Goal: Task Accomplishment & Management: Use online tool/utility

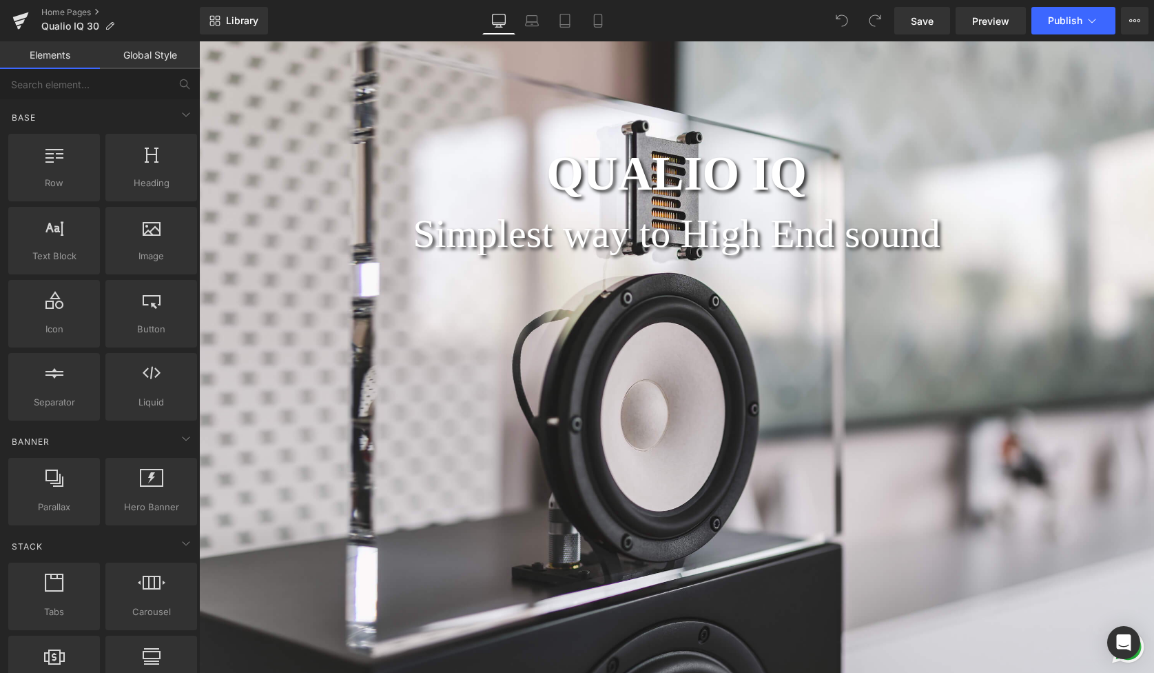
scroll to position [134, 0]
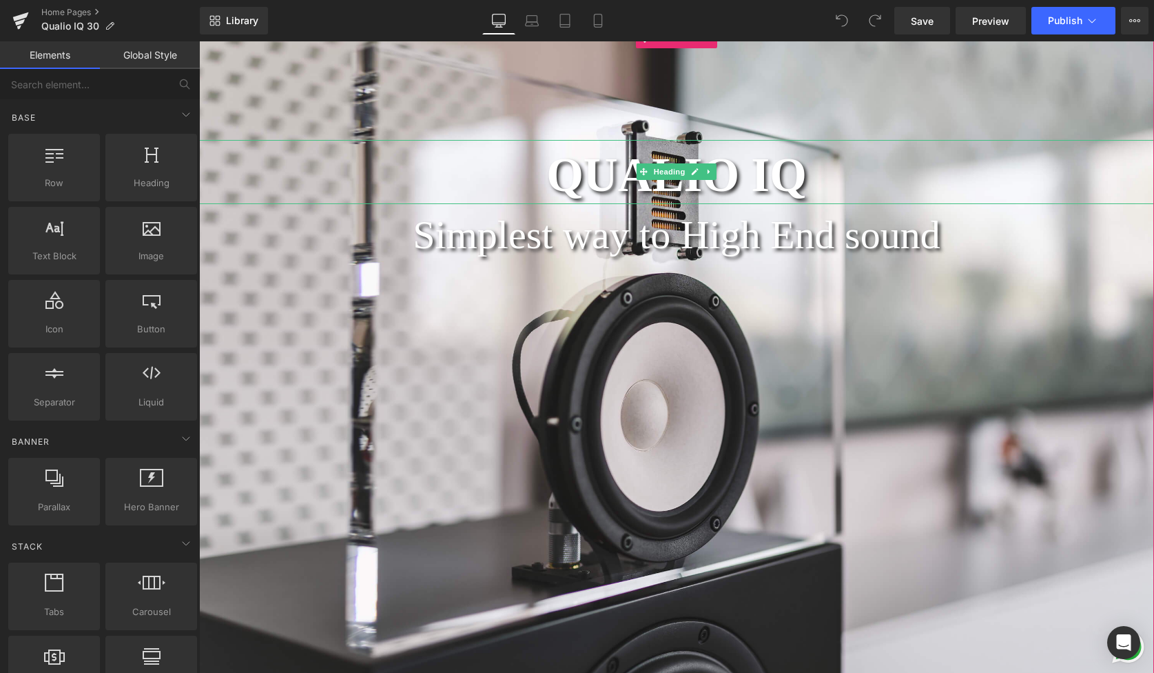
click at [796, 178] on h1 "QUALIO IQ" at bounding box center [676, 175] width 955 height 57
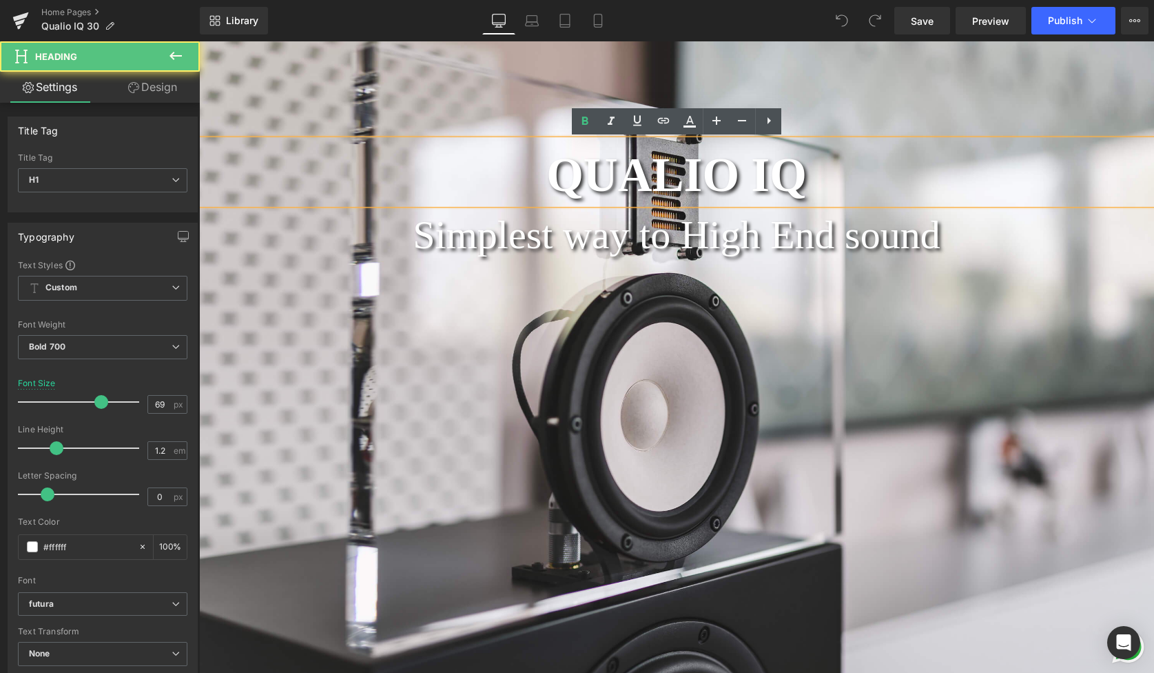
click at [796, 178] on h1 "QUALIO IQ" at bounding box center [676, 175] width 955 height 57
click at [849, 184] on h1 "QUALIO IQ" at bounding box center [676, 175] width 955 height 57
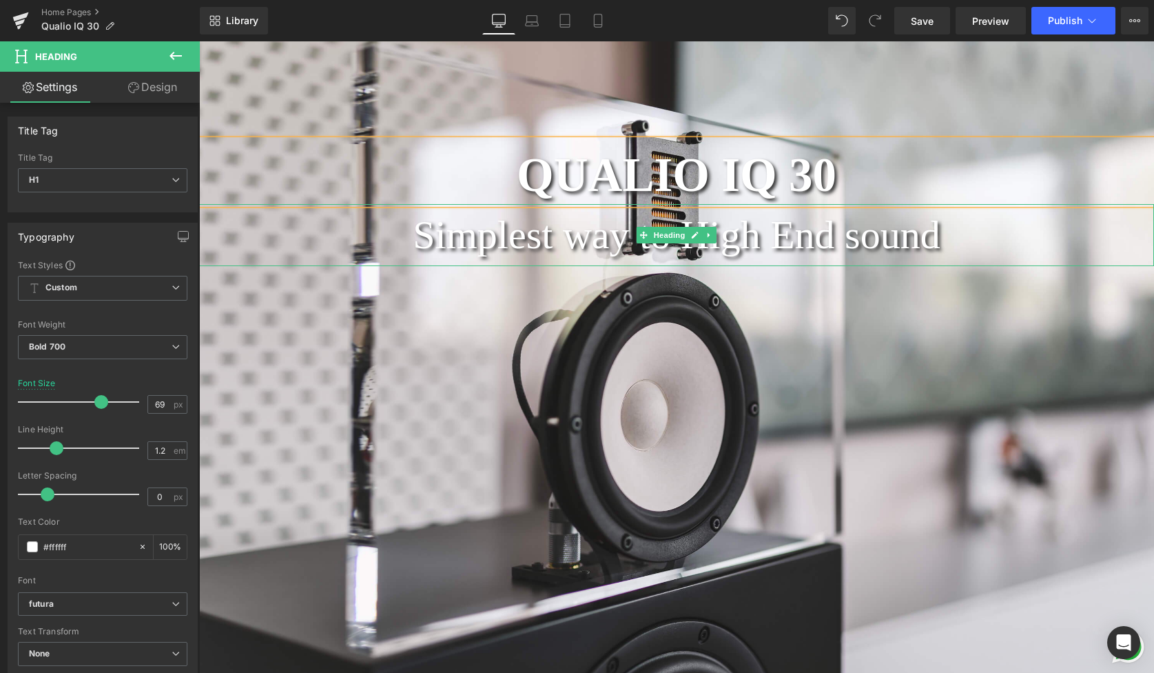
click at [739, 252] on div "Simplest way to High End sound" at bounding box center [676, 235] width 955 height 62
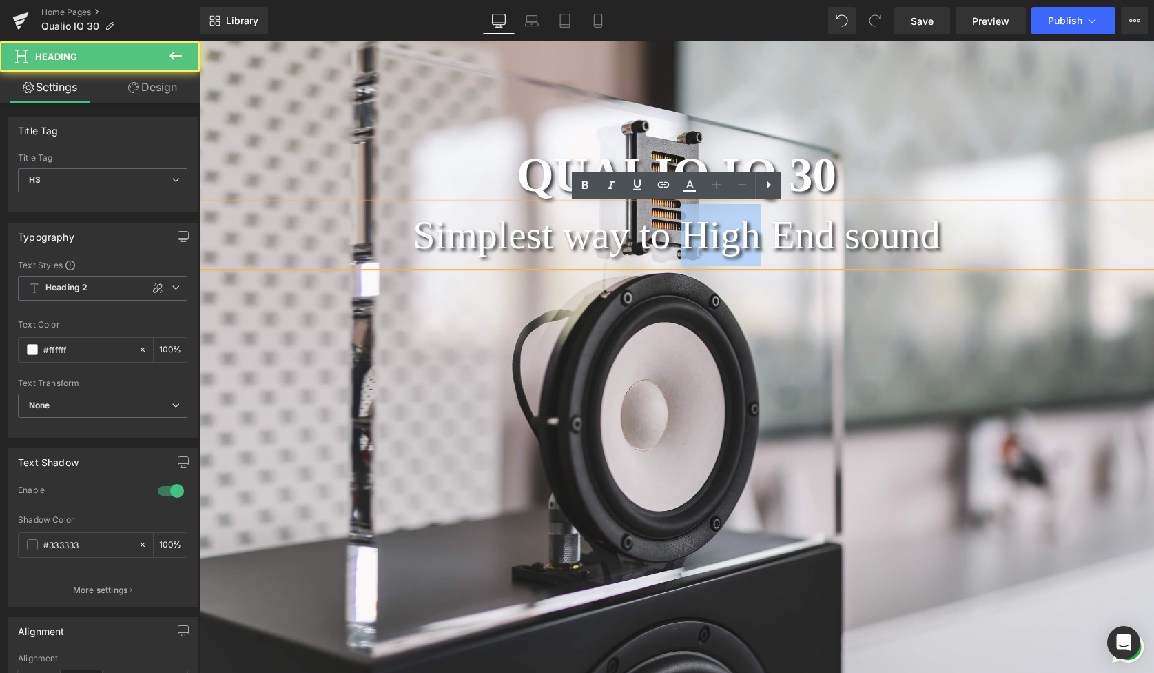
click at [739, 252] on div "Simplest way to High End sound" at bounding box center [676, 235] width 955 height 62
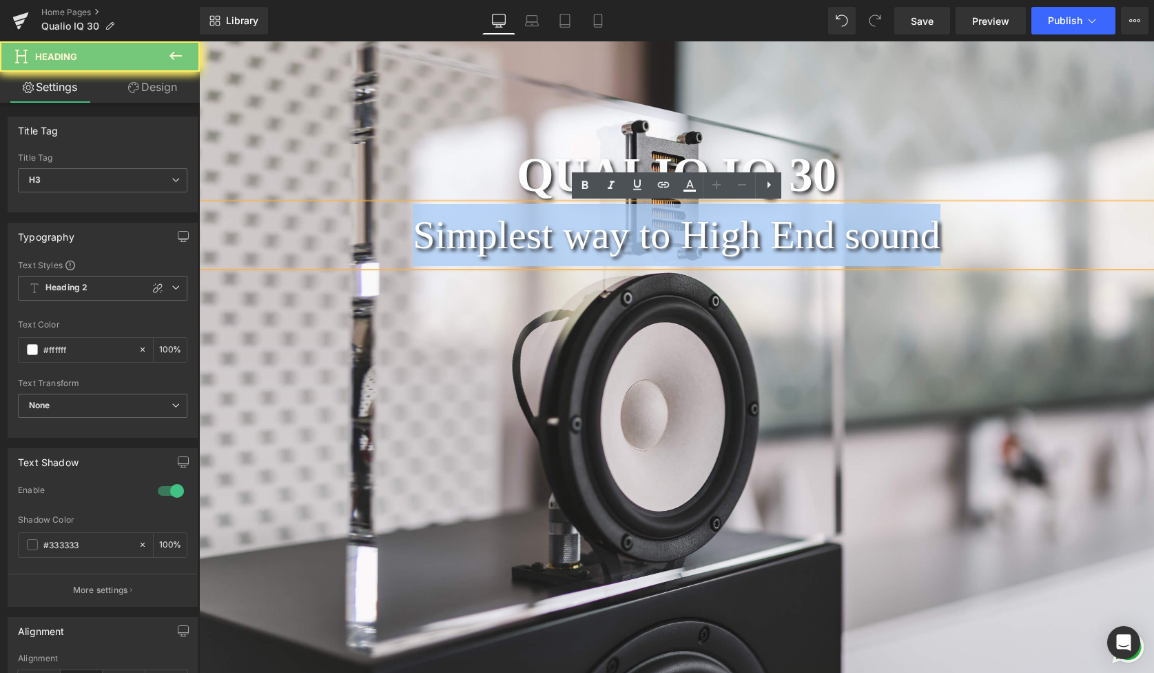
click at [739, 252] on div "Simplest way to High End sound" at bounding box center [676, 235] width 955 height 62
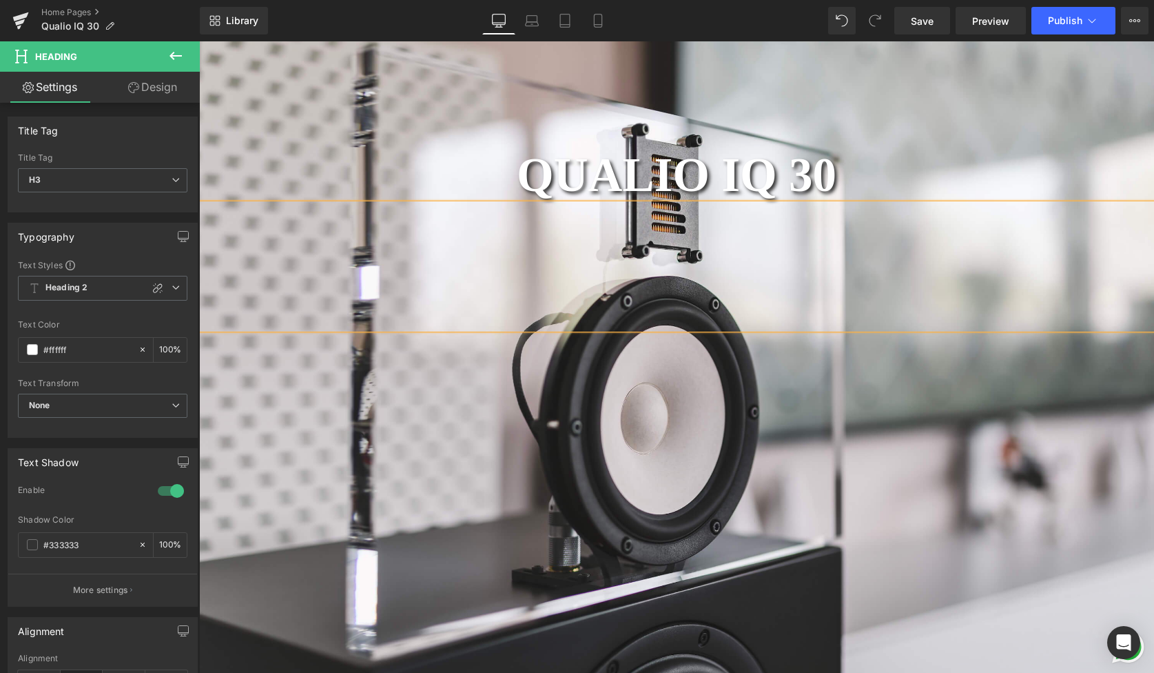
scroll to position [7, 7]
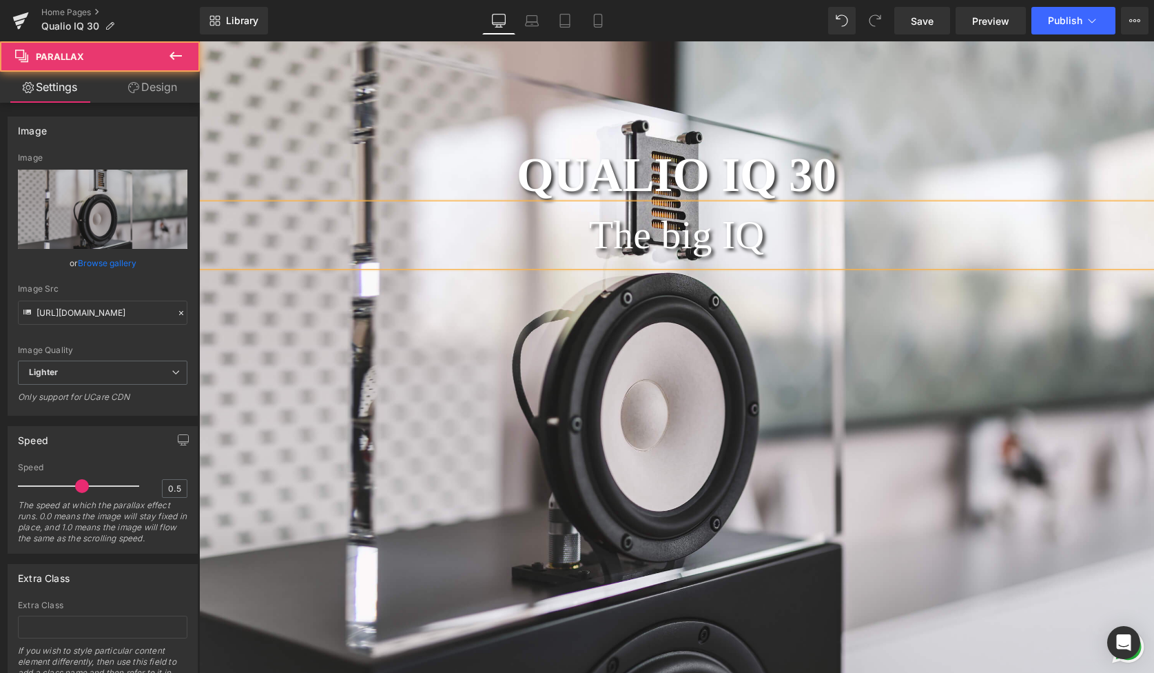
click at [751, 324] on div at bounding box center [676, 359] width 955 height 642
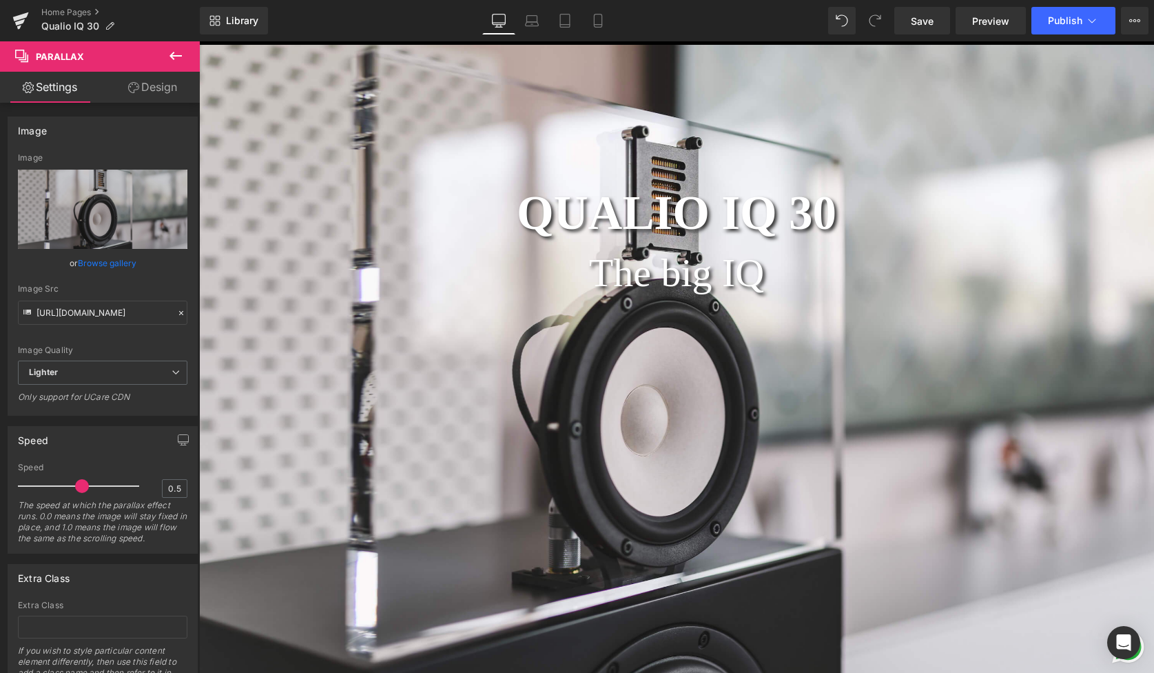
scroll to position [81, 0]
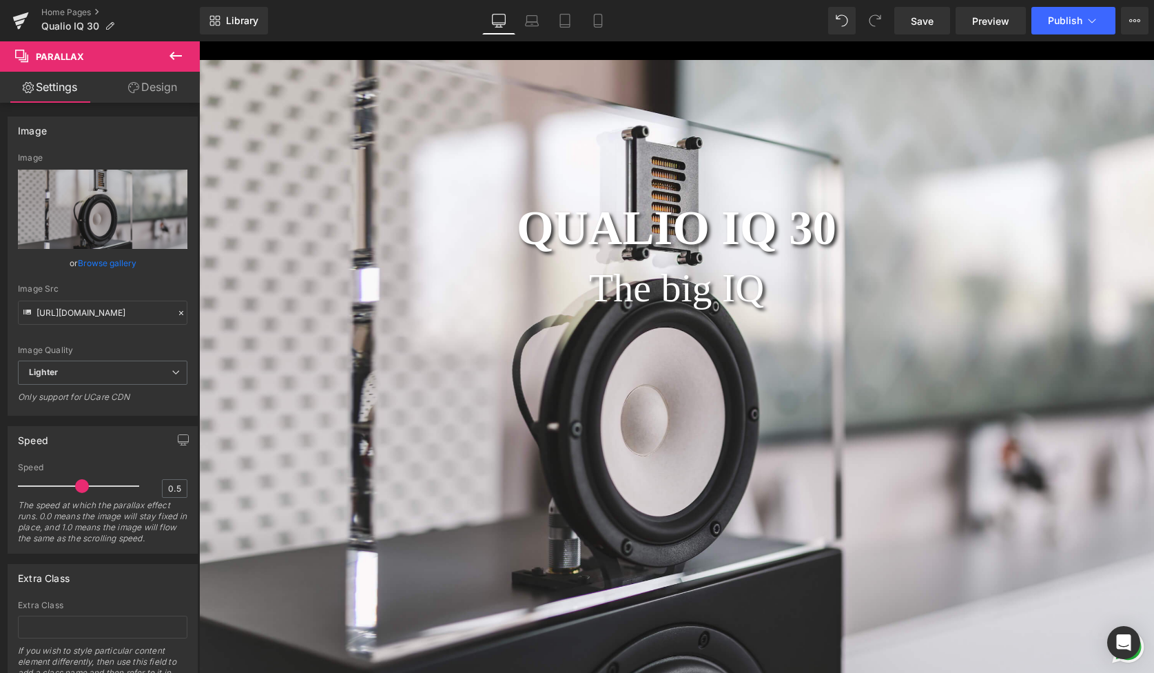
click at [668, 351] on div at bounding box center [676, 364] width 955 height 642
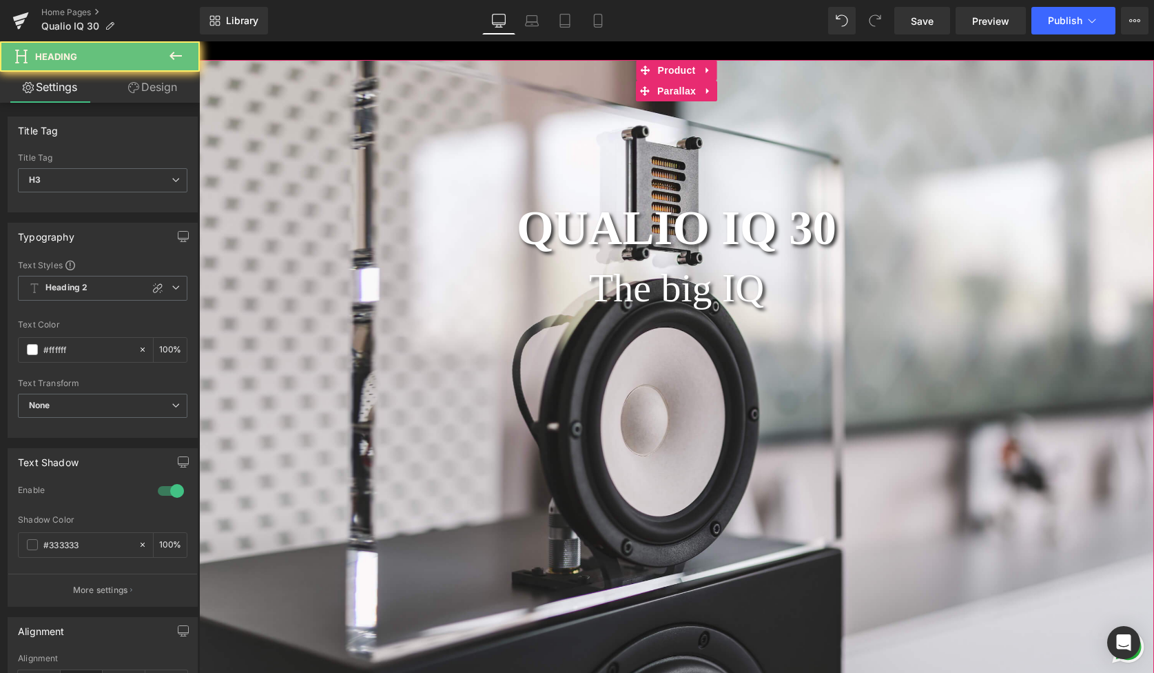
click at [666, 318] on div "The big IQ Heading" at bounding box center [676, 288] width 955 height 62
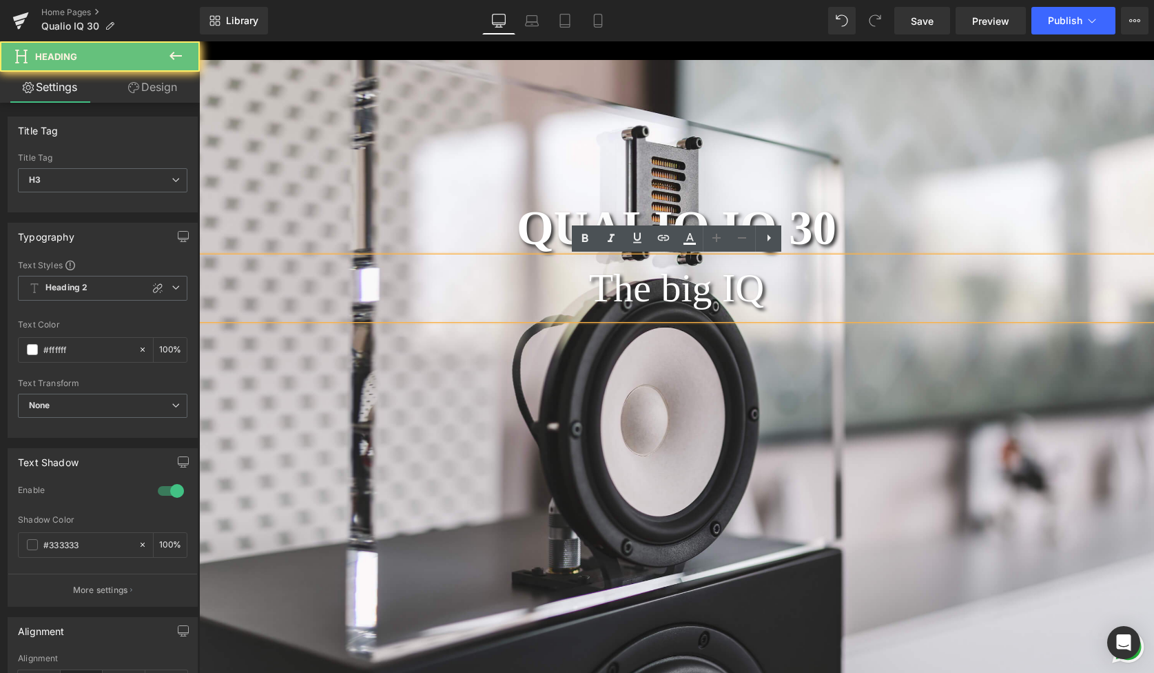
click at [666, 318] on div "The big IQ Heading" at bounding box center [676, 288] width 955 height 62
click at [675, 331] on div at bounding box center [676, 364] width 955 height 642
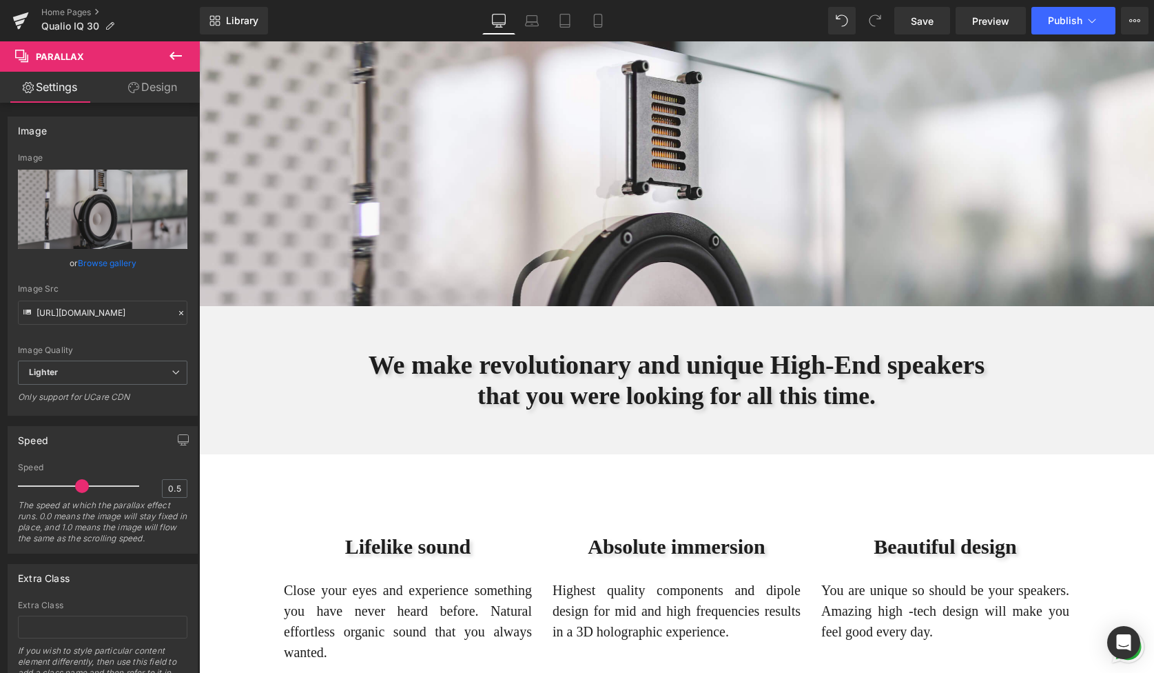
scroll to position [462, 0]
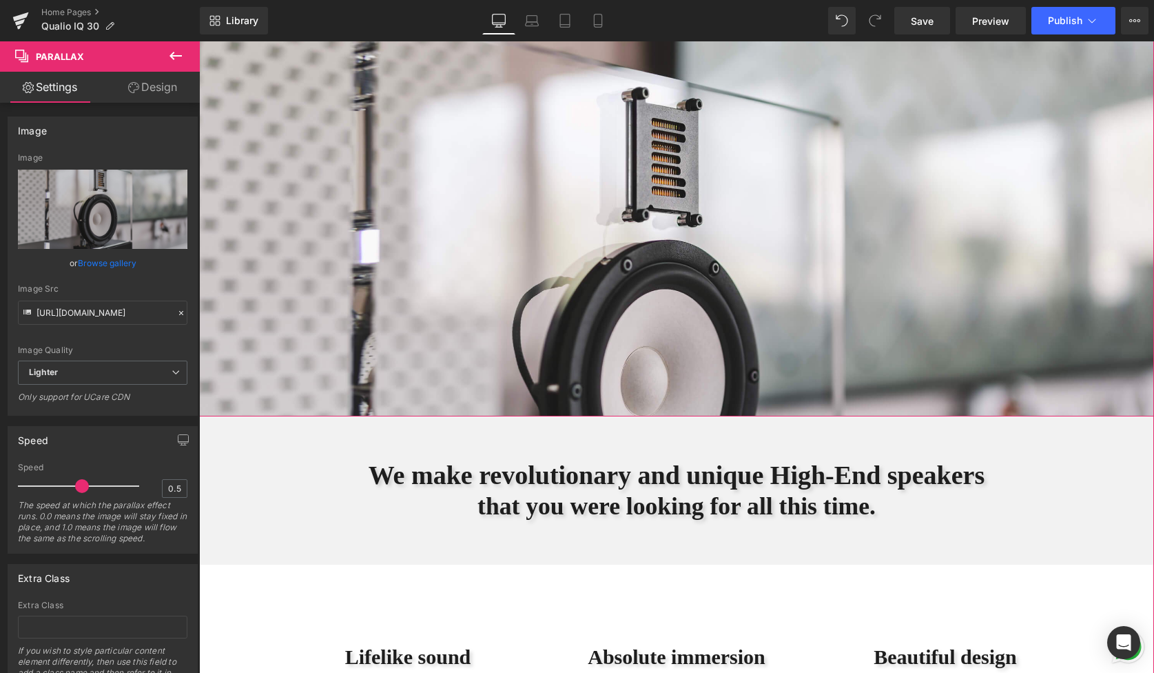
click at [595, 319] on div at bounding box center [676, 326] width 955 height 642
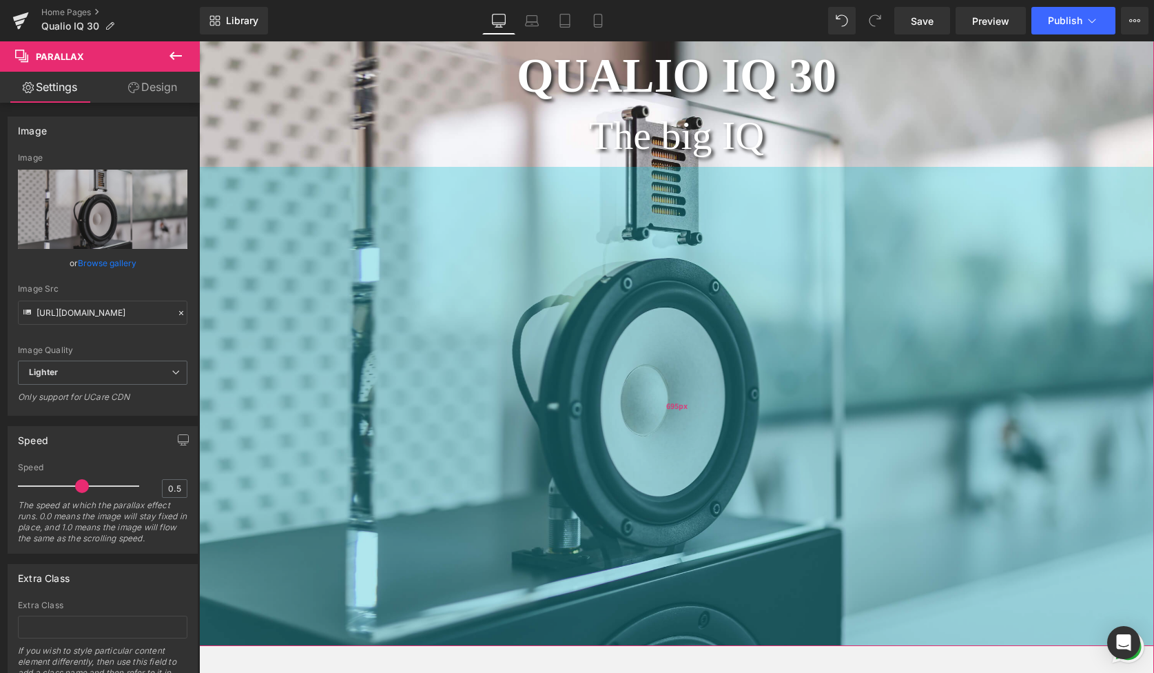
scroll to position [62, 0]
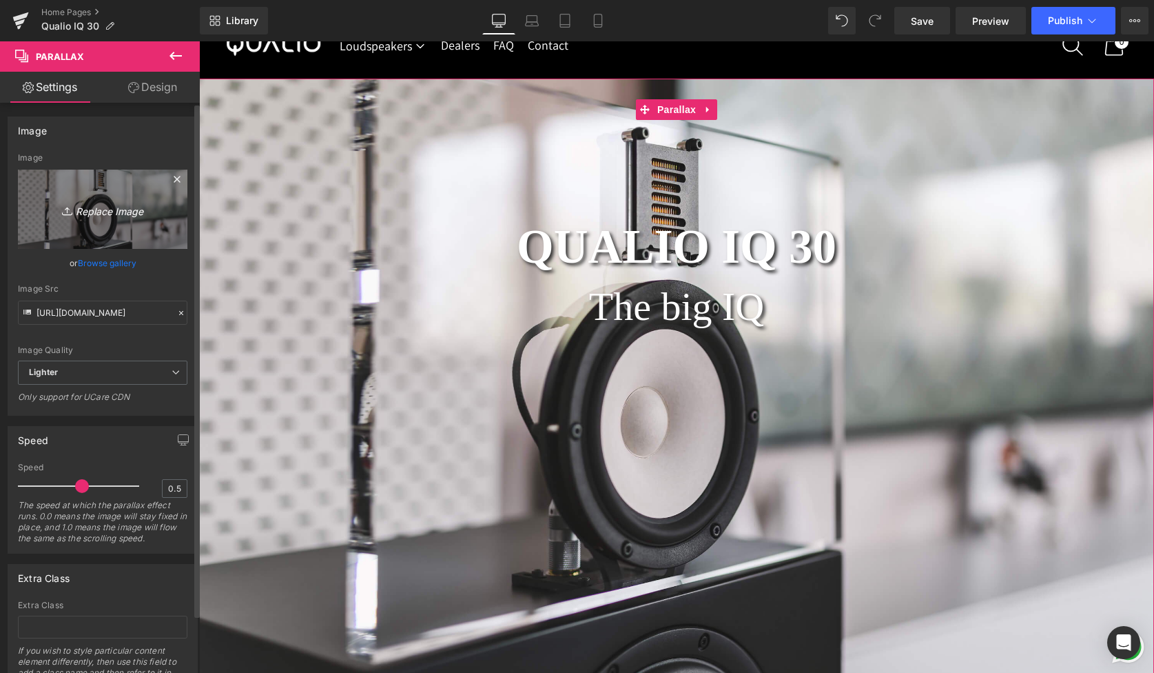
click at [116, 214] on icon "Replace Image" at bounding box center [103, 209] width 110 height 17
type input "C:\fakepath\4 (1) - Edited (1).jpg"
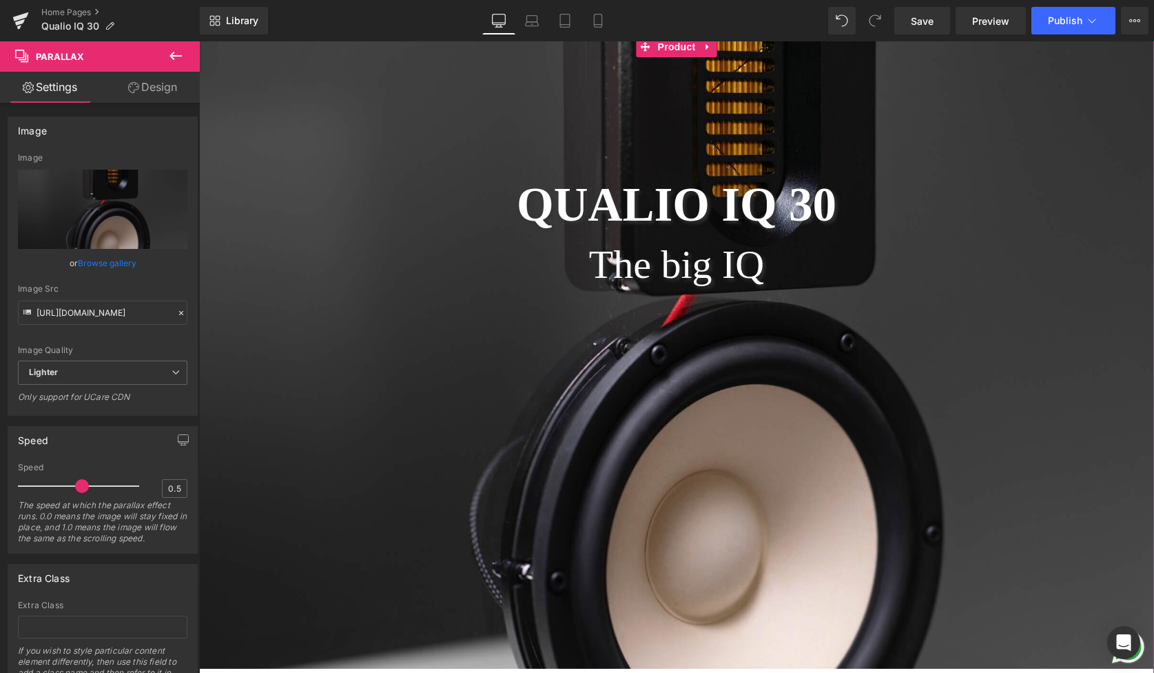
scroll to position [80, 0]
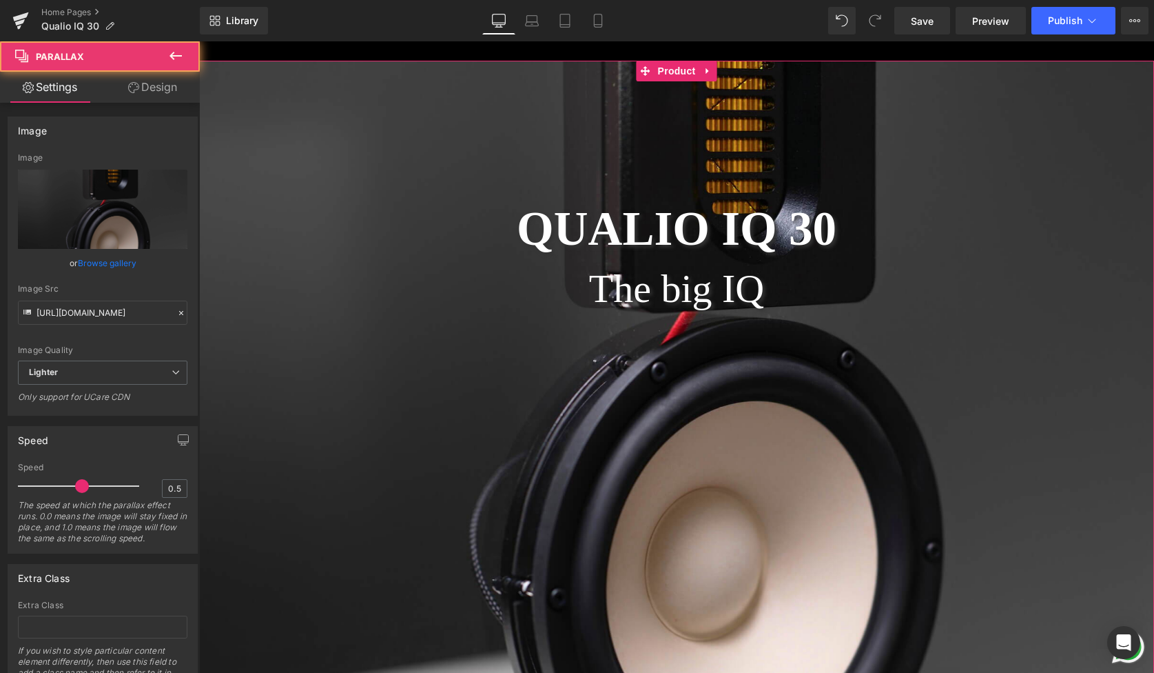
click at [320, 339] on div at bounding box center [676, 364] width 955 height 642
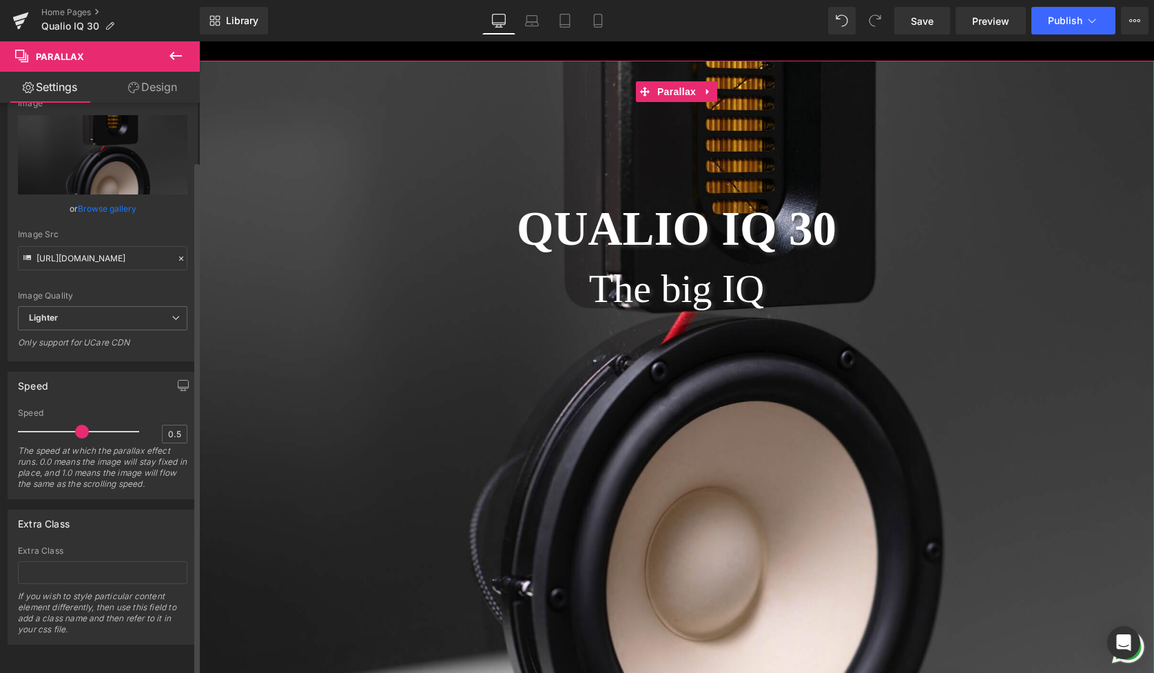
scroll to position [0, 0]
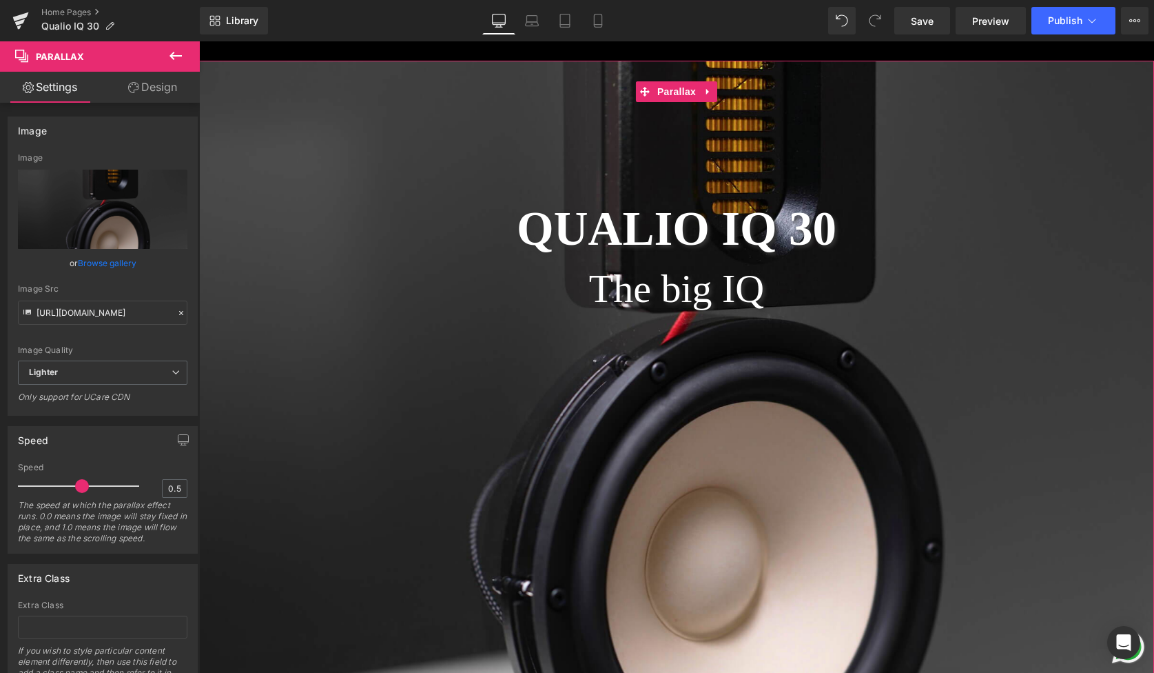
click at [147, 90] on link "Design" at bounding box center [153, 87] width 100 height 31
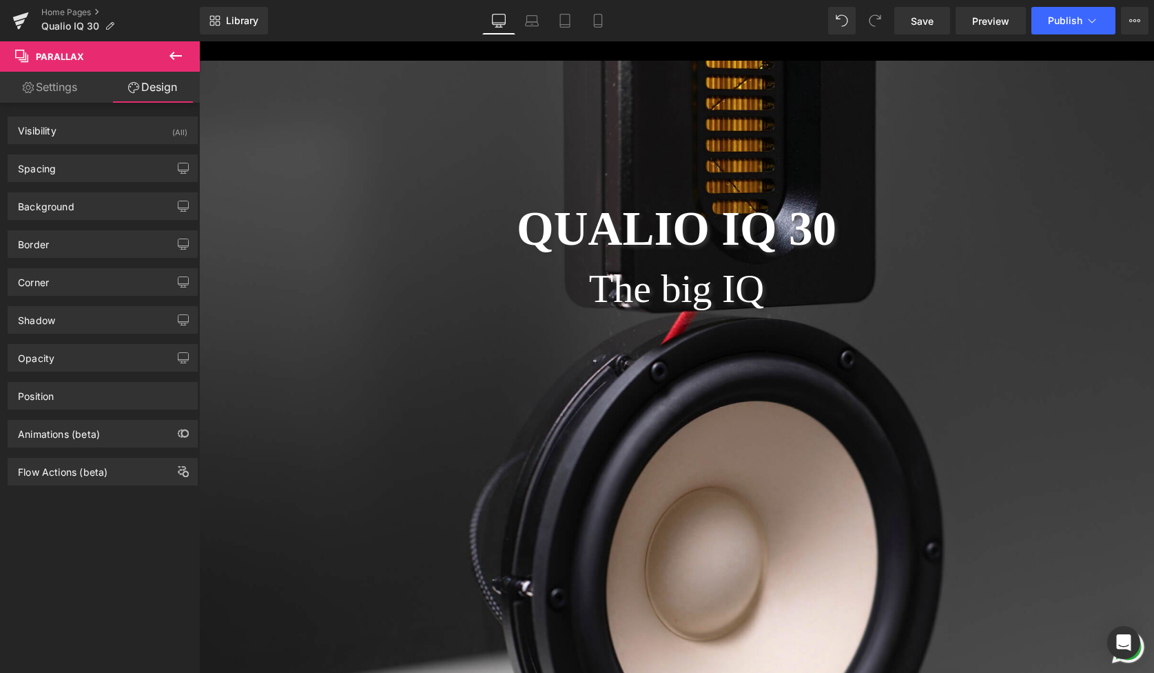
click at [172, 52] on icon at bounding box center [175, 56] width 17 height 17
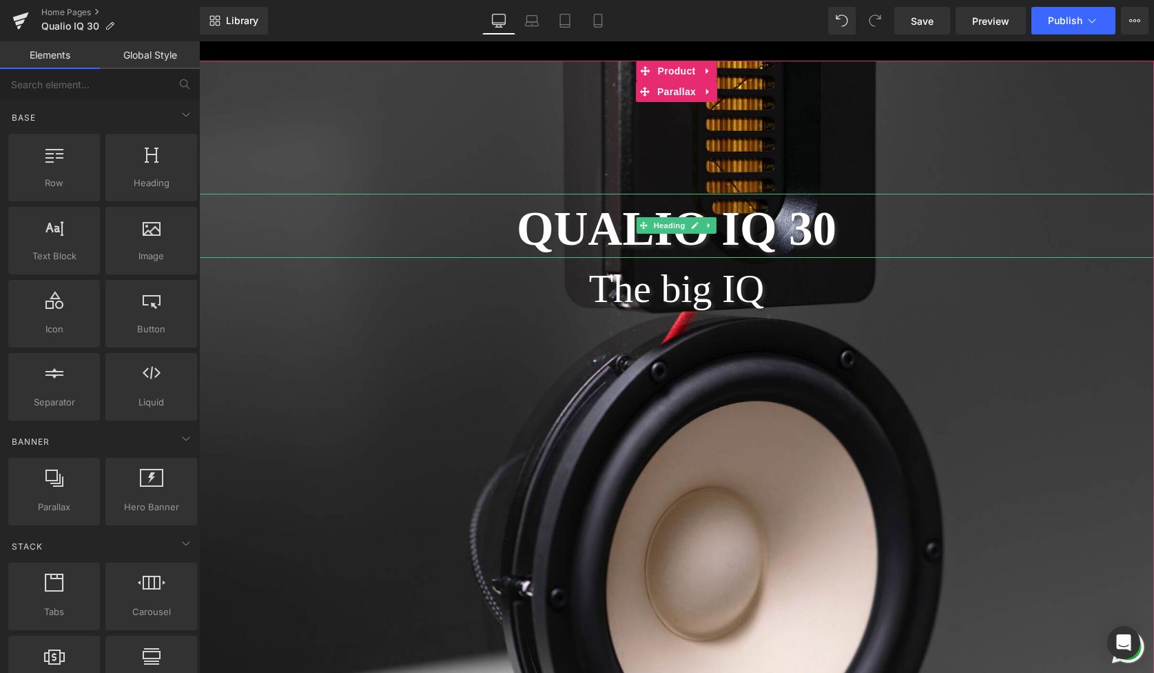
click at [306, 315] on div "The big IQ" at bounding box center [676, 289] width 955 height 62
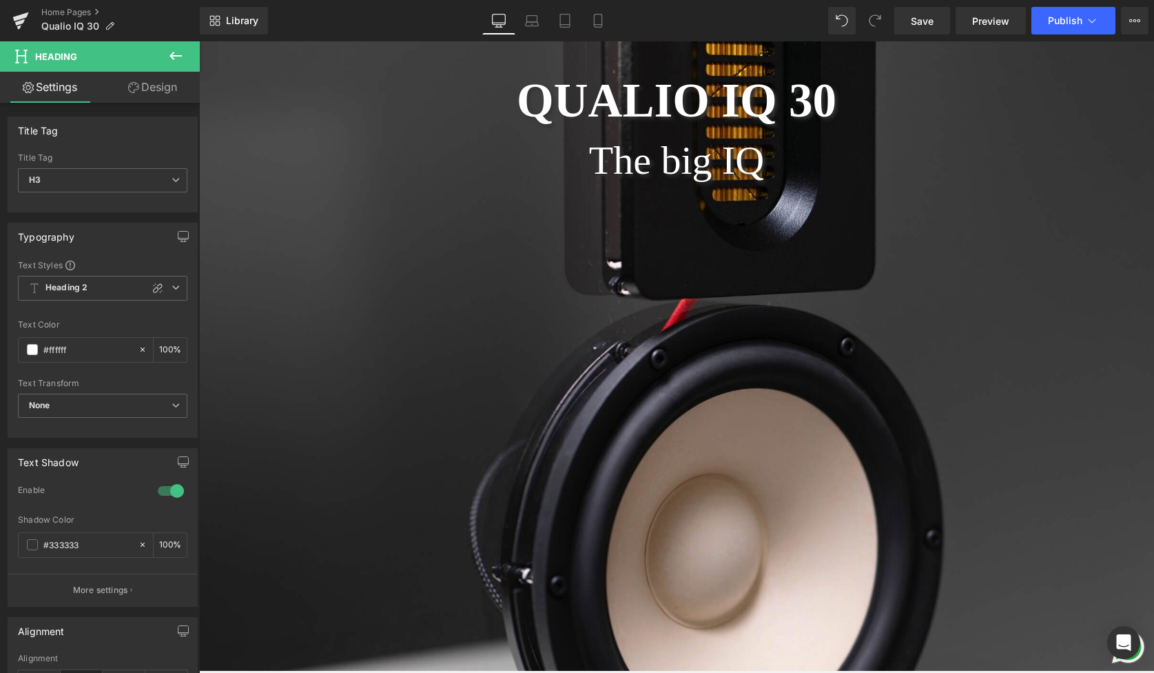
click at [152, 89] on link "Design" at bounding box center [153, 87] width 100 height 31
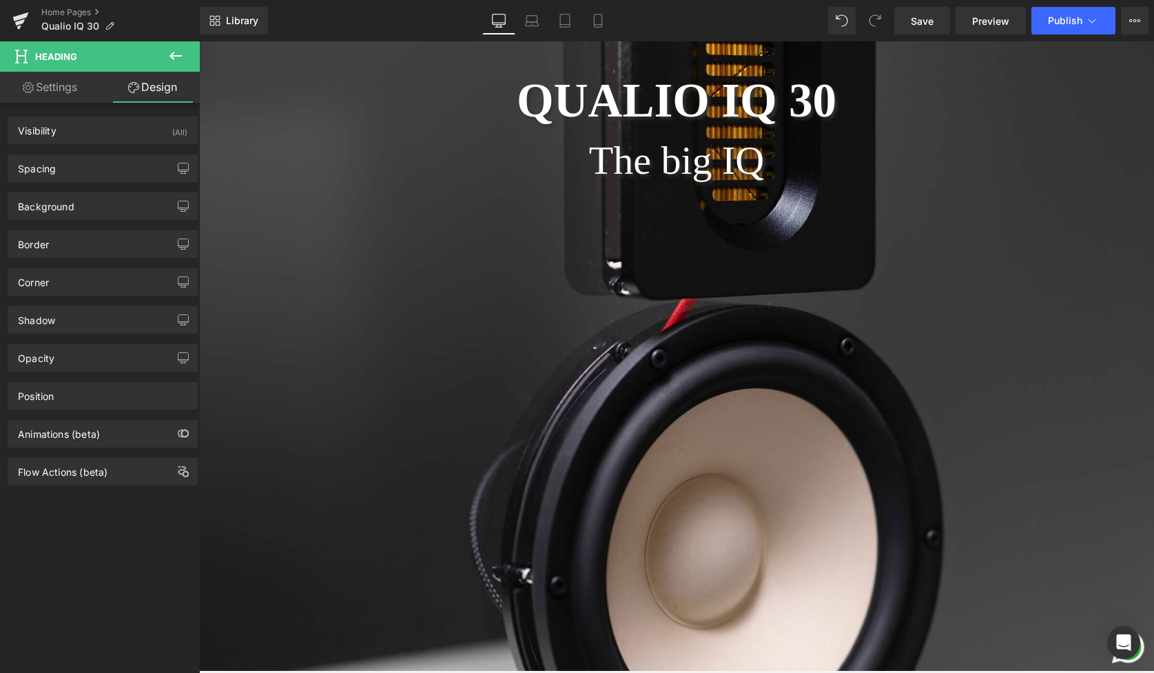
click at [54, 86] on link "Settings" at bounding box center [50, 87] width 100 height 31
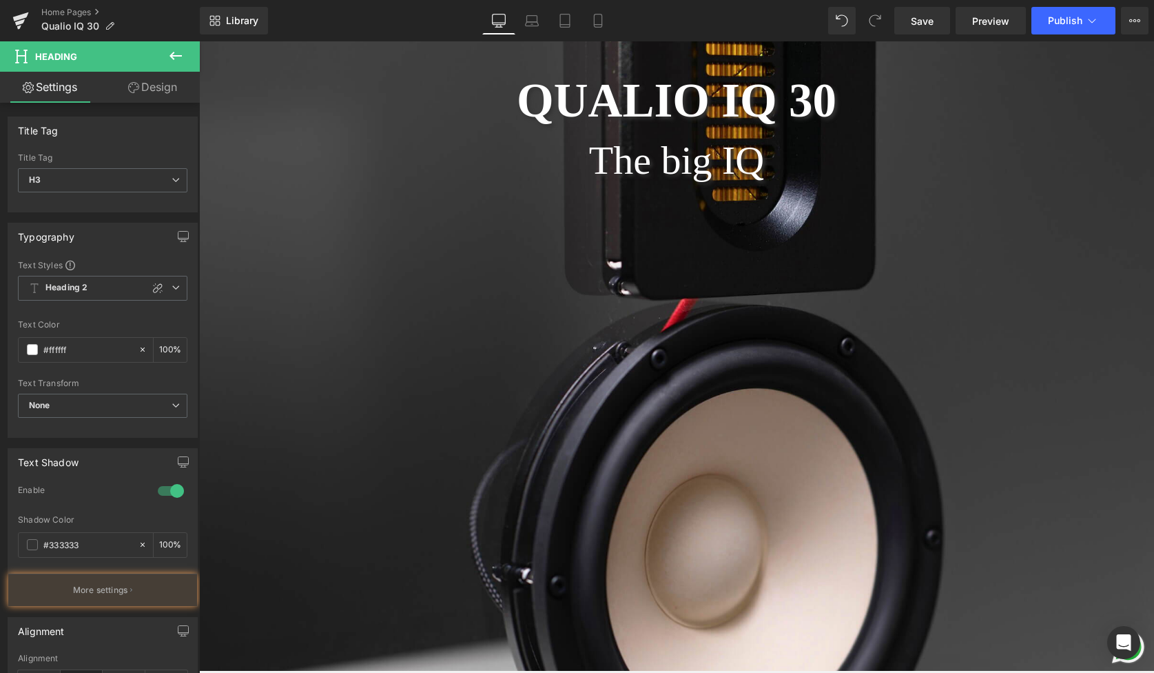
click at [185, 52] on button at bounding box center [176, 56] width 48 height 30
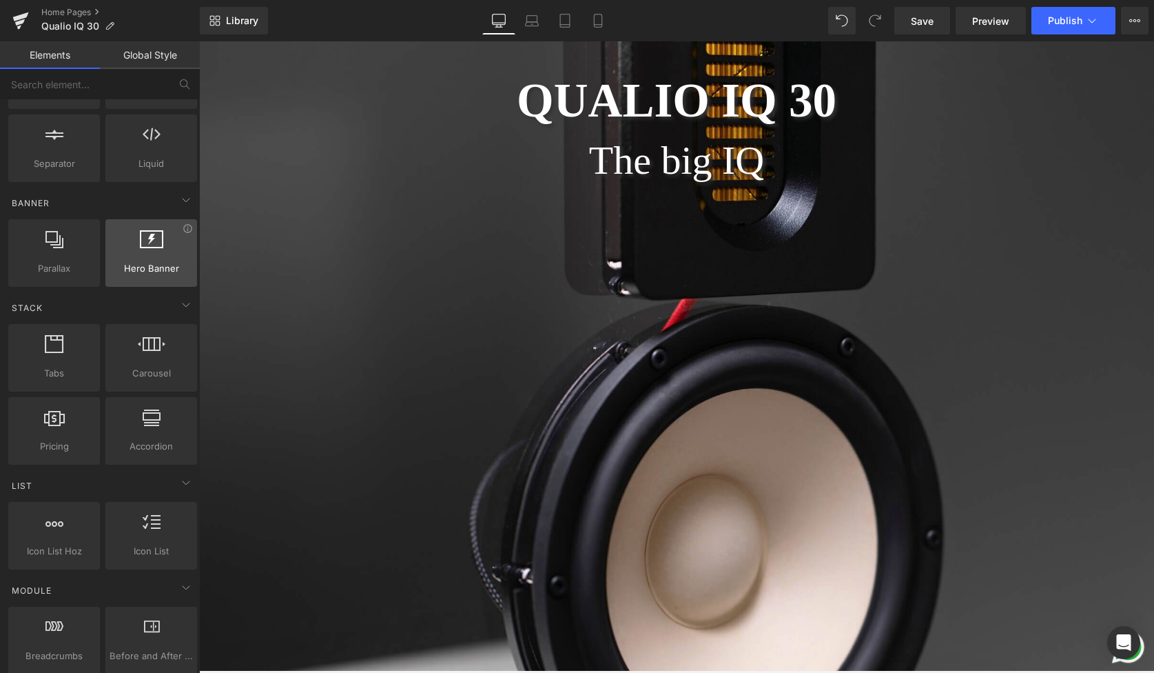
scroll to position [220, 0]
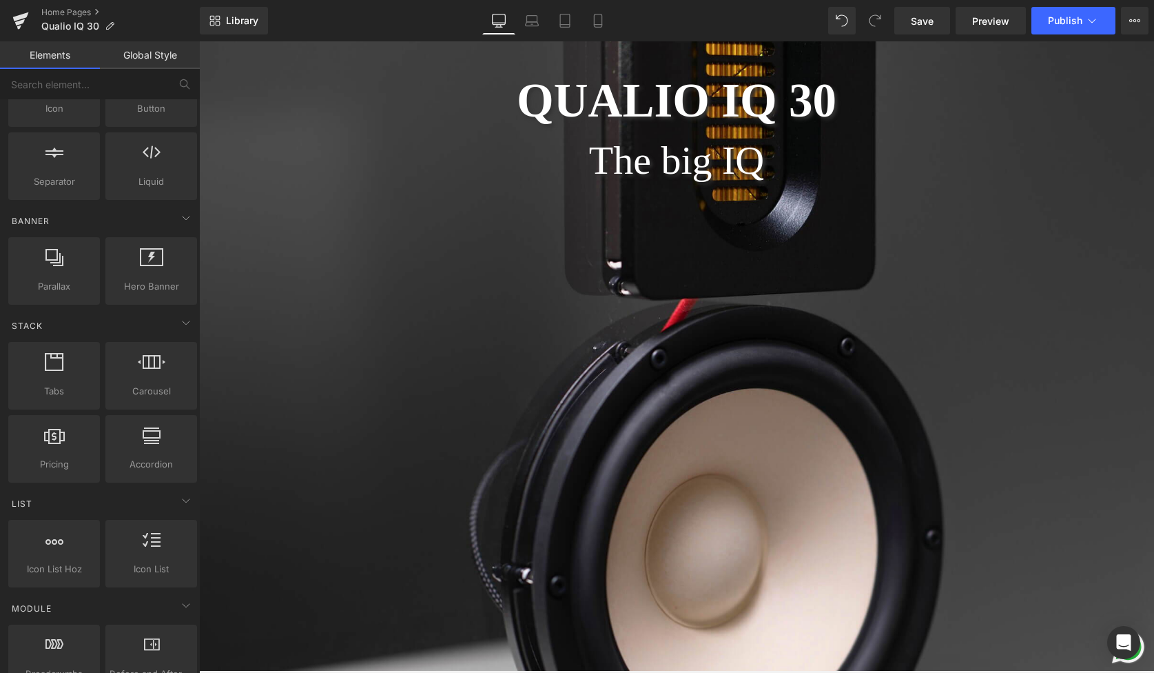
click at [412, 334] on div at bounding box center [676, 351] width 955 height 642
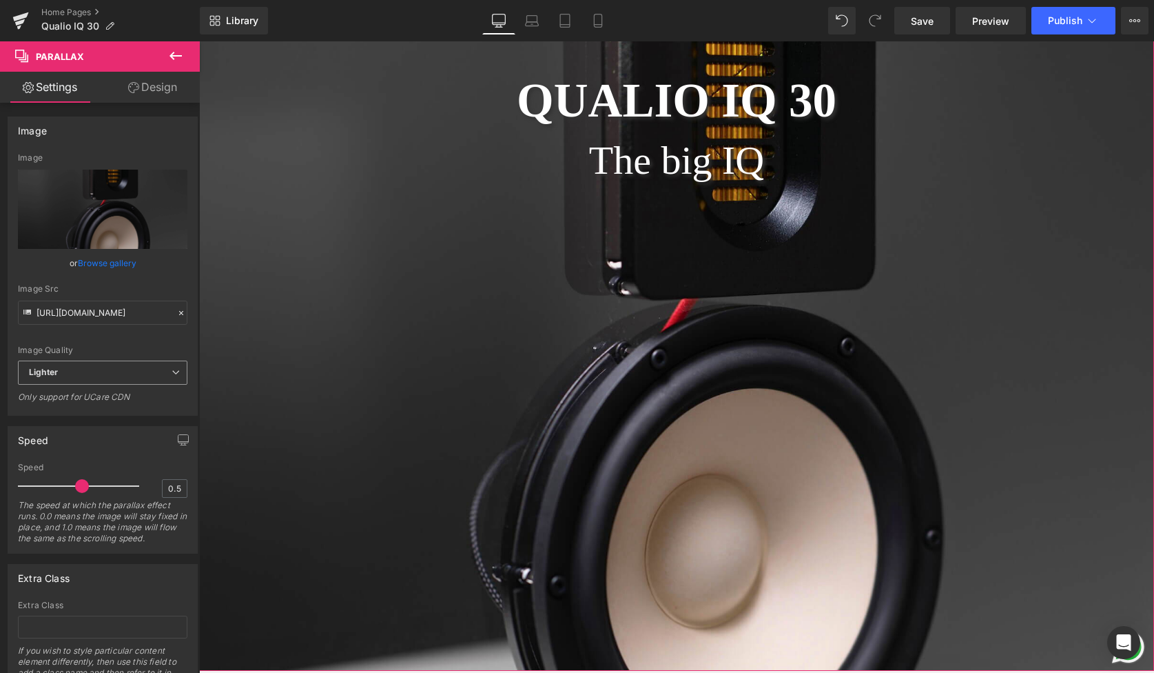
click at [110, 376] on span "Lighter" at bounding box center [103, 372] width 170 height 24
click at [110, 376] on span "Lighter" at bounding box center [100, 372] width 164 height 24
click at [98, 212] on icon "Replace Image" at bounding box center [103, 209] width 110 height 17
click at [396, 287] on div at bounding box center [676, 351] width 955 height 642
click at [180, 56] on icon at bounding box center [176, 56] width 12 height 8
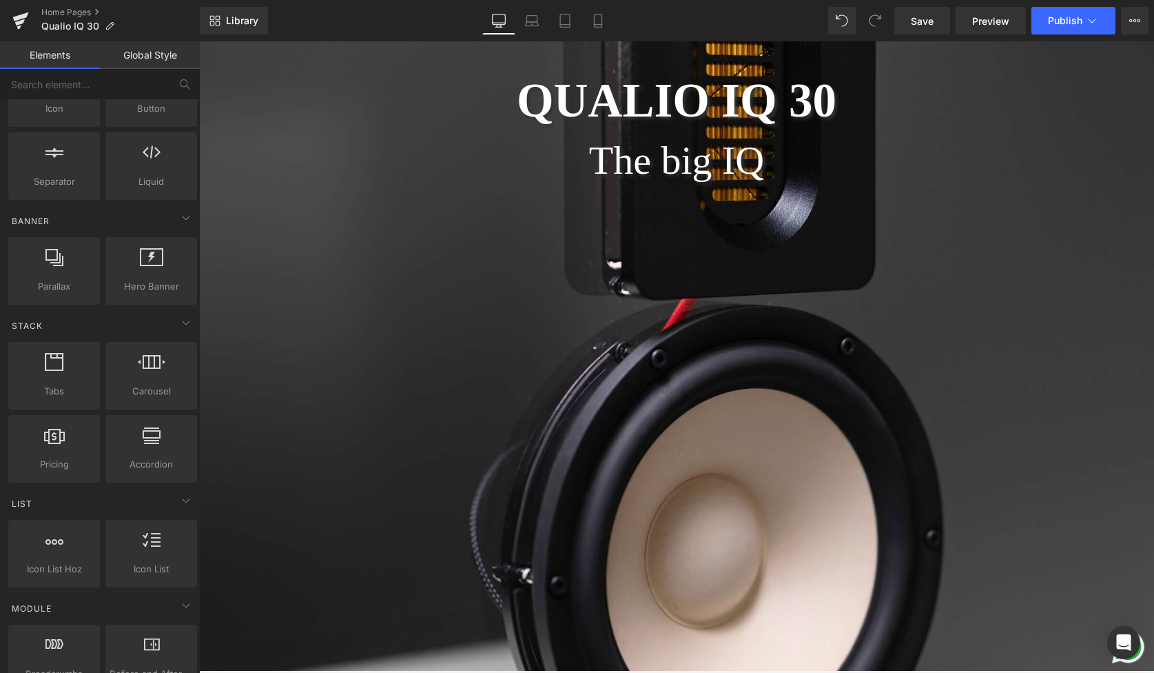
click at [304, 210] on div at bounding box center [676, 351] width 955 height 642
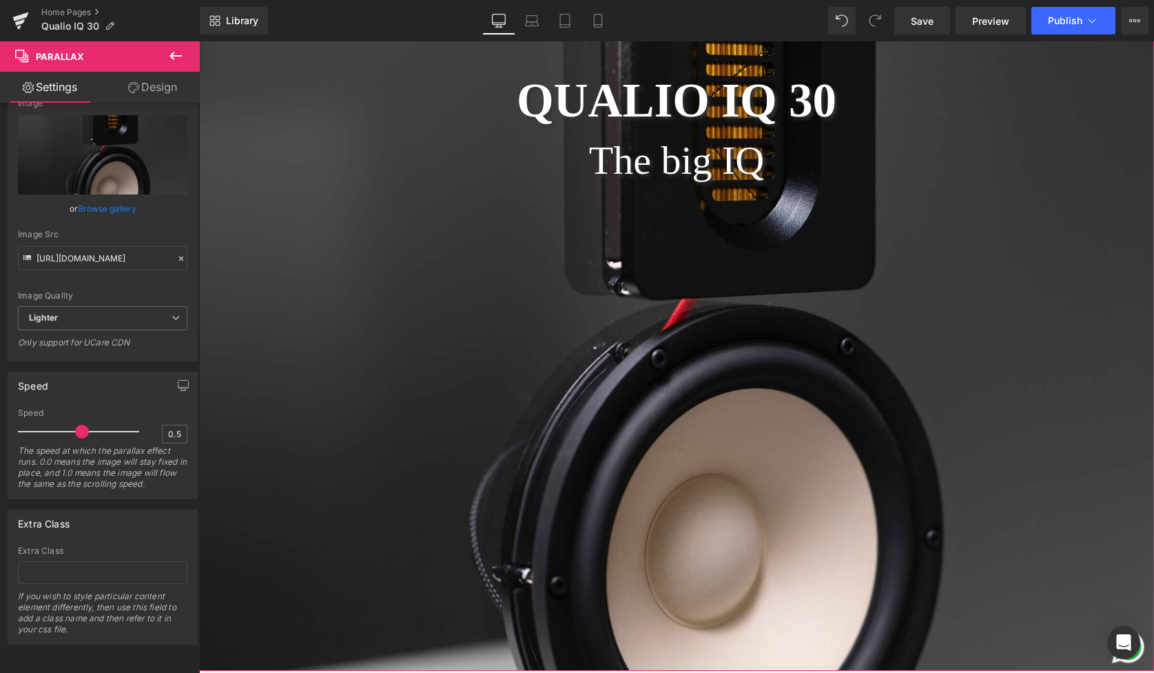
scroll to position [65, 0]
click at [108, 312] on span "Lighter" at bounding box center [103, 318] width 170 height 24
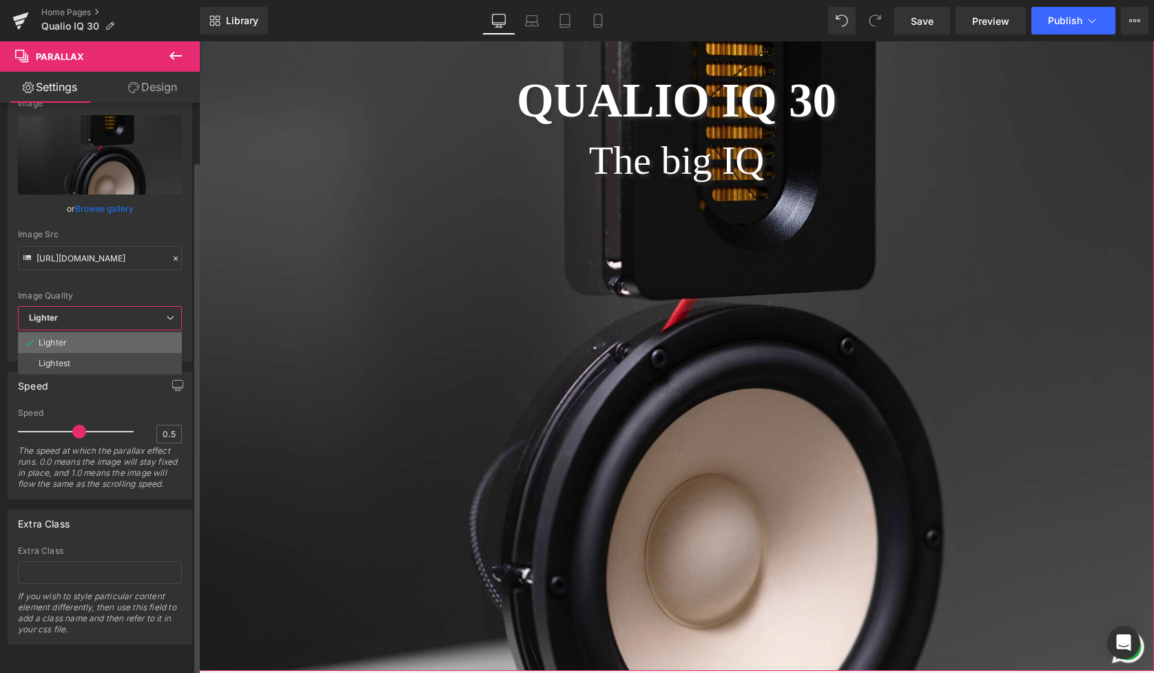
click at [113, 332] on li "Lighter" at bounding box center [100, 342] width 164 height 21
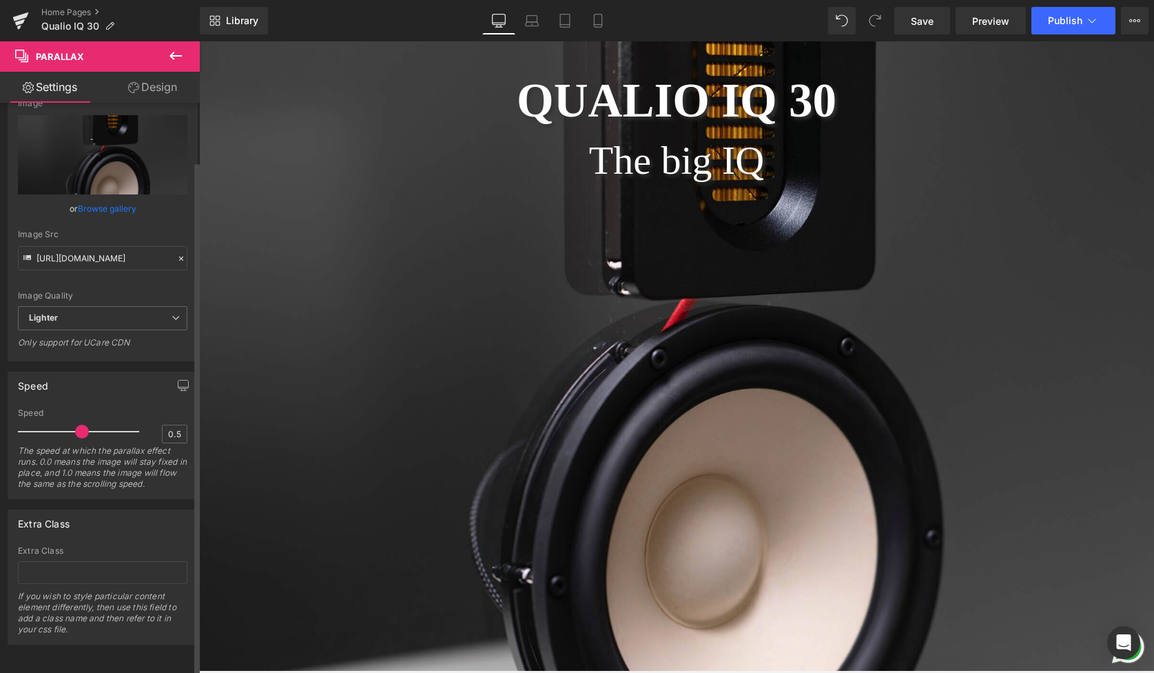
click at [156, 291] on div "Image Quality" at bounding box center [103, 296] width 170 height 10
click at [185, 59] on button at bounding box center [176, 56] width 48 height 30
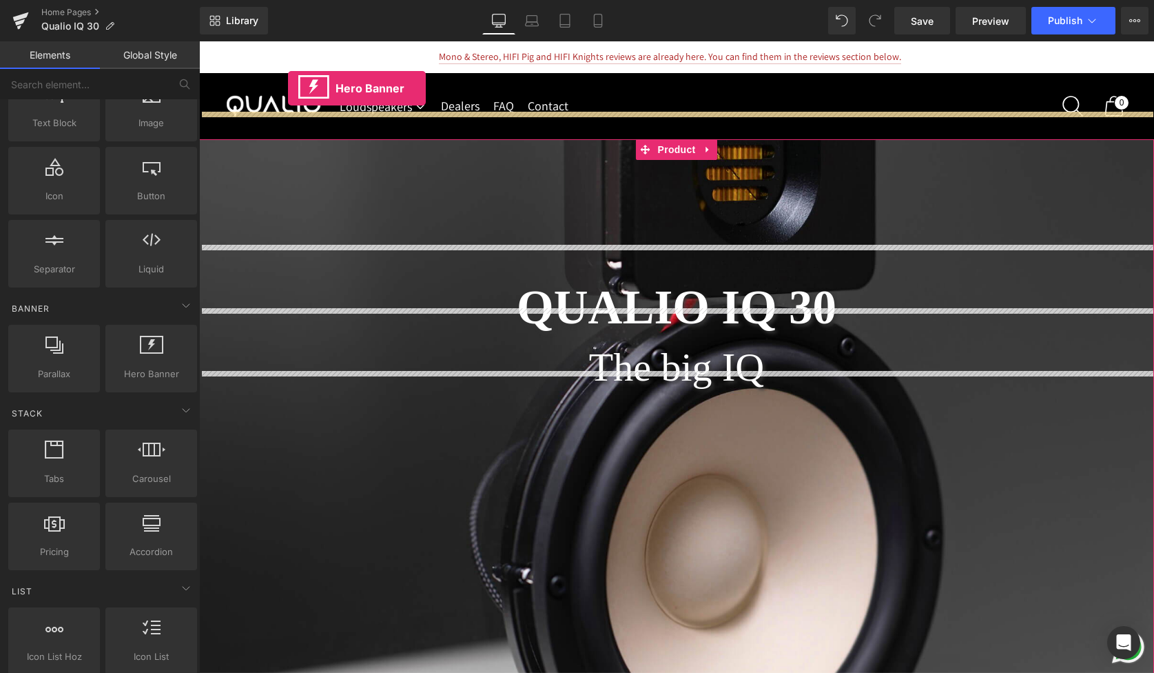
scroll to position [0, 0]
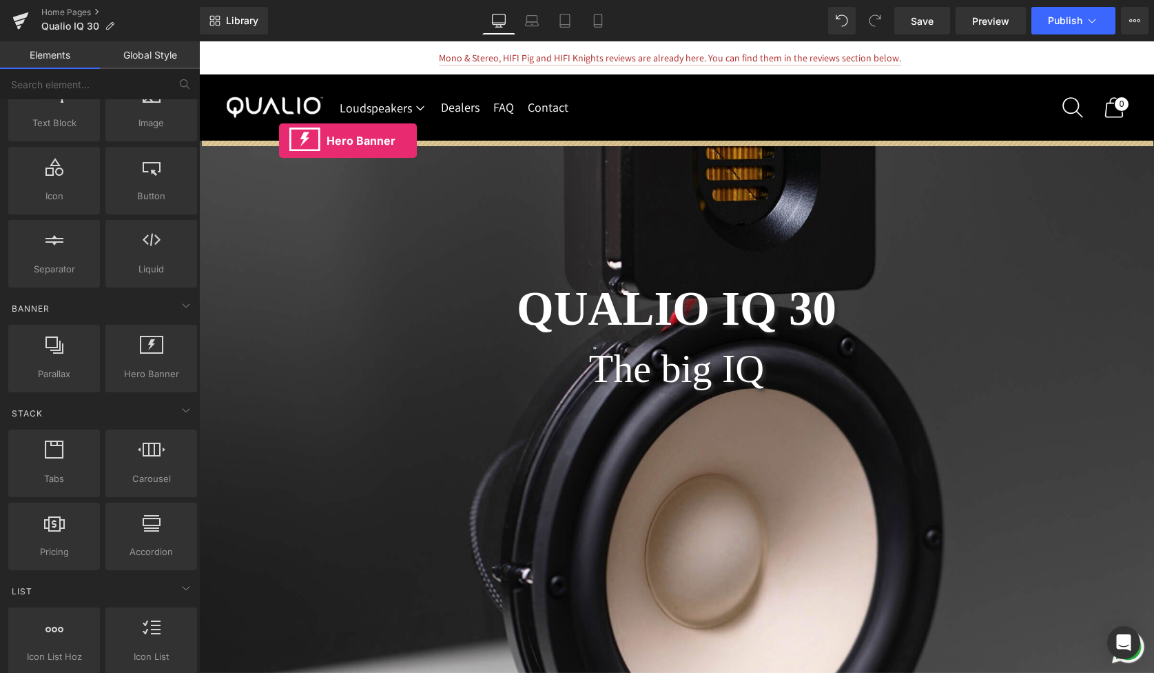
drag, startPoint x: 356, startPoint y: 395, endPoint x: 279, endPoint y: 141, distance: 265.7
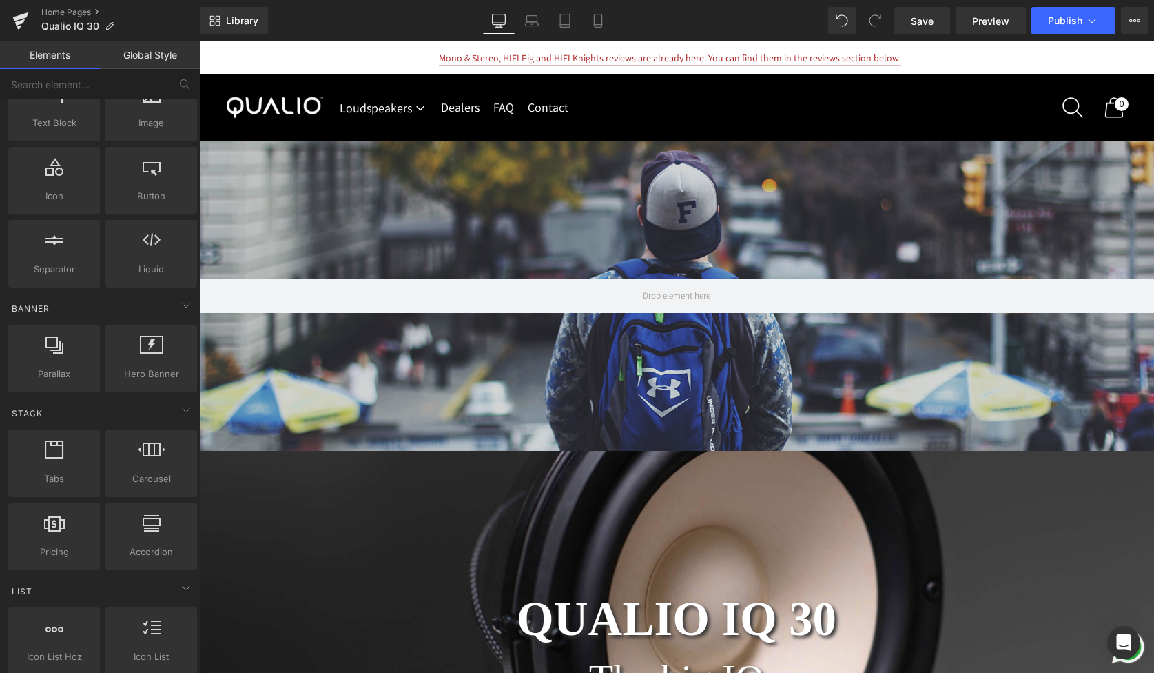
scroll to position [13510, 955]
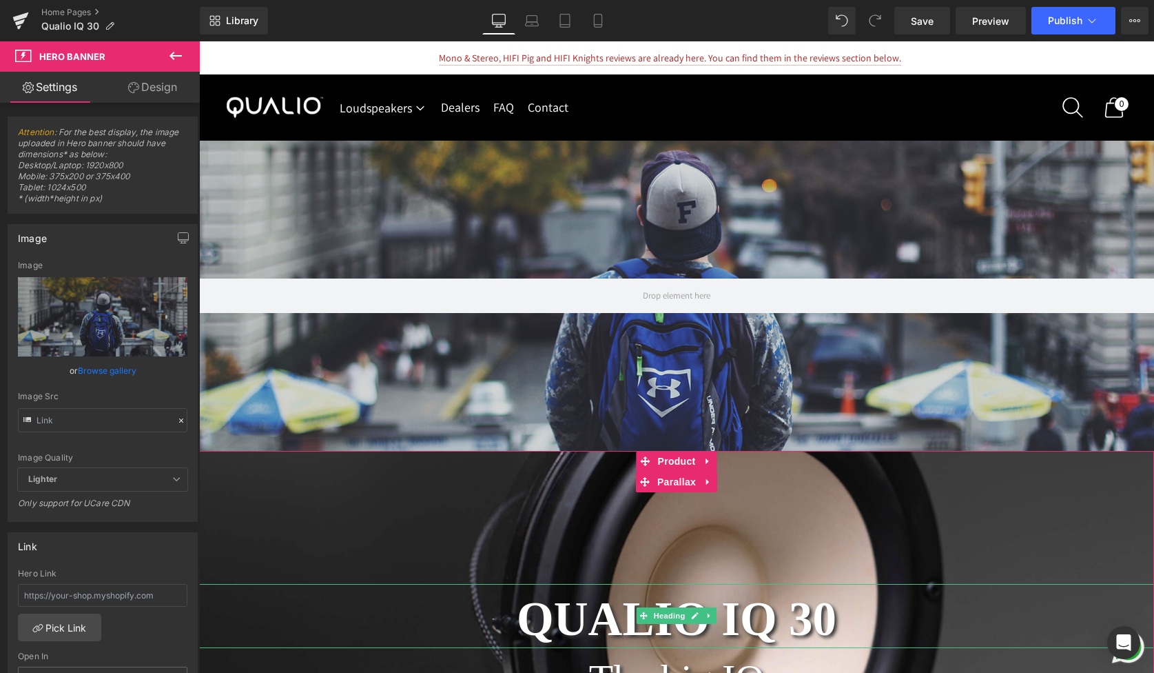
click at [549, 596] on h1 "QUALIO IQ 30" at bounding box center [676, 619] width 955 height 57
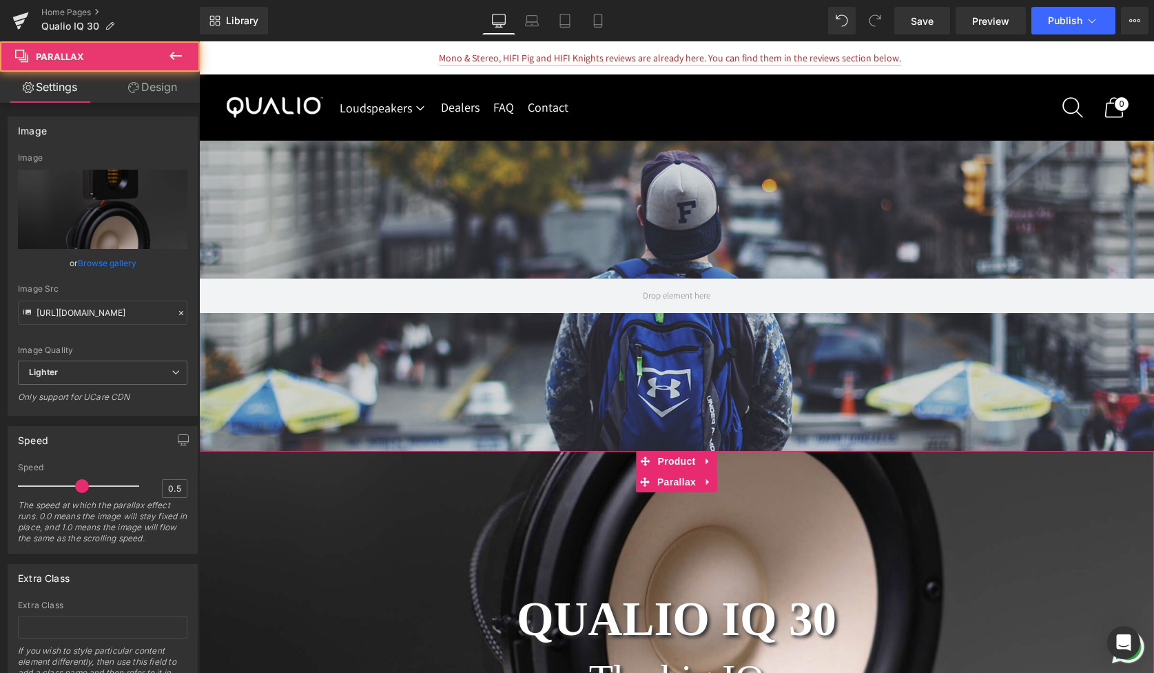
click at [311, 535] on div at bounding box center [676, 403] width 955 height 642
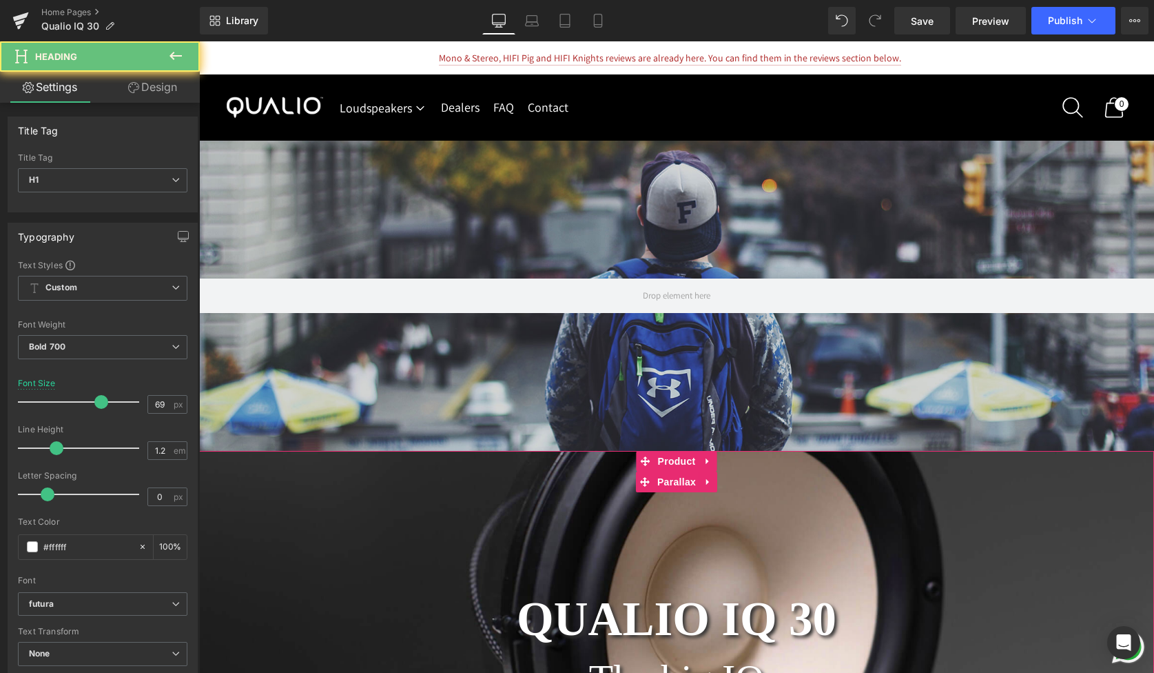
click at [342, 611] on h1 "QUALIO IQ 30" at bounding box center [676, 619] width 955 height 57
click at [335, 511] on div at bounding box center [676, 403] width 955 height 642
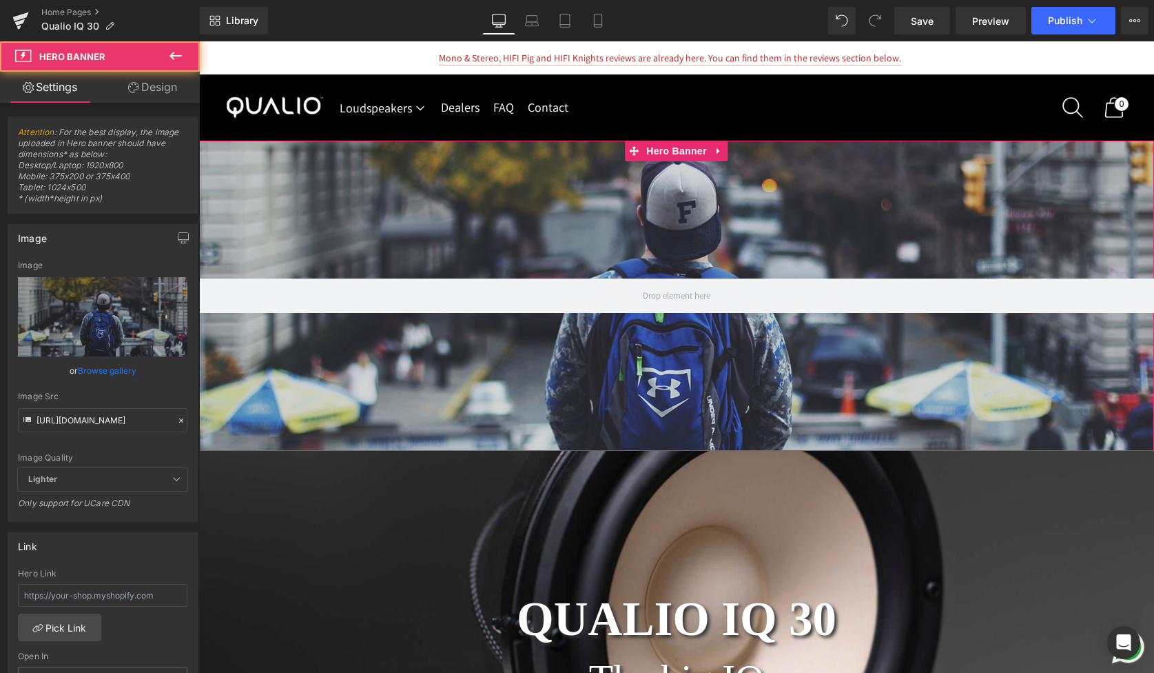
click at [482, 357] on div at bounding box center [676, 296] width 955 height 310
click at [607, 614] on div "Rendering Content" at bounding box center [577, 618] width 85 height 15
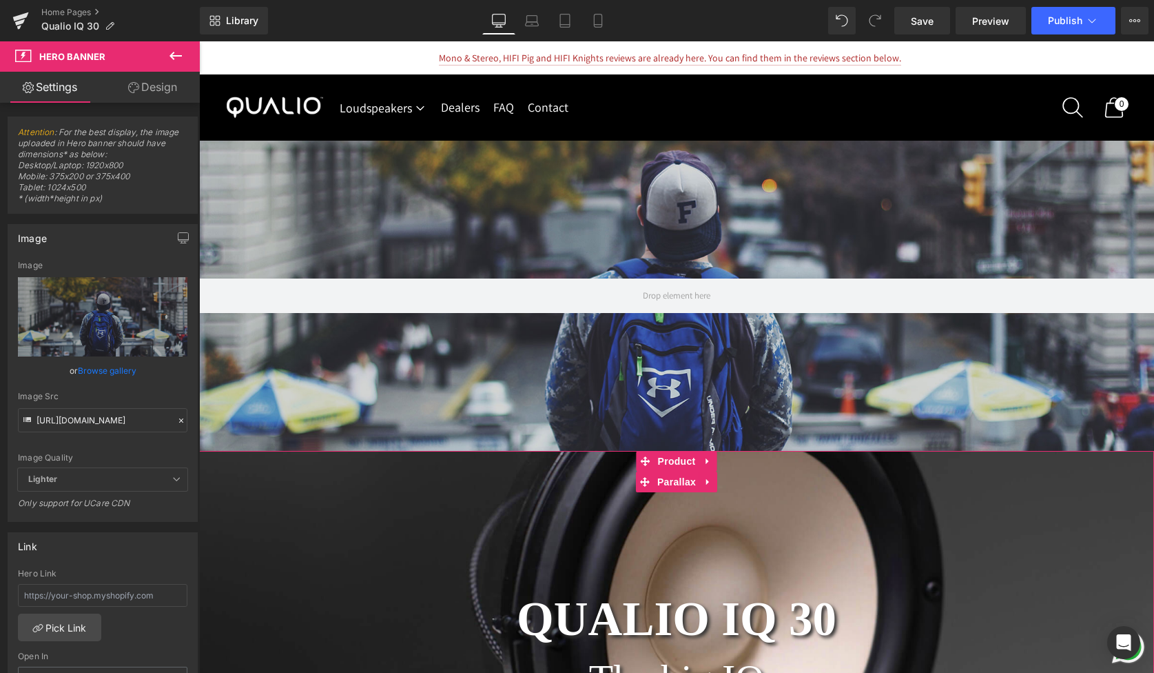
click at [525, 564] on div at bounding box center [676, 403] width 955 height 642
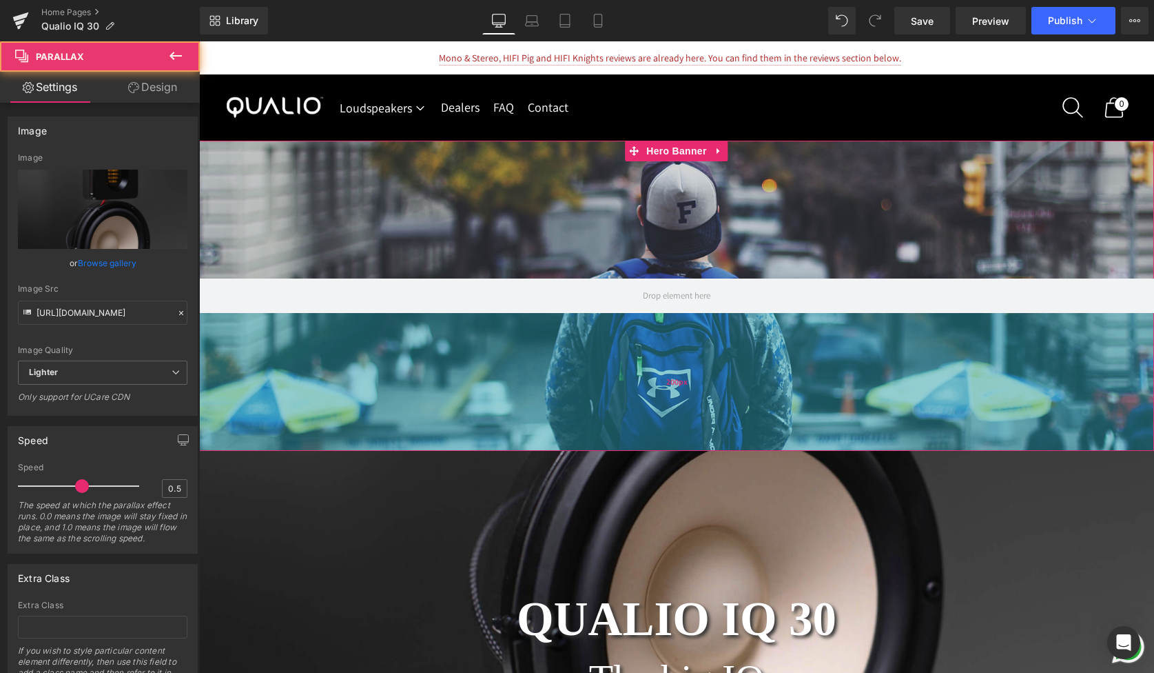
click at [510, 400] on div "200px" at bounding box center [676, 382] width 955 height 138
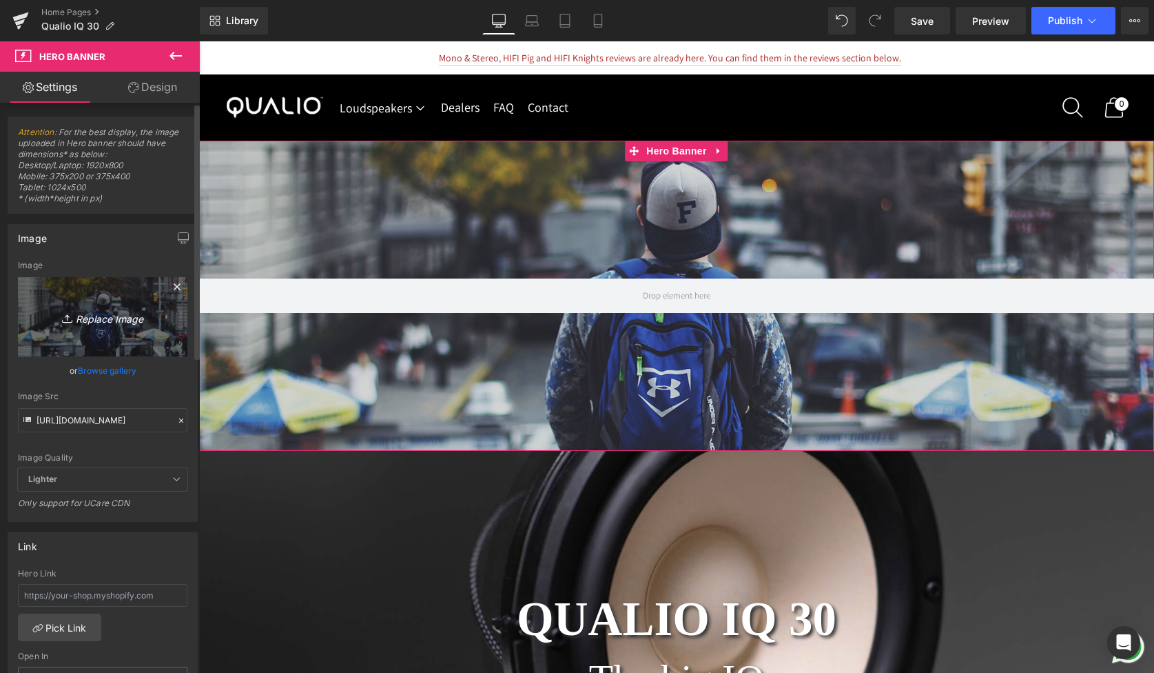
click at [119, 322] on icon "Replace Image" at bounding box center [103, 316] width 110 height 17
type input "C:\fakepath\4 (1) - Edited (1).jpg"
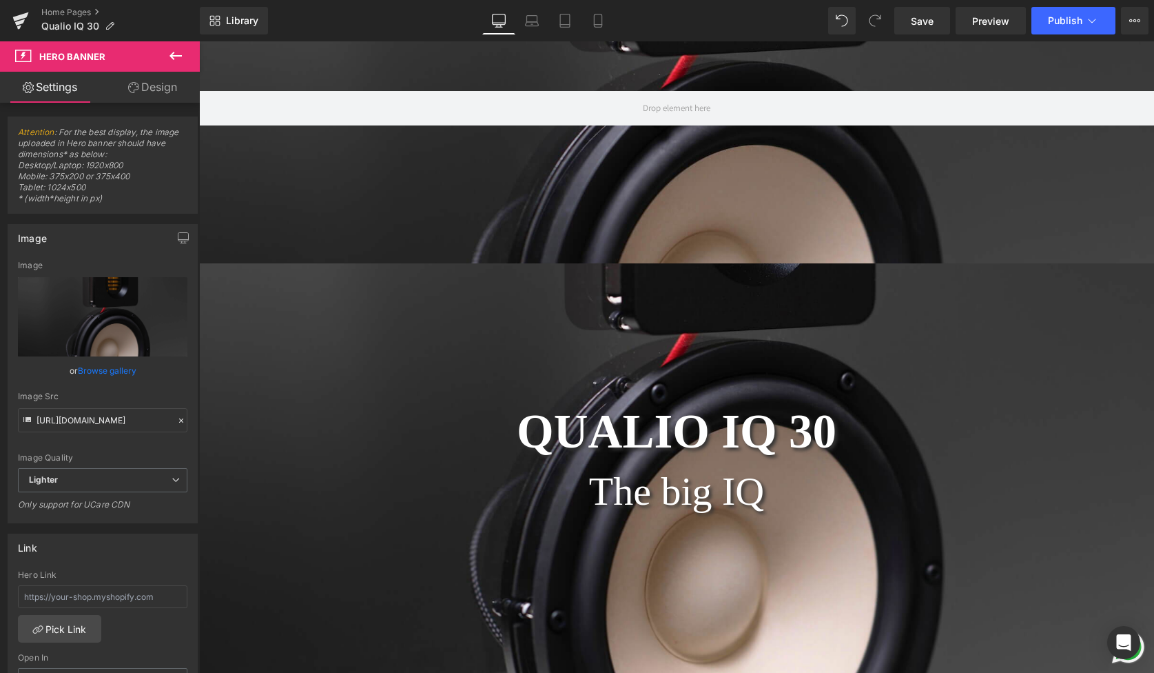
scroll to position [162, 0]
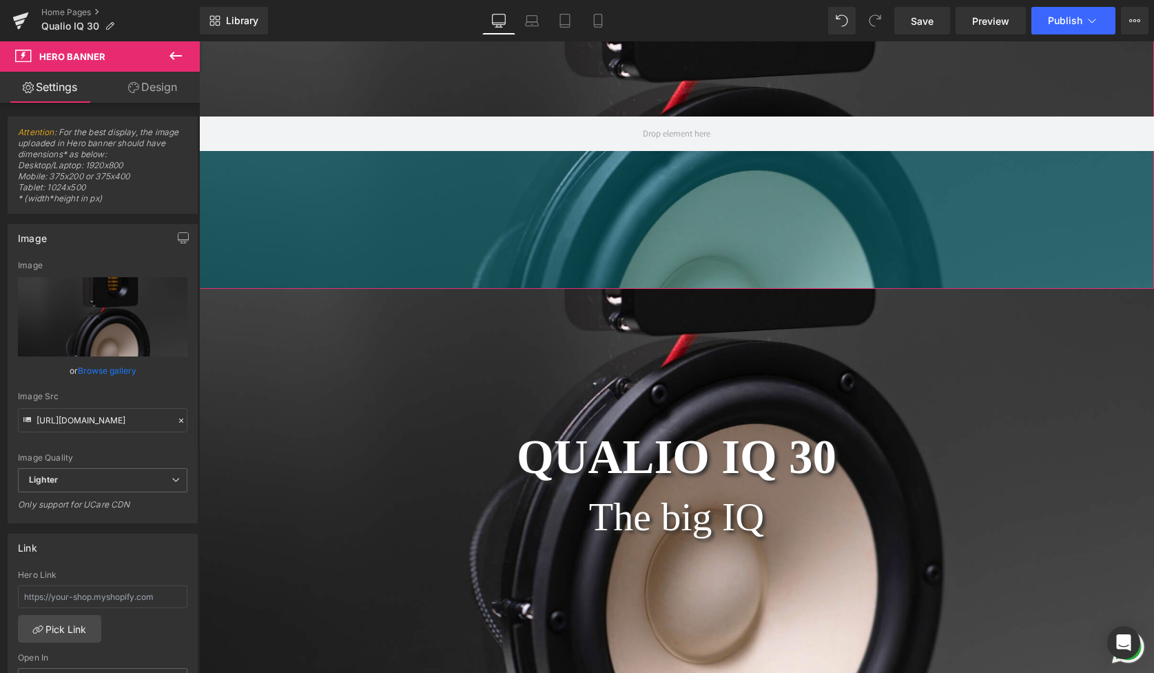
click at [402, 215] on div "Hero Banner 200px 200px" at bounding box center [676, 134] width 955 height 310
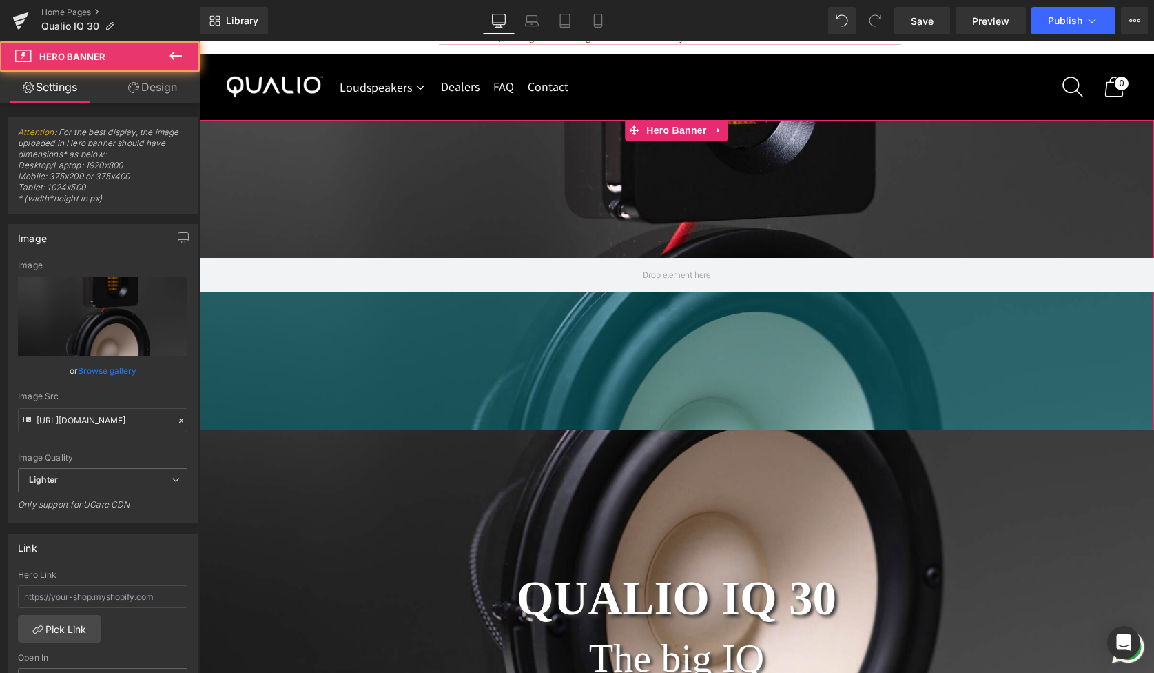
scroll to position [0, 0]
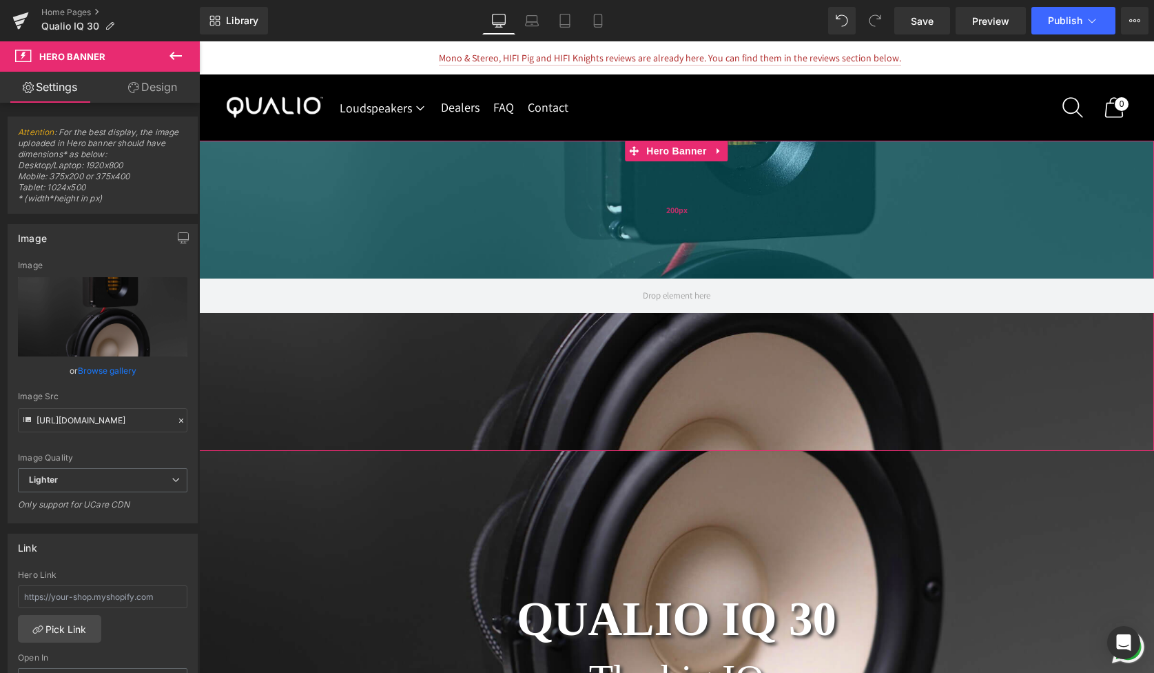
click at [427, 209] on div "200px" at bounding box center [676, 210] width 955 height 138
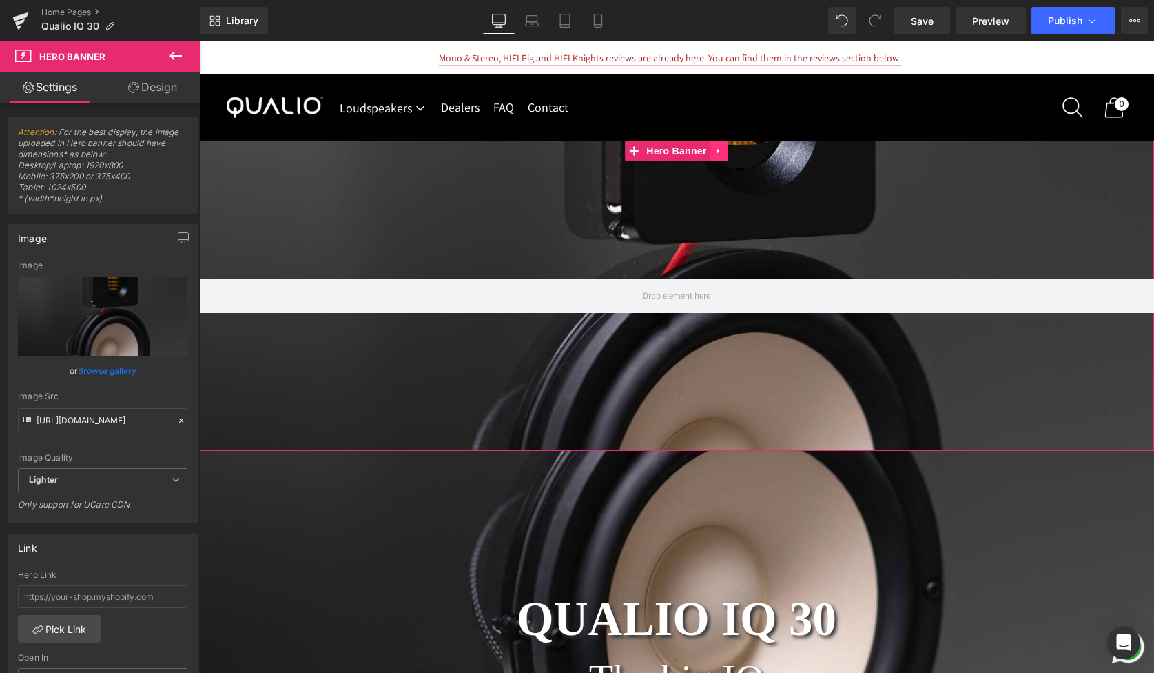
click at [724, 153] on icon at bounding box center [720, 151] width 10 height 10
click at [727, 148] on icon at bounding box center [729, 151] width 10 height 10
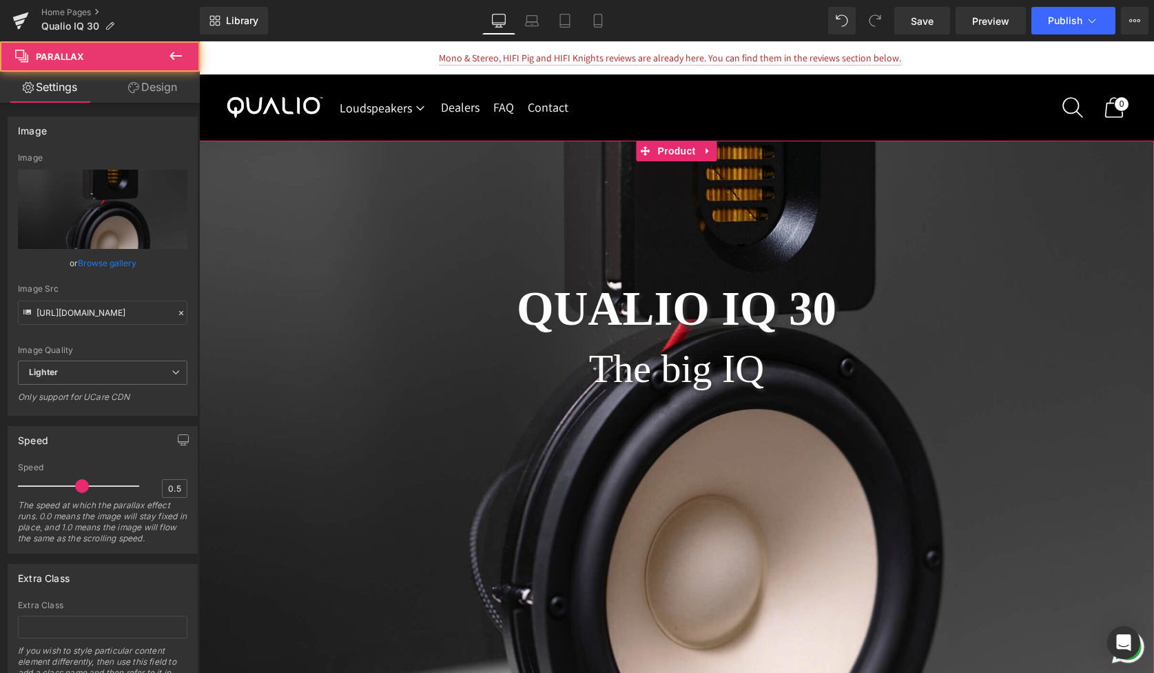
click at [566, 446] on div at bounding box center [676, 372] width 955 height 642
click at [524, 310] on h1 "QUALIO IQ 30" at bounding box center [676, 308] width 955 height 57
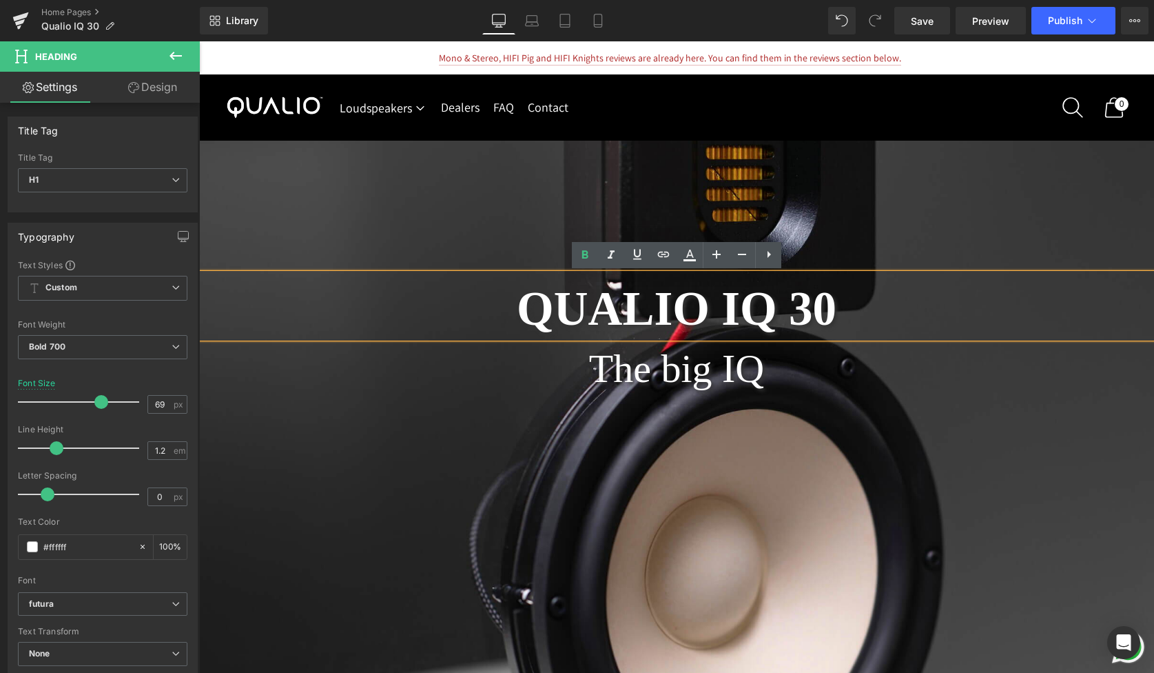
click at [494, 302] on h1 "QUALIO IQ 30" at bounding box center [676, 308] width 955 height 57
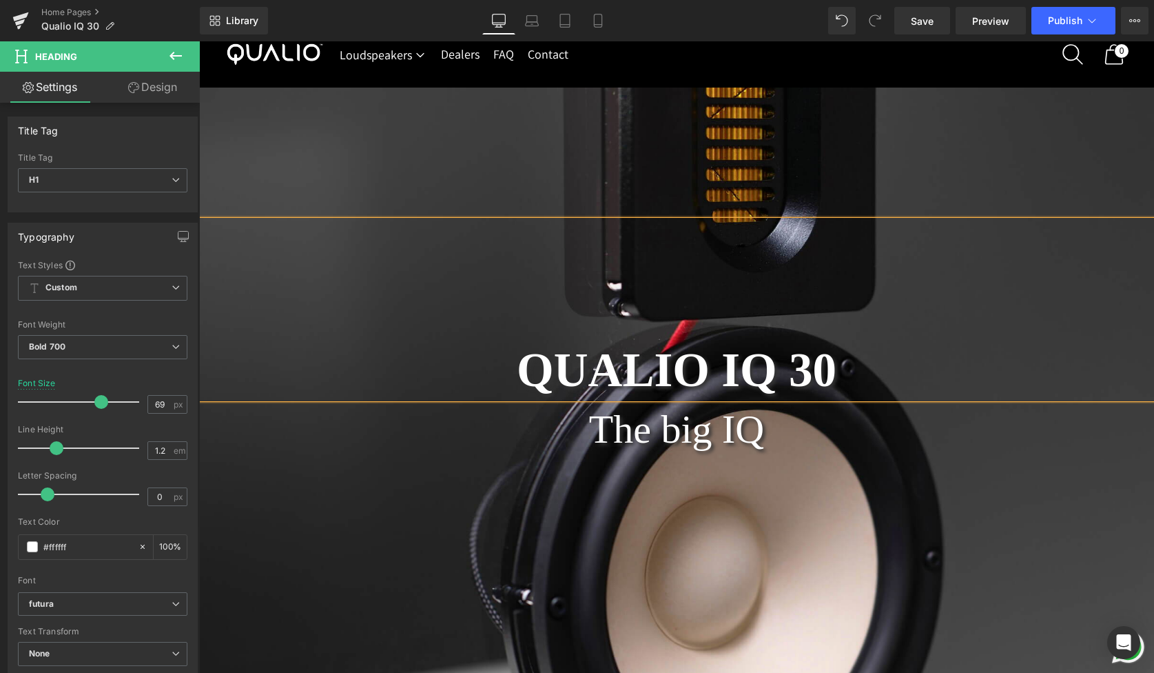
click at [692, 428] on div "The big IQ Heading" at bounding box center [676, 429] width 955 height 62
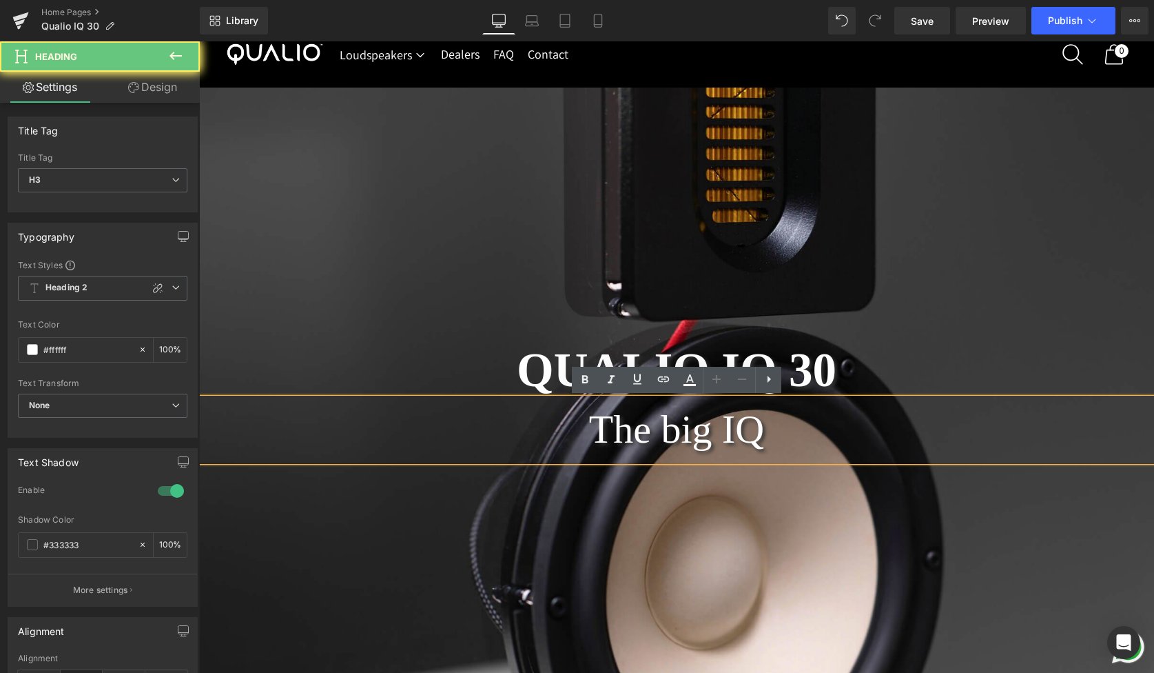
click at [679, 435] on div "The big IQ" at bounding box center [676, 429] width 955 height 62
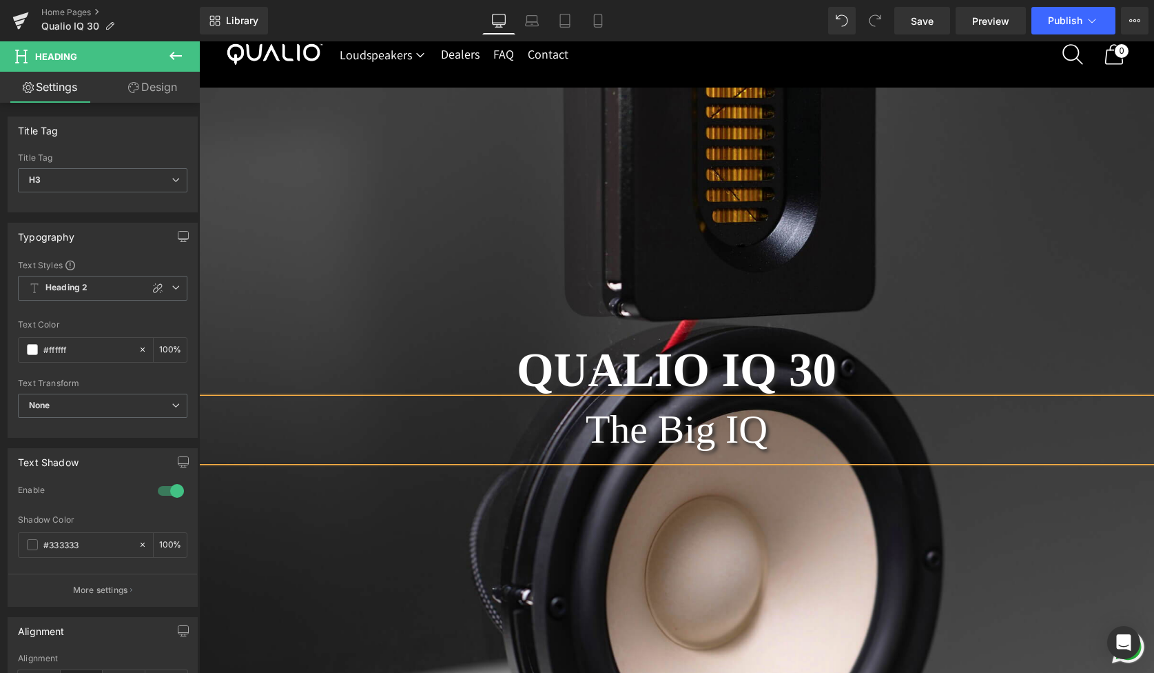
click at [677, 485] on div at bounding box center [676, 372] width 955 height 653
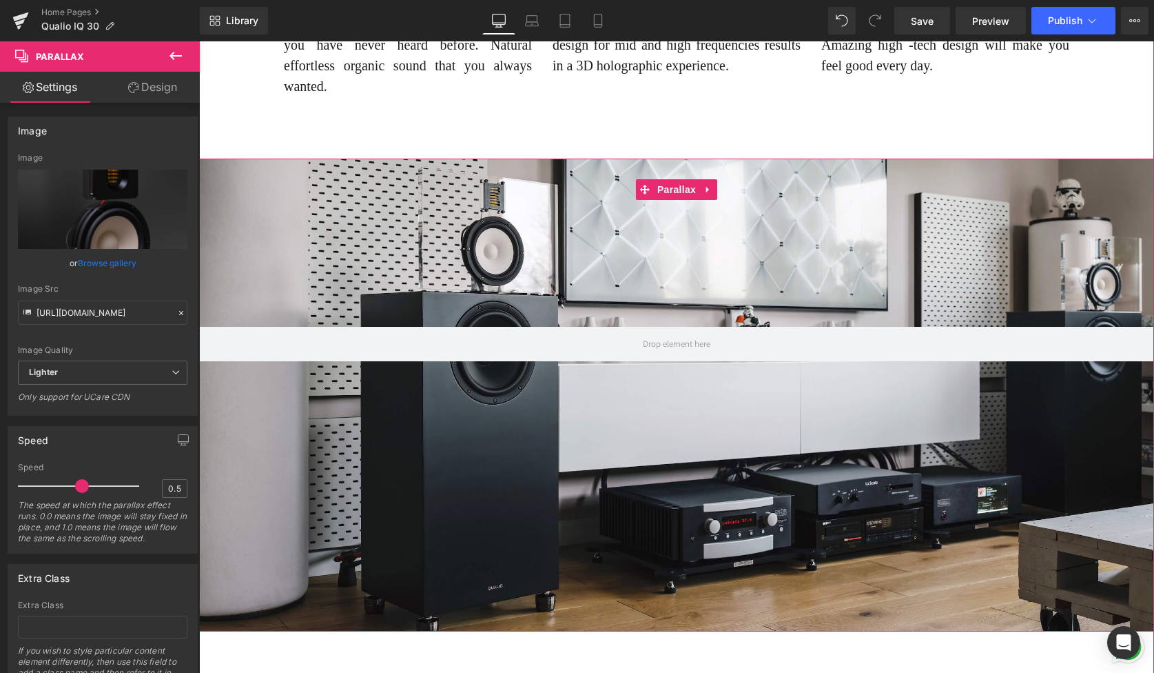
click at [691, 324] on div at bounding box center [676, 360] width 955 height 615
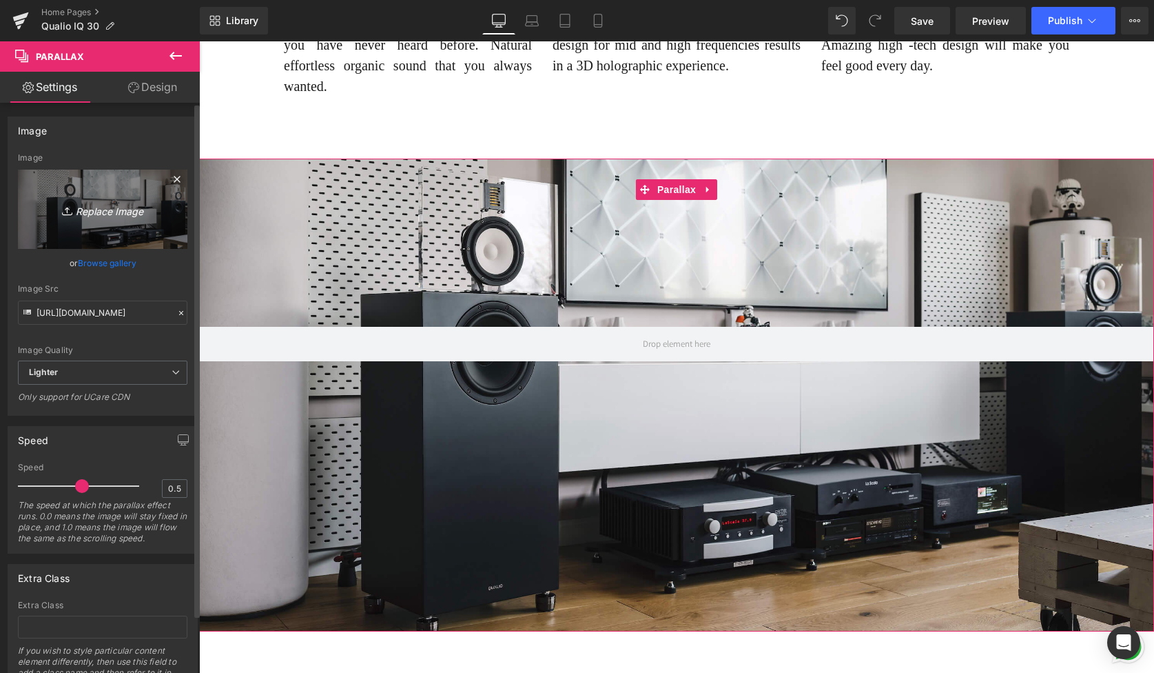
click at [107, 212] on icon "Replace Image" at bounding box center [103, 209] width 110 height 17
type input "C:\fakepath\IQ30 1 - Edited - Edited.jpg"
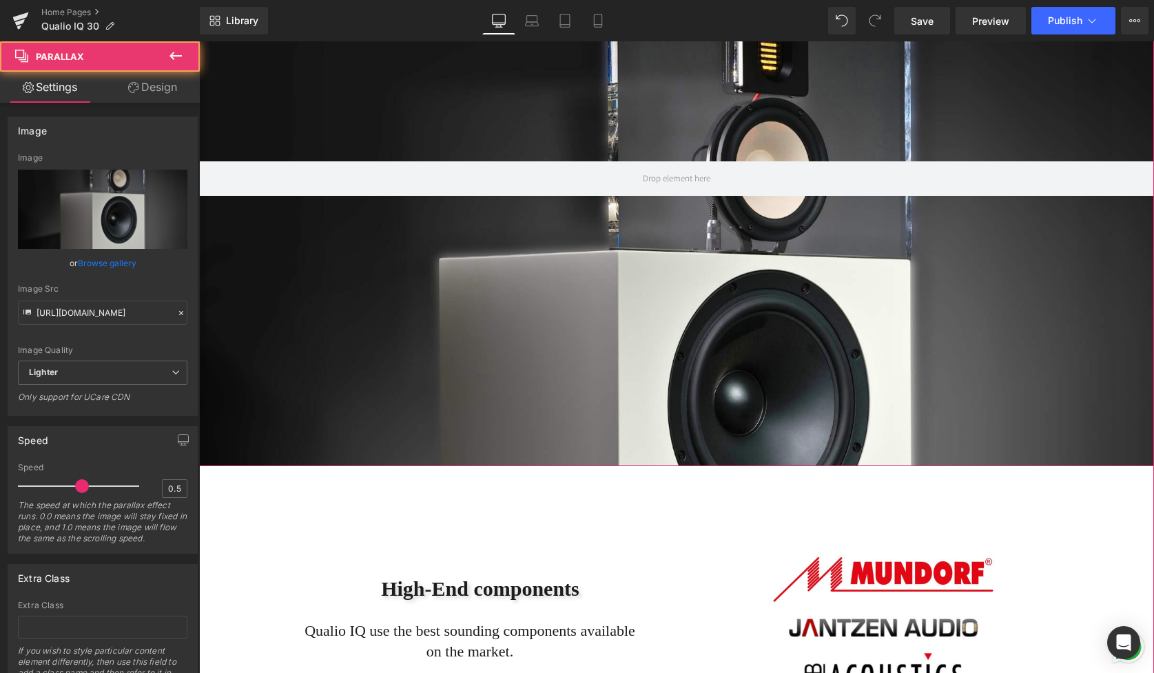
click at [637, 296] on div at bounding box center [676, 344] width 955 height 615
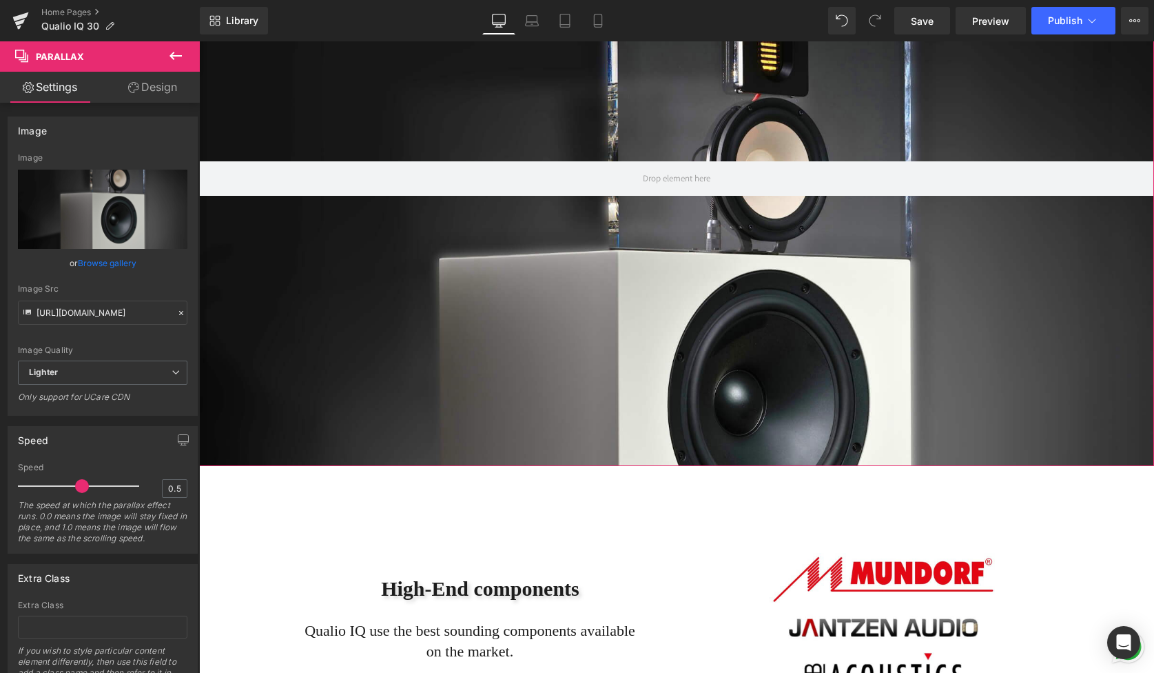
click at [161, 90] on link "Design" at bounding box center [153, 87] width 100 height 31
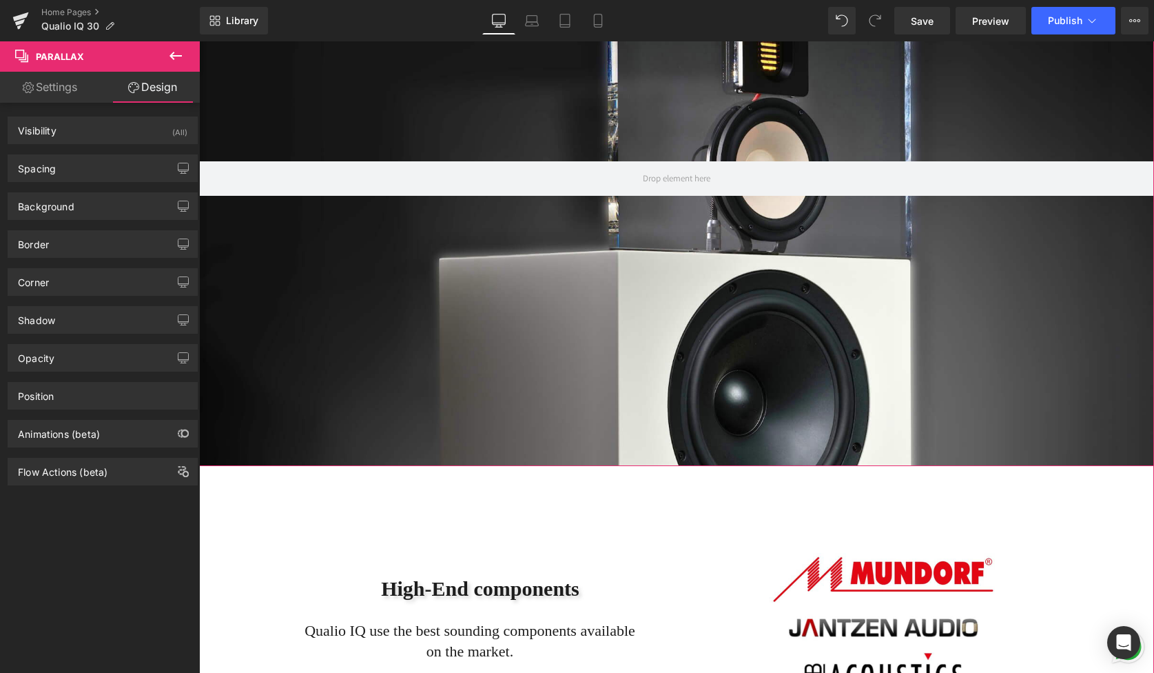
click at [400, 304] on div at bounding box center [676, 344] width 955 height 615
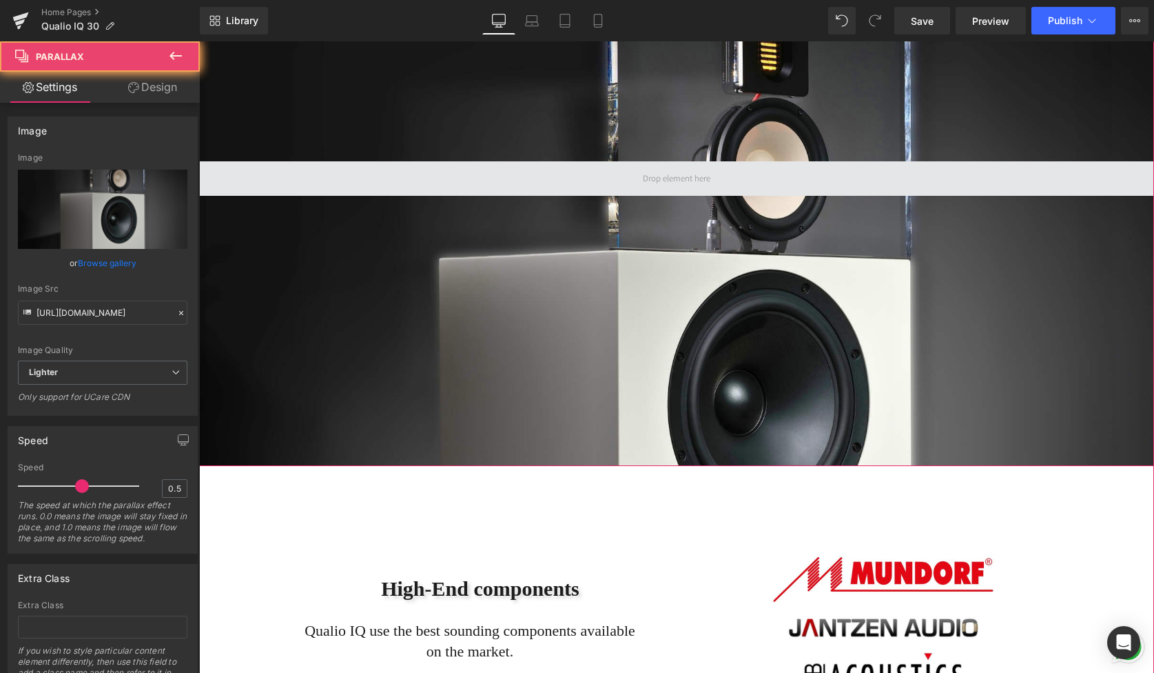
click at [477, 180] on span at bounding box center [676, 178] width 955 height 34
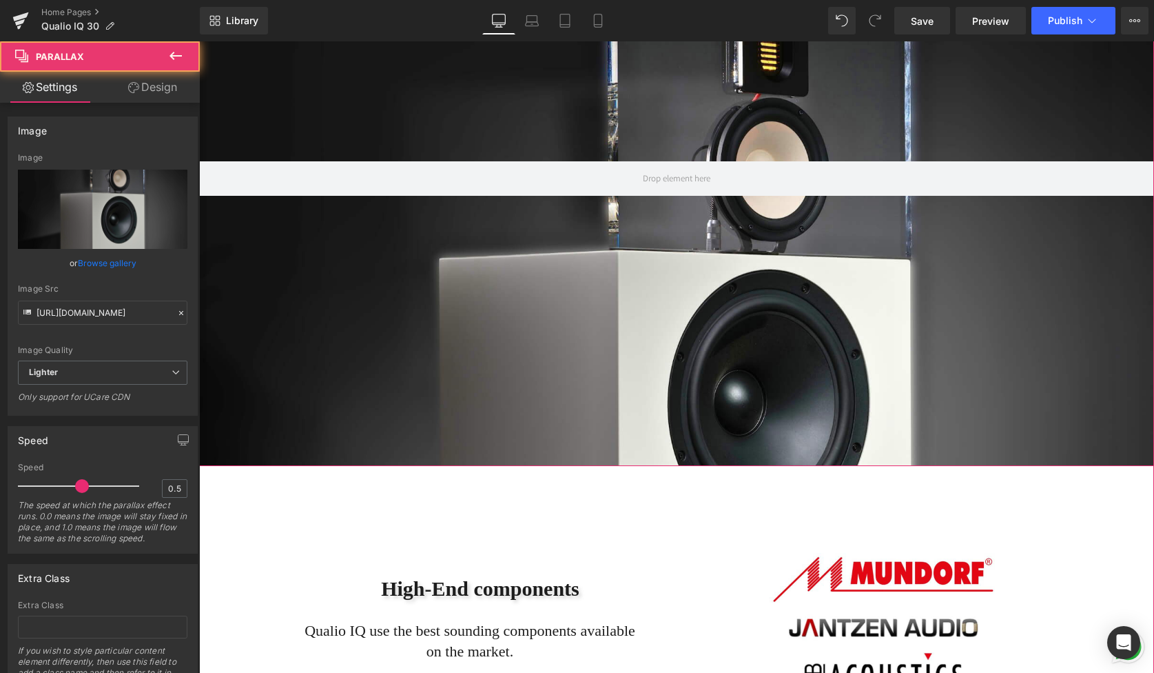
click at [416, 277] on div at bounding box center [676, 344] width 955 height 615
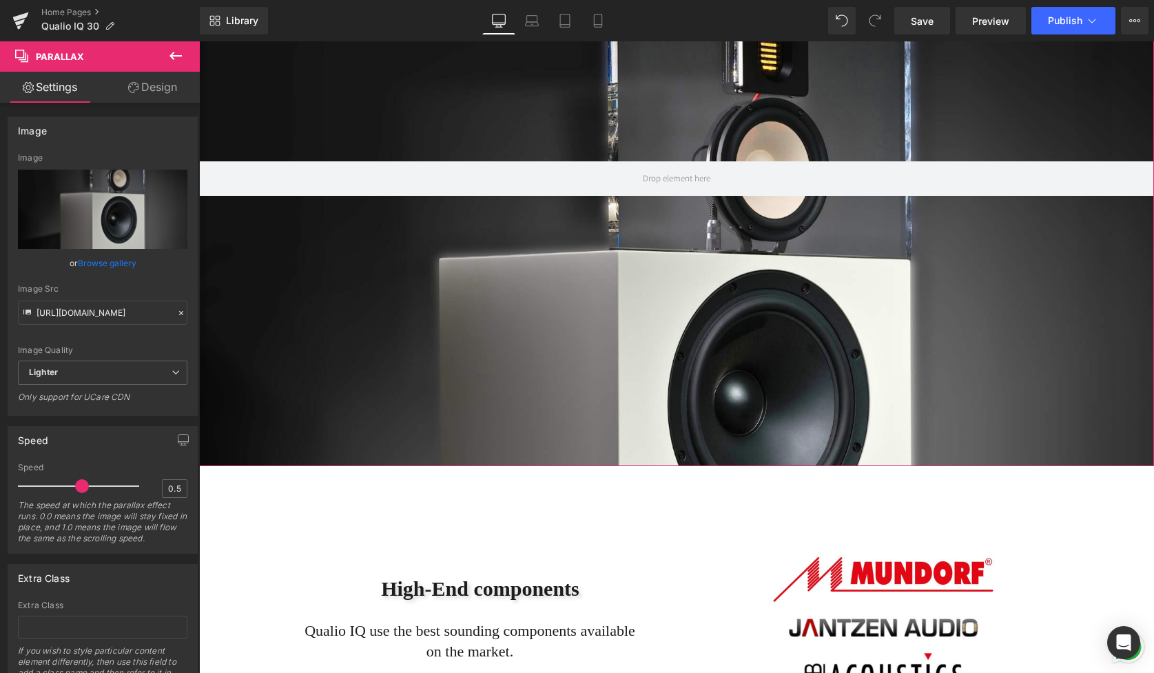
click at [141, 85] on link "Design" at bounding box center [153, 87] width 100 height 31
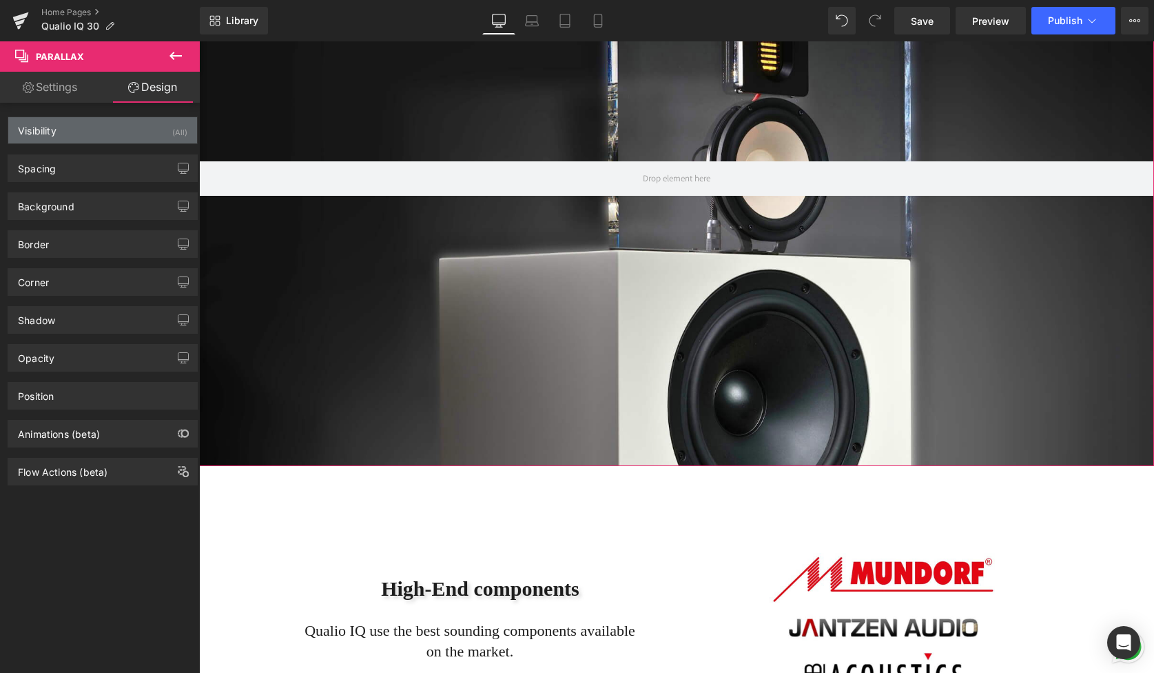
click at [106, 129] on div "Visibility (All)" at bounding box center [102, 130] width 189 height 26
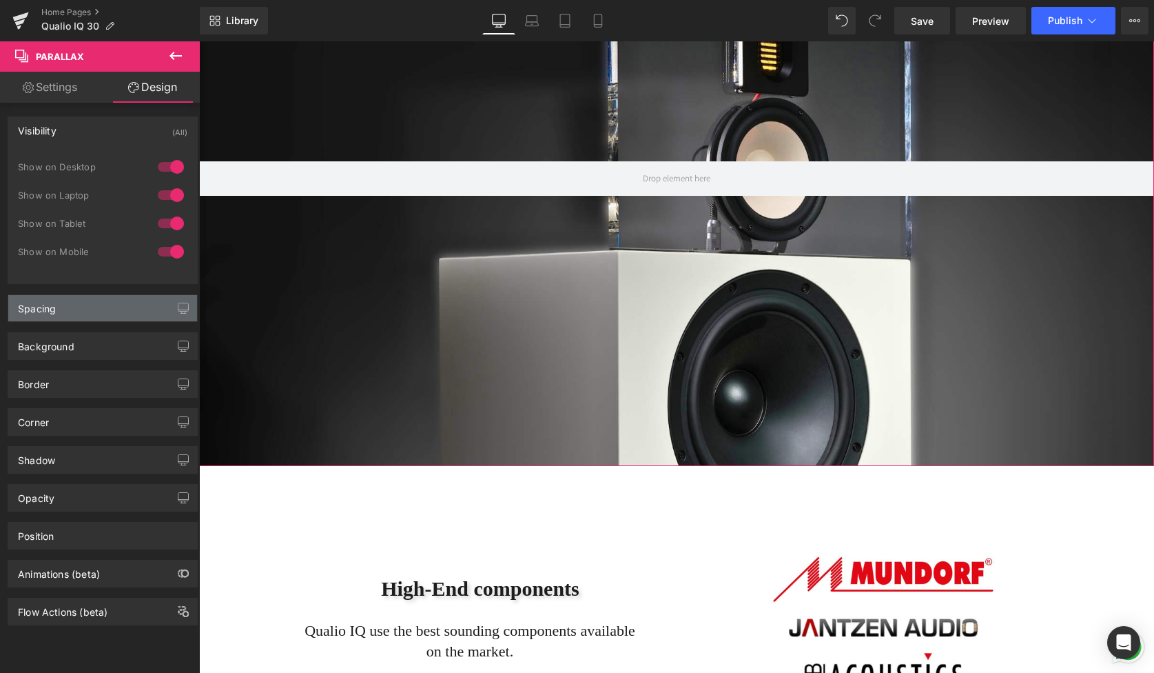
click at [103, 312] on div "Spacing" at bounding box center [102, 308] width 189 height 26
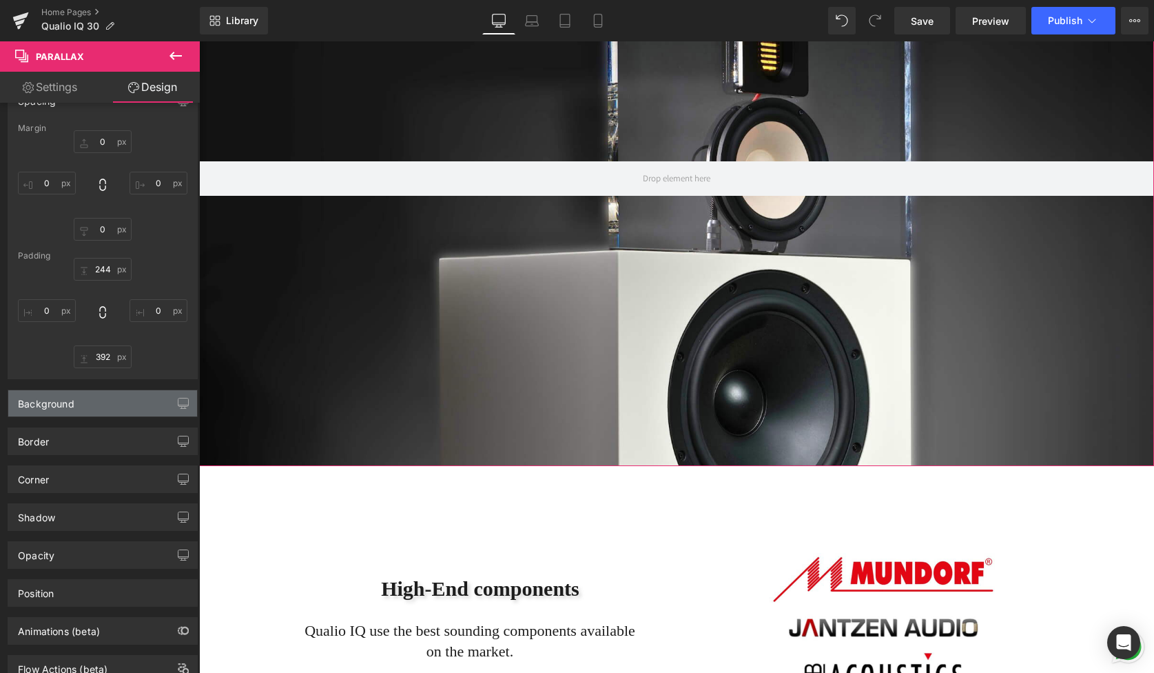
click at [111, 397] on div "Background" at bounding box center [102, 403] width 189 height 26
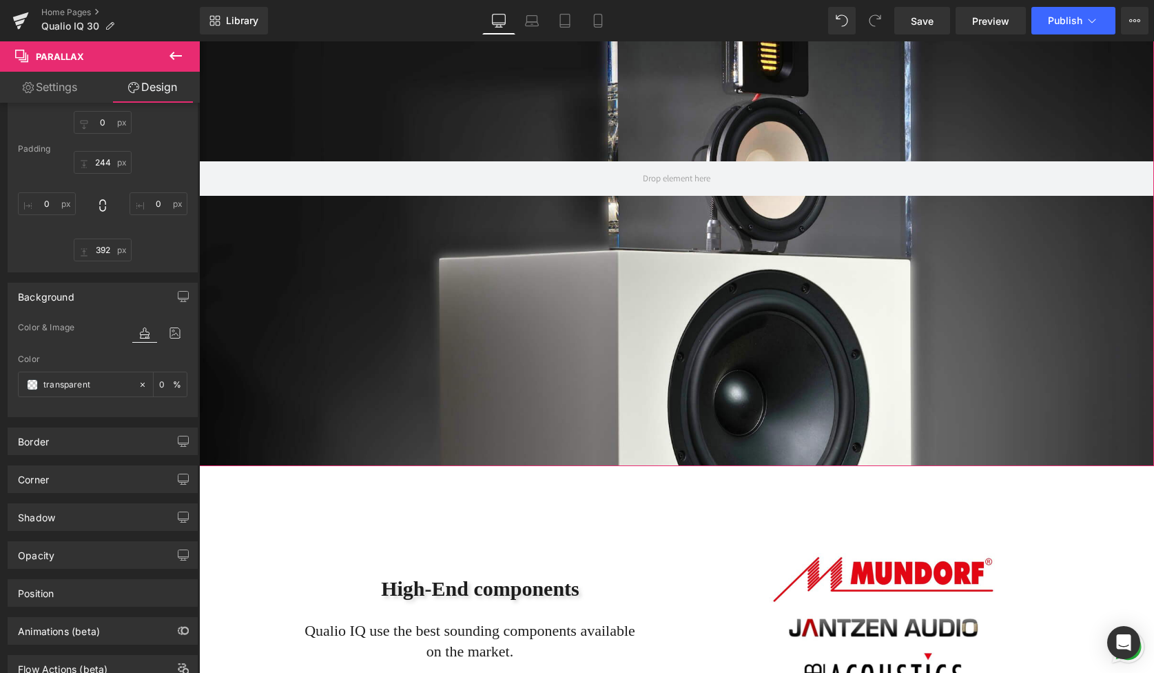
scroll to position [363, 0]
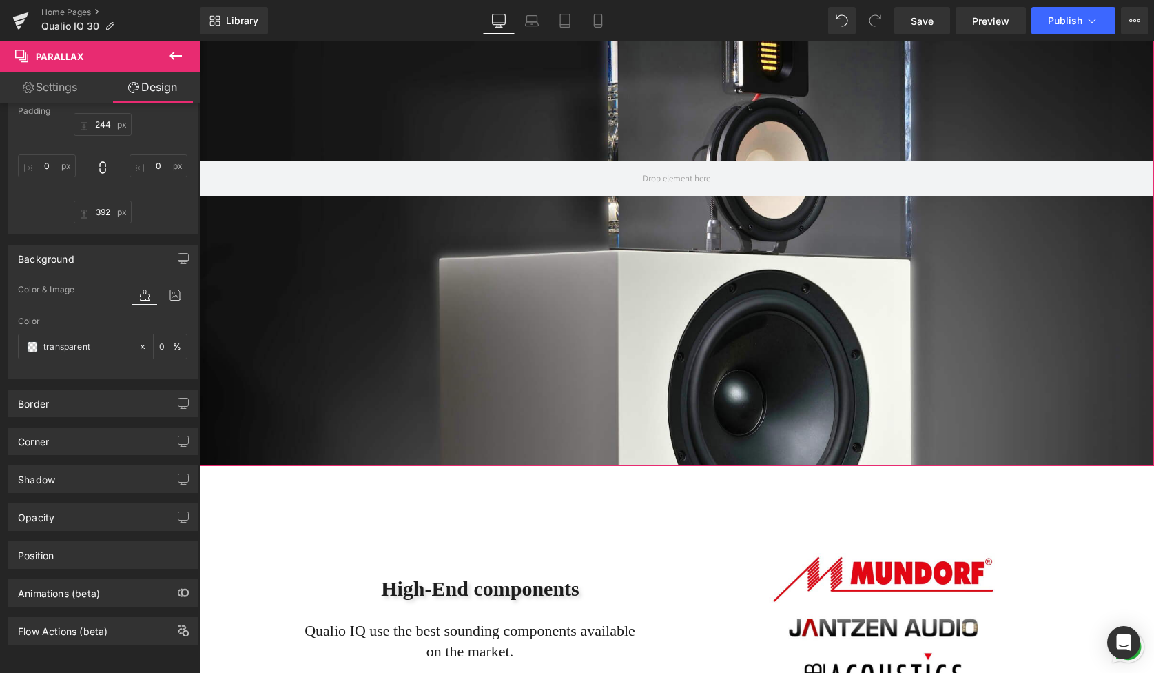
click at [110, 365] on div "Color & Image color Color transparent 0 % Image Replace Image Upload image or B…" at bounding box center [102, 329] width 189 height 97
click at [107, 390] on div "Border" at bounding box center [102, 403] width 189 height 26
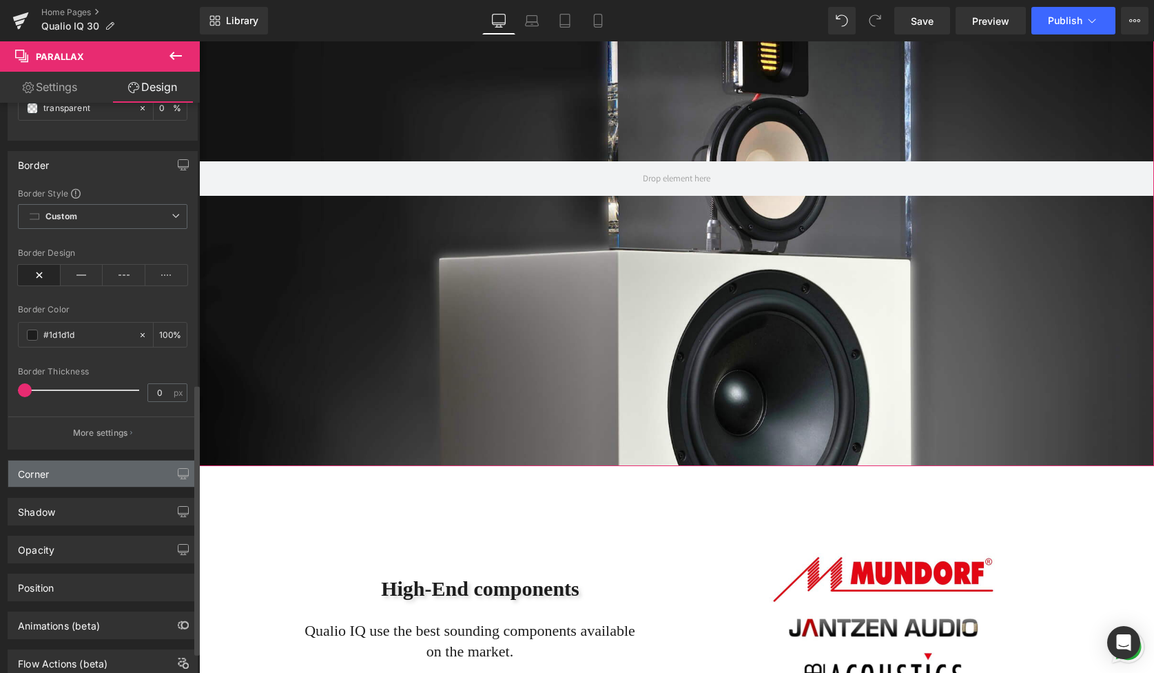
click at [101, 477] on div "Corner" at bounding box center [102, 473] width 189 height 26
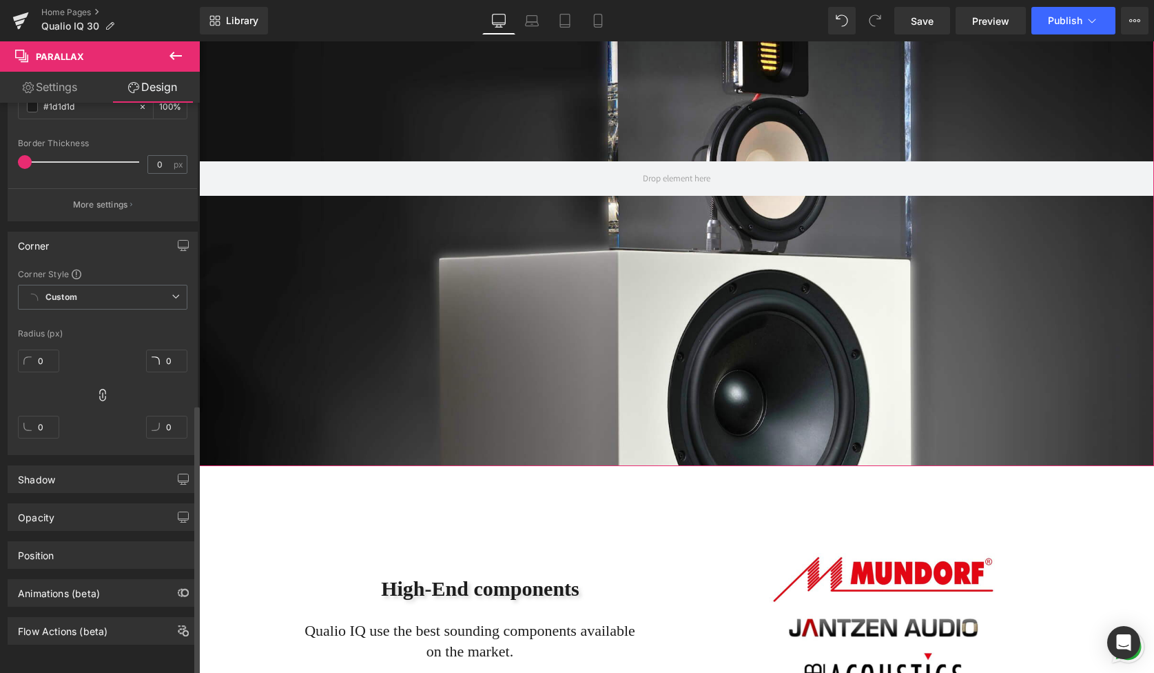
scroll to position [830, 0]
click at [97, 544] on div "Position" at bounding box center [102, 555] width 189 height 26
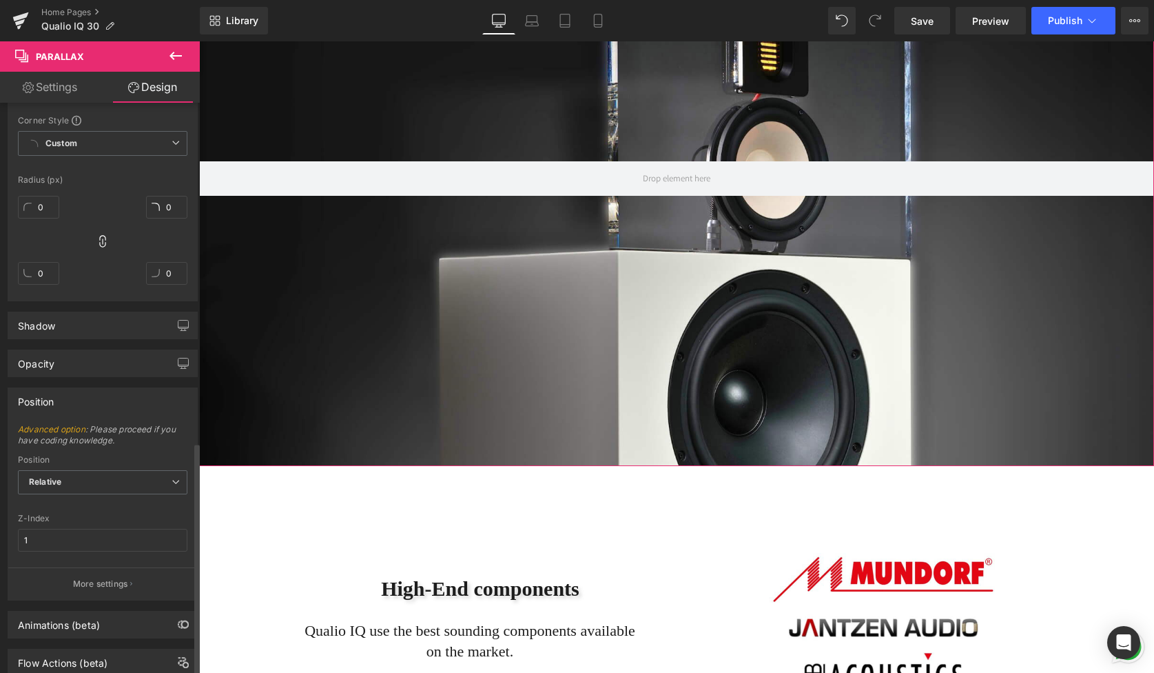
scroll to position [1014, 0]
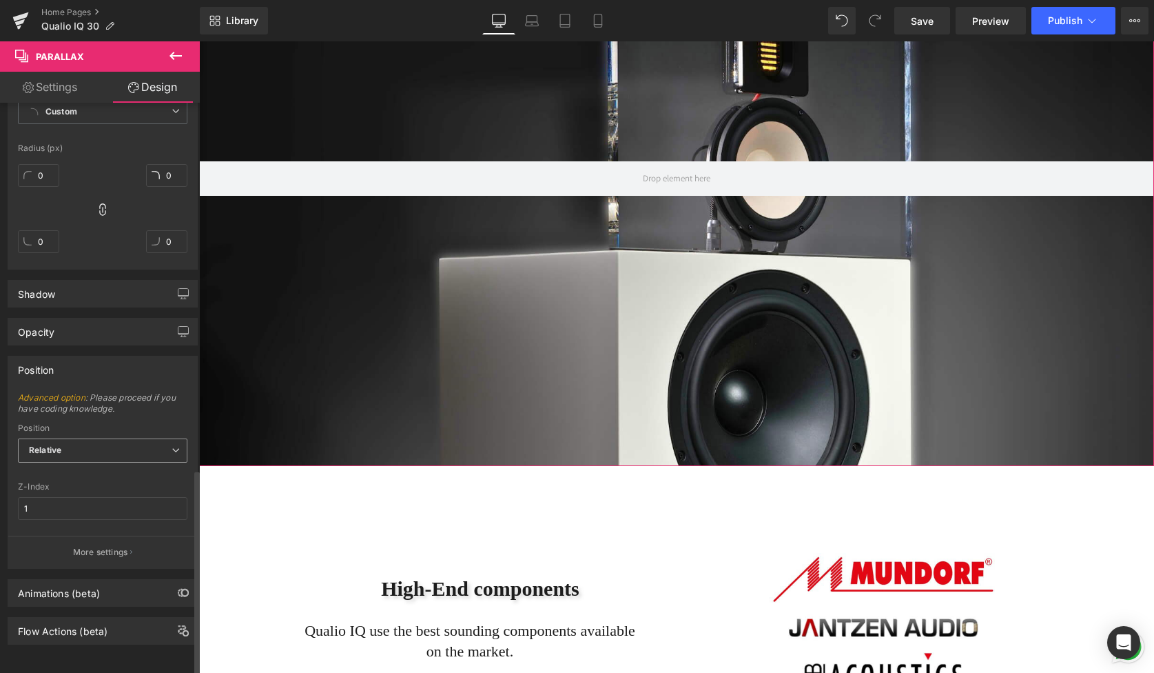
click at [103, 438] on span "Relative" at bounding box center [103, 450] width 170 height 24
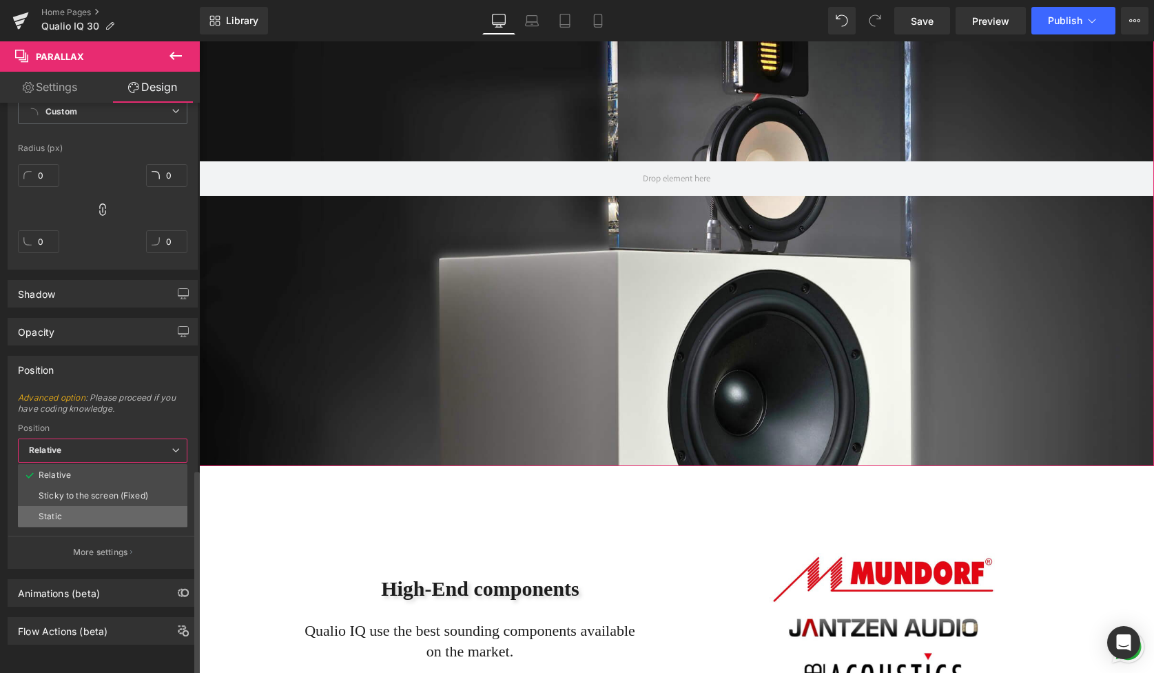
click at [96, 510] on li "Static" at bounding box center [103, 516] width 170 height 21
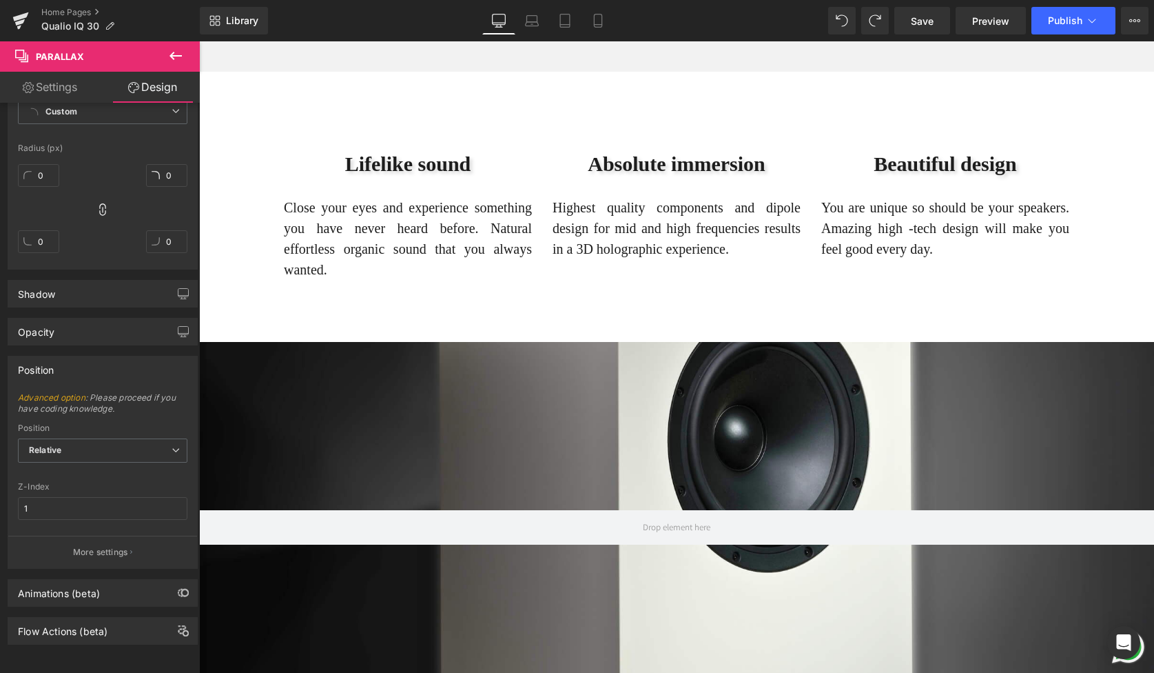
scroll to position [1050, 0]
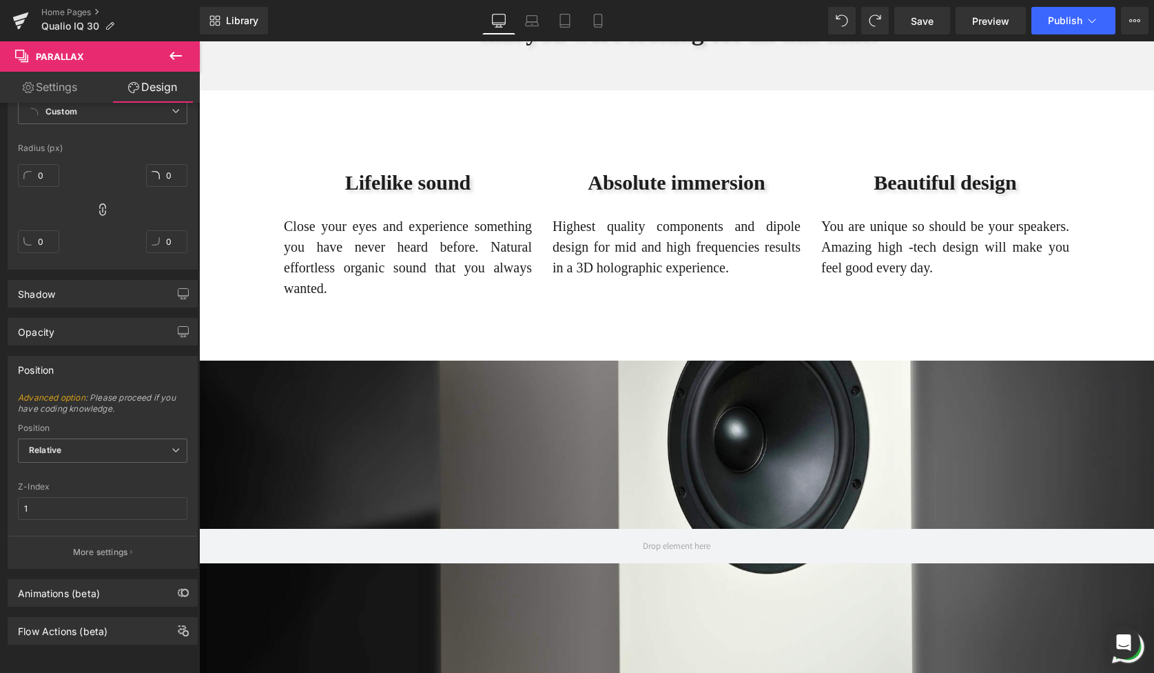
click at [187, 63] on button at bounding box center [176, 56] width 48 height 30
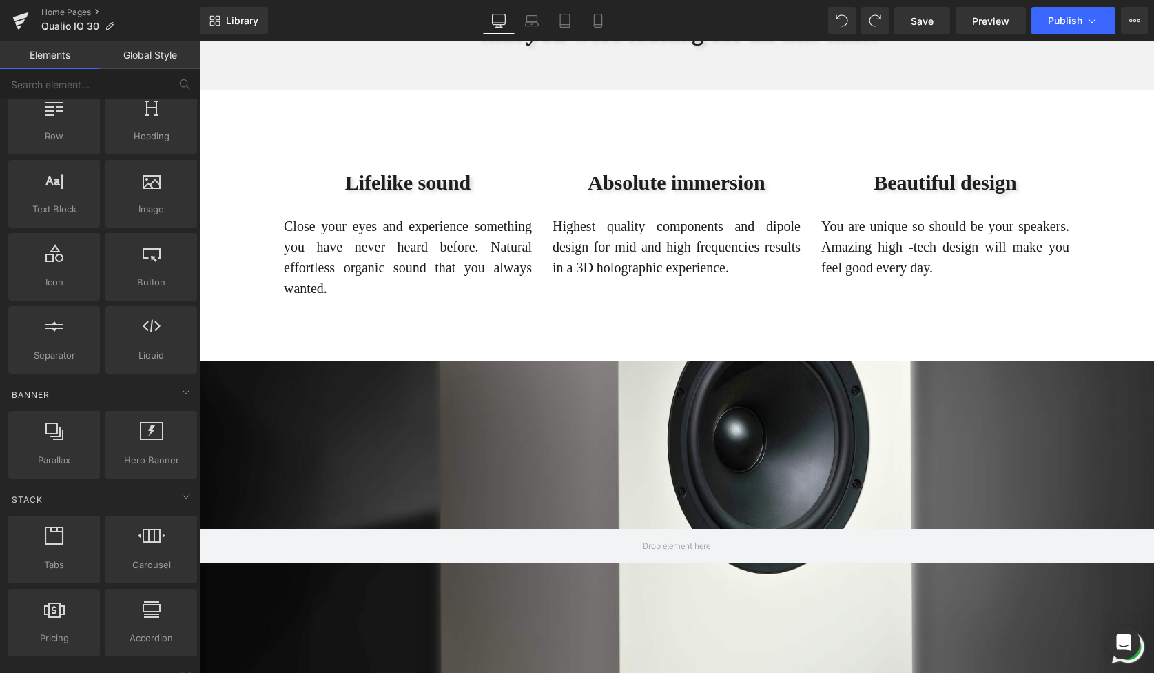
scroll to position [0, 0]
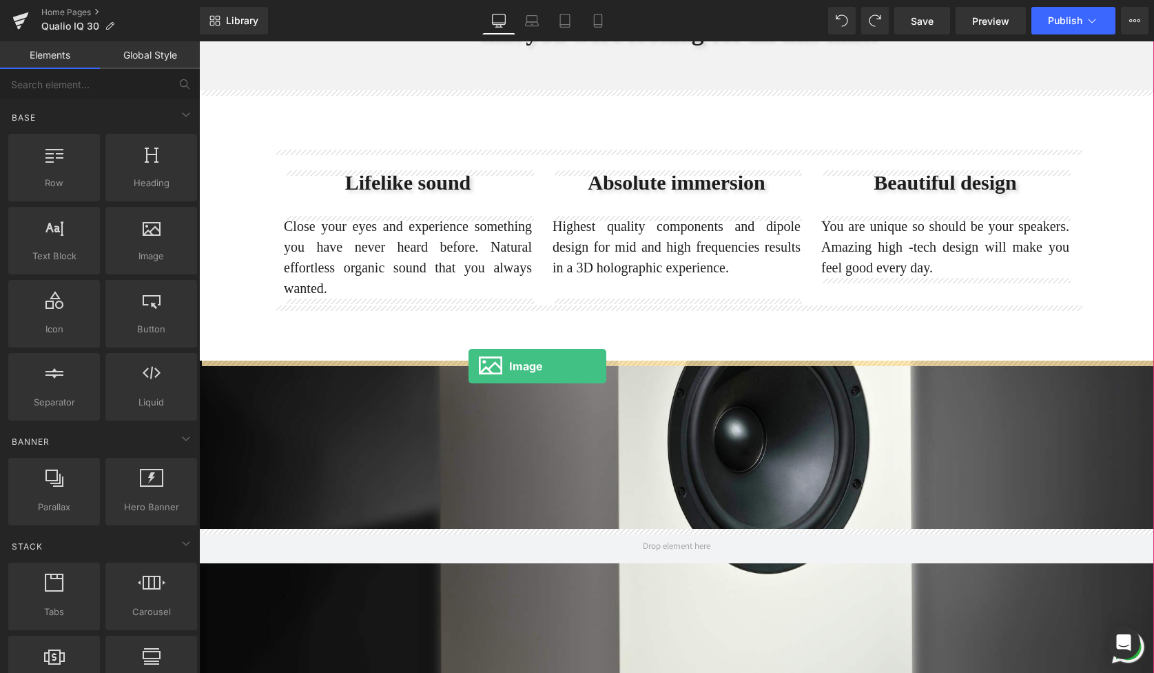
drag, startPoint x: 332, startPoint y: 292, endPoint x: 469, endPoint y: 366, distance: 155.1
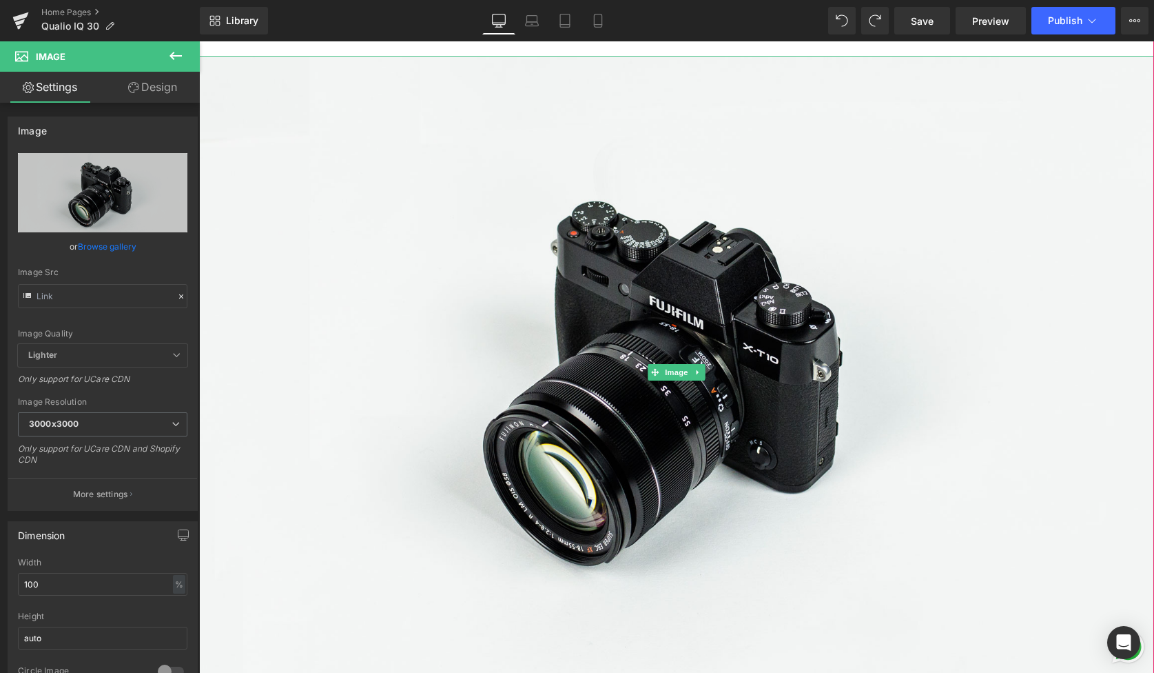
scroll to position [1353, 0]
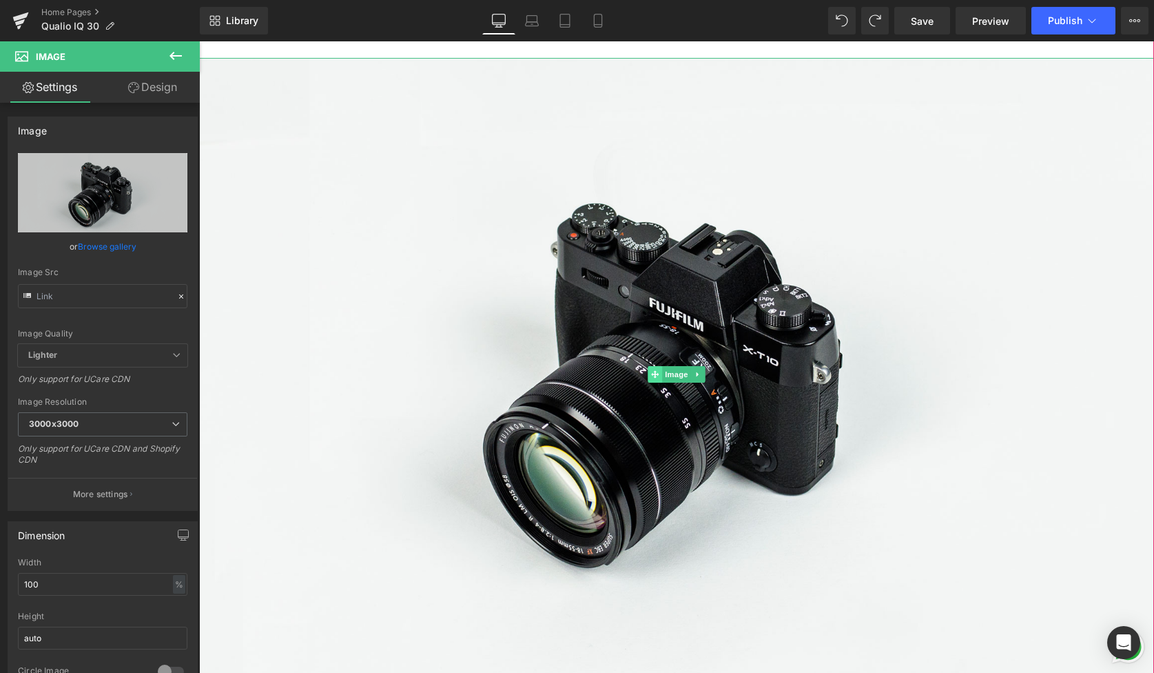
click at [659, 378] on span at bounding box center [655, 374] width 14 height 17
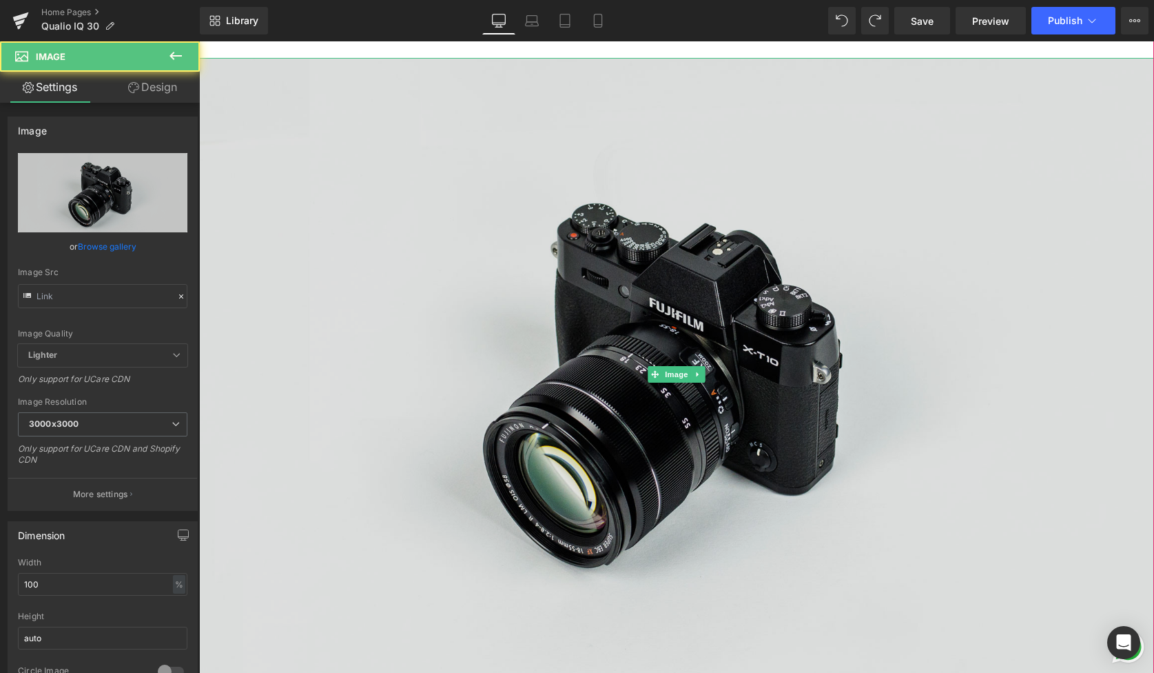
click at [667, 379] on span "Image" at bounding box center [676, 374] width 29 height 17
click at [667, 379] on div "Image" at bounding box center [676, 374] width 955 height 633
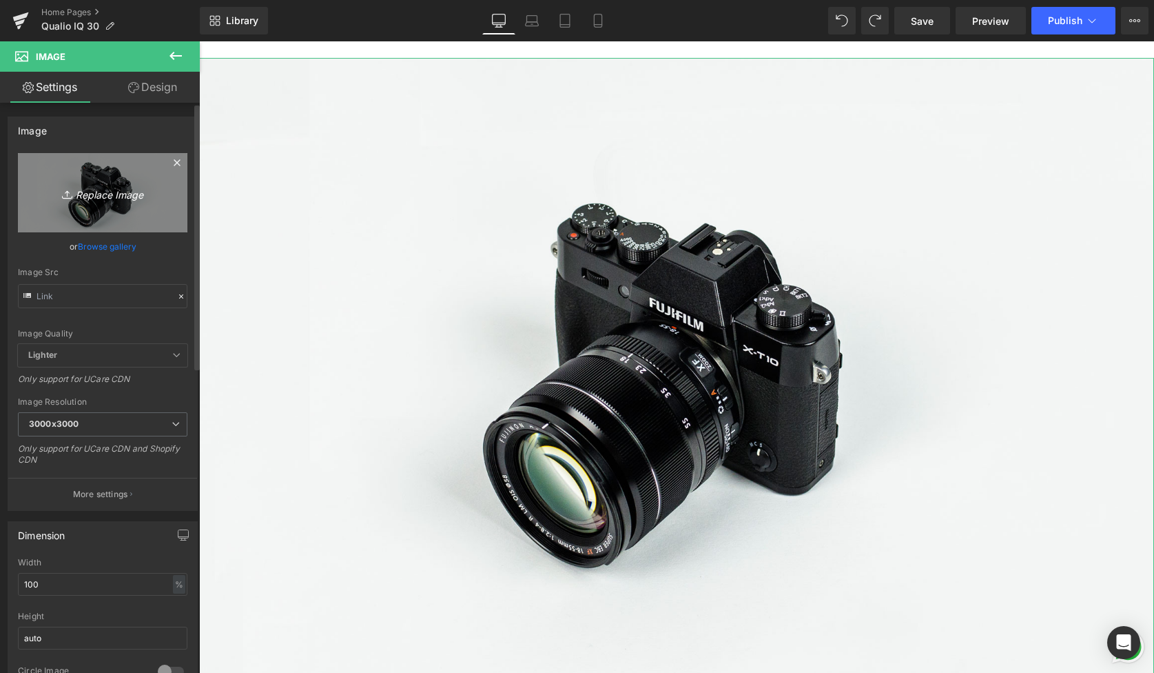
click at [97, 196] on icon "Replace Image" at bounding box center [103, 192] width 110 height 17
type input "C:\fakepath\IQ30 1 - Edited - Edited.jpg"
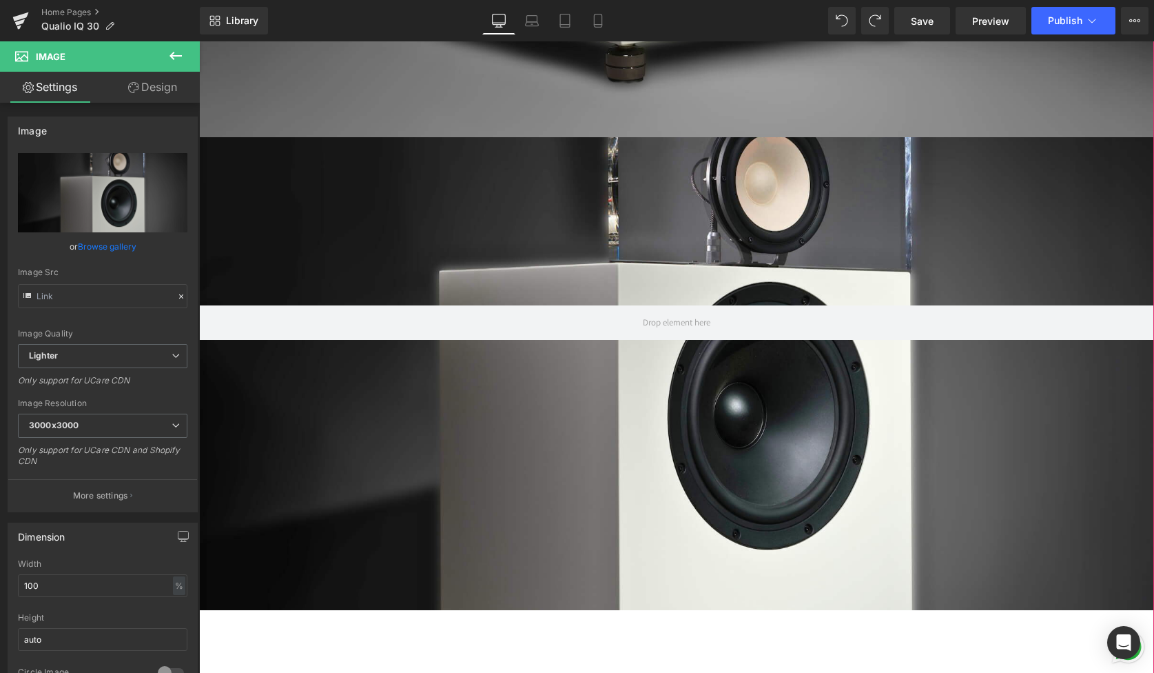
scroll to position [2485, 0]
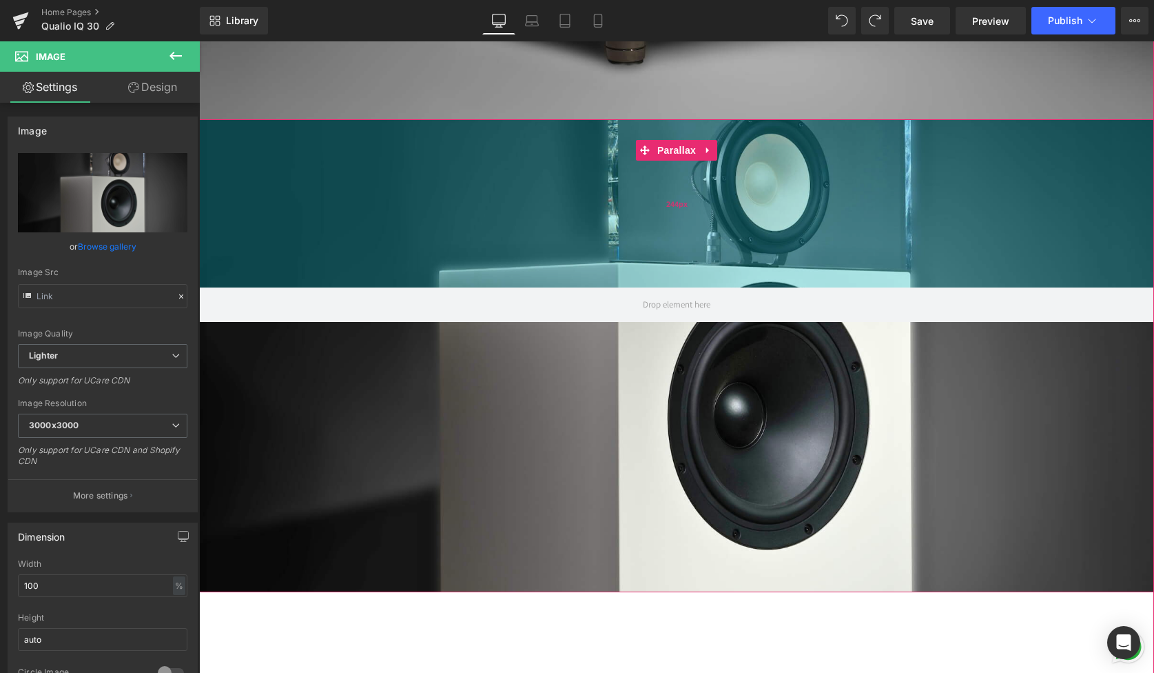
click at [609, 237] on div "244px" at bounding box center [676, 203] width 955 height 168
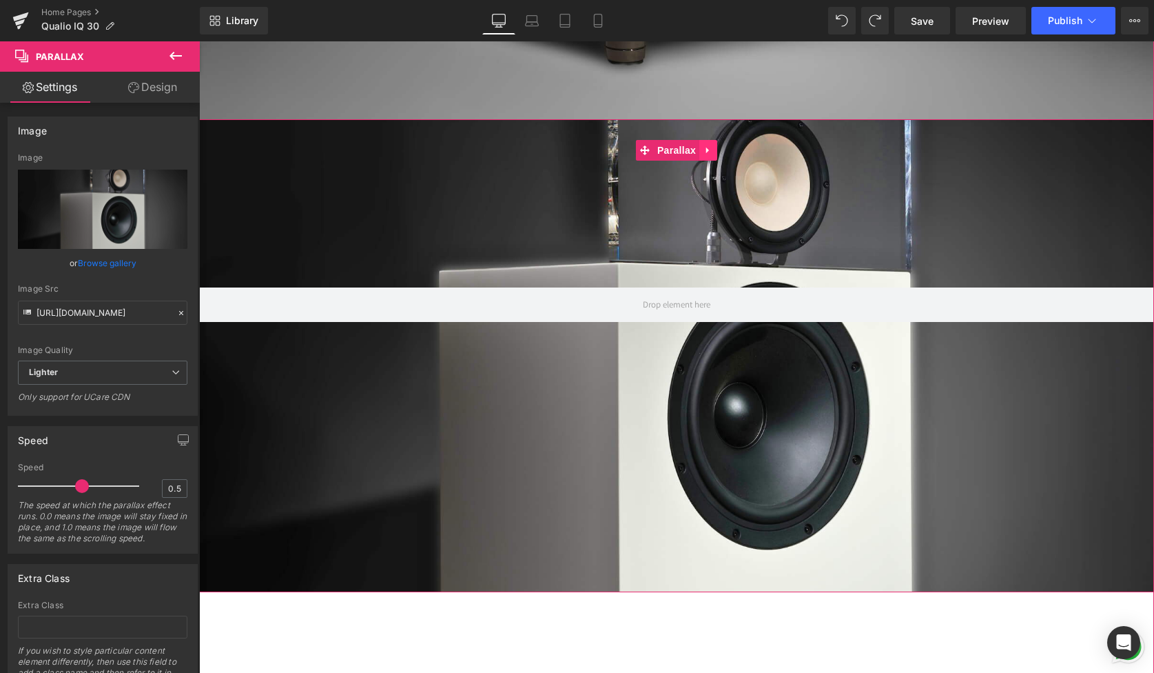
click at [710, 156] on link at bounding box center [708, 150] width 18 height 21
click at [720, 148] on icon at bounding box center [717, 150] width 10 height 10
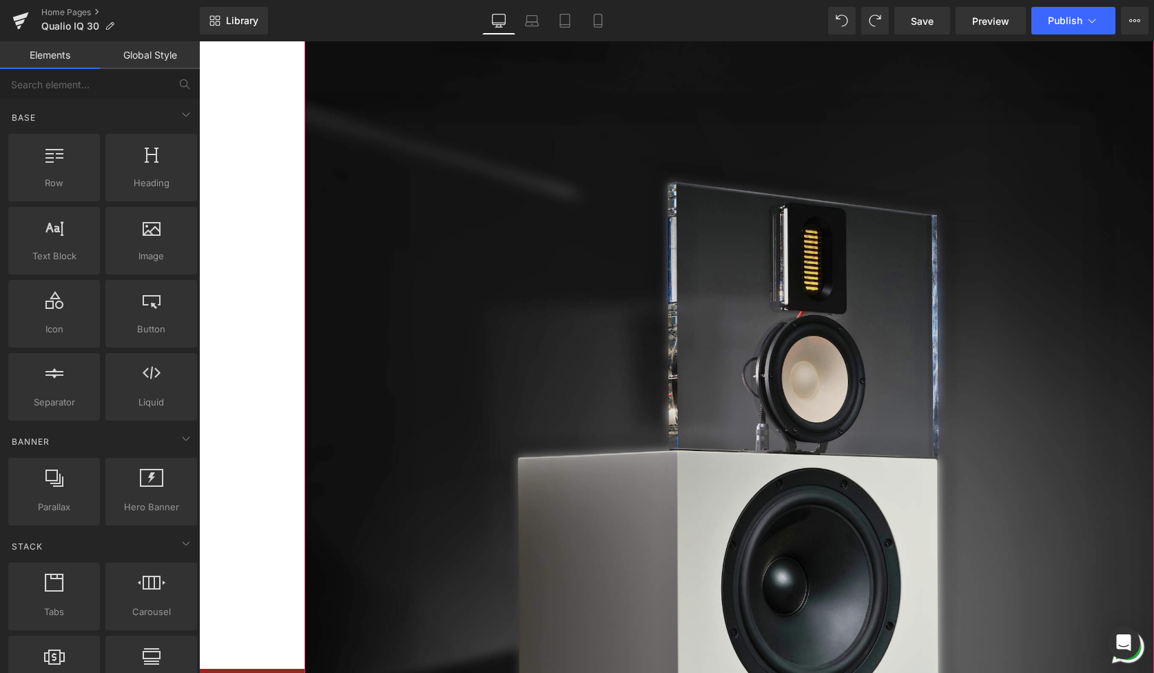
scroll to position [7, 7]
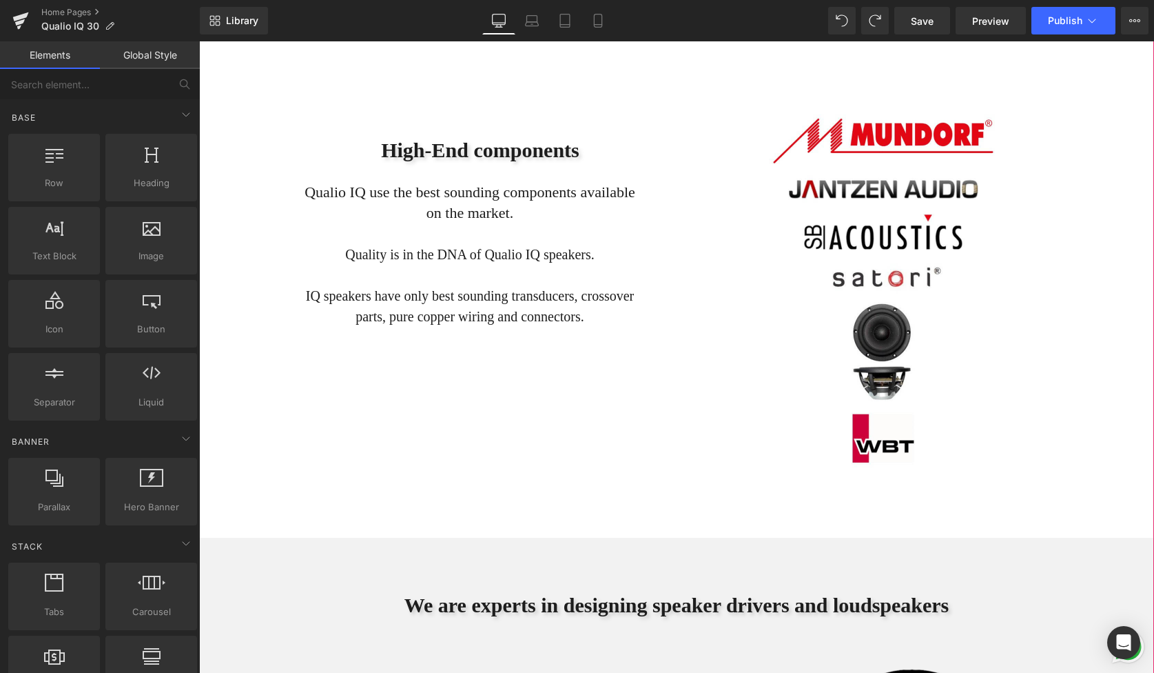
click at [548, 240] on p at bounding box center [470, 233] width 331 height 21
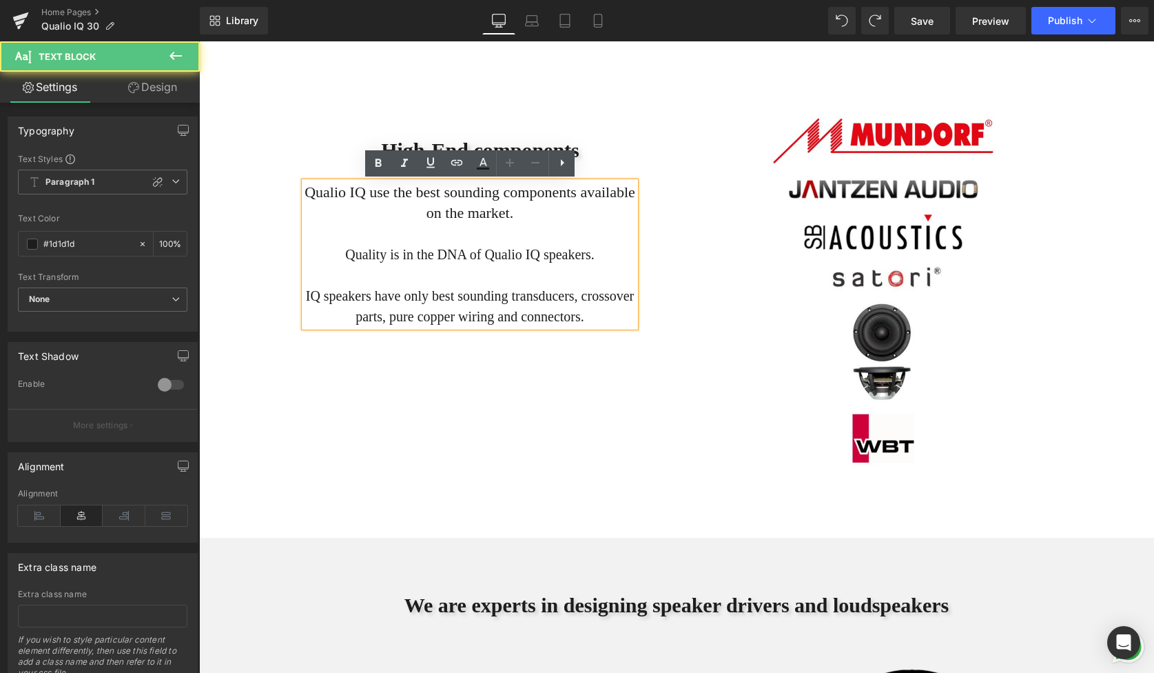
click at [547, 249] on span "Quality is in the DNA of Qualio IQ speakers." at bounding box center [469, 254] width 249 height 15
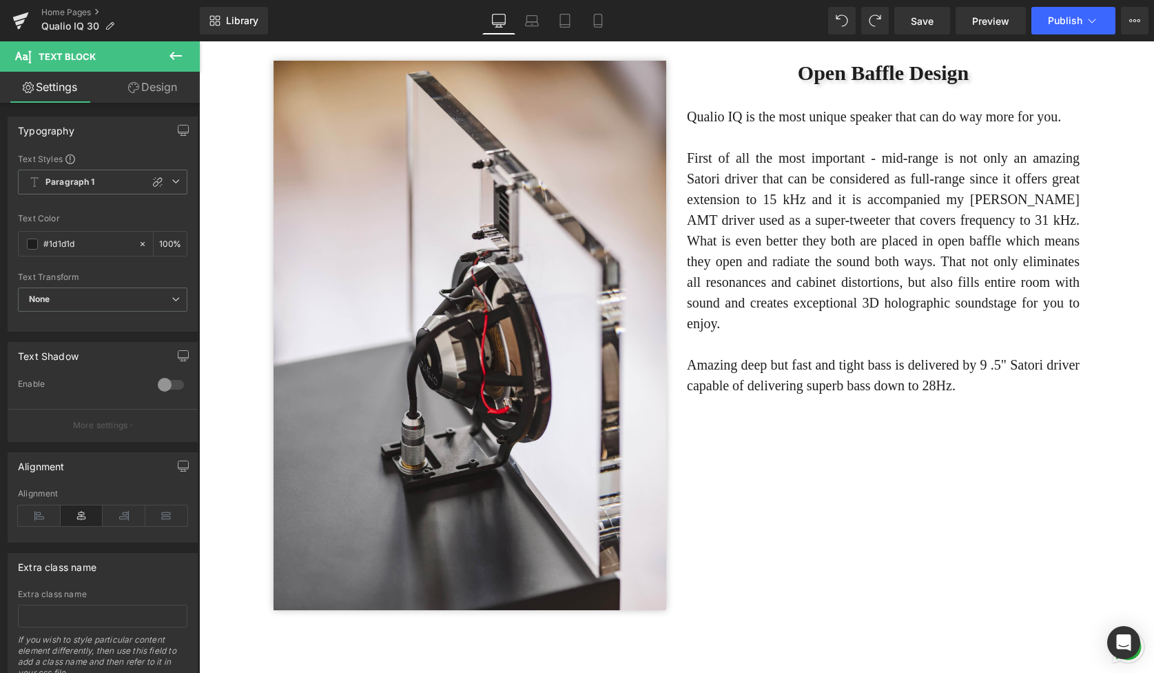
scroll to position [4057, 0]
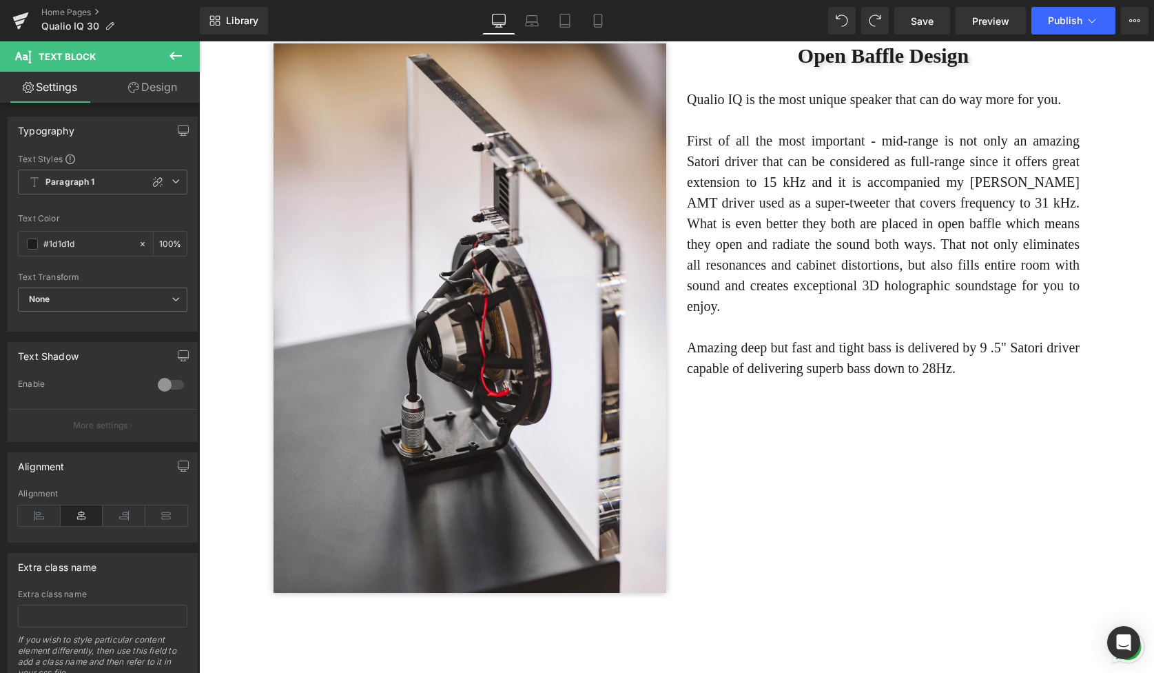
click at [819, 285] on p "First of all the most important - mid-range is not only an amazing Satori drive…" at bounding box center [883, 223] width 393 height 186
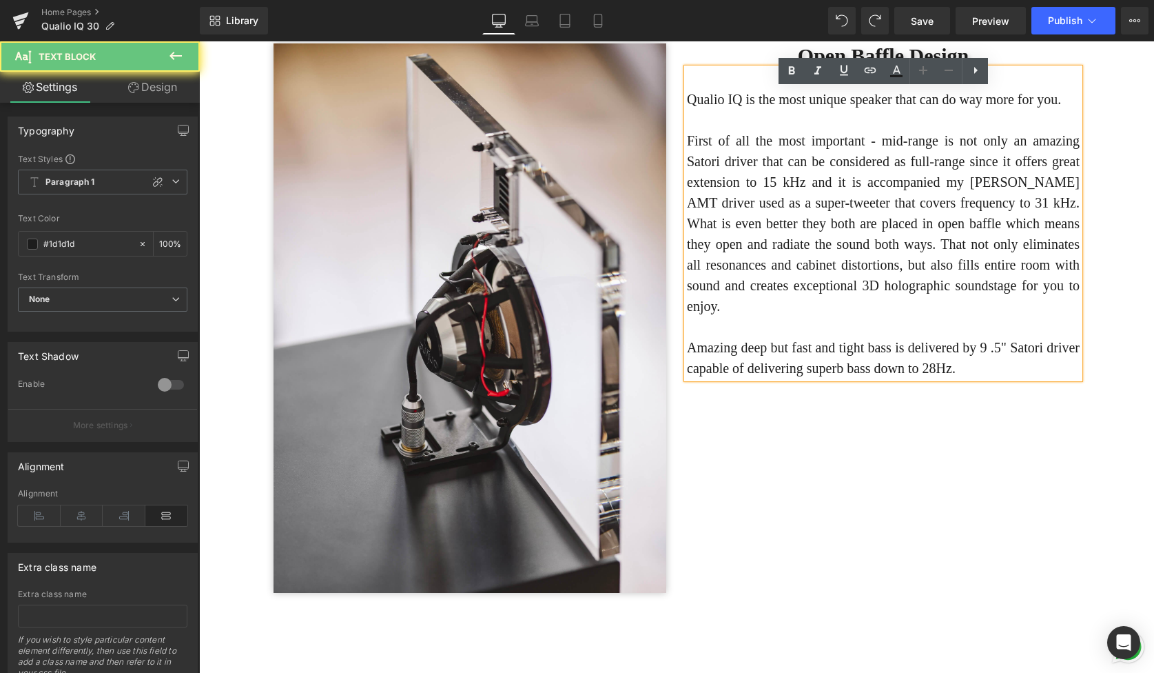
click at [818, 265] on p "First of all the most important - mid-range is not only an amazing Satori drive…" at bounding box center [883, 223] width 393 height 186
click at [855, 337] on p at bounding box center [883, 326] width 393 height 21
click at [883, 224] on p "First of all the most important - mid-range is not only an amazing Satori drive…" at bounding box center [883, 223] width 393 height 186
click at [919, 225] on p "First of all the most important - mid-range is not only an amazing Satori drive…" at bounding box center [883, 223] width 393 height 186
drag, startPoint x: 932, startPoint y: 225, endPoint x: 895, endPoint y: 225, distance: 36.5
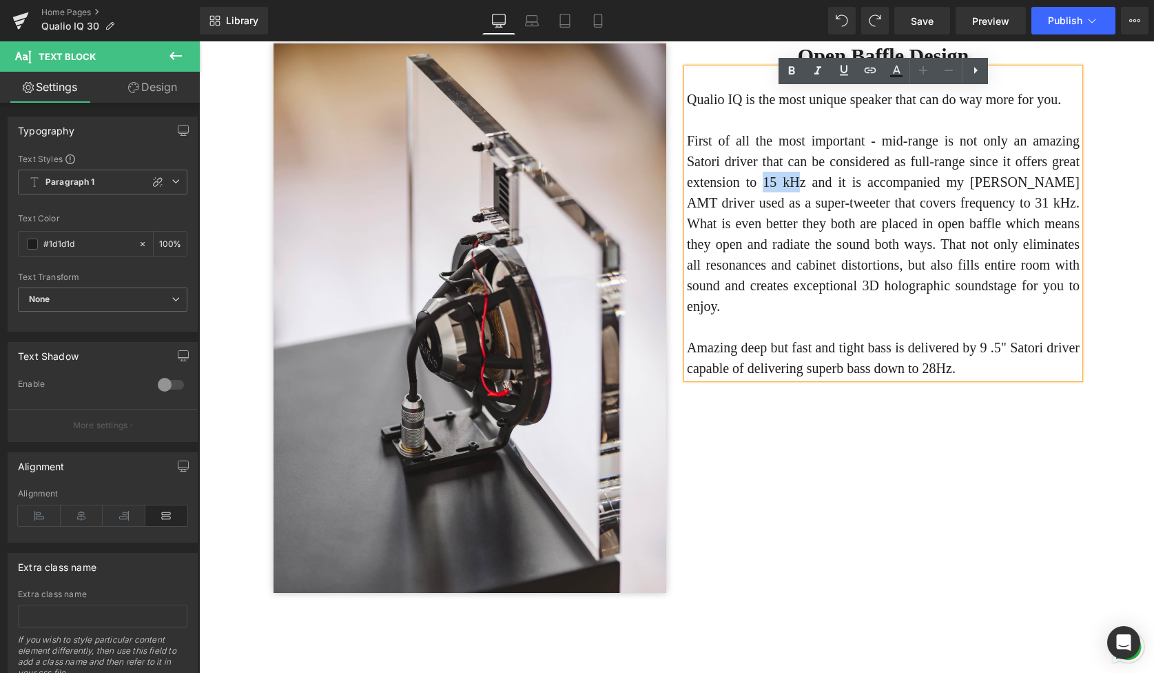
click at [895, 225] on p "First of all the most important - mid-range is not only an amazing Satori drive…" at bounding box center [883, 223] width 393 height 186
click at [961, 315] on p "First of all the most important - mid-range is not only an amazing Satori drive…" at bounding box center [883, 223] width 393 height 186
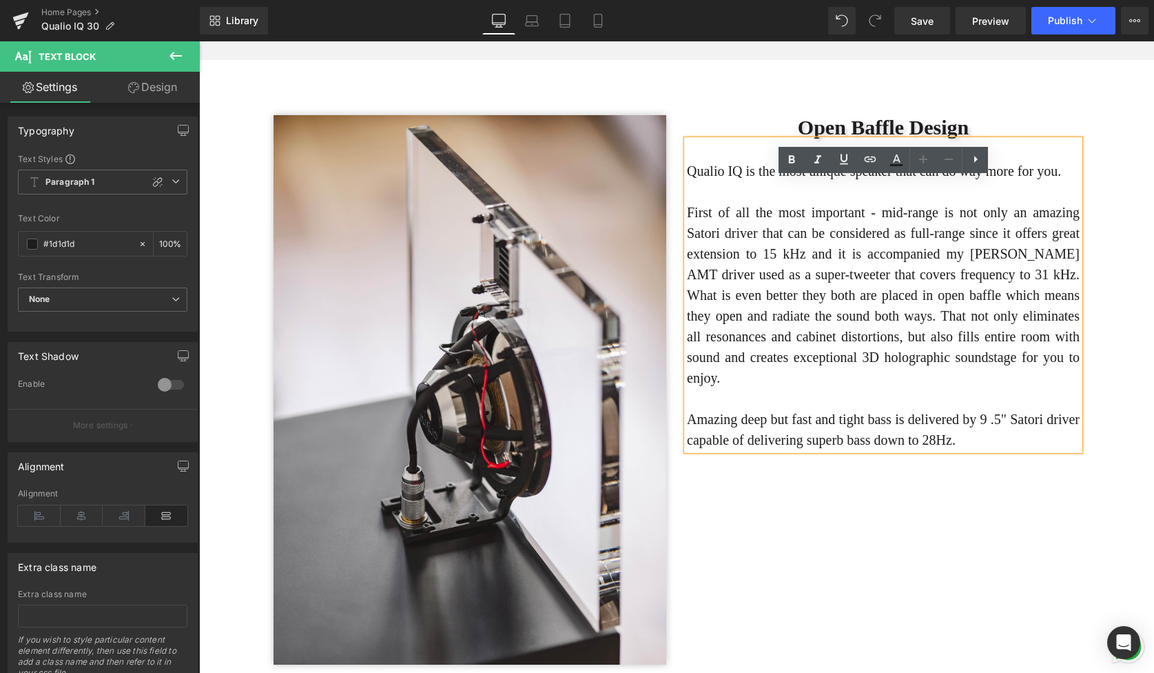
scroll to position [4022, 0]
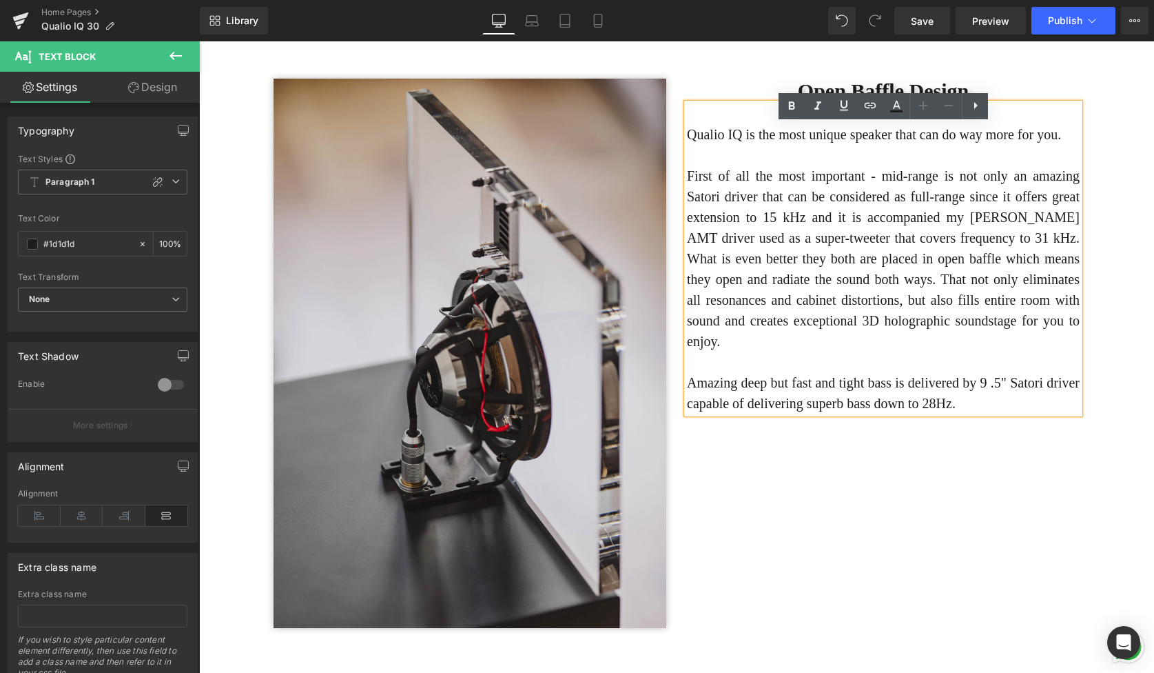
click at [470, 338] on img at bounding box center [470, 354] width 393 height 550
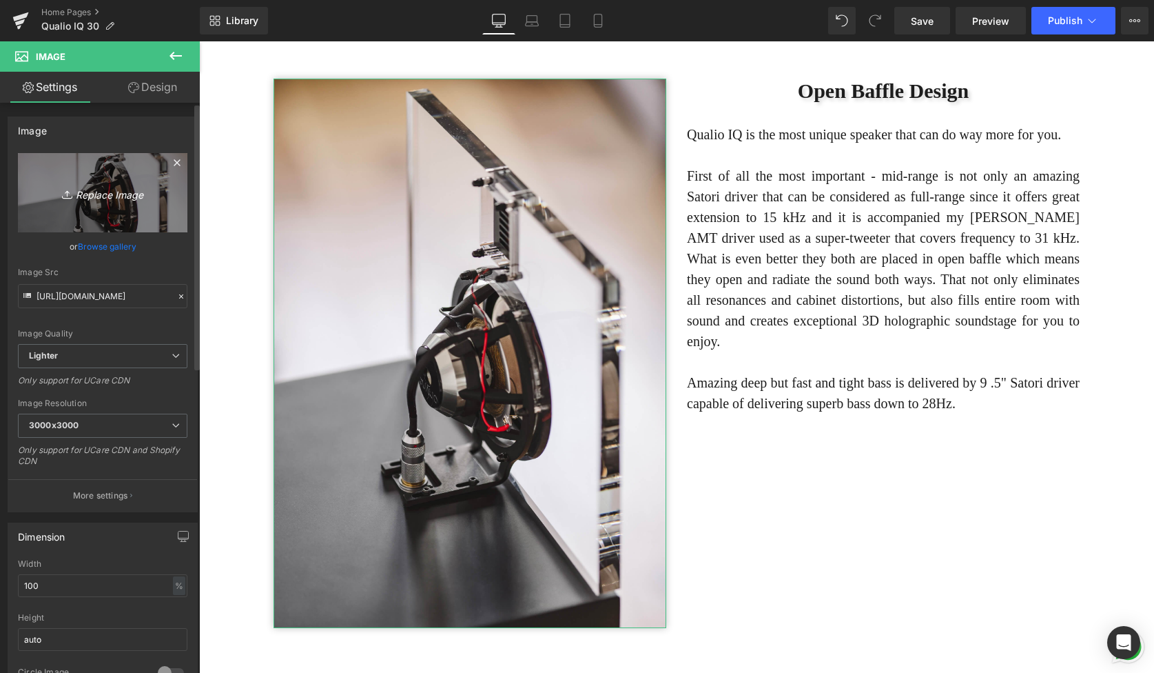
click at [101, 194] on icon "Replace Image" at bounding box center [103, 192] width 110 height 17
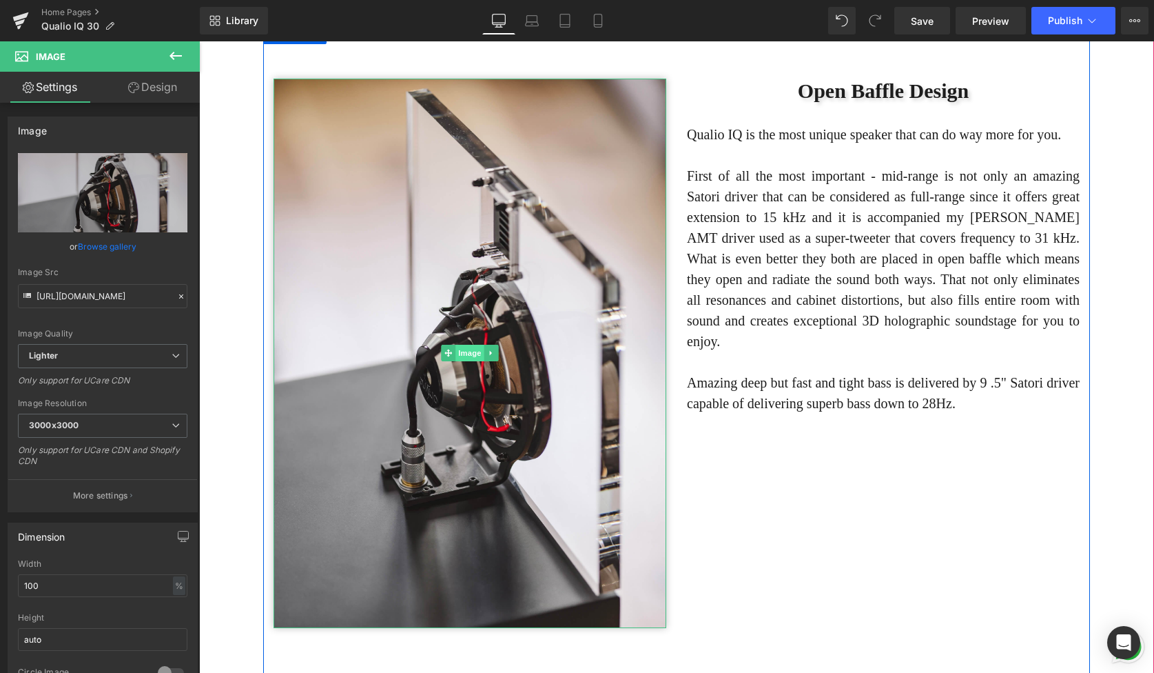
click at [475, 361] on span "Image" at bounding box center [469, 353] width 29 height 17
click at [475, 361] on link "Image" at bounding box center [462, 353] width 43 height 17
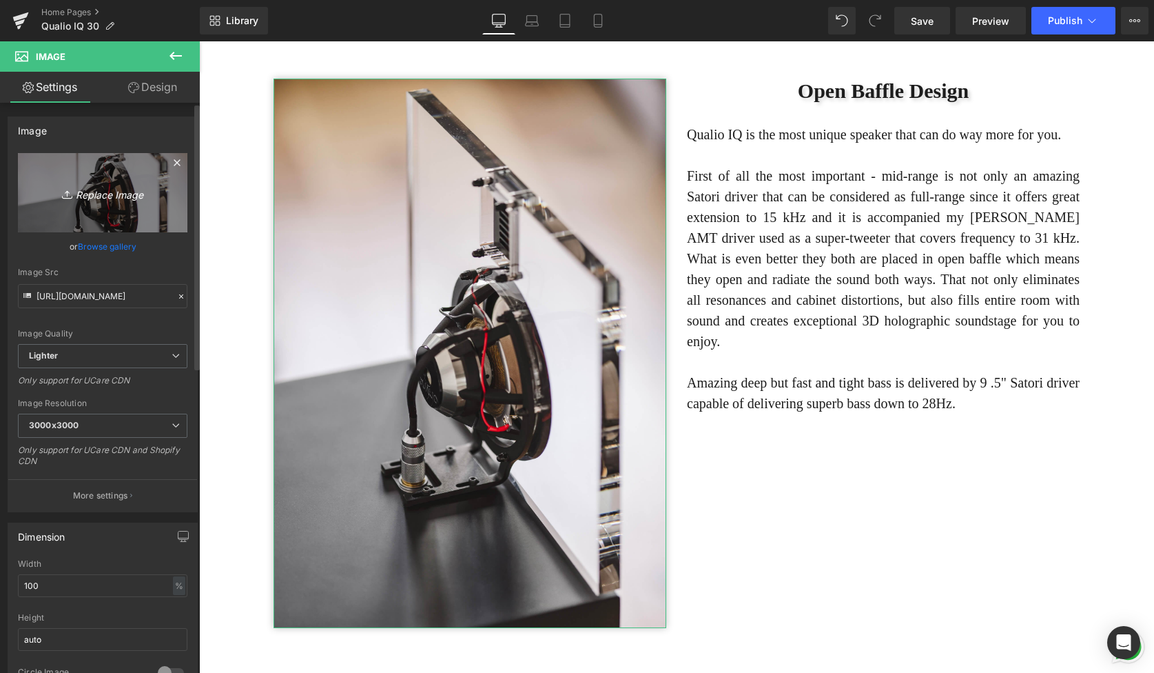
click at [117, 196] on icon "Replace Image" at bounding box center [103, 192] width 110 height 17
type input "C:\fakepath\7 (1) (1).jpg"
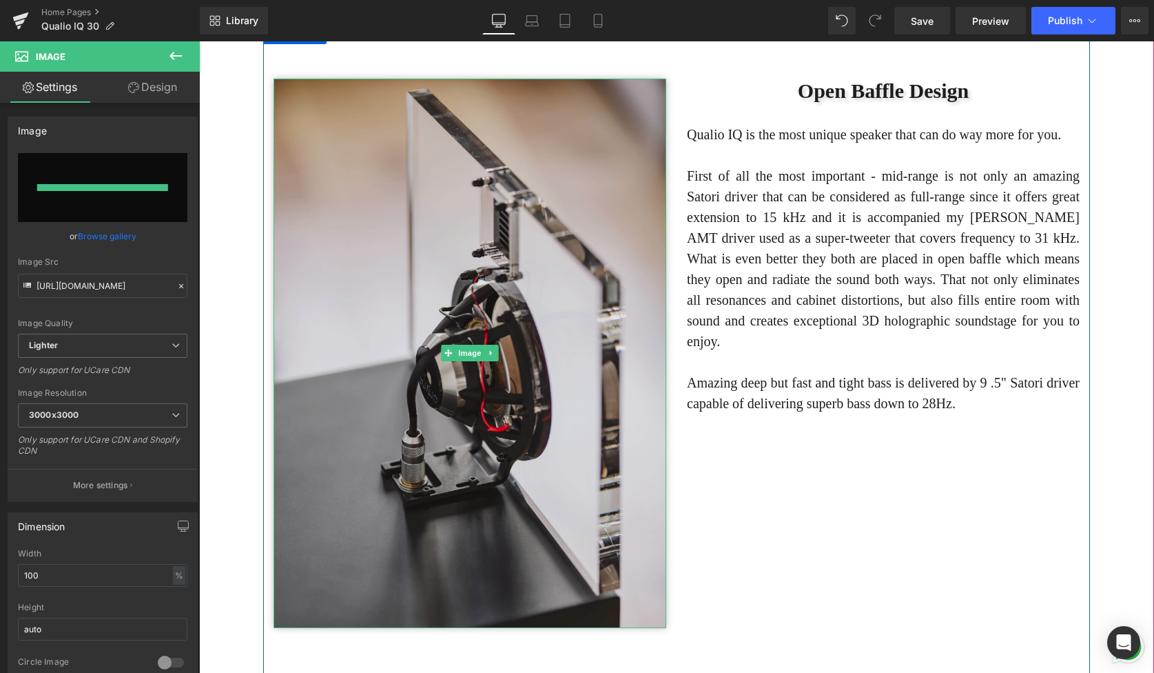
scroll to position [7, 7]
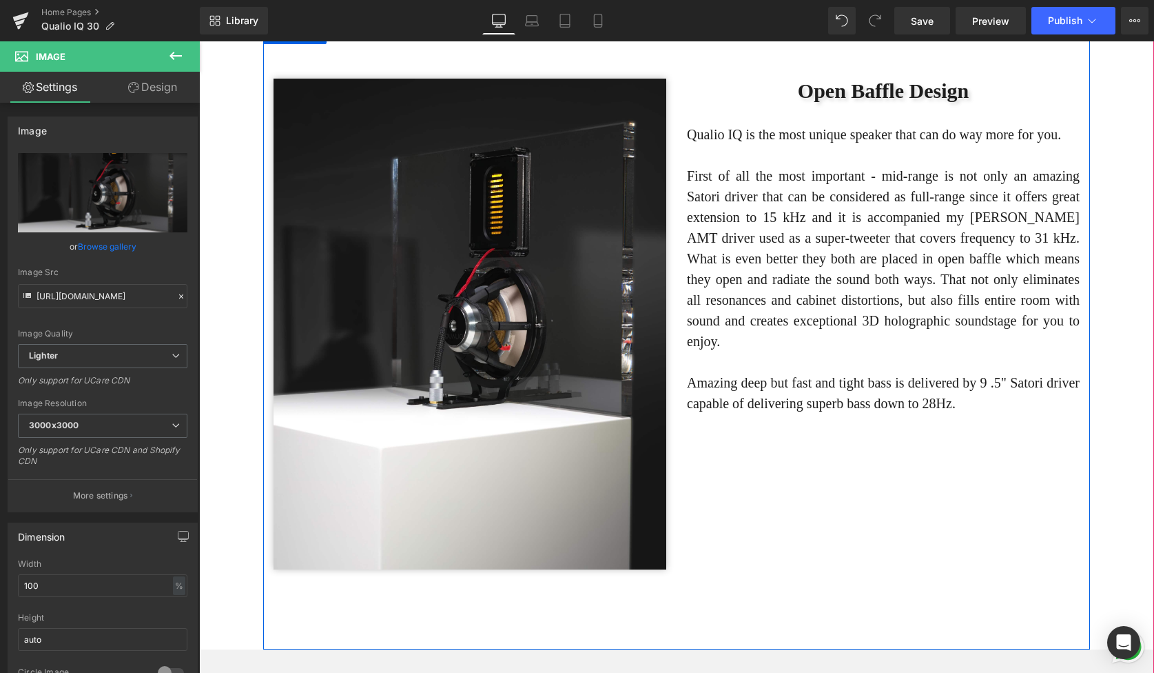
click at [743, 413] on p "Amazing deep but fast and tight bass is delivered by 9 .5" Satori driver capabl…" at bounding box center [883, 392] width 393 height 41
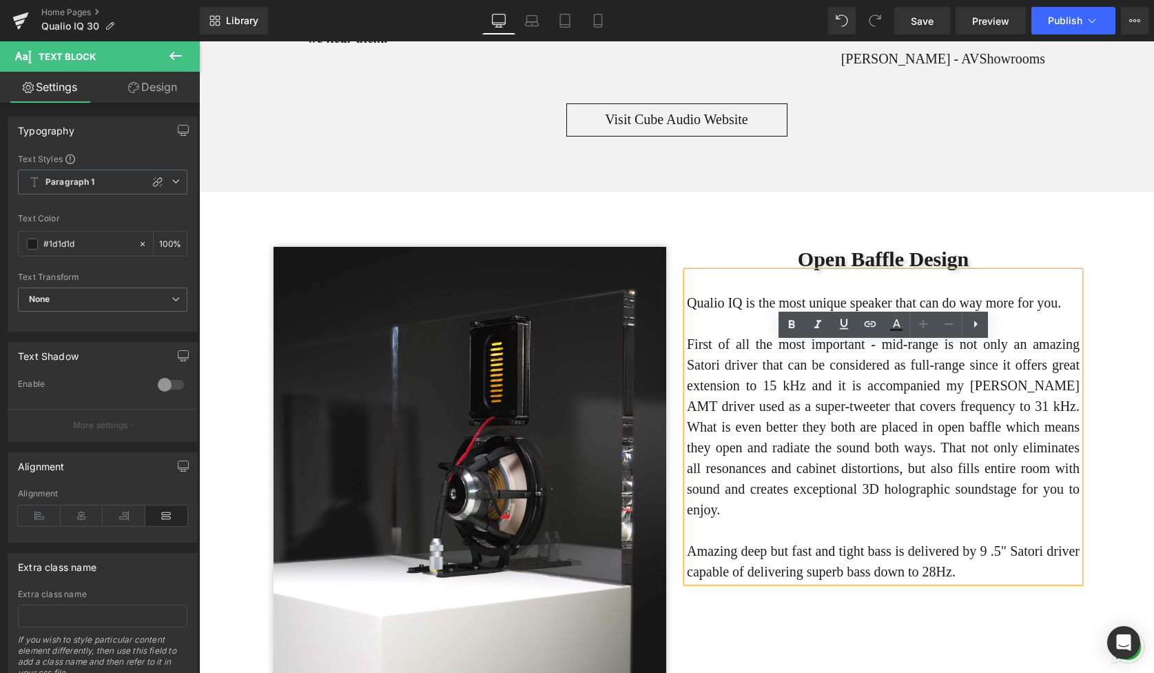
scroll to position [3872, 0]
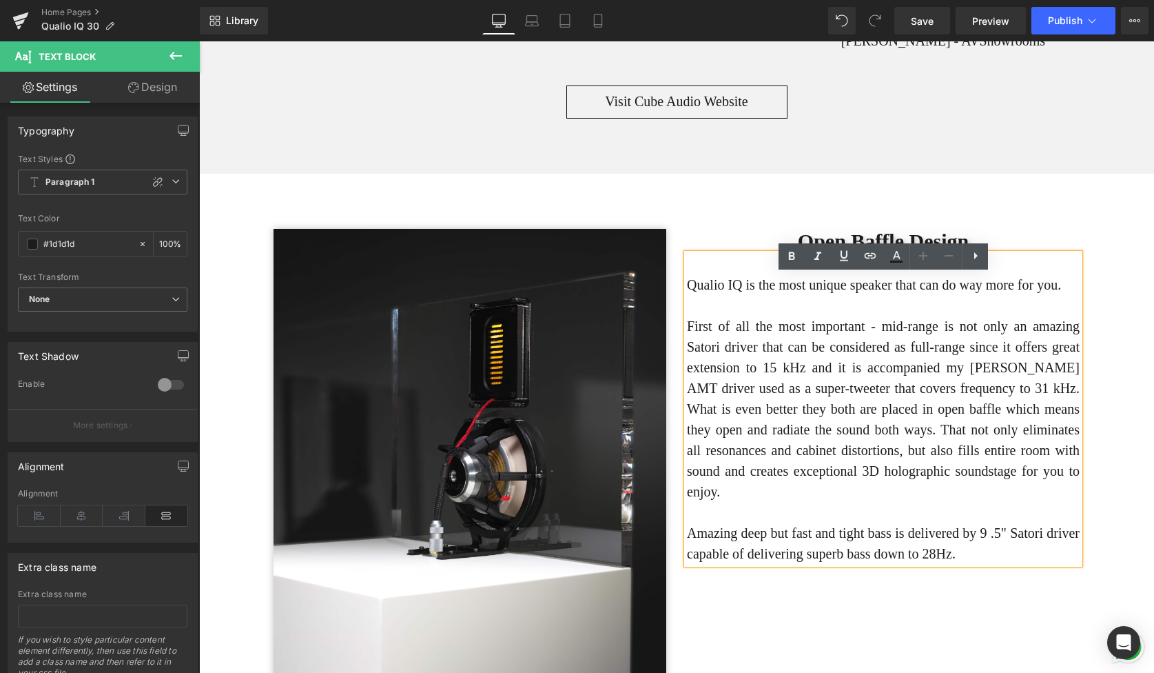
click at [749, 392] on p "First of all the most important - mid-range is not only an amazing Satori drive…" at bounding box center [883, 409] width 393 height 186
click at [851, 357] on p "First of all the most important - mid-range is not only an amazing Satori drive…" at bounding box center [883, 409] width 393 height 186
click at [890, 295] on p "Qualio IQ is the most unique speaker that can do way more for you." at bounding box center [883, 284] width 393 height 21
click at [1047, 234] on div "Image Open Baffle Design Heading Qualio IQ is the most unique speaker that can …" at bounding box center [676, 487] width 827 height 626
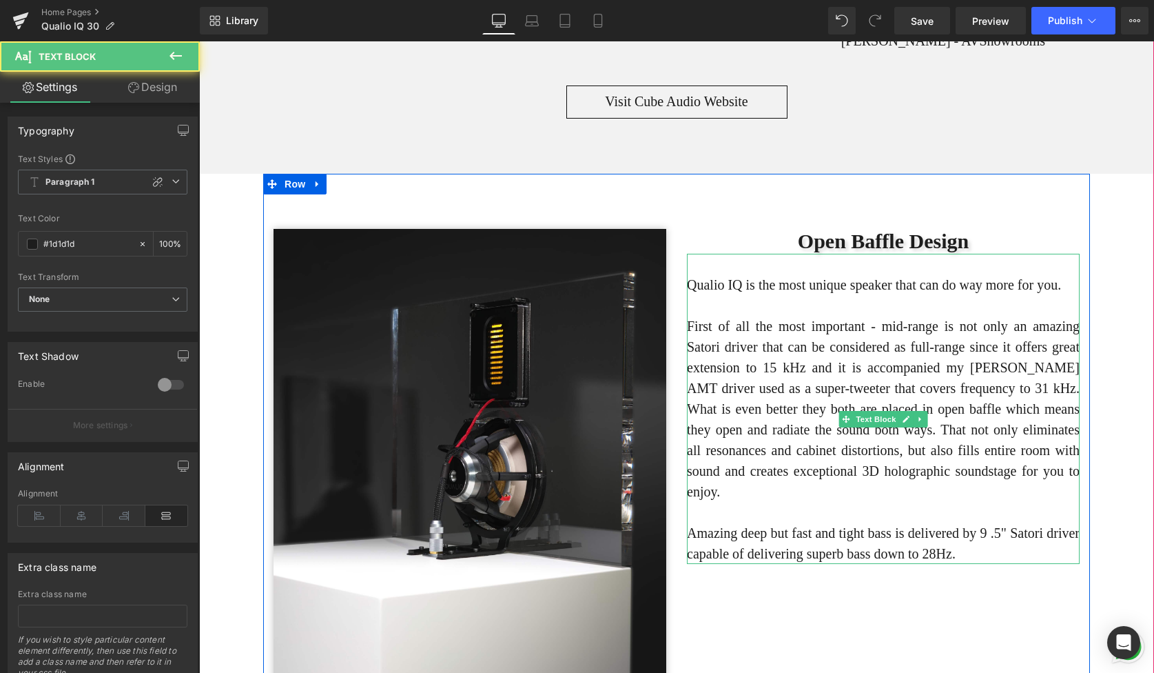
click at [755, 295] on p "Qualio IQ is the most unique speaker that can do way more for you." at bounding box center [883, 284] width 393 height 21
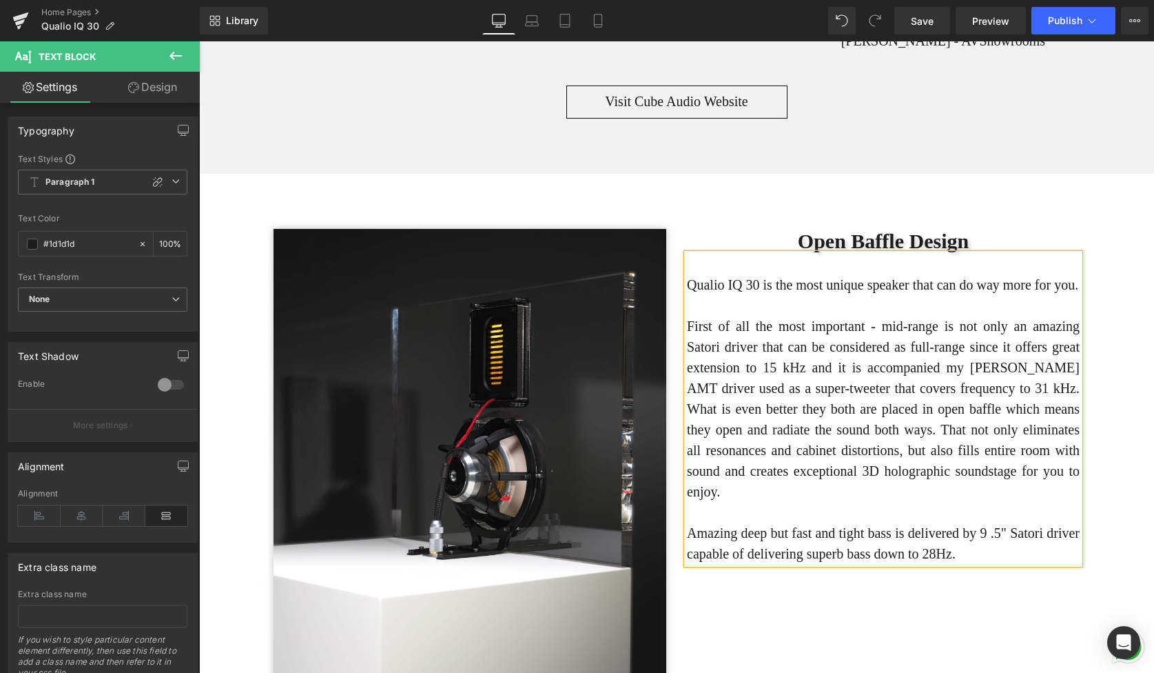
click at [858, 295] on p "Qualio IQ 30 is the most unique speaker that can do way more for you." at bounding box center [883, 284] width 393 height 21
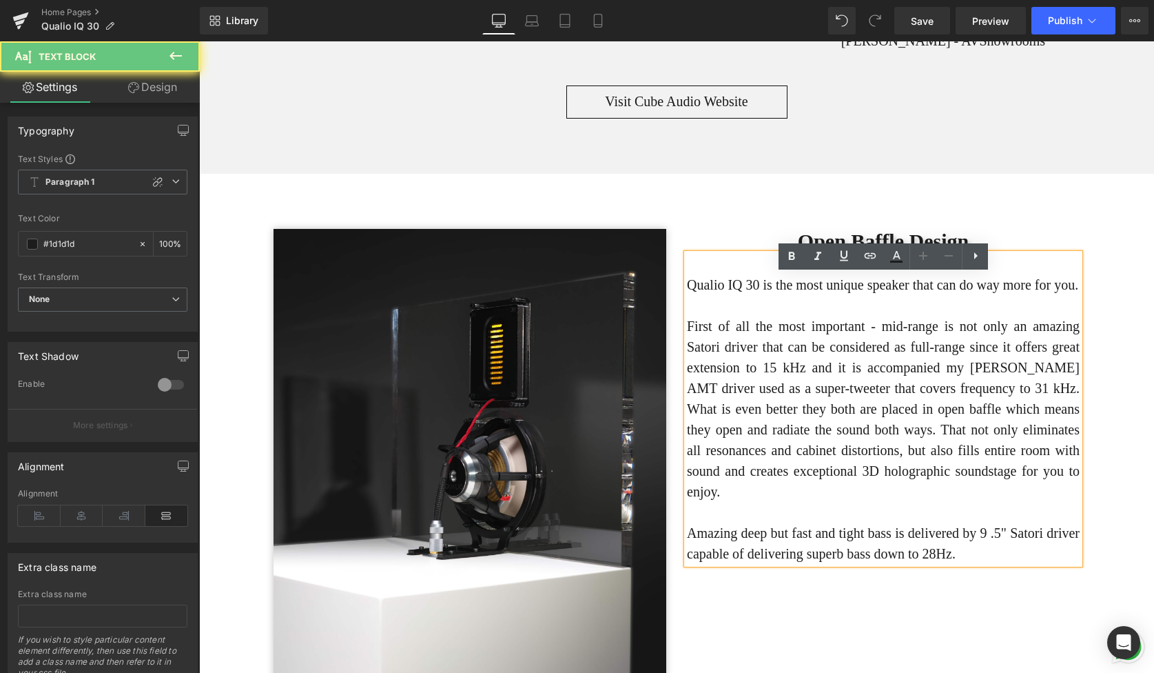
click at [891, 295] on p "Qualio IQ 30 is the most unique speaker that can do way more for you." at bounding box center [883, 284] width 393 height 21
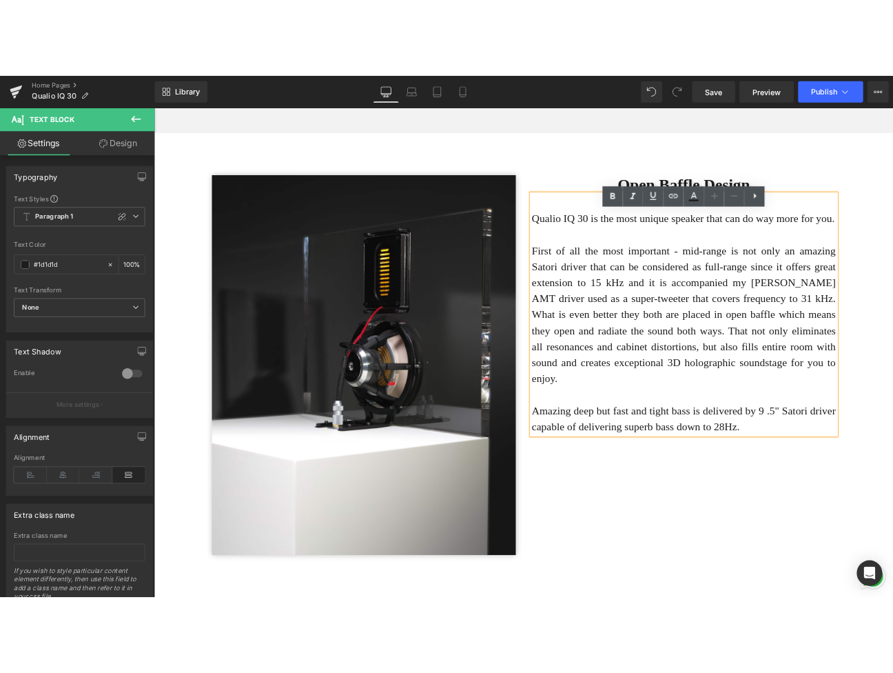
scroll to position [4002, 0]
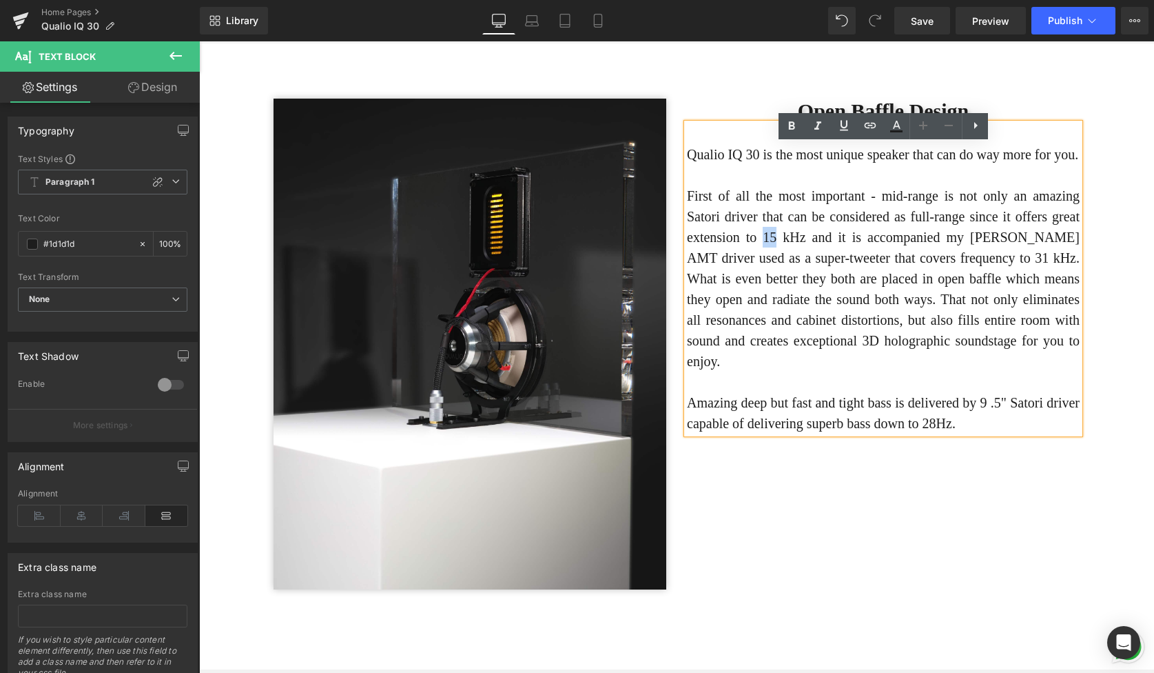
drag, startPoint x: 906, startPoint y: 283, endPoint x: 892, endPoint y: 282, distance: 13.8
click at [892, 282] on p "First of all the most important - mid-range is not only an amazing Satori drive…" at bounding box center [883, 278] width 393 height 186
click at [805, 255] on p "First of all the most important - mid-range is not only an amazing Satori drive…" at bounding box center [883, 278] width 393 height 186
drag, startPoint x: 909, startPoint y: 238, endPoint x: 995, endPoint y: 246, distance: 86.5
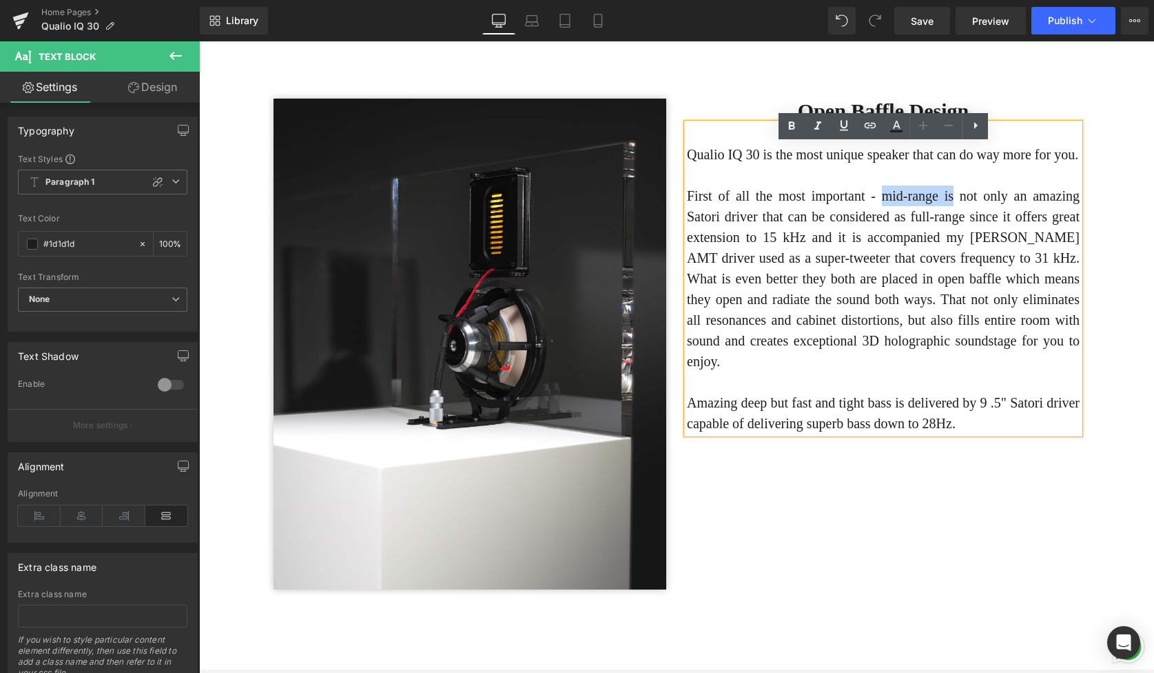
click at [995, 246] on p "First of all the most important - mid-range is not only an amazing Satori drive…" at bounding box center [883, 278] width 393 height 186
click at [1043, 433] on p "Amazing deep but fast and tight bass is delivered by 9 .5" Satori driver capabl…" at bounding box center [883, 412] width 393 height 41
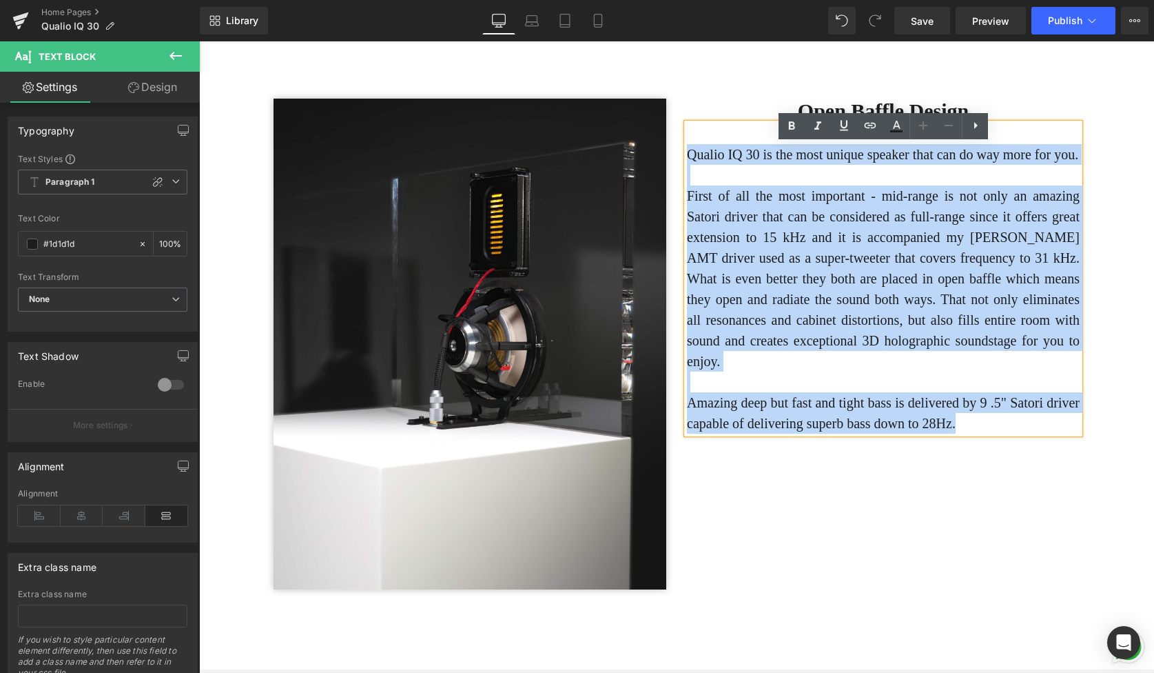
drag, startPoint x: 1077, startPoint y: 464, endPoint x: 679, endPoint y: 176, distance: 491.5
click at [679, 176] on div "Open Baffle Design Heading Qualio IQ 30 is the most unique speaker that can do …" at bounding box center [883, 266] width 413 height 335
copy div "Qualio IQ 30 is the most unique speaker that can do way more for you. First of …"
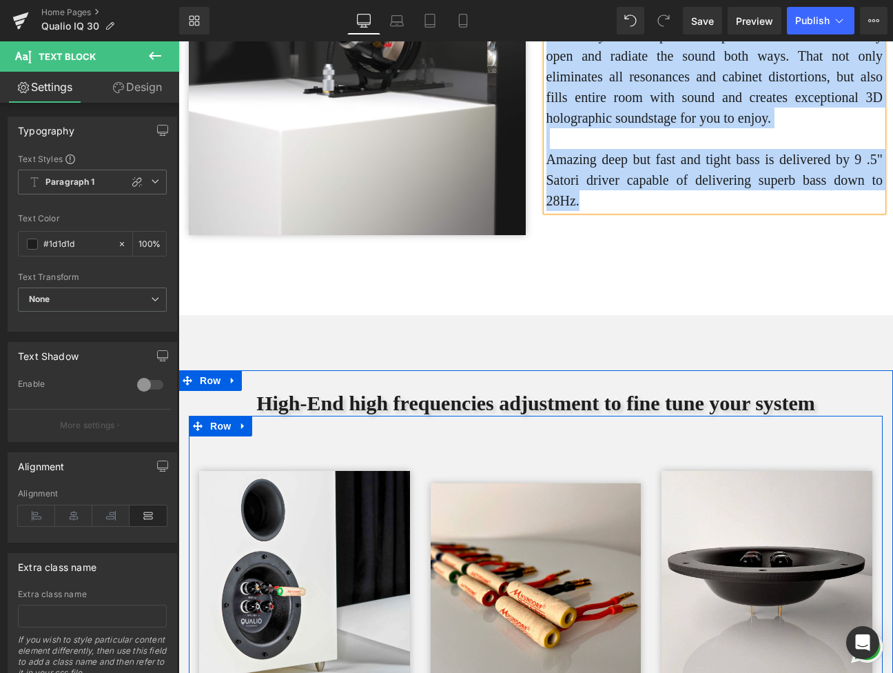
scroll to position [3624, 0]
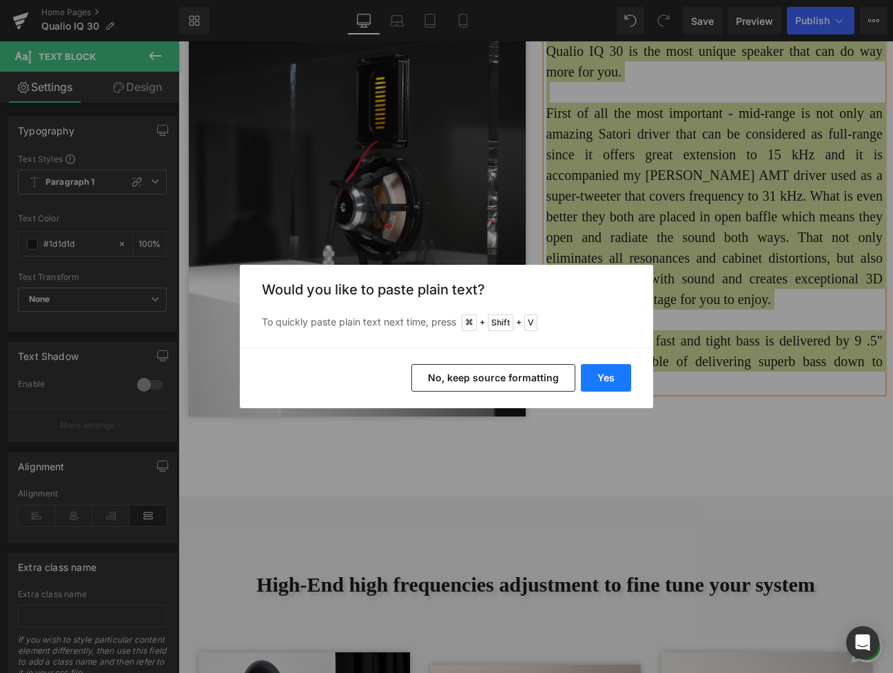
click at [604, 379] on button "Yes" at bounding box center [606, 378] width 50 height 28
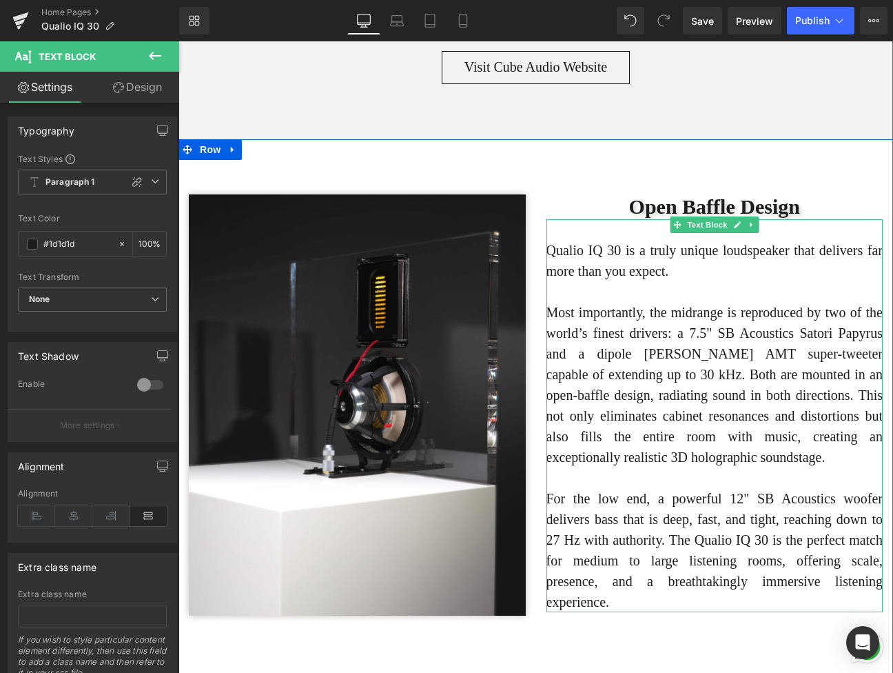
scroll to position [3419, 0]
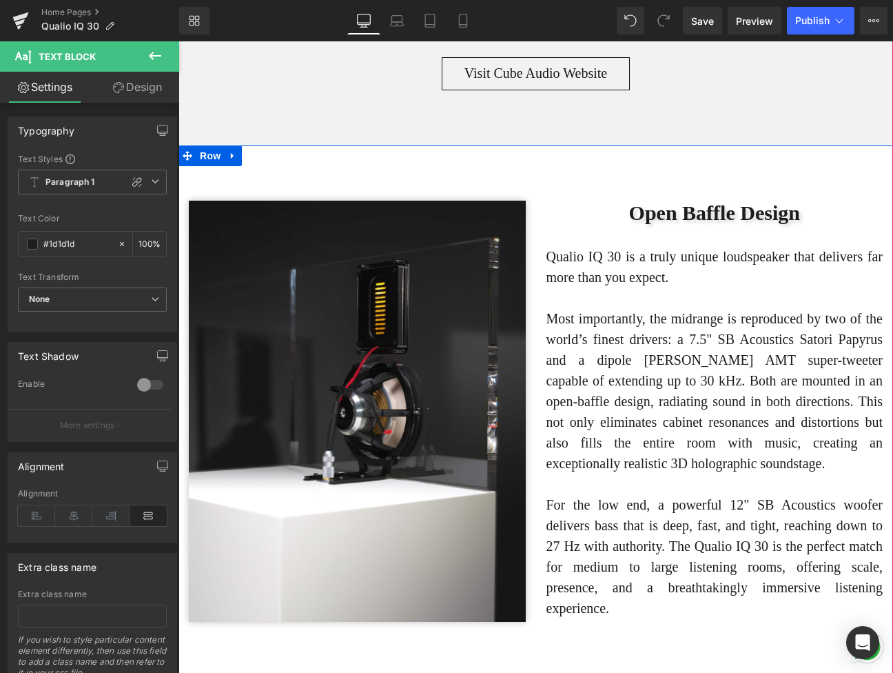
click at [709, 188] on div "Image Open Baffle Design Heading Qualio IQ 30 is a truly unique loudspeaker tha…" at bounding box center [535, 423] width 715 height 556
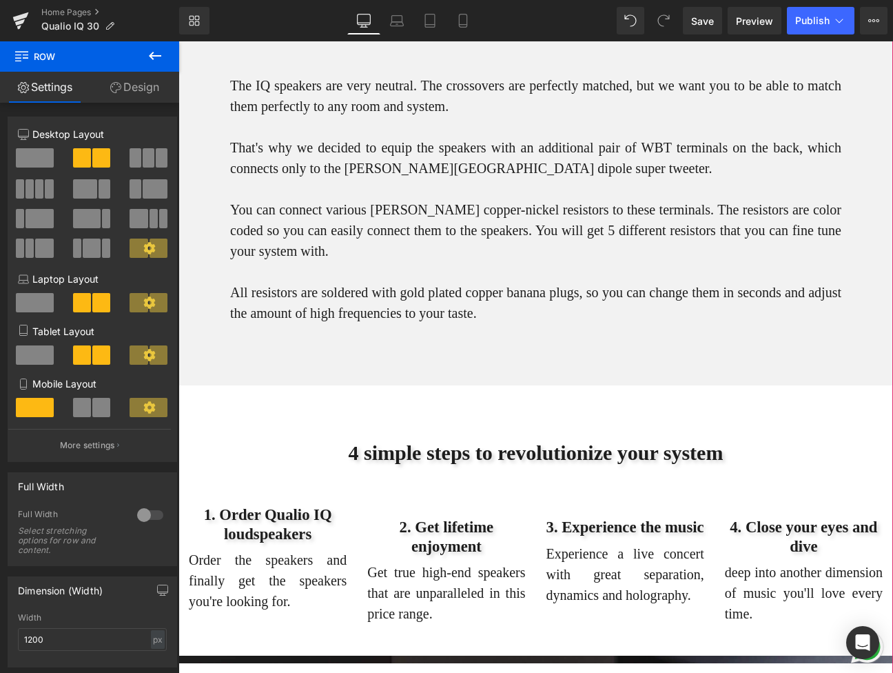
scroll to position [4449, 0]
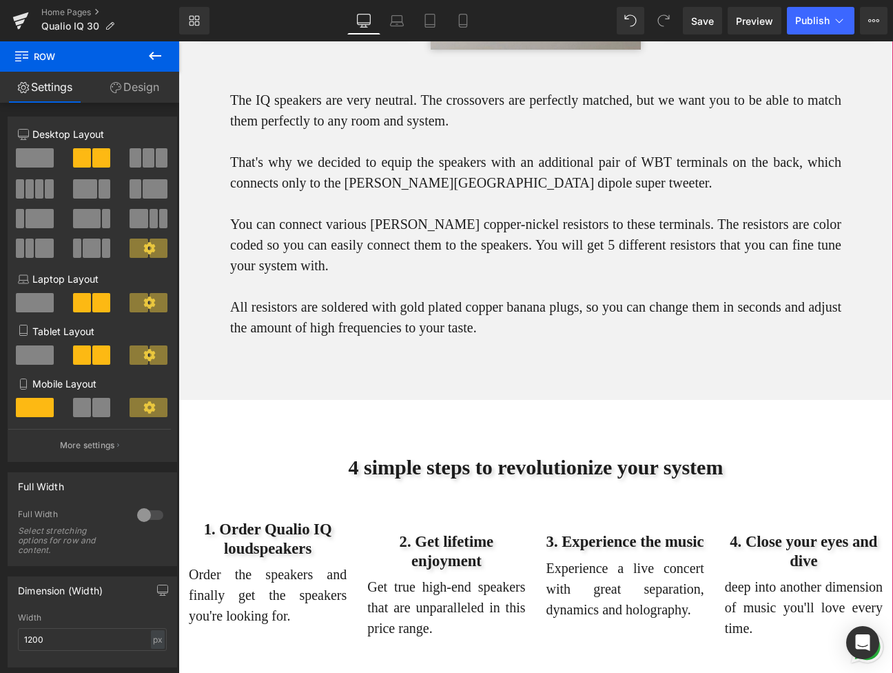
click at [310, 131] on p "The IQ speakers are very neutral. The crossovers are perfectly matched, but we …" at bounding box center [535, 110] width 611 height 41
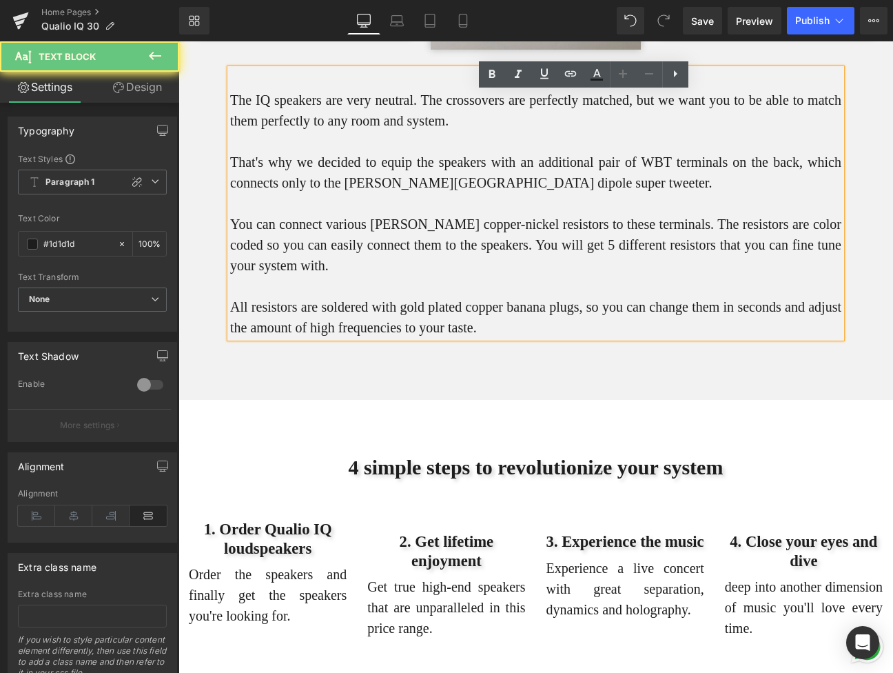
click at [278, 131] on p "The IQ speakers are very neutral. The crossovers are perfectly matched, but we …" at bounding box center [535, 110] width 611 height 41
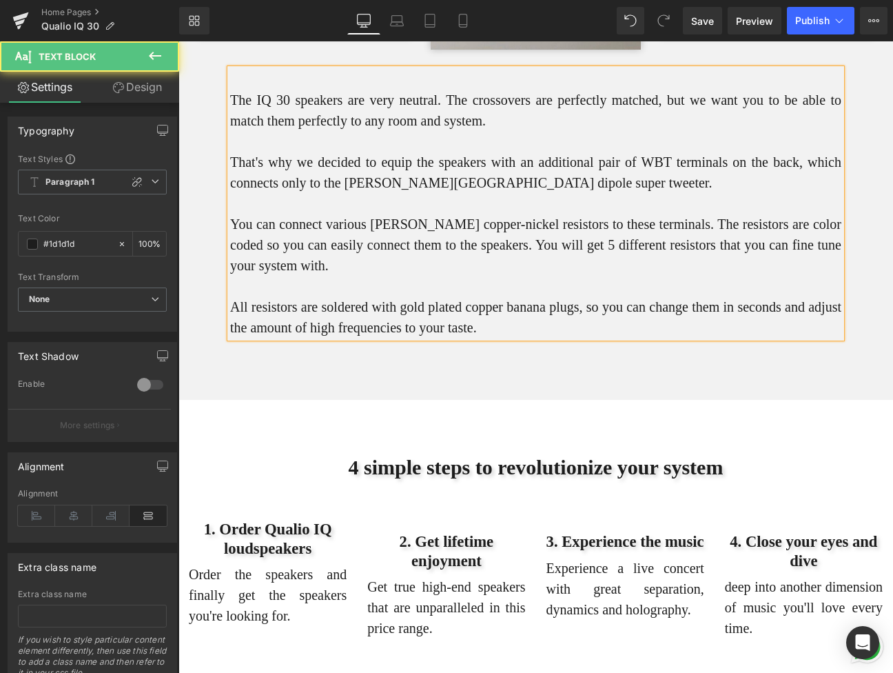
click at [380, 131] on p "The IQ 30 speakers are very neutral. The crossovers are perfectly matched, but …" at bounding box center [535, 110] width 611 height 41
click at [543, 131] on p "The IQ 30 speakers are tuned to be very neutral. The crossovers are perfectly m…" at bounding box center [535, 110] width 611 height 41
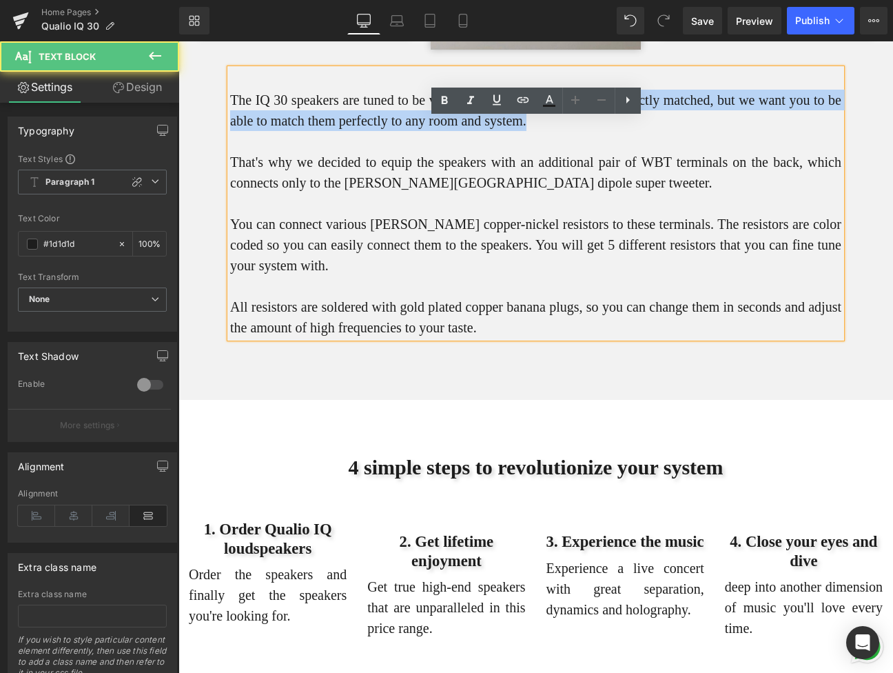
drag, startPoint x: 681, startPoint y: 172, endPoint x: 526, endPoint y: 159, distance: 154.8
click at [526, 131] on p "The IQ 30 speakers are tuned to be very neutral. The crossovers are perfectly m…" at bounding box center [535, 110] width 611 height 41
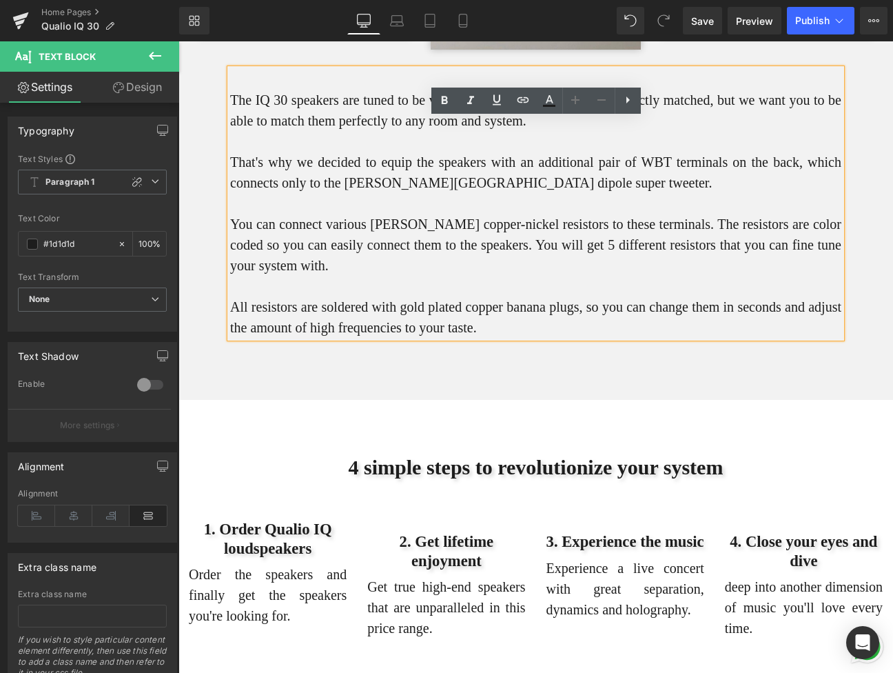
click at [597, 193] on p "That's why we decided to equip the speakers with an additional pair of WBT term…" at bounding box center [535, 172] width 611 height 41
click at [683, 193] on p "That's why we decided to equip the speakers with an additional pair of WBT term…" at bounding box center [535, 172] width 611 height 41
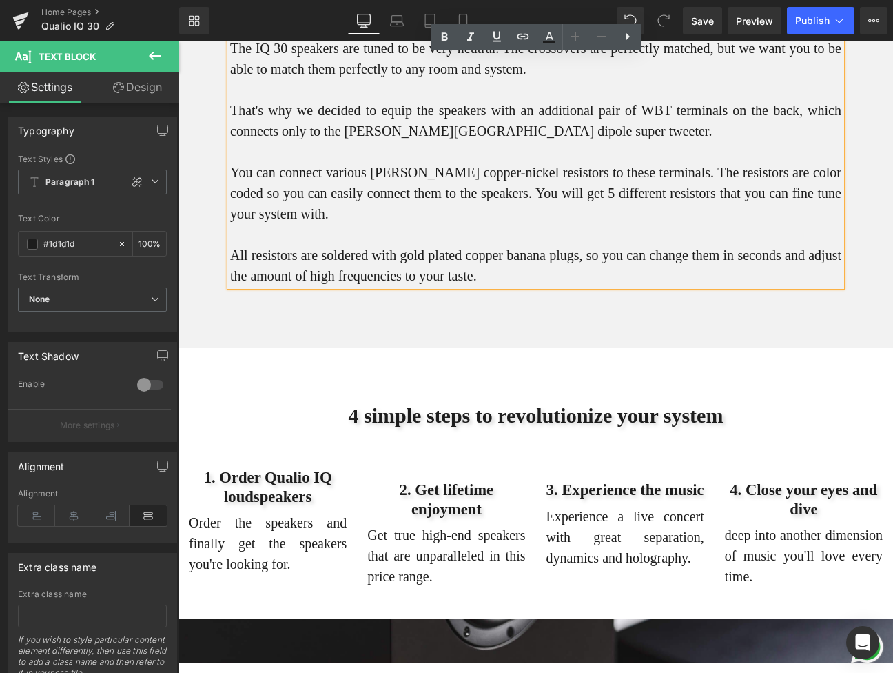
scroll to position [4528, 0]
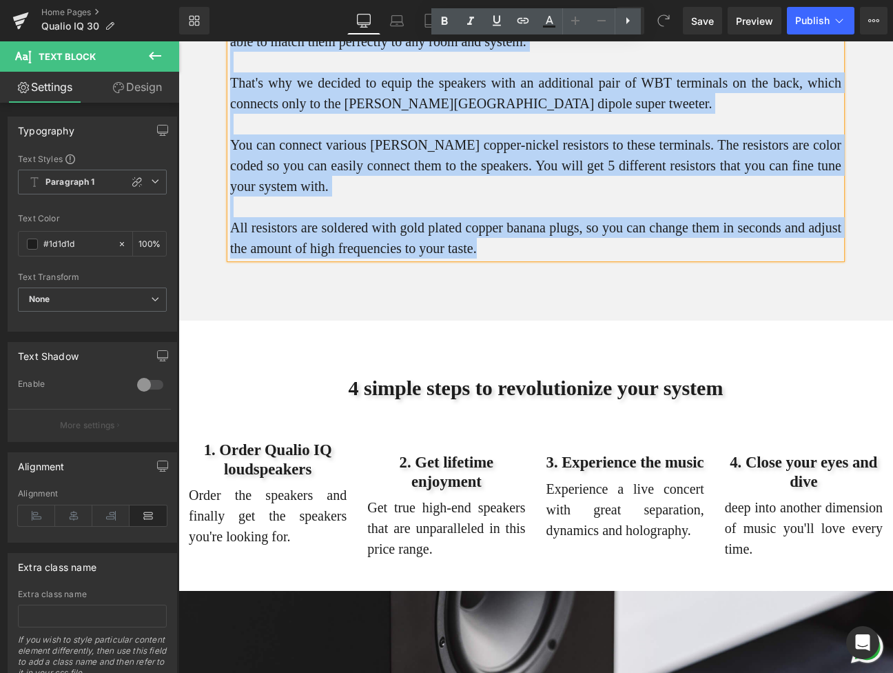
drag, startPoint x: 650, startPoint y: 298, endPoint x: 303, endPoint y: 64, distance: 418.0
click at [303, 64] on div "The IQ 30 speakers are tuned to be very neutral. The crossovers are perfectly m…" at bounding box center [535, 124] width 611 height 269
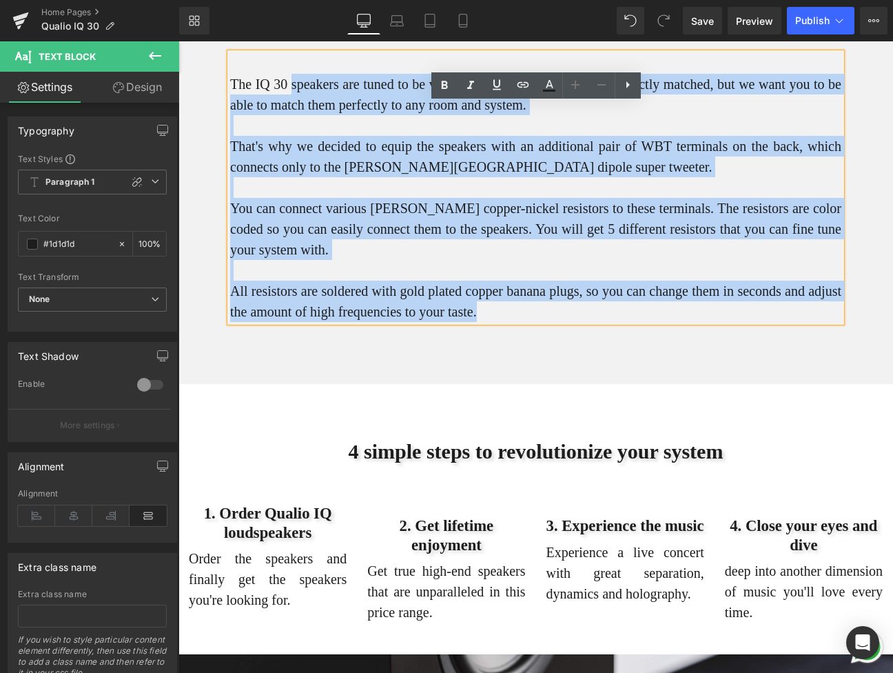
scroll to position [4464, 0]
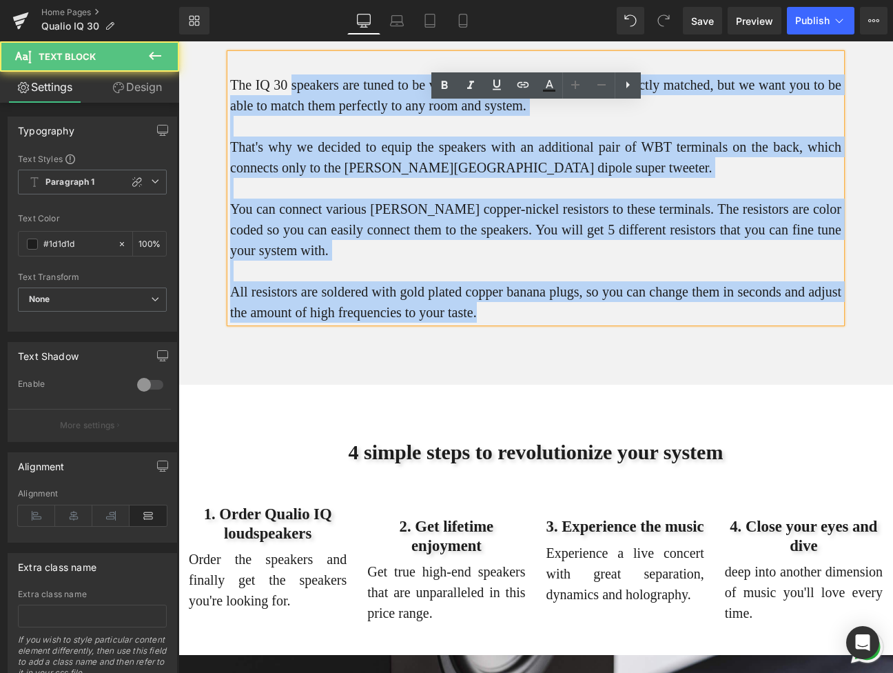
click at [635, 322] on p "All resistors are soldered with gold plated copper banana plugs, so you can cha…" at bounding box center [535, 301] width 611 height 41
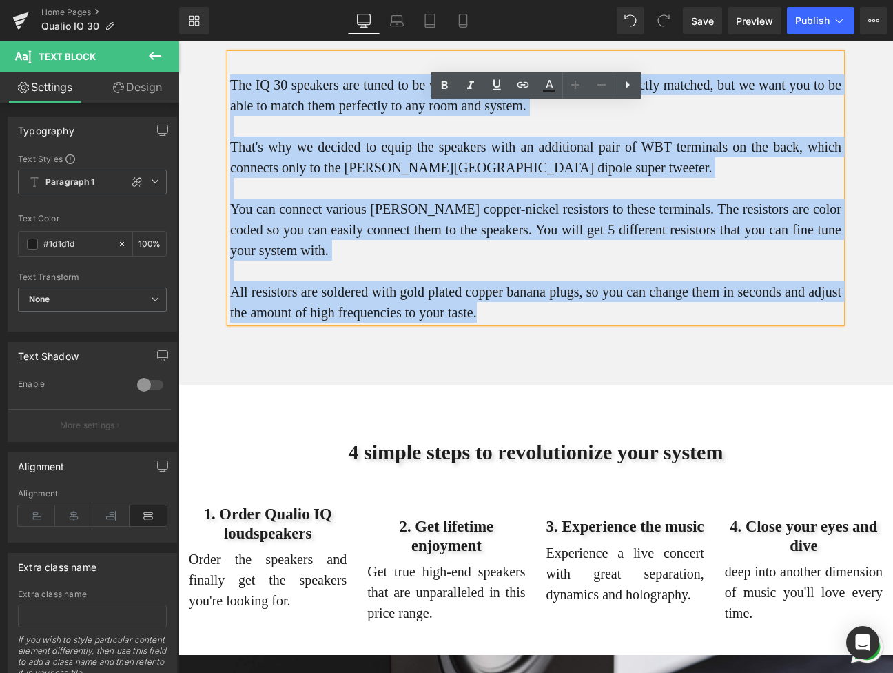
drag, startPoint x: 636, startPoint y: 363, endPoint x: 224, endPoint y: 133, distance: 472.0
click at [224, 133] on div "High-End high frequencies adjustment to fine tune your system Heading Image Ima…" at bounding box center [535, 27] width 715 height 591
copy div "The IQ 30 speakers are tuned to be very neutral. The crossovers are perfectly m…"
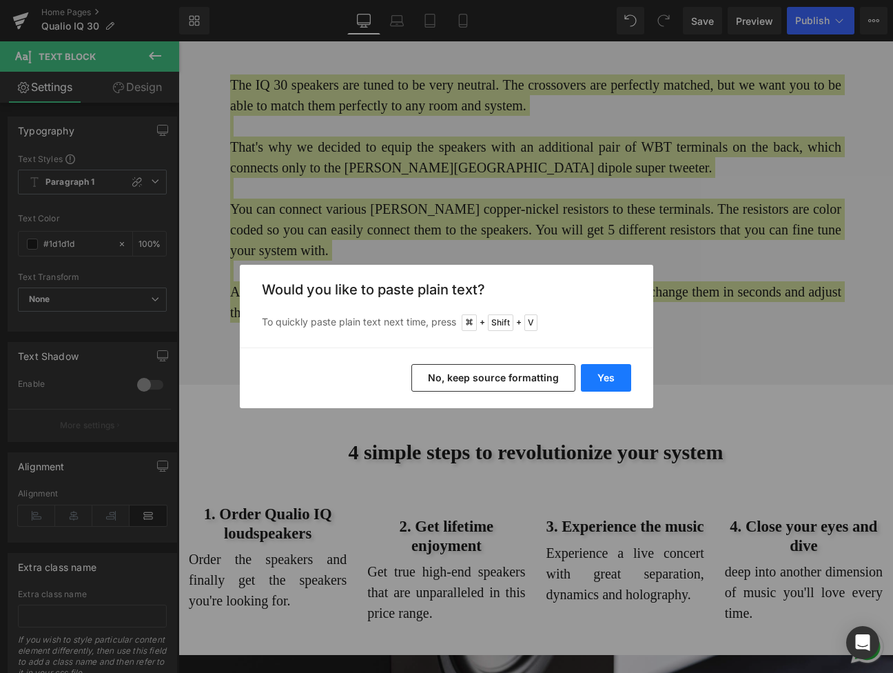
click at [608, 380] on button "Yes" at bounding box center [606, 378] width 50 height 28
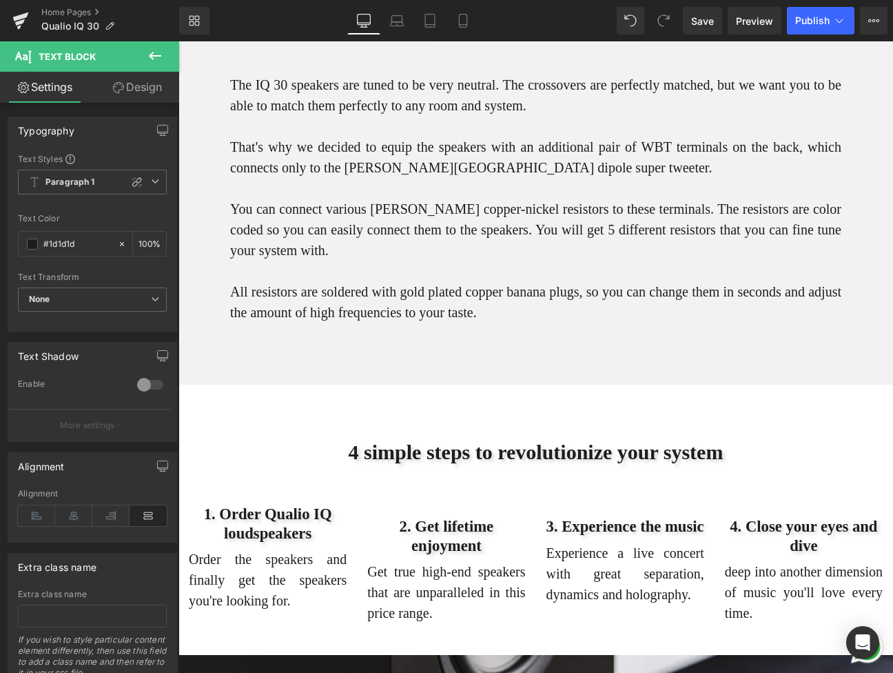
scroll to position [7, 7]
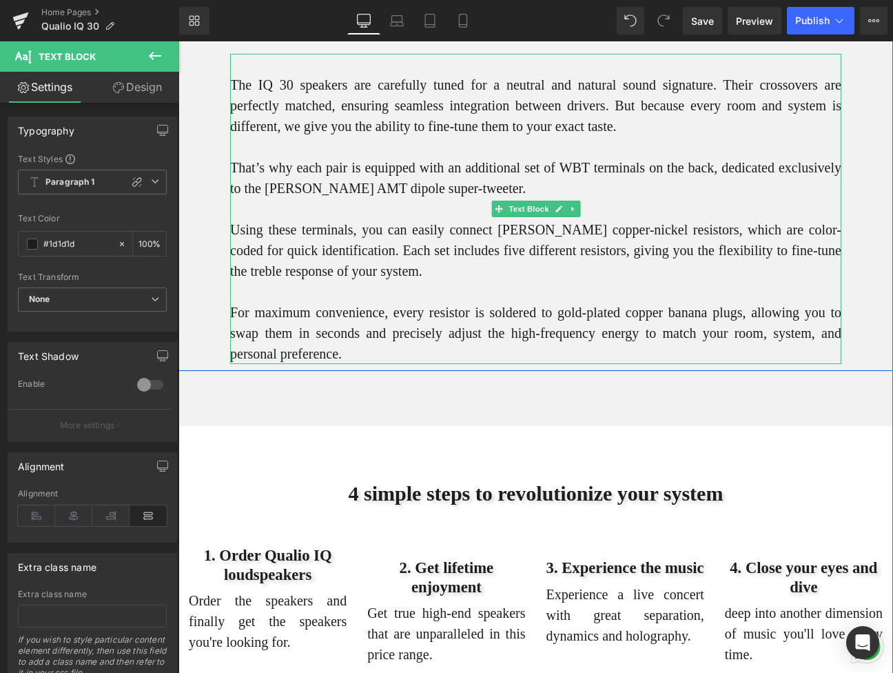
click at [608, 364] on p "For maximum convenience, every resistor is soldered to gold-plated copper banan…" at bounding box center [535, 333] width 611 height 62
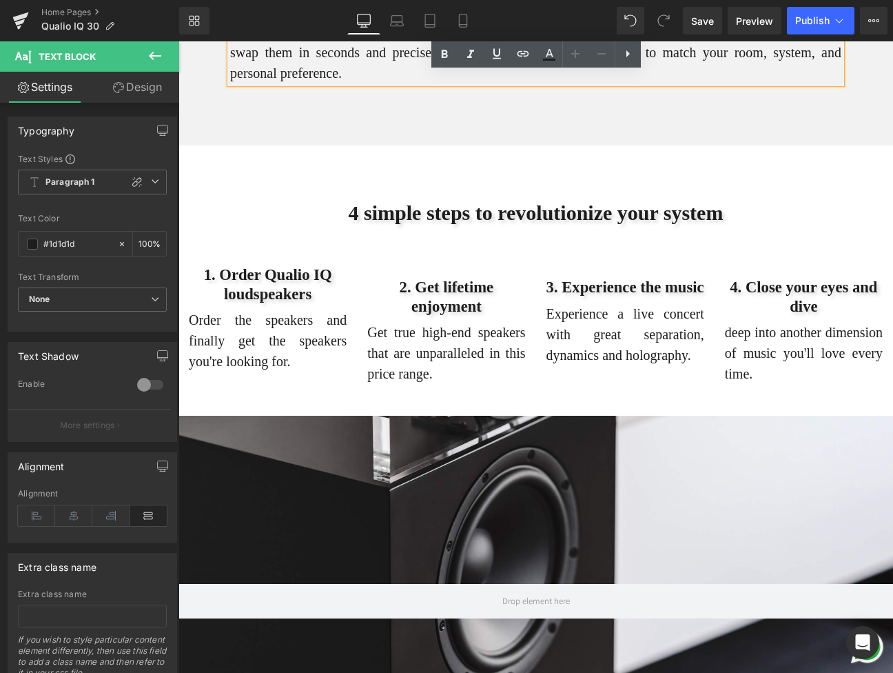
scroll to position [4746, 0]
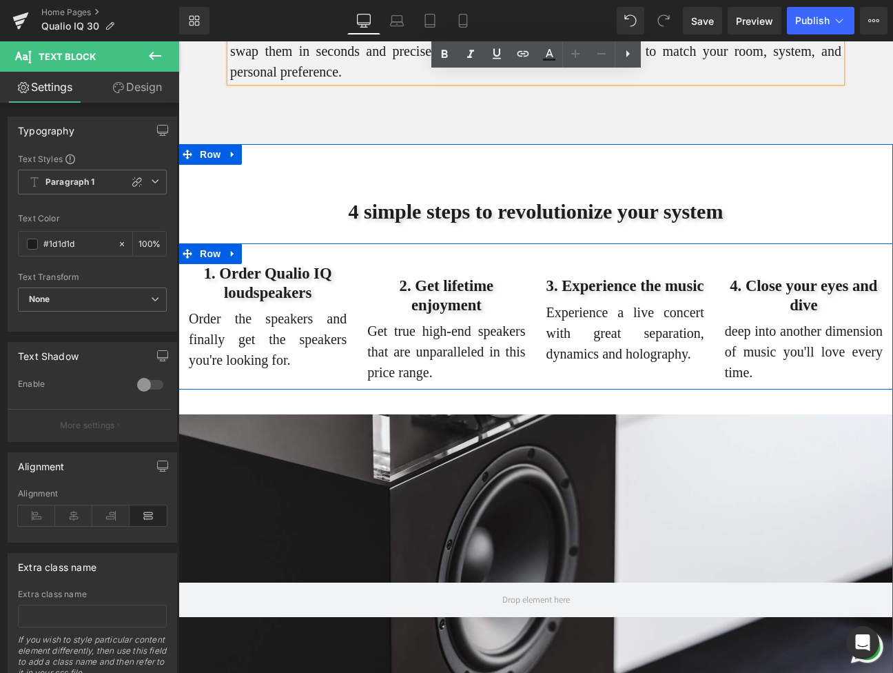
click at [408, 320] on div "2. Get lifetime enjoyment Heading Get true high-end speakers that are unparalle…" at bounding box center [446, 323] width 178 height 118
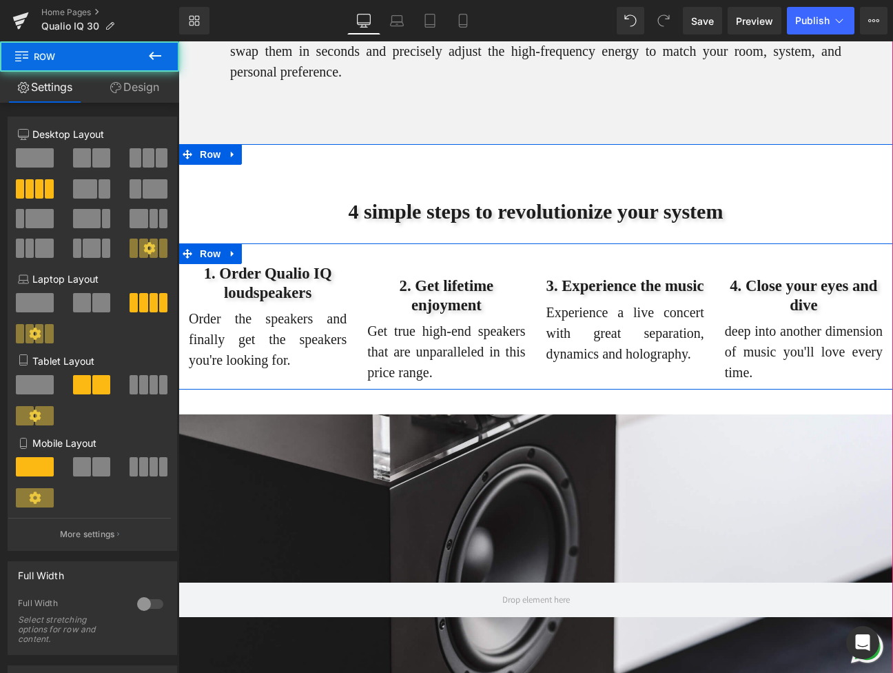
click at [382, 322] on div "2. Get lifetime enjoyment Heading Get true high-end speakers that are unparalle…" at bounding box center [446, 323] width 178 height 118
click at [366, 311] on div "1. Order Qualio IQ loudspeakers Heading Order the speakers and finally get the …" at bounding box center [535, 315] width 715 height 145
click at [356, 314] on div "1. Order Qualio IQ loudspeakers Heading Order the speakers and finally get the …" at bounding box center [535, 315] width 715 height 145
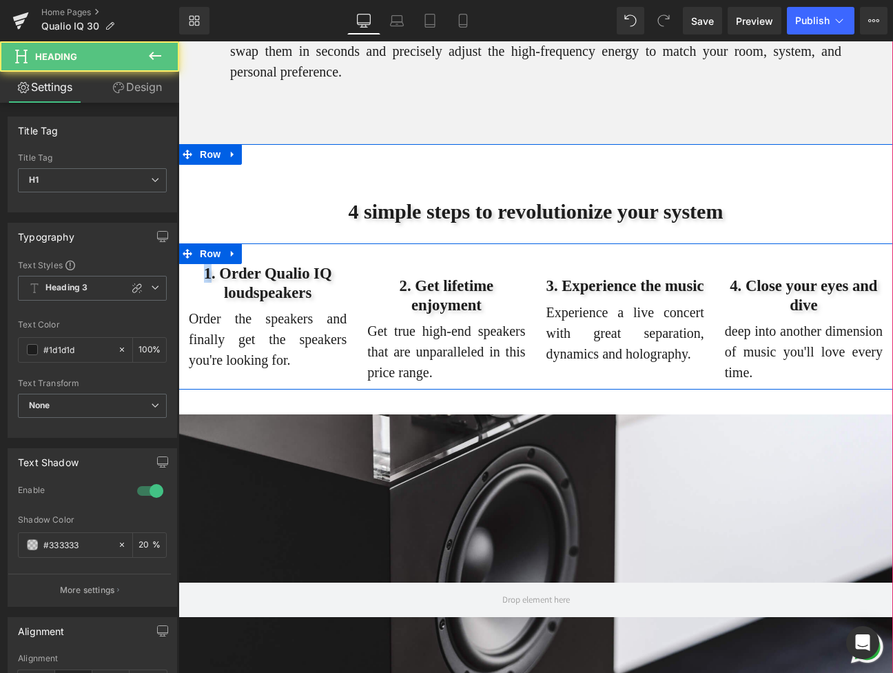
click at [338, 301] on h1 "1. Order Qualio IQ loudspeakers" at bounding box center [268, 282] width 158 height 37
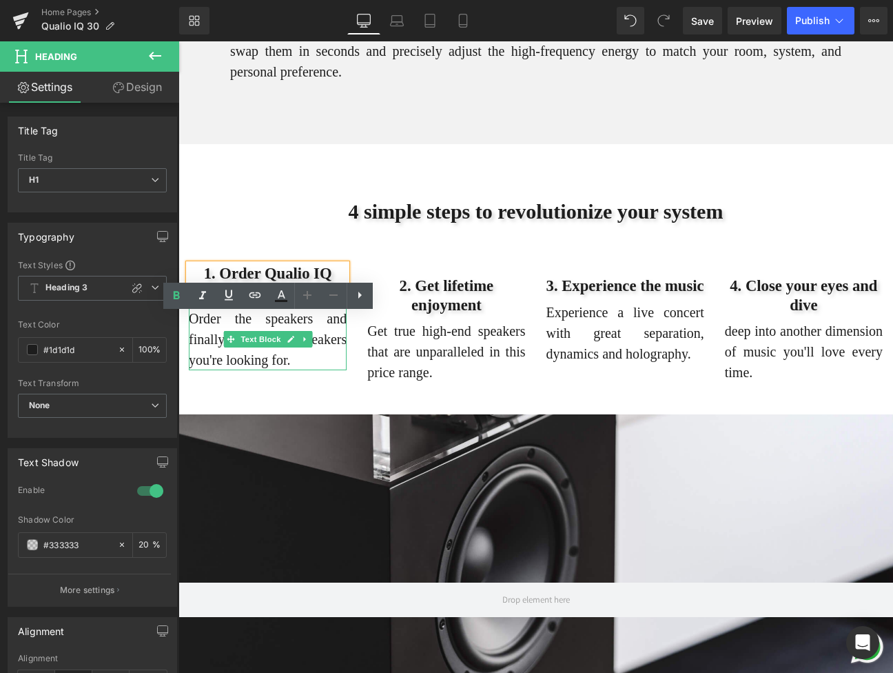
click at [336, 370] on p "Order the speakers and finally get the speakers you're looking for." at bounding box center [268, 339] width 158 height 62
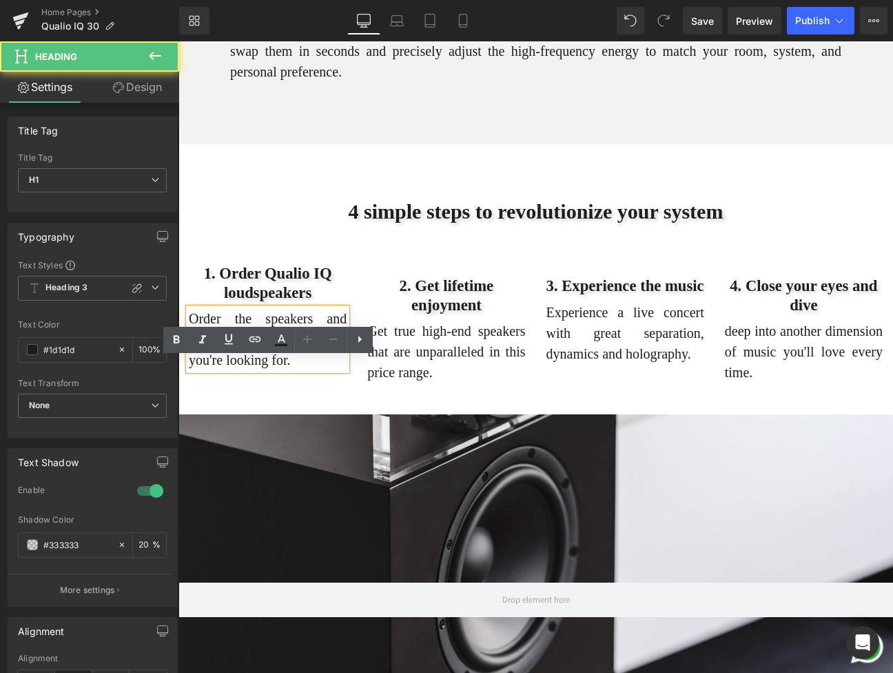
click at [392, 314] on h1 "2. Get lifetime enjoyment" at bounding box center [446, 294] width 158 height 37
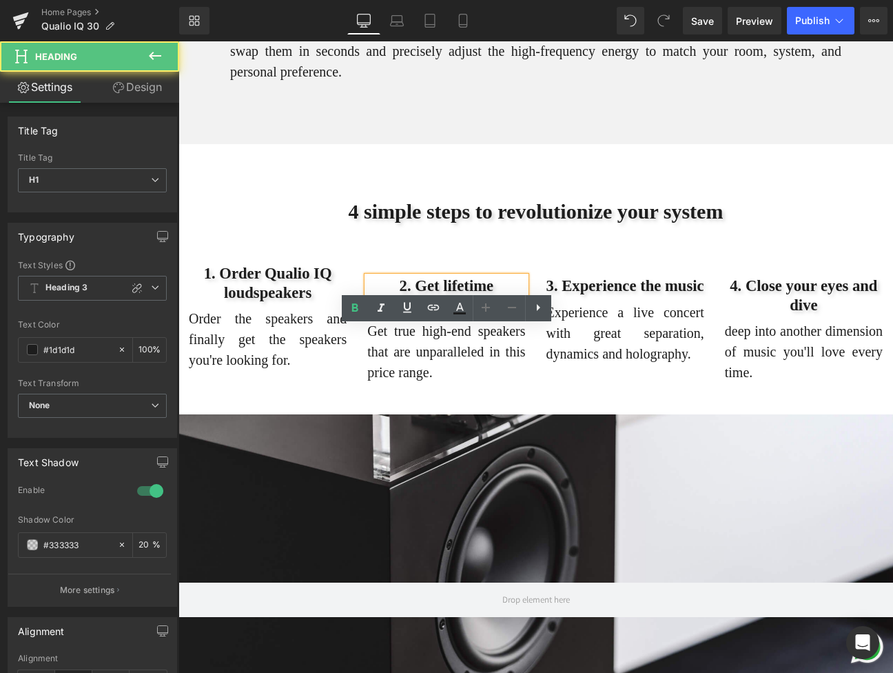
click at [369, 314] on h1 "2. Get lifetime enjoyment" at bounding box center [446, 294] width 158 height 37
click at [322, 301] on h1 "1. Order Qualio IQ loudspeakers" at bounding box center [268, 282] width 158 height 37
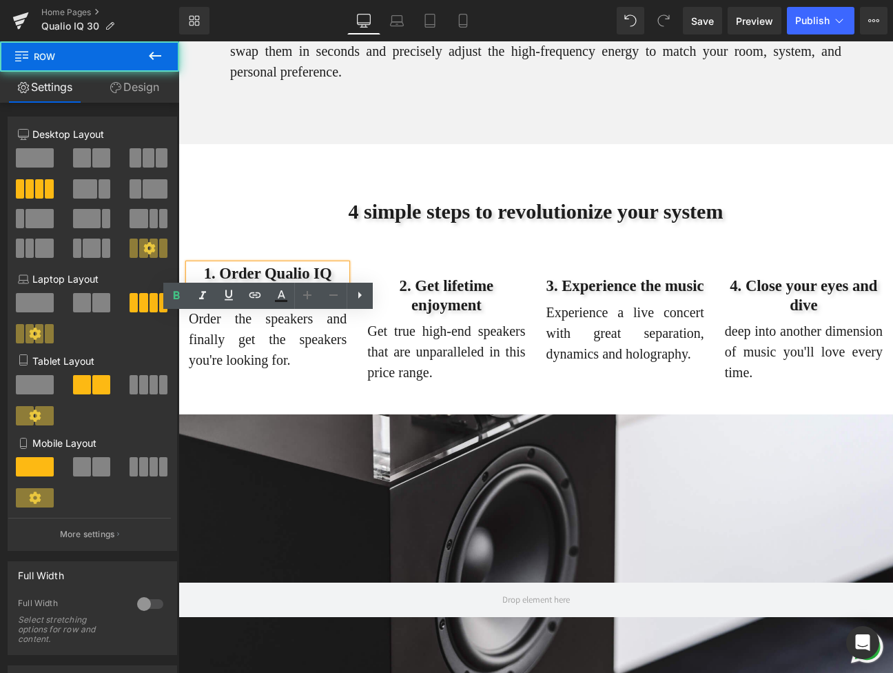
click at [387, 320] on div "2. Get lifetime enjoyment Heading Get true high-end speakers that are unparalle…" at bounding box center [446, 323] width 178 height 118
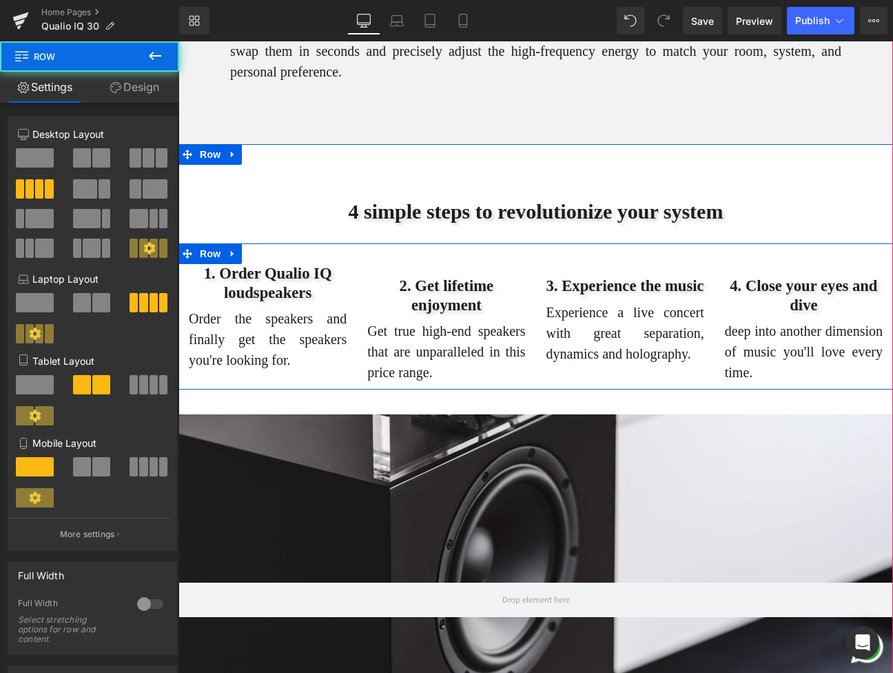
click at [388, 311] on div "1. Order Qualio IQ loudspeakers Heading Order the speakers and finally get the …" at bounding box center [535, 315] width 715 height 145
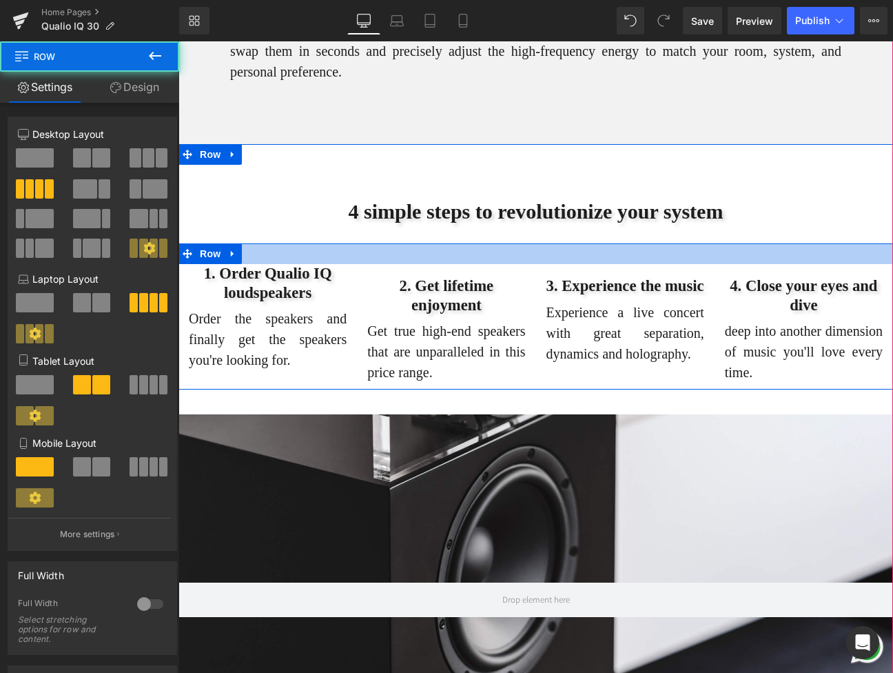
click at [387, 316] on div "2. Get lifetime enjoyment Heading Get true high-end speakers that are unparalle…" at bounding box center [446, 323] width 178 height 118
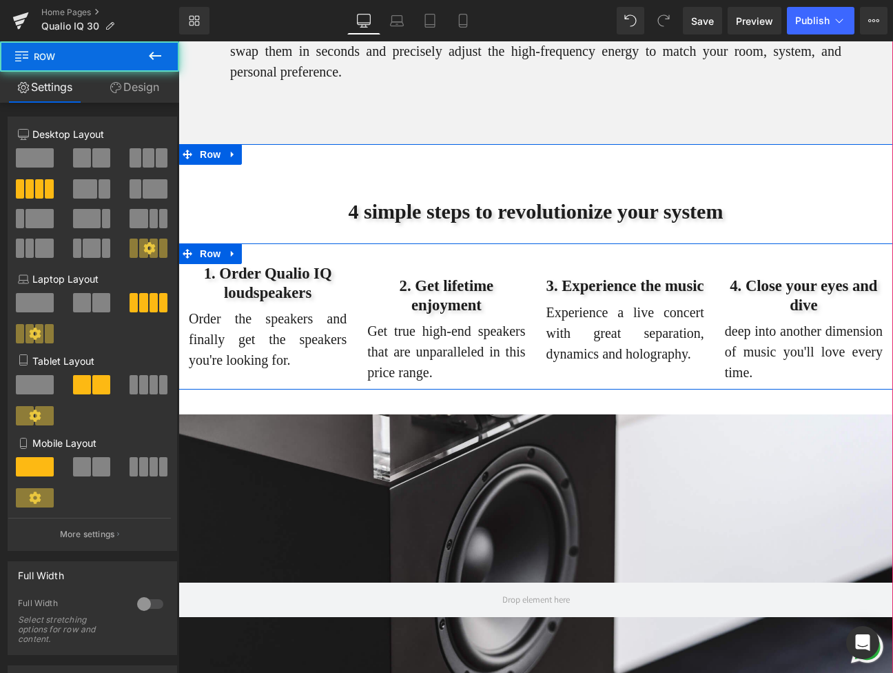
click at [387, 323] on div "2. Get lifetime enjoyment Heading Get true high-end speakers that are unparalle…" at bounding box center [446, 323] width 178 height 118
click at [407, 316] on div "2. Get lifetime enjoyment Heading Get true high-end speakers that are unparalle…" at bounding box center [446, 323] width 178 height 118
click at [402, 314] on h1 "2. Get lifetime enjoyment" at bounding box center [446, 294] width 158 height 37
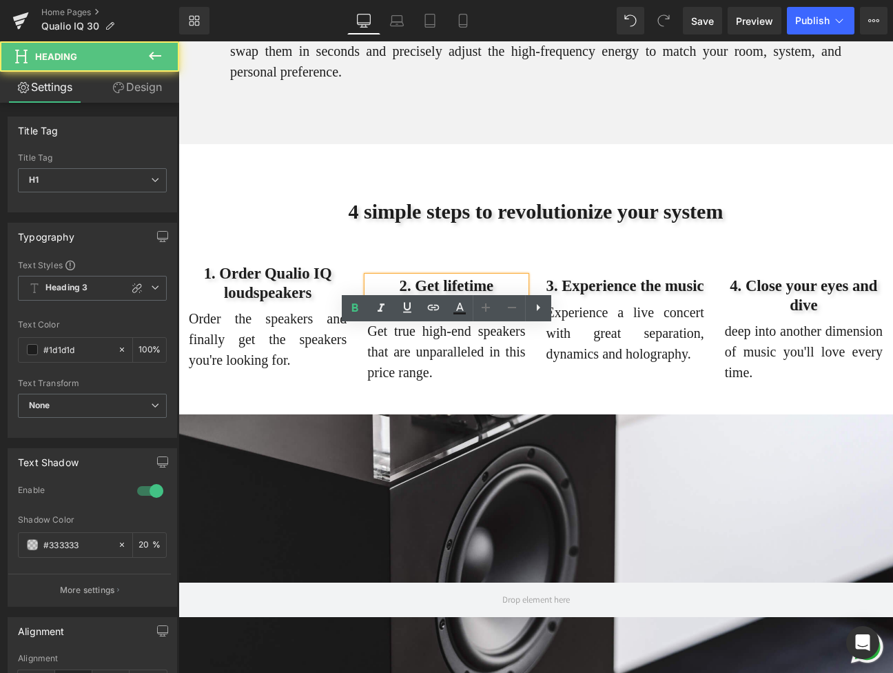
click at [309, 362] on p "Order the speakers and finally get the speakers you're looking for." at bounding box center [268, 339] width 158 height 62
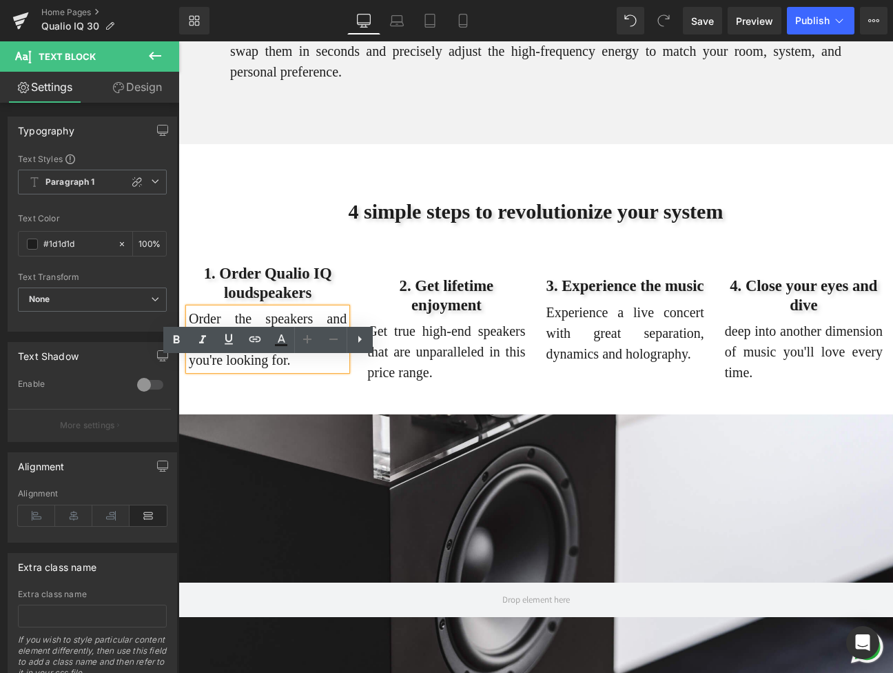
click at [302, 389] on div "1. Order Qualio IQ loudspeakers Heading Order the speakers and finally get the …" at bounding box center [535, 315] width 715 height 145
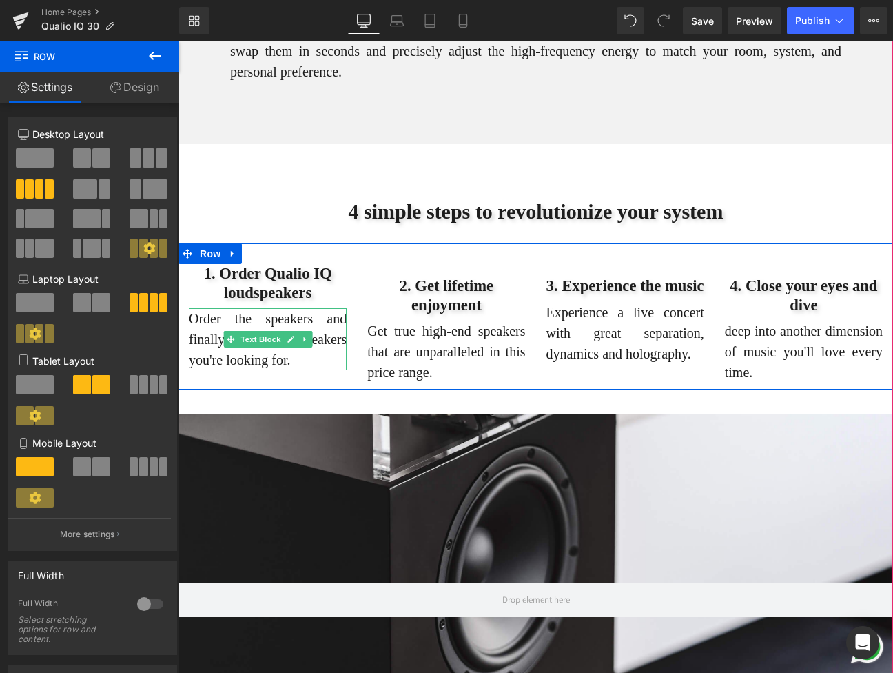
click at [320, 370] on p "Order the speakers and finally get the speakers you're looking for." at bounding box center [268, 339] width 158 height 62
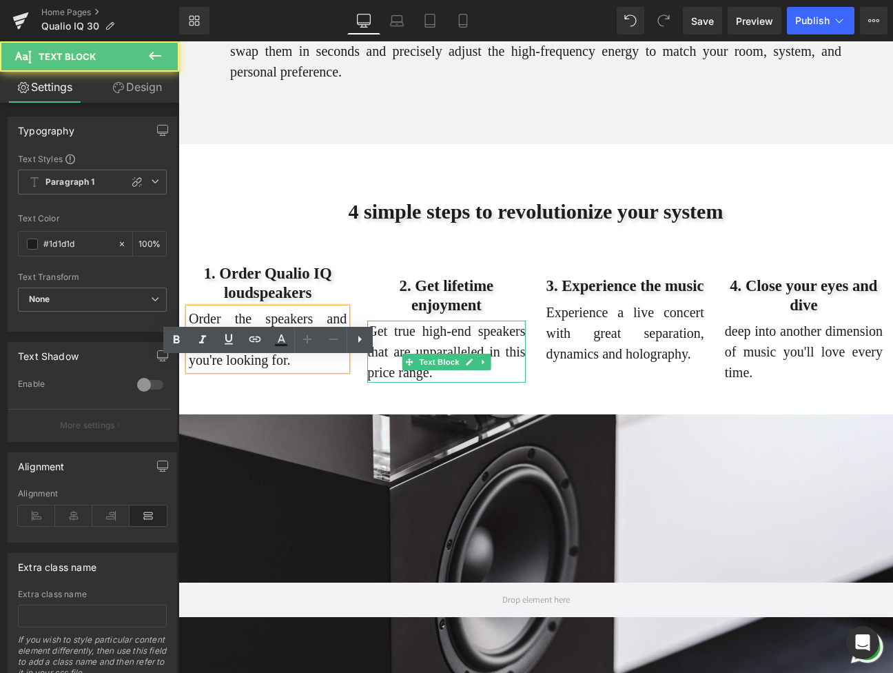
click at [394, 379] on p "Get true high-end speakers that are unparalleled in this price range." at bounding box center [446, 351] width 158 height 62
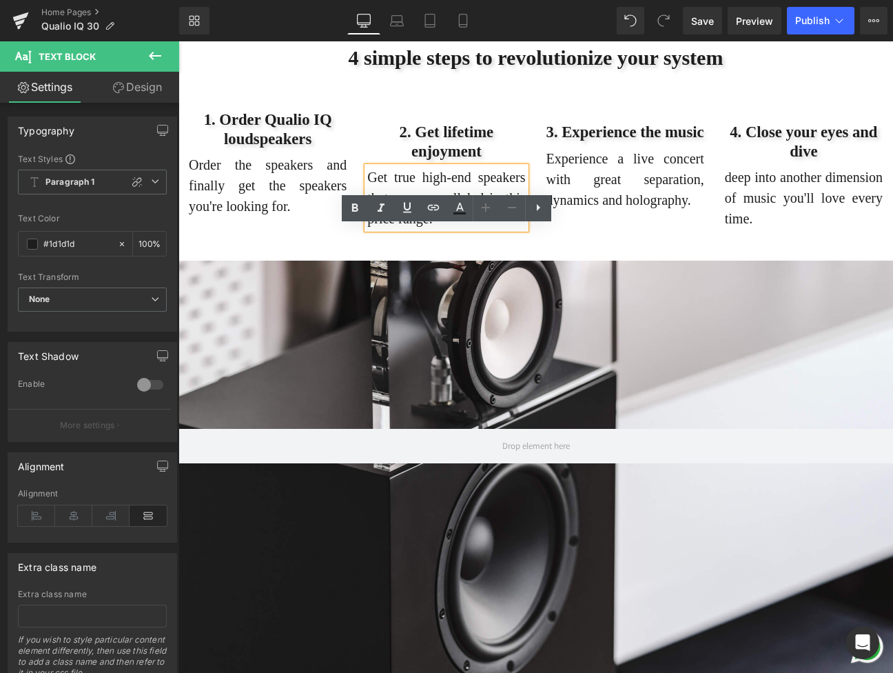
scroll to position [4914, 0]
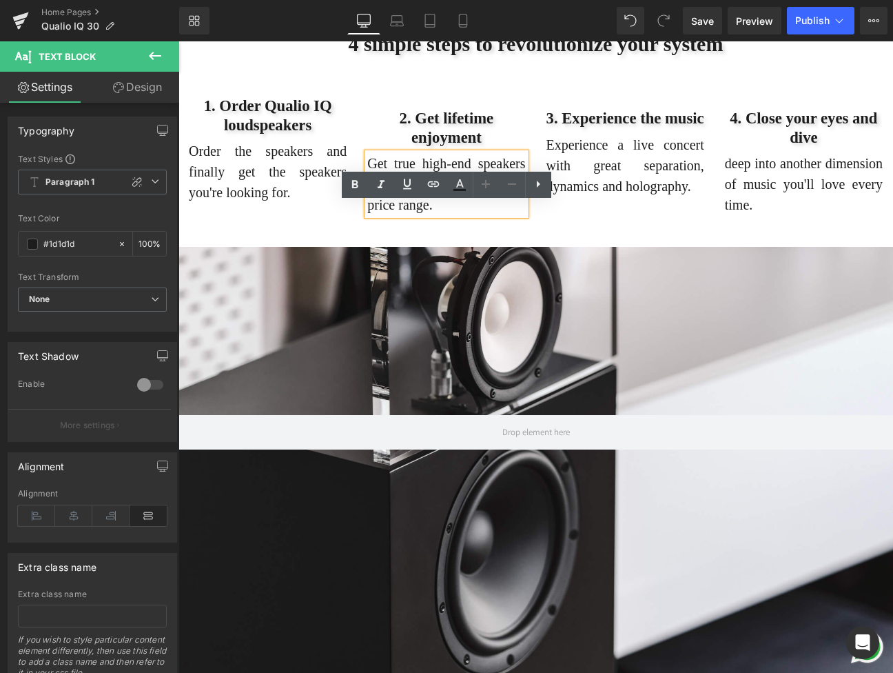
click at [326, 221] on div "1. Order Qualio IQ loudspeakers Heading Order the speakers and finally get the …" at bounding box center [535, 148] width 715 height 145
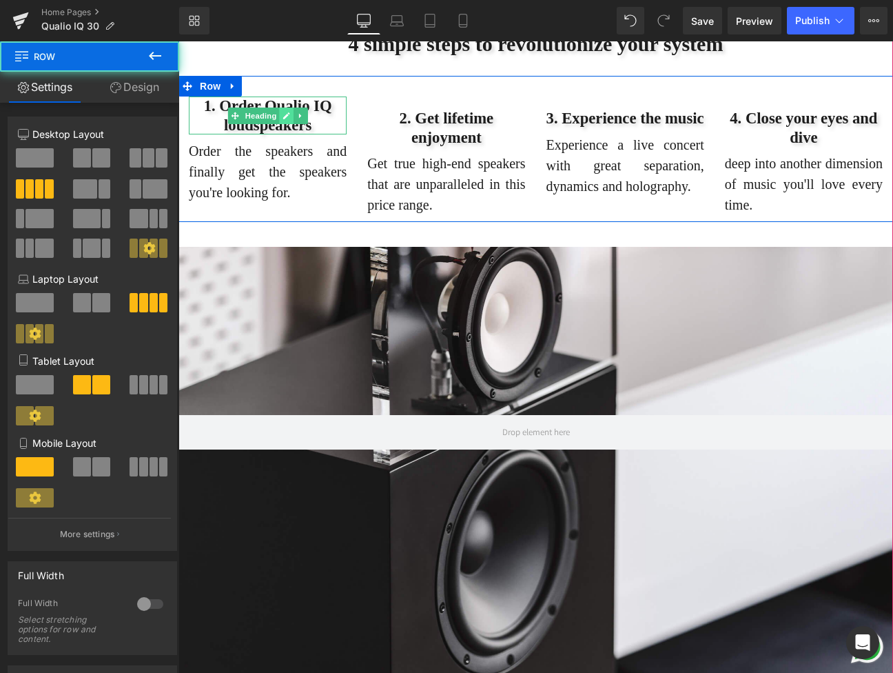
click at [291, 124] on link at bounding box center [286, 115] width 14 height 17
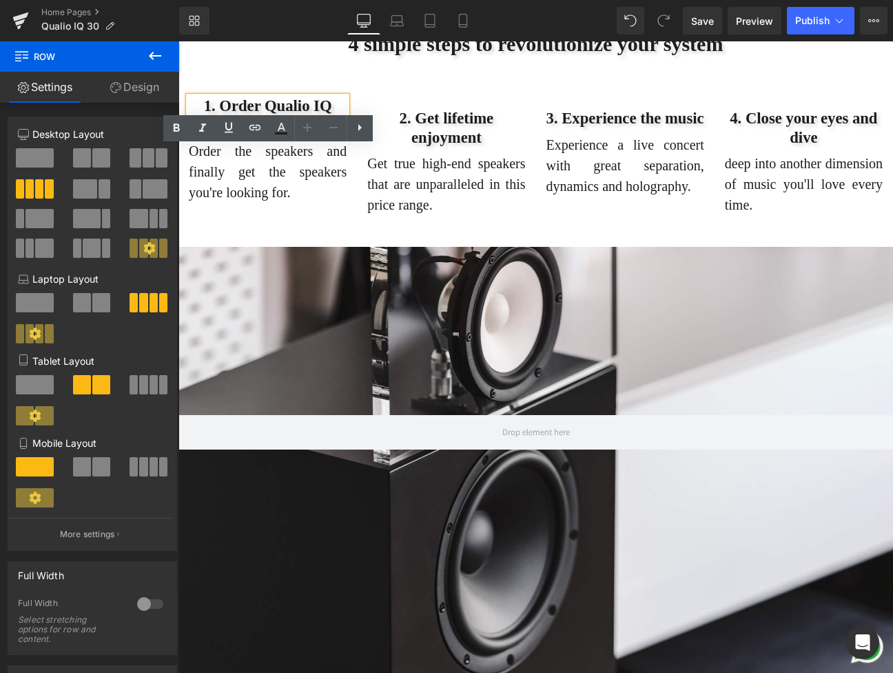
click at [360, 206] on div "2. Get lifetime enjoyment Heading Get true high-end speakers that are unparalle…" at bounding box center [446, 155] width 178 height 118
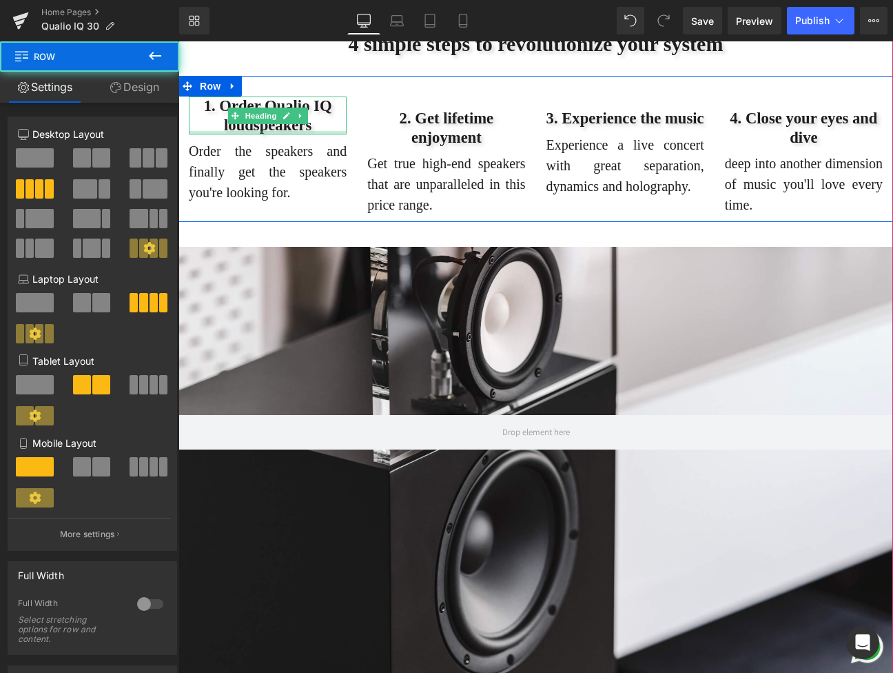
click at [330, 134] on div at bounding box center [268, 132] width 158 height 3
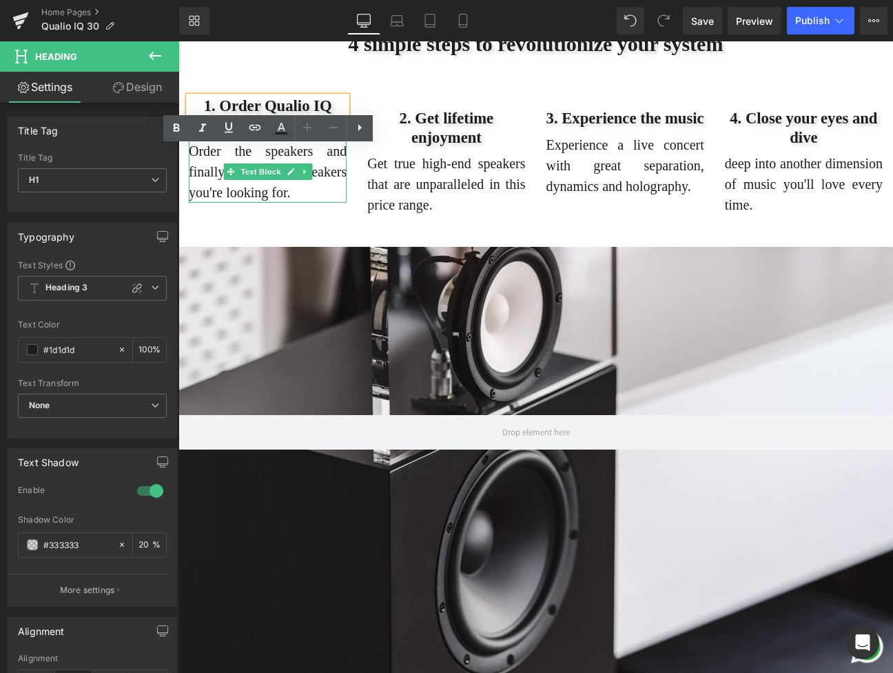
click at [332, 200] on p "Order the speakers and finally get the speakers you're looking for." at bounding box center [268, 172] width 158 height 62
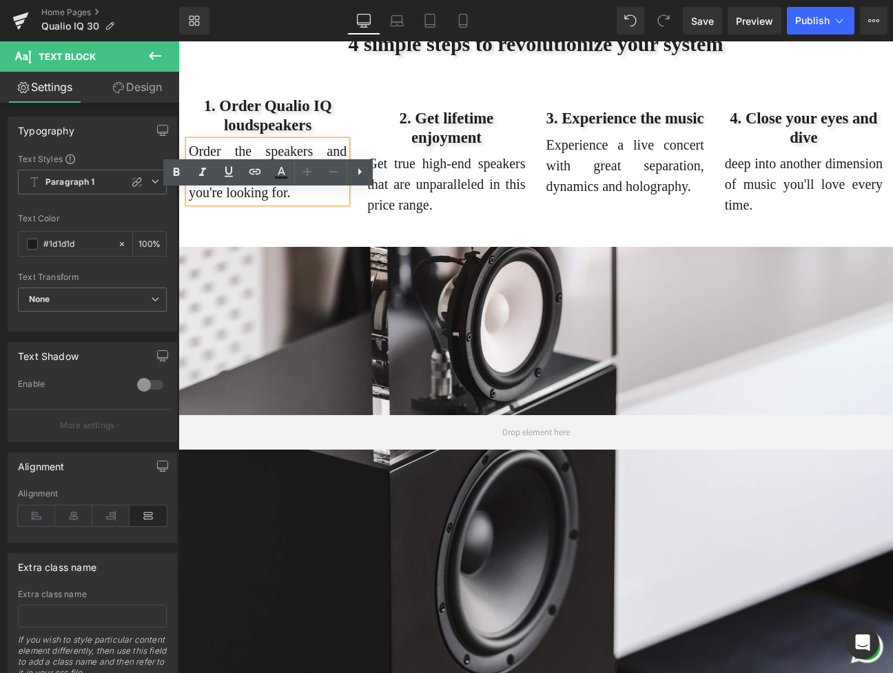
click at [342, 142] on div "1. Order Qualio IQ loudspeakers Heading Order the speakers and finally get the …" at bounding box center [535, 148] width 715 height 145
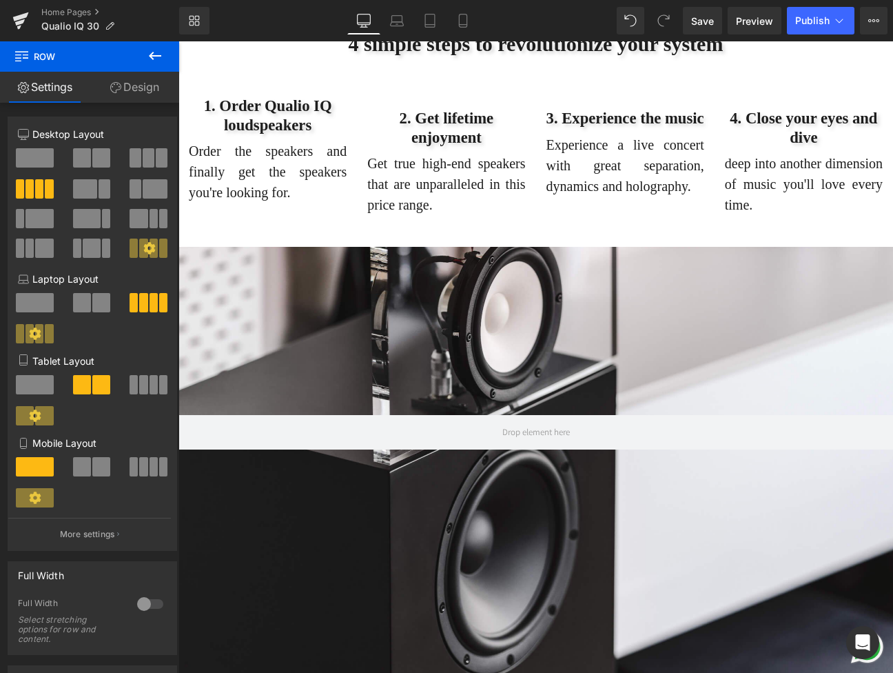
click at [342, 134] on div "1. Order Qualio IQ loudspeakers Heading" at bounding box center [268, 114] width 158 height 37
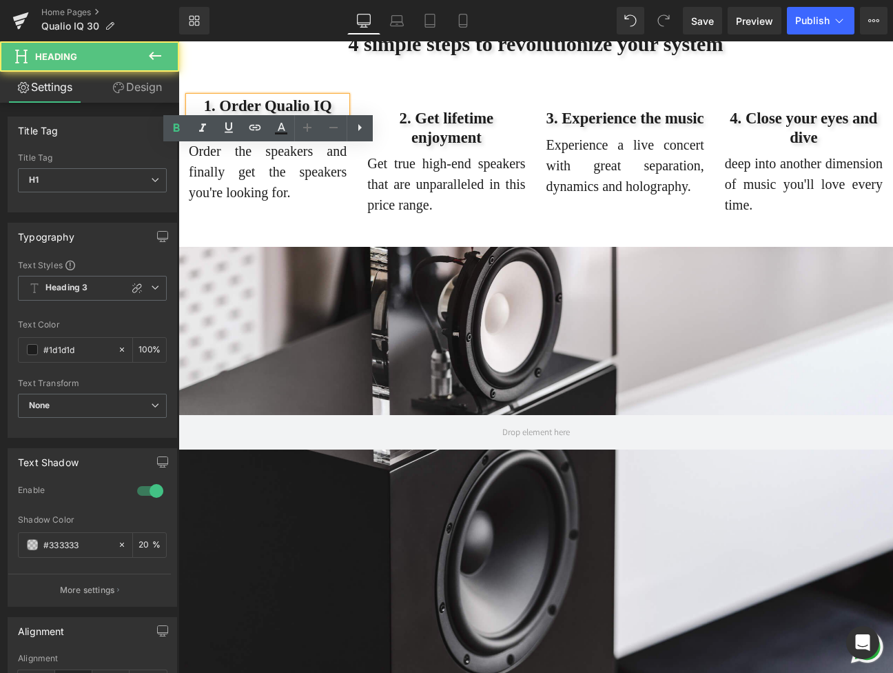
click at [342, 134] on div "1. Order Qualio IQ loudspeakers Heading" at bounding box center [268, 114] width 158 height 37
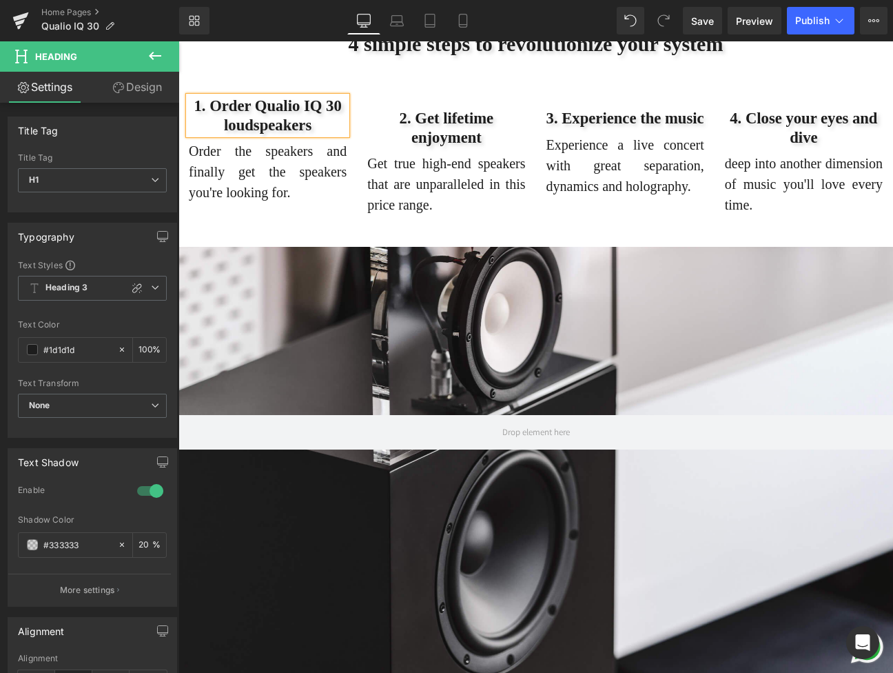
click at [367, 157] on div "2. Get lifetime enjoyment Heading Get true high-end speakers that are unparalle…" at bounding box center [446, 155] width 178 height 118
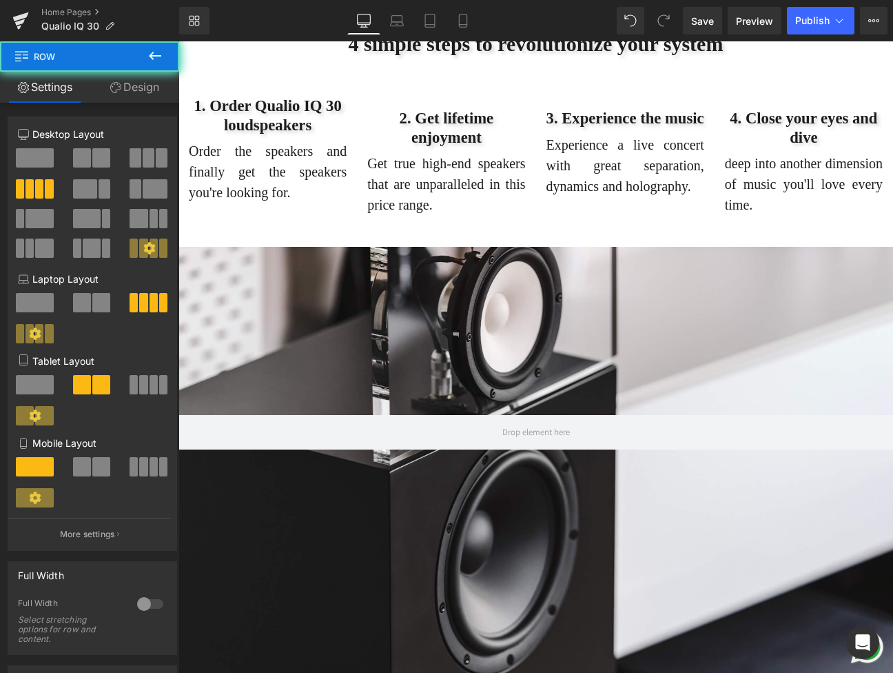
click at [339, 186] on div "1. Order Qualio IQ 30 loudspeakers Heading Order the speakers and finally get t…" at bounding box center [267, 148] width 178 height 105
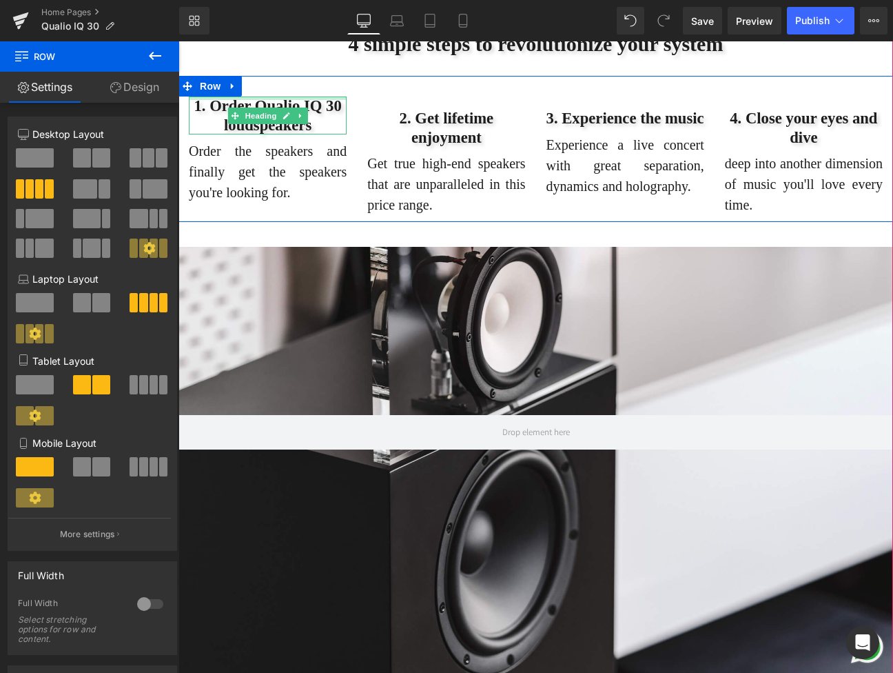
click at [316, 100] on div at bounding box center [268, 97] width 158 height 3
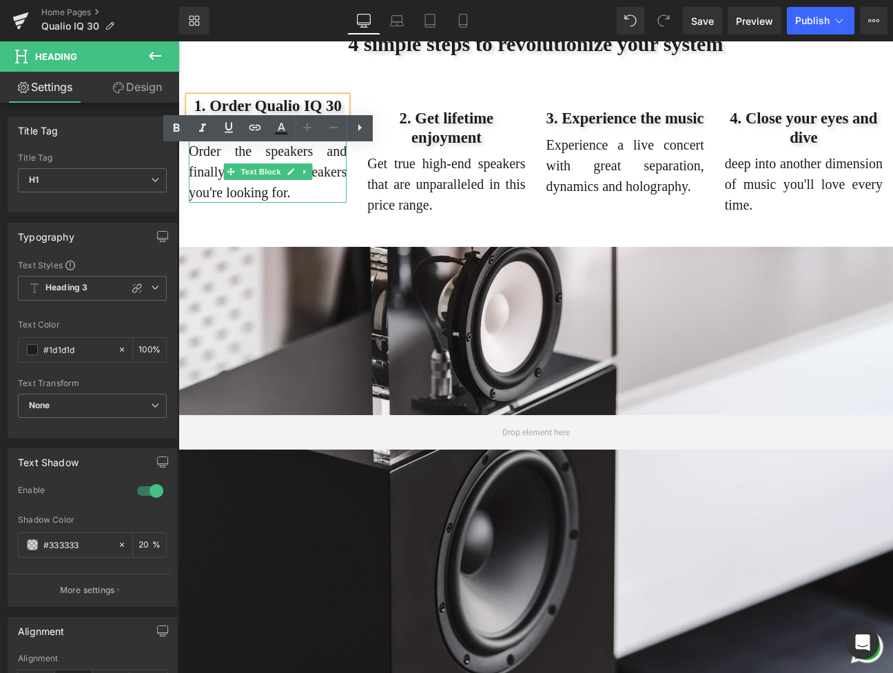
click at [327, 203] on p "Order the speakers and finally get the speakers you're looking for." at bounding box center [268, 172] width 158 height 62
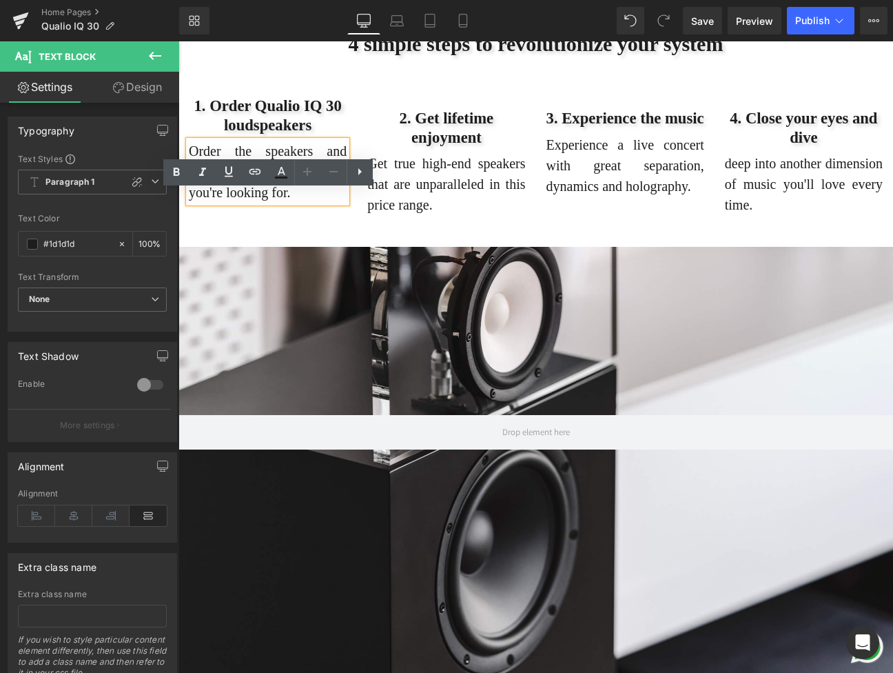
click at [340, 221] on div "1. Order Qualio IQ 30 loudspeakers Heading Order the speakers and finally get t…" at bounding box center [535, 148] width 715 height 145
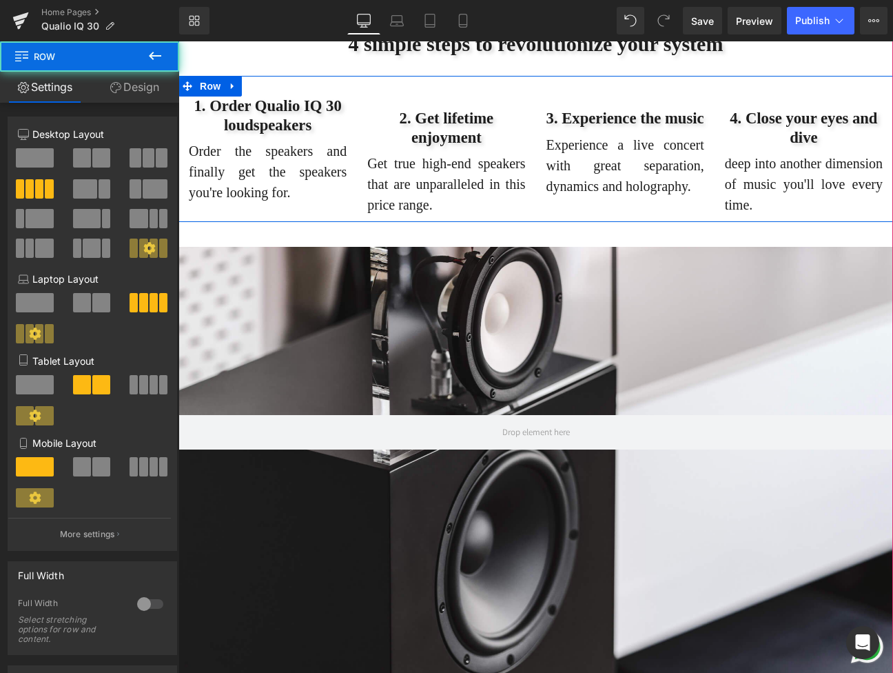
click at [391, 150] on div "2. Get lifetime enjoyment Heading Get true high-end speakers that are unparalle…" at bounding box center [446, 155] width 178 height 118
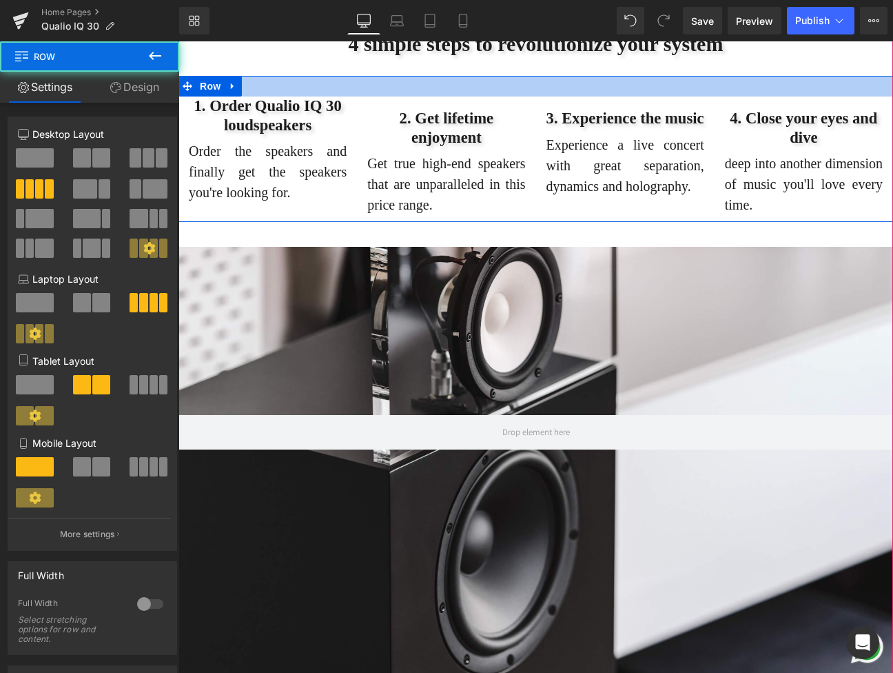
click at [387, 96] on div at bounding box center [535, 86] width 715 height 21
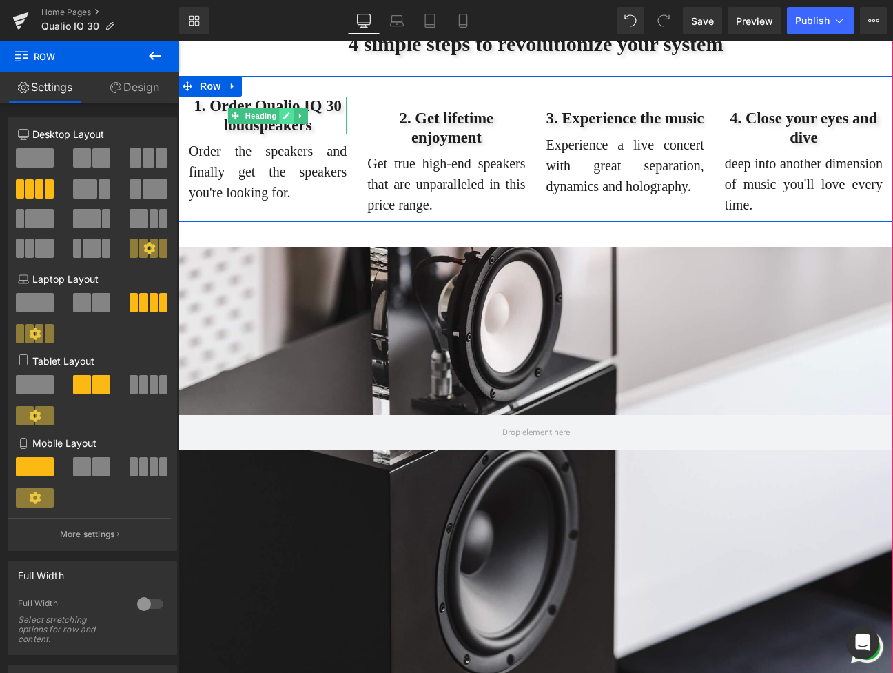
click at [283, 124] on link at bounding box center [286, 115] width 14 height 17
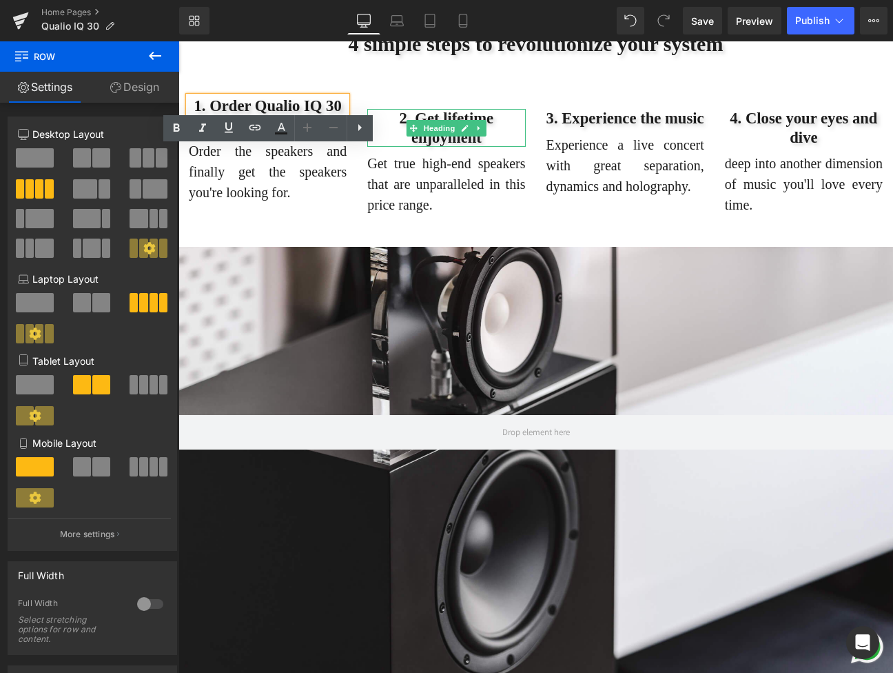
click at [372, 146] on h1 "2. Get lifetime enjoyment" at bounding box center [446, 127] width 158 height 37
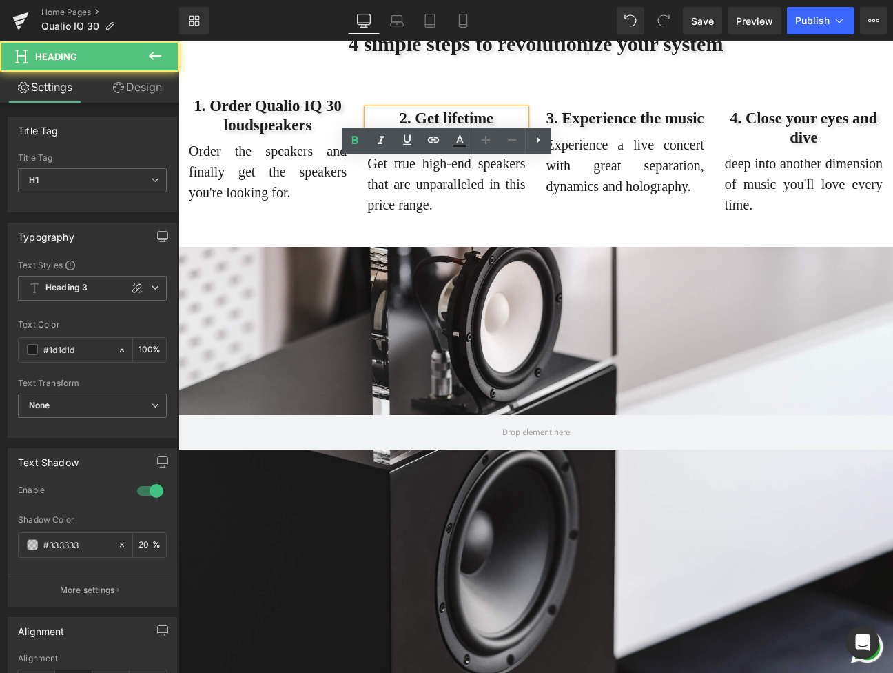
click at [356, 170] on div "1. Order Qualio IQ 30 loudspeakers Heading Order the speakers and finally get t…" at bounding box center [267, 148] width 178 height 105
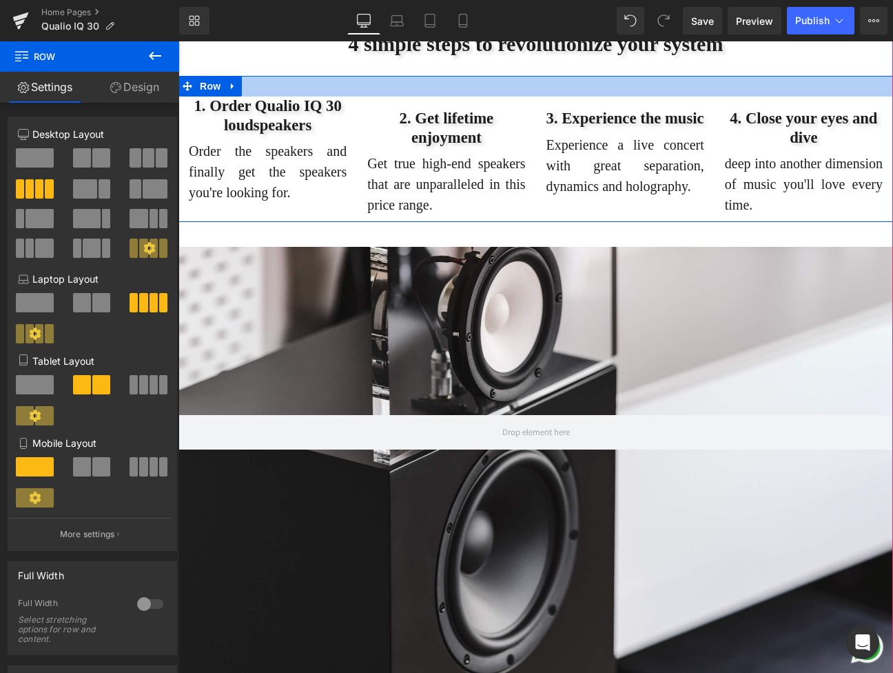
click at [373, 143] on div "1. Order Qualio IQ 30 loudspeakers Heading Order the speakers and finally get t…" at bounding box center [535, 148] width 715 height 145
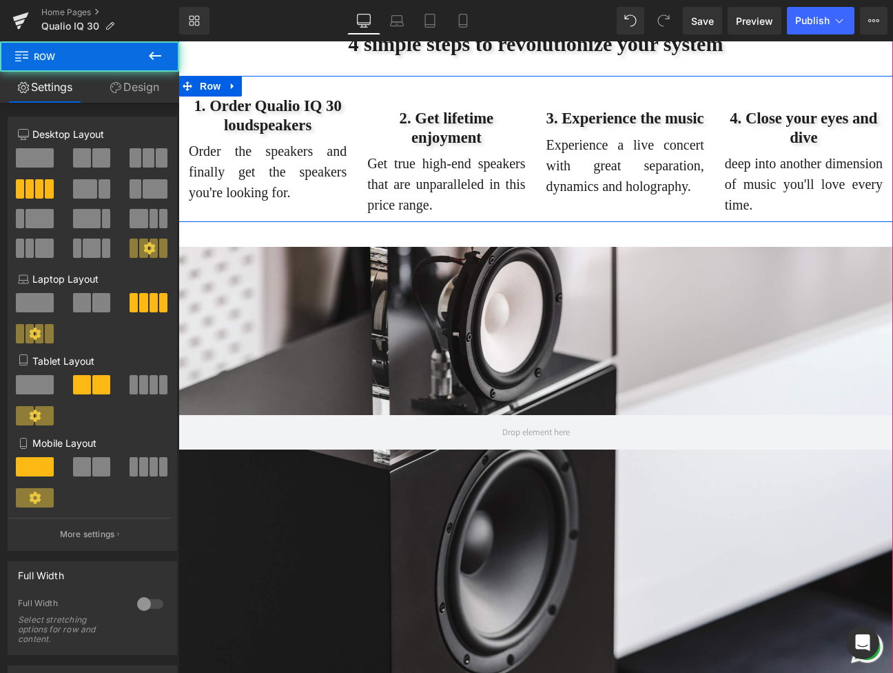
click at [376, 147] on div "2. Get lifetime enjoyment Heading Get true high-end speakers that are unparalle…" at bounding box center [446, 155] width 178 height 118
click at [371, 154] on div "2. Get lifetime enjoyment Heading Get true high-end speakers that are unparalle…" at bounding box center [446, 155] width 178 height 118
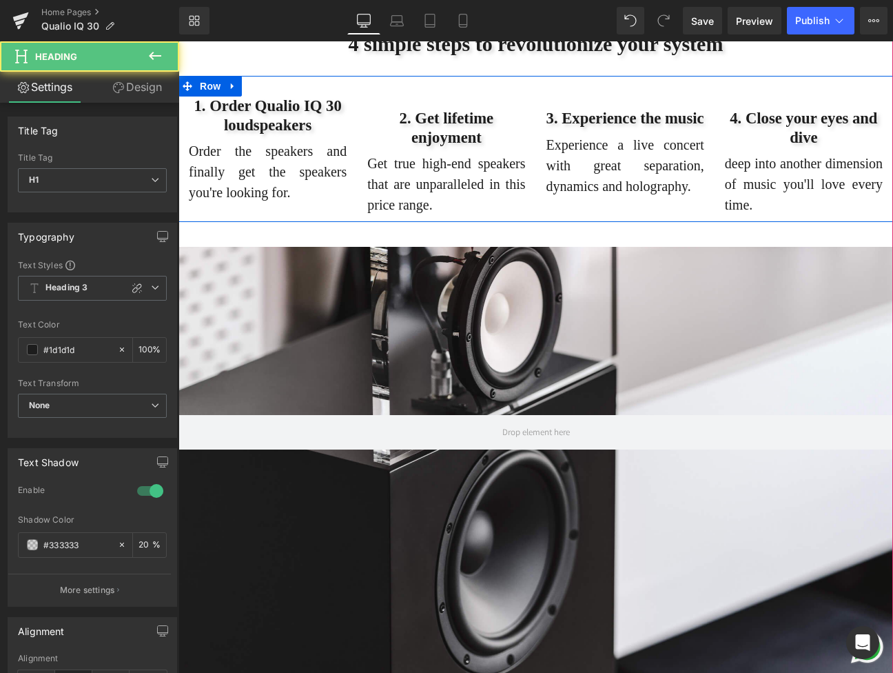
click at [380, 146] on div "2. Get lifetime enjoyment Heading" at bounding box center [446, 127] width 158 height 37
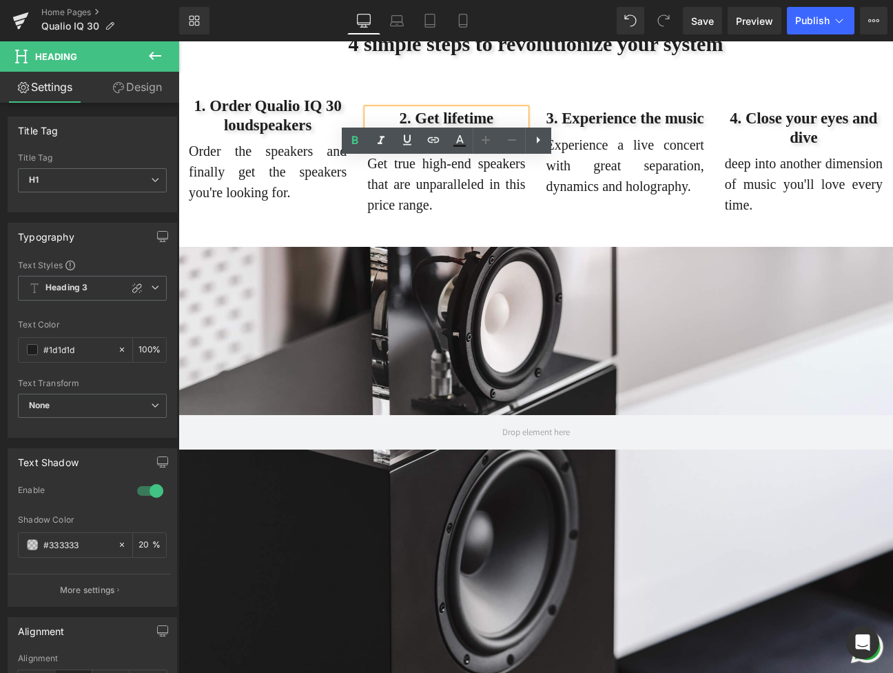
click at [349, 182] on div "1. Order Qualio IQ 30 loudspeakers Heading Order the speakers and finally get t…" at bounding box center [267, 148] width 178 height 105
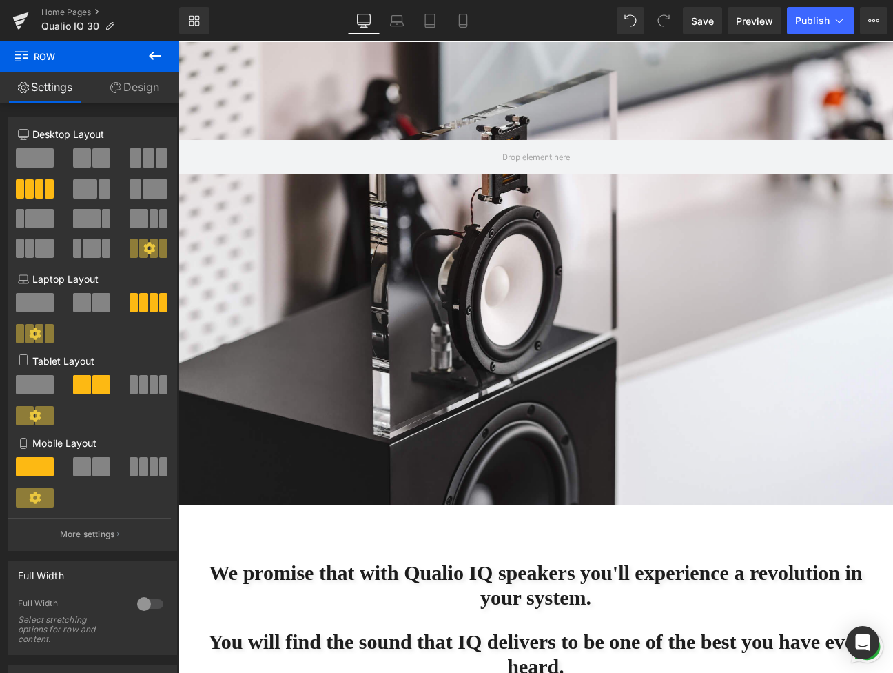
scroll to position [5195, 0]
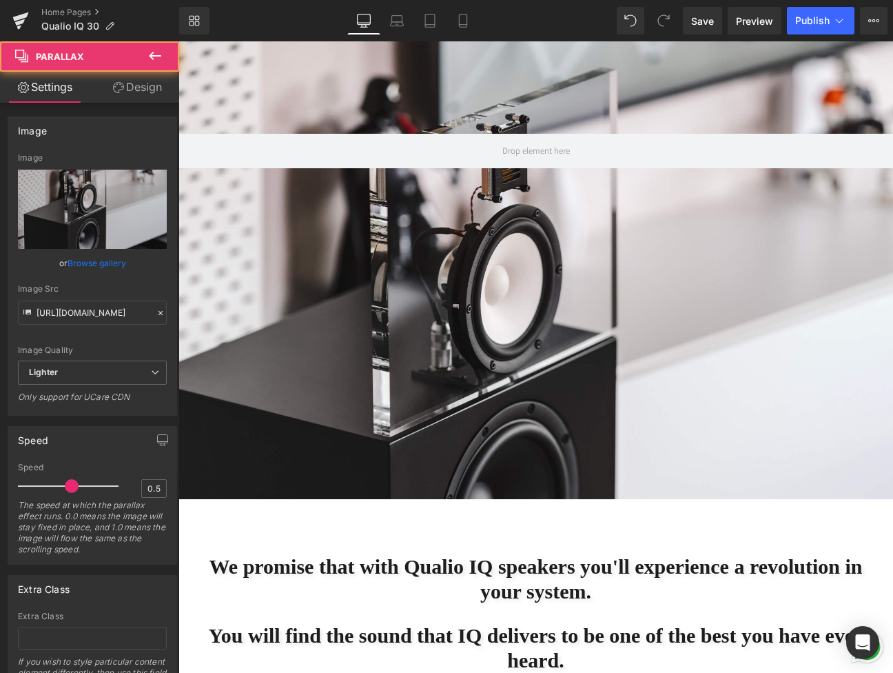
click at [342, 340] on div at bounding box center [535, 352] width 715 height 622
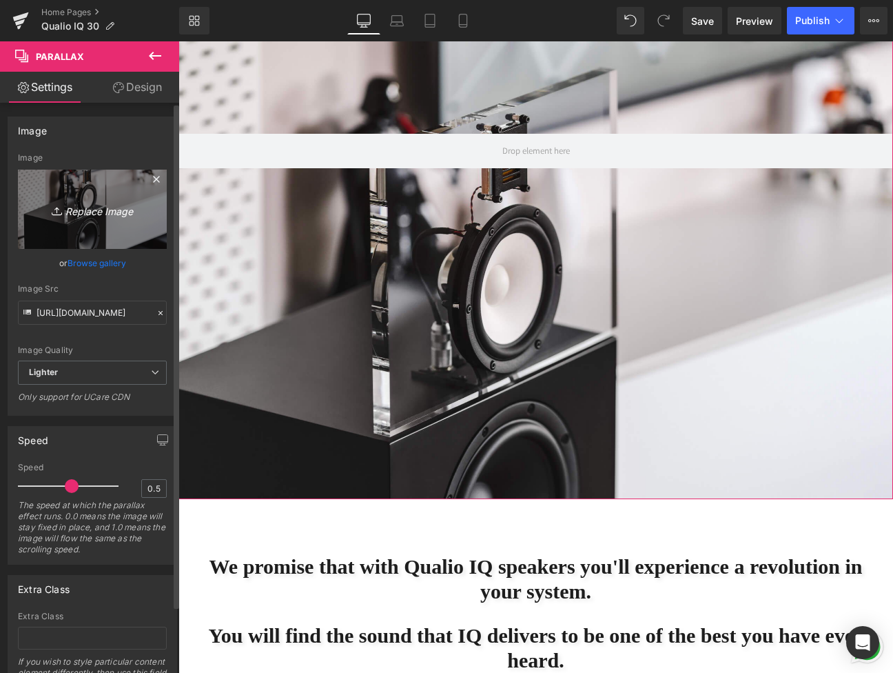
click at [94, 209] on icon "Replace Image" at bounding box center [92, 209] width 110 height 17
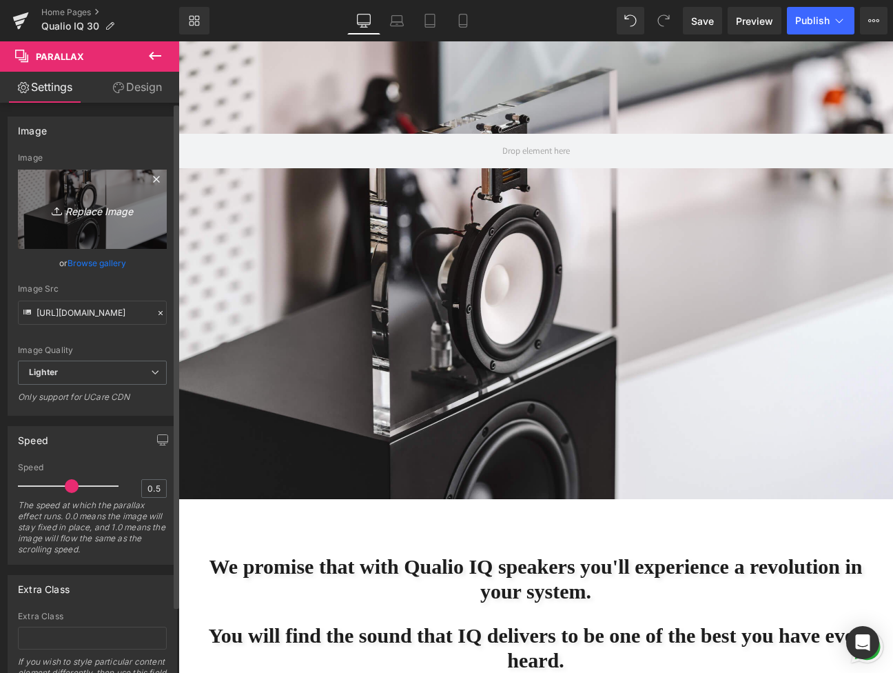
type input "C:\fakepath\3 - Edited.jpg"
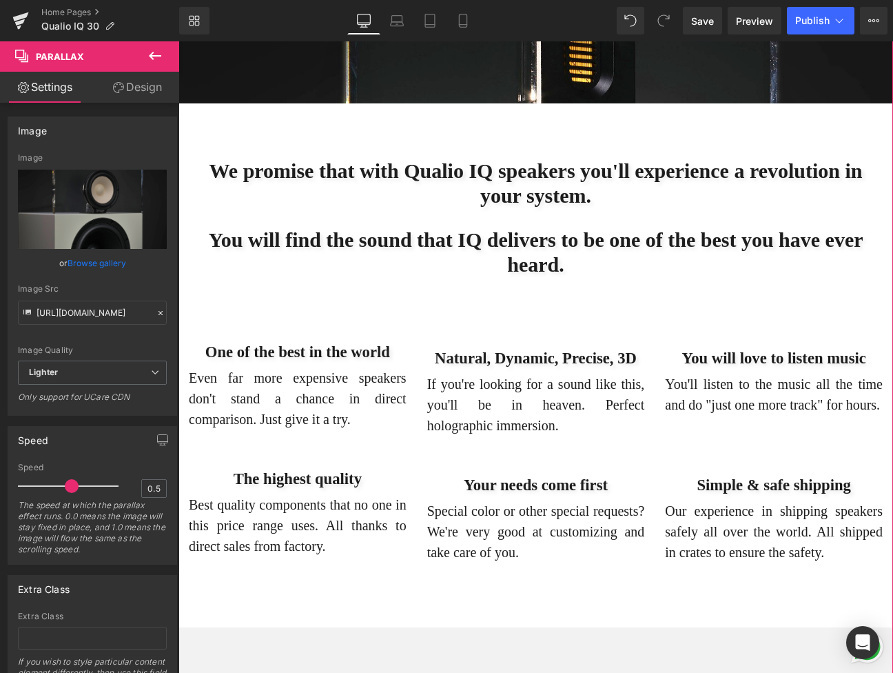
scroll to position [5618, 0]
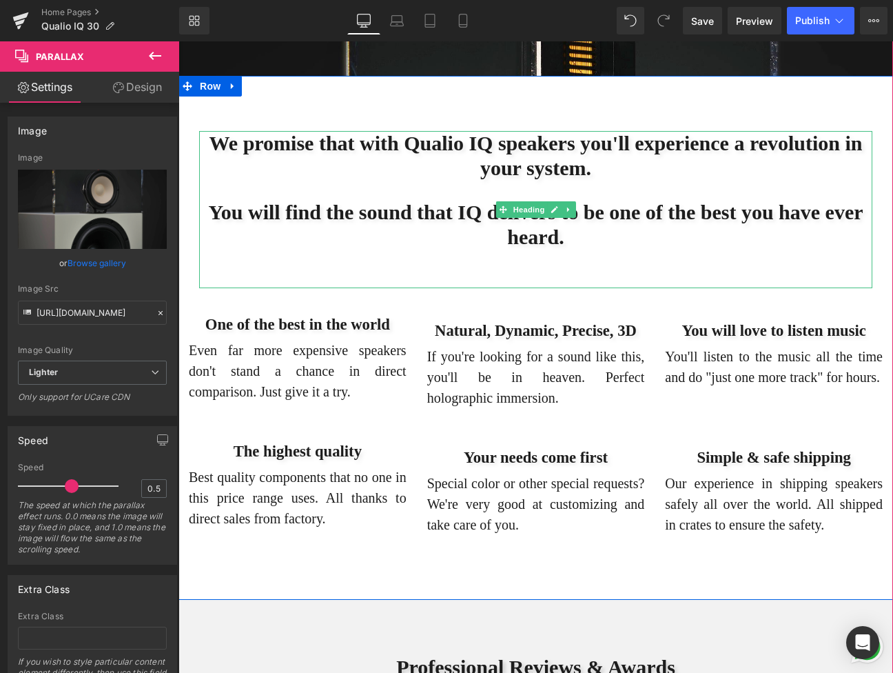
click at [561, 181] on h1 "We promise that with Qualio IQ speakers you'll experience a revolution in your …" at bounding box center [535, 156] width 673 height 50
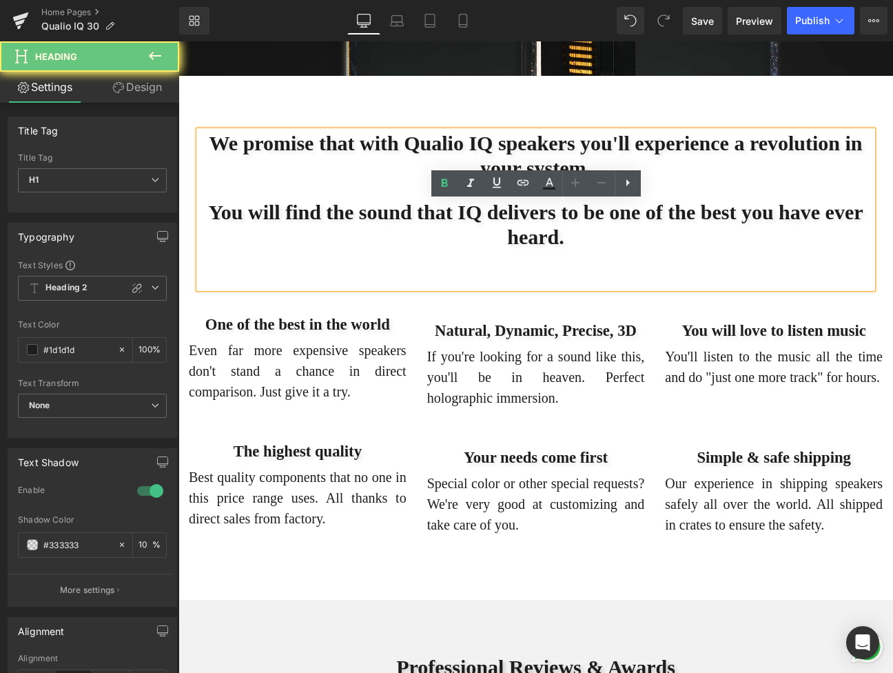
click at [563, 181] on h1 "We promise that with Qualio IQ speakers you'll experience a revolution in your …" at bounding box center [535, 156] width 673 height 50
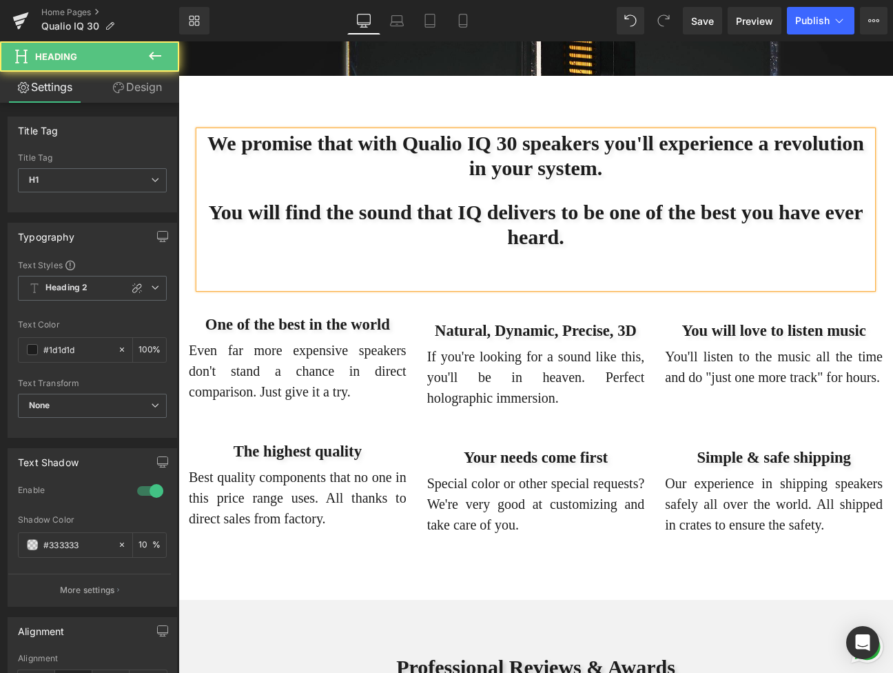
click at [503, 181] on h1 "We promise that with Qualio IQ 30 speakers you'll experience a revolution in yo…" at bounding box center [535, 156] width 673 height 50
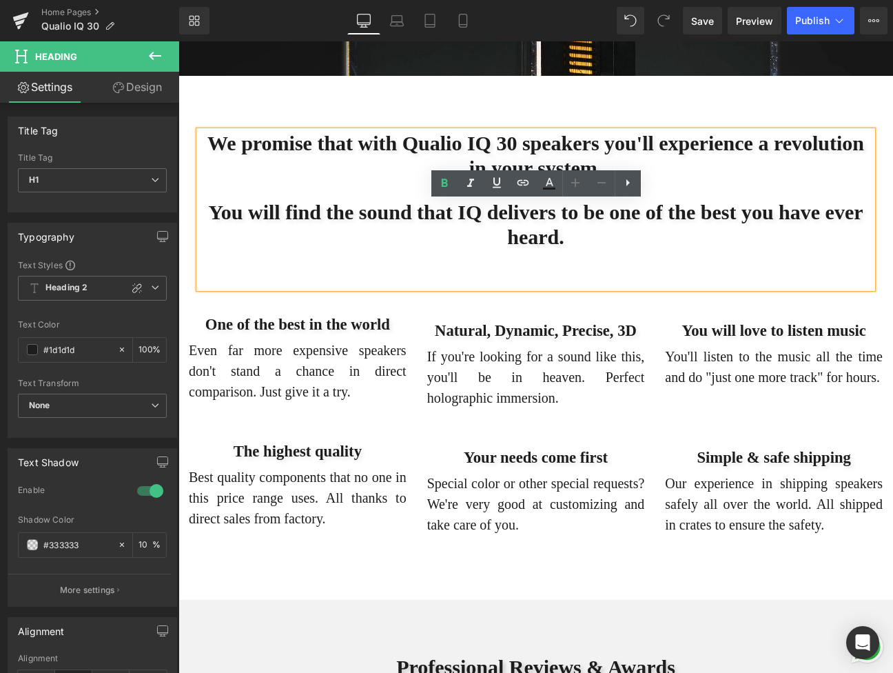
click at [530, 249] on h1 "You will find the sound that IQ delivers to be one of the best you have ever he…" at bounding box center [535, 225] width 673 height 50
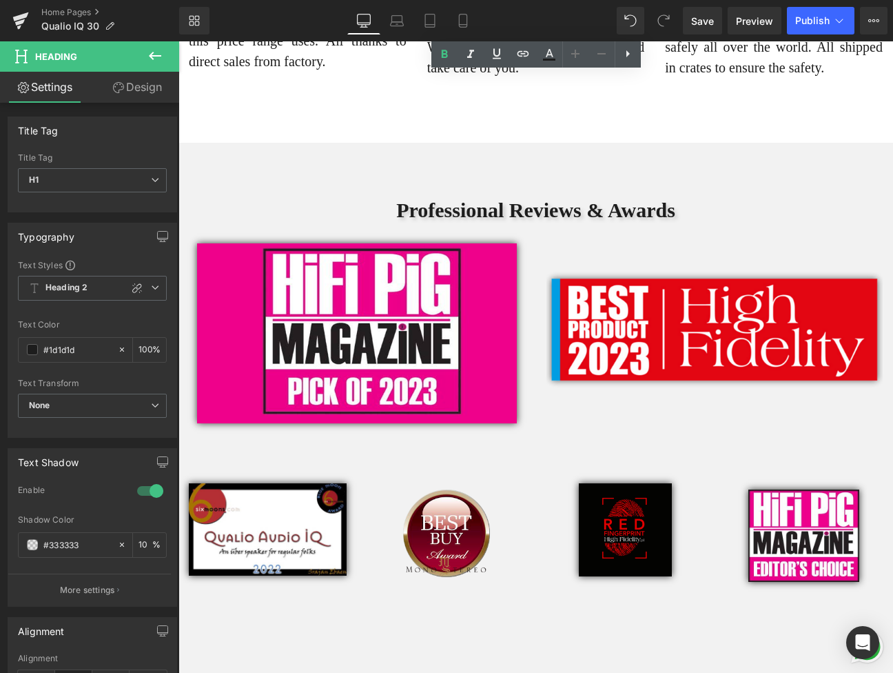
scroll to position [6053, 0]
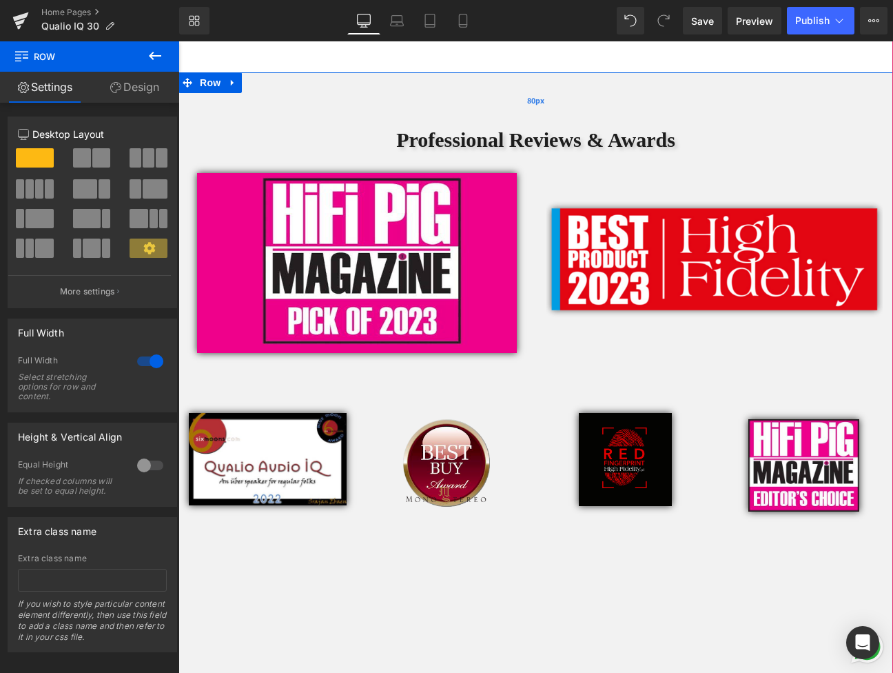
scroll to position [6157, 0]
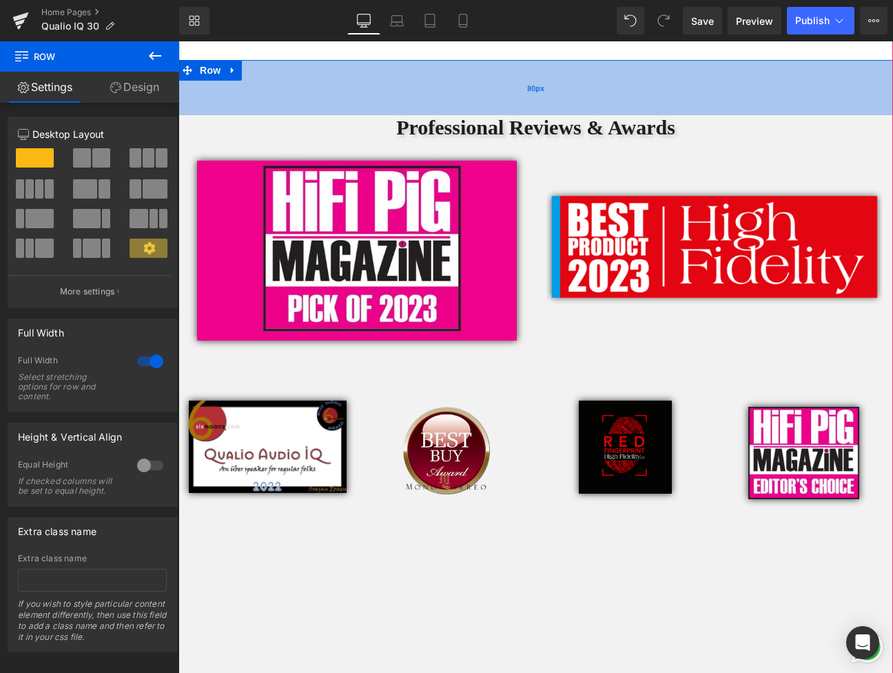
click at [355, 115] on div "80px" at bounding box center [535, 87] width 715 height 55
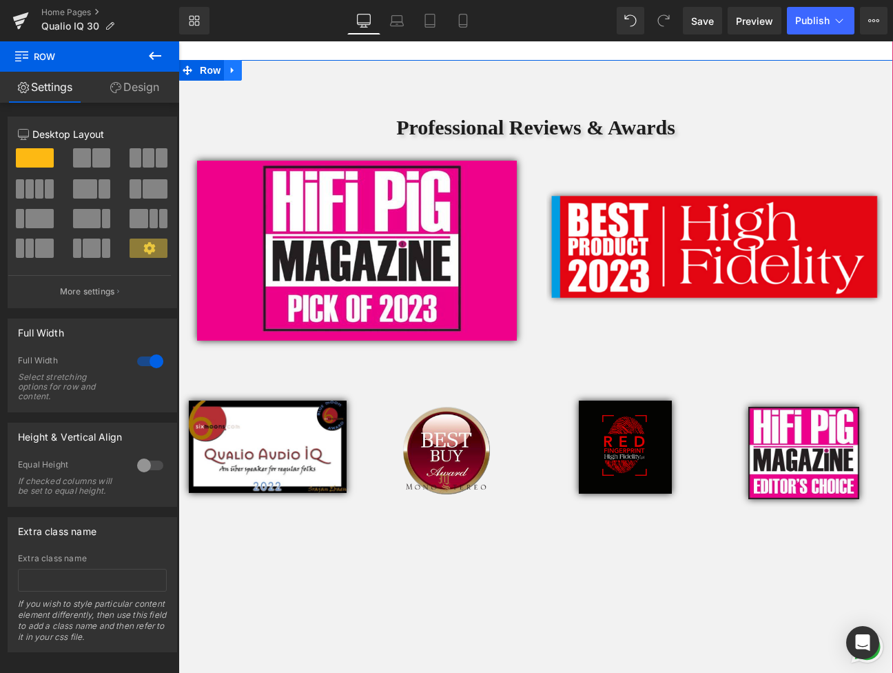
click at [240, 81] on link at bounding box center [233, 70] width 18 height 21
click at [267, 75] on icon at bounding box center [269, 70] width 10 height 10
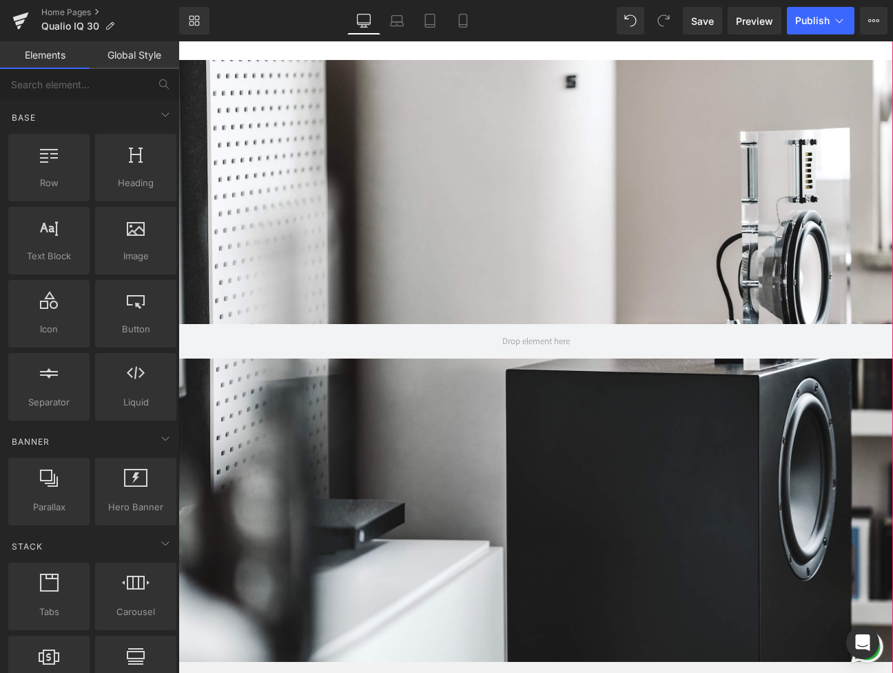
scroll to position [6104, 0]
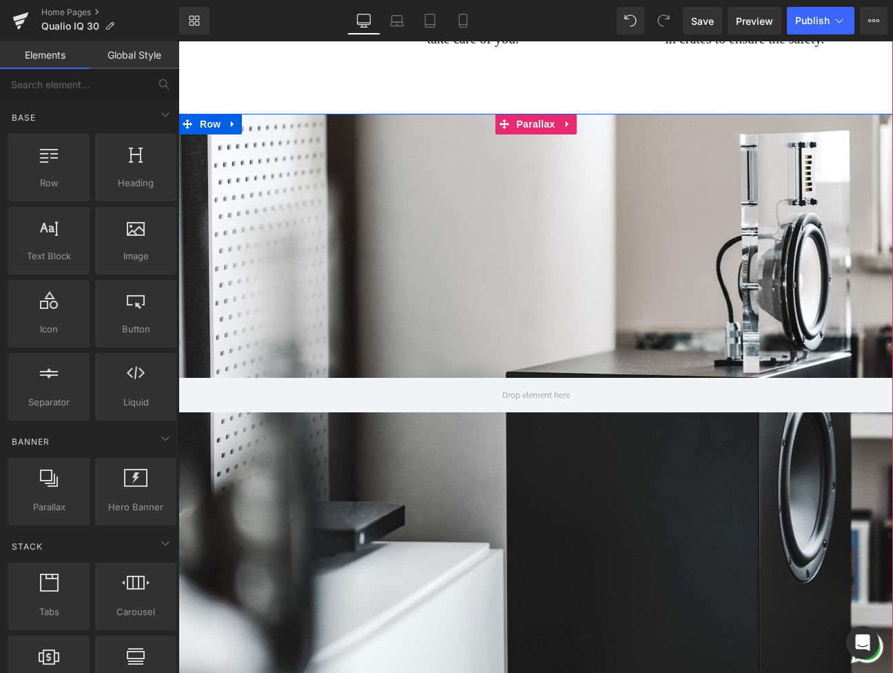
click at [259, 257] on div at bounding box center [535, 374] width 715 height 628
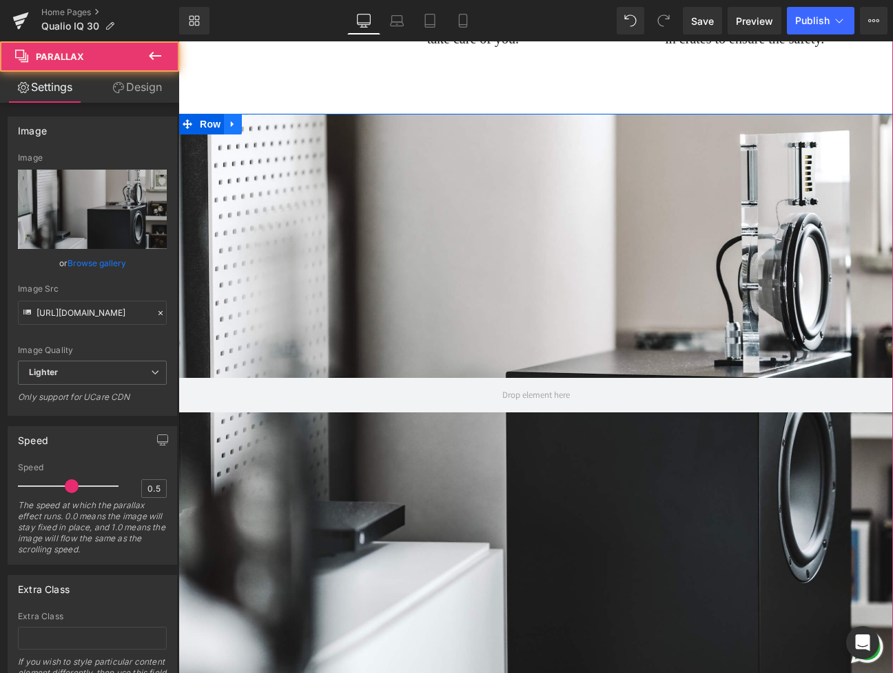
click at [233, 130] on icon at bounding box center [233, 124] width 10 height 10
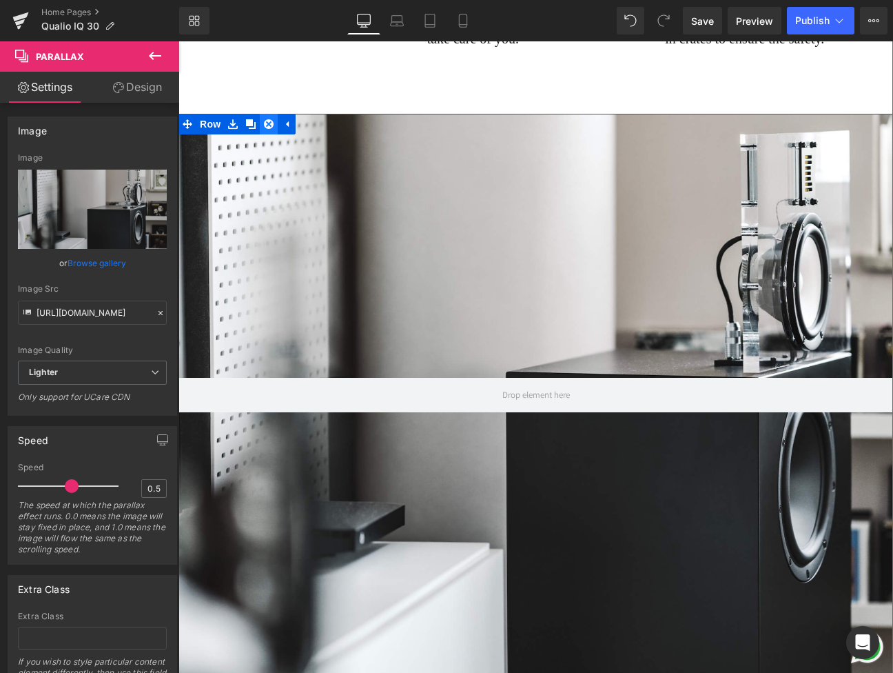
click at [269, 130] on icon at bounding box center [269, 124] width 10 height 10
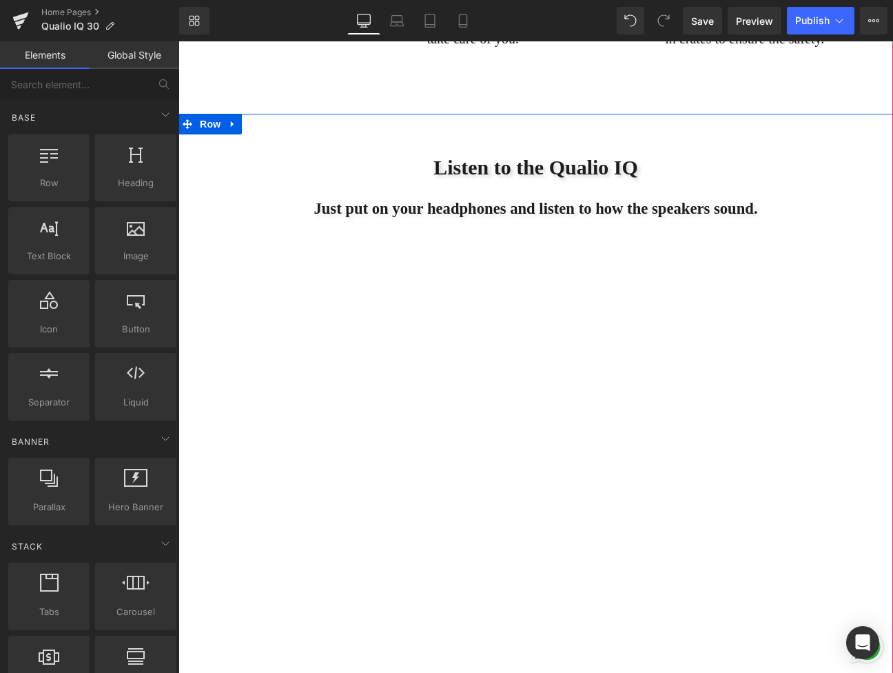
scroll to position [6115, 0]
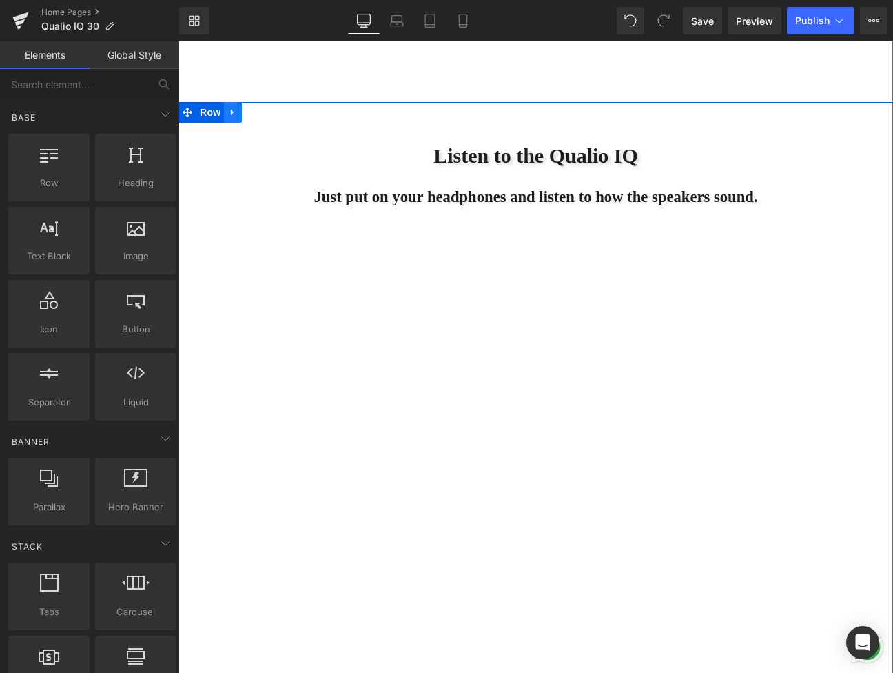
click at [234, 118] on icon at bounding box center [233, 112] width 10 height 10
click at [267, 117] on icon at bounding box center [269, 112] width 10 height 10
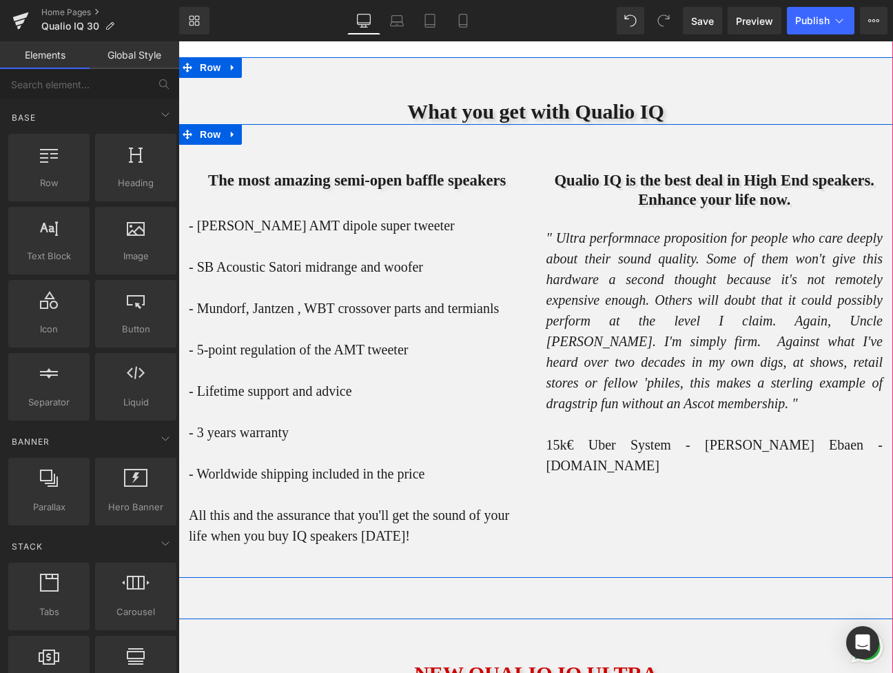
scroll to position [6124, 0]
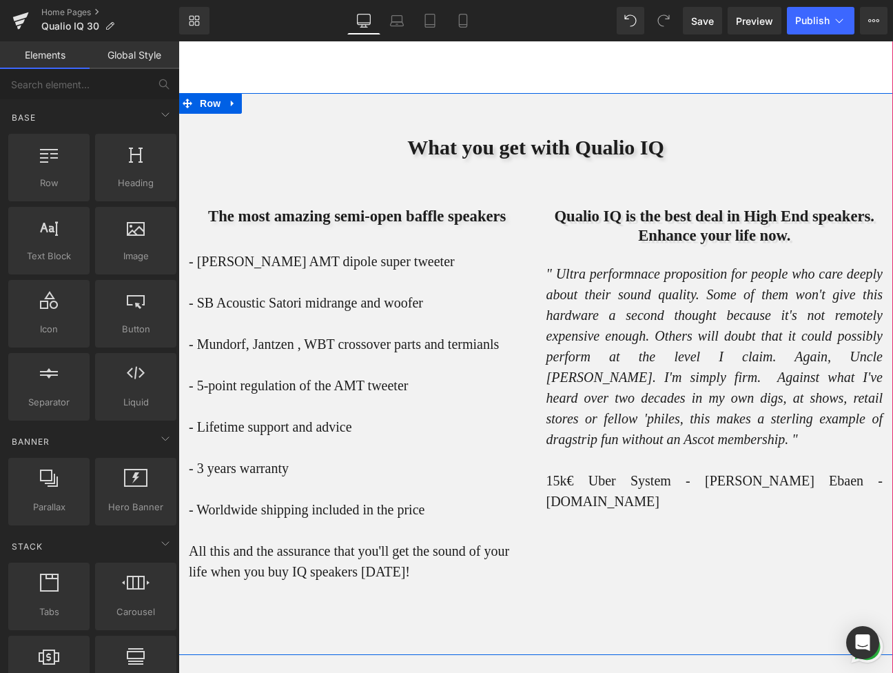
click at [704, 160] on h1 "What you get with Qualio IQ" at bounding box center [535, 147] width 715 height 25
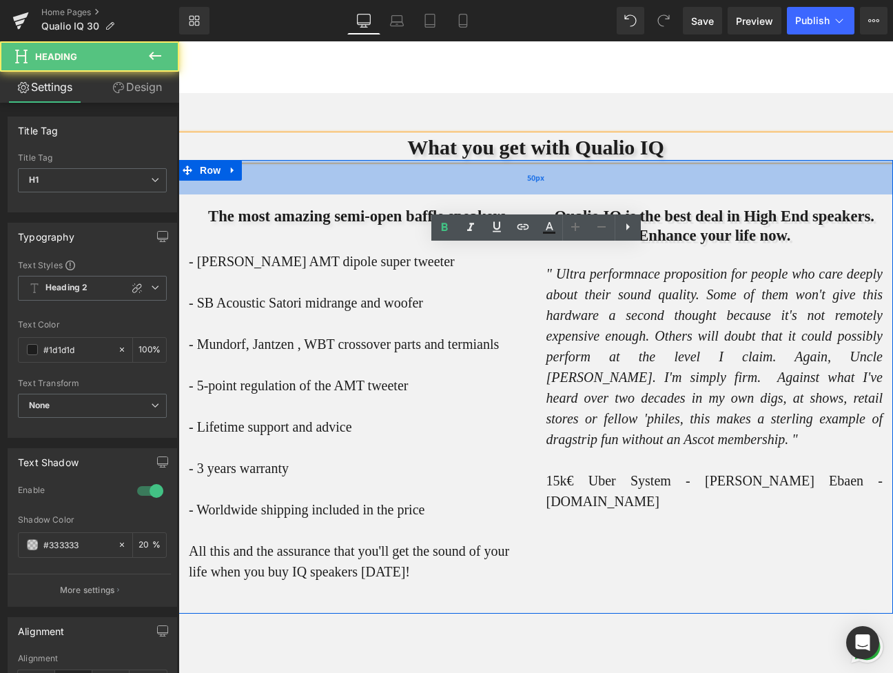
click at [699, 194] on div "50px" at bounding box center [535, 177] width 715 height 34
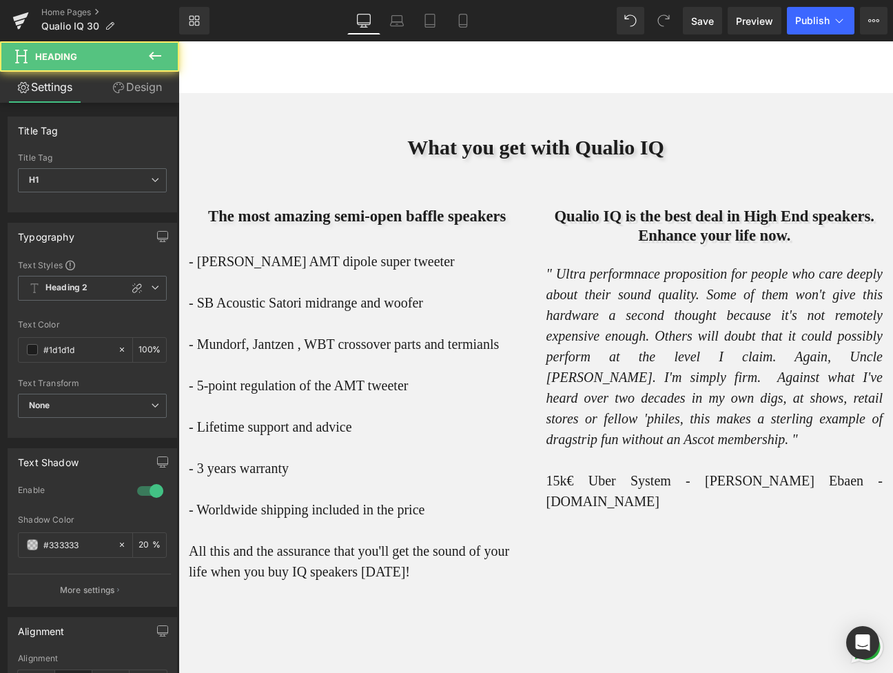
click at [710, 160] on h1 "What you get with Qualio IQ" at bounding box center [535, 147] width 715 height 25
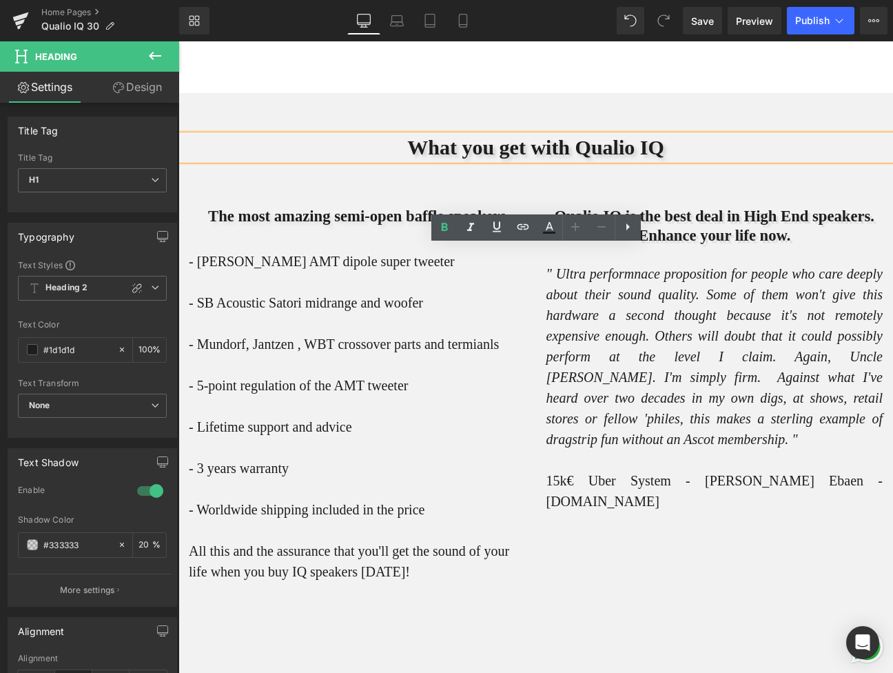
click at [710, 160] on h1 "What you get with Qualio IQ" at bounding box center [535, 147] width 715 height 25
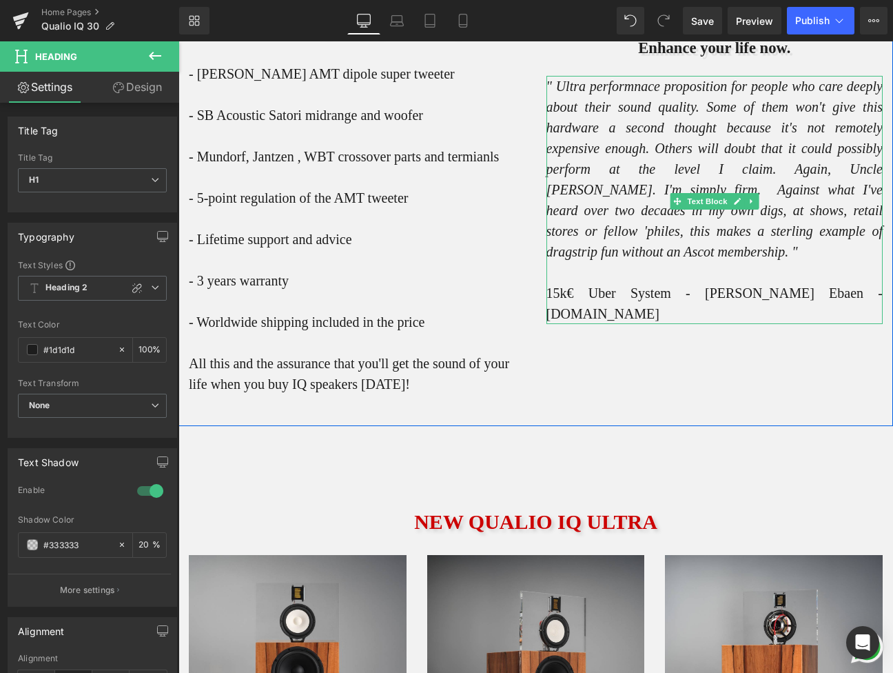
scroll to position [6307, 0]
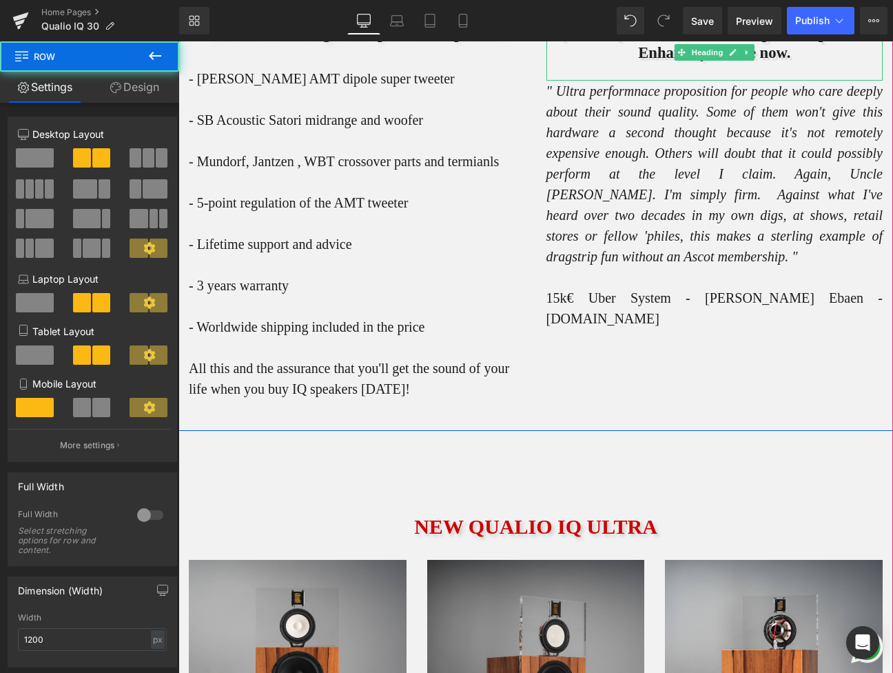
click at [567, 43] on h1 "Qualio IQ is the best deal in High End speakers." at bounding box center [714, 33] width 337 height 19
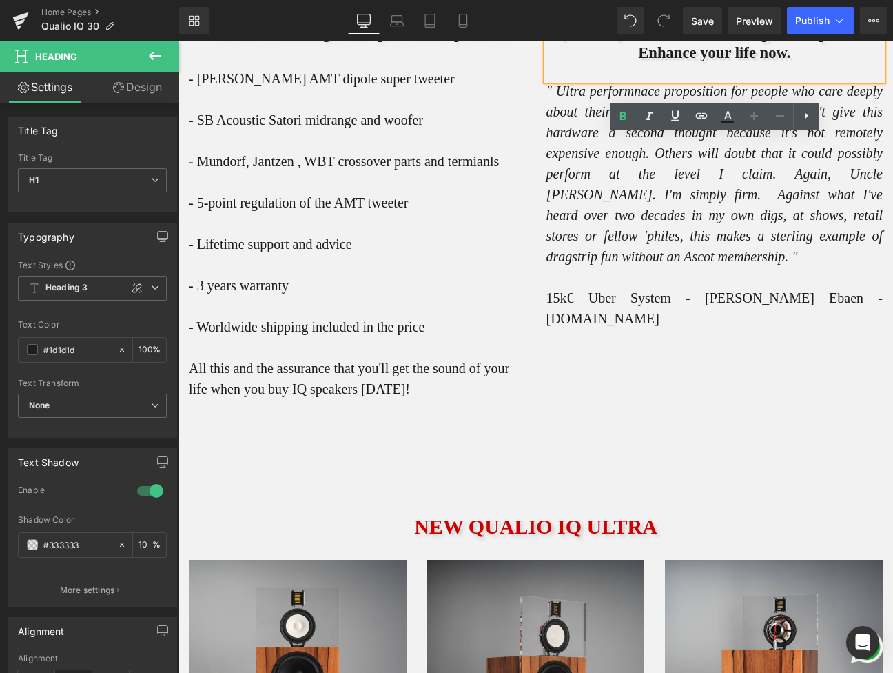
click at [550, 81] on div "Qualio IQ is the best deal in High End speakers. Enhance your life now." at bounding box center [714, 52] width 337 height 57
click at [551, 108] on div "The most amazing semi-open baffle speakers Heading - [PERSON_NAME] AMT dipole s…" at bounding box center [535, 203] width 715 height 453
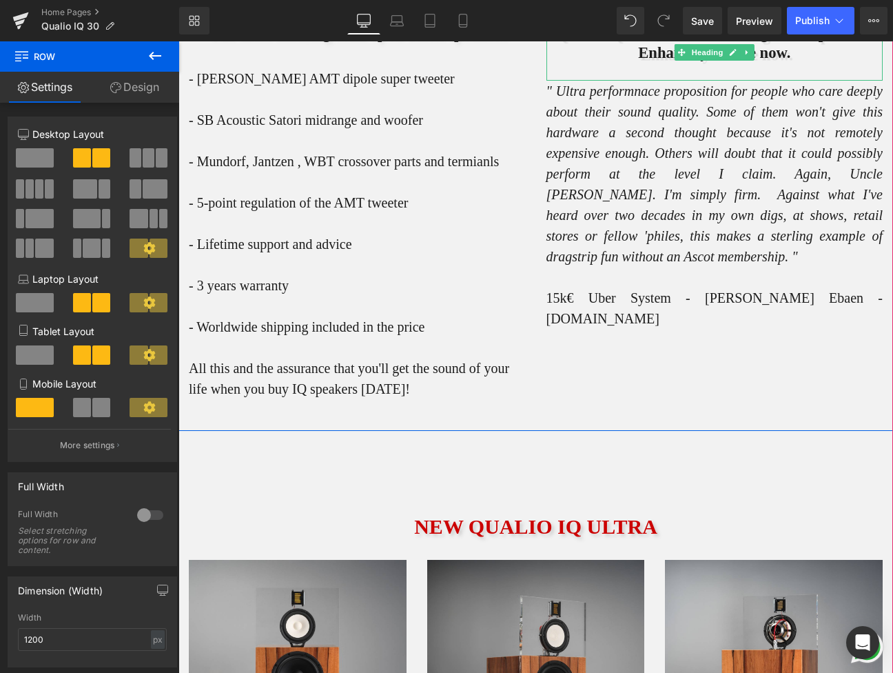
click at [591, 43] on h1 "Qualio IQ is the best deal in High End speakers." at bounding box center [714, 33] width 337 height 19
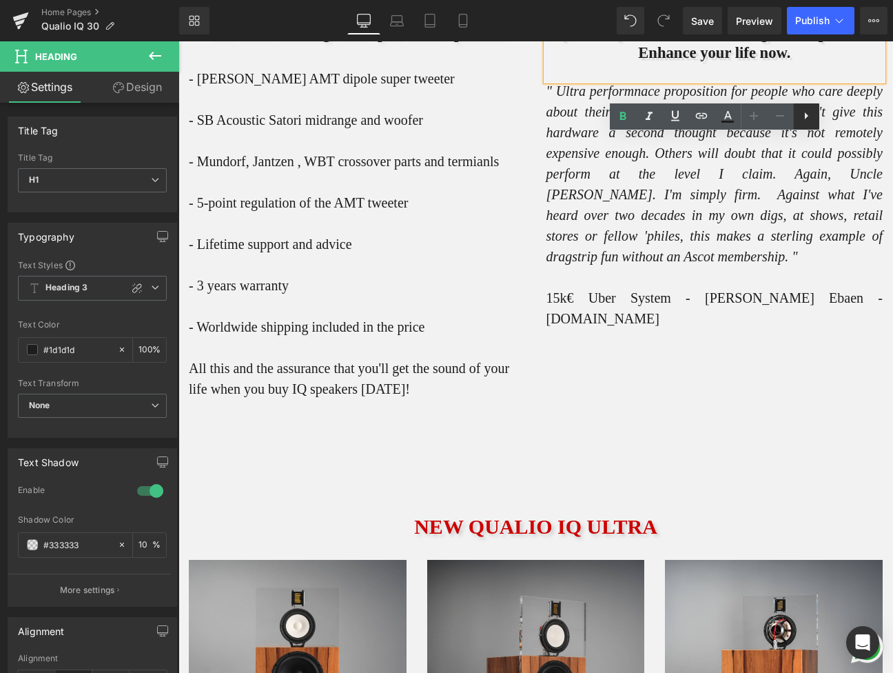
click at [806, 114] on icon at bounding box center [806, 115] width 3 height 7
click at [826, 110] on icon at bounding box center [832, 115] width 17 height 17
click at [759, 62] on h1 "Enhance your life now." at bounding box center [714, 52] width 337 height 19
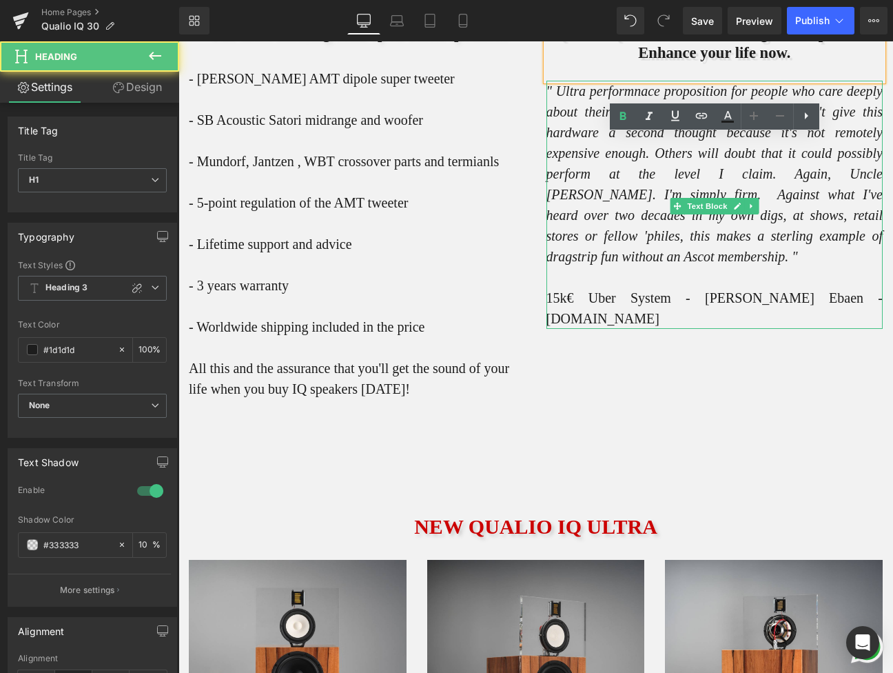
click at [664, 264] on icon "" Ultra performnace proposition for people who care deeply about their sound qu…" at bounding box center [714, 173] width 337 height 181
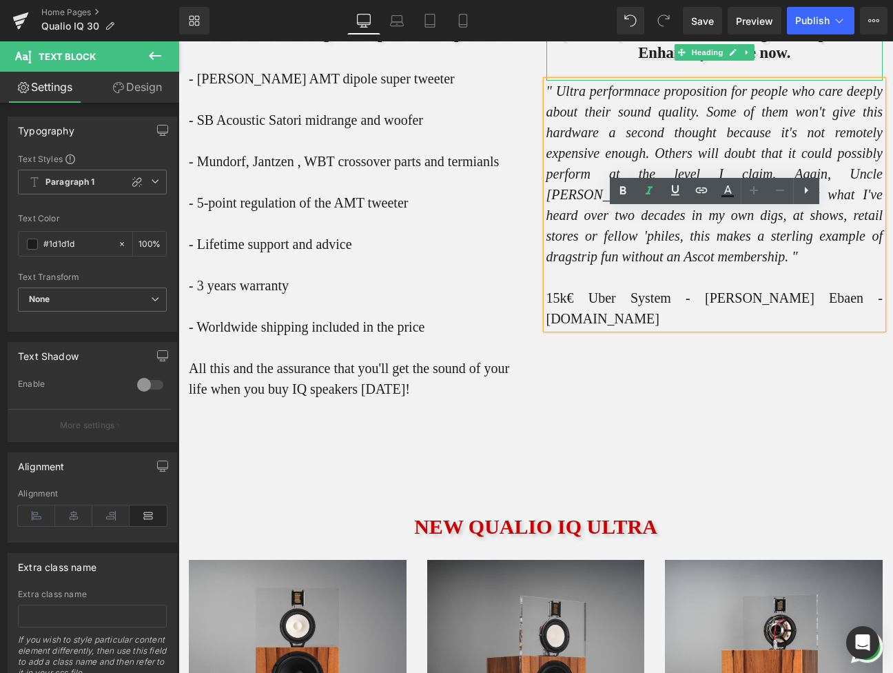
click at [634, 43] on h1 "Qualio IQ is the best deal in High End speakers." at bounding box center [714, 33] width 337 height 19
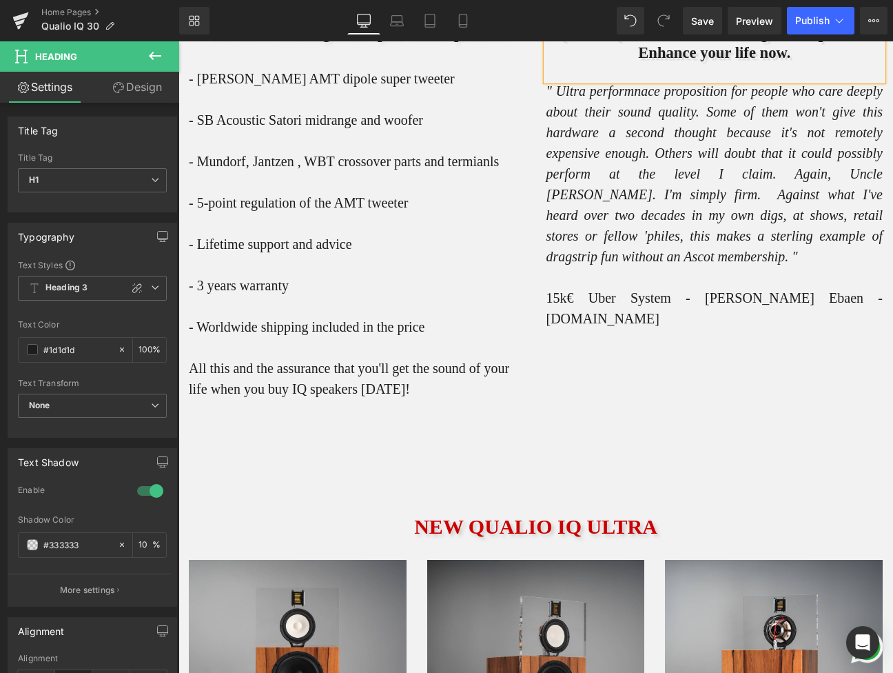
click at [531, 365] on div "The most amazing semi-open baffle speakers Heading - [PERSON_NAME] AMT dipole s…" at bounding box center [357, 217] width 358 height 411
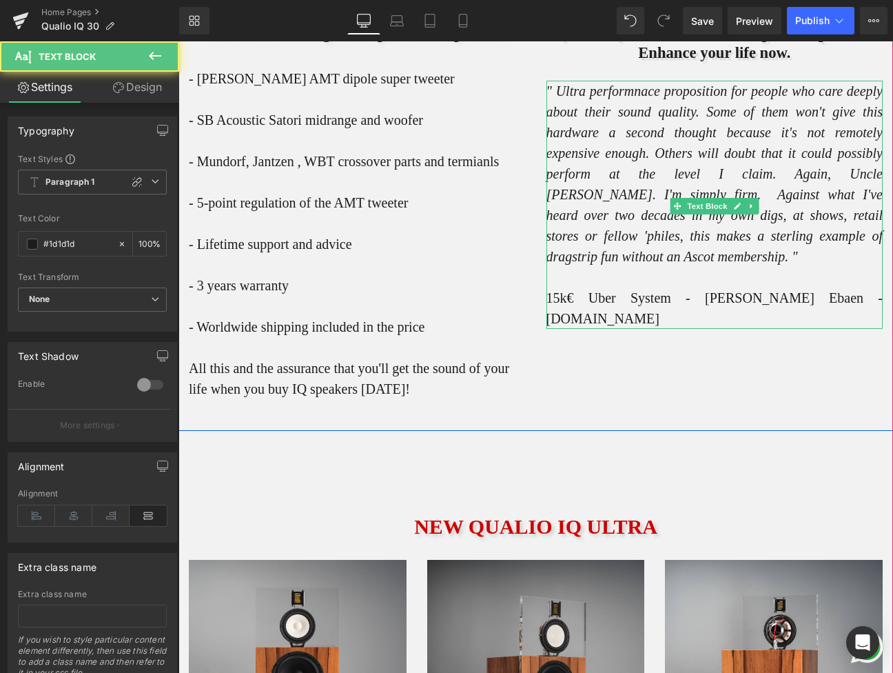
click at [652, 264] on icon "" Ultra performnace proposition for people who care deeply about their sound qu…" at bounding box center [714, 173] width 337 height 181
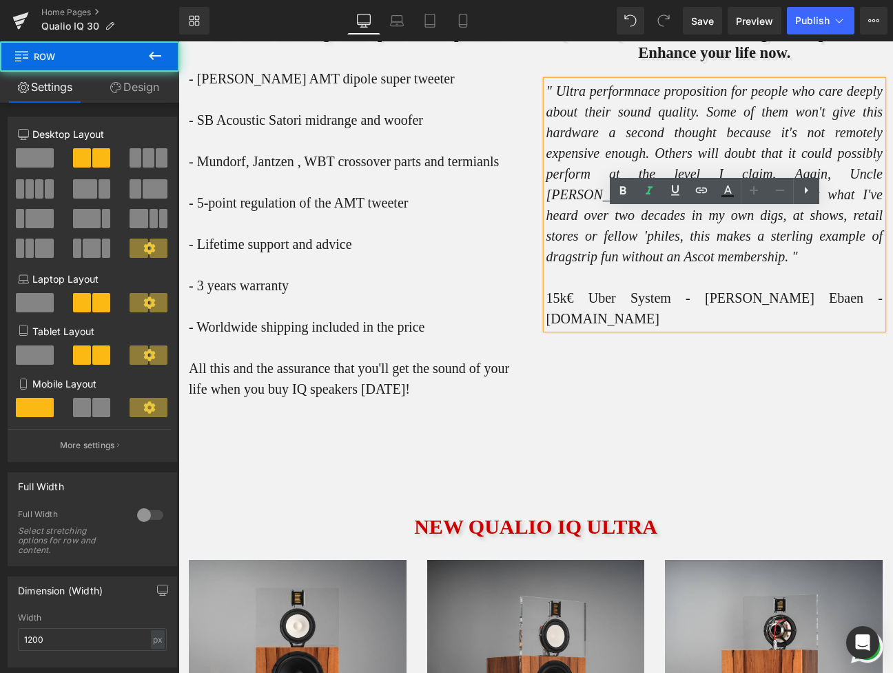
click at [641, 430] on div "The most amazing semi-open baffle speakers Heading - [PERSON_NAME] AMT dipole s…" at bounding box center [535, 203] width 715 height 453
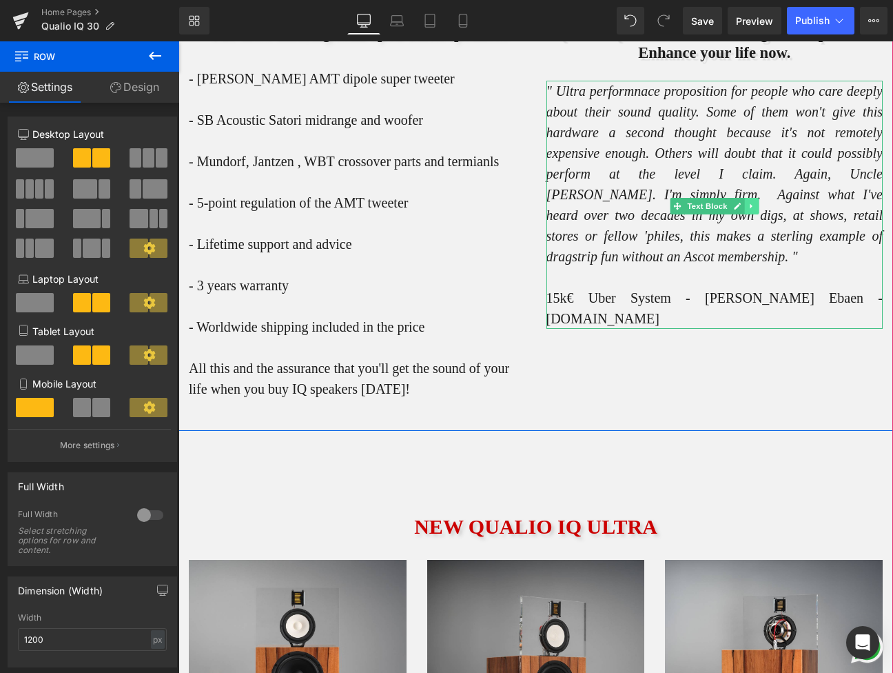
click at [752, 210] on icon at bounding box center [752, 206] width 8 height 8
click at [757, 210] on icon at bounding box center [759, 207] width 8 height 8
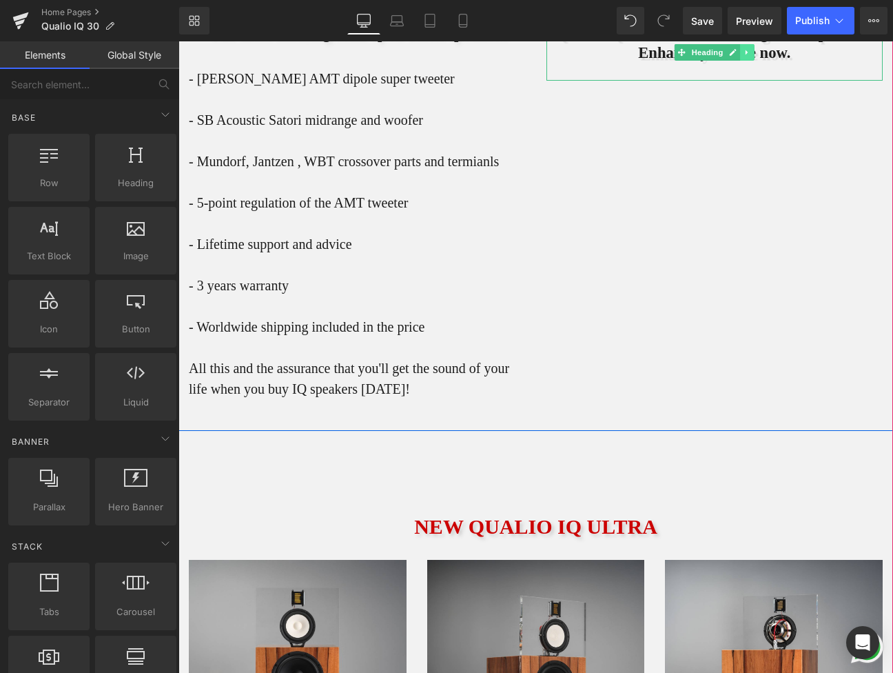
click at [750, 61] on link at bounding box center [747, 52] width 14 height 17
click at [750, 57] on icon at bounding box center [754, 52] width 8 height 8
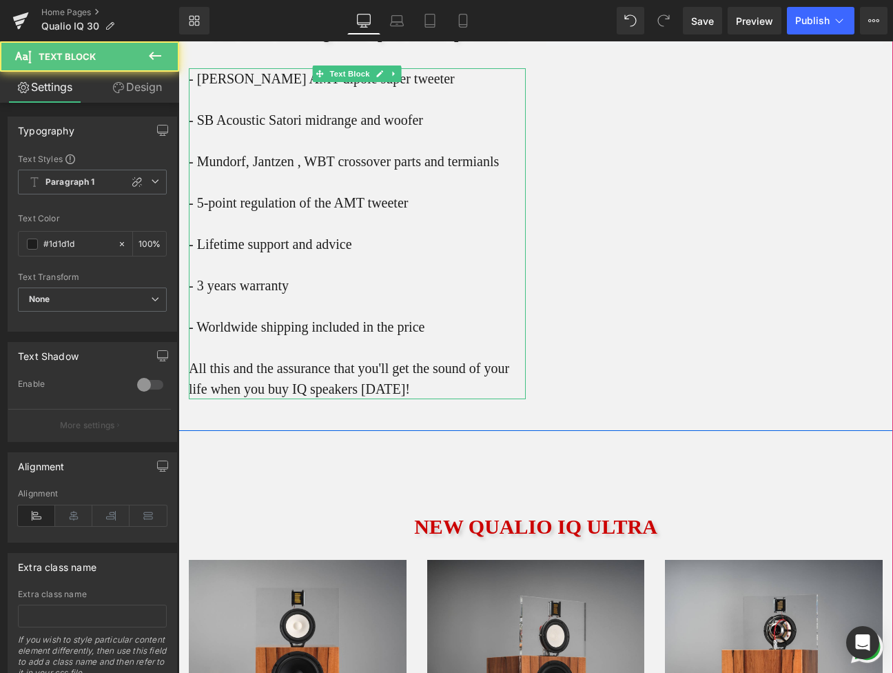
click at [496, 265] on p "- SB Acoustic Satori midrange and woofer - Mundorf, Jantzen , WBT crossover par…" at bounding box center [357, 192] width 337 height 207
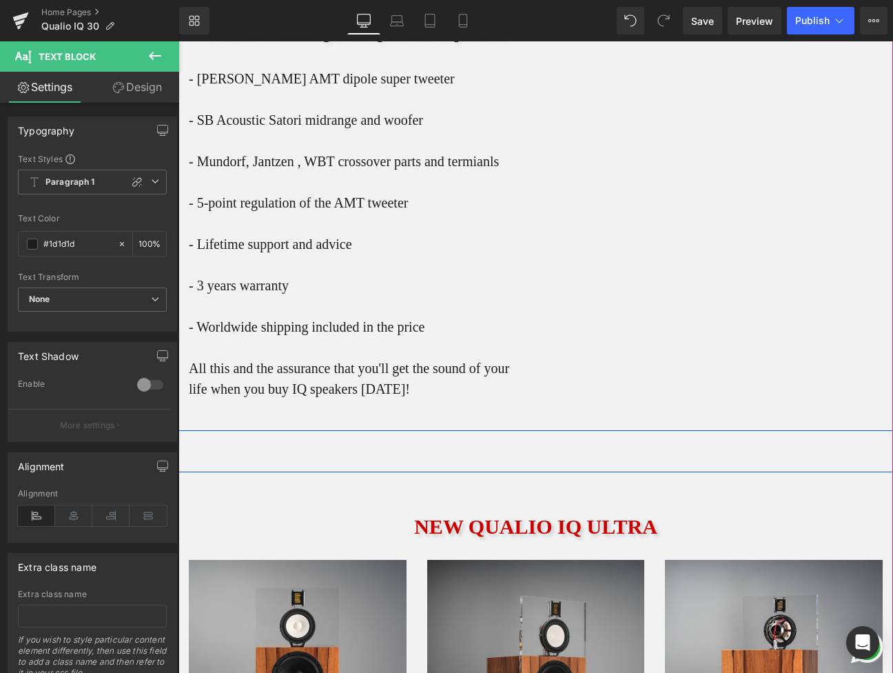
click at [549, 225] on div "The most amazing semi-open baffle speakers Heading - [PERSON_NAME] AMT dipole s…" at bounding box center [535, 203] width 715 height 453
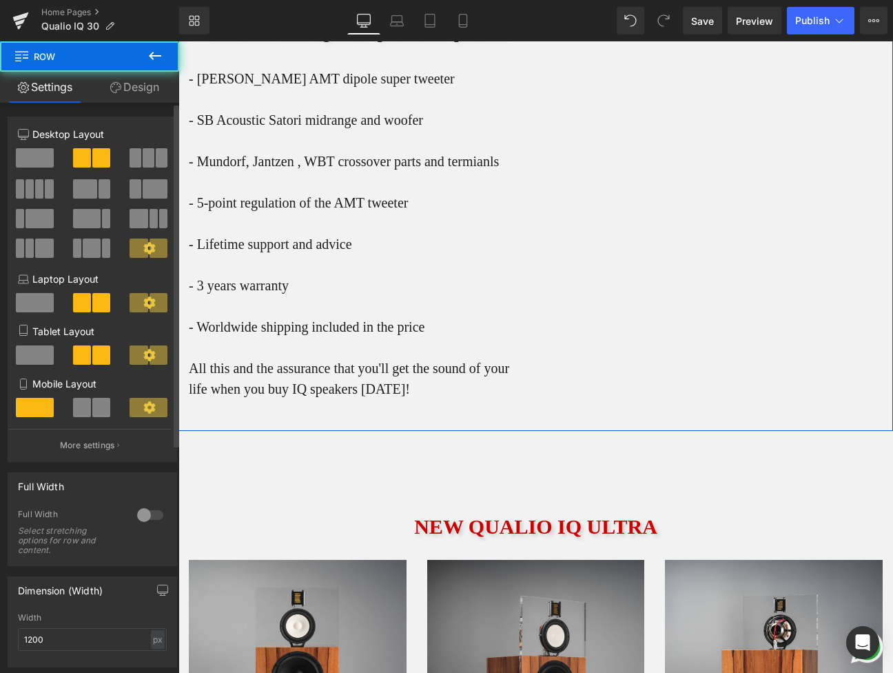
click at [37, 154] on span at bounding box center [35, 157] width 38 height 19
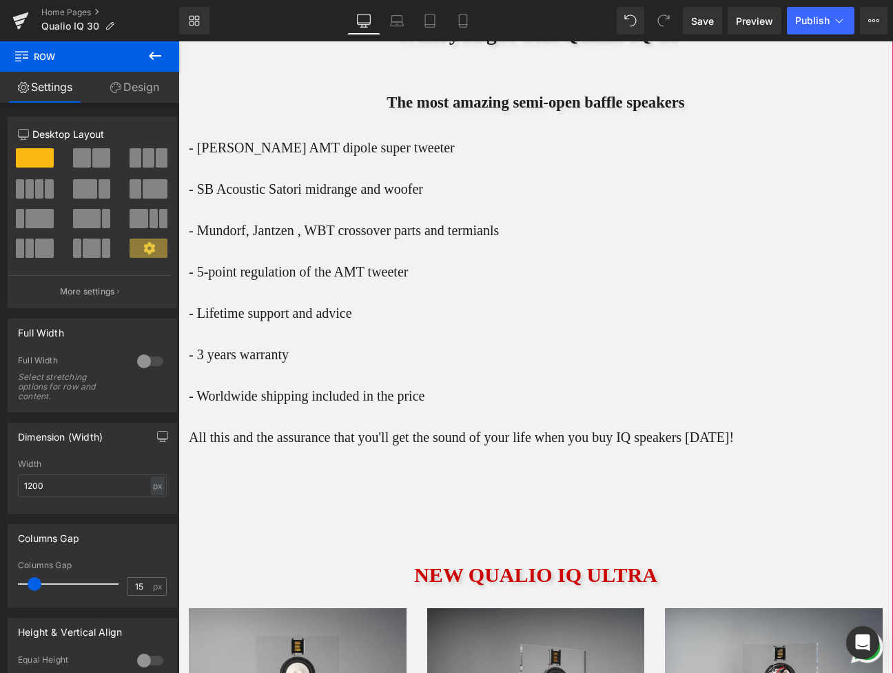
scroll to position [6239, 0]
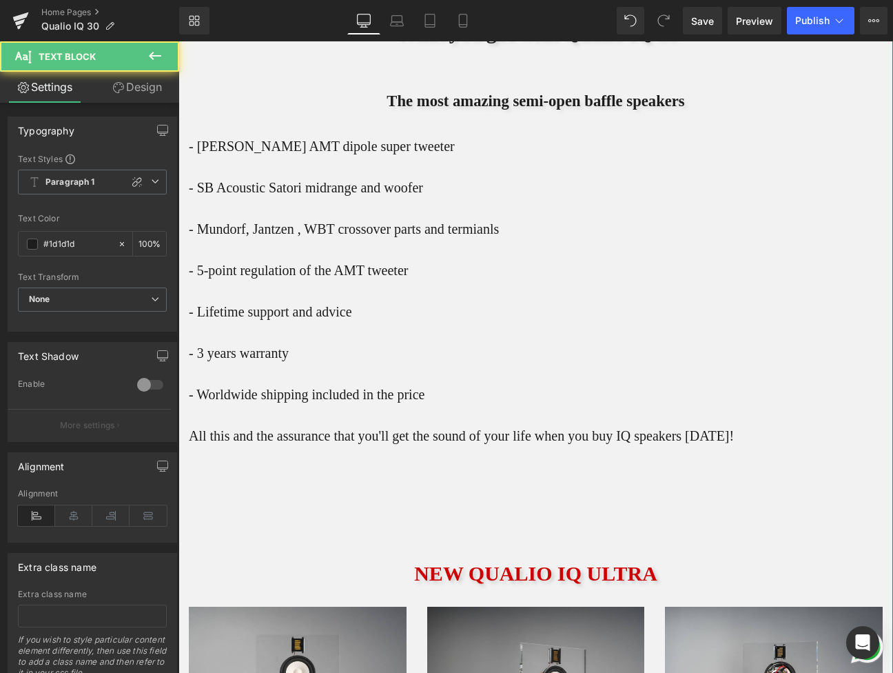
click at [348, 263] on div "- [PERSON_NAME] AMT dipole super tweeter - SB Acoustic Satori midrange and woof…" at bounding box center [536, 291] width 694 height 310
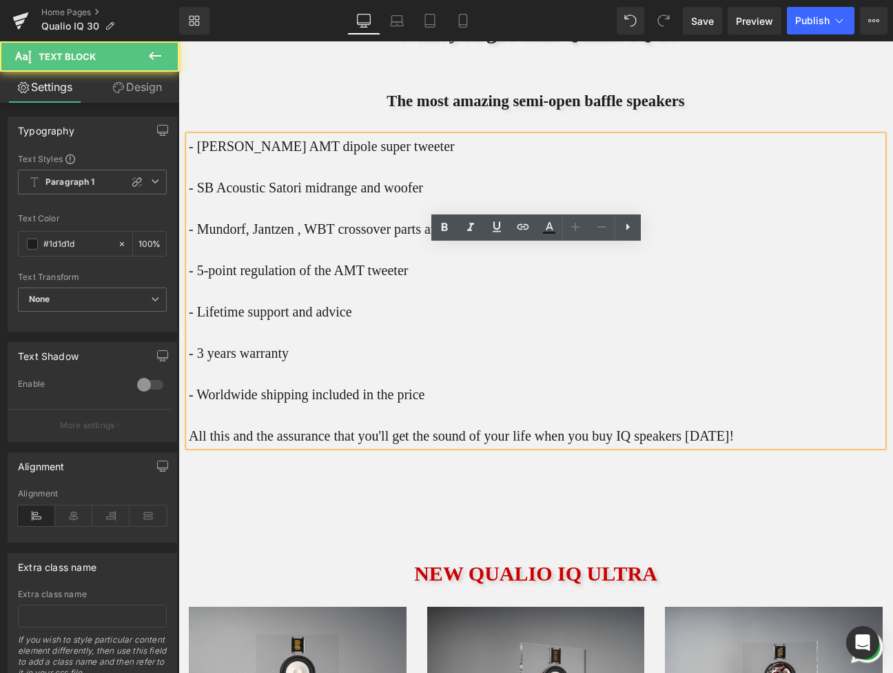
click at [338, 258] on div "- [PERSON_NAME] AMT dipole super tweeter - SB Acoustic Satori midrange and woof…" at bounding box center [536, 291] width 694 height 310
drag, startPoint x: 367, startPoint y: 257, endPoint x: 334, endPoint y: 254, distance: 32.5
click at [334, 254] on div "- [PERSON_NAME] AMT dipole super tweeter - SB Acoustic Satori midrange and woof…" at bounding box center [536, 291] width 694 height 310
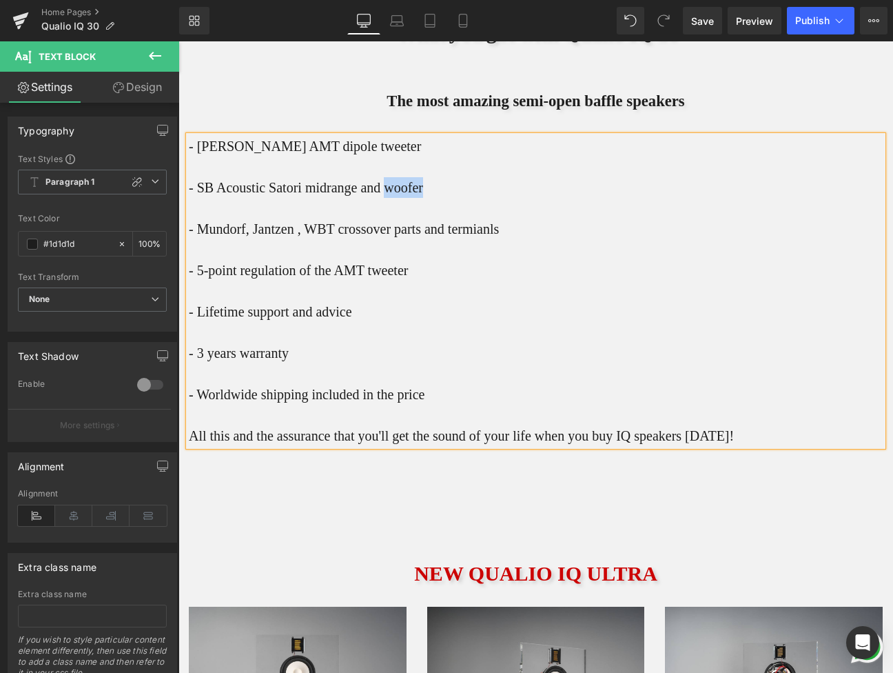
drag, startPoint x: 469, startPoint y: 300, endPoint x: 404, endPoint y: 290, distance: 64.9
click at [404, 290] on p "- SB Acoustic Satori midrange and woofer - Mundorf, Jantzen , WBT crossover par…" at bounding box center [536, 259] width 694 height 207
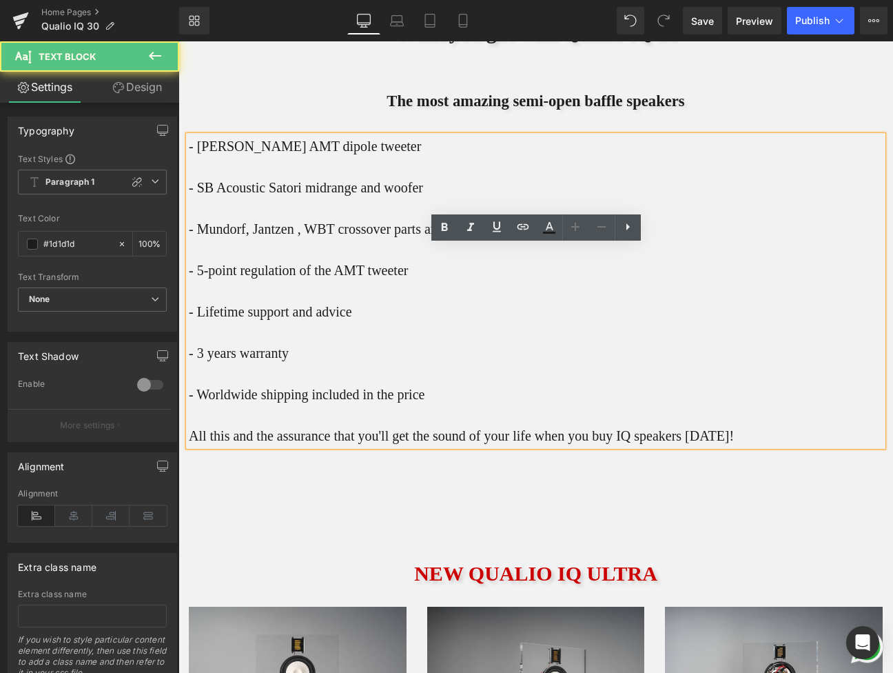
click at [192, 298] on p "- SB Acoustic Satori midrange and woofer - Mundorf, Jantzen , WBT crossover par…" at bounding box center [536, 259] width 694 height 207
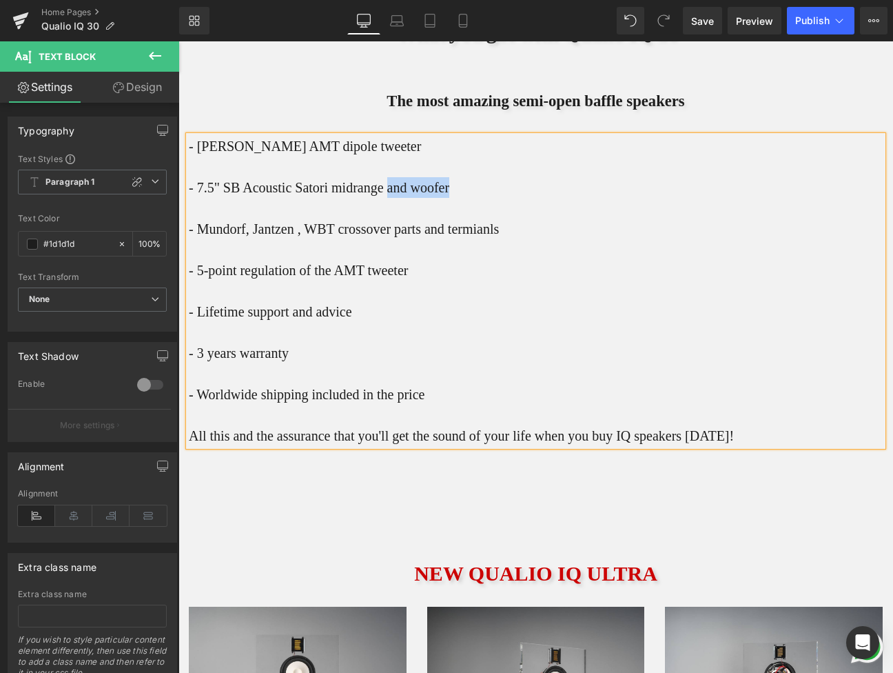
drag, startPoint x: 500, startPoint y: 293, endPoint x: 406, endPoint y: 304, distance: 95.0
click at [406, 304] on p "- 7.5" SB Acoustic Satori midrange and woofer - Mundorf, Jantzen , WBT crossove…" at bounding box center [536, 259] width 694 height 207
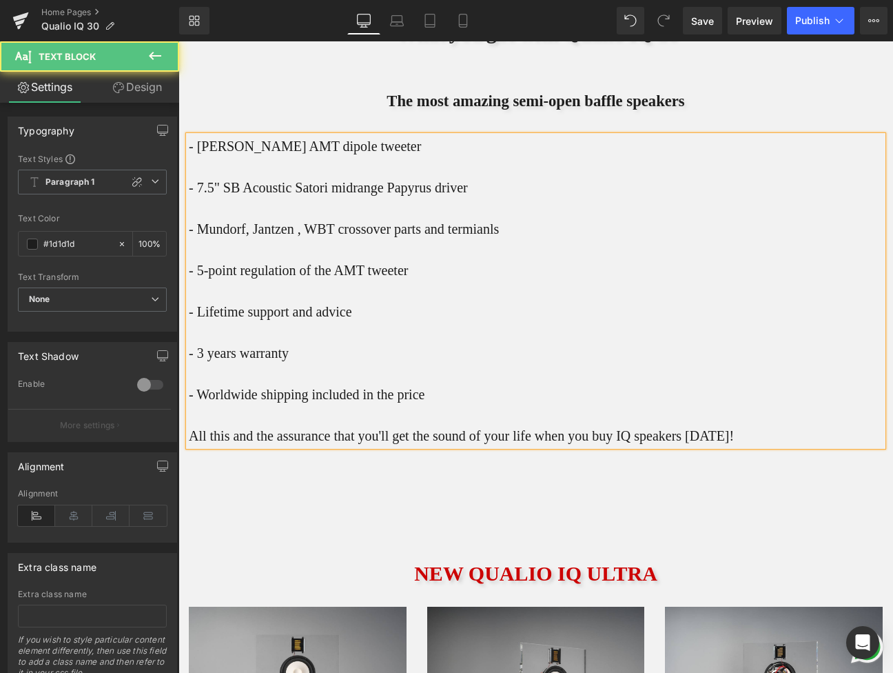
click at [412, 298] on p "- 7.5" SB Acoustic Satori midrange Papyrus driver - Mundorf, Jantzen , WBT cros…" at bounding box center [536, 259] width 694 height 207
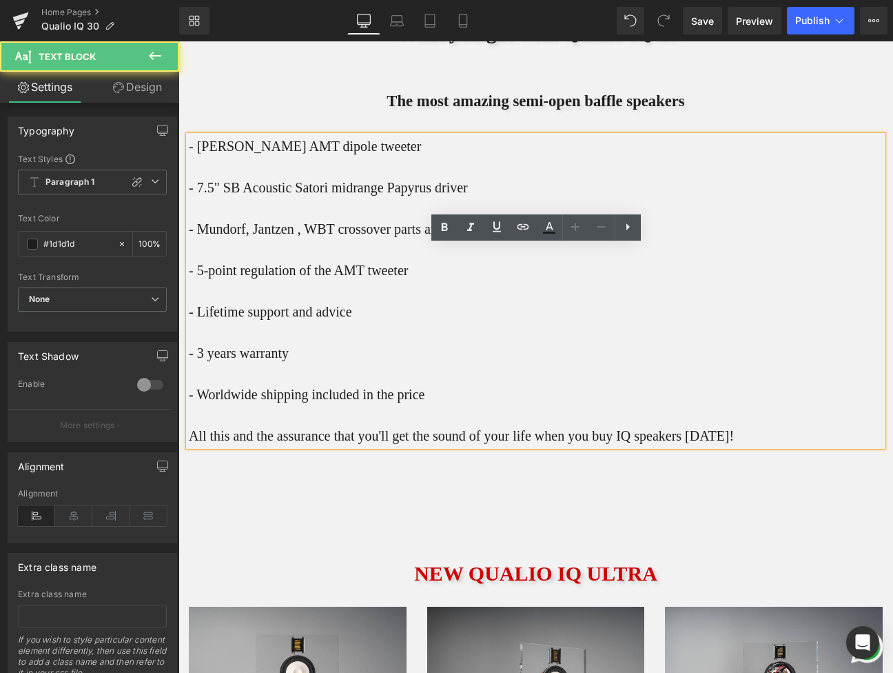
click at [351, 340] on p "- 7.5" SB Acoustic Satori midrange Papyrus driver - Mundorf, Jantzen , WBT cros…" at bounding box center [536, 259] width 694 height 207
click at [548, 297] on p "- 7.5" SB Acoustic Satori midrange Papyrus driver - Mundorf, Jantzen , WBT cros…" at bounding box center [536, 259] width 694 height 207
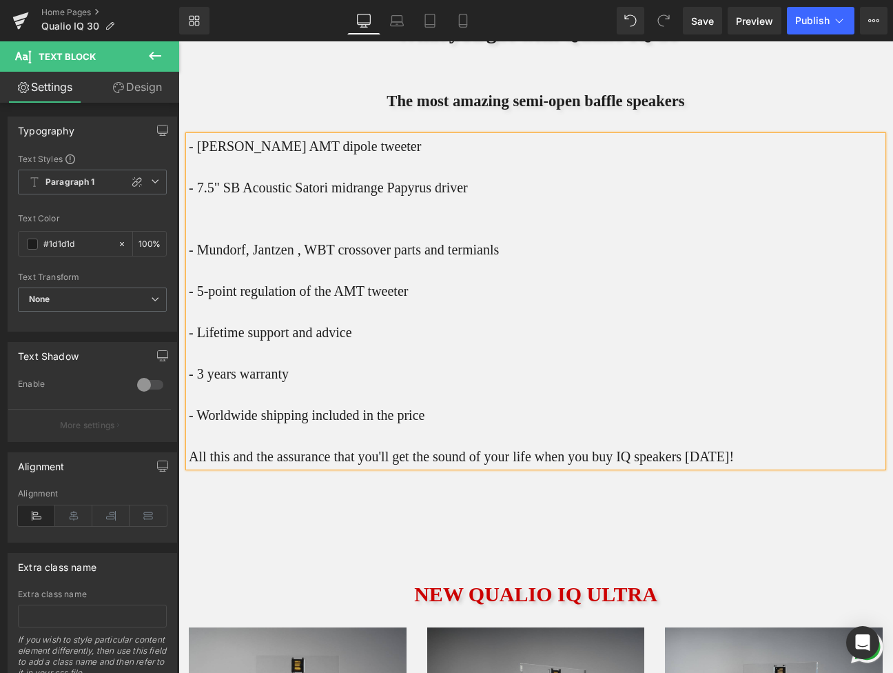
scroll to position [10088, 715]
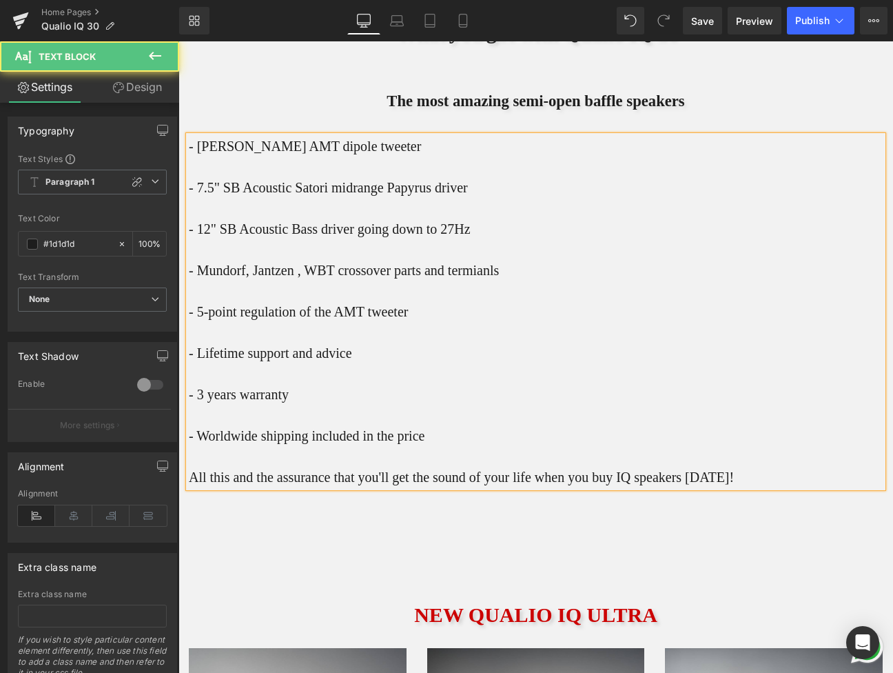
click at [517, 377] on p "- 12" SB Acoustic Bass driver going down to 27Hz - Mundorf, Jantzen , WBT cross…" at bounding box center [536, 311] width 694 height 186
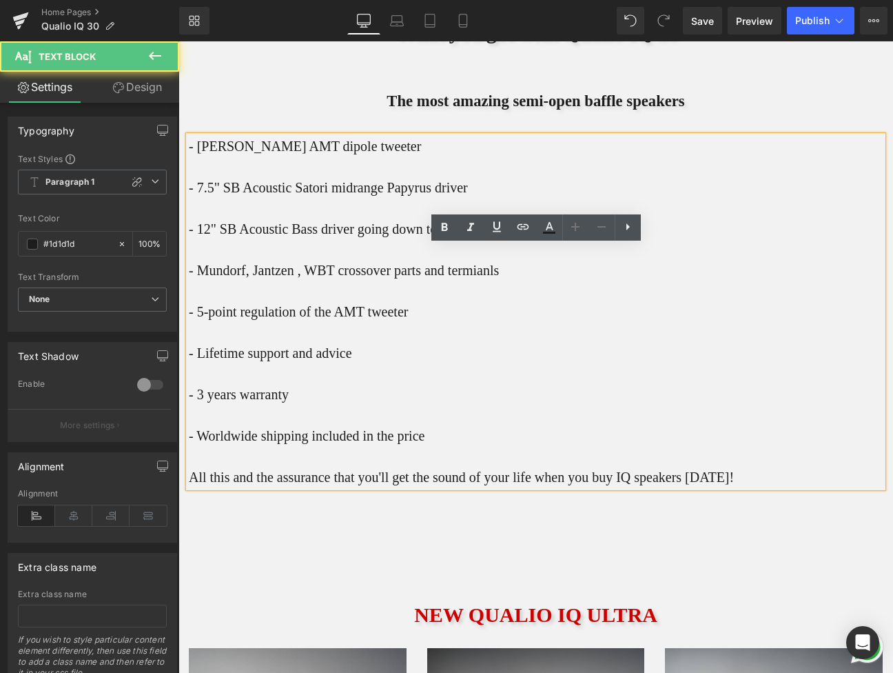
click at [517, 377] on p "- 12" SB Acoustic Bass driver going down to 27Hz - Mundorf, Jantzen , WBT cross…" at bounding box center [536, 311] width 694 height 186
click at [519, 381] on p "- 12" SB Acoustic Bass driver going down to 27Hz - Mundorf, Jantzen , WBT cross…" at bounding box center [536, 311] width 694 height 186
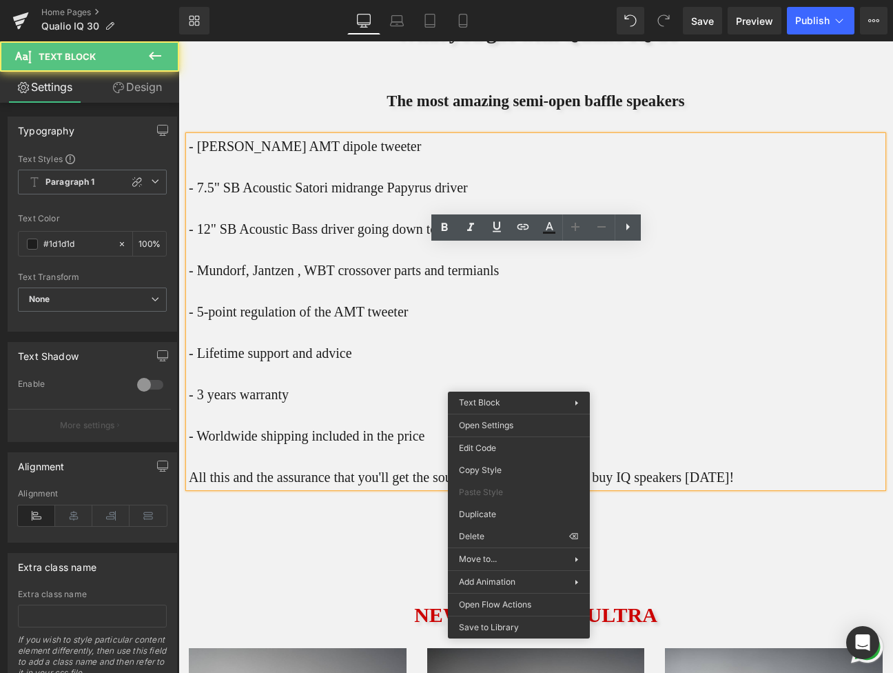
click at [518, 378] on p "- 12" SB Acoustic Bass driver going down to 27Hz - Mundorf, Jantzen , WBT cross…" at bounding box center [536, 311] width 694 height 186
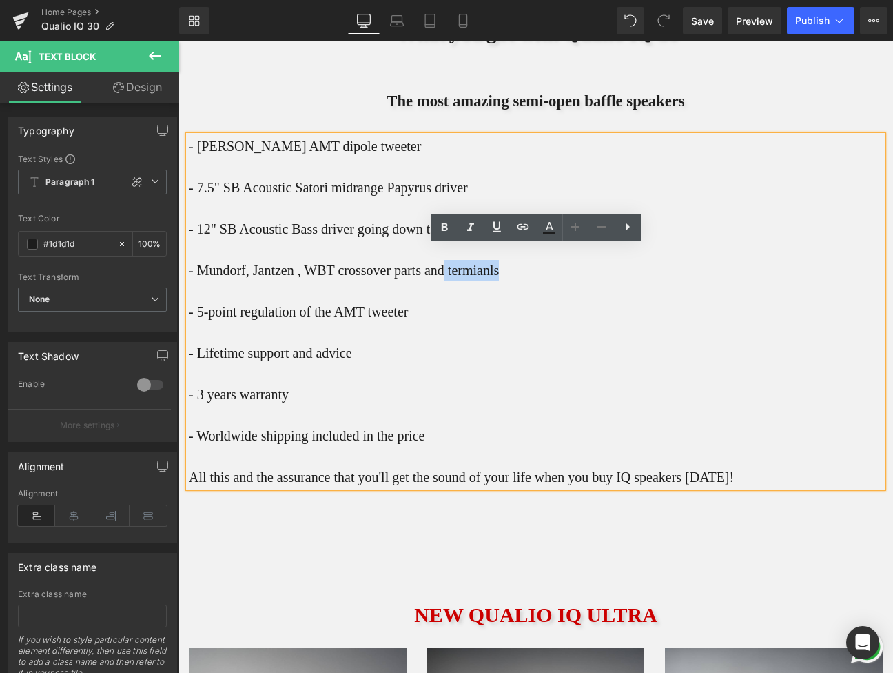
drag, startPoint x: 535, startPoint y: 378, endPoint x: 477, endPoint y: 378, distance: 57.9
click at [477, 378] on p "- 12" SB Acoustic Bass driver going down to 27Hz - Mundorf, Jantzen , WBT cross…" at bounding box center [536, 311] width 694 height 186
click at [542, 381] on p "- 12" SB Acoustic Bass driver going down to 27Hz - Mundorf, Jantzen , WBT cross…" at bounding box center [536, 311] width 694 height 186
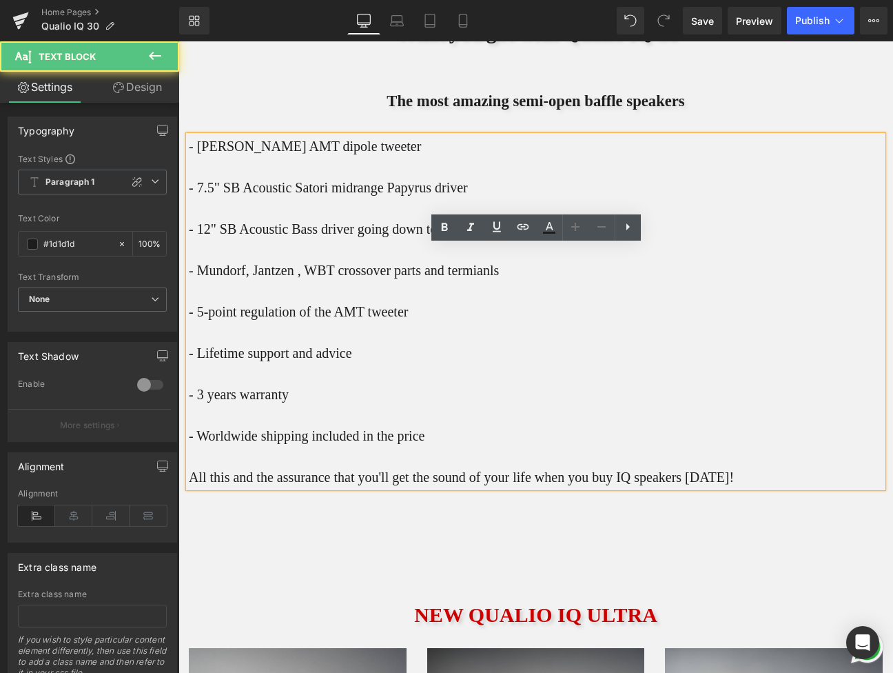
click at [525, 381] on p "- 12" SB Acoustic Bass driver going down to 27Hz - Mundorf, Jantzen , WBT cross…" at bounding box center [536, 311] width 694 height 186
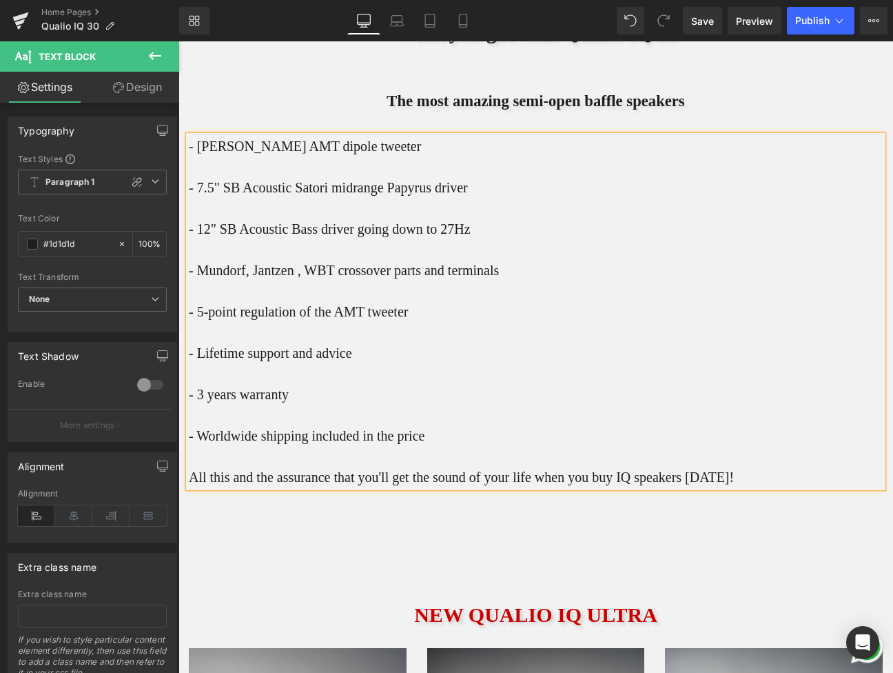
click at [573, 404] on p "- 12" SB Acoustic Bass driver going down to 27Hz - Mundorf, Jantzen , WBT cross…" at bounding box center [536, 311] width 694 height 186
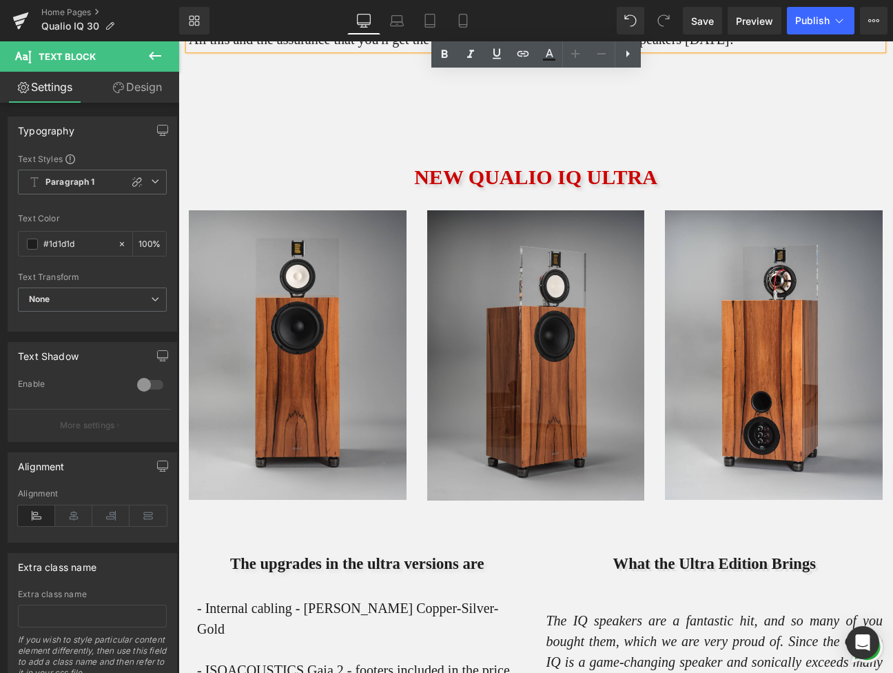
scroll to position [6525, 0]
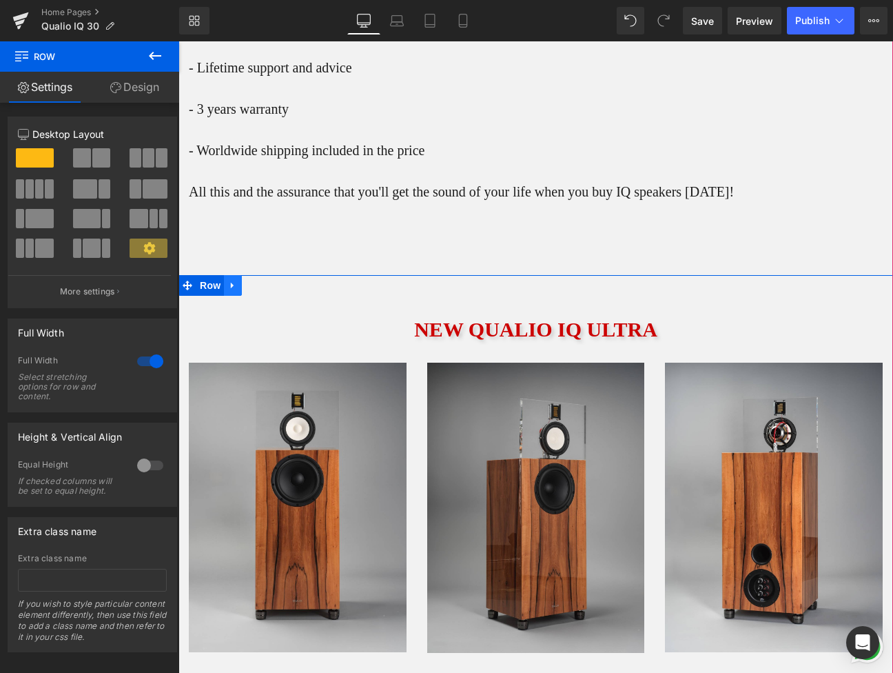
click at [233, 290] on icon at bounding box center [233, 285] width 10 height 10
click at [265, 290] on icon at bounding box center [269, 285] width 10 height 10
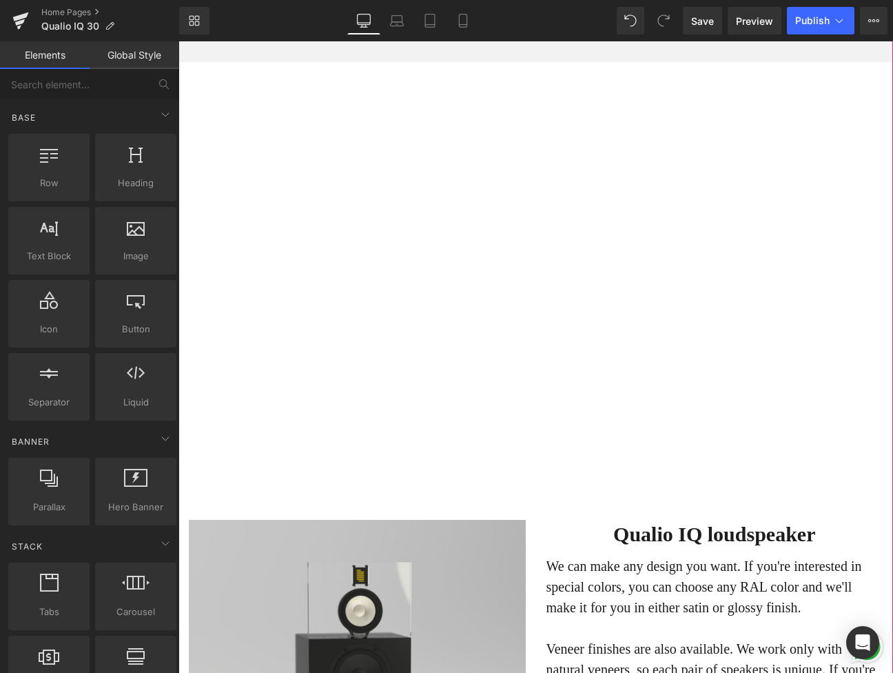
scroll to position [6699, 0]
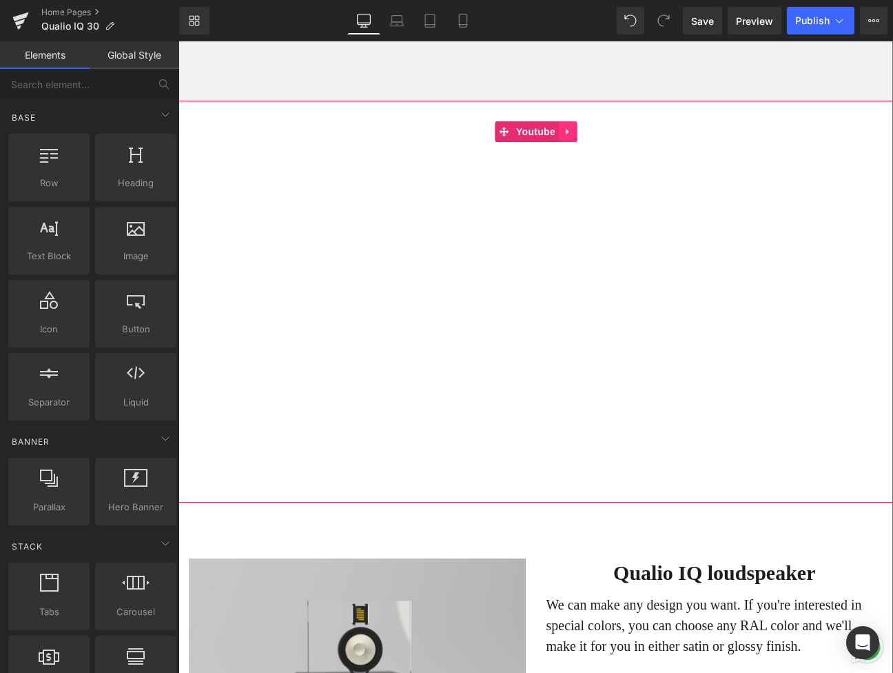
click at [569, 136] on icon at bounding box center [568, 131] width 10 height 10
click at [572, 136] on icon at bounding box center [577, 132] width 10 height 10
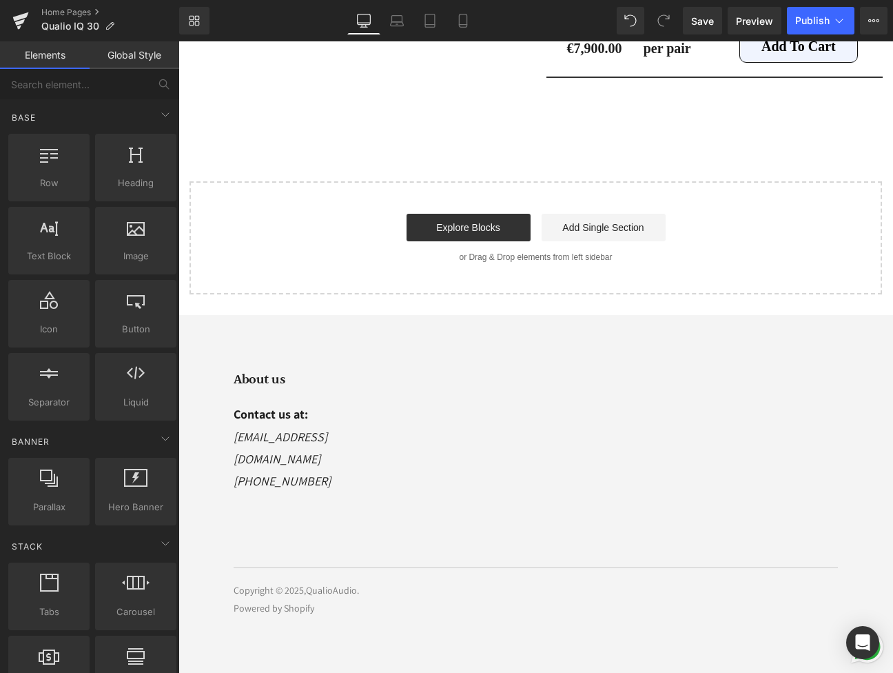
scroll to position [7954, 0]
click at [263, 489] on em "[PHONE_NUMBER]" at bounding box center [282, 481] width 97 height 16
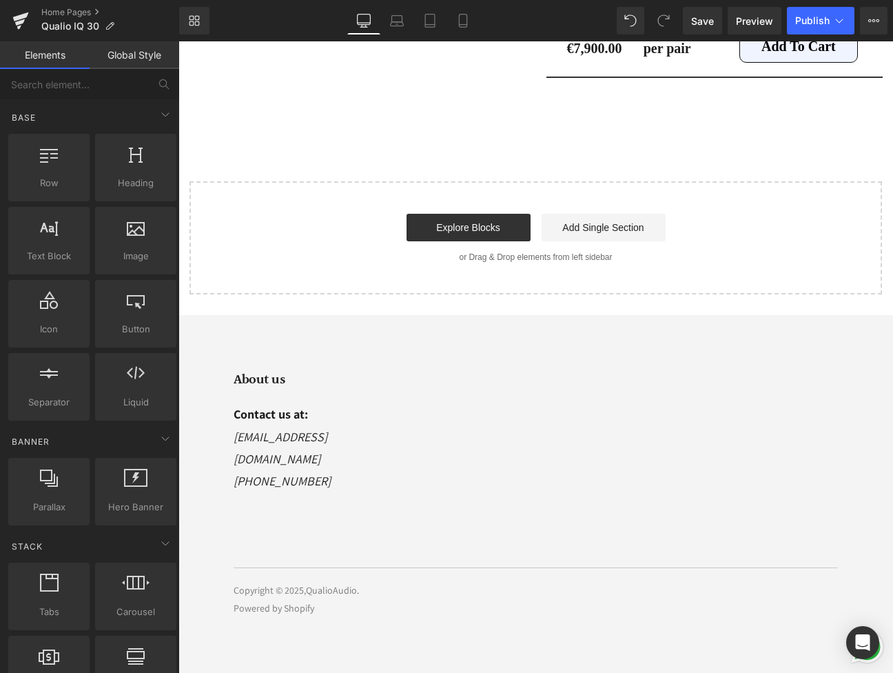
click at [306, 466] on em "[EMAIL_ADDRESS][DOMAIN_NAME]" at bounding box center [281, 448] width 94 height 38
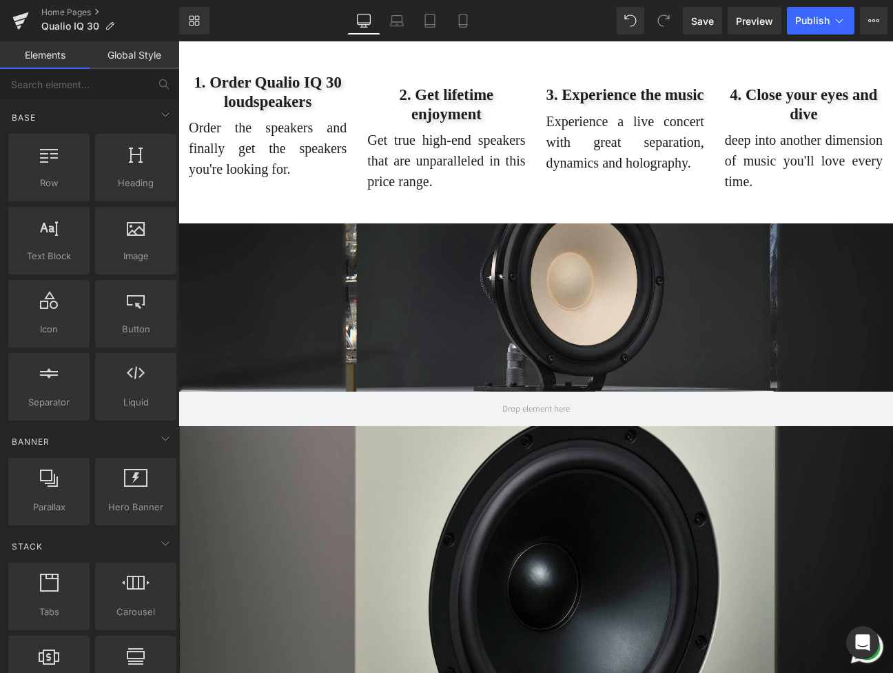
scroll to position [4654, 0]
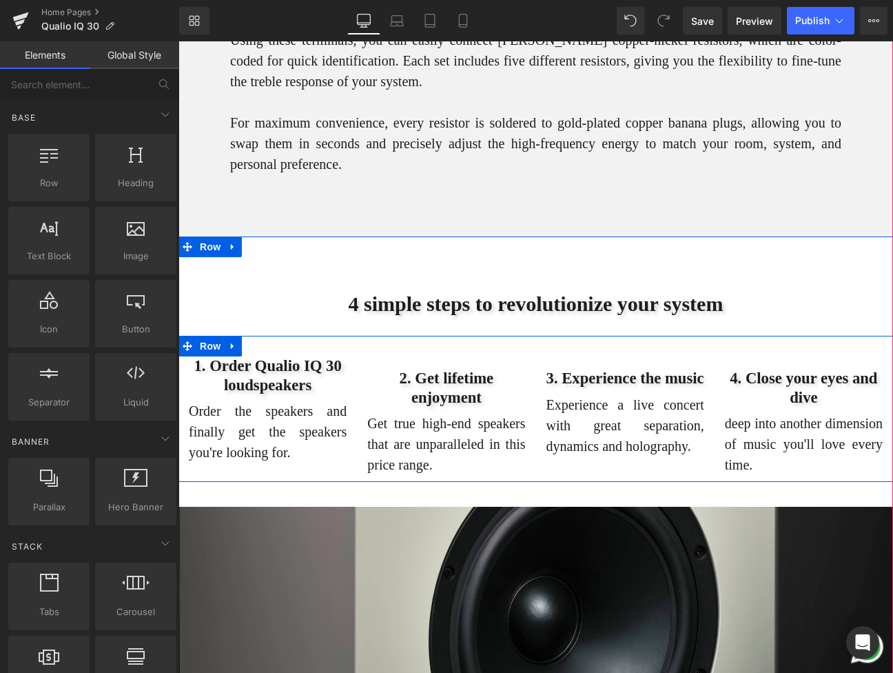
click at [329, 447] on div "1. Order Qualio IQ 30 loudspeakers Heading Order the speakers and finally get t…" at bounding box center [267, 408] width 178 height 105
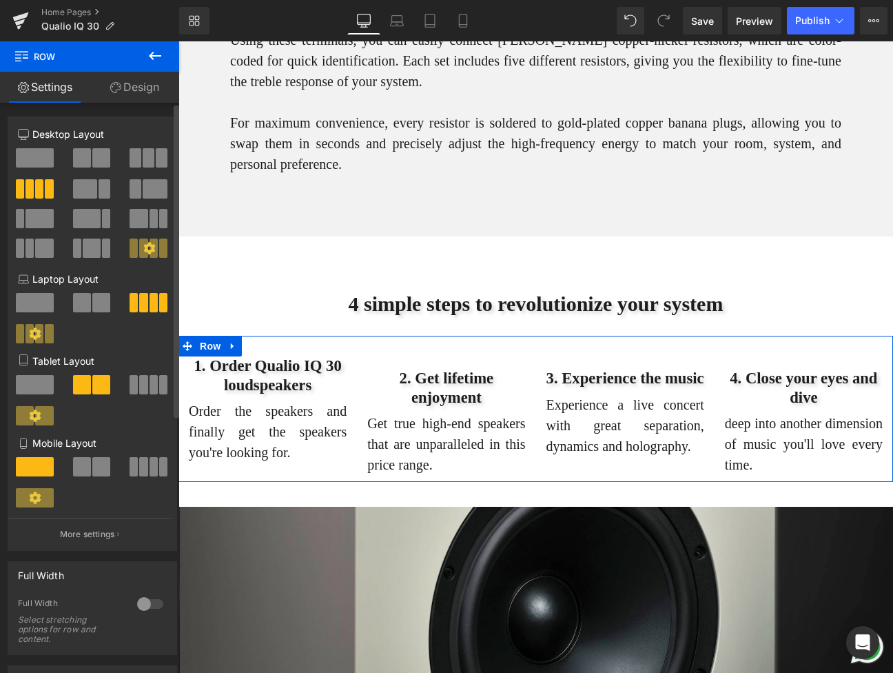
click at [47, 189] on span at bounding box center [49, 188] width 8 height 19
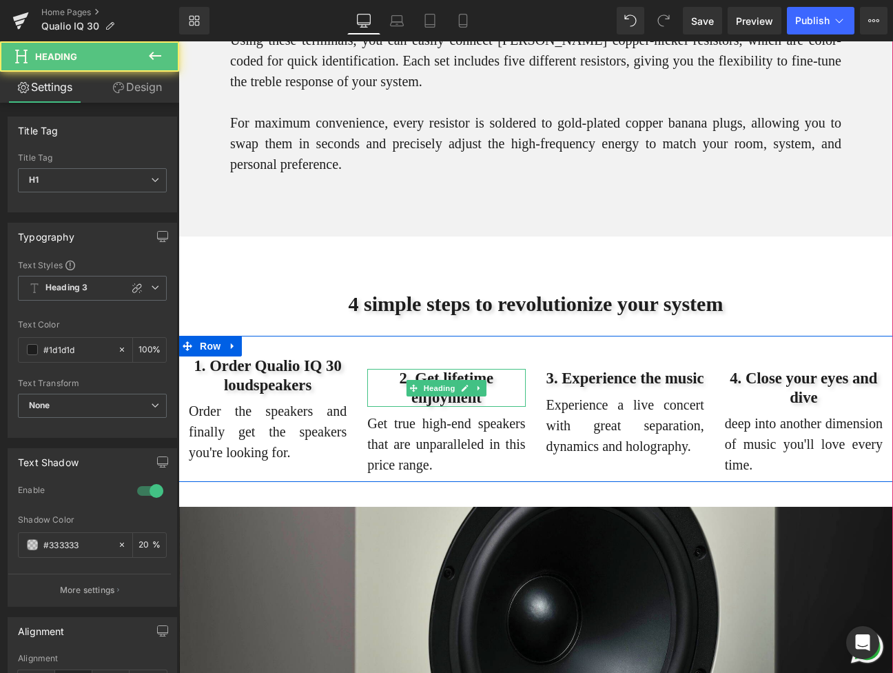
click at [378, 406] on h1 "2. Get lifetime enjoyment" at bounding box center [446, 387] width 158 height 37
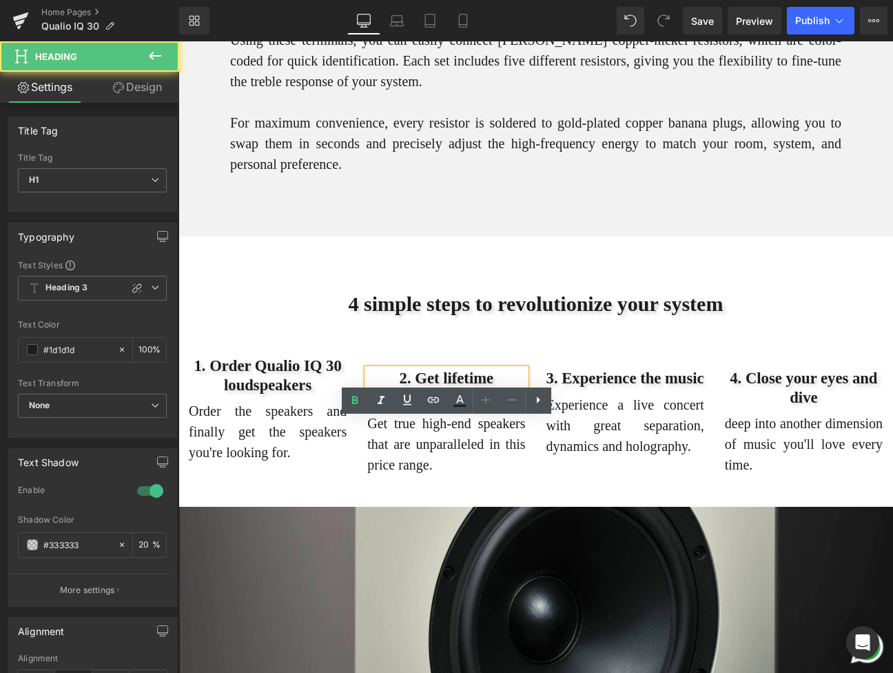
click at [363, 474] on div "2. Get lifetime enjoyment Heading Get true high-end speakers that are unparalle…" at bounding box center [446, 415] width 178 height 118
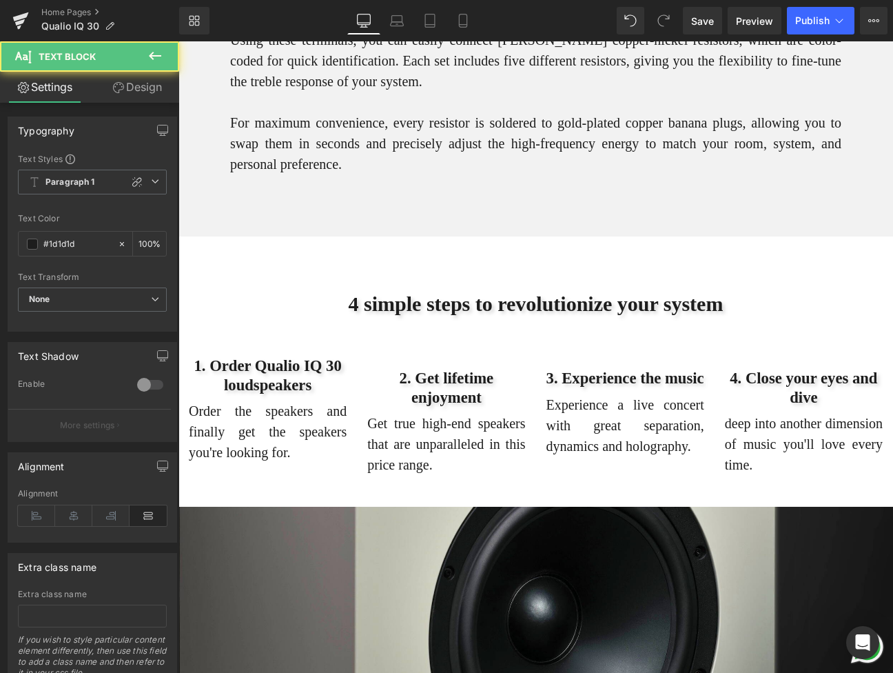
click at [324, 462] on p "Order the speakers and finally get the speakers you're looking for." at bounding box center [268, 431] width 158 height 62
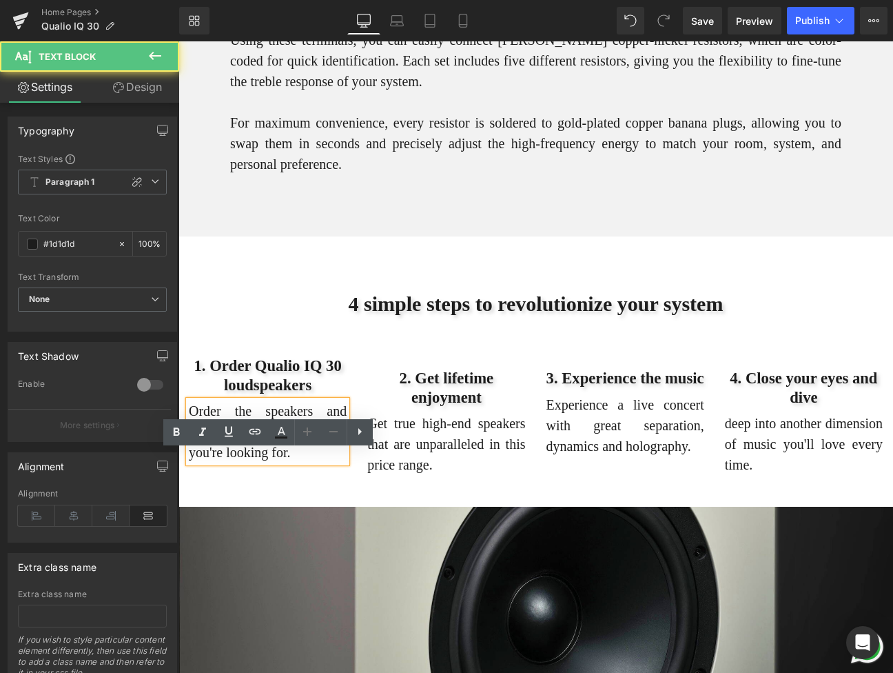
click at [312, 481] on div "1. Order Qualio IQ 30 loudspeakers Heading Order the speakers and finally get t…" at bounding box center [535, 408] width 715 height 145
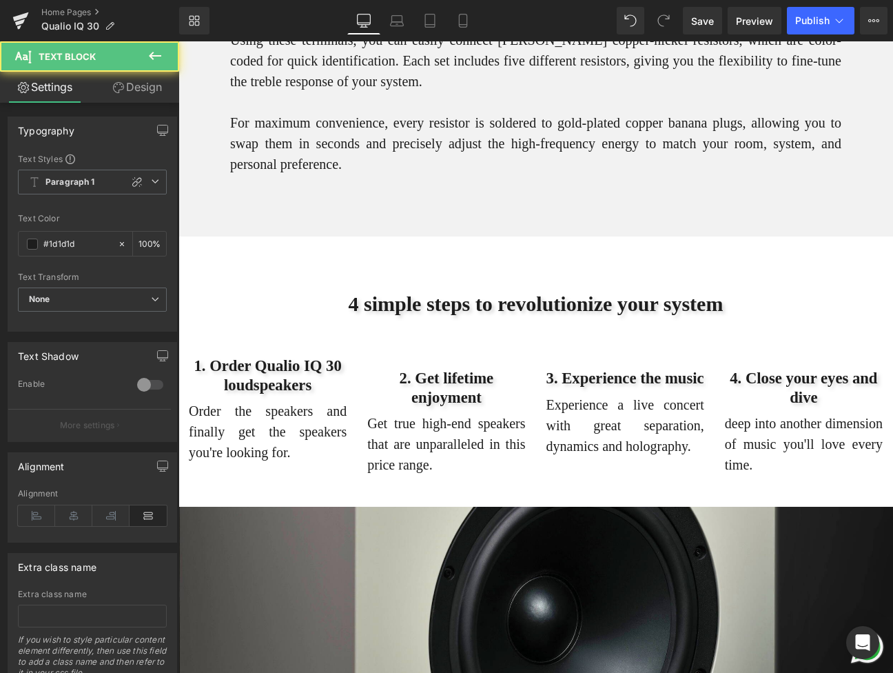
click at [325, 462] on p "Order the speakers and finally get the speakers you're looking for." at bounding box center [268, 431] width 158 height 62
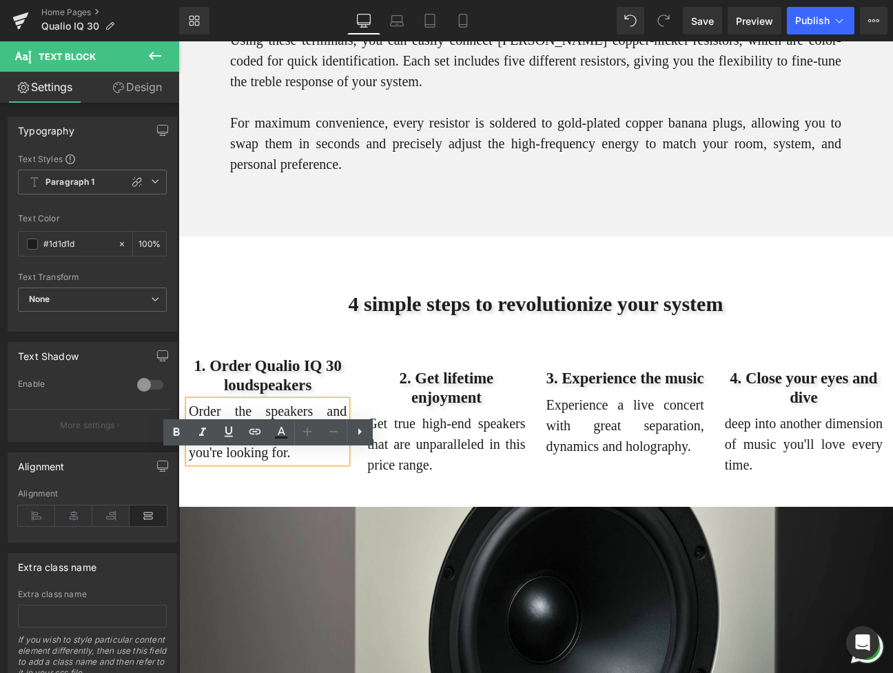
click at [387, 412] on div "2. Get lifetime enjoyment Heading Get true high-end speakers that are unparalle…" at bounding box center [446, 415] width 178 height 118
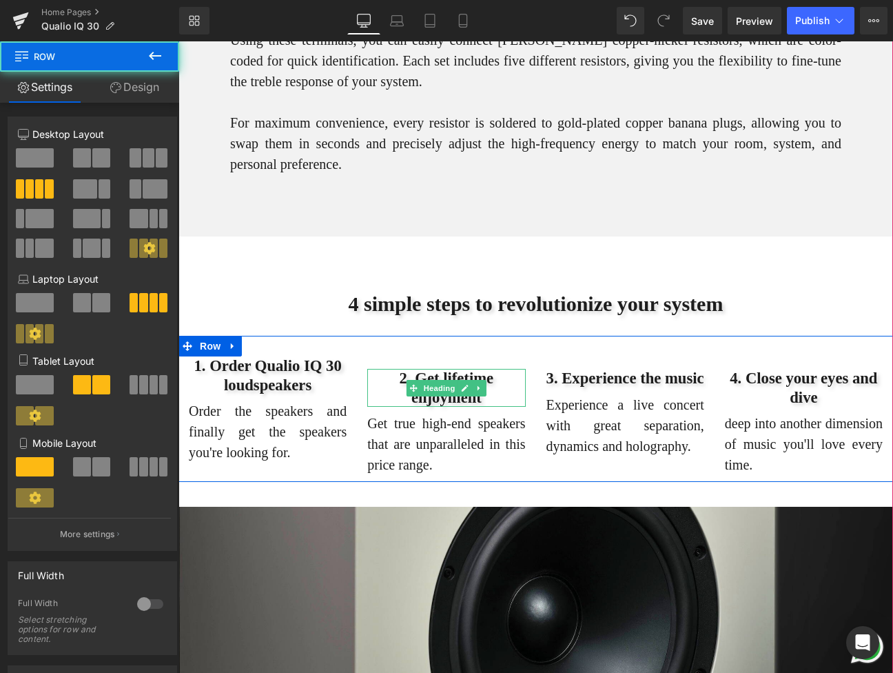
click at [405, 406] on h1 "2. Get lifetime enjoyment" at bounding box center [446, 387] width 158 height 37
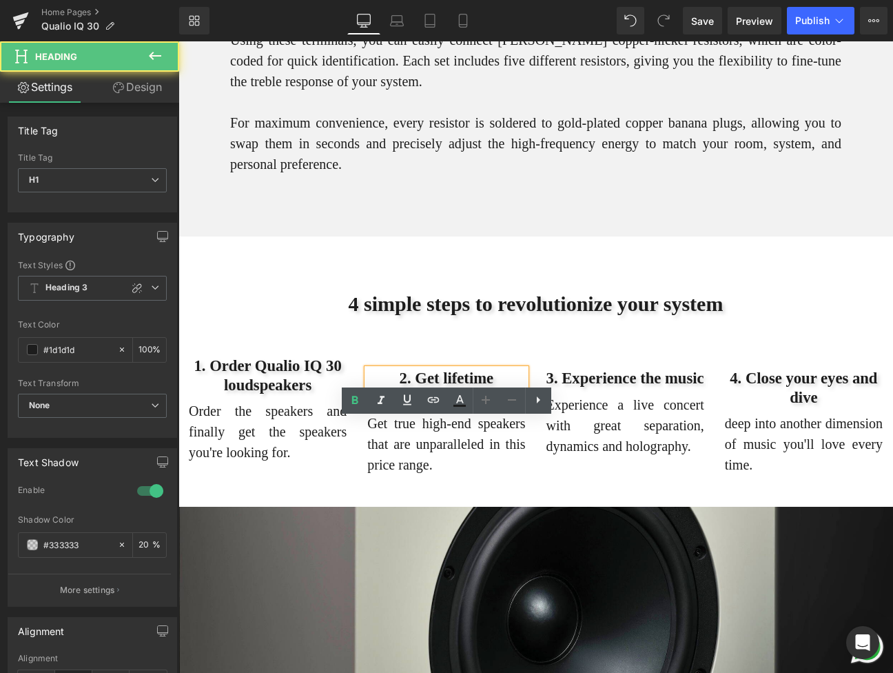
click at [580, 387] on h1 "3. Experience the music" at bounding box center [625, 378] width 158 height 19
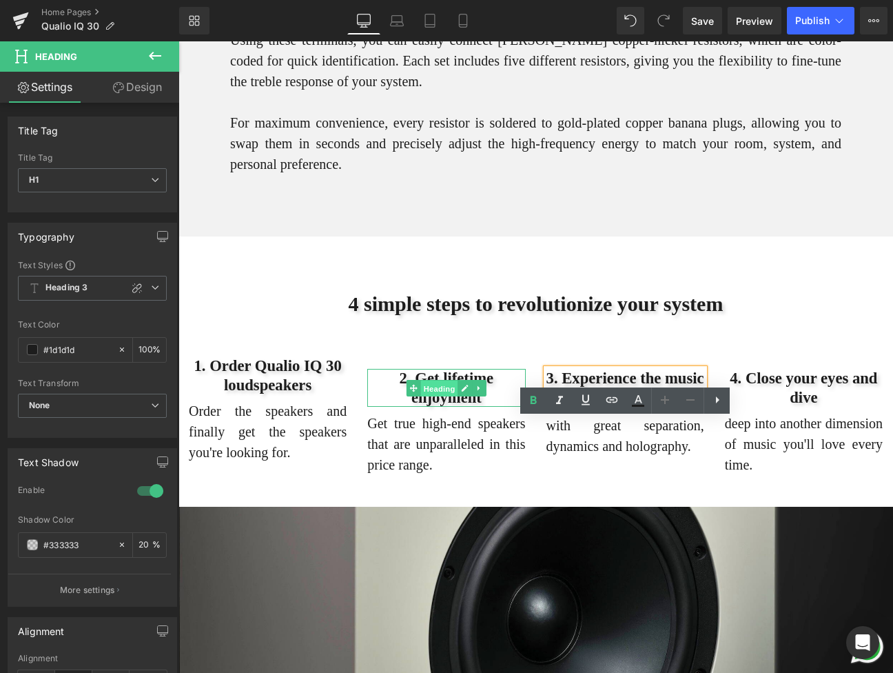
click at [449, 396] on link "Heading" at bounding box center [433, 388] width 52 height 17
click at [327, 400] on div "1. Order Qualio IQ 30 loudspeakers Heading Order the speakers and finally get t…" at bounding box center [535, 408] width 715 height 145
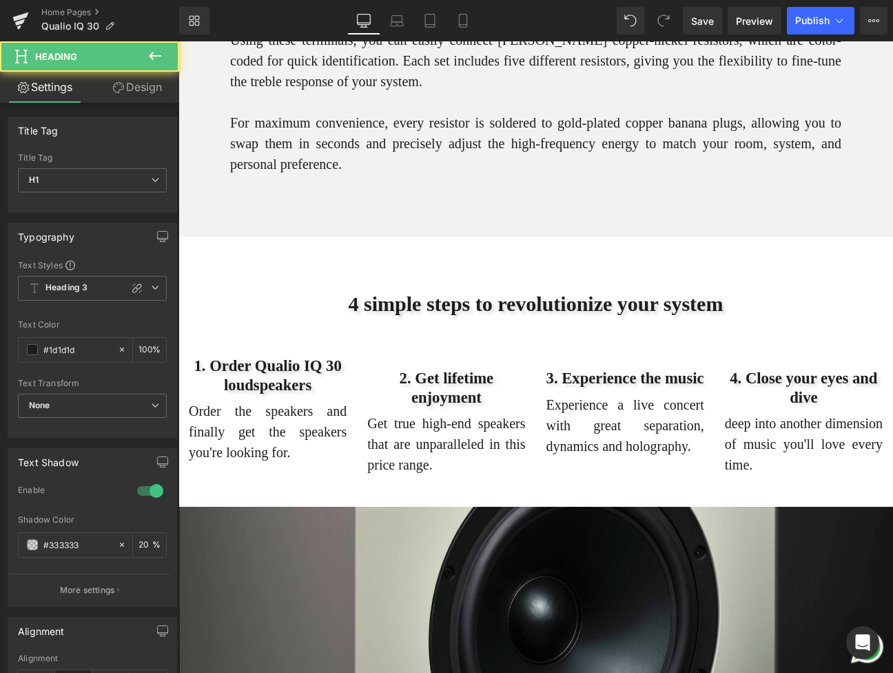
click at [326, 393] on h1 "1. Order Qualio IQ 30 loudspeakers" at bounding box center [268, 374] width 158 height 37
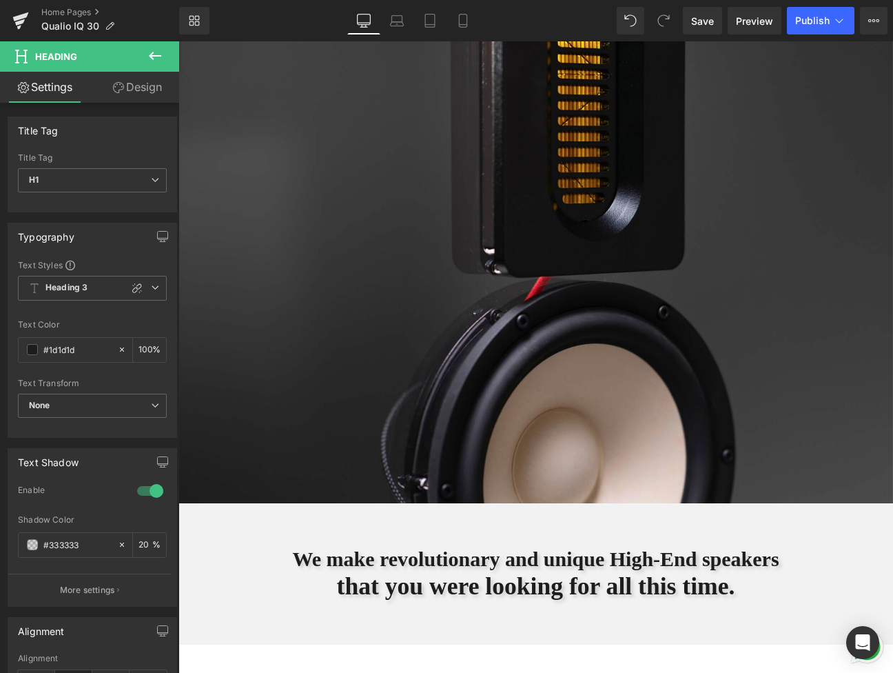
scroll to position [0, 0]
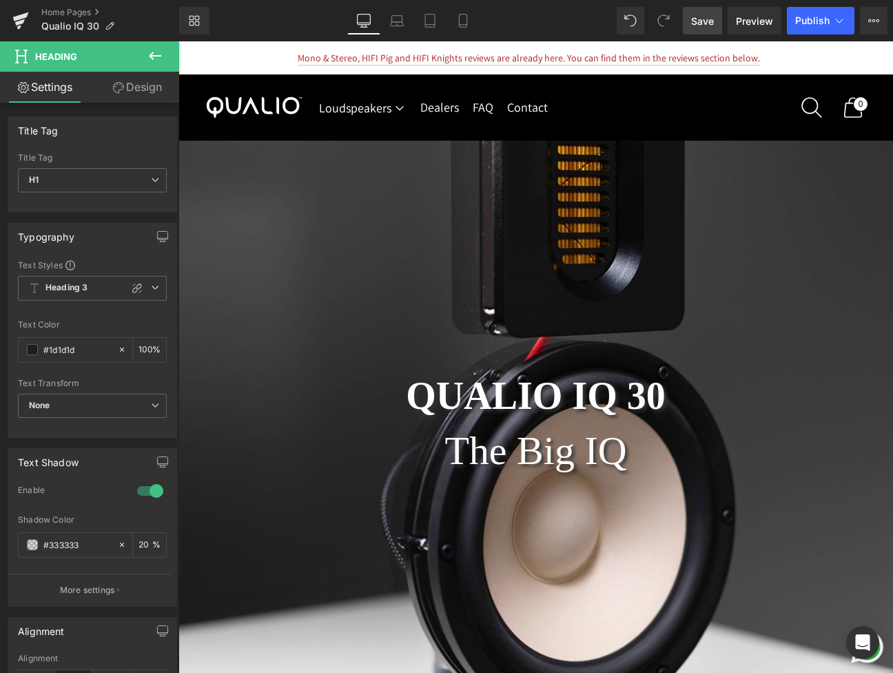
click at [714, 14] on span "Save" at bounding box center [702, 21] width 23 height 14
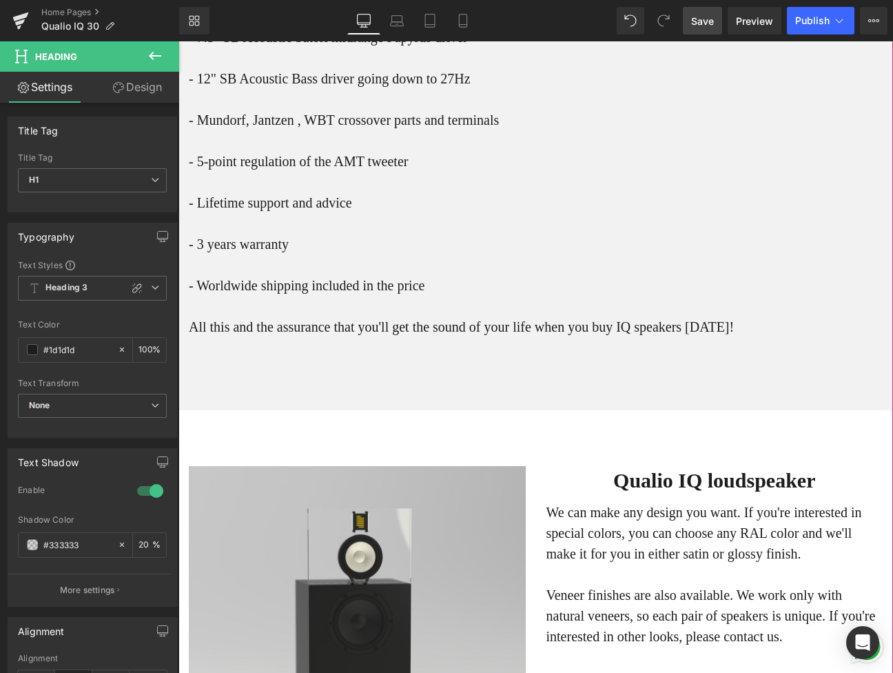
scroll to position [6264, 0]
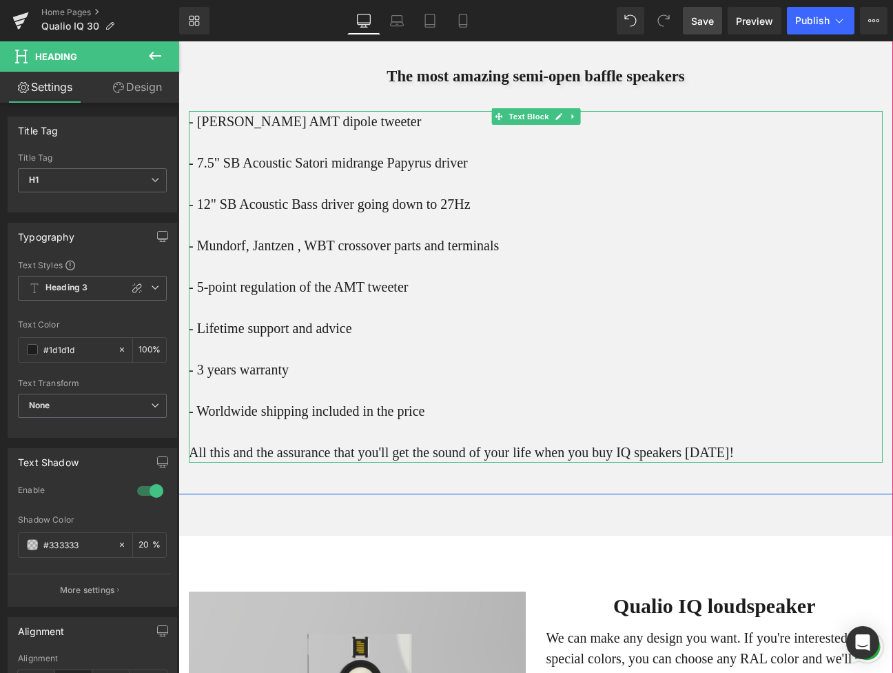
click at [449, 236] on div "- [PERSON_NAME] AMT dipole tweeter - 7.5" SB Acoustic Satori midrange Papyrus d…" at bounding box center [536, 286] width 694 height 351
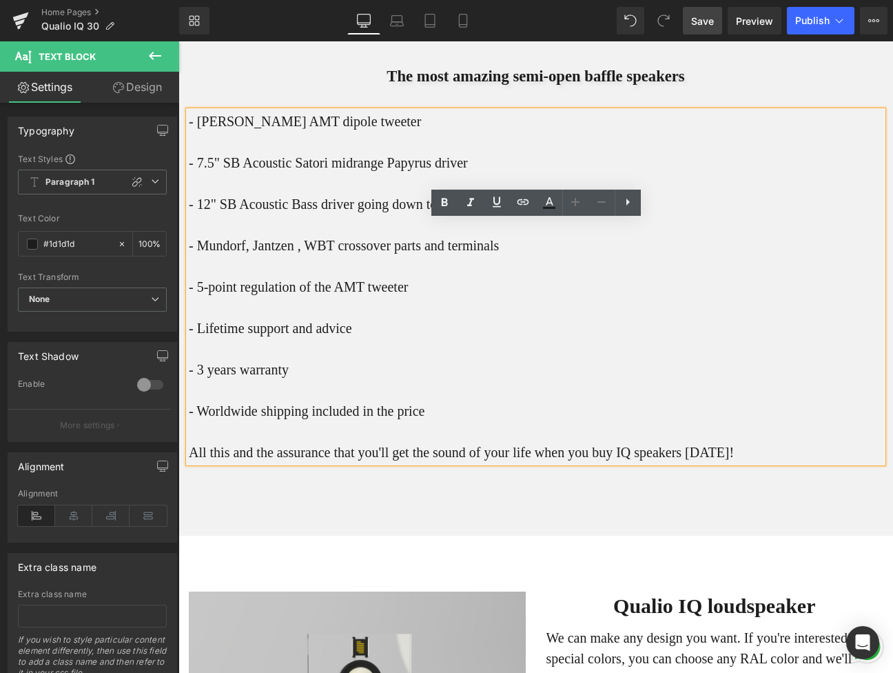
click at [537, 310] on p "- 12" SB Acoustic Bass driver going down to 27Hz - Mundorf, Jantzen , WBT cross…" at bounding box center [536, 287] width 694 height 186
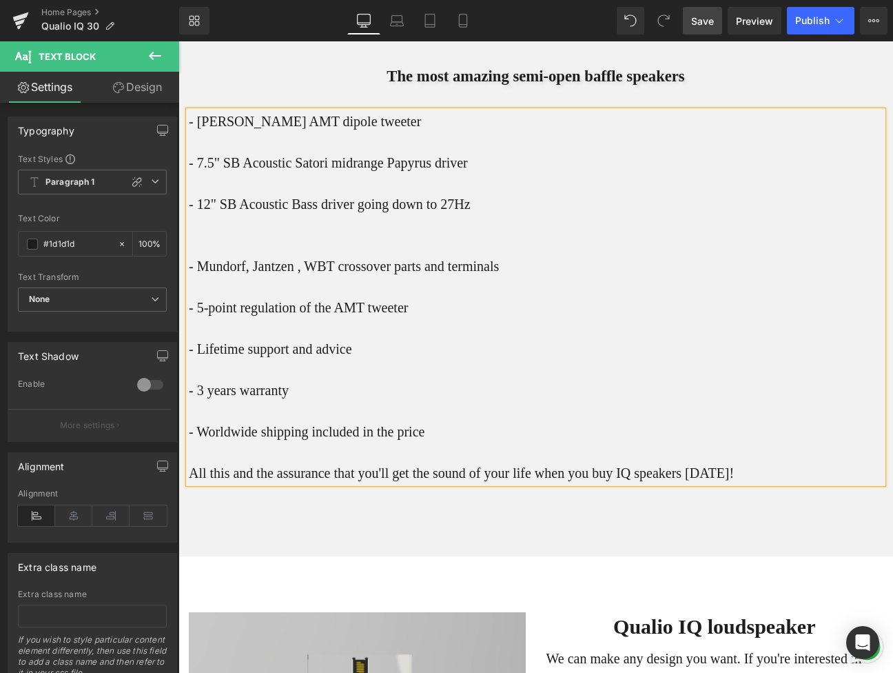
scroll to position [8666, 715]
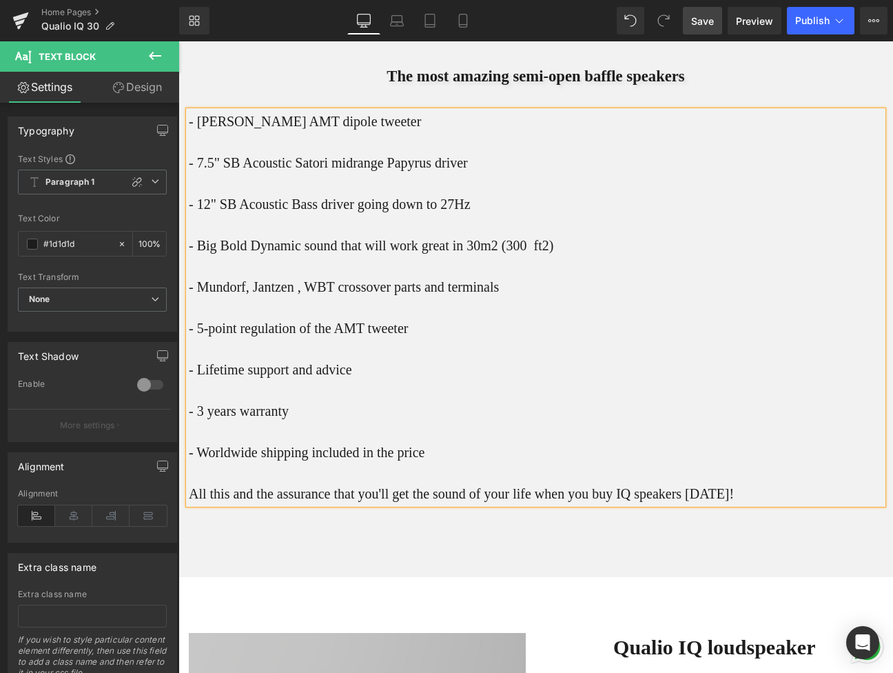
click at [568, 355] on p "- Big Bold Dynamic sound that will work great in 30m2 (300 ft2) - Mundorf, Jant…" at bounding box center [536, 328] width 694 height 186
click at [512, 360] on p "- Big Bold Dynamic sound that will work great in 30m2 (300 ft2) - Mundorf, Jant…" at bounding box center [536, 328] width 694 height 186
click at [626, 358] on p "- Big Bold Dynamic sound that will work great in 30 m2 (300 ft2) - Mundorf, Jan…" at bounding box center [536, 328] width 694 height 186
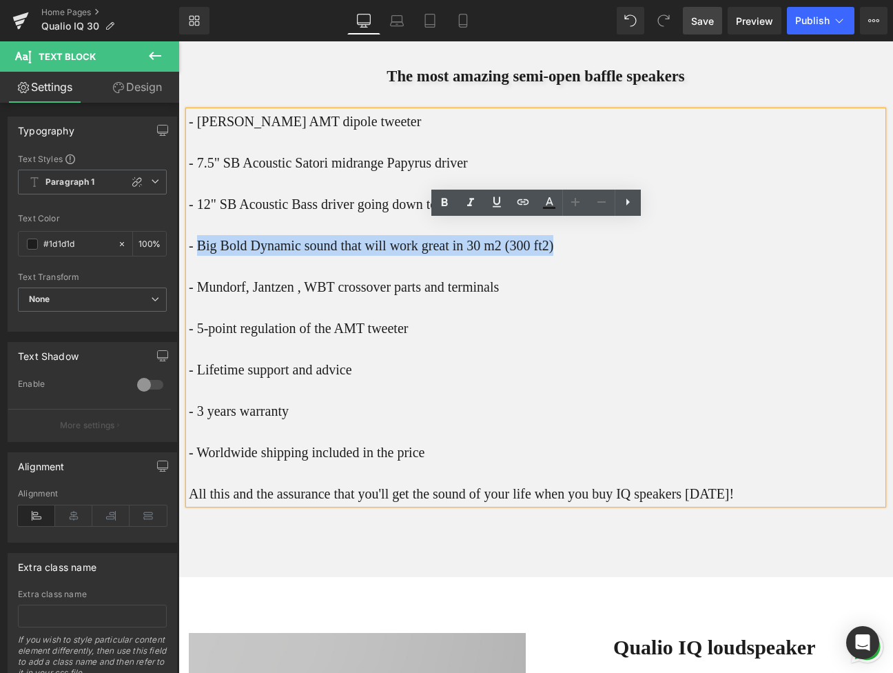
drag, startPoint x: 610, startPoint y: 358, endPoint x: 196, endPoint y: 352, distance: 413.5
click at [196, 352] on p "- Big Bold Dynamic sound that will work great in 30 m2 (300 ft2) - Mundorf, Jan…" at bounding box center [536, 328] width 694 height 186
copy p "Big Bold Dynamic sound that will work great in 30 m2 (300 ft2)"
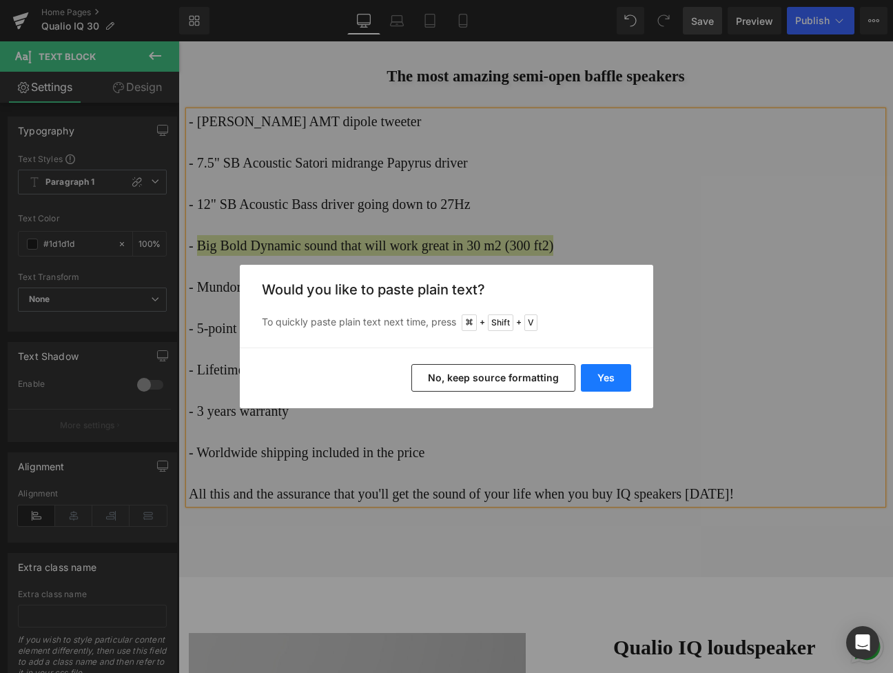
click at [626, 379] on button "Yes" at bounding box center [606, 378] width 50 height 28
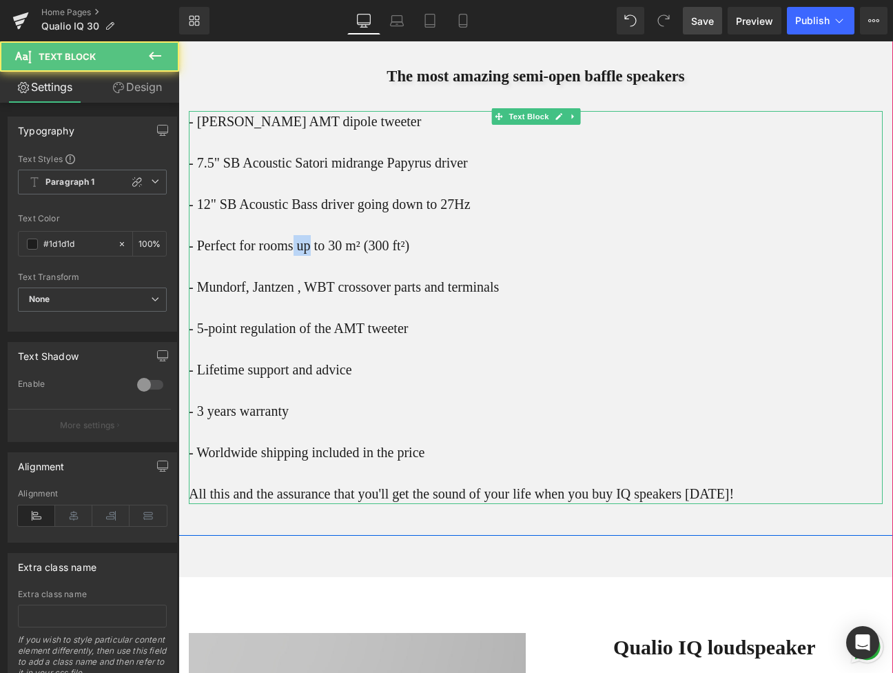
drag, startPoint x: 320, startPoint y: 355, endPoint x: 303, endPoint y: 355, distance: 16.5
click at [303, 355] on p "- Perfect for rooms up to 30 m² (300 ft²) - Mundorf, Jantzen , WBT crossover pa…" at bounding box center [536, 328] width 694 height 186
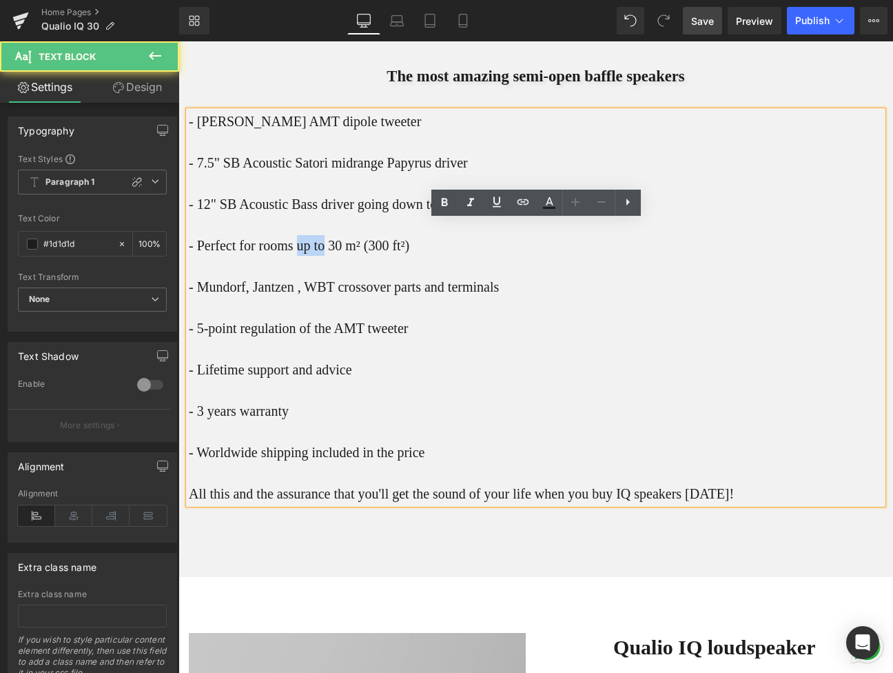
drag, startPoint x: 340, startPoint y: 360, endPoint x: 307, endPoint y: 358, distance: 33.1
click at [307, 358] on p "- Perfect for rooms up to 30 m² (300 ft²) - Mundorf, Jantzen , WBT crossover pa…" at bounding box center [536, 328] width 694 height 186
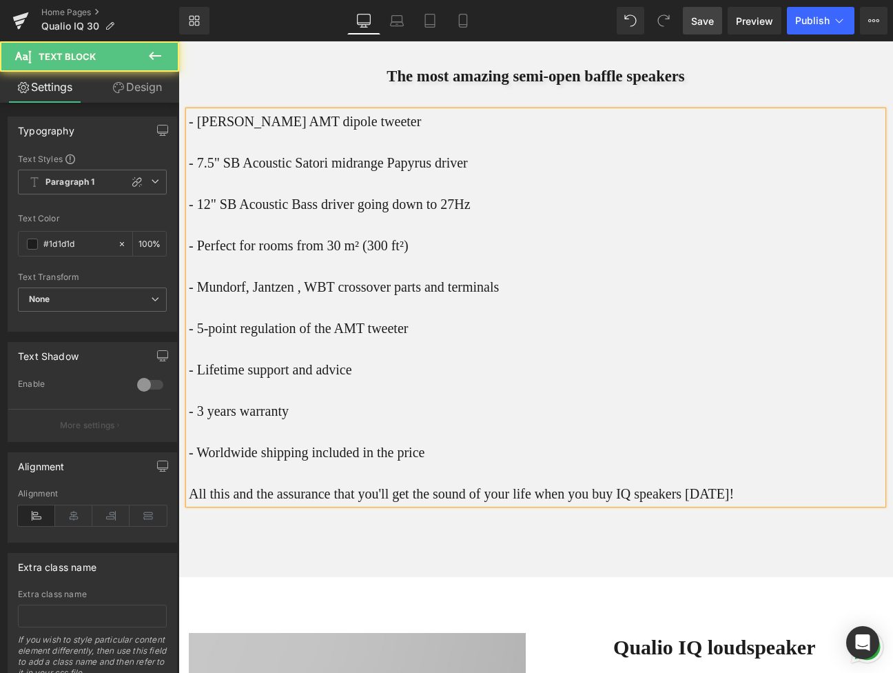
click at [371, 378] on p "- Perfect for rooms from 30 m² (300 ft²) - Mundorf, Jantzen , WBT crossover par…" at bounding box center [536, 328] width 694 height 186
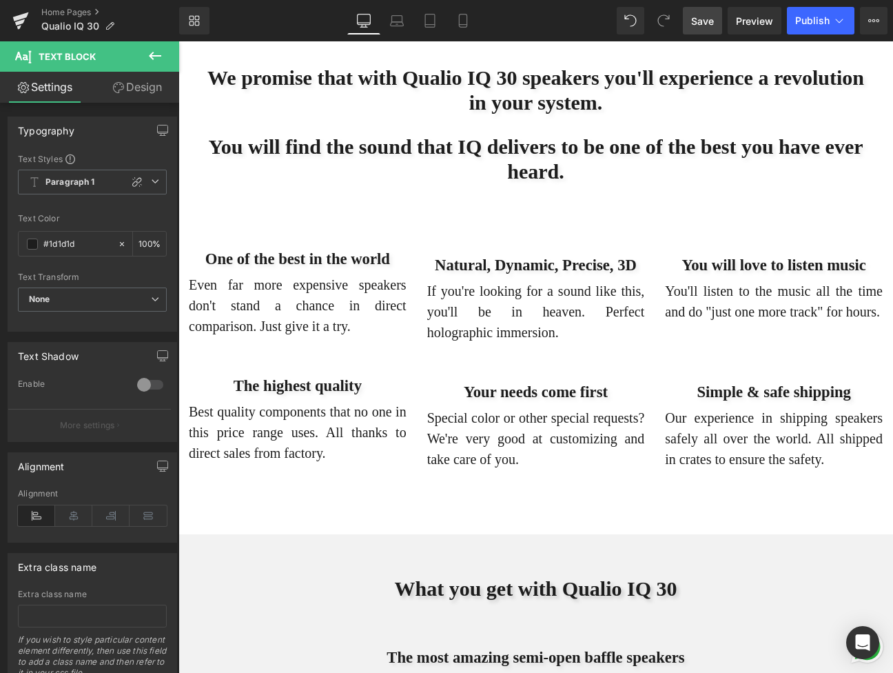
scroll to position [5678, 0]
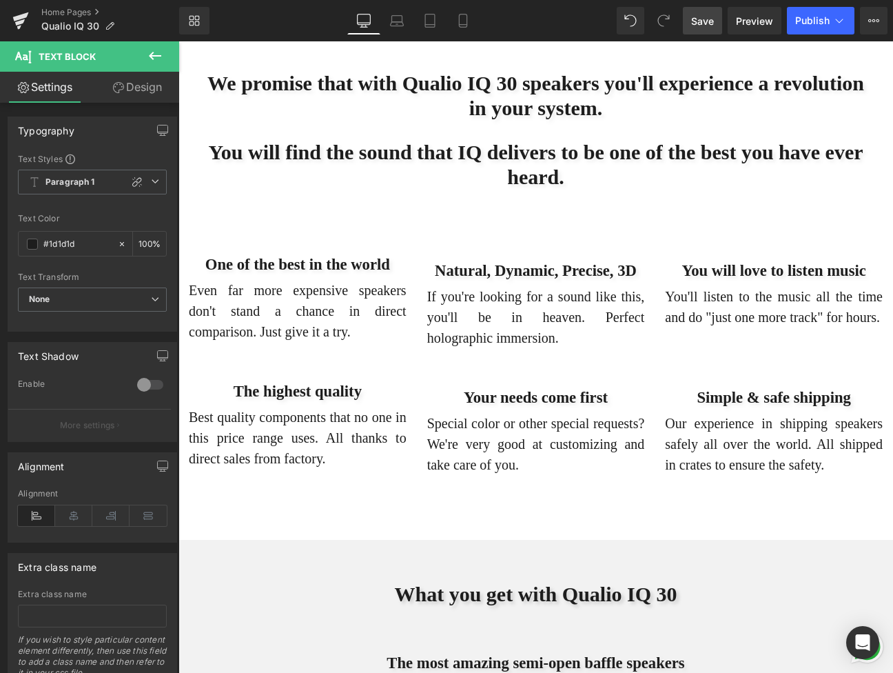
click at [628, 189] on h1 "You will find the sound that IQ delivers to be one of the best you have ever he…" at bounding box center [535, 165] width 673 height 50
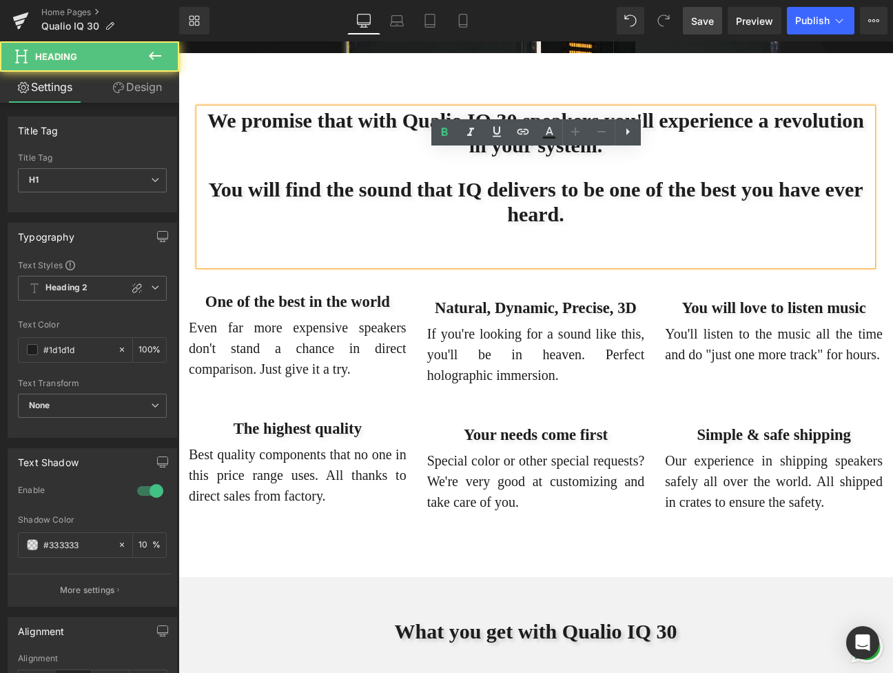
scroll to position [5640, 0]
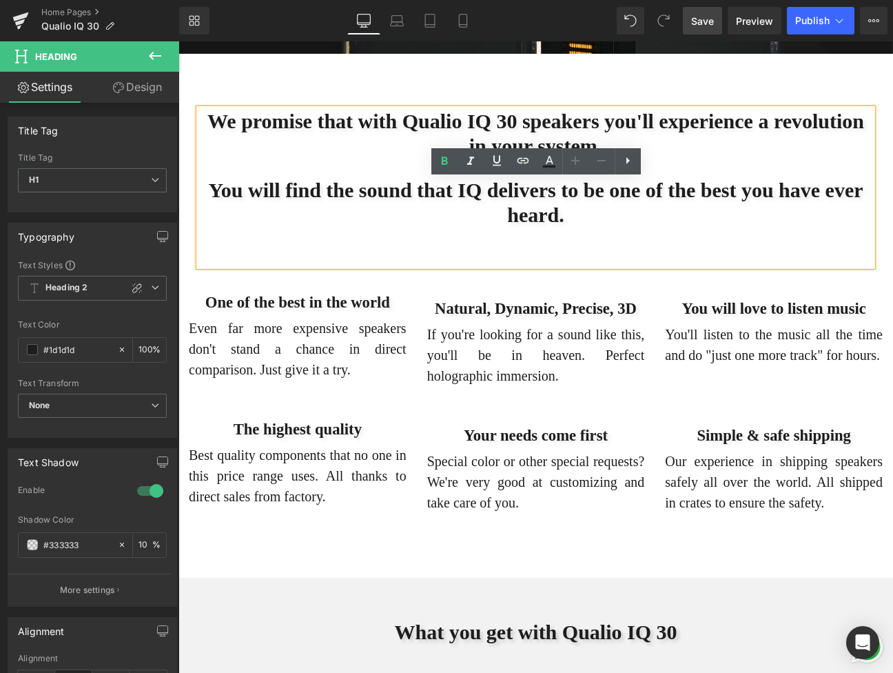
click at [560, 227] on h1 "You will find the sound that IQ delivers to be one of the best you have ever he…" at bounding box center [535, 203] width 673 height 50
click at [573, 227] on h1 "You will find the sound that IQ delivers to be one of the best you have ever he…" at bounding box center [535, 203] width 673 height 50
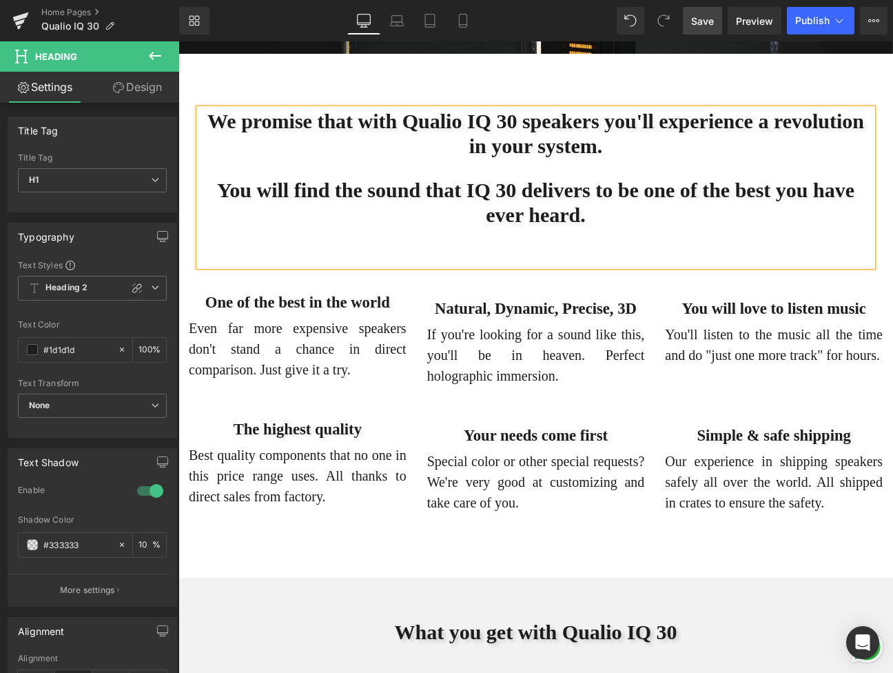
click at [635, 227] on h1 "You will find the sound that IQ 30 delivers to be one of the best you have ever…" at bounding box center [535, 203] width 673 height 50
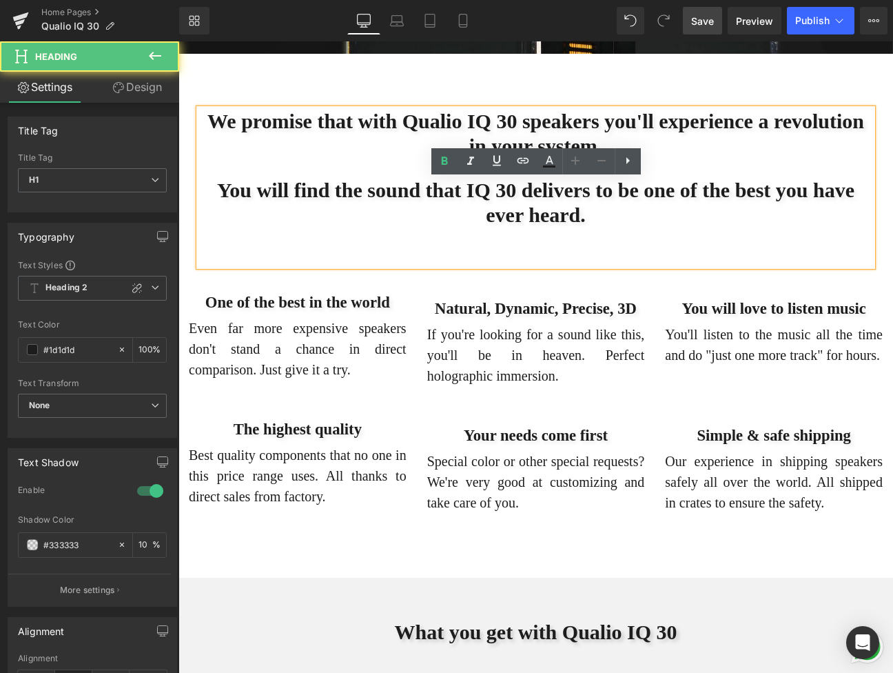
click at [540, 318] on h1 "Natural, Dynamic, Precise, 3D" at bounding box center [536, 308] width 218 height 19
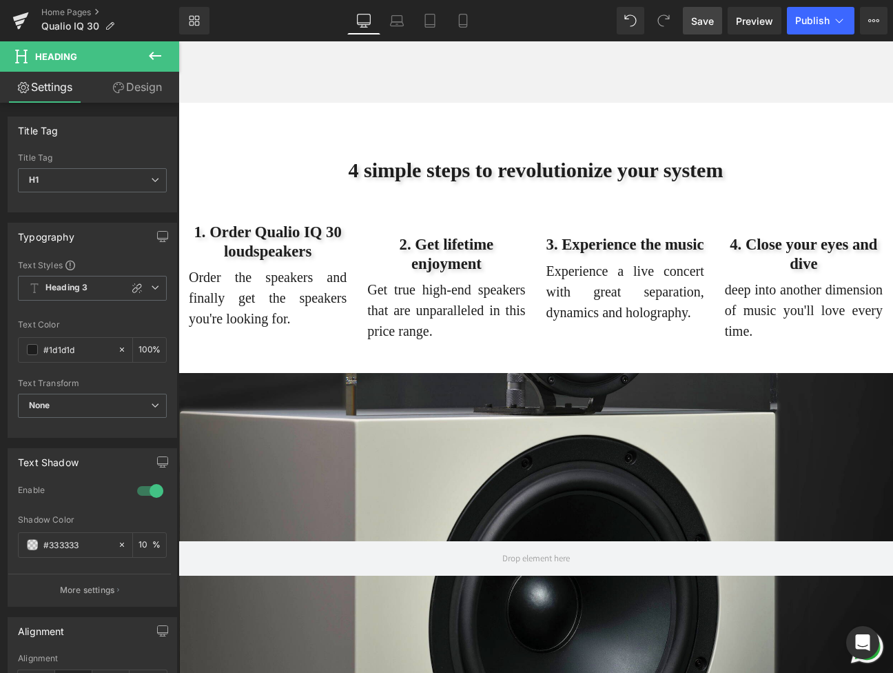
scroll to position [4767, 0]
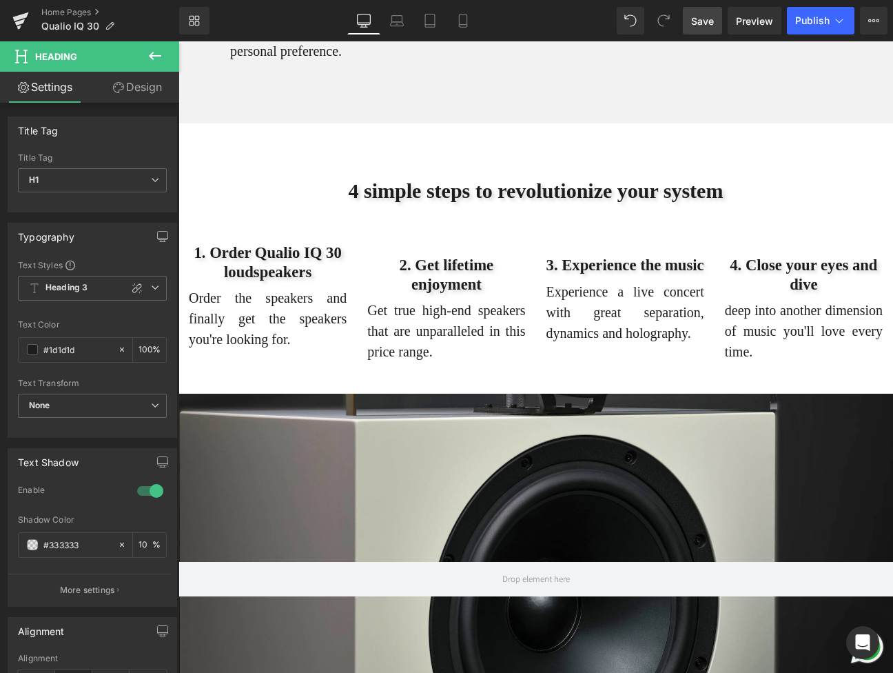
click at [704, 23] on span "Save" at bounding box center [702, 21] width 23 height 14
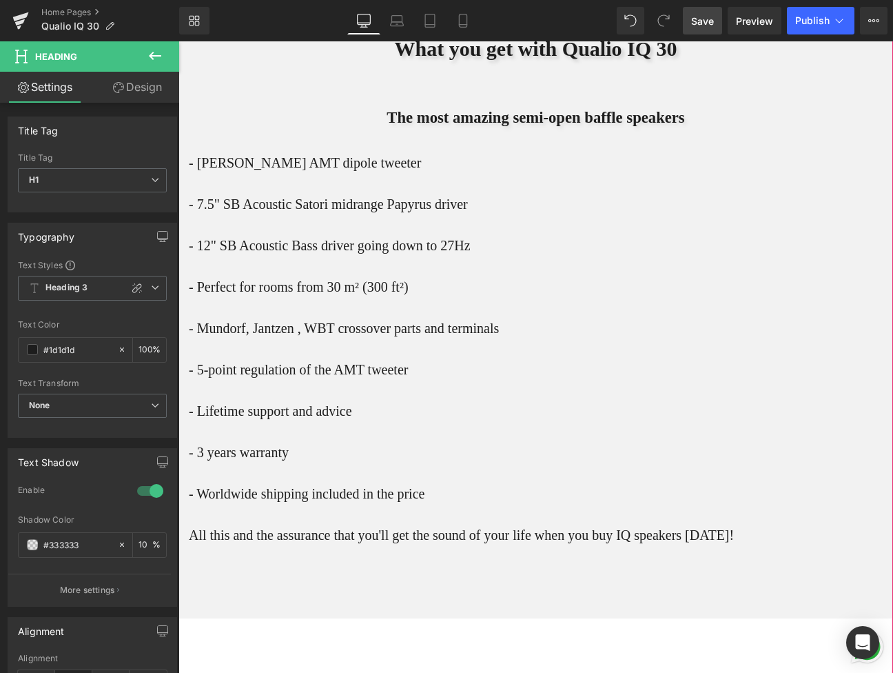
scroll to position [5966, 0]
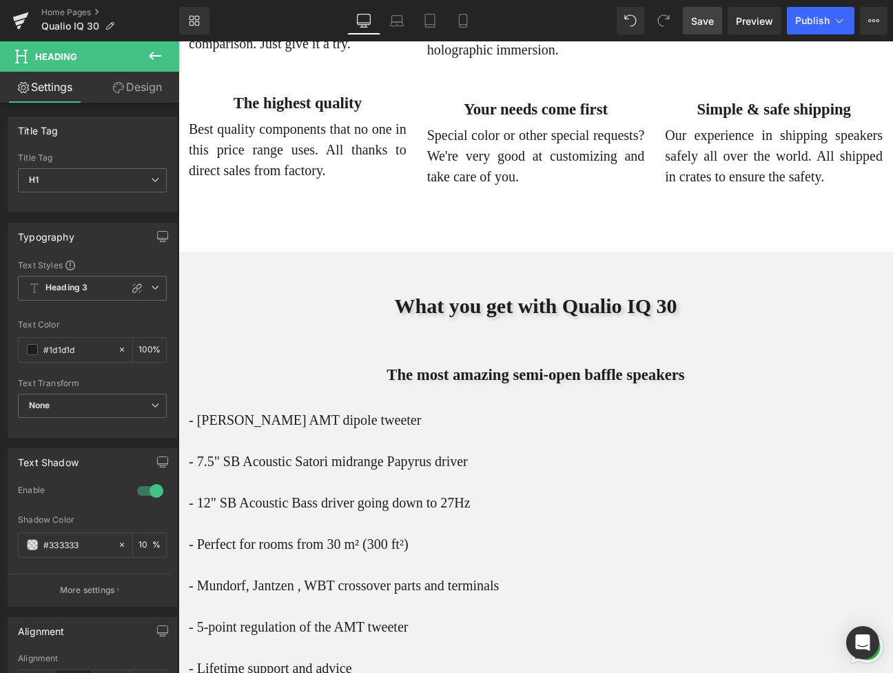
click at [699, 19] on span "Save" at bounding box center [702, 21] width 23 height 14
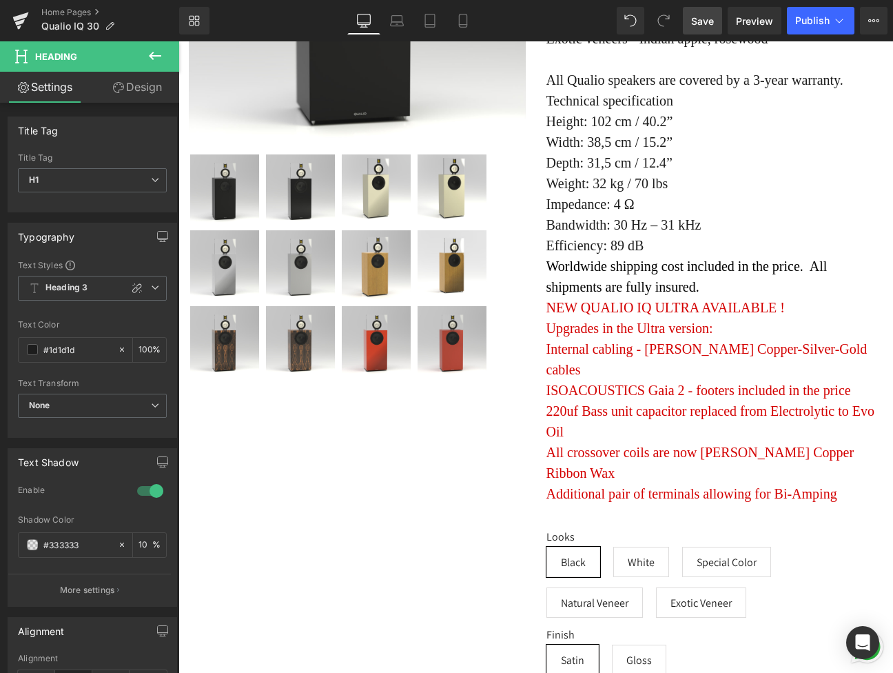
scroll to position [6935, 0]
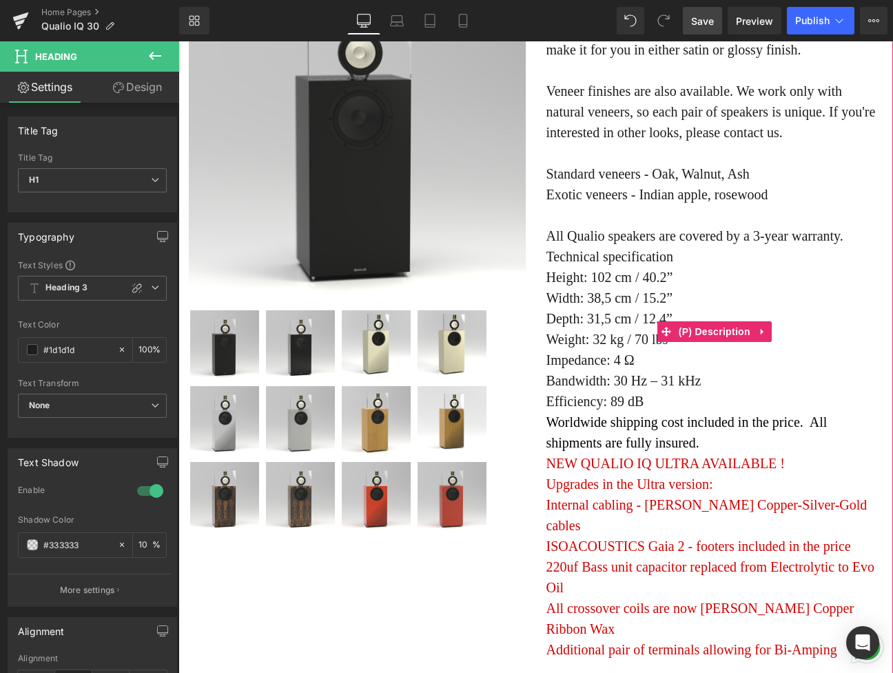
click at [553, 246] on p "We can make any design you want. If you're interested in special colors, you ca…" at bounding box center [714, 122] width 337 height 248
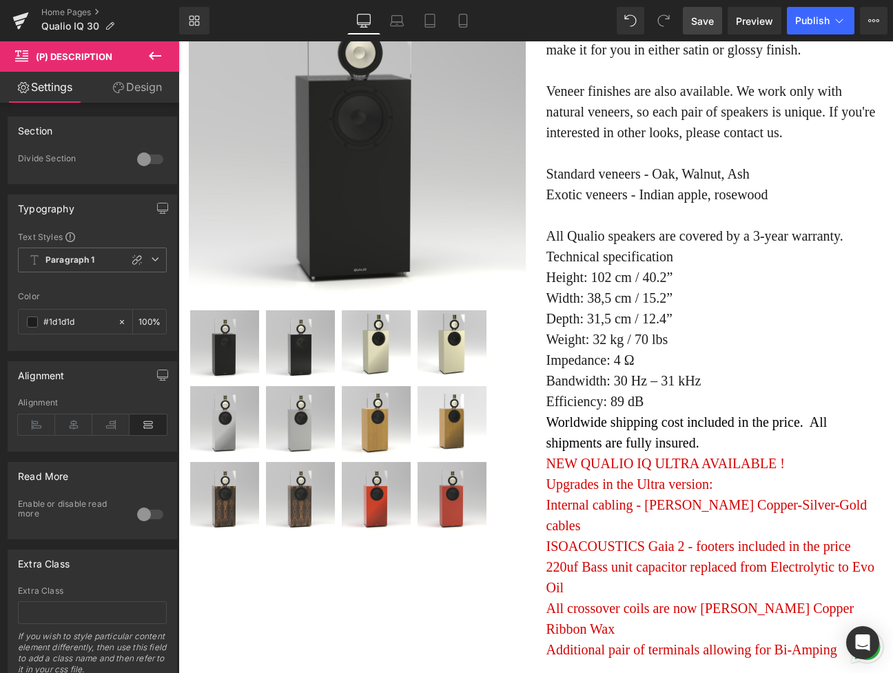
click at [160, 53] on icon at bounding box center [155, 56] width 17 height 17
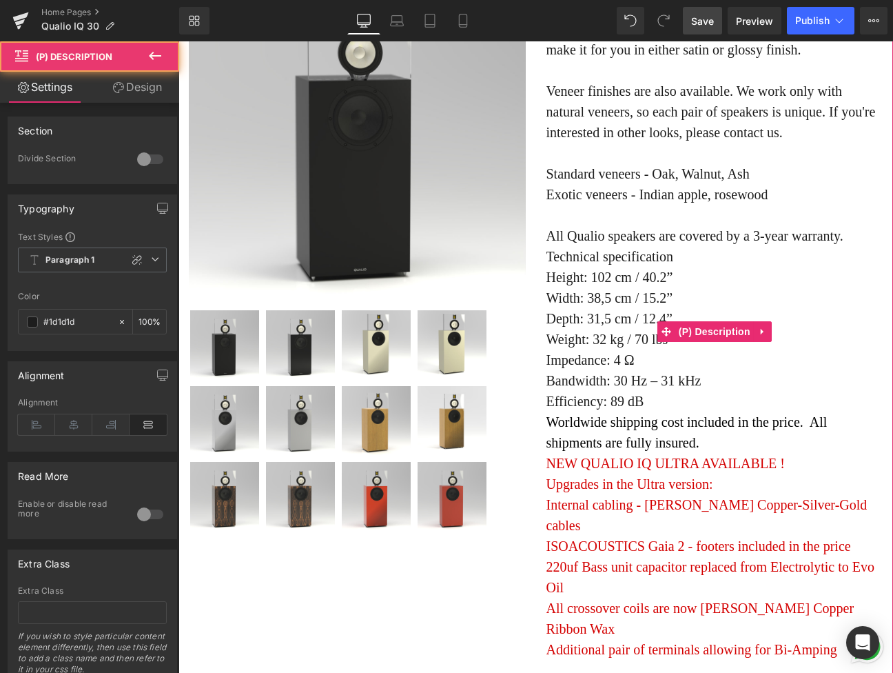
click at [558, 166] on p "We can make any design you want. If you're interested in special colors, you ca…" at bounding box center [714, 122] width 337 height 248
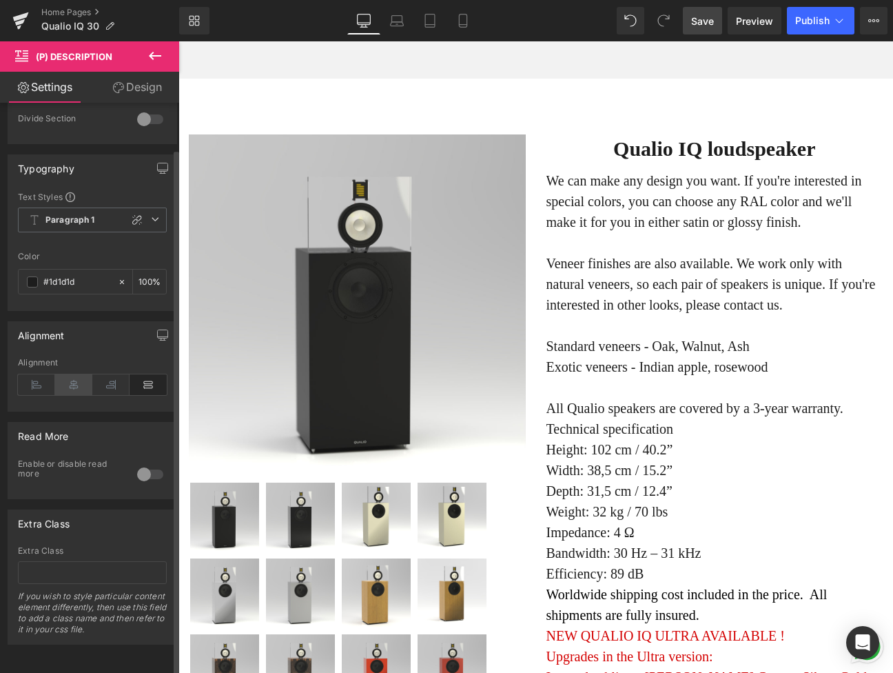
scroll to position [0, 0]
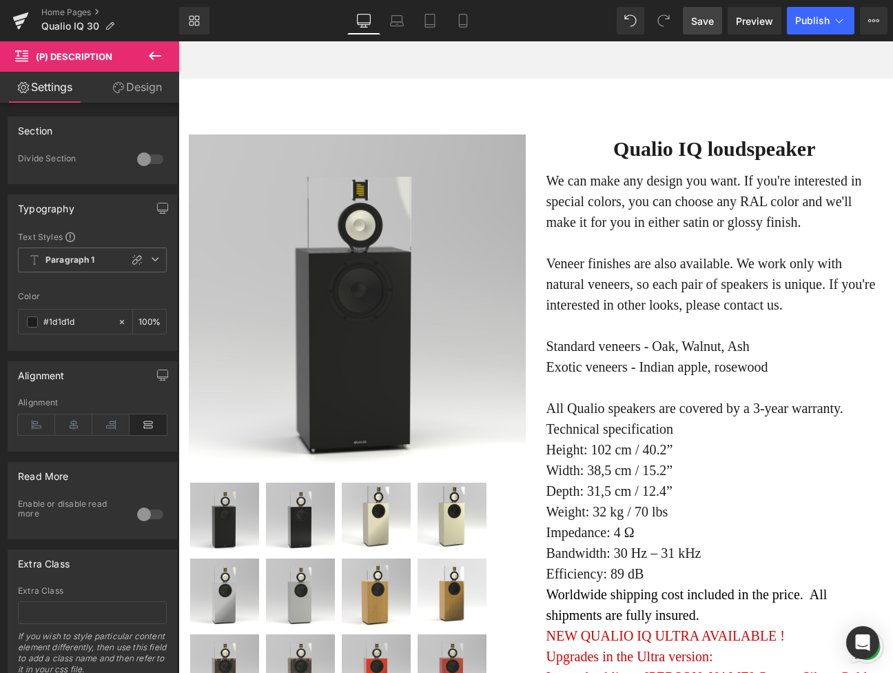
click at [132, 86] on link "Design" at bounding box center [137, 87] width 90 height 31
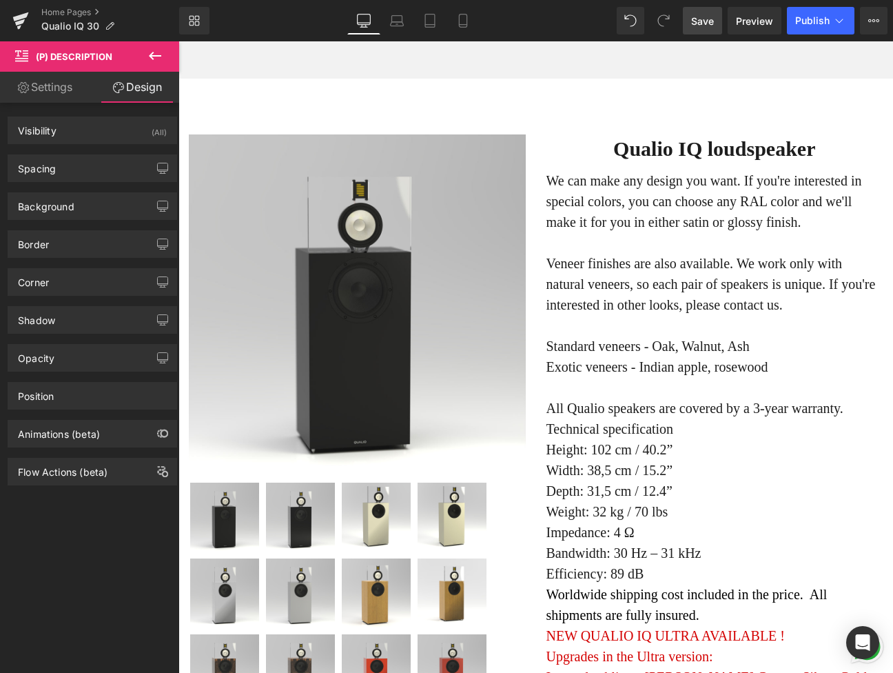
click at [62, 90] on link "Settings" at bounding box center [45, 87] width 90 height 31
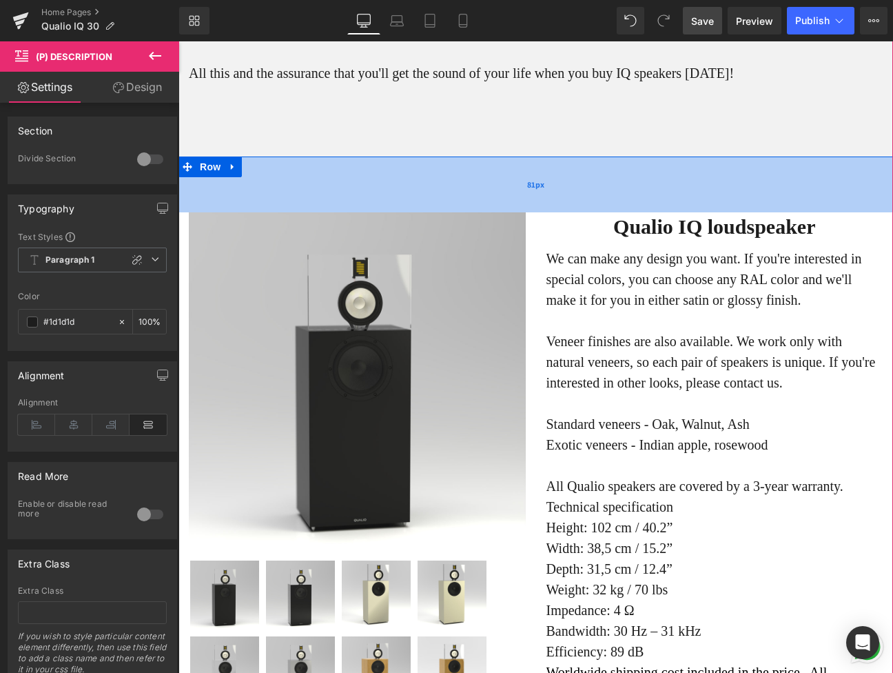
scroll to position [6683, 0]
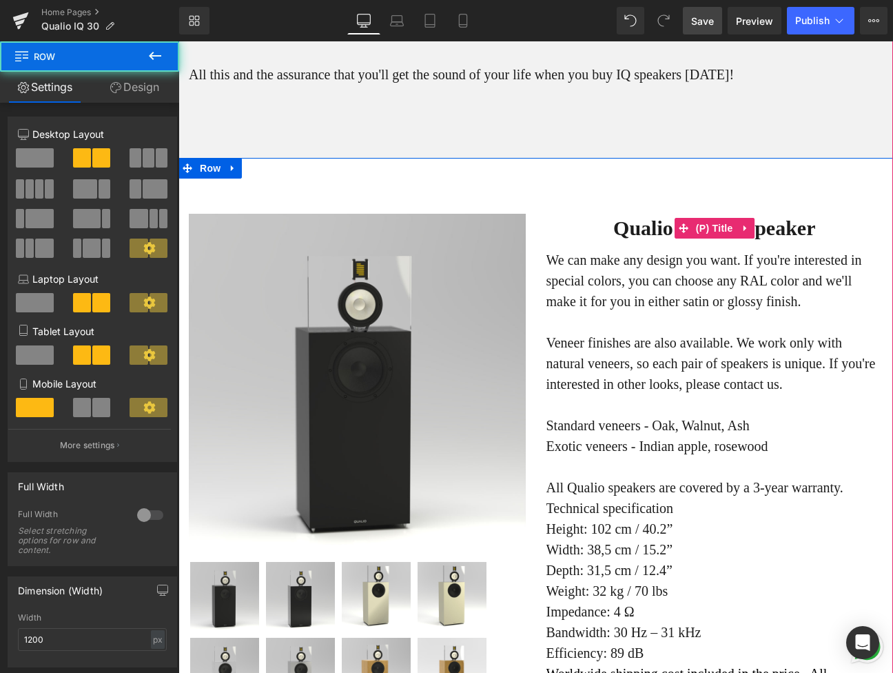
click at [558, 243] on h2 "Qualio IQ loudspeaker" at bounding box center [714, 228] width 337 height 29
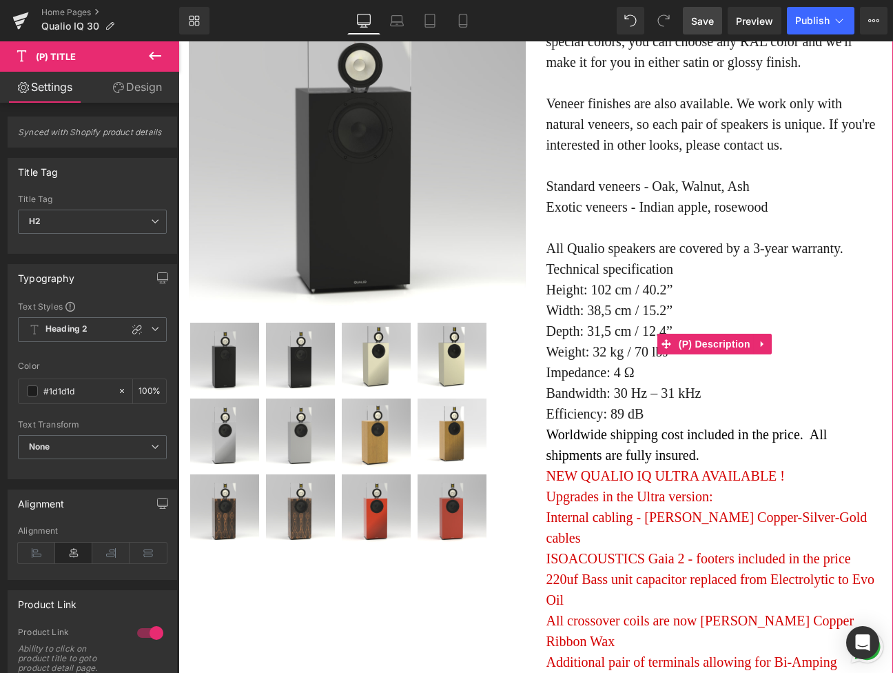
scroll to position [6932, 0]
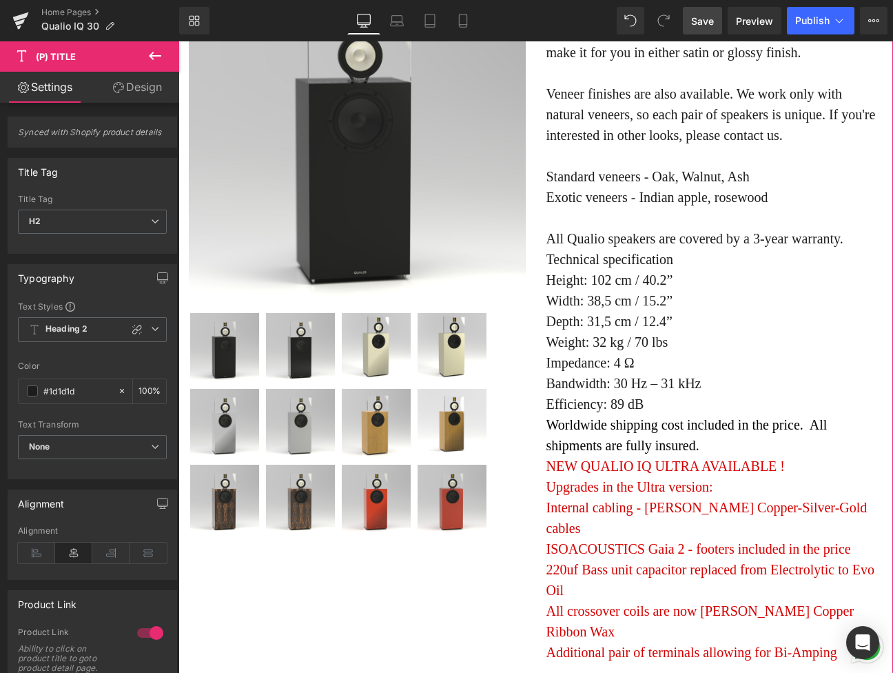
click at [541, 451] on div "Qualio IQ loudspeaker (P) Title We can make any design you want. If you're inte…" at bounding box center [715, 471] width 358 height 1012
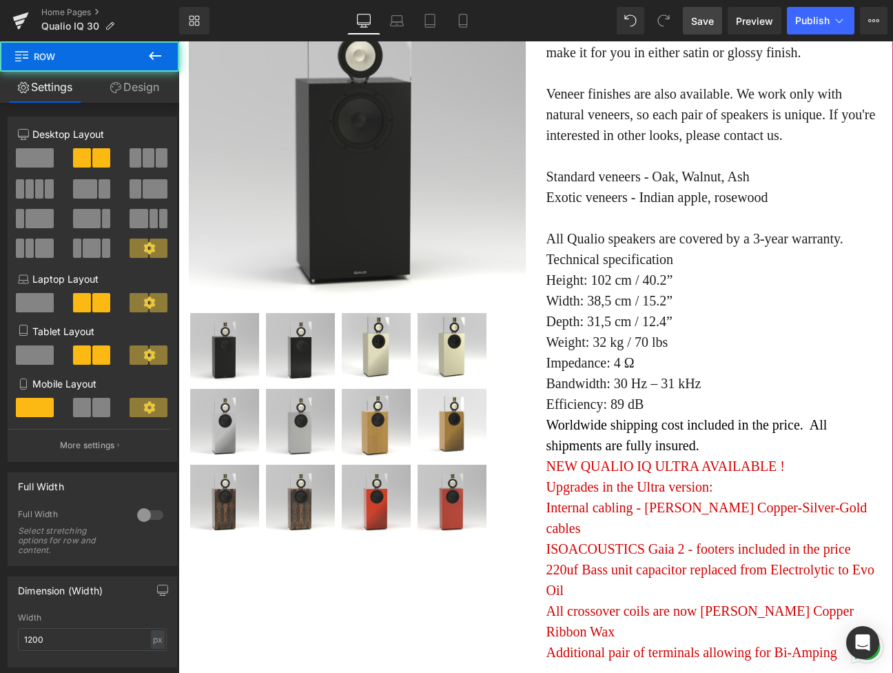
click at [531, 449] on div "Sale Off (P) Image" at bounding box center [357, 252] width 358 height 575
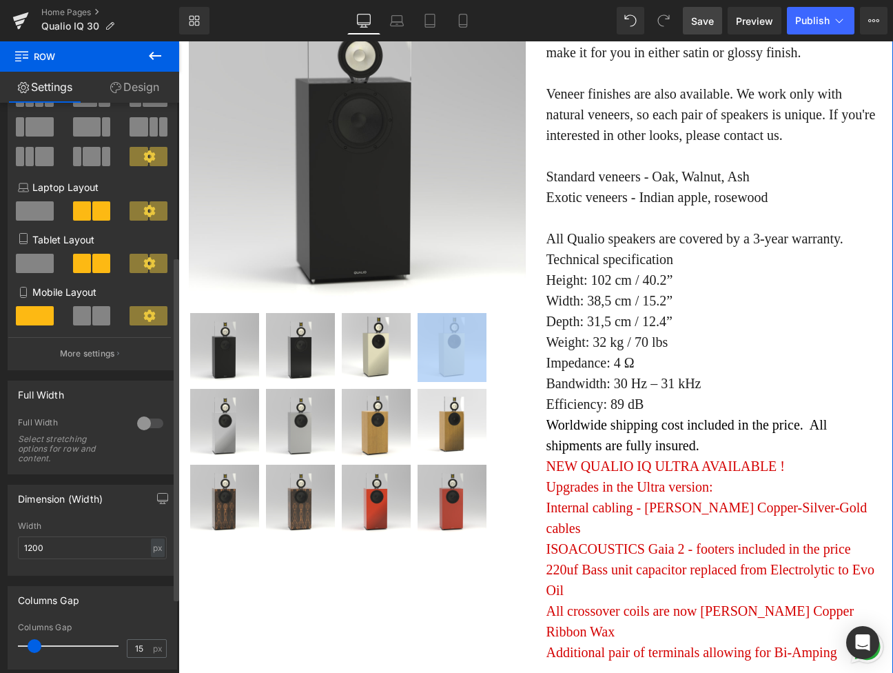
scroll to position [0, 0]
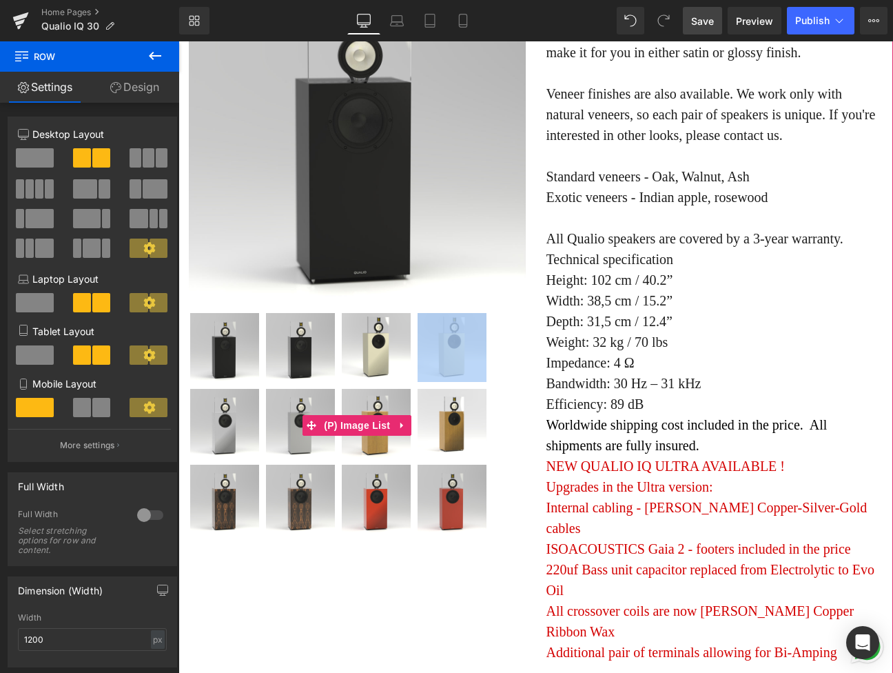
click at [467, 458] on img at bounding box center [452, 423] width 69 height 69
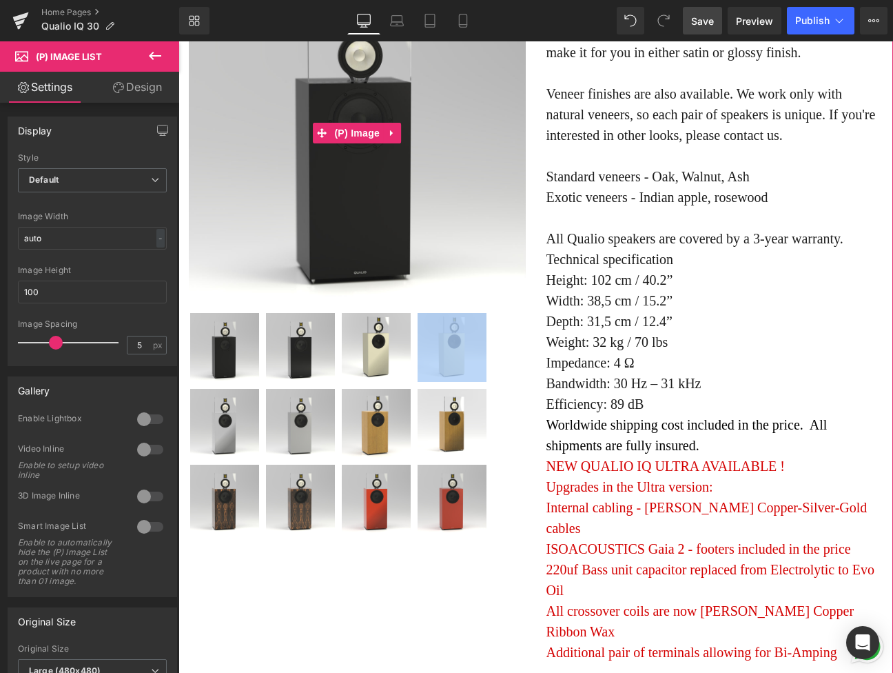
click at [359, 220] on img at bounding box center [357, 133] width 337 height 337
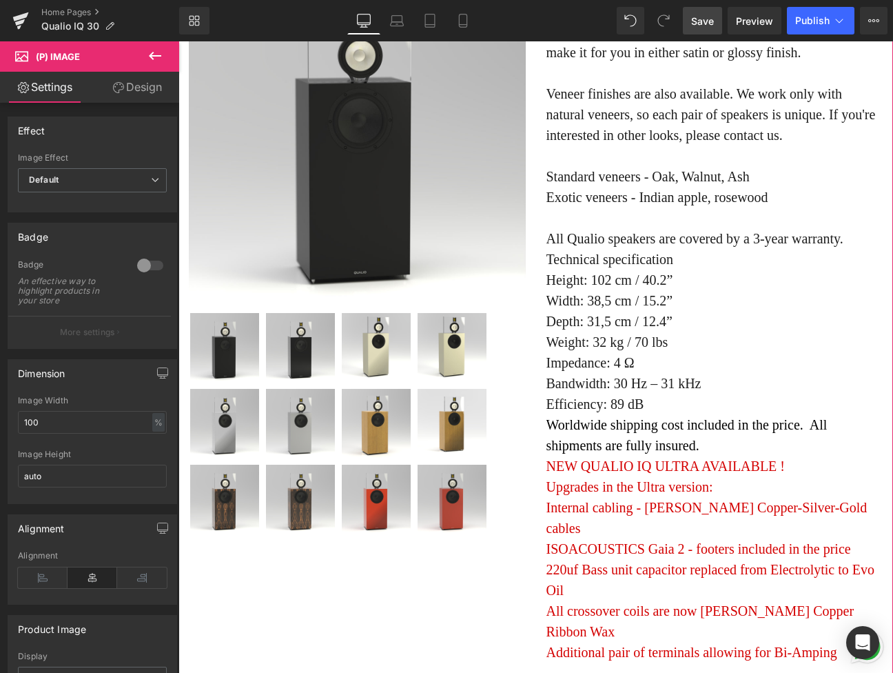
click at [528, 383] on div "Sale Off (P) Image" at bounding box center [357, 252] width 358 height 575
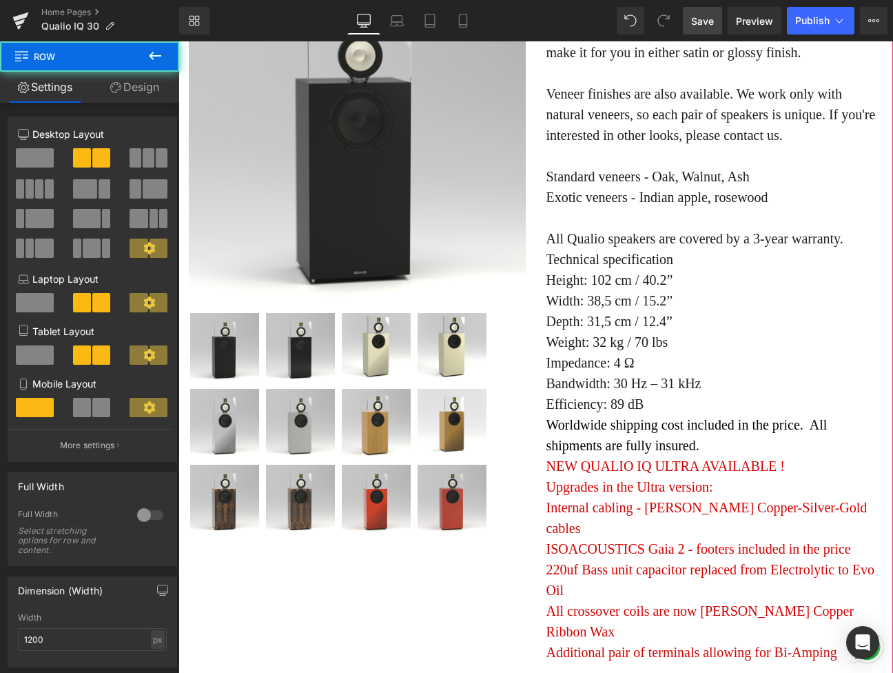
click at [531, 394] on div "Sale Off (P) Image" at bounding box center [357, 252] width 358 height 575
click at [497, 302] on img at bounding box center [357, 133] width 337 height 337
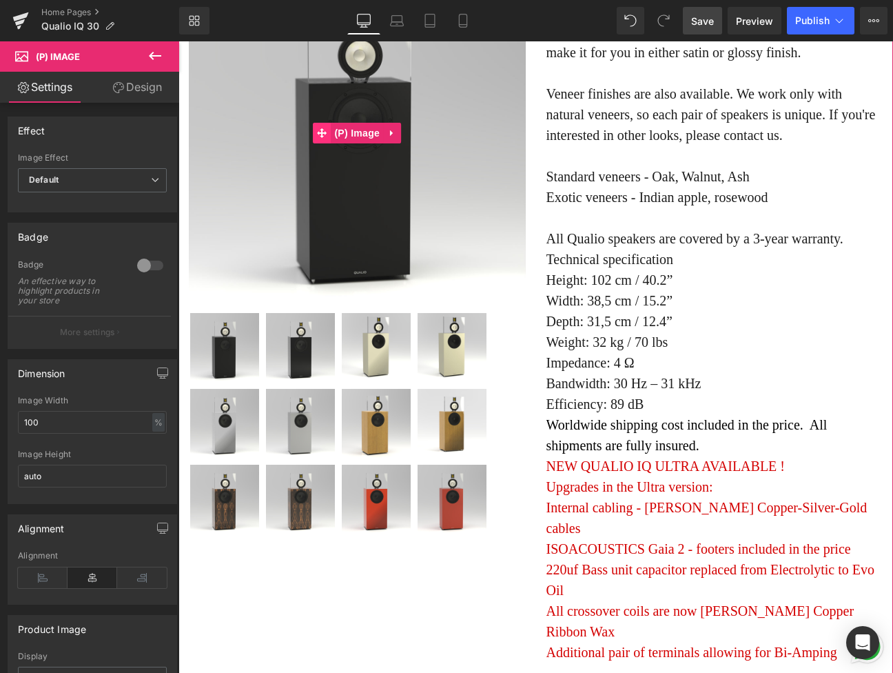
click at [318, 138] on icon at bounding box center [322, 132] width 10 height 10
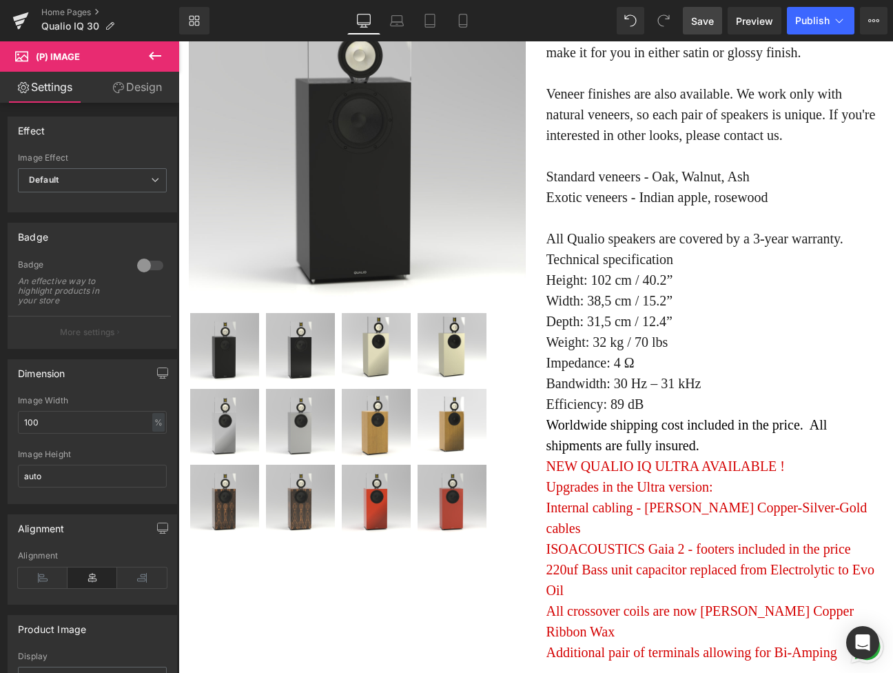
click at [67, 45] on span "(P) Image" at bounding box center [83, 56] width 138 height 30
click at [50, 51] on span "(P) Image" at bounding box center [58, 56] width 44 height 11
click at [21, 52] on icon at bounding box center [21, 54] width 13 height 13
click at [126, 85] on link "Design" at bounding box center [137, 87] width 90 height 31
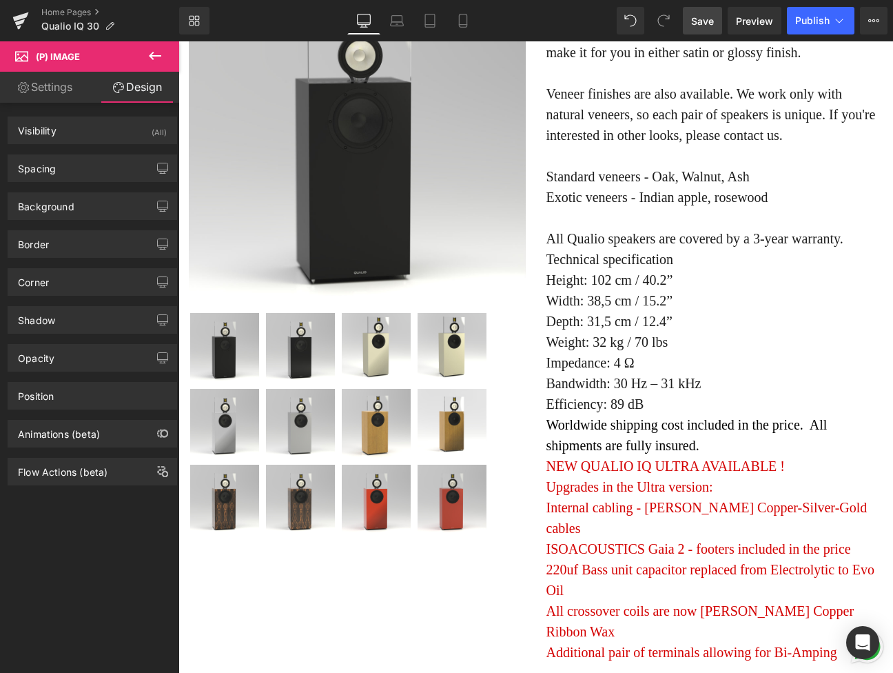
click at [152, 54] on icon at bounding box center [155, 56] width 17 height 17
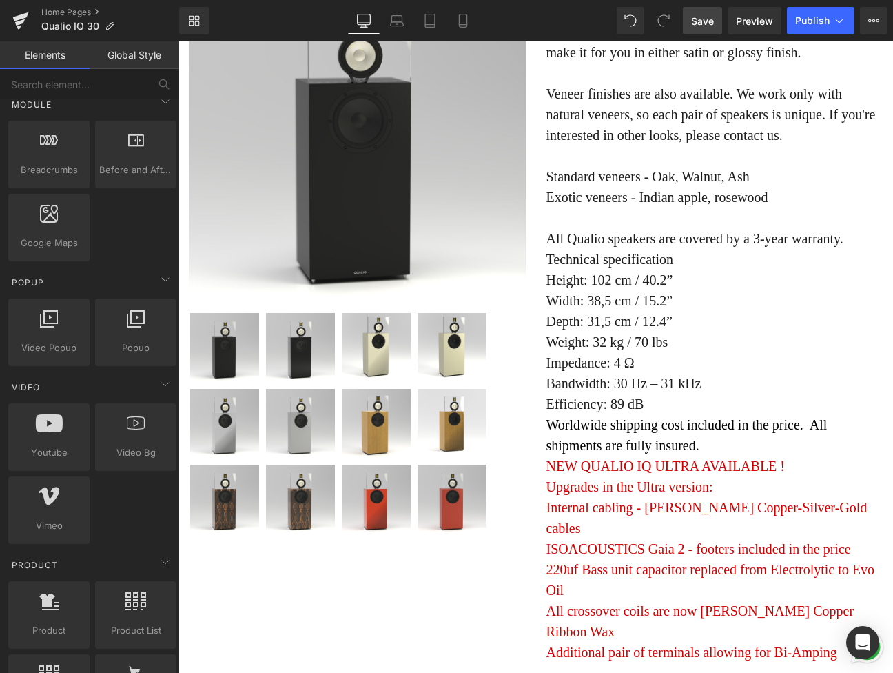
scroll to position [707, 0]
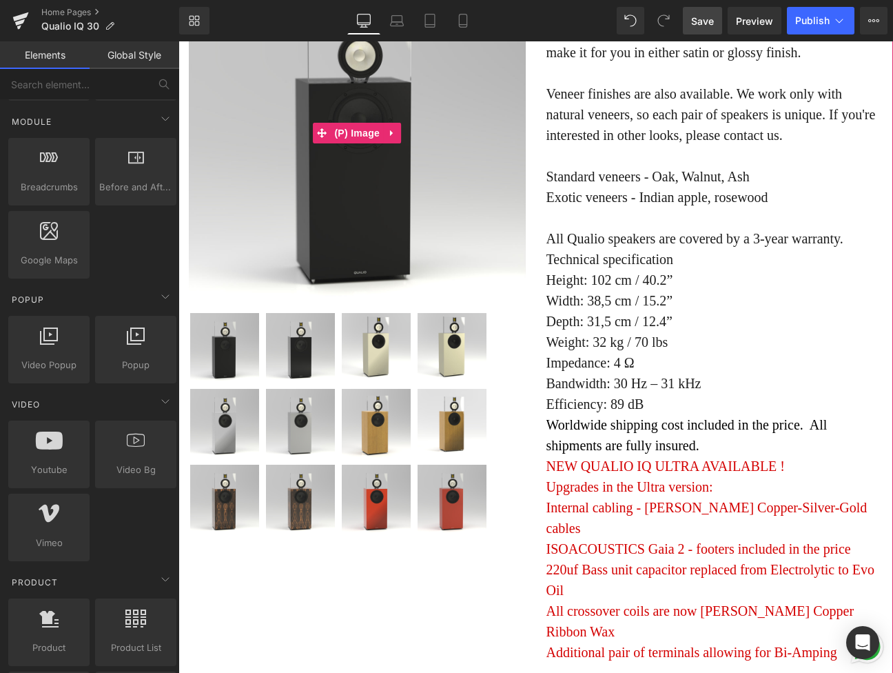
click at [258, 174] on img at bounding box center [357, 133] width 337 height 337
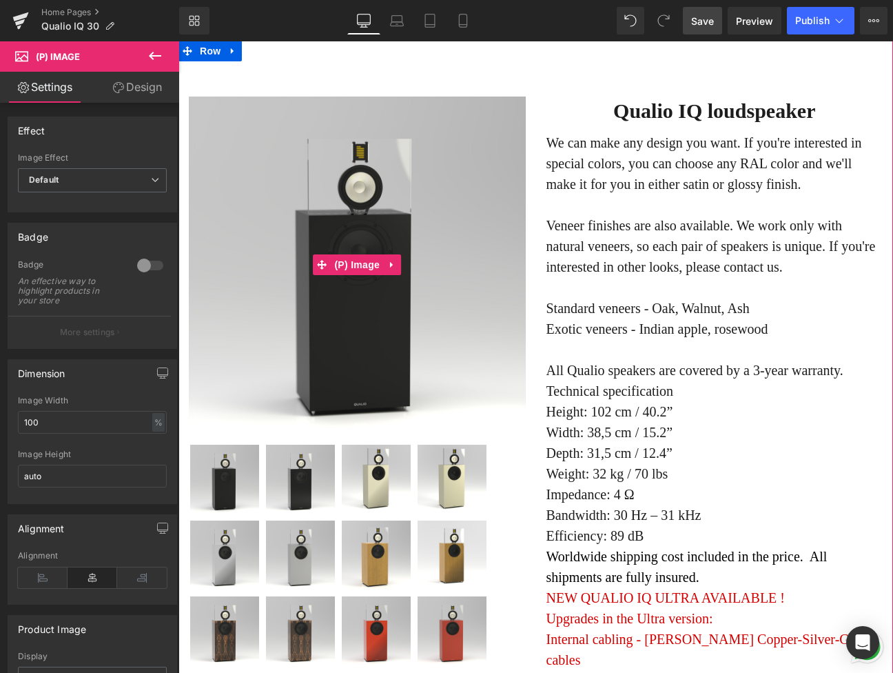
scroll to position [6793, 0]
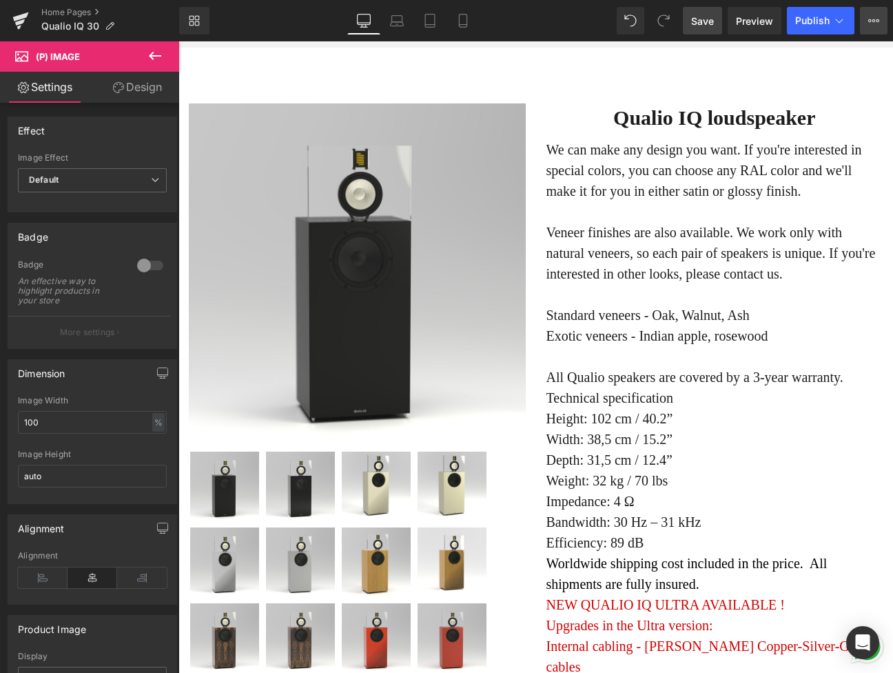
click at [886, 23] on button "View Live Page View with current Template Save Template to Library Schedule Pub…" at bounding box center [874, 21] width 28 height 28
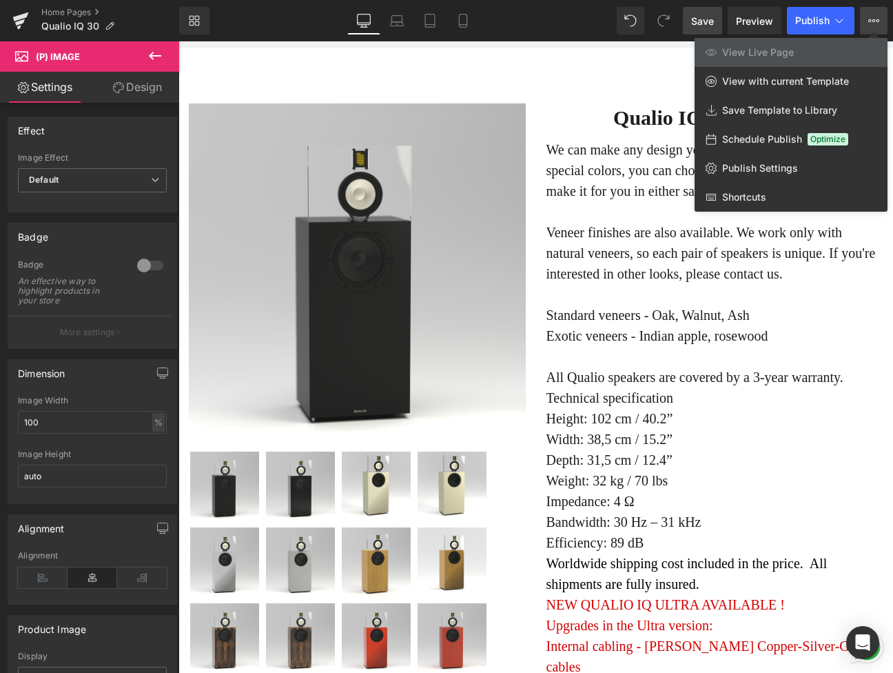
click at [886, 23] on button "View Live Page View with current Template Save Template to Library Schedule Pub…" at bounding box center [874, 21] width 28 height 28
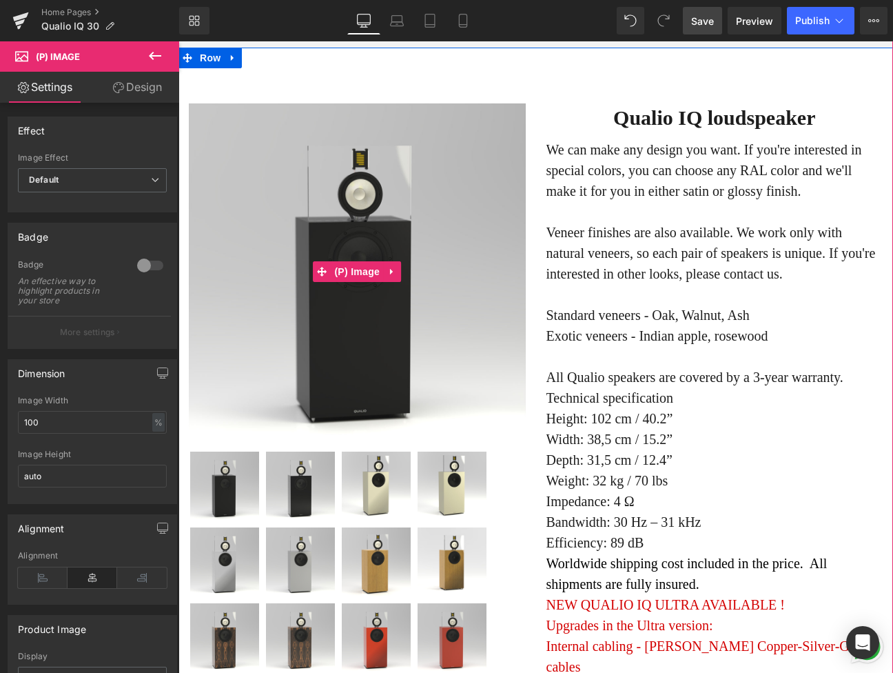
click at [500, 306] on img at bounding box center [357, 271] width 337 height 337
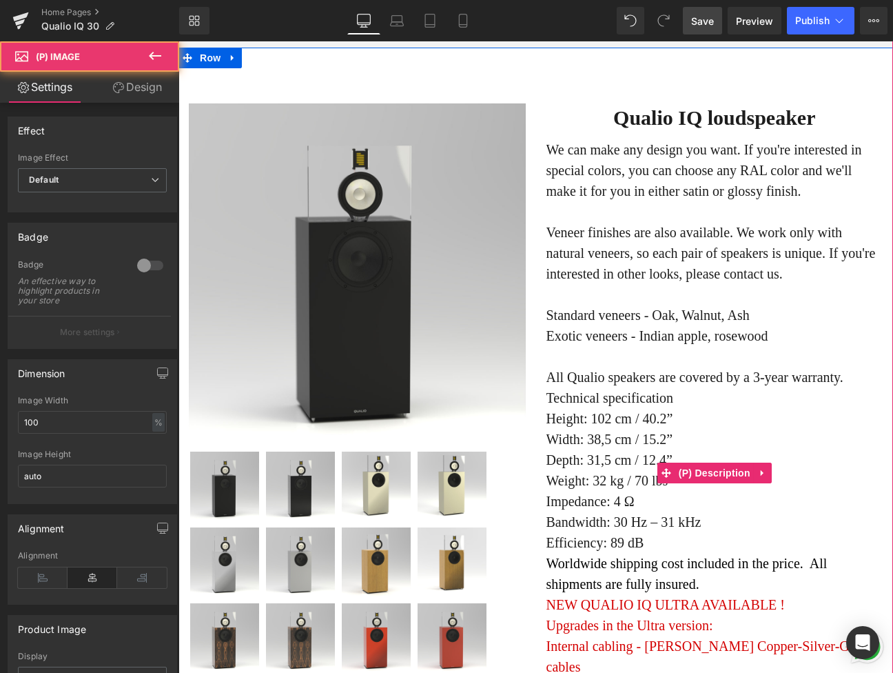
click at [582, 287] on p "We can make any design you want. If you're interested in special colors, you ca…" at bounding box center [714, 263] width 337 height 248
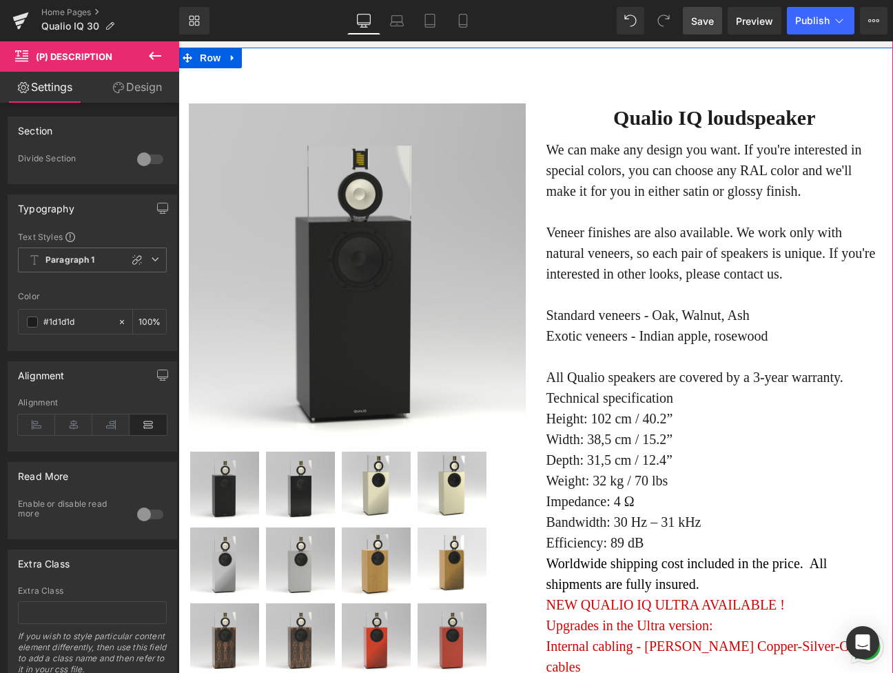
click at [269, 243] on img at bounding box center [357, 271] width 337 height 337
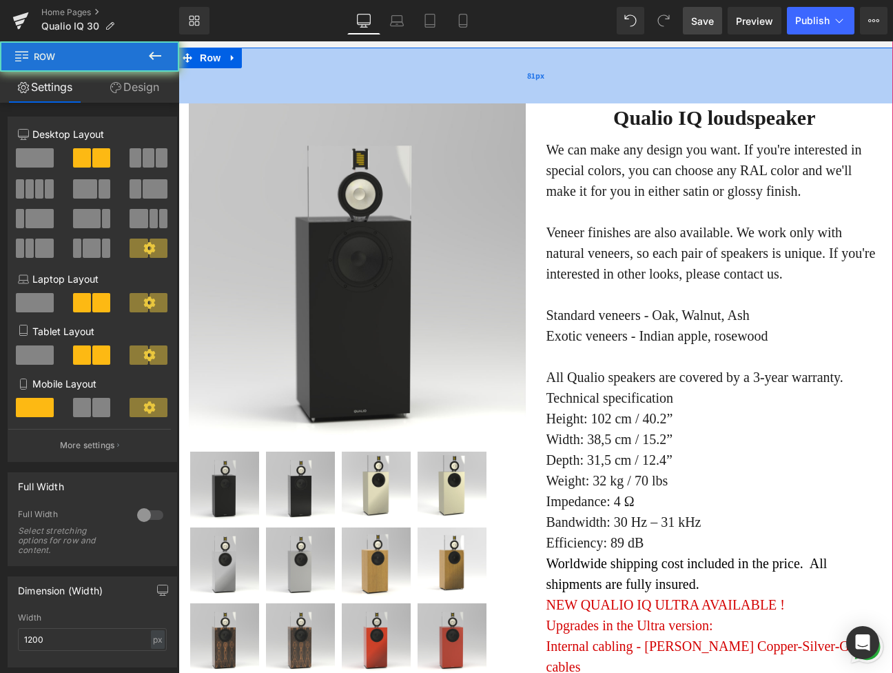
click at [360, 103] on div "81px" at bounding box center [535, 76] width 715 height 56
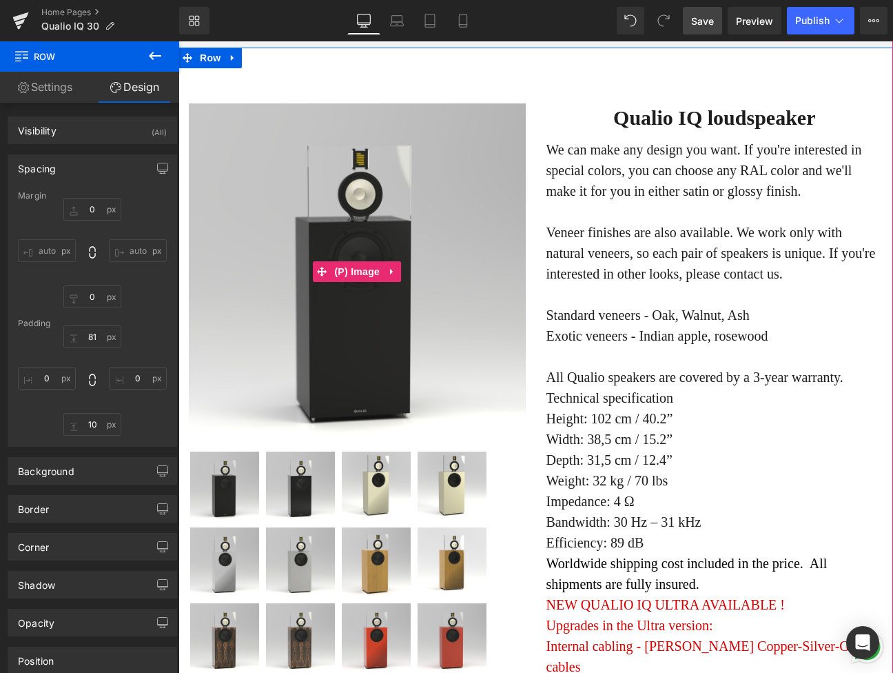
click at [489, 397] on img at bounding box center [357, 271] width 337 height 337
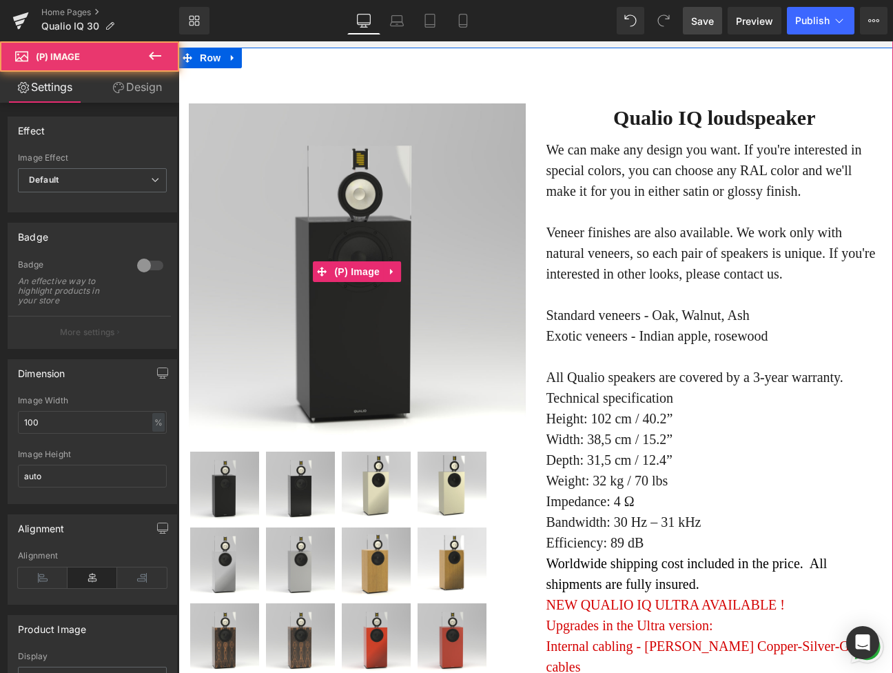
click at [495, 440] on img at bounding box center [357, 271] width 337 height 337
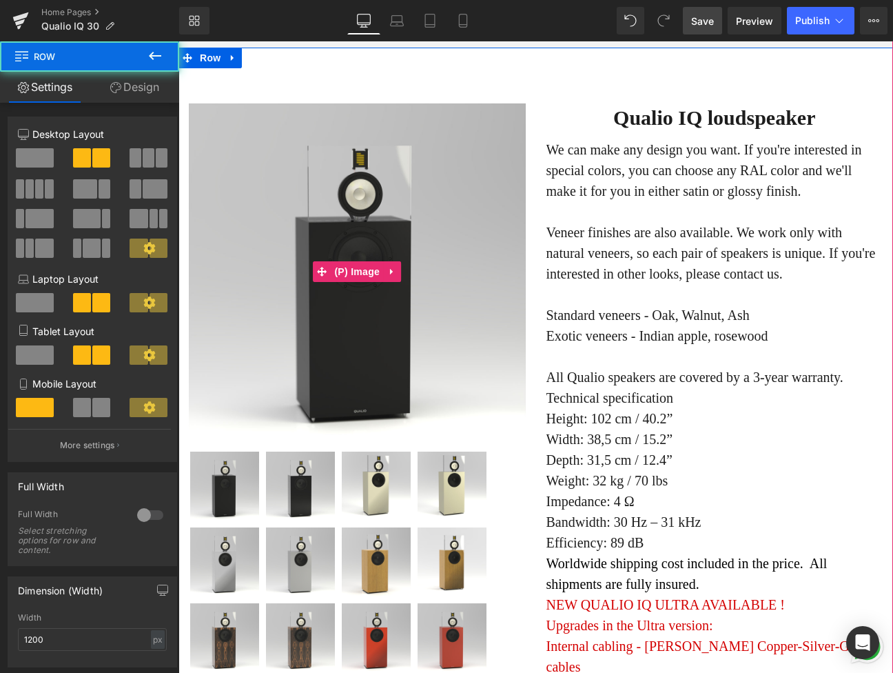
click at [544, 504] on div "Qualio IQ loudspeaker (P) Title We can make any design you want. If you're inte…" at bounding box center [715, 609] width 358 height 1012
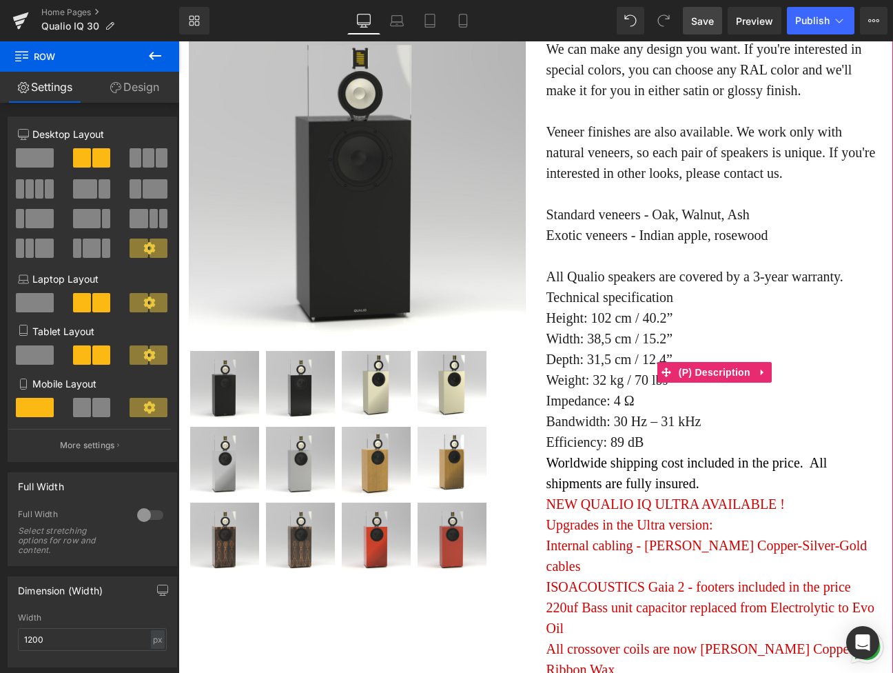
scroll to position [6942, 0]
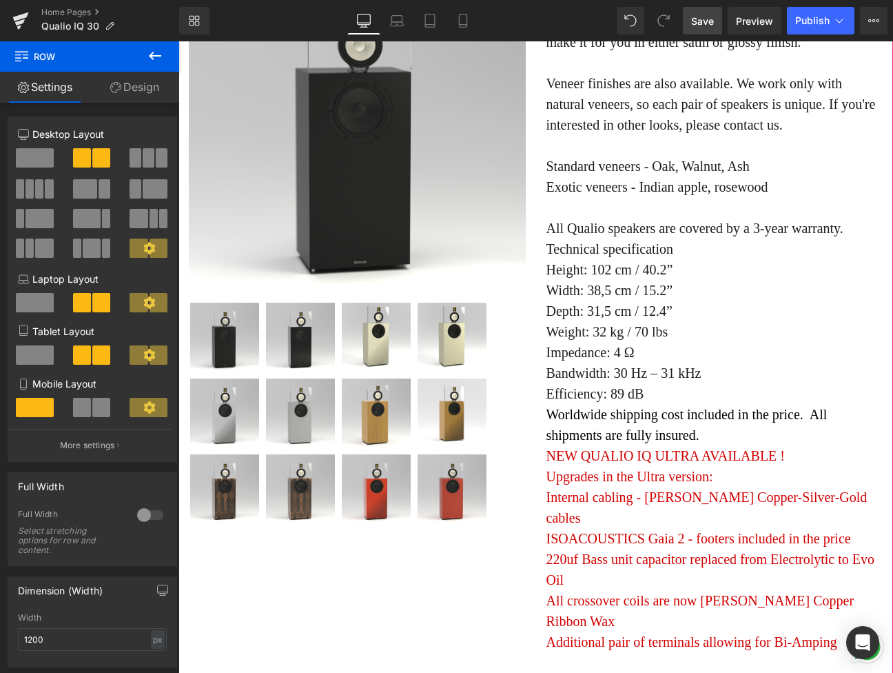
click at [429, 376] on link at bounding box center [454, 338] width 73 height 73
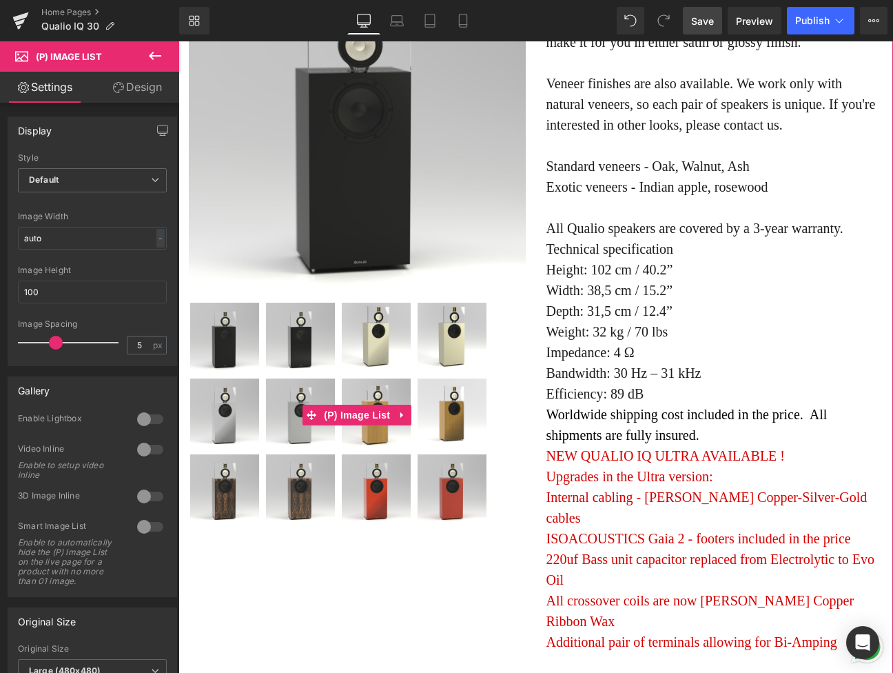
click at [465, 447] on img at bounding box center [452, 412] width 69 height 69
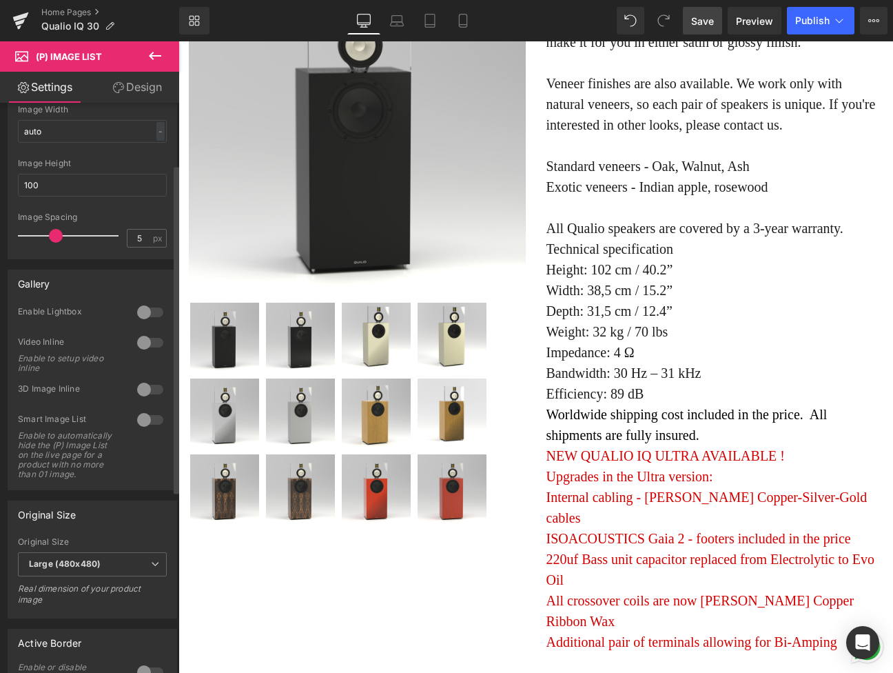
scroll to position [0, 0]
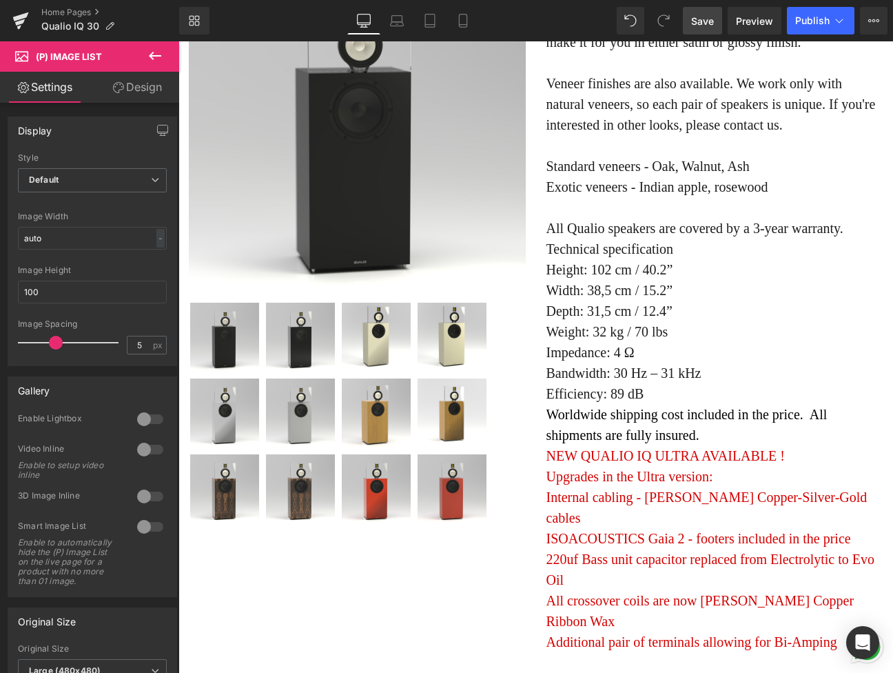
click at [141, 88] on link "Design" at bounding box center [137, 87] width 90 height 31
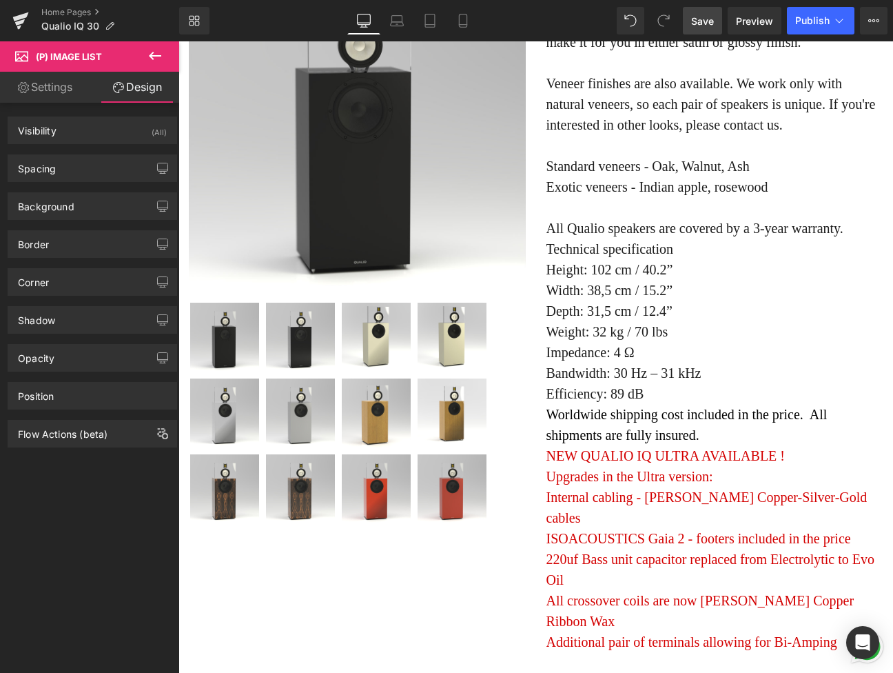
click at [72, 89] on link "Settings" at bounding box center [45, 87] width 90 height 31
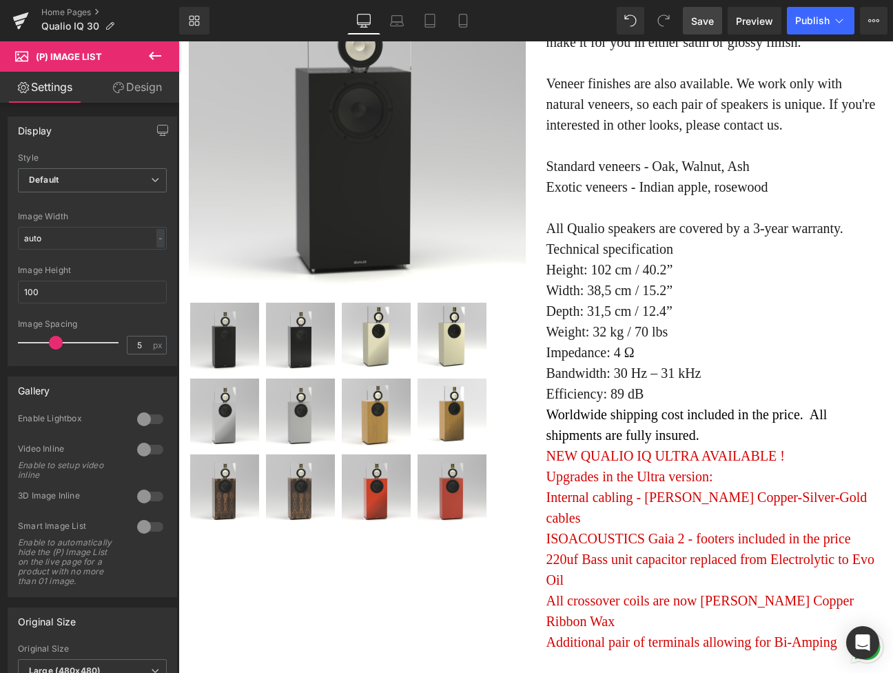
click at [131, 90] on link "Design" at bounding box center [137, 87] width 90 height 31
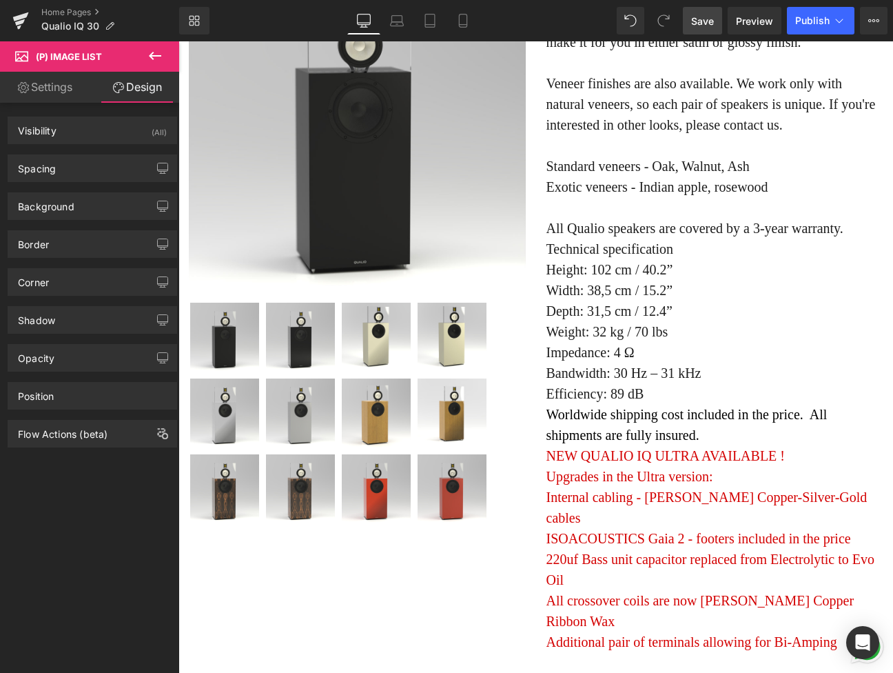
click at [69, 90] on link "Settings" at bounding box center [45, 87] width 90 height 31
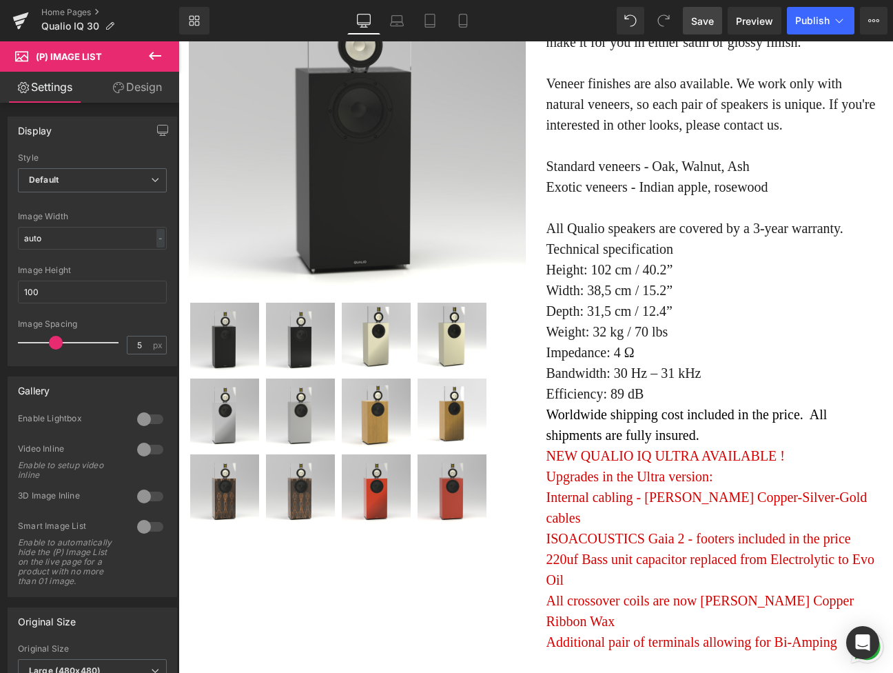
click at [132, 86] on link "Design" at bounding box center [137, 87] width 90 height 31
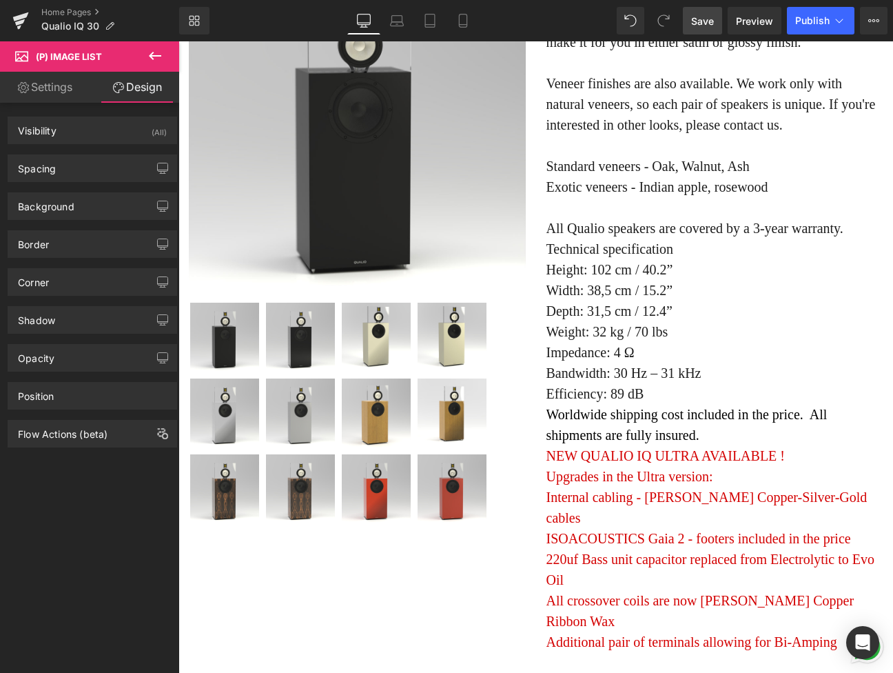
click at [59, 85] on link "Settings" at bounding box center [45, 87] width 90 height 31
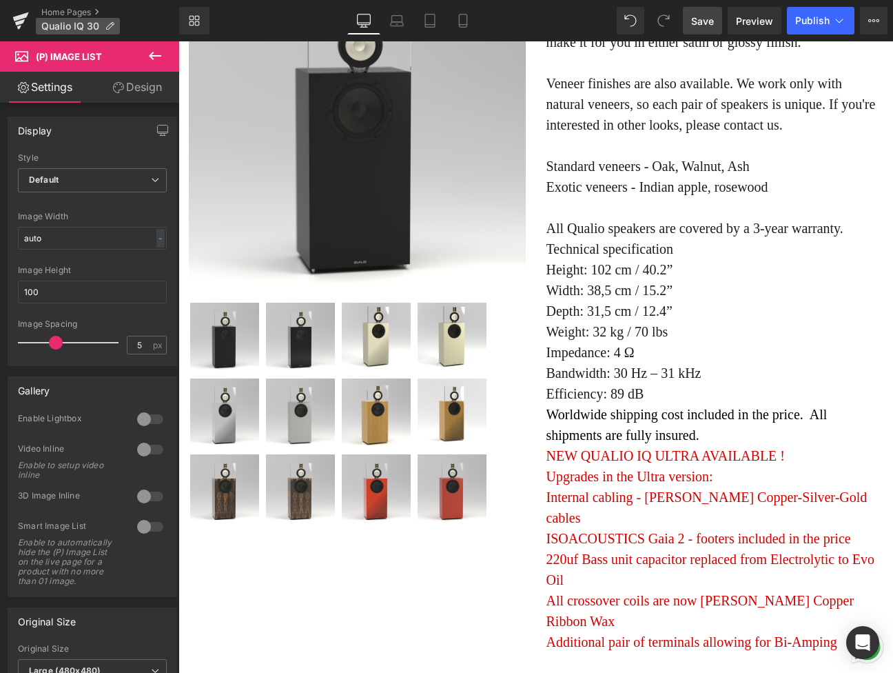
click at [107, 30] on icon at bounding box center [110, 26] width 10 height 10
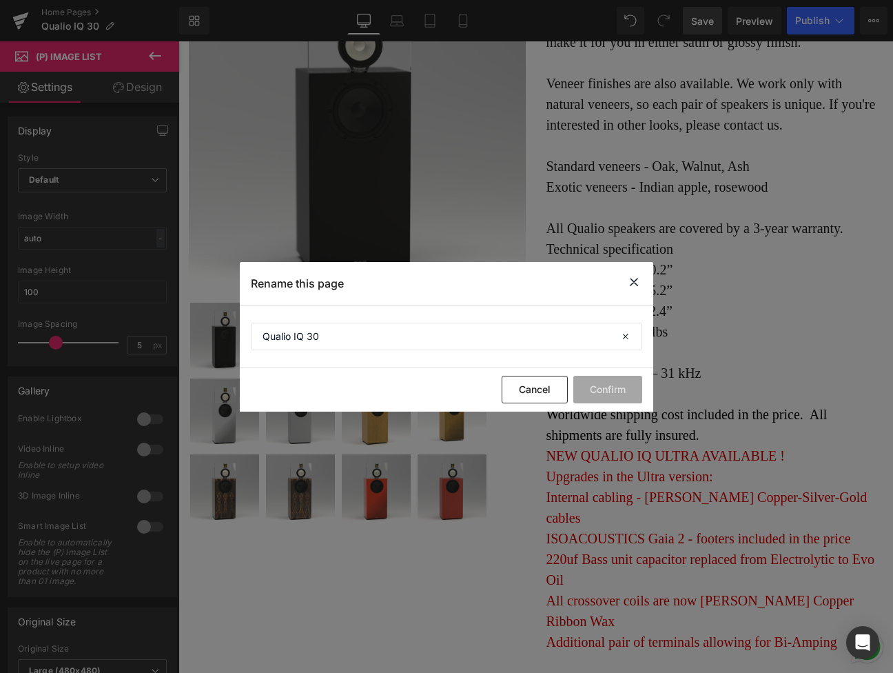
click at [641, 287] on icon at bounding box center [634, 282] width 17 height 17
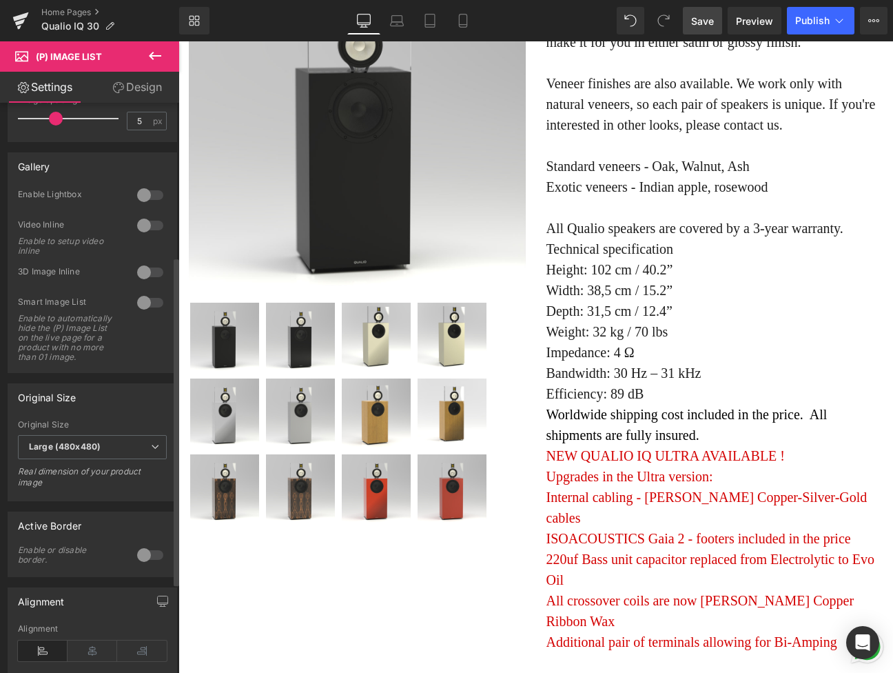
scroll to position [176, 0]
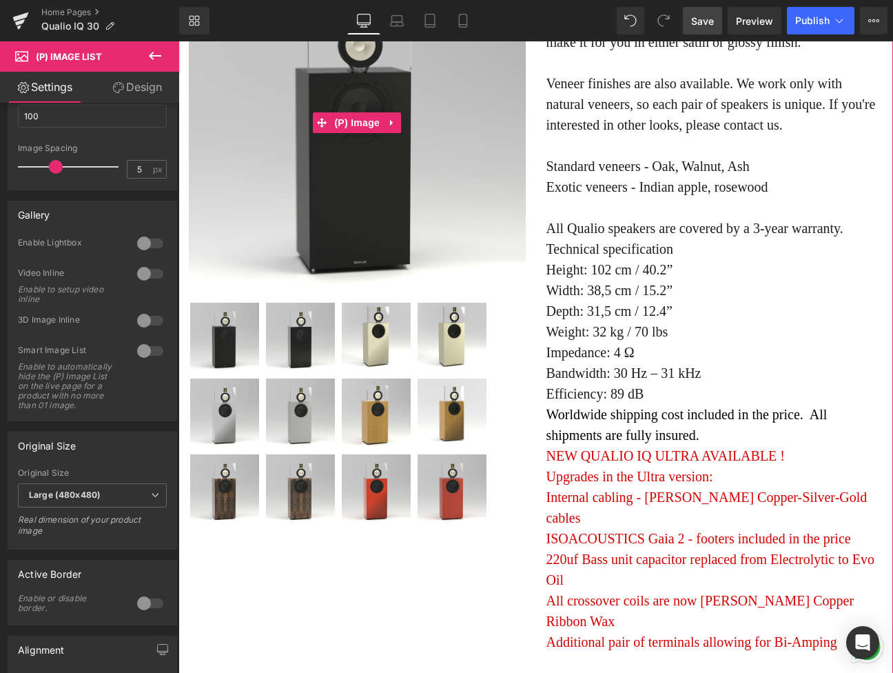
click at [446, 185] on img at bounding box center [357, 123] width 337 height 337
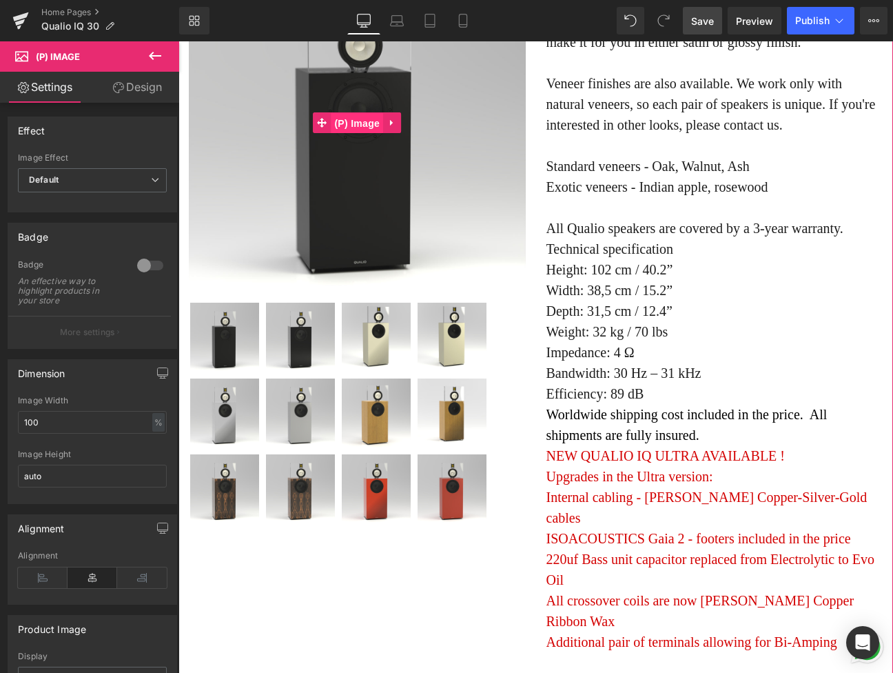
click at [378, 134] on span "(P) Image" at bounding box center [357, 123] width 52 height 21
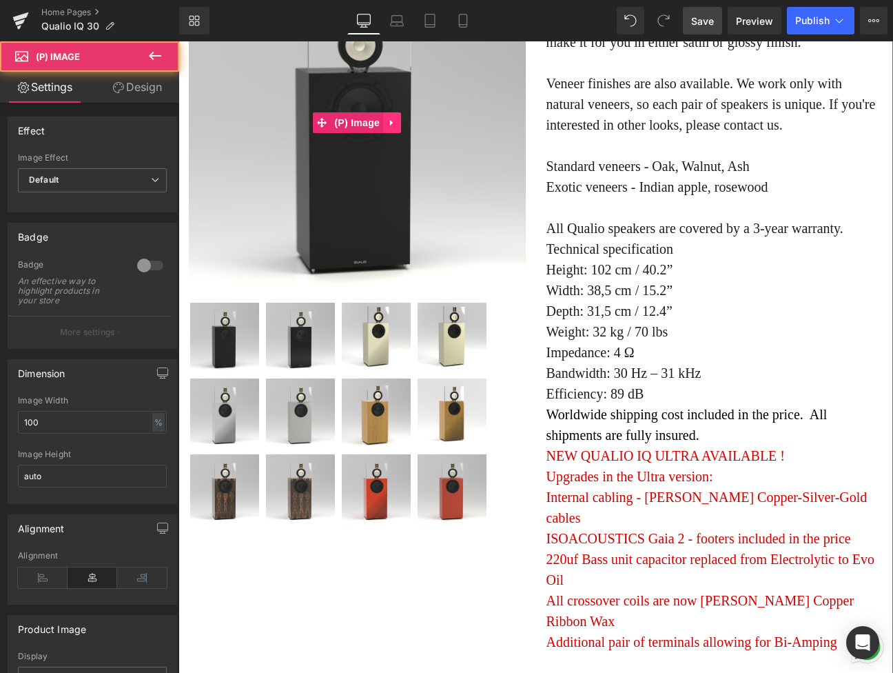
click at [392, 125] on icon at bounding box center [391, 122] width 3 height 6
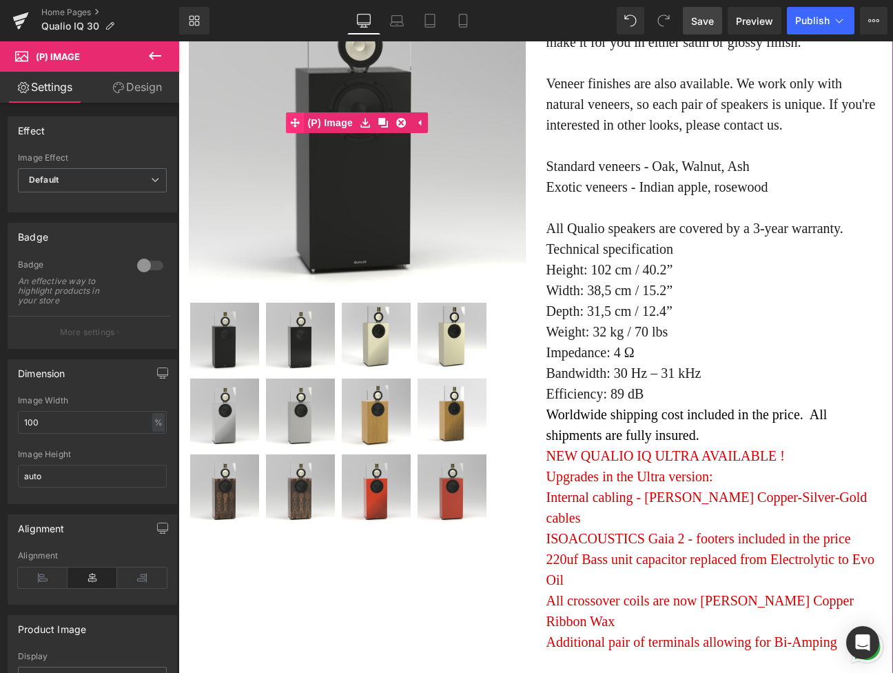
click at [302, 234] on div "Sale Off (P) Image" at bounding box center [357, 123] width 337 height 337
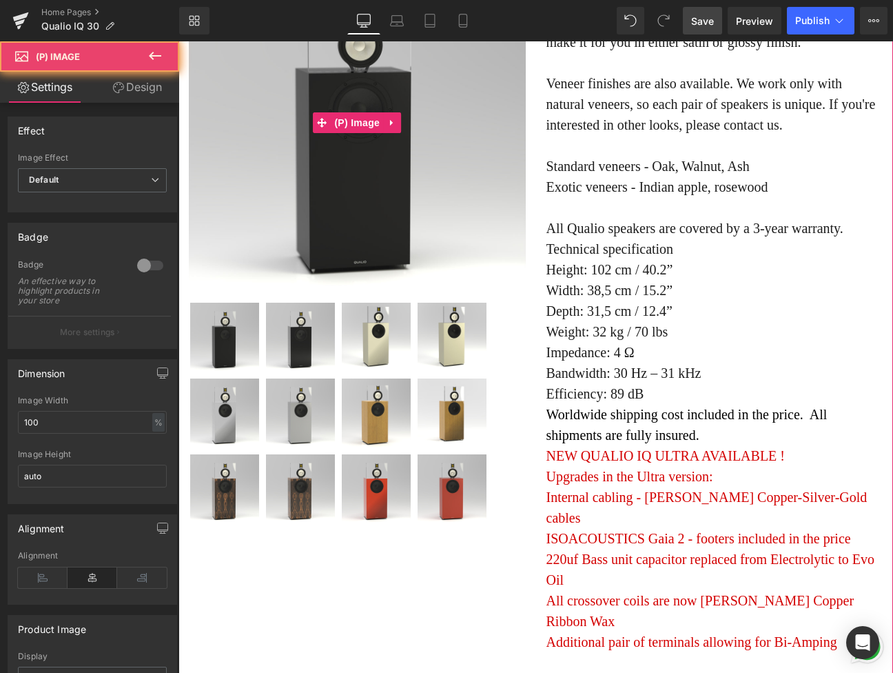
click at [417, 212] on img at bounding box center [357, 123] width 337 height 337
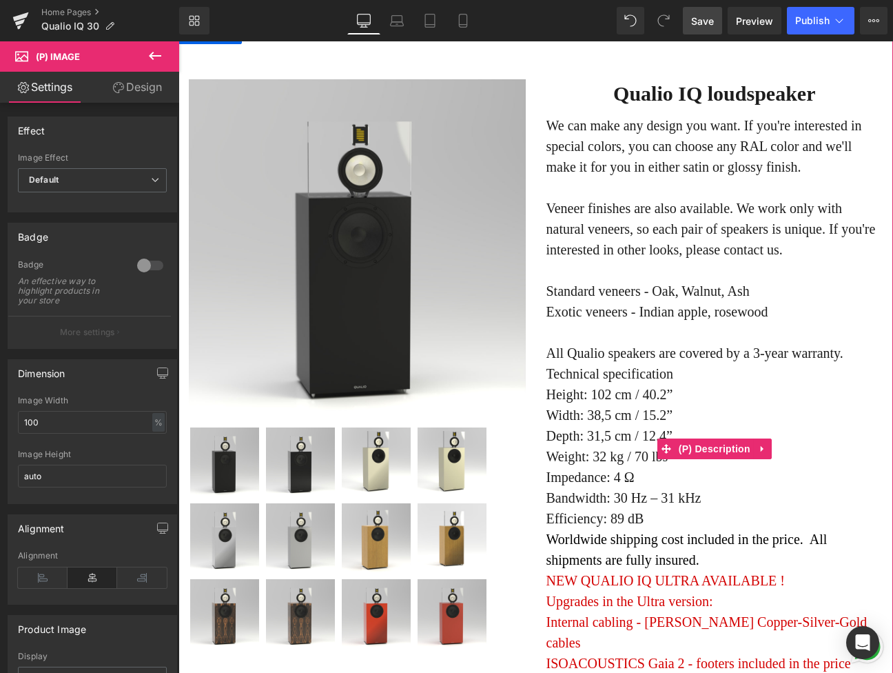
scroll to position [6789, 0]
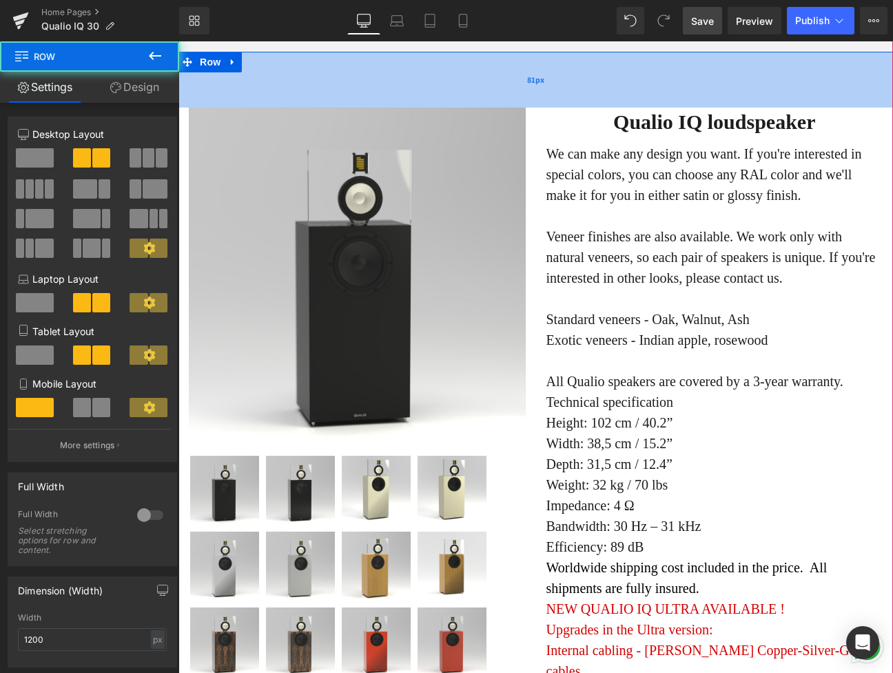
click at [575, 107] on div "81px" at bounding box center [535, 80] width 715 height 56
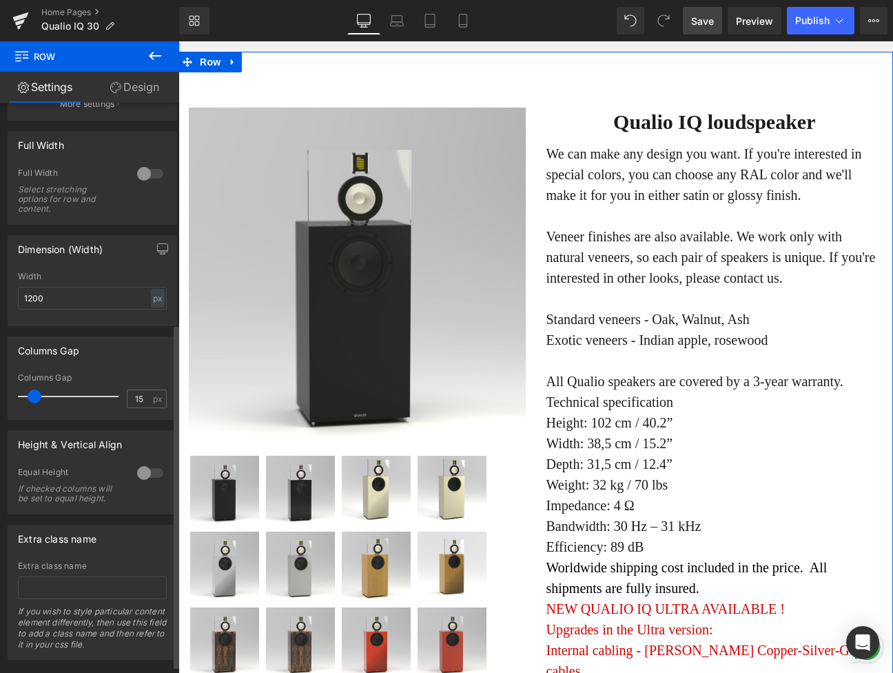
scroll to position [0, 0]
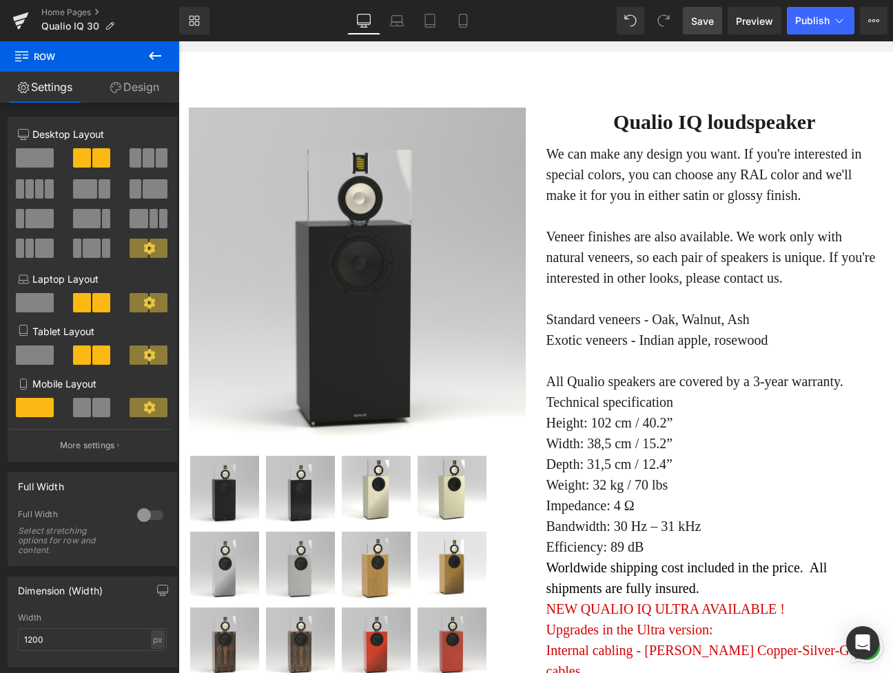
click at [152, 59] on icon at bounding box center [155, 56] width 12 height 8
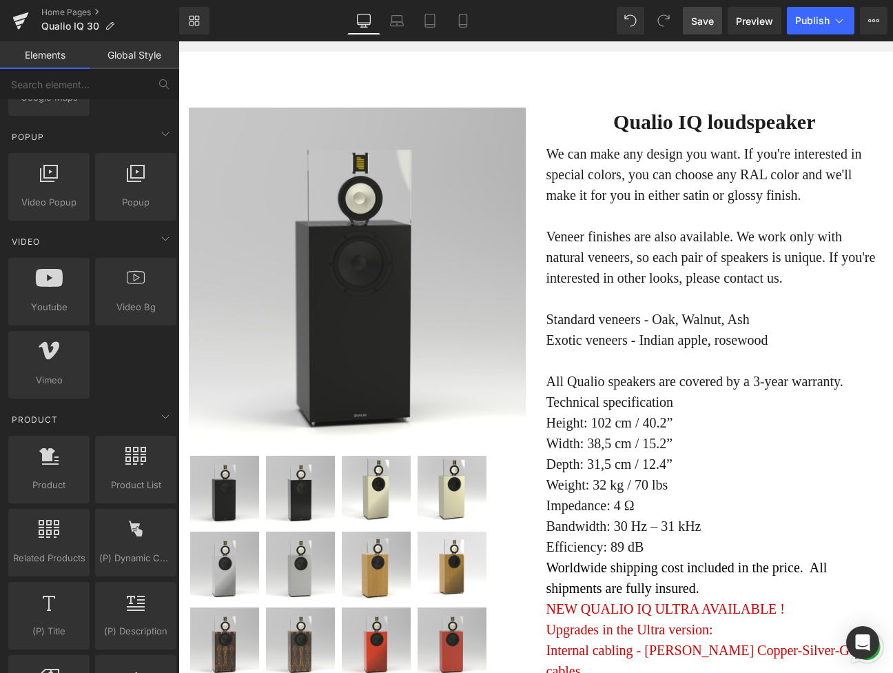
scroll to position [881, 0]
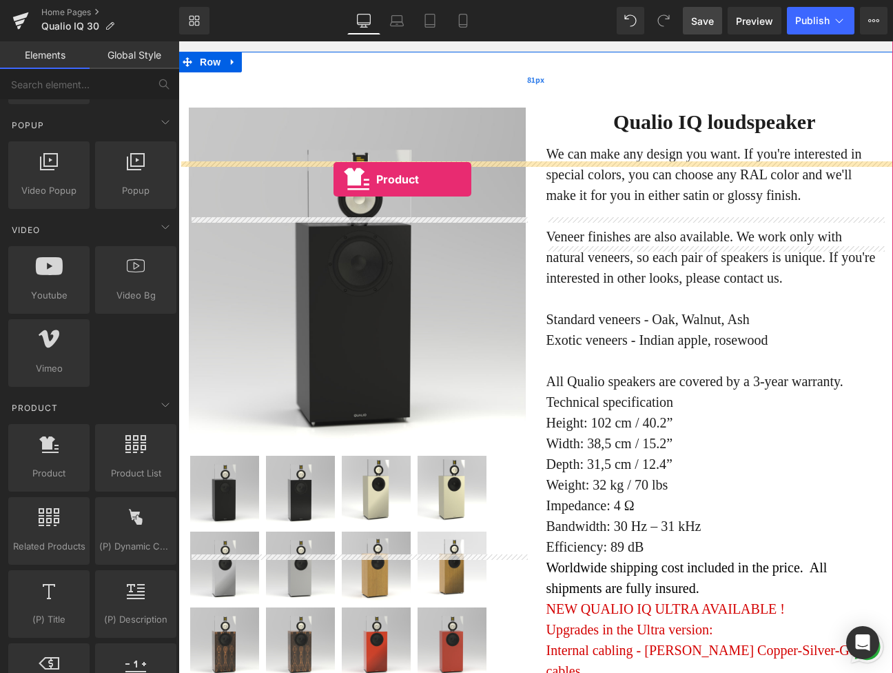
drag, startPoint x: 227, startPoint y: 491, endPoint x: 334, endPoint y: 178, distance: 329.7
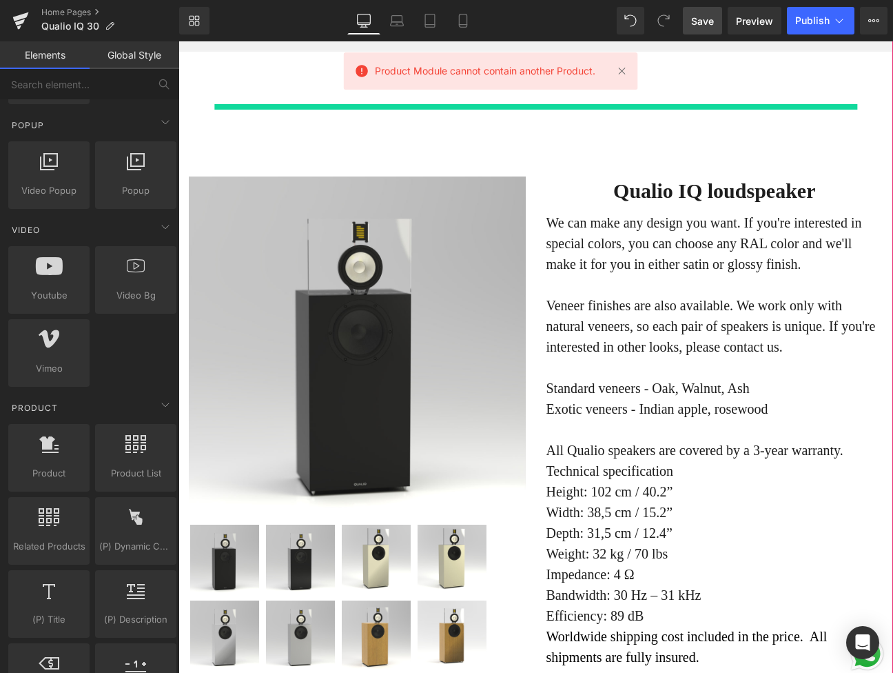
scroll to position [8666, 715]
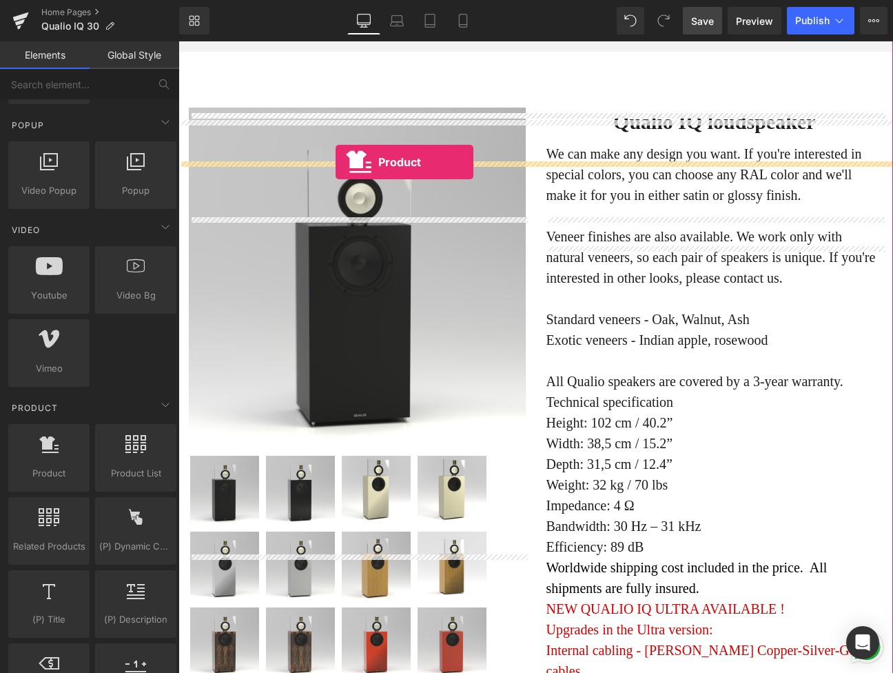
drag, startPoint x: 232, startPoint y: 500, endPoint x: 336, endPoint y: 162, distance: 353.8
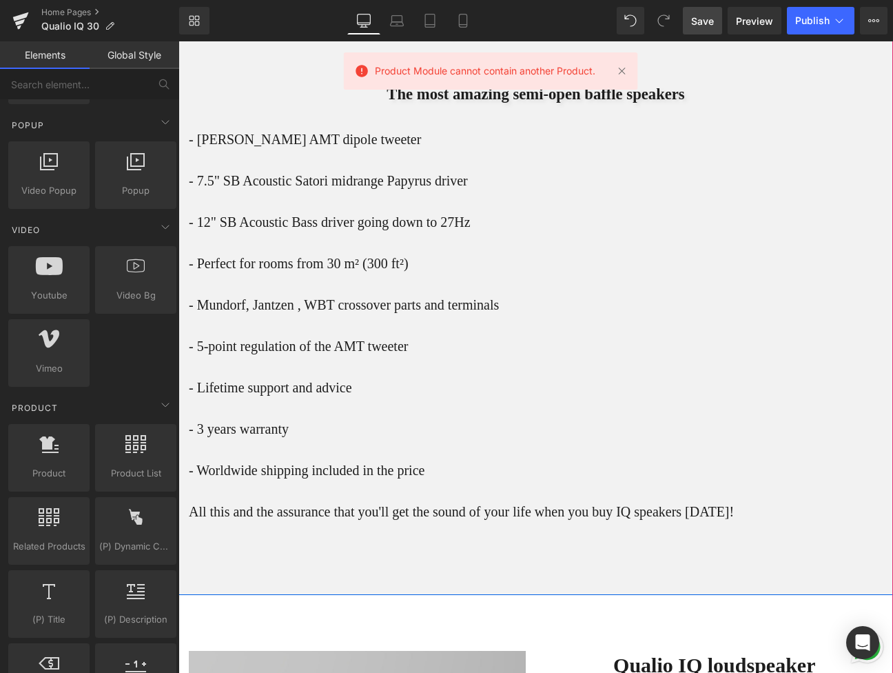
scroll to position [6217, 0]
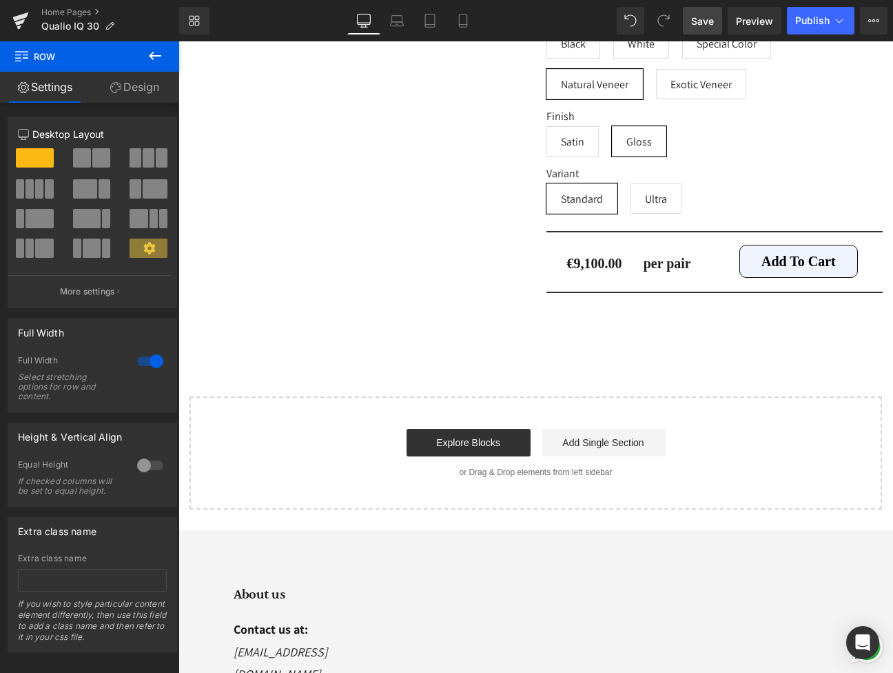
scroll to position [7327, 0]
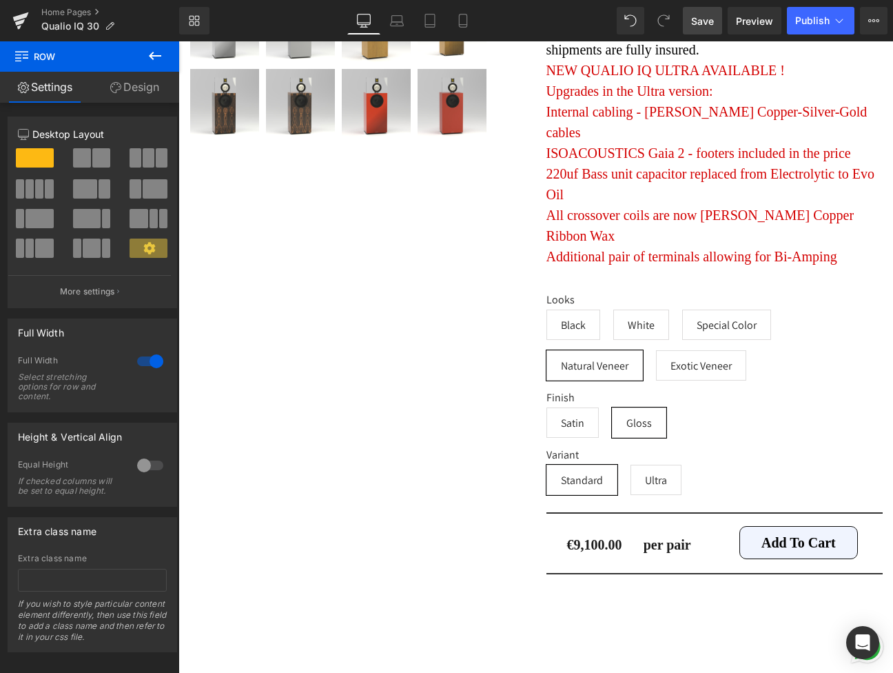
click at [444, 382] on div "Sale Off (P) Image" at bounding box center [535, 51] width 715 height 1075
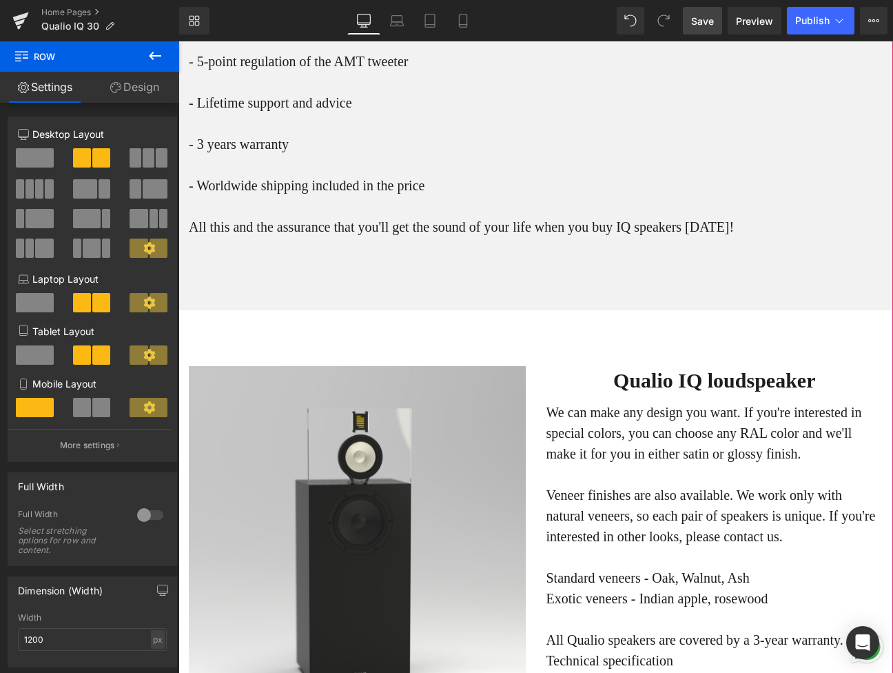
scroll to position [6538, 0]
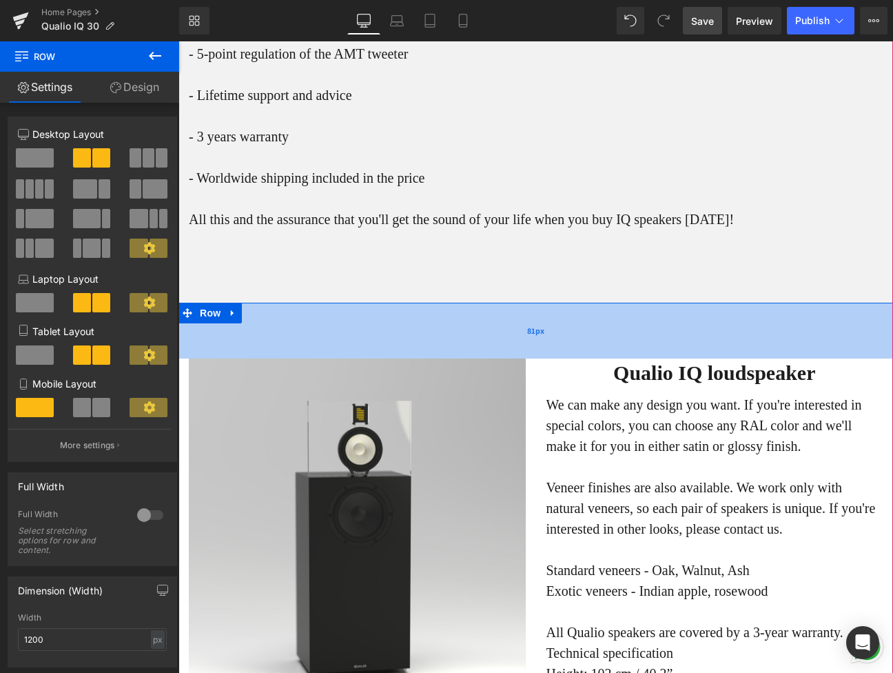
click at [398, 358] on div "81px" at bounding box center [535, 330] width 715 height 56
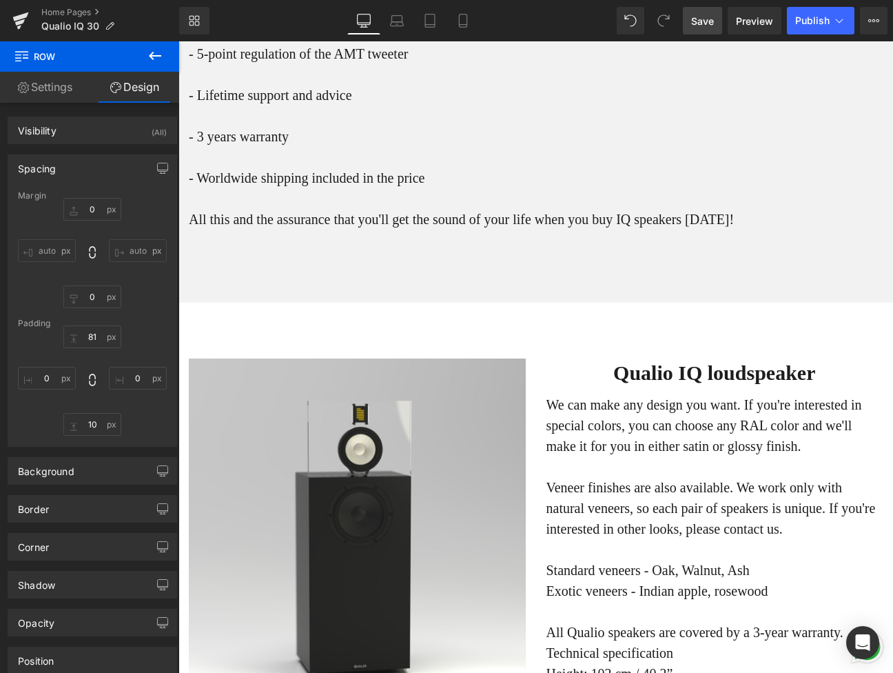
click at [155, 60] on icon at bounding box center [155, 56] width 17 height 17
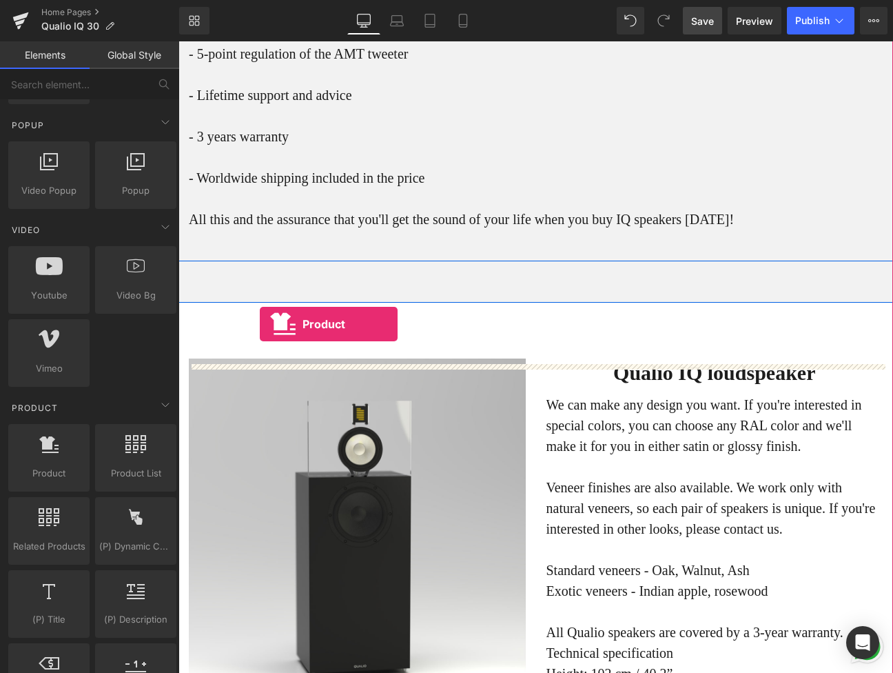
drag, startPoint x: 235, startPoint y: 492, endPoint x: 260, endPoint y: 323, distance: 170.6
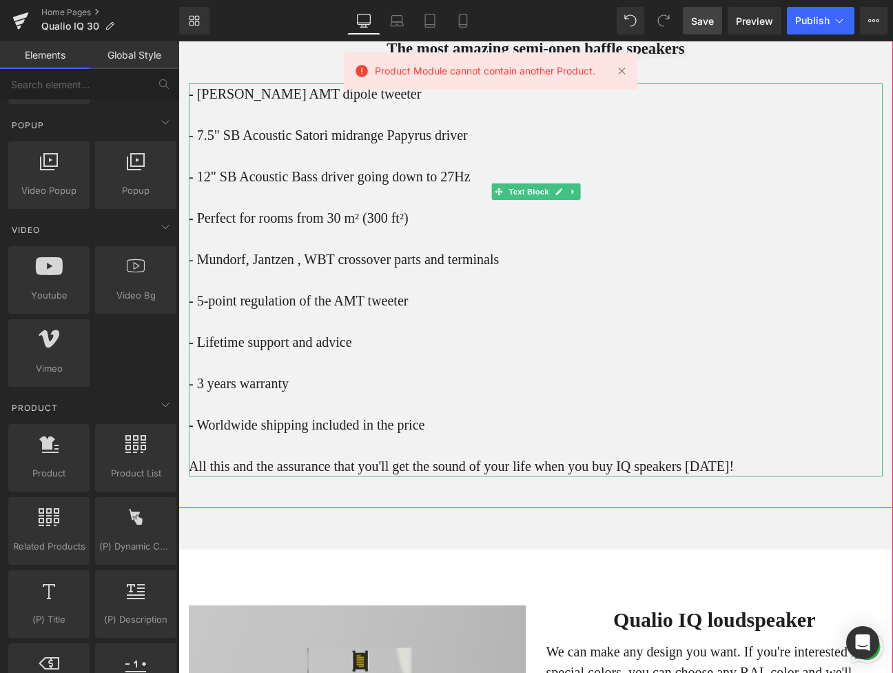
scroll to position [6241, 0]
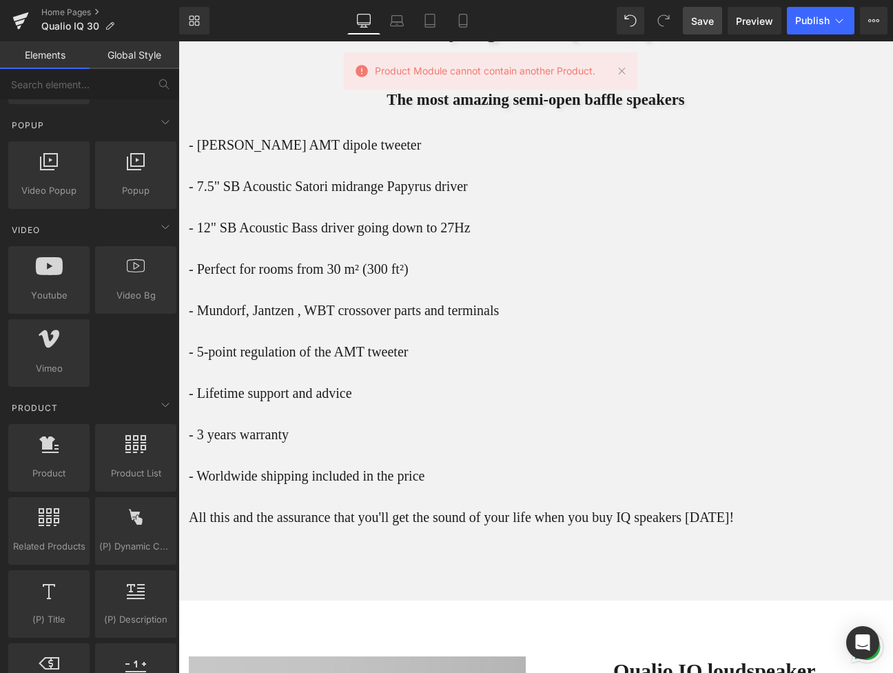
click at [631, 66] on div "Product Module cannot contain another Product." at bounding box center [491, 70] width 294 height 37
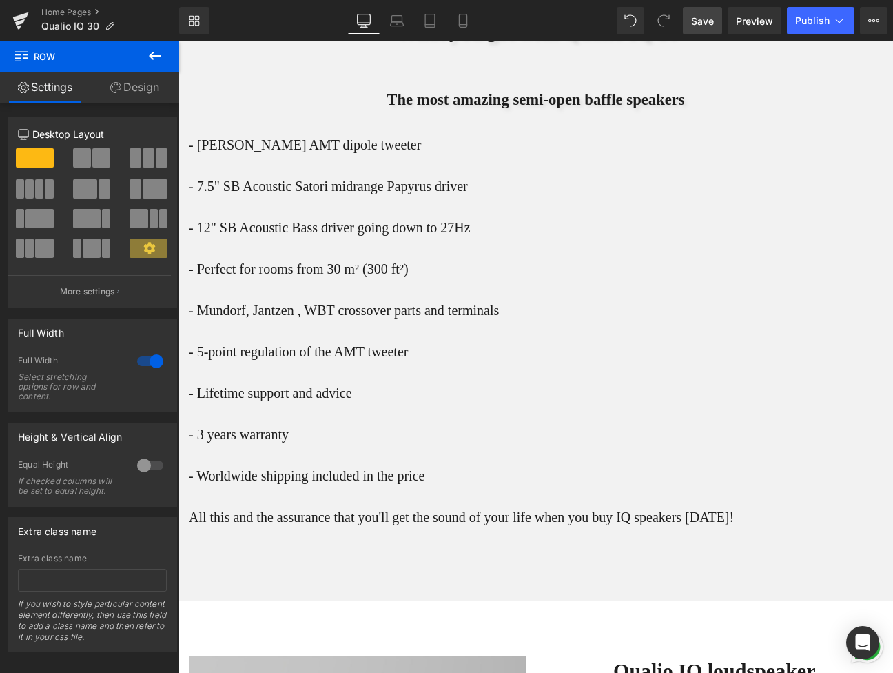
click at [154, 56] on icon at bounding box center [155, 56] width 12 height 8
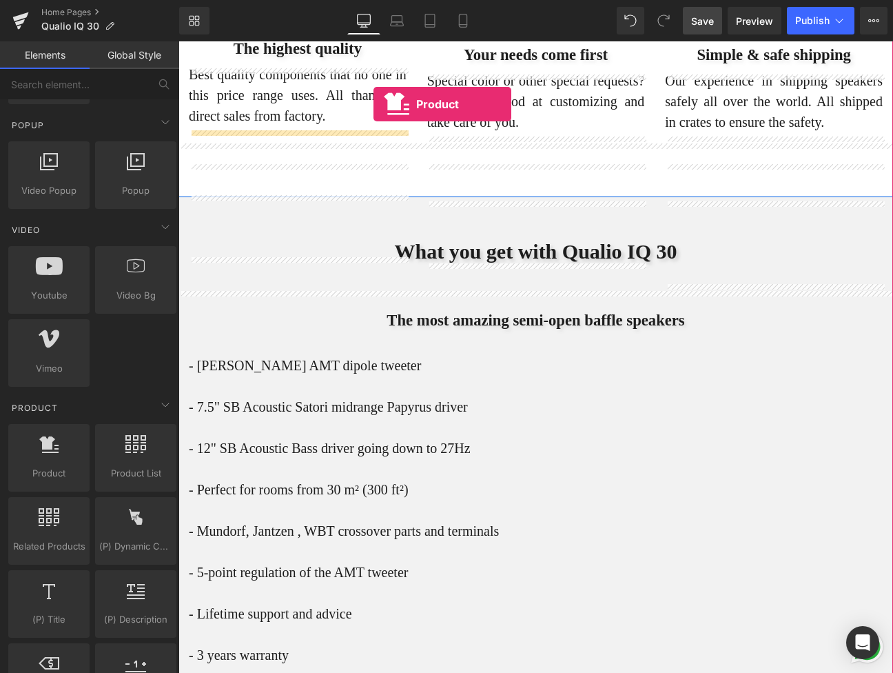
scroll to position [5979, 0]
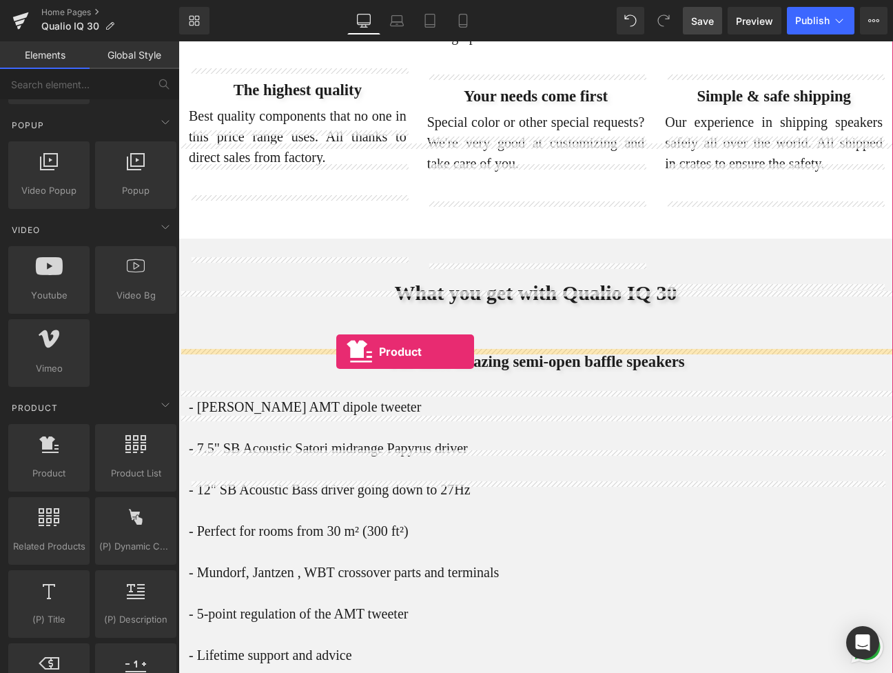
drag, startPoint x: 236, startPoint y: 513, endPoint x: 336, endPoint y: 351, distance: 190.3
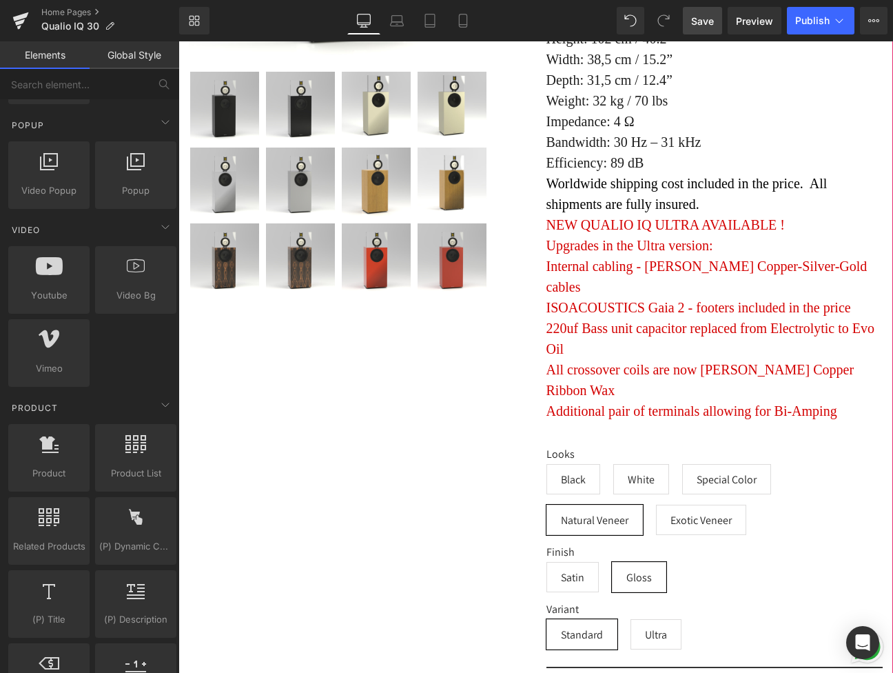
scroll to position [7149, 0]
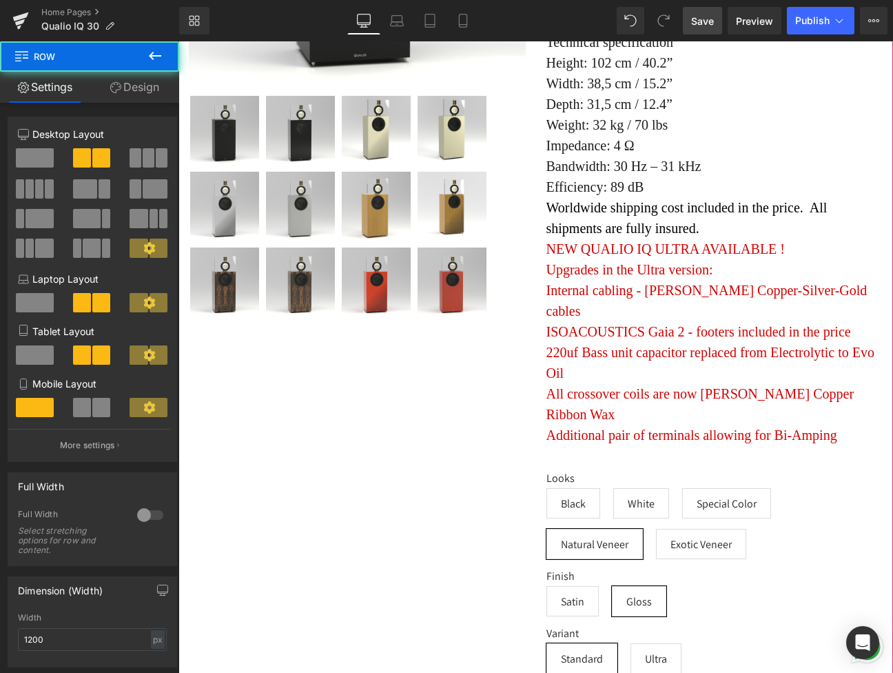
click at [446, 511] on div "Sale Off (P) Image" at bounding box center [535, 229] width 715 height 1075
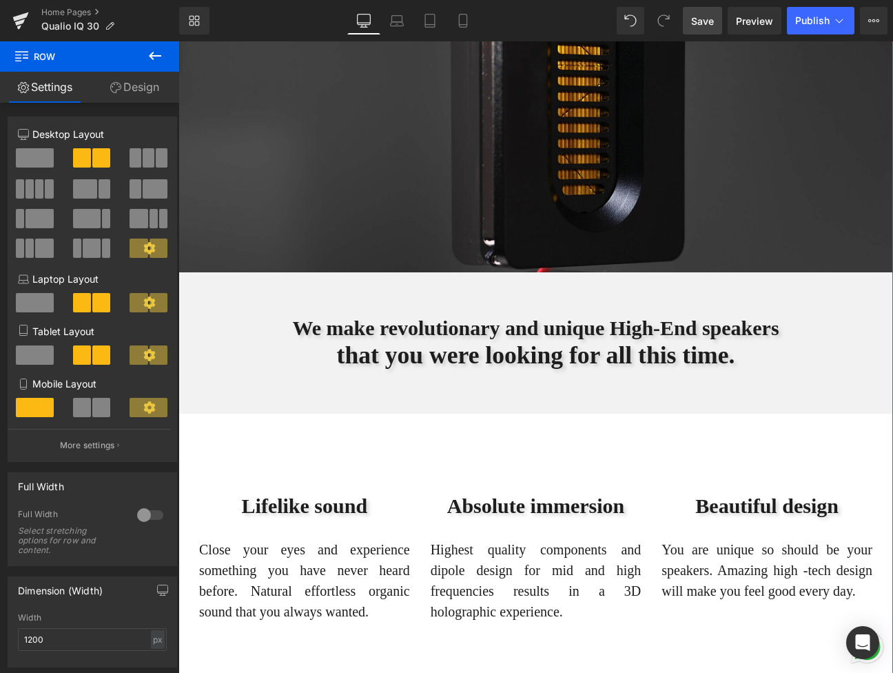
scroll to position [0, 0]
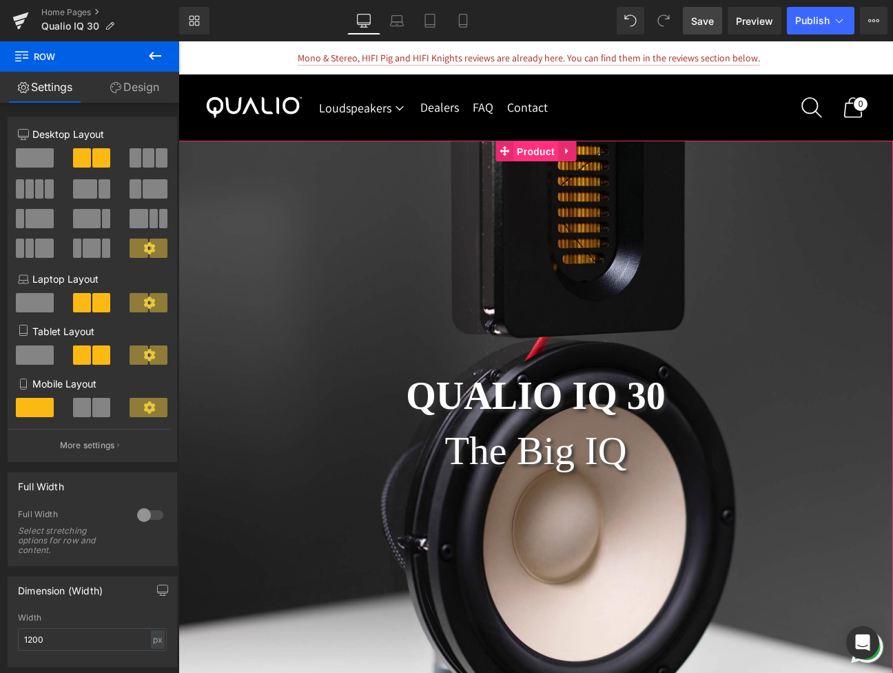
click at [548, 149] on link "Product" at bounding box center [526, 151] width 63 height 21
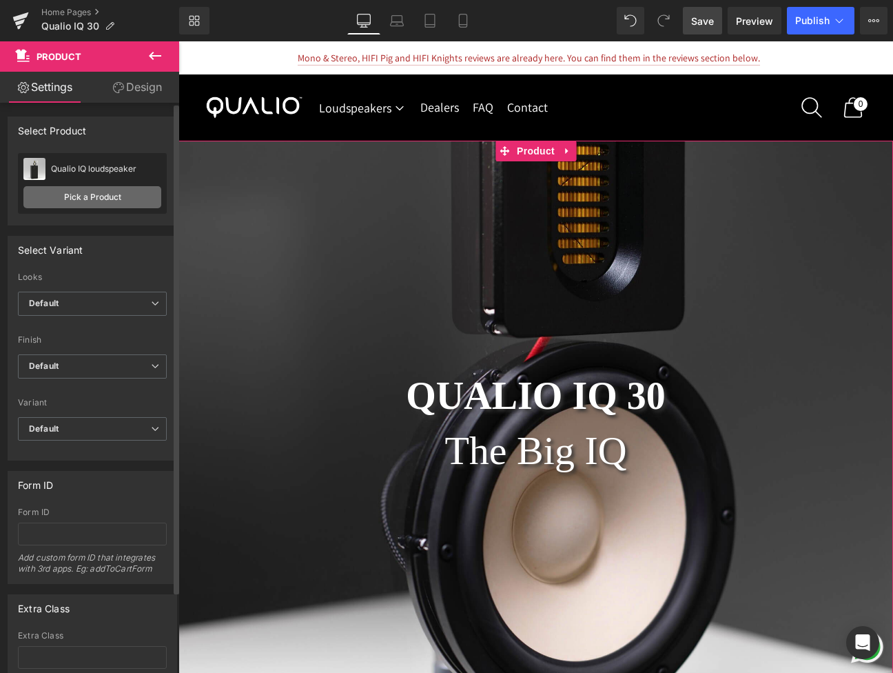
click at [86, 198] on link "Pick a Product" at bounding box center [92, 197] width 138 height 22
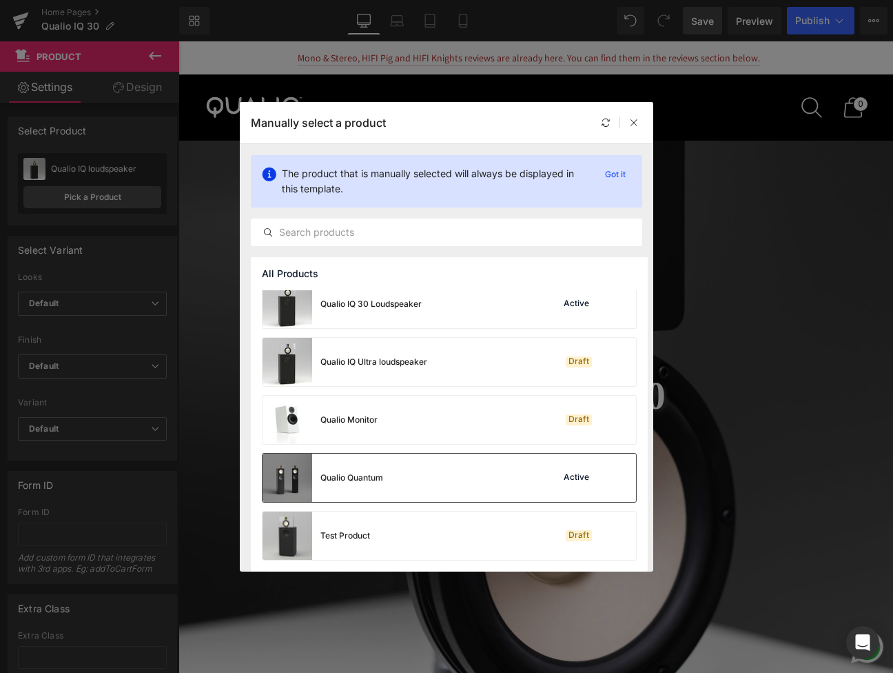
scroll to position [237, 0]
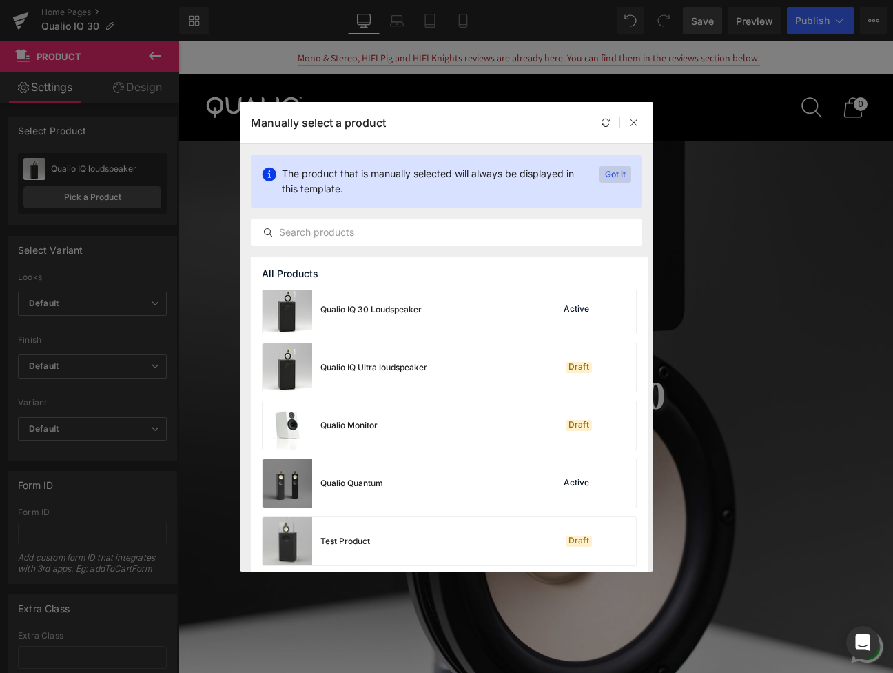
click at [622, 170] on p "Got it" at bounding box center [615, 174] width 32 height 17
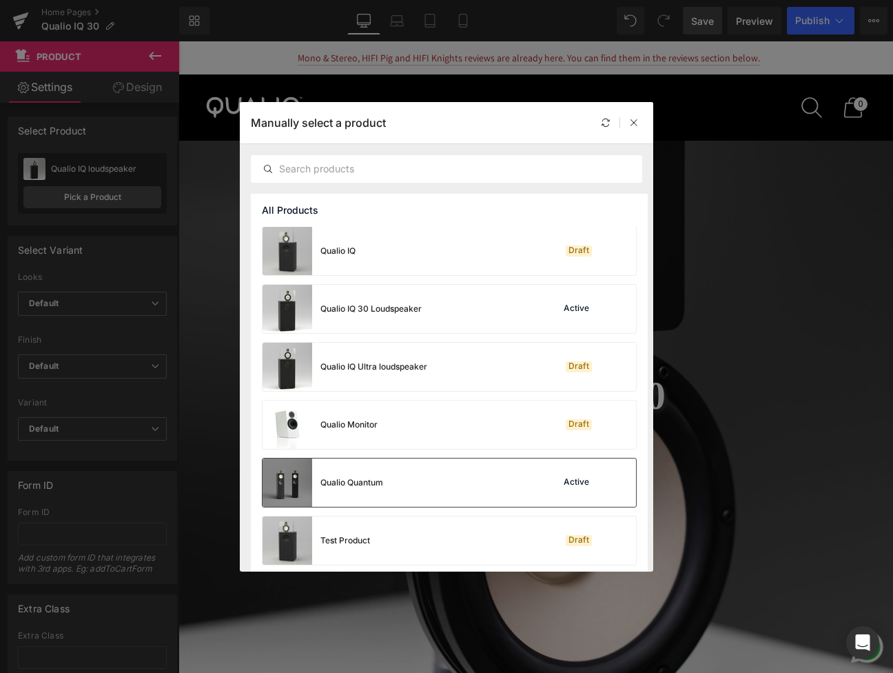
scroll to position [176, 0]
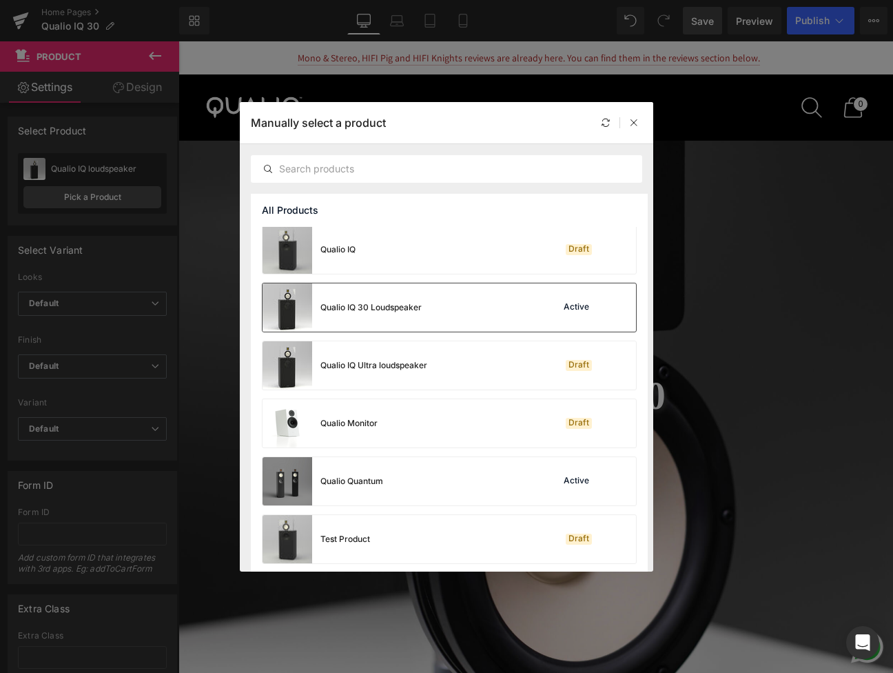
click at [378, 305] on div "Qualio IQ 30 Loudspeaker" at bounding box center [370, 307] width 101 height 12
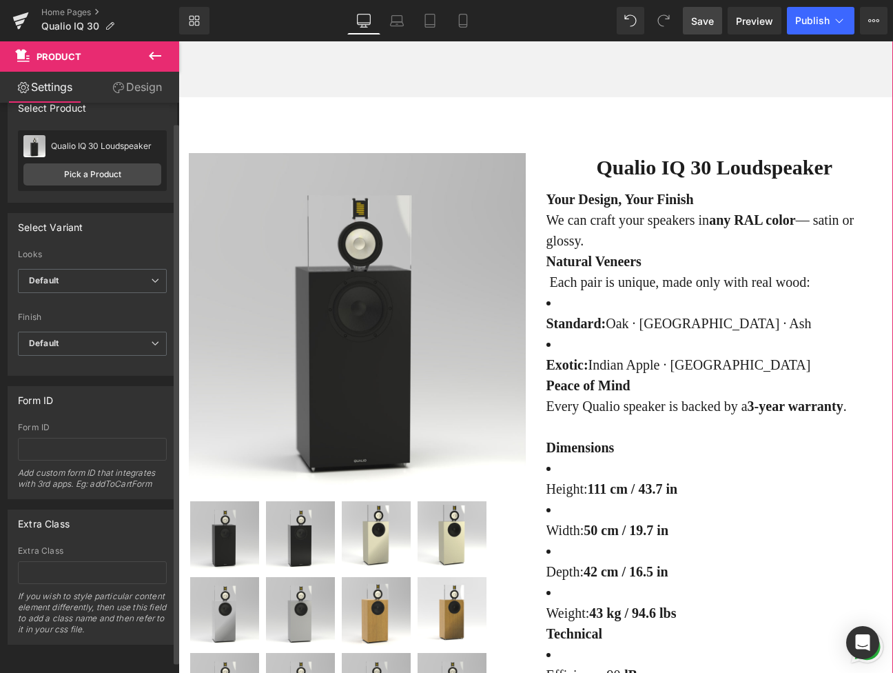
scroll to position [32, 0]
click at [94, 269] on span "Default" at bounding box center [92, 281] width 149 height 24
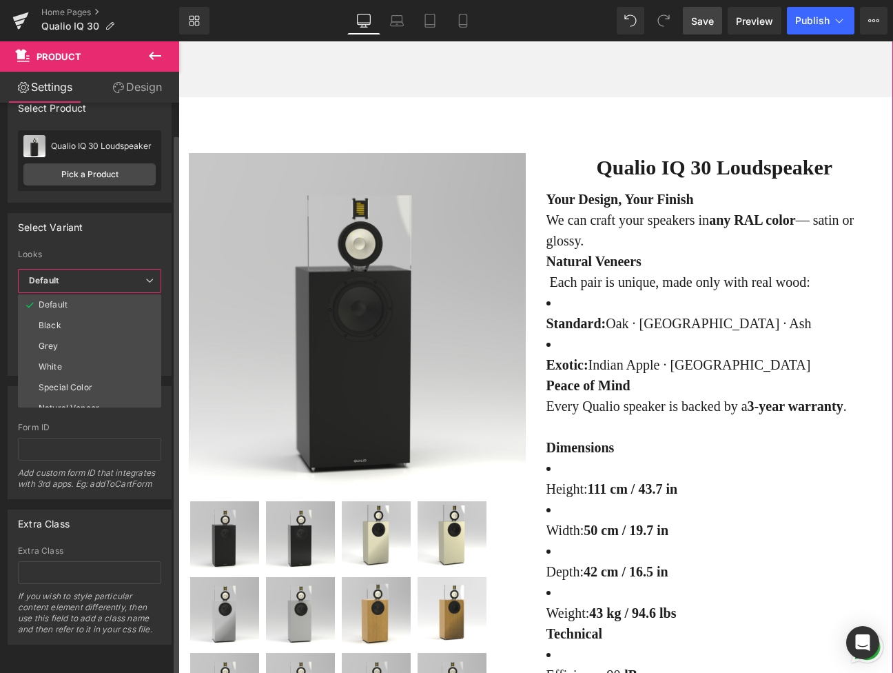
click at [94, 269] on span "Default" at bounding box center [89, 281] width 143 height 24
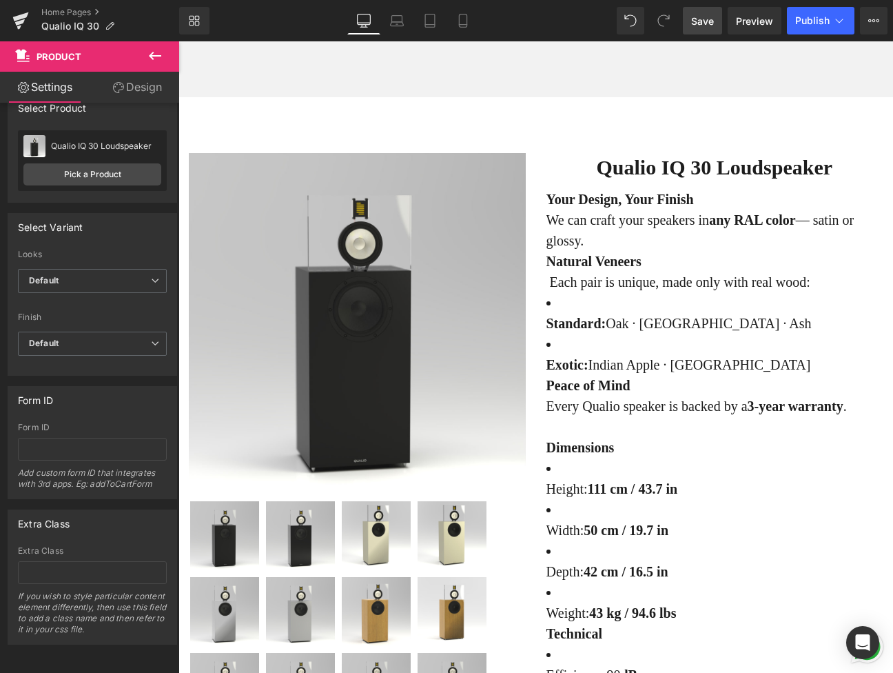
click at [705, 23] on span "Save" at bounding box center [702, 21] width 23 height 14
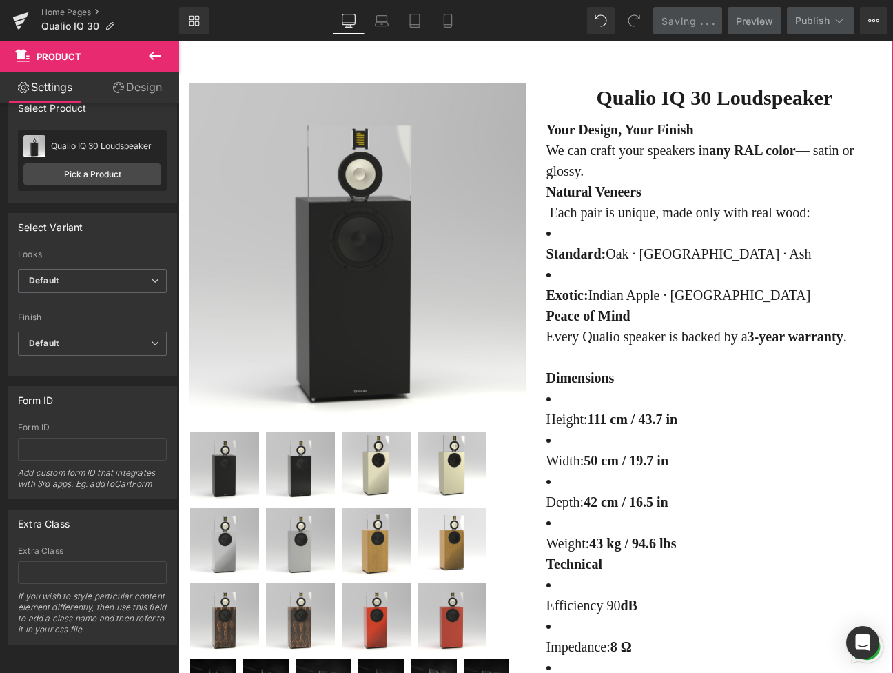
scroll to position [6811, 0]
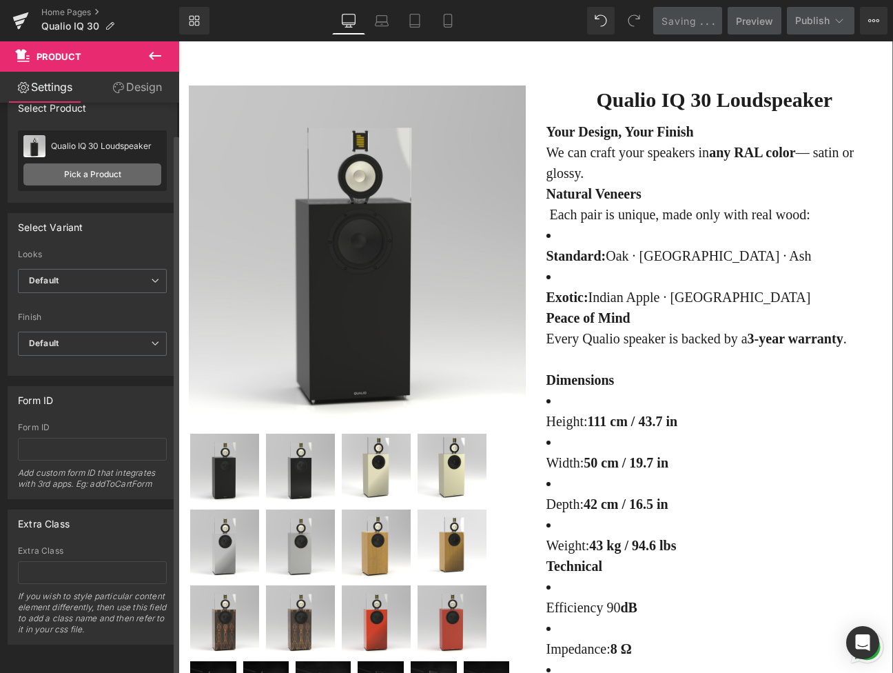
click at [107, 166] on link "Pick a Product" at bounding box center [92, 174] width 138 height 22
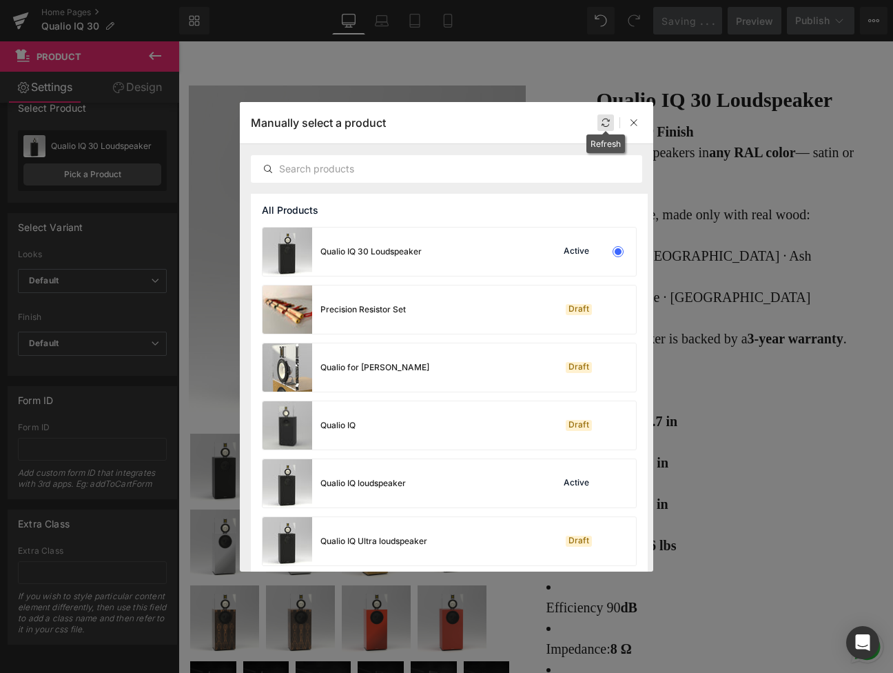
click at [606, 120] on icon at bounding box center [606, 123] width 10 height 10
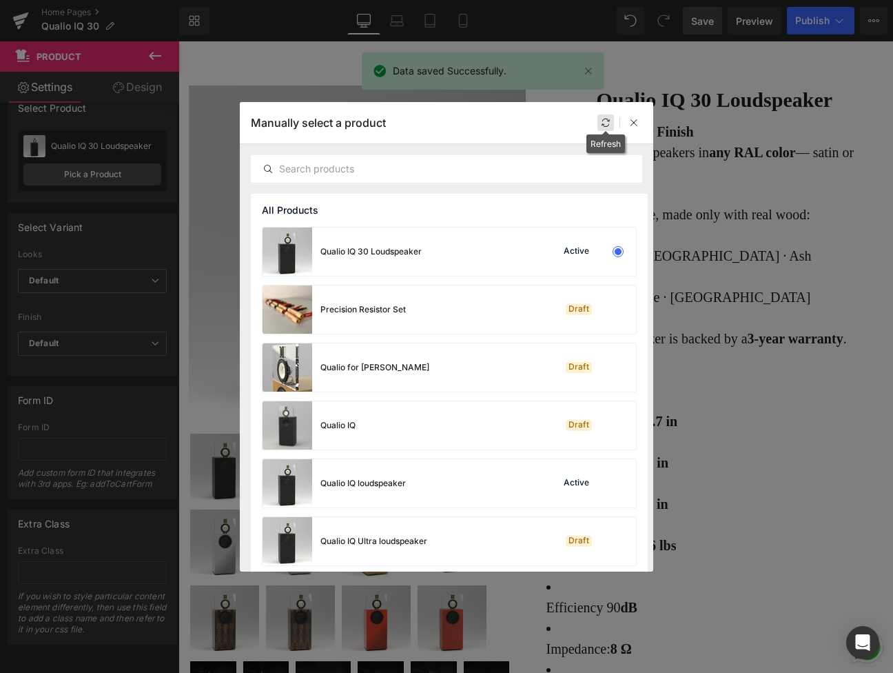
click at [606, 125] on icon at bounding box center [606, 123] width 10 height 10
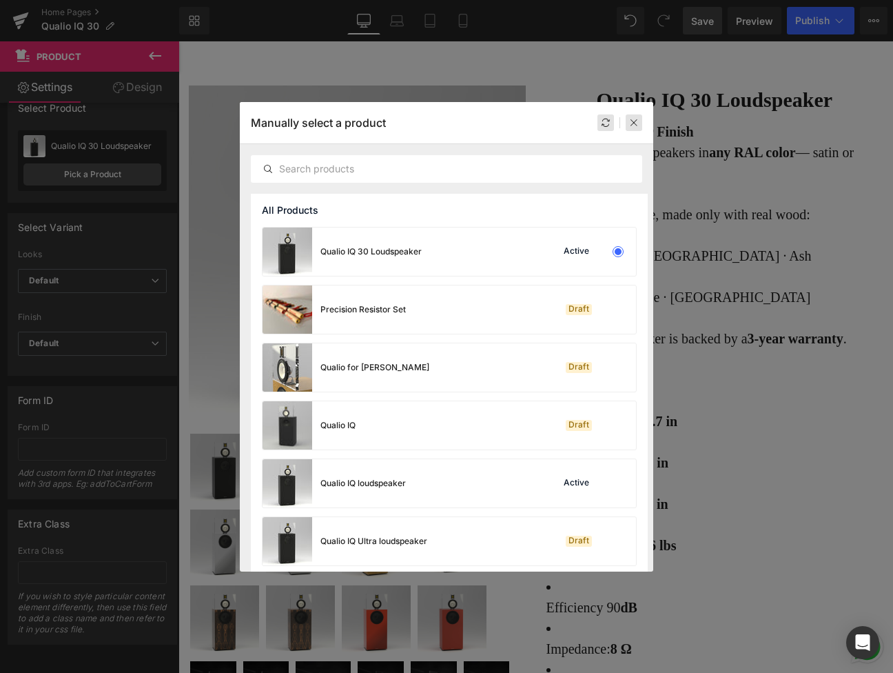
click at [627, 123] on div at bounding box center [634, 122] width 17 height 17
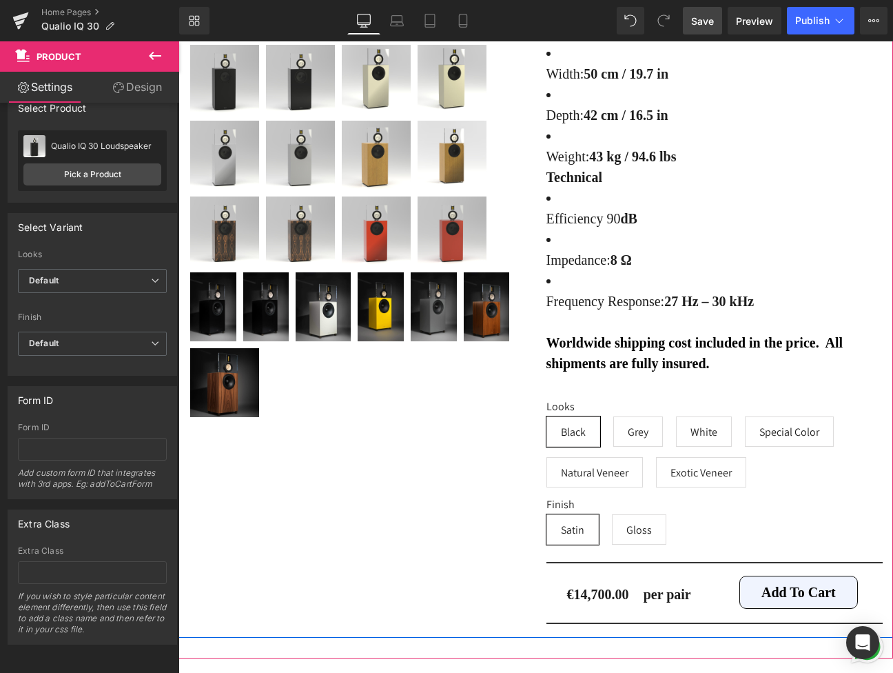
scroll to position [7177, 0]
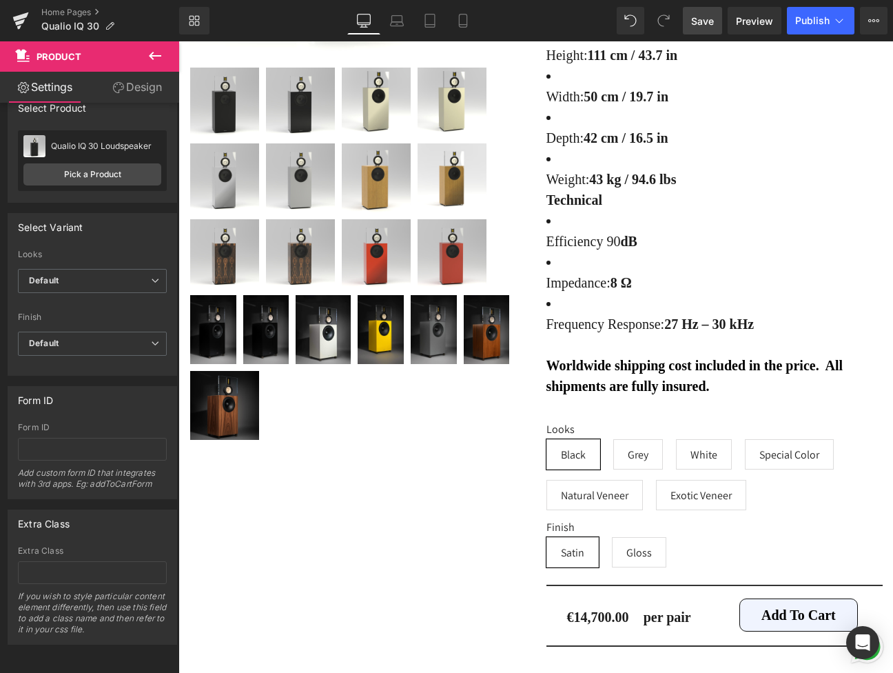
click at [701, 25] on span "Save" at bounding box center [702, 21] width 23 height 14
click at [709, 24] on span "Save" at bounding box center [702, 21] width 23 height 14
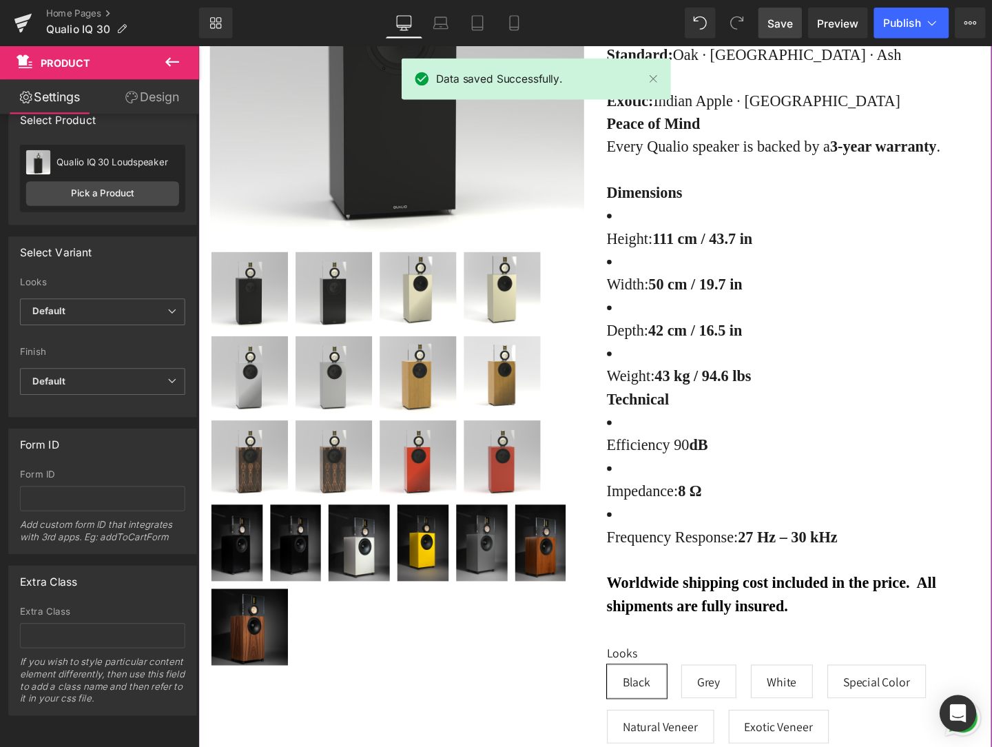
scroll to position [7017, 0]
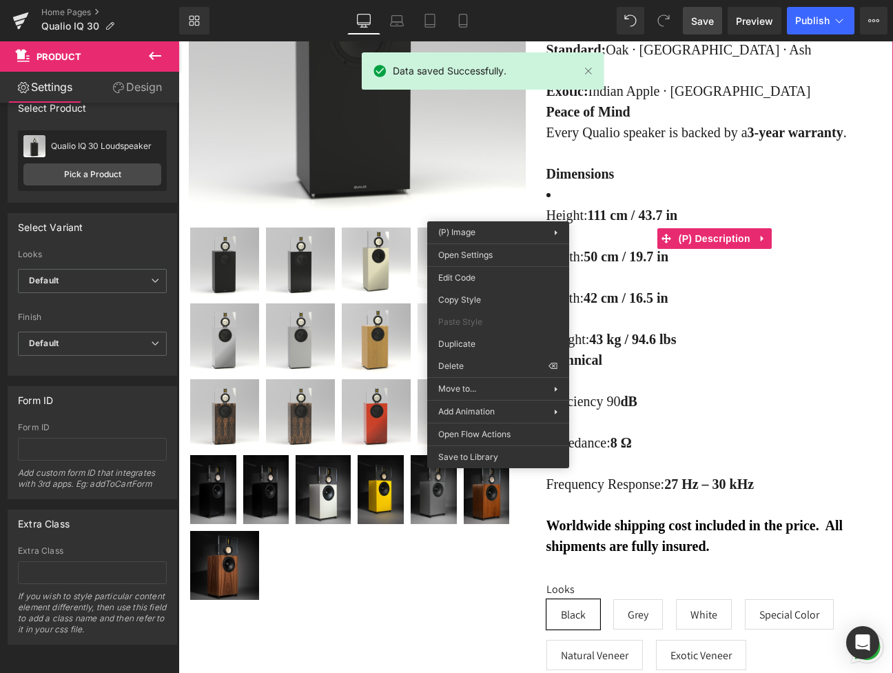
click at [599, 225] on li "Height: 111 cm / 43.7 in" at bounding box center [714, 204] width 337 height 41
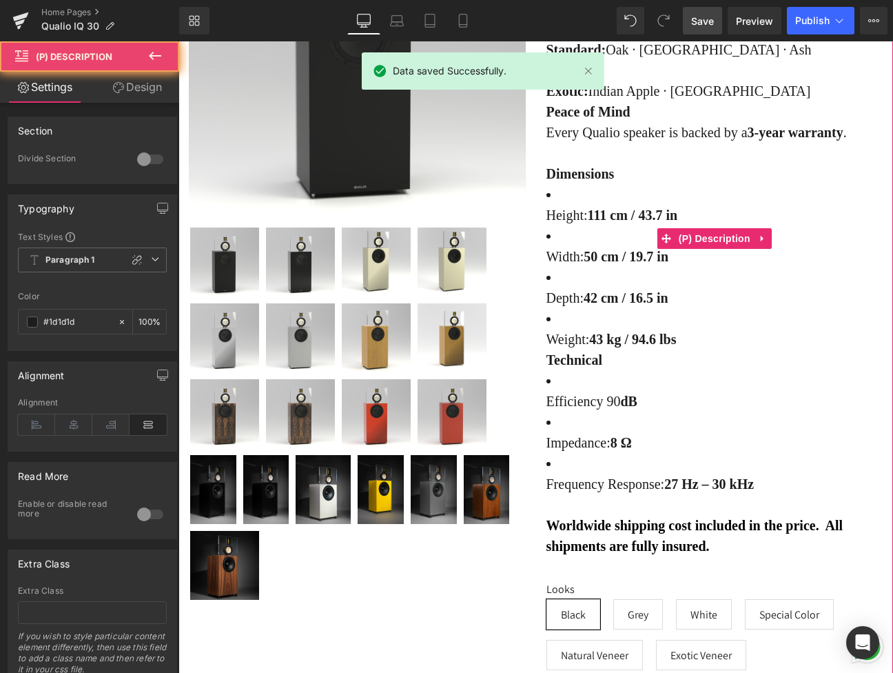
click at [586, 225] on li "Height: 111 cm / 43.7 in" at bounding box center [714, 204] width 337 height 41
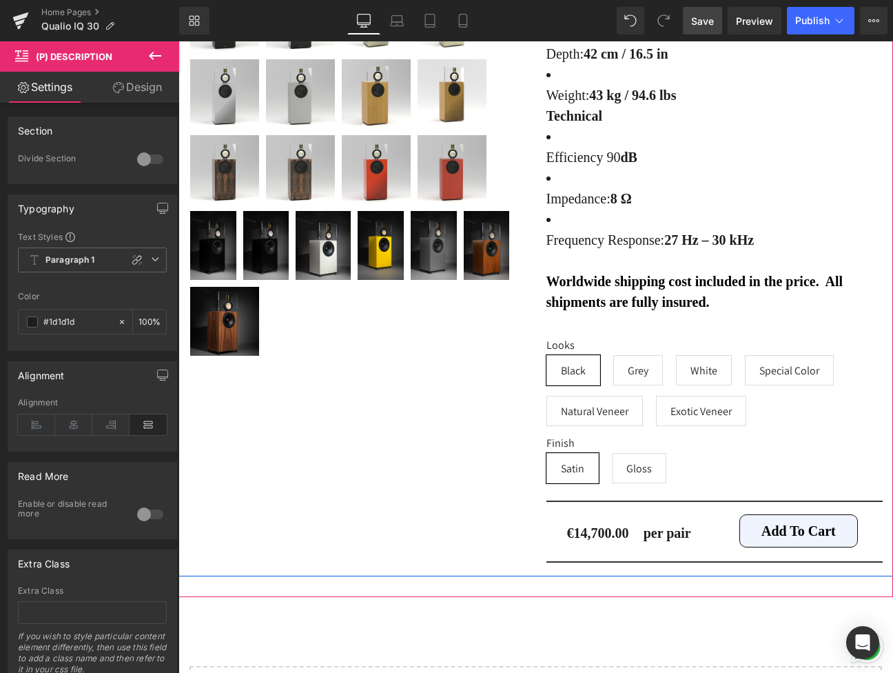
scroll to position [7223, 0]
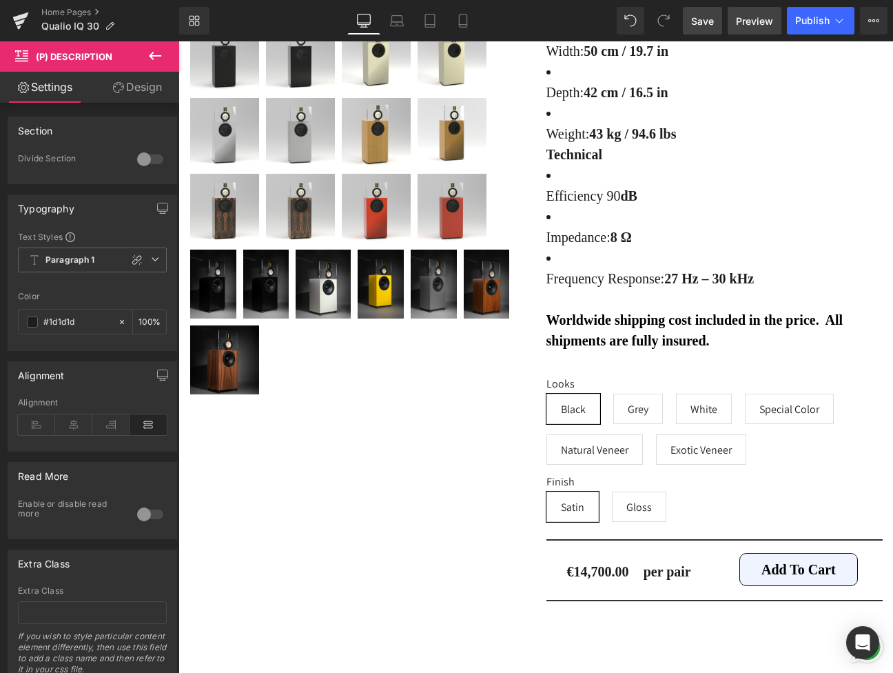
click at [744, 19] on span "Preview" at bounding box center [754, 21] width 37 height 14
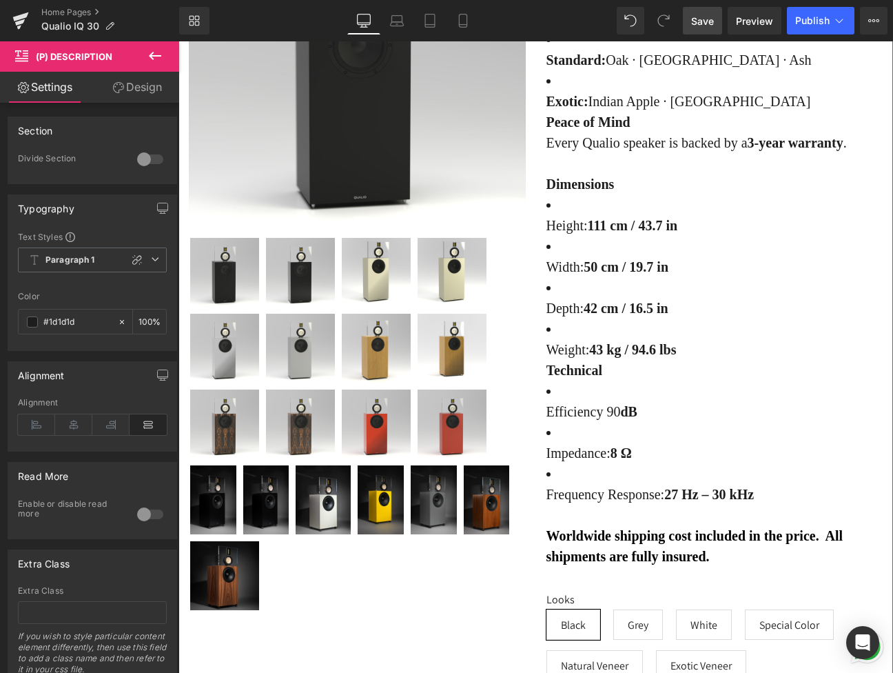
scroll to position [7001, 0]
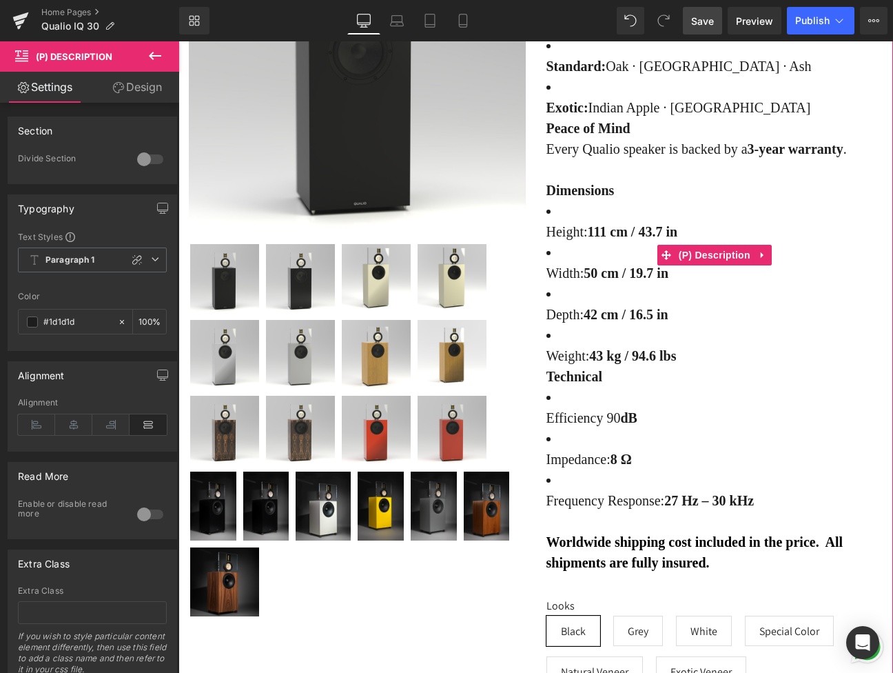
click at [554, 242] on li "Height: 111 cm / 43.7 in" at bounding box center [714, 221] width 337 height 41
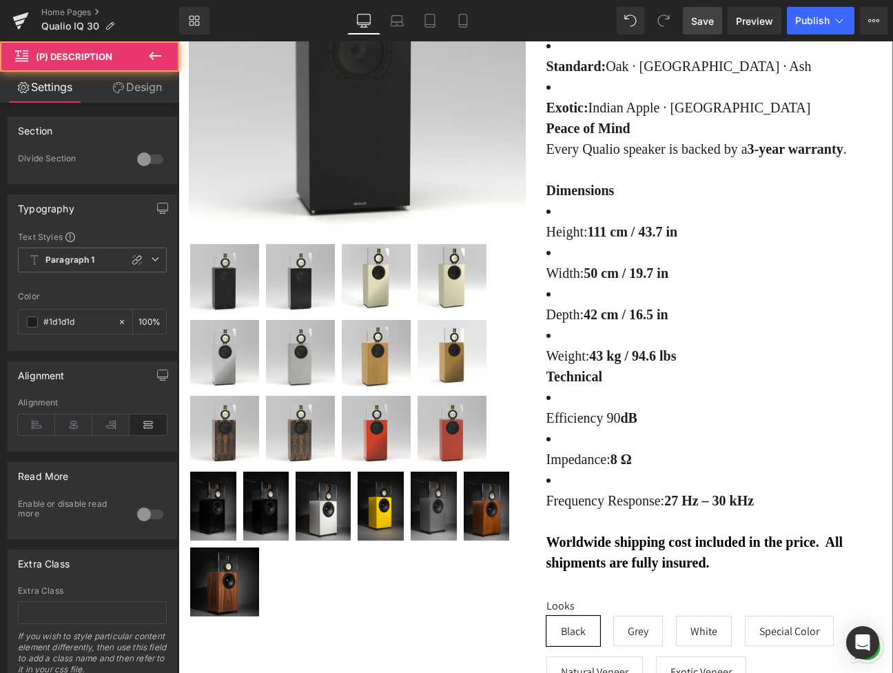
click at [615, 198] on strong "Dimensions" at bounding box center [580, 190] width 68 height 15
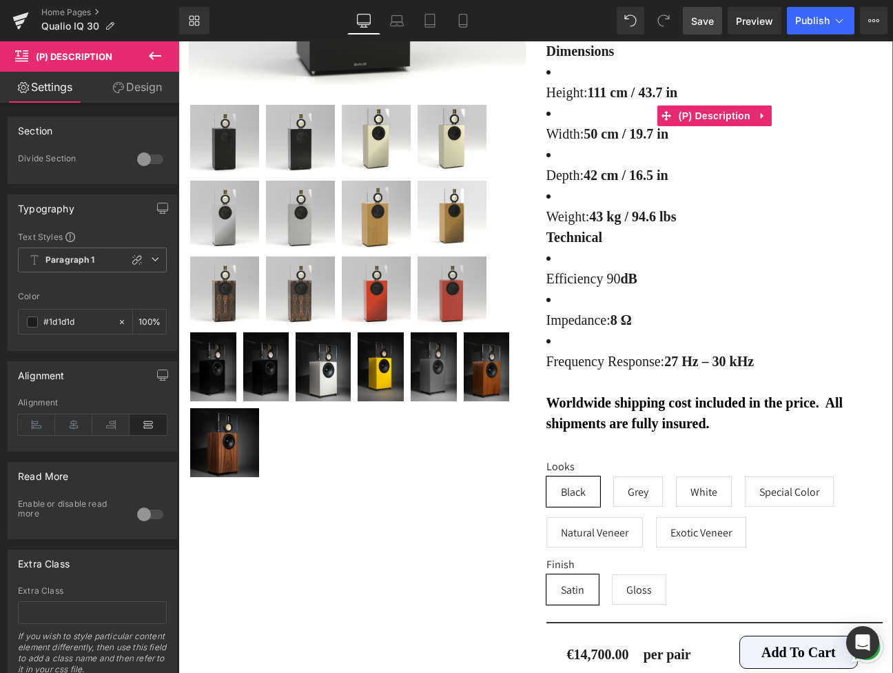
scroll to position [7148, 0]
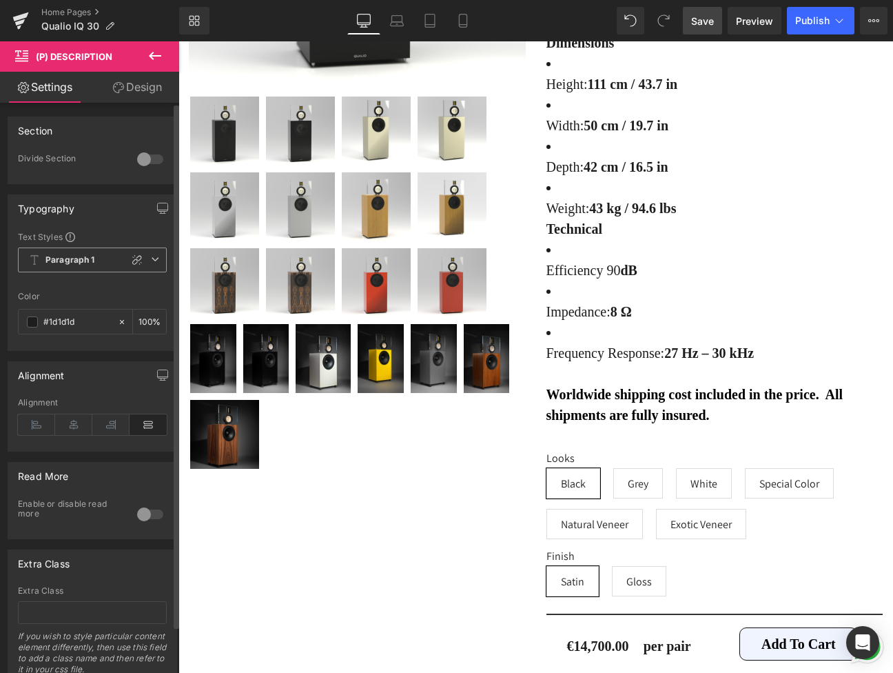
click at [101, 262] on span "Paragraph 1" at bounding box center [92, 259] width 149 height 25
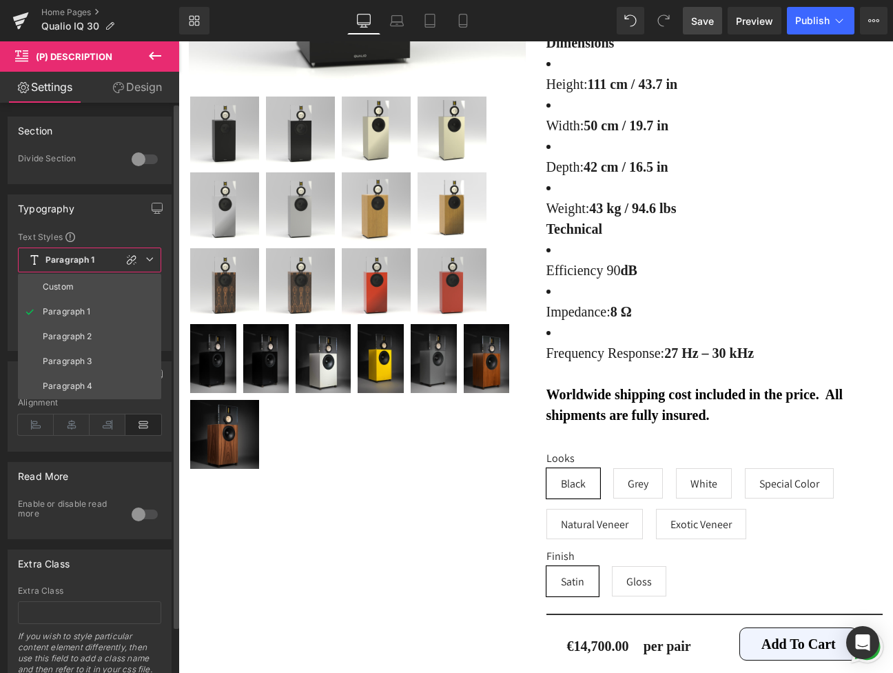
click at [101, 262] on span "Paragraph 1" at bounding box center [89, 259] width 143 height 25
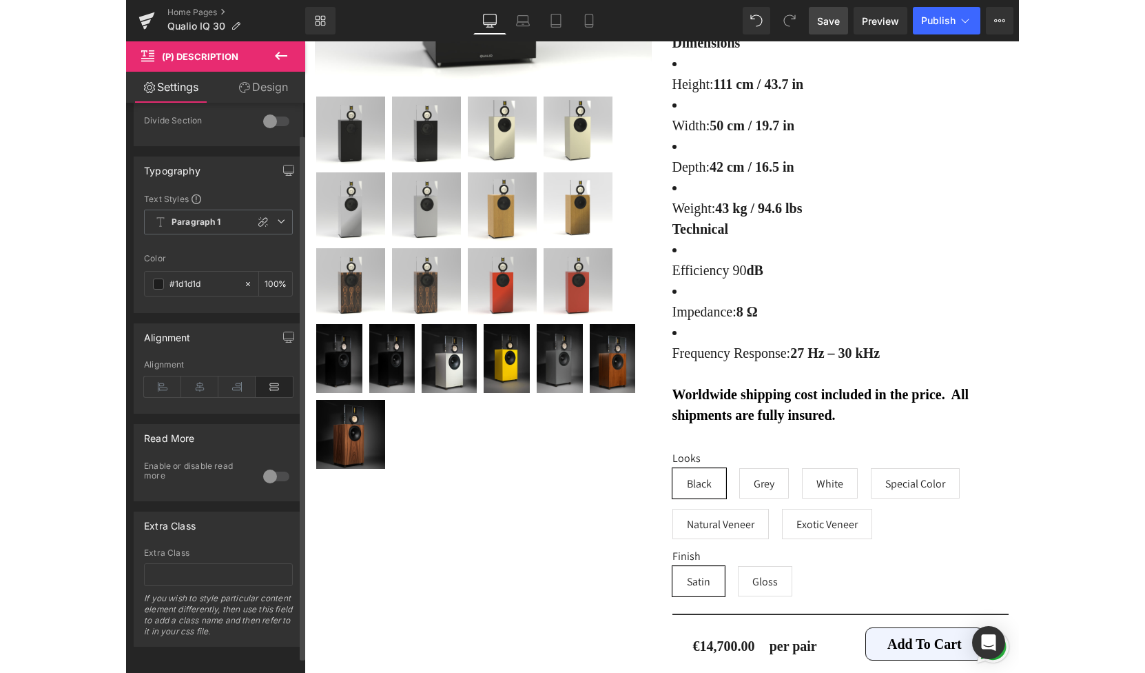
scroll to position [0, 0]
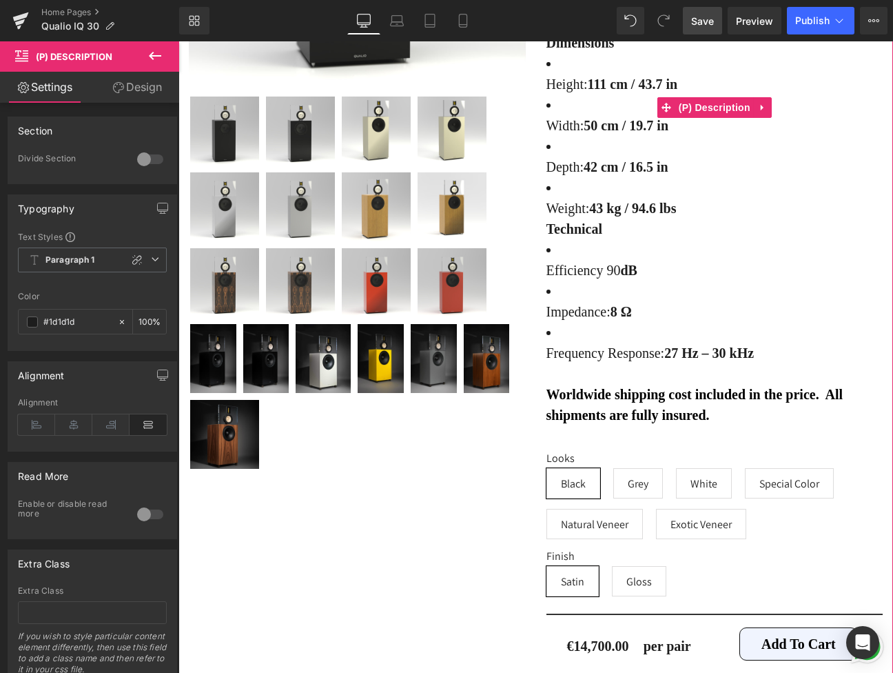
click at [609, 174] on strong "42 cm / 16.5 in" at bounding box center [626, 166] width 85 height 15
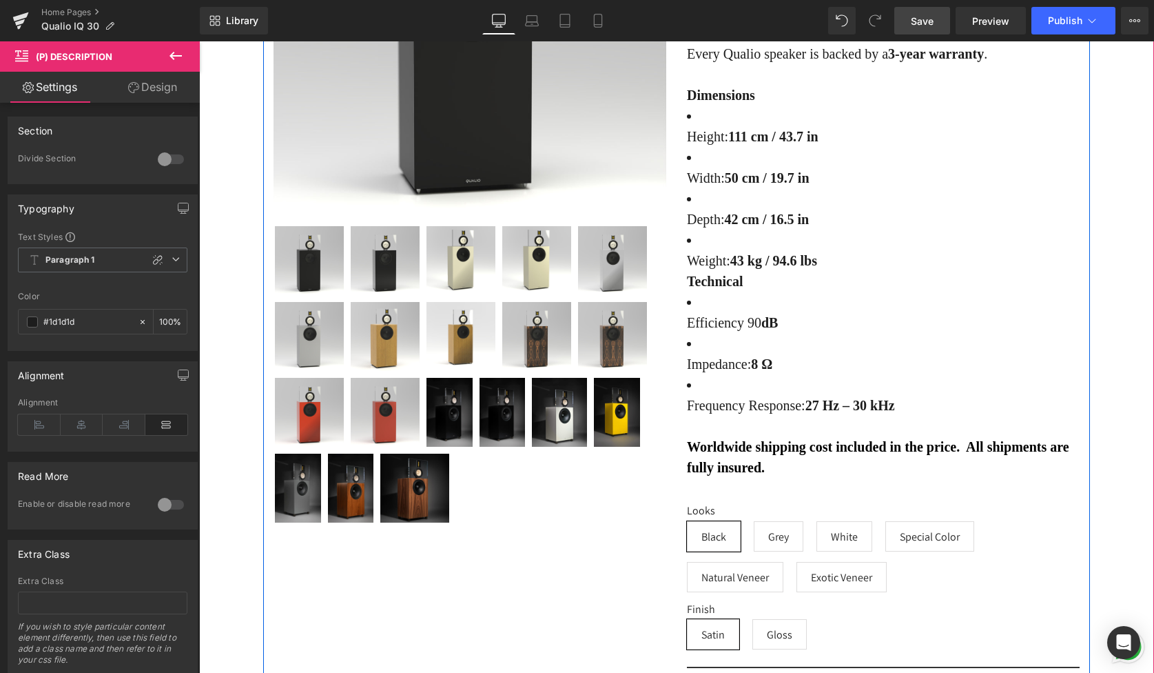
scroll to position [7599, 0]
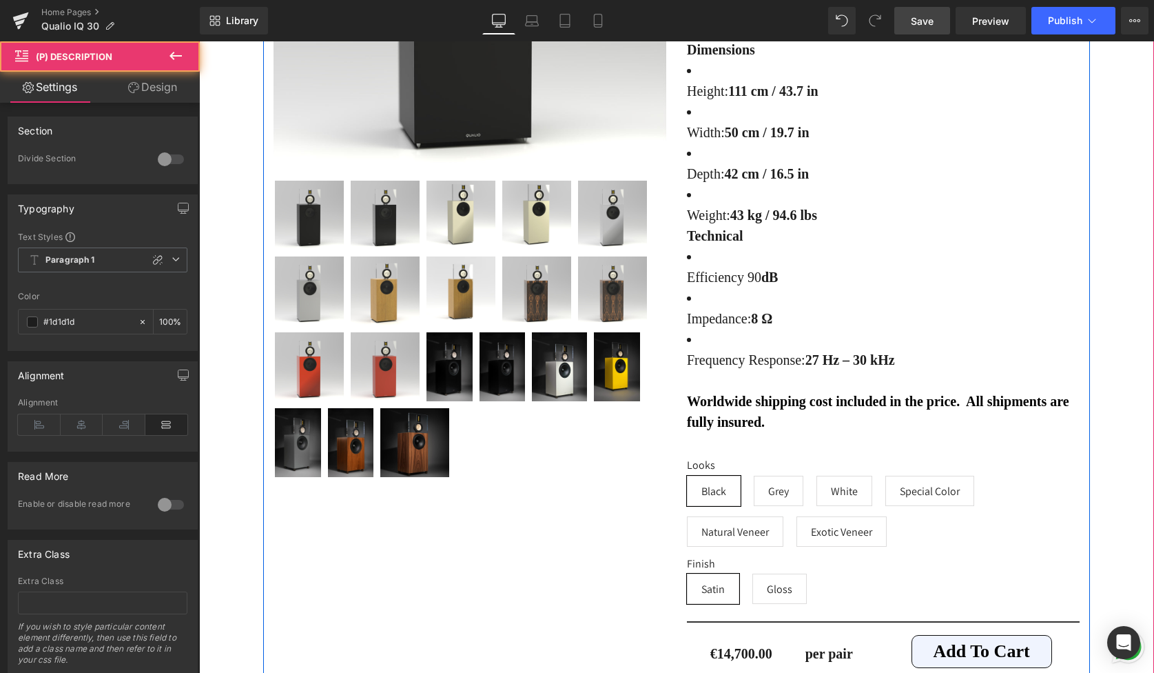
click at [737, 225] on li "Weight: 43 kg / 94.6 lbs" at bounding box center [883, 204] width 393 height 41
click at [736, 184] on li "Depth: 42 cm / 16.5 in" at bounding box center [883, 163] width 393 height 41
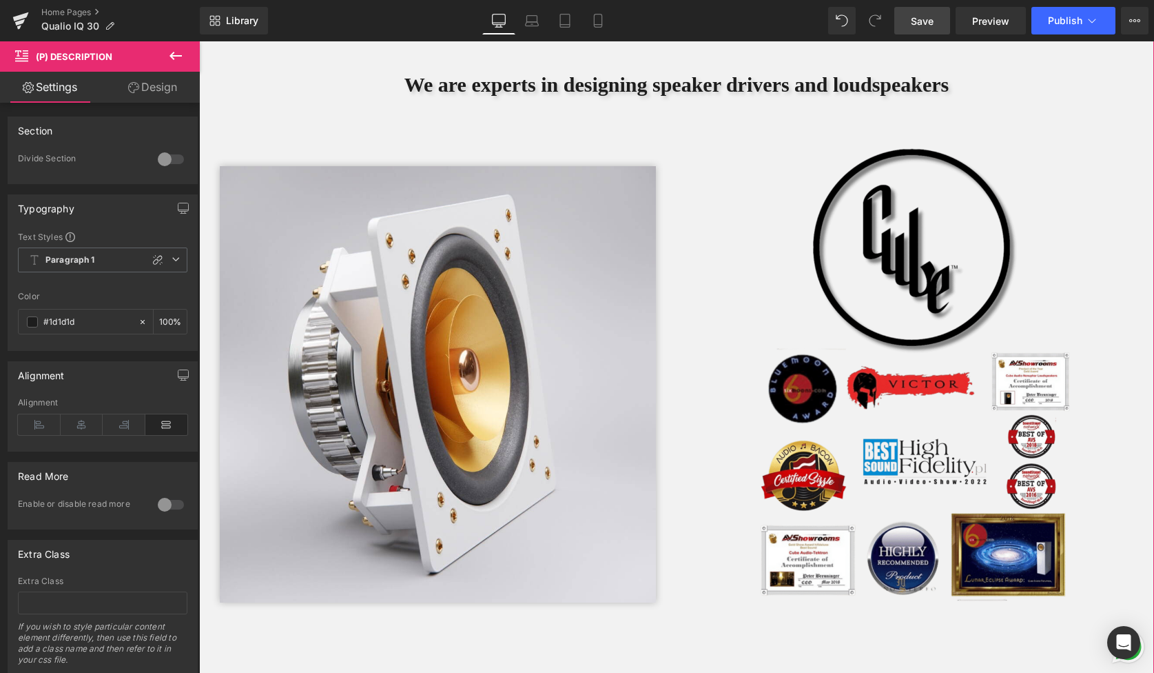
scroll to position [3075, 0]
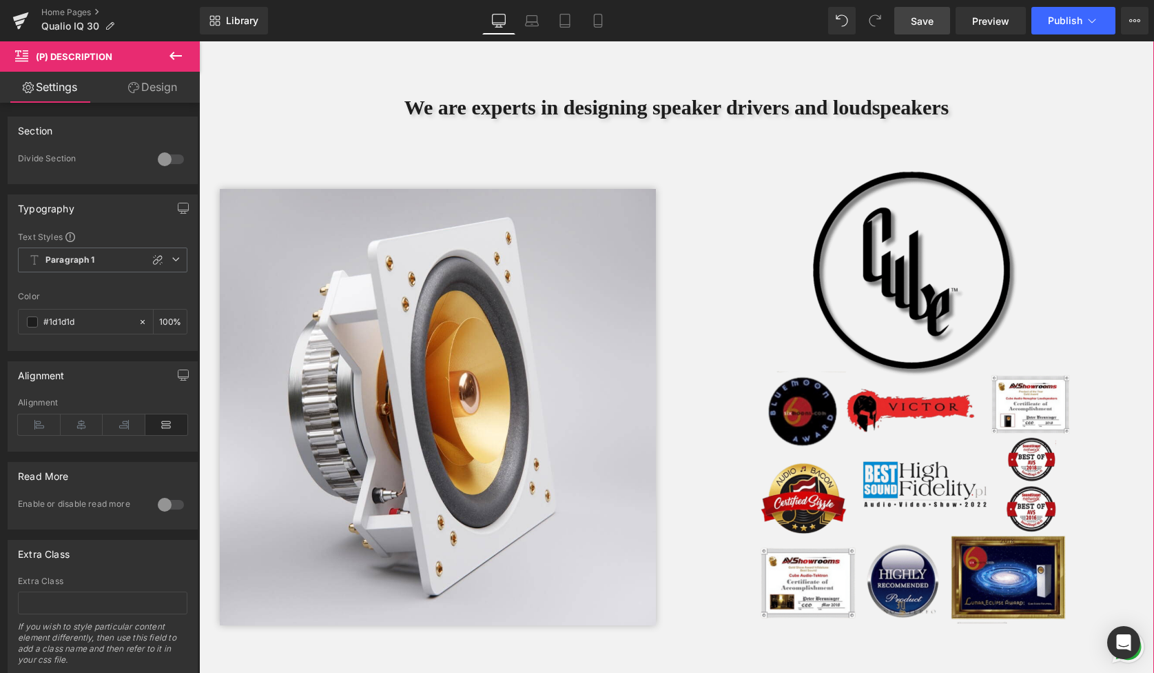
click at [717, 108] on h1 "We are experts in designing speaker drivers and loudspeakers" at bounding box center [676, 107] width 955 height 25
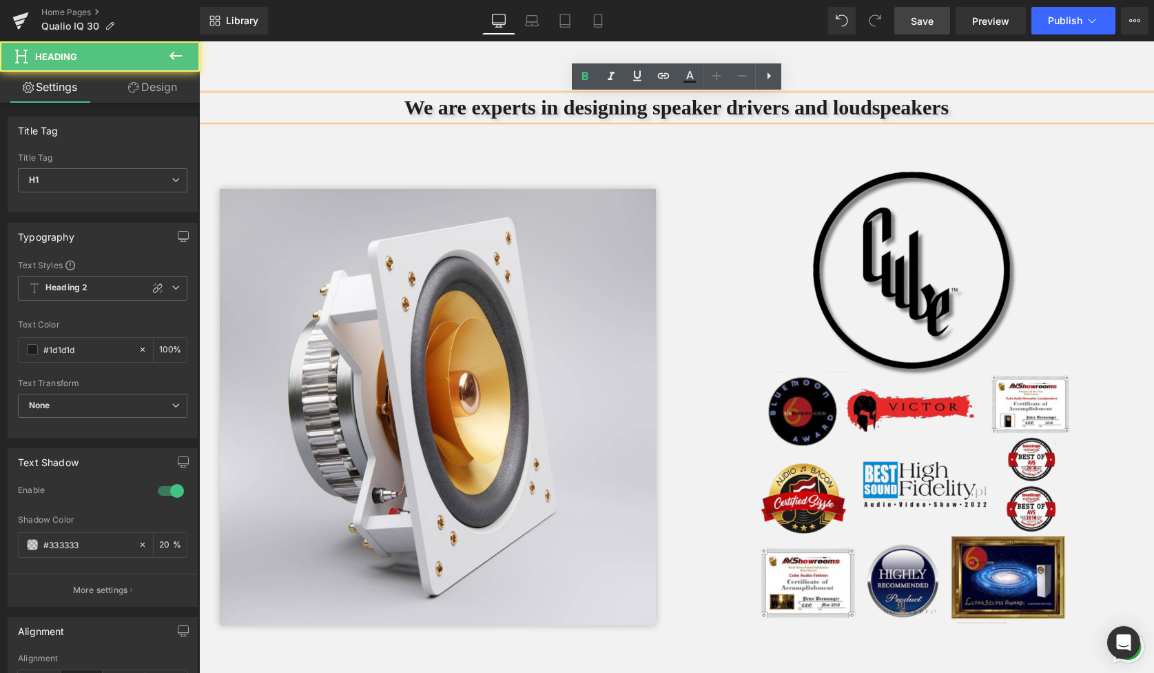
click at [1018, 124] on div "We are experts in designing speaker drivers and loudspeakers Heading Row" at bounding box center [676, 83] width 955 height 87
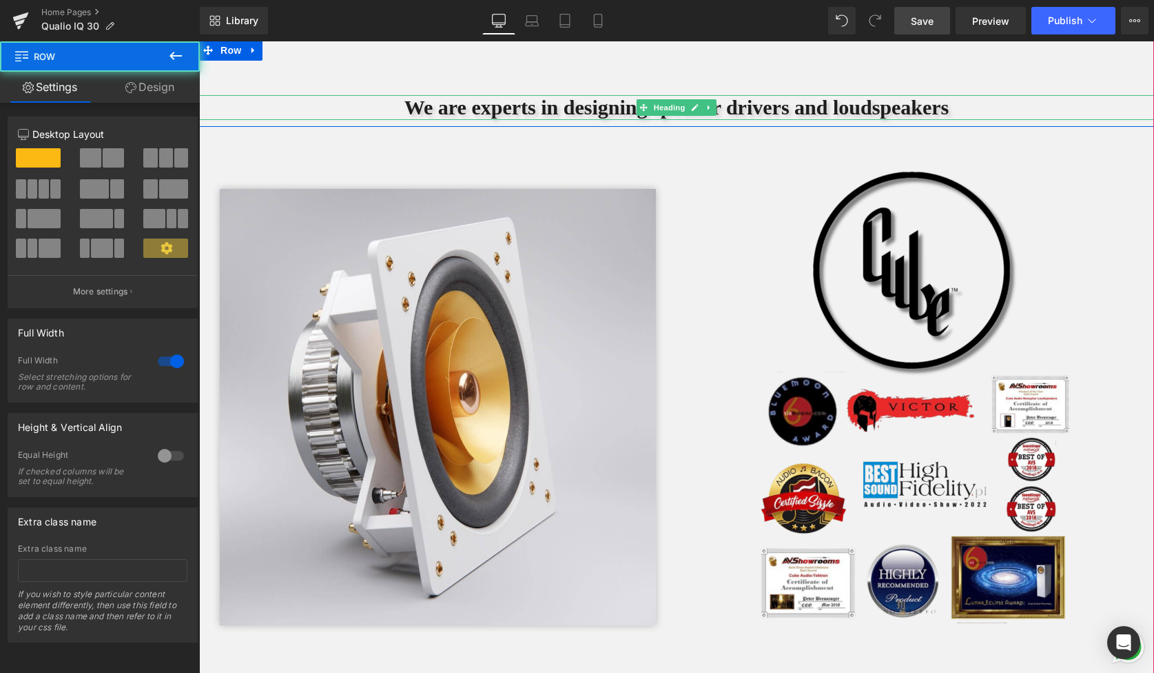
click at [1035, 110] on h1 "We are experts in designing speaker drivers and loudspeakers" at bounding box center [676, 107] width 955 height 25
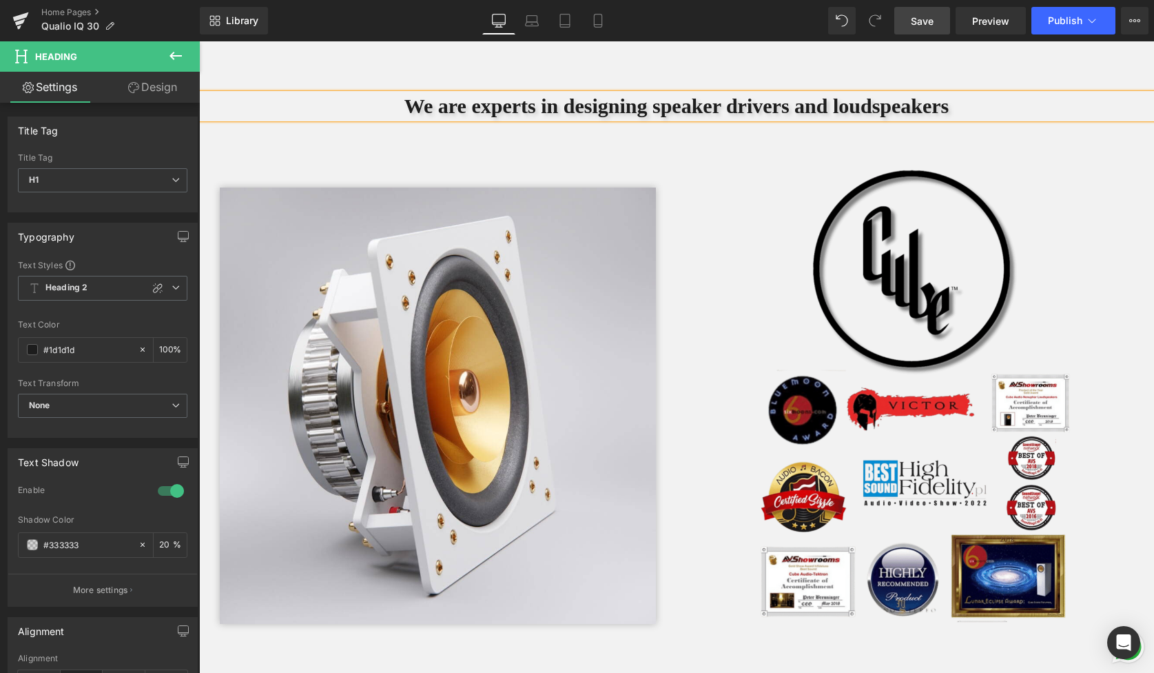
scroll to position [3123, 0]
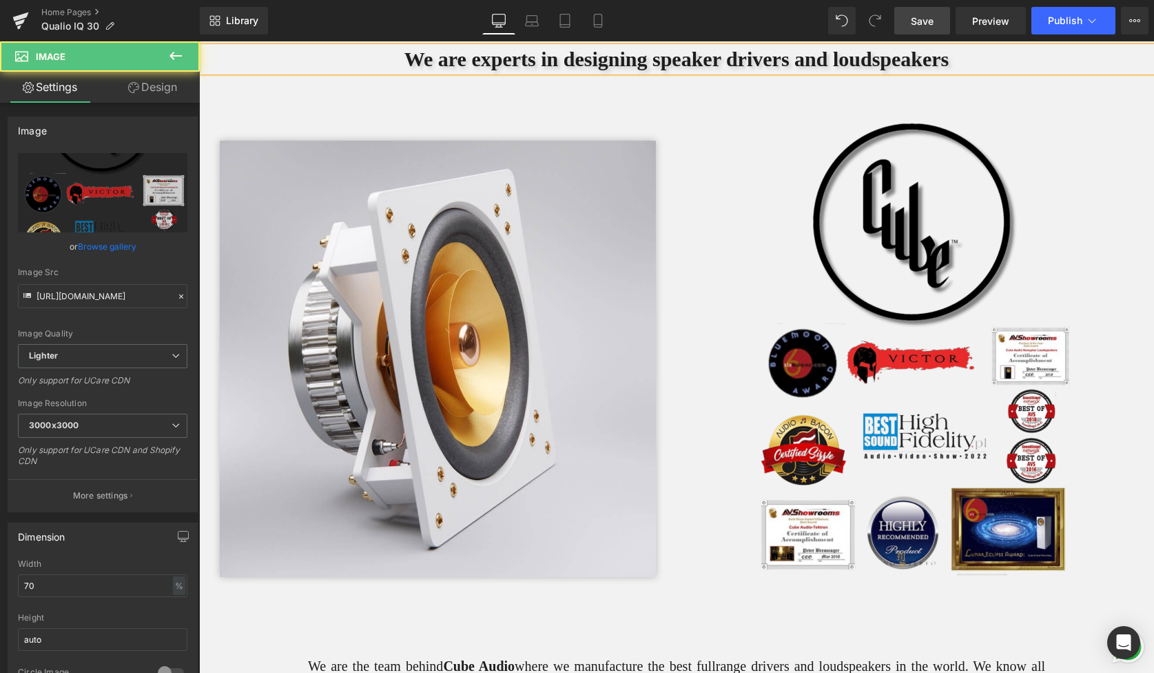
click at [699, 236] on link at bounding box center [915, 360] width 457 height 480
click at [628, 112] on div "Image Row Row" at bounding box center [438, 344] width 478 height 491
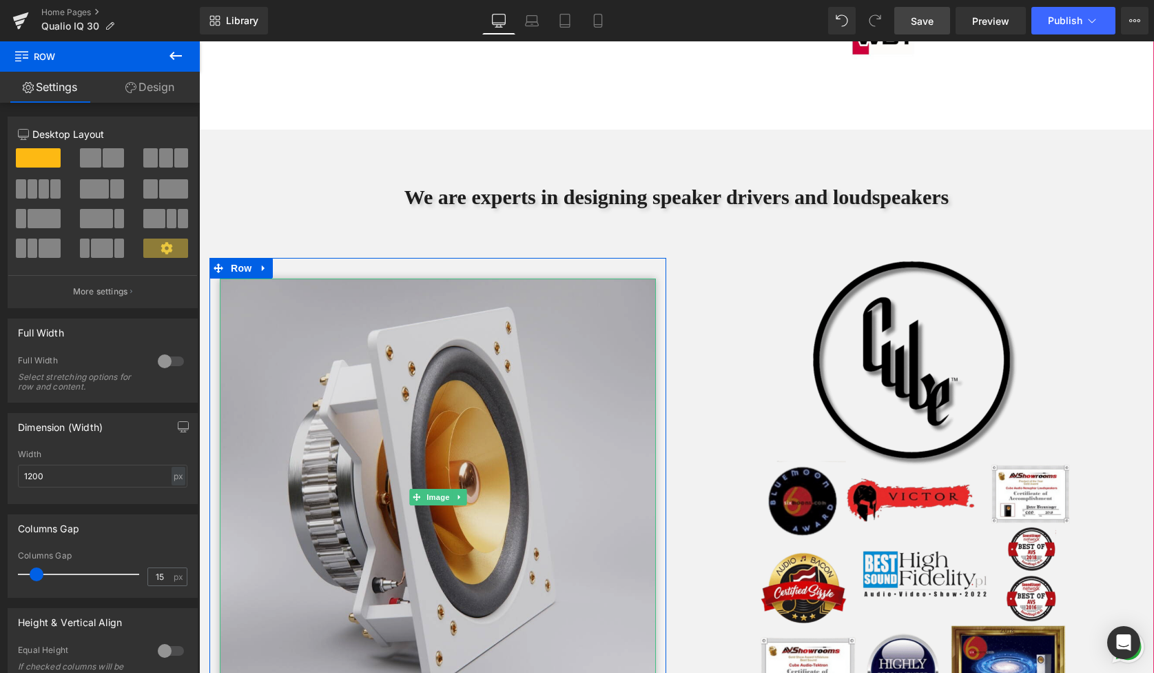
scroll to position [2977, 0]
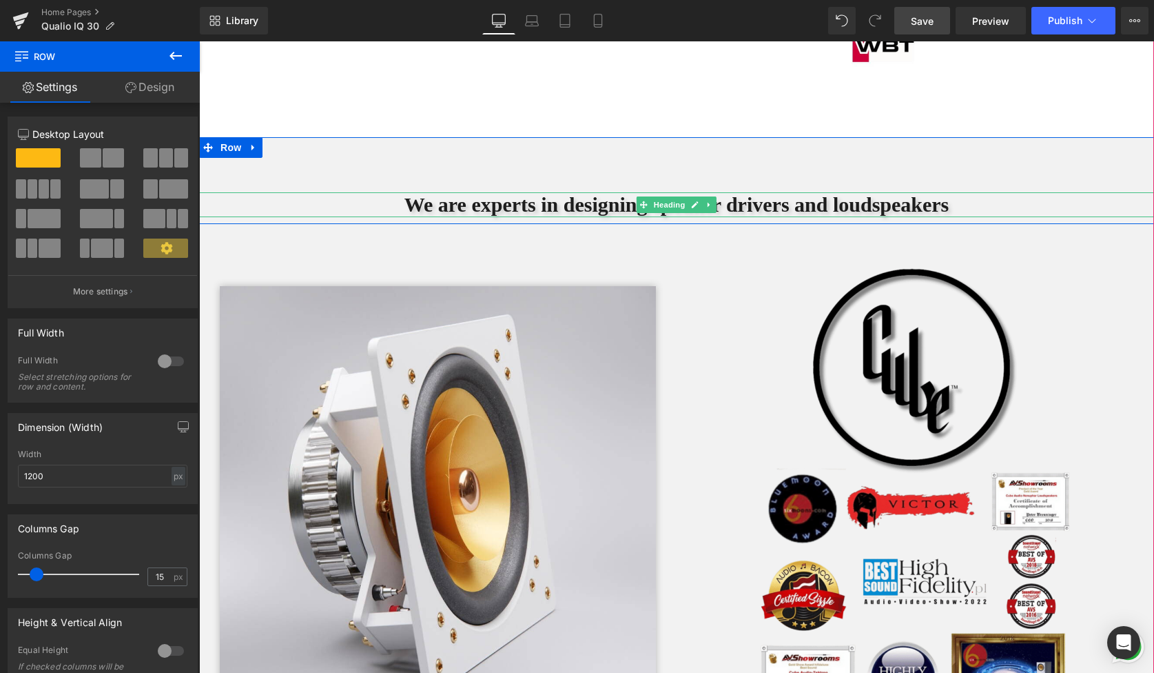
click at [1043, 213] on h1 "We are experts in designing speaker drivers and loudspeakers" at bounding box center [676, 204] width 955 height 25
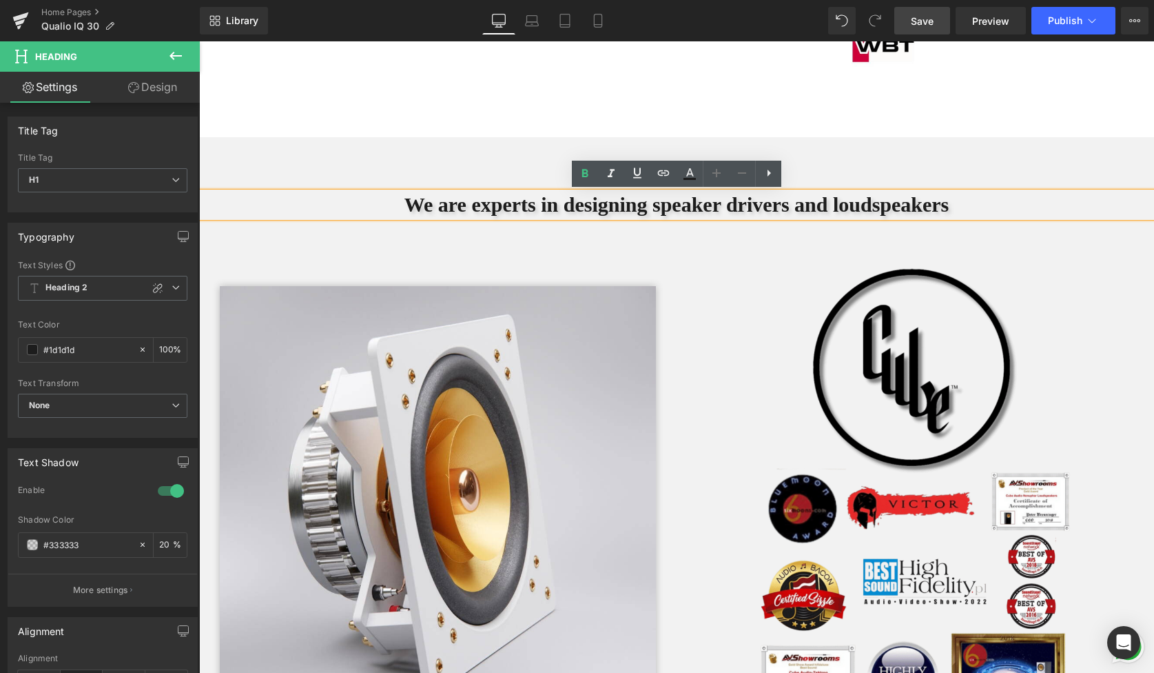
click at [831, 201] on h1 "We are experts in designing speaker drivers and loudspeakers" at bounding box center [676, 204] width 955 height 25
click at [464, 209] on h1 "We are experts in designing speaker drivers and loudspeakers" at bounding box center [676, 204] width 955 height 25
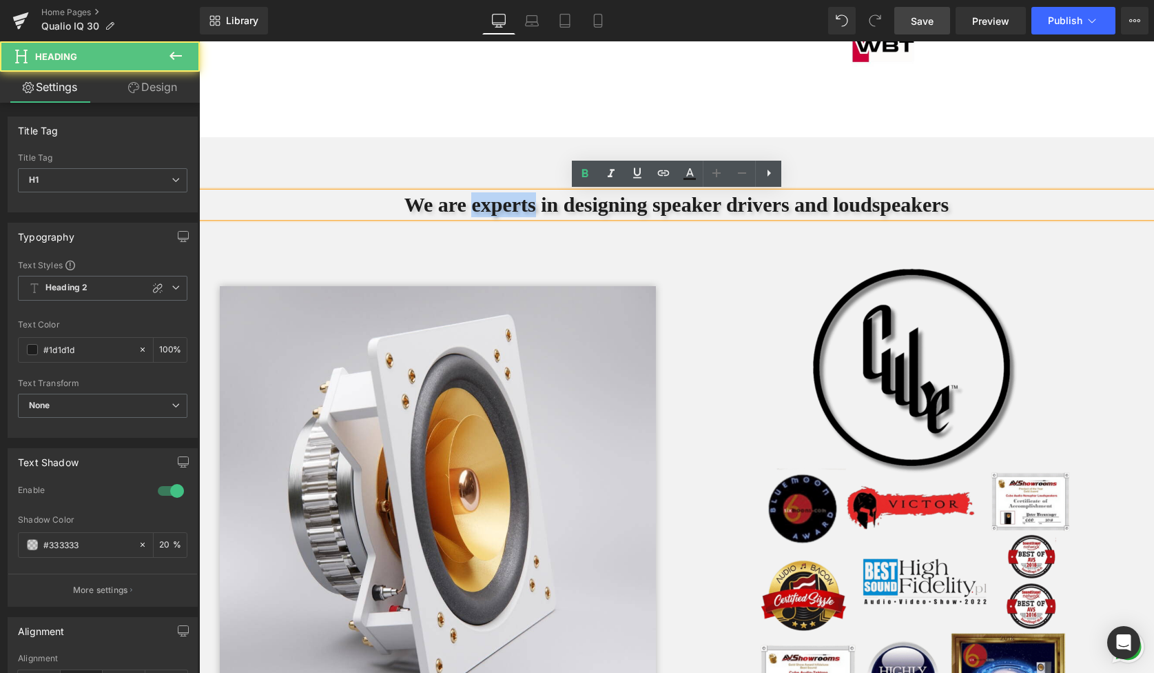
click at [464, 209] on h1 "We are experts in designing speaker drivers and loudspeakers" at bounding box center [676, 204] width 955 height 25
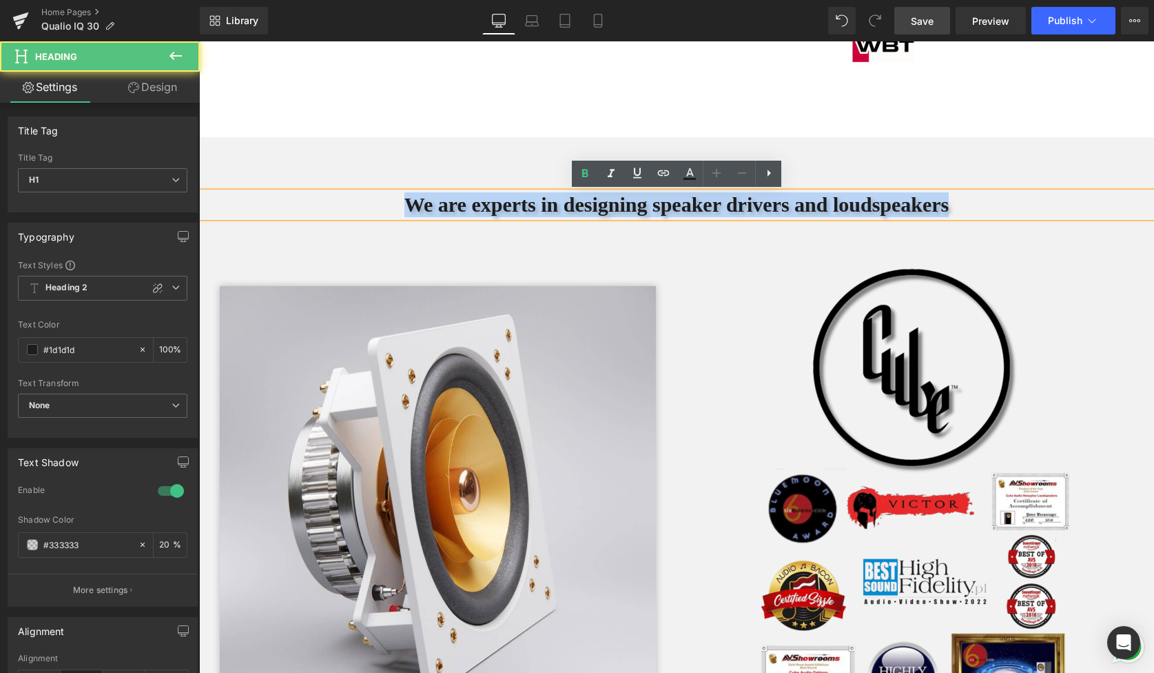
click at [464, 209] on h1 "We are experts in designing speaker drivers and loudspeakers" at bounding box center [676, 204] width 955 height 25
copy h1 "We are experts in designing speaker drivers and loudspeakers"
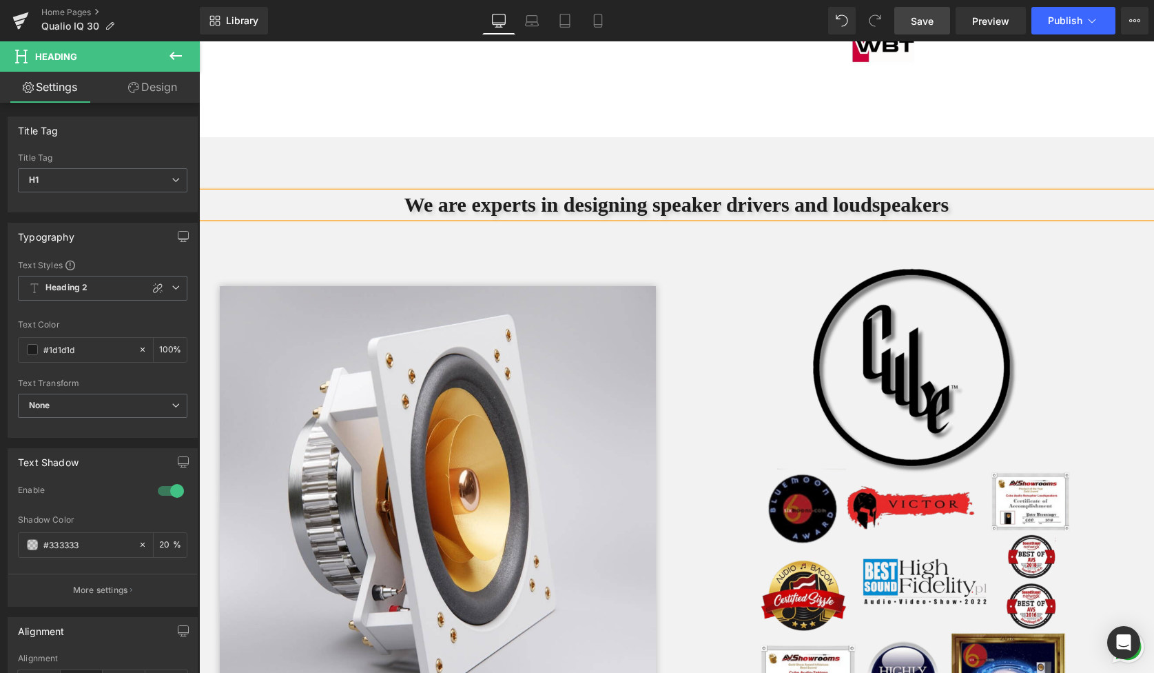
click at [336, 178] on div "We are experts in designing speaker drivers and loudspeakers Heading Row" at bounding box center [676, 180] width 955 height 87
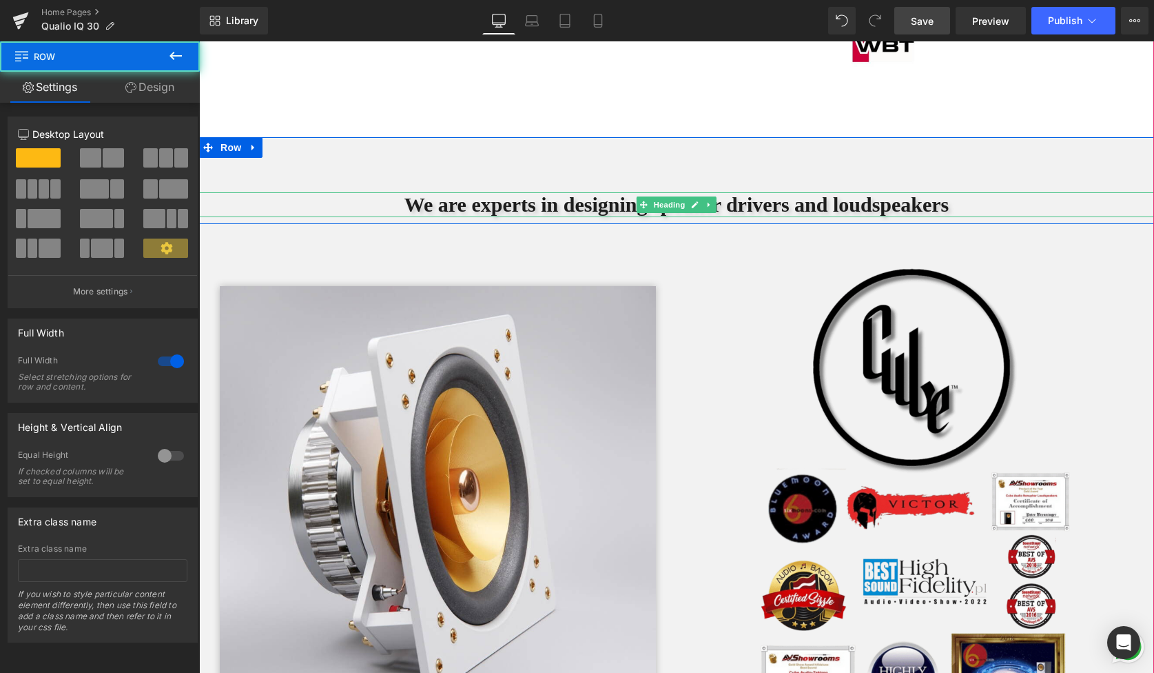
click at [376, 210] on h1 "We are experts in designing speaker drivers and loudspeakers" at bounding box center [676, 204] width 955 height 25
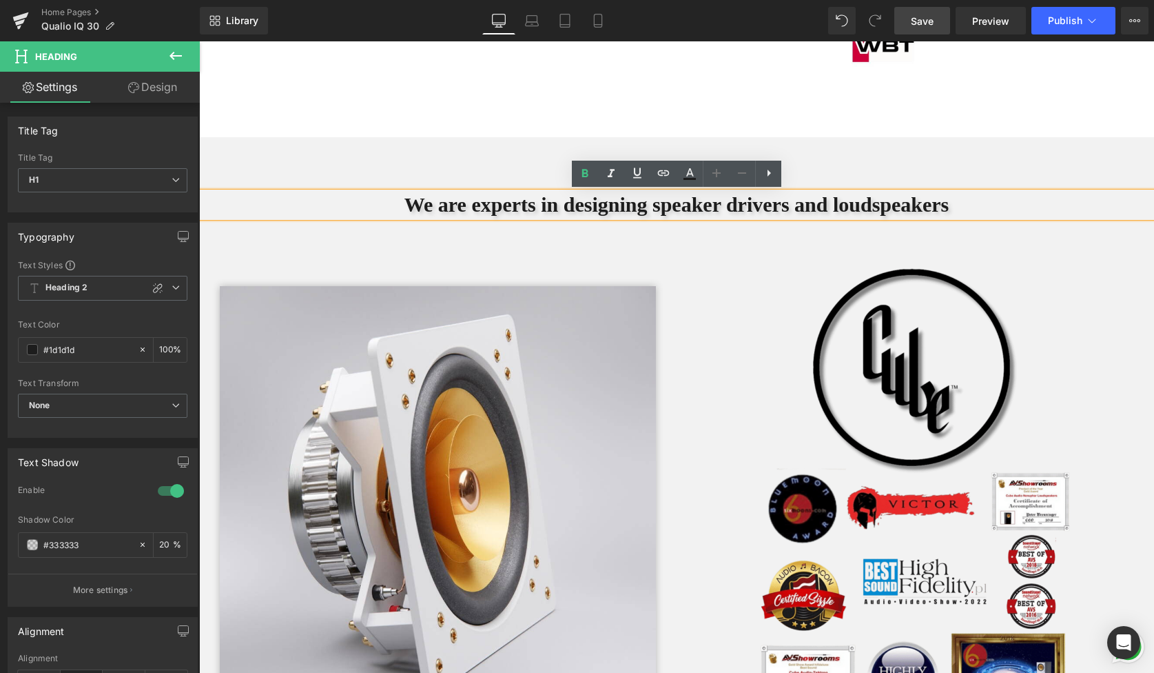
click at [354, 204] on h1 "We are experts in designing speaker drivers and loudspeakers" at bounding box center [676, 204] width 955 height 25
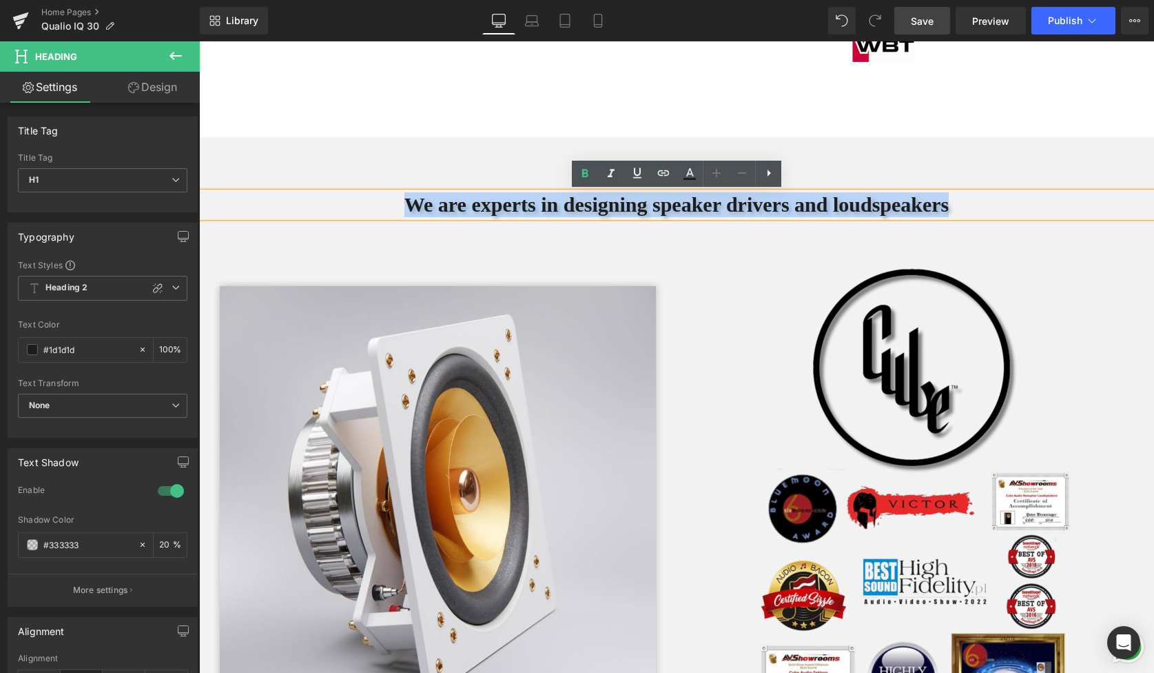
click at [354, 204] on h1 "We are experts in designing speaker drivers and loudspeakers" at bounding box center [676, 204] width 955 height 25
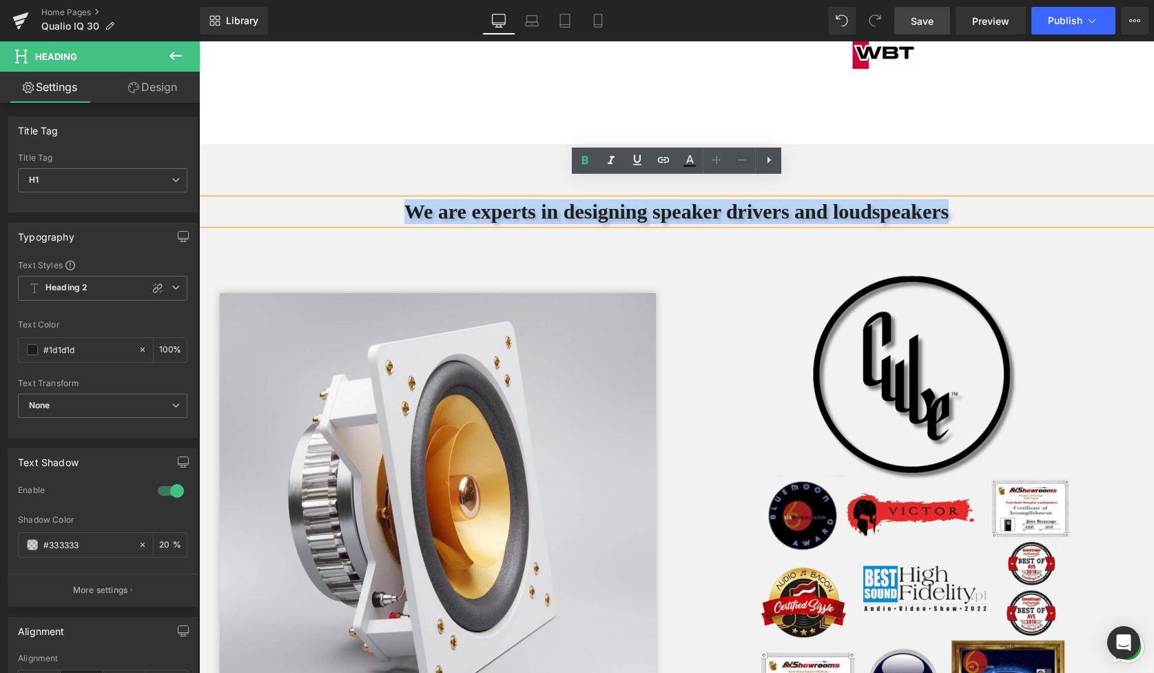
scroll to position [2968, 0]
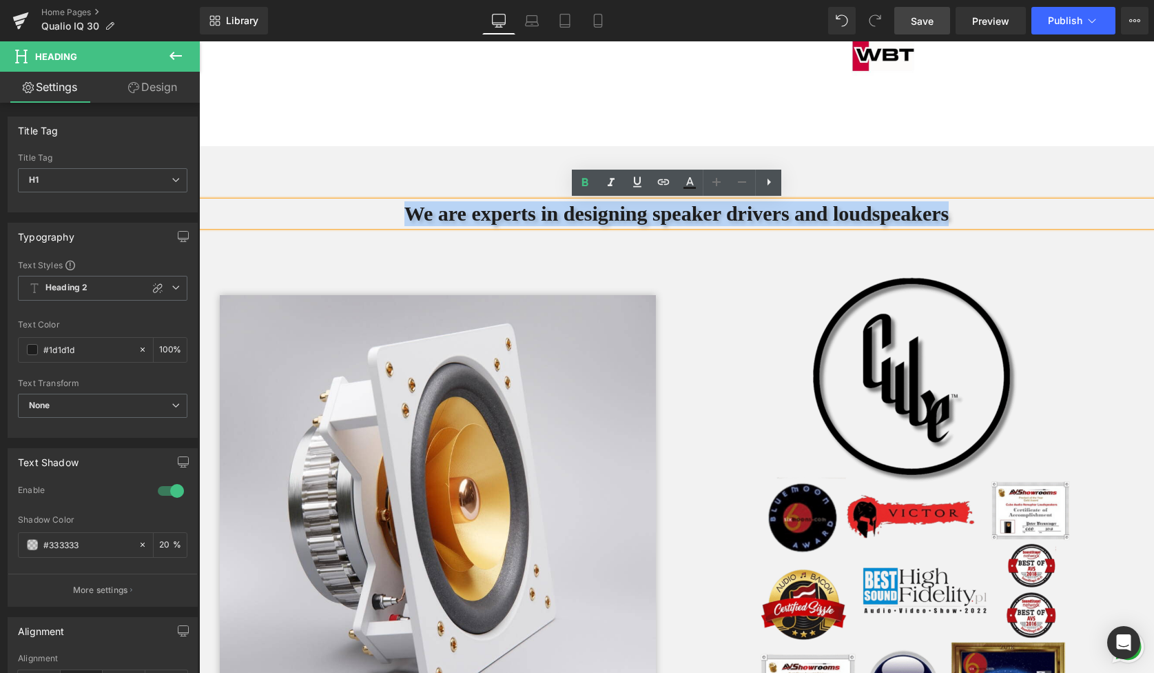
copy h1 "We are experts in designing speaker drivers and loudspeakers"
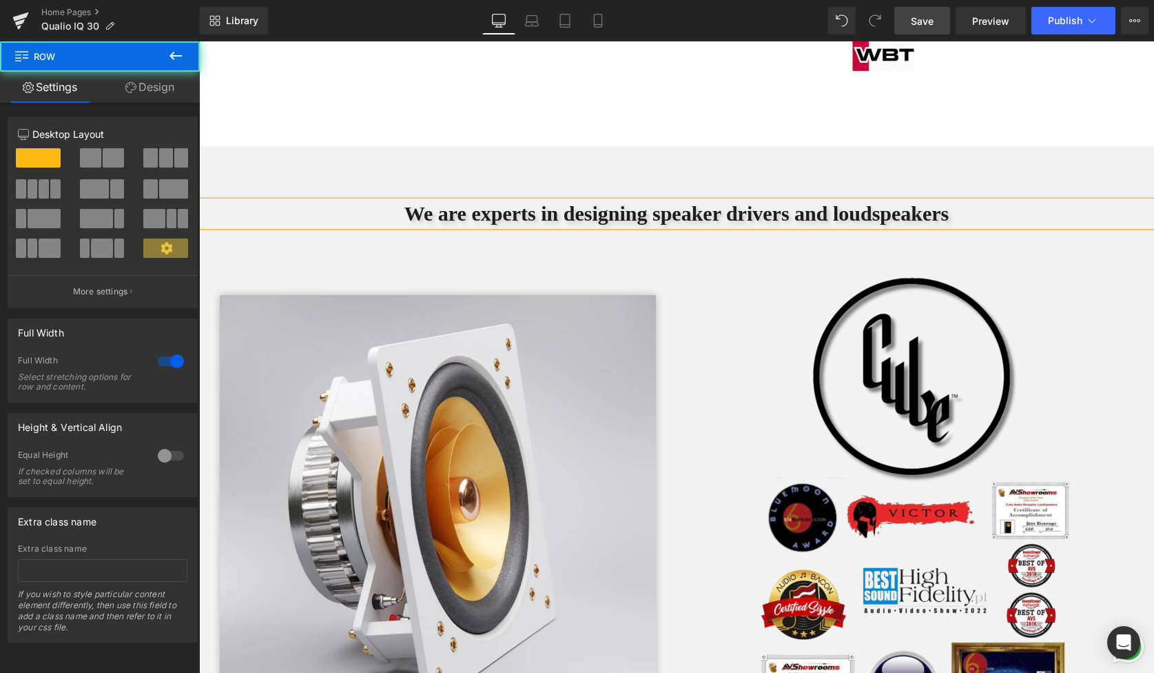
click at [336, 175] on div "We are experts in designing speaker drivers and loudspeakers Heading Row" at bounding box center [676, 189] width 955 height 87
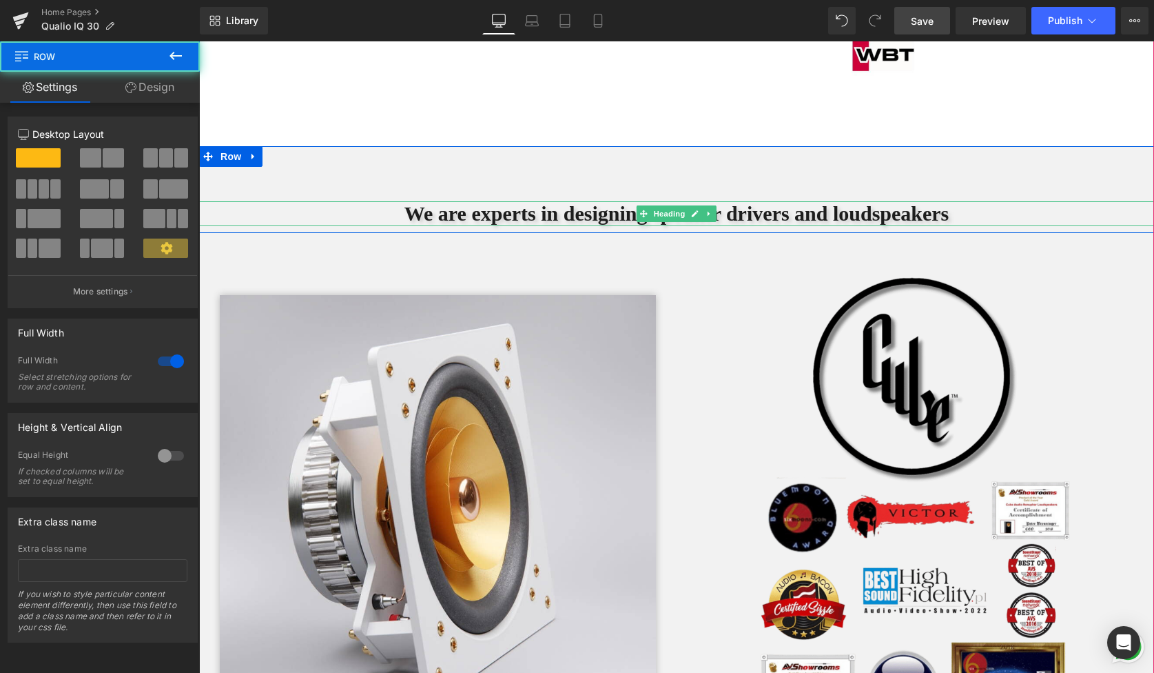
click at [380, 203] on div "We are experts in designing speaker drivers and loudspeakers Heading" at bounding box center [676, 213] width 955 height 25
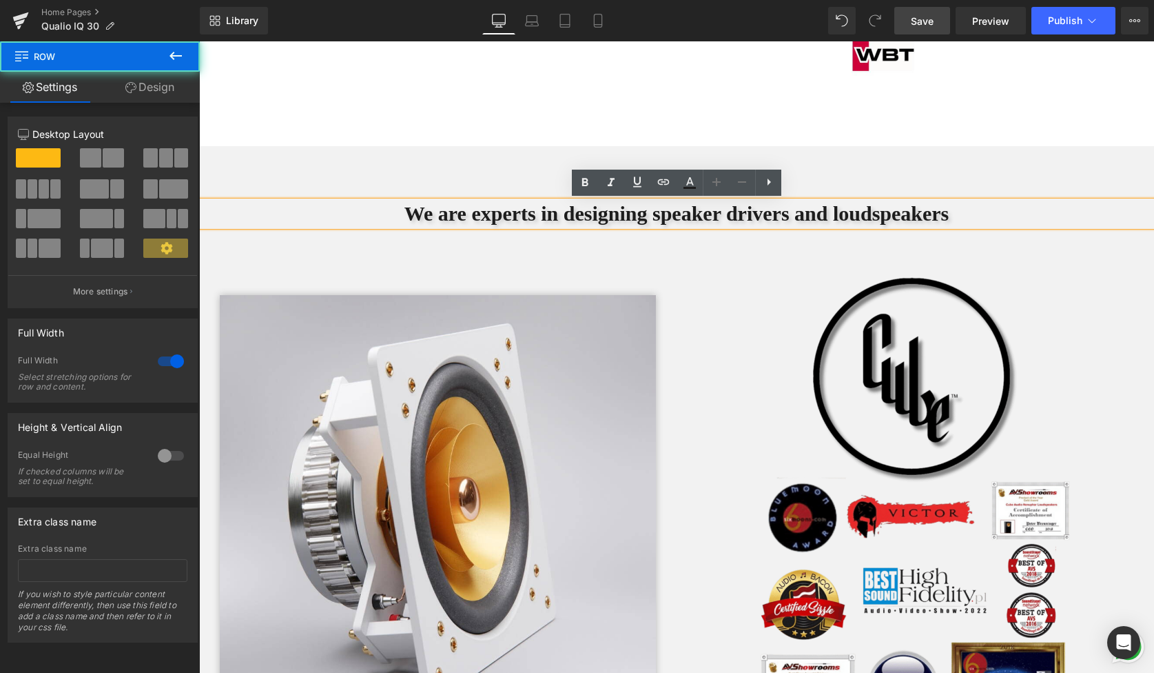
click at [337, 169] on div "We are experts in designing speaker drivers and loudspeakers Heading Row" at bounding box center [676, 189] width 955 height 87
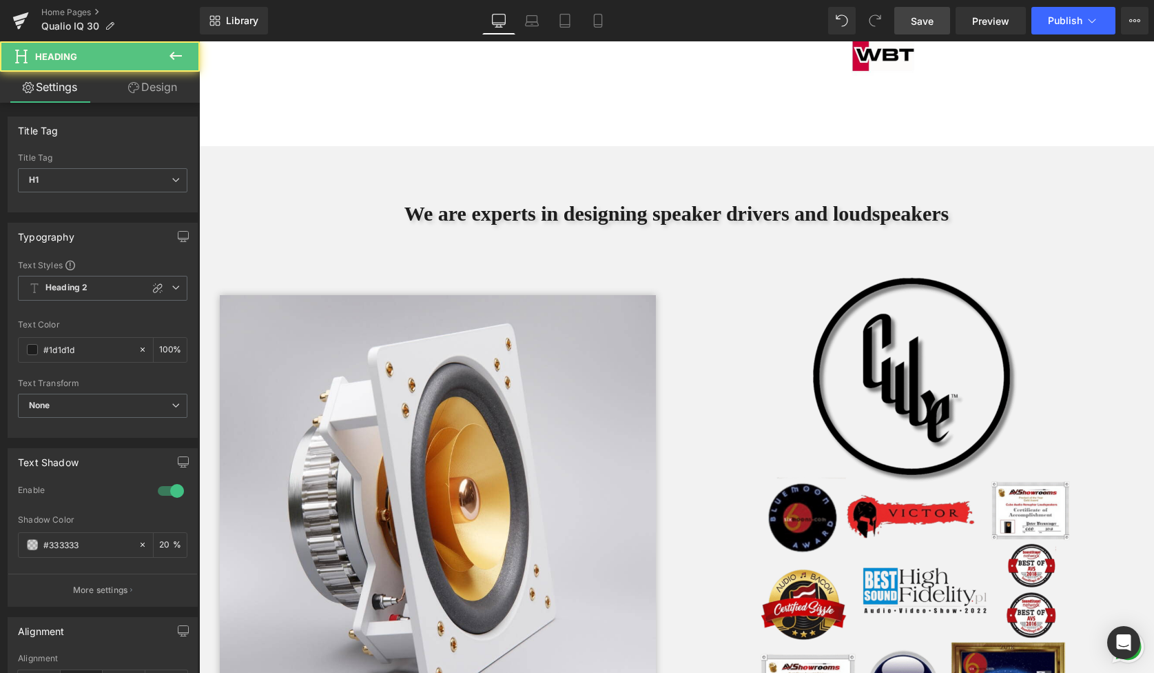
click at [314, 213] on h1 "We are experts in designing speaker drivers and loudspeakers" at bounding box center [676, 213] width 955 height 25
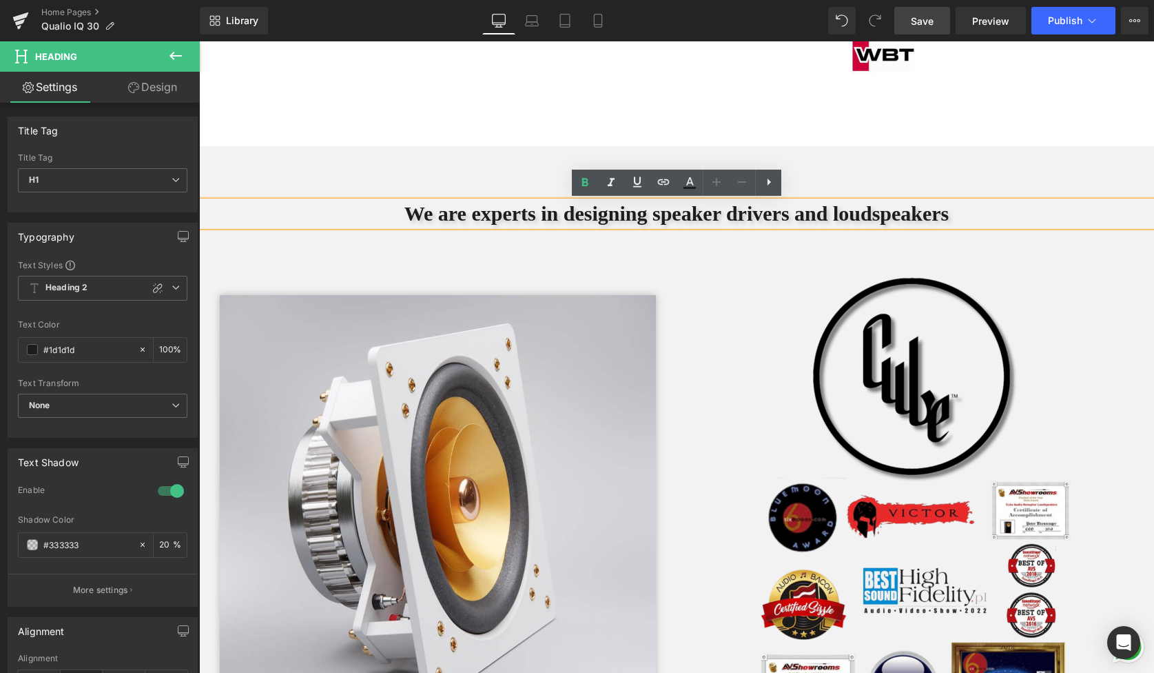
click at [303, 194] on div "We are experts in designing speaker drivers and loudspeakers Heading Row" at bounding box center [676, 189] width 955 height 87
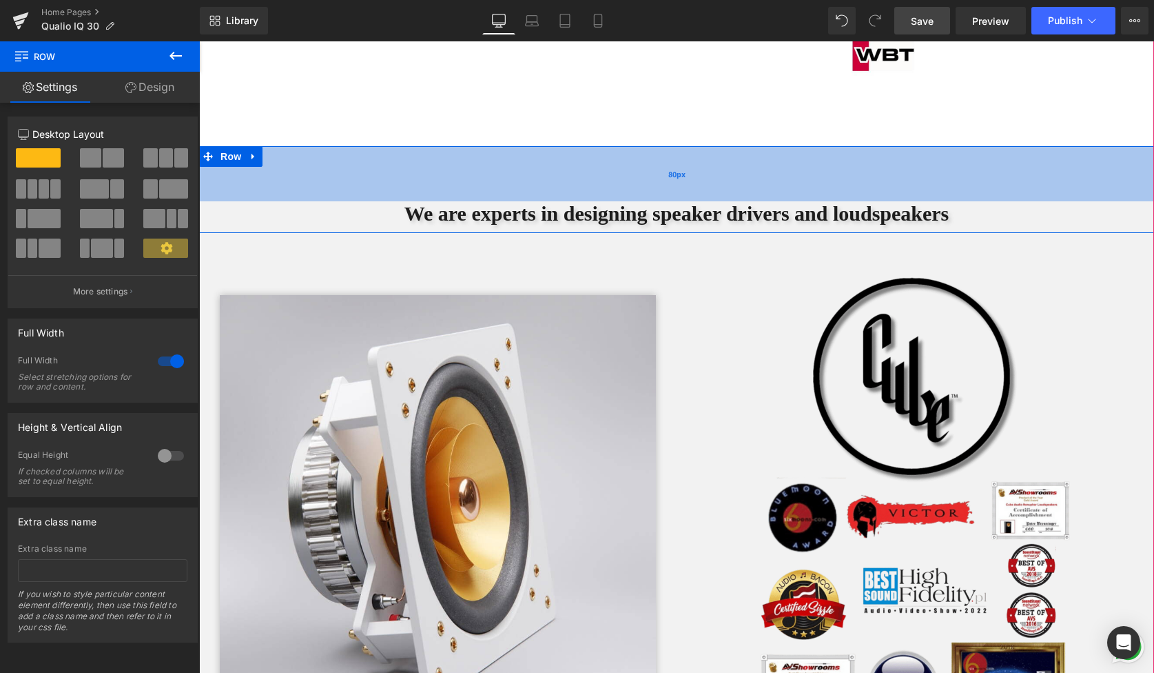
click at [286, 148] on div "We are experts in designing speaker drivers and loudspeakers Heading Row 80px" at bounding box center [676, 189] width 955 height 87
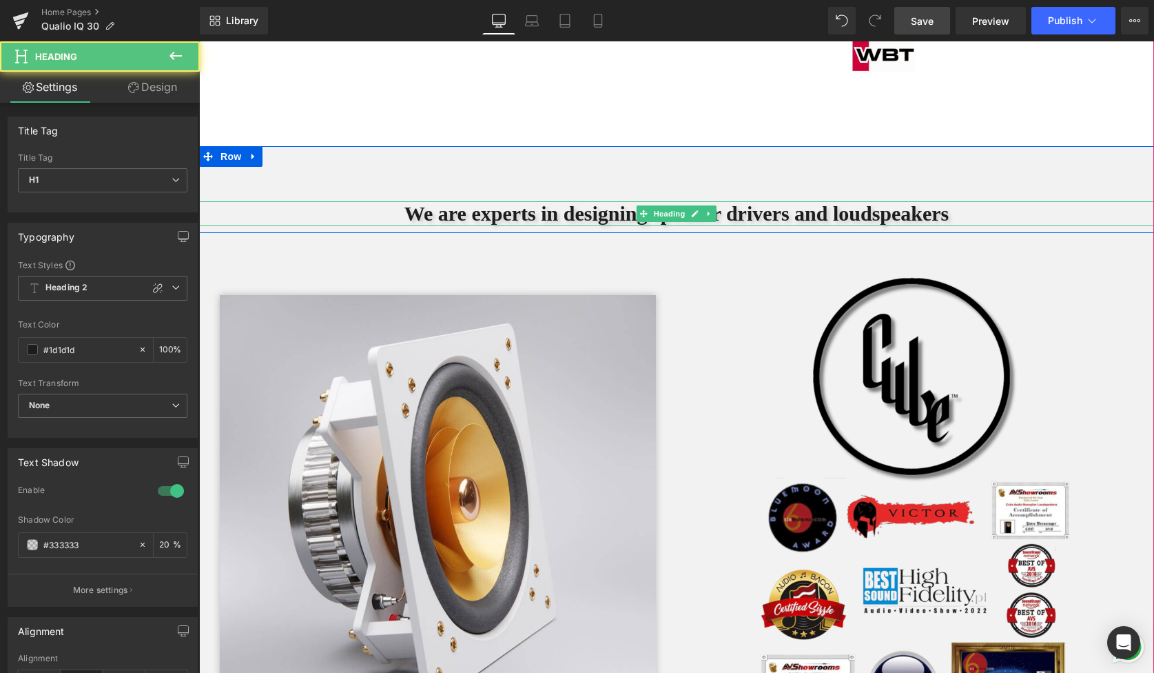
click at [280, 218] on h1 "We are experts in designing speaker drivers and loudspeakers" at bounding box center [676, 213] width 955 height 25
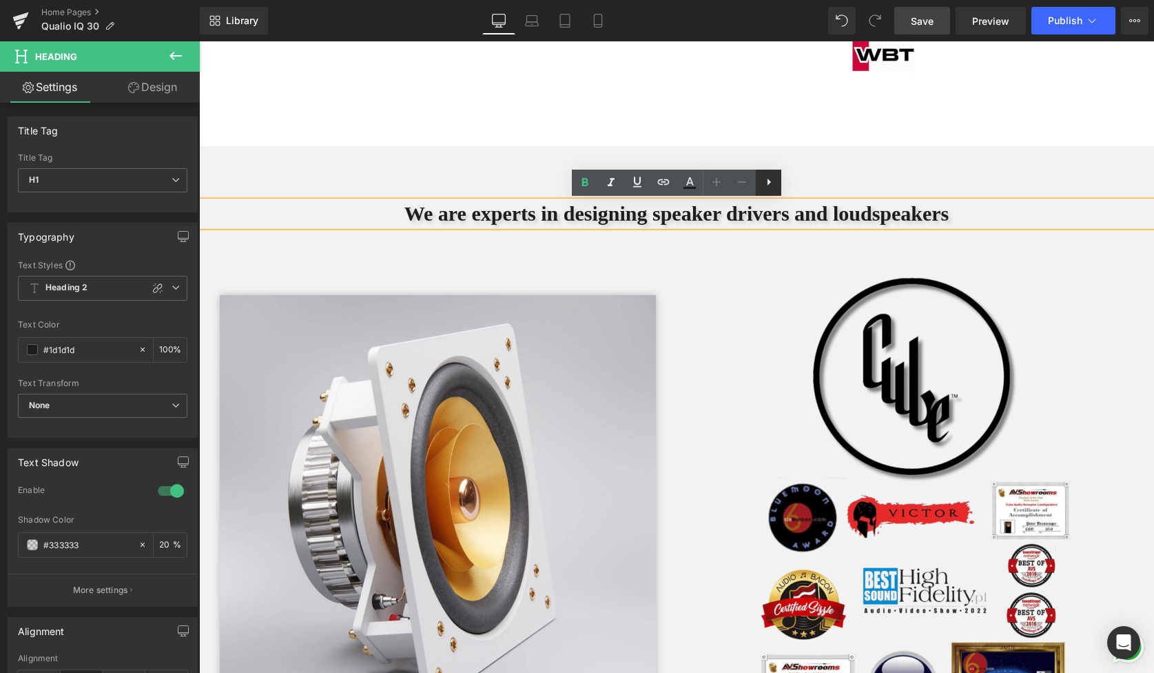
click at [764, 181] on icon at bounding box center [769, 182] width 17 height 17
click at [418, 225] on h1 "We are experts in designing speaker drivers and loudspeakers" at bounding box center [676, 213] width 955 height 25
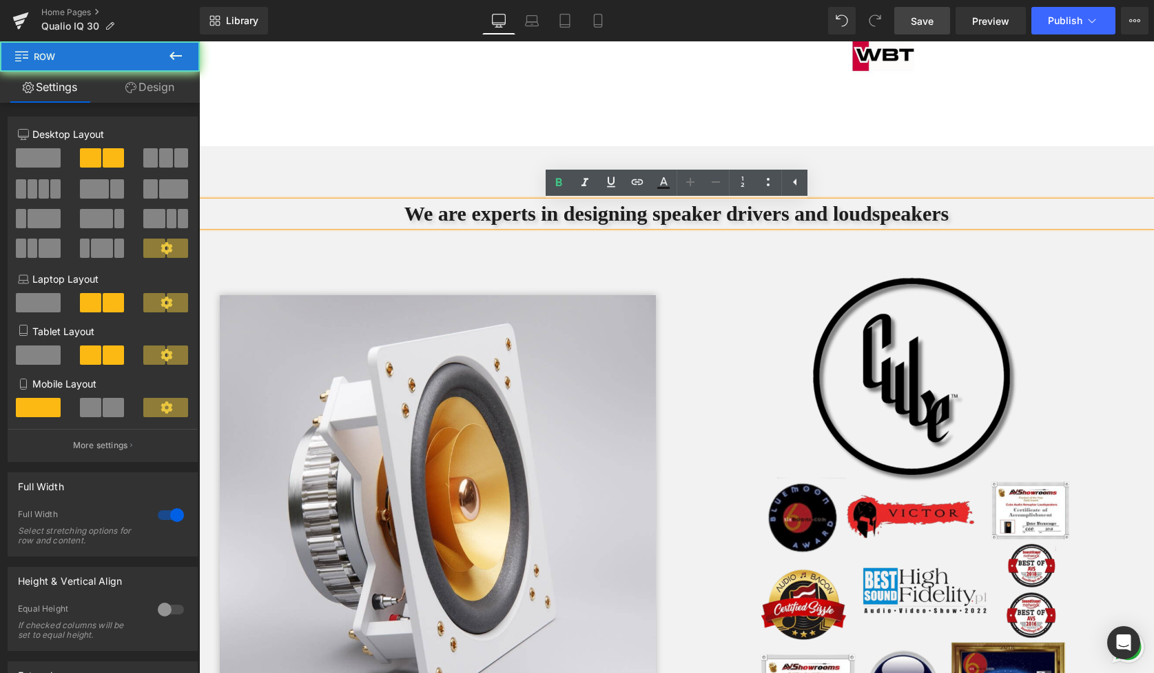
click at [410, 244] on div "Image Row Row Image Row Row" at bounding box center [676, 500] width 955 height 535
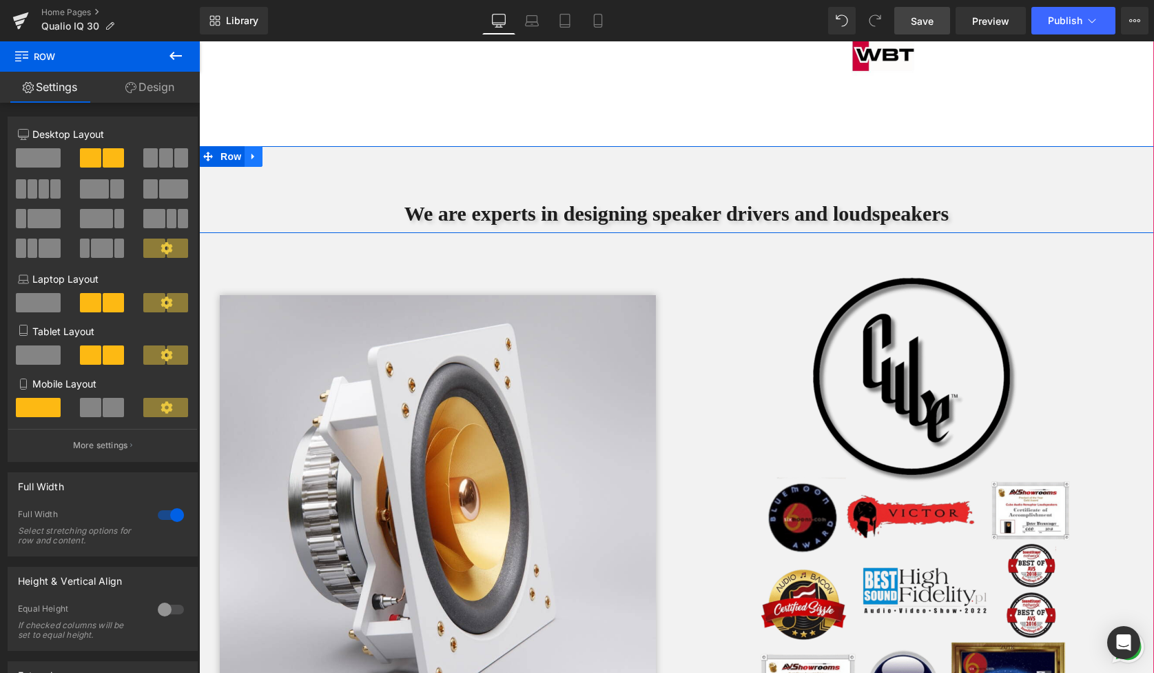
click at [255, 157] on icon at bounding box center [254, 157] width 10 height 10
click at [276, 158] on icon at bounding box center [272, 157] width 10 height 10
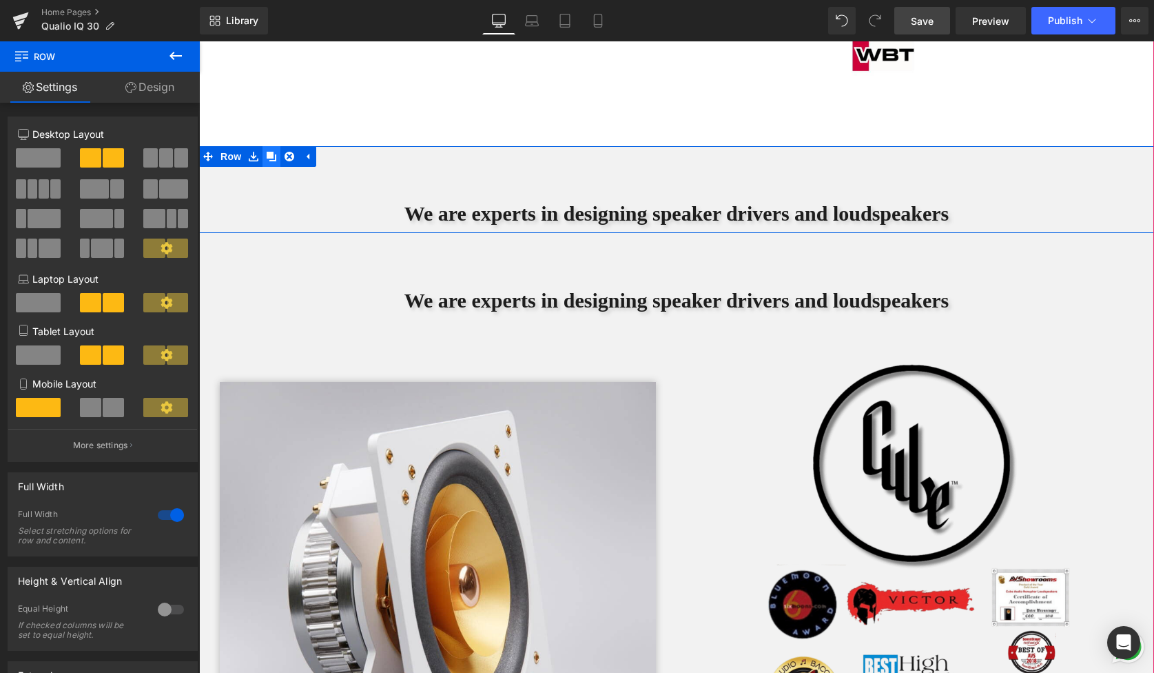
scroll to position [9051, 955]
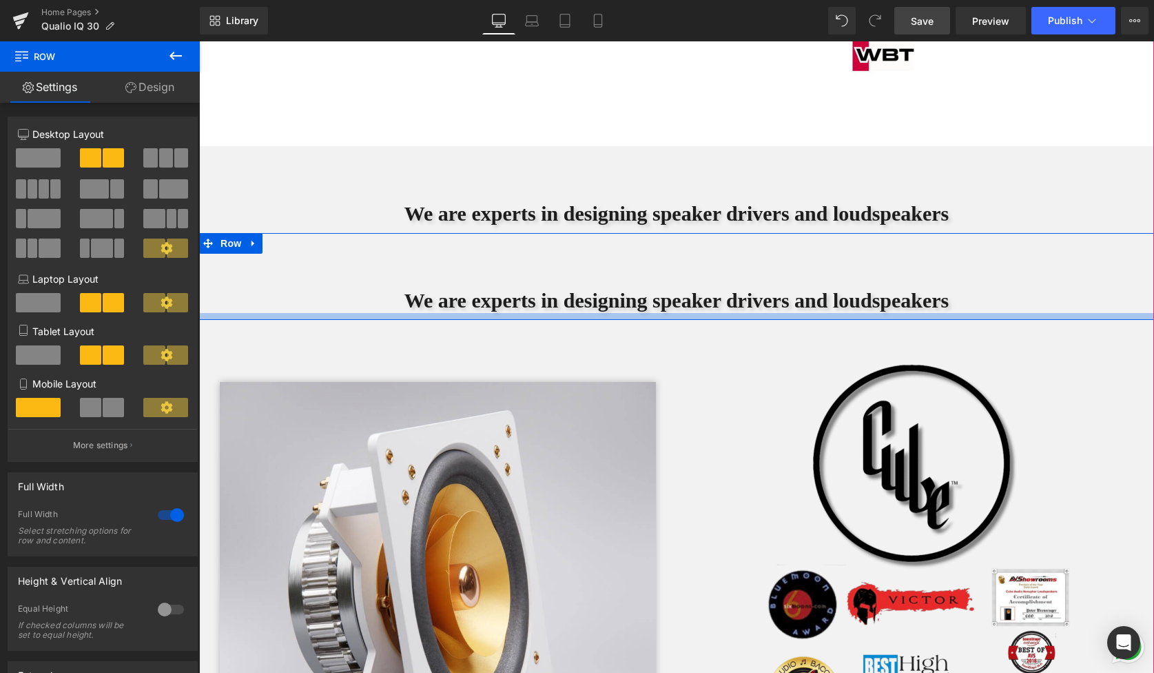
click at [491, 316] on div at bounding box center [676, 316] width 955 height 7
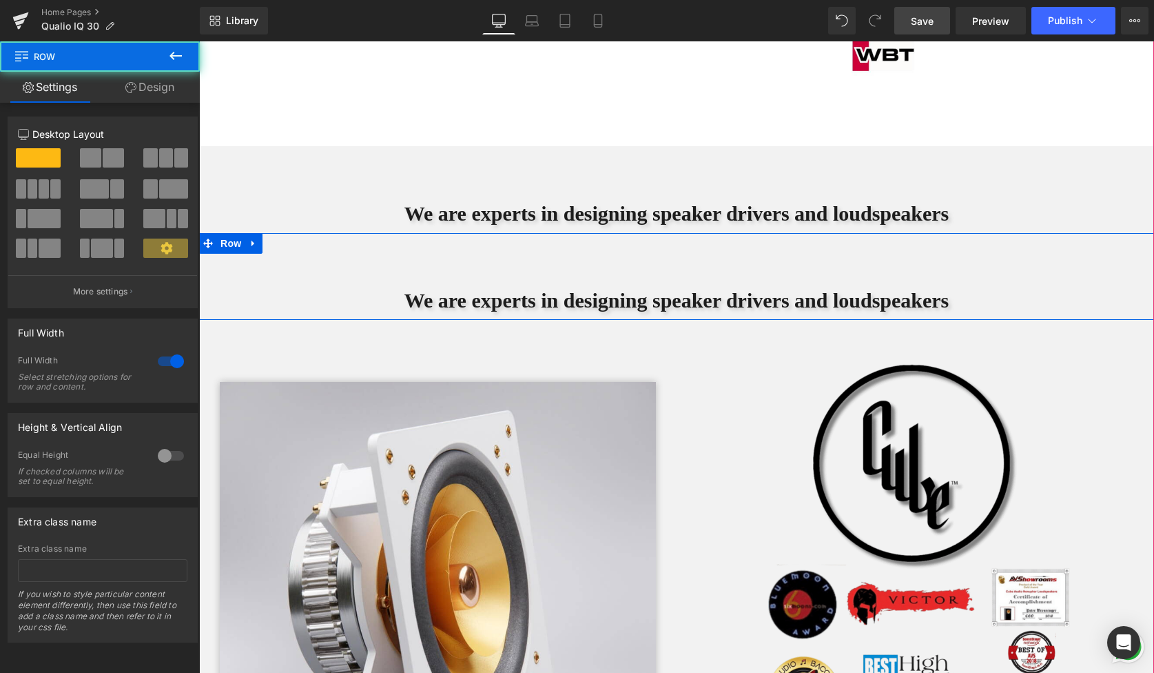
click at [500, 297] on h1 "We are experts in designing speaker drivers and loudspeakers" at bounding box center [676, 300] width 955 height 25
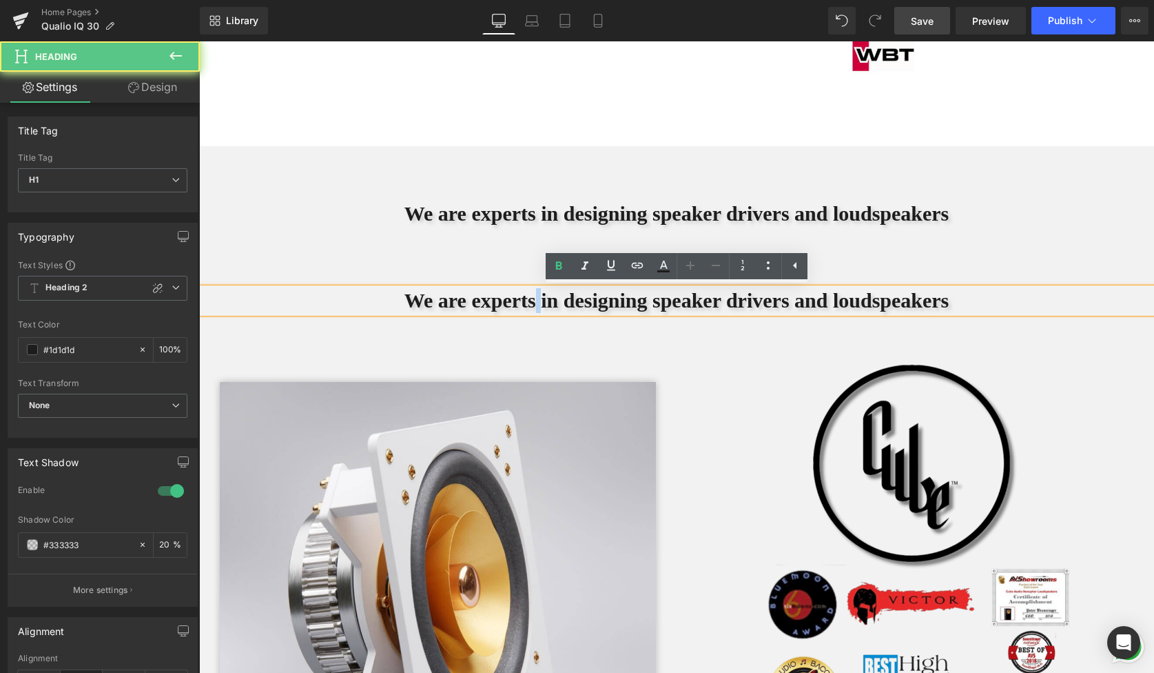
click at [500, 297] on h1 "We are experts in designing speaker drivers and loudspeakers" at bounding box center [676, 300] width 955 height 25
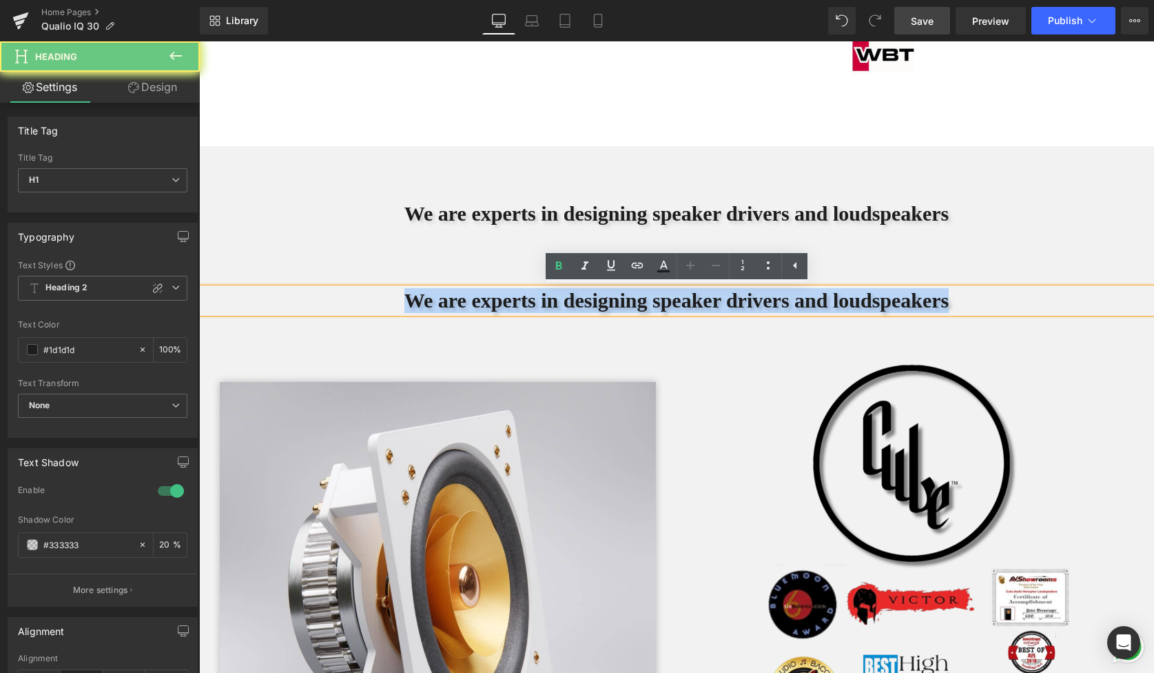
click at [500, 297] on h1 "We are experts in designing speaker drivers and loudspeakers" at bounding box center [676, 300] width 955 height 25
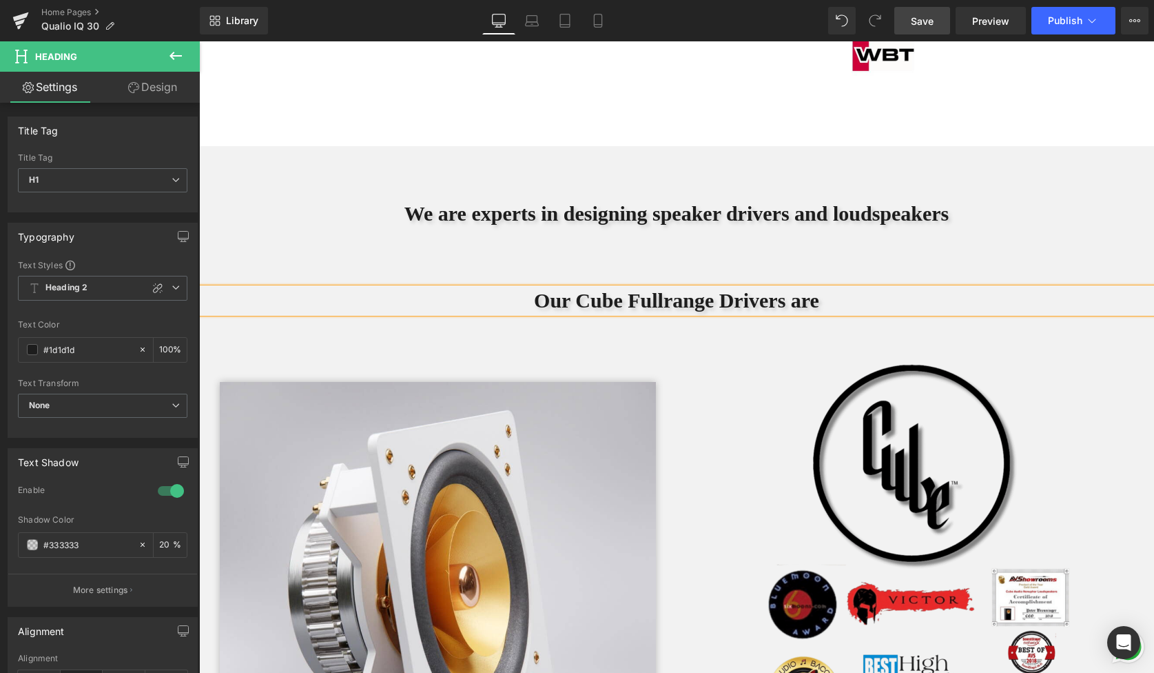
click at [545, 300] on h1 "Our Cube Fullrange Drivers are" at bounding box center [676, 300] width 955 height 25
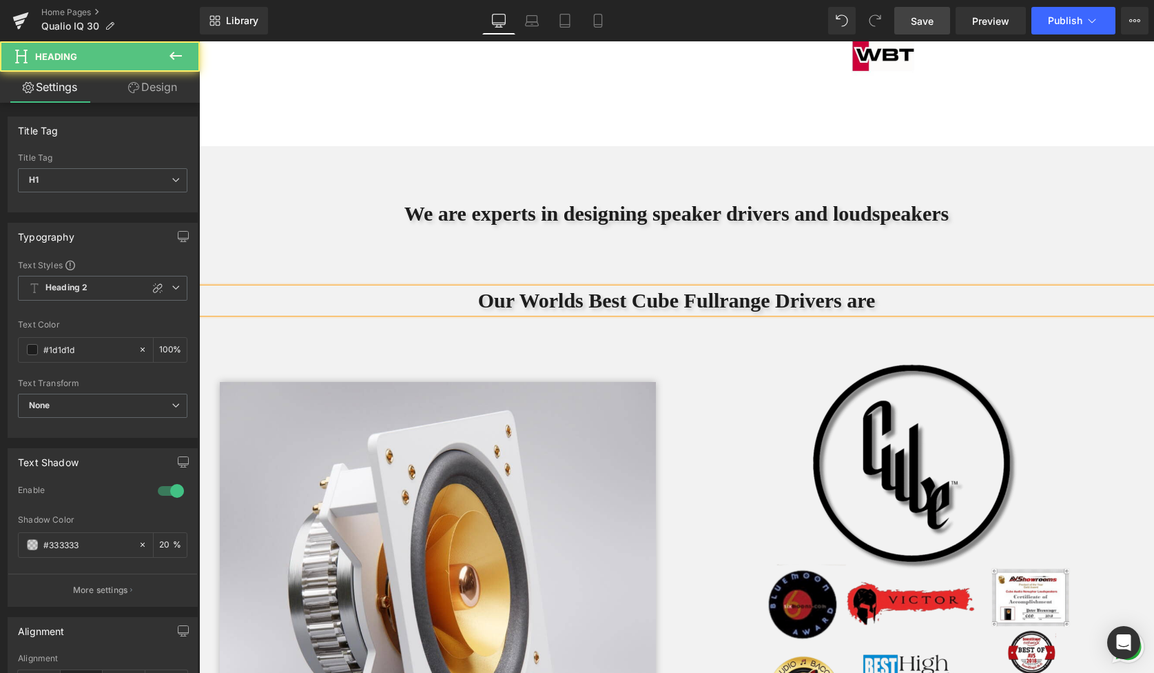
drag, startPoint x: 924, startPoint y: 305, endPoint x: 874, endPoint y: 297, distance: 50.2
click at [874, 297] on h1 "Our Worlds Best Cube Fullrange Drivers are" at bounding box center [676, 300] width 955 height 25
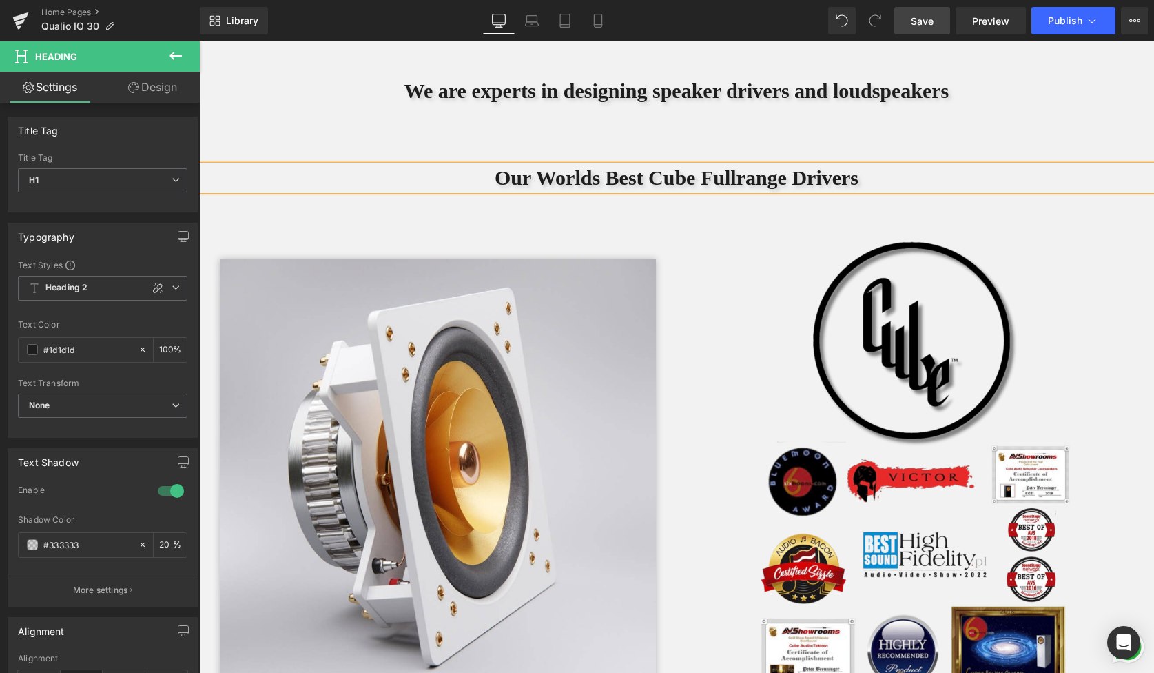
scroll to position [3062, 0]
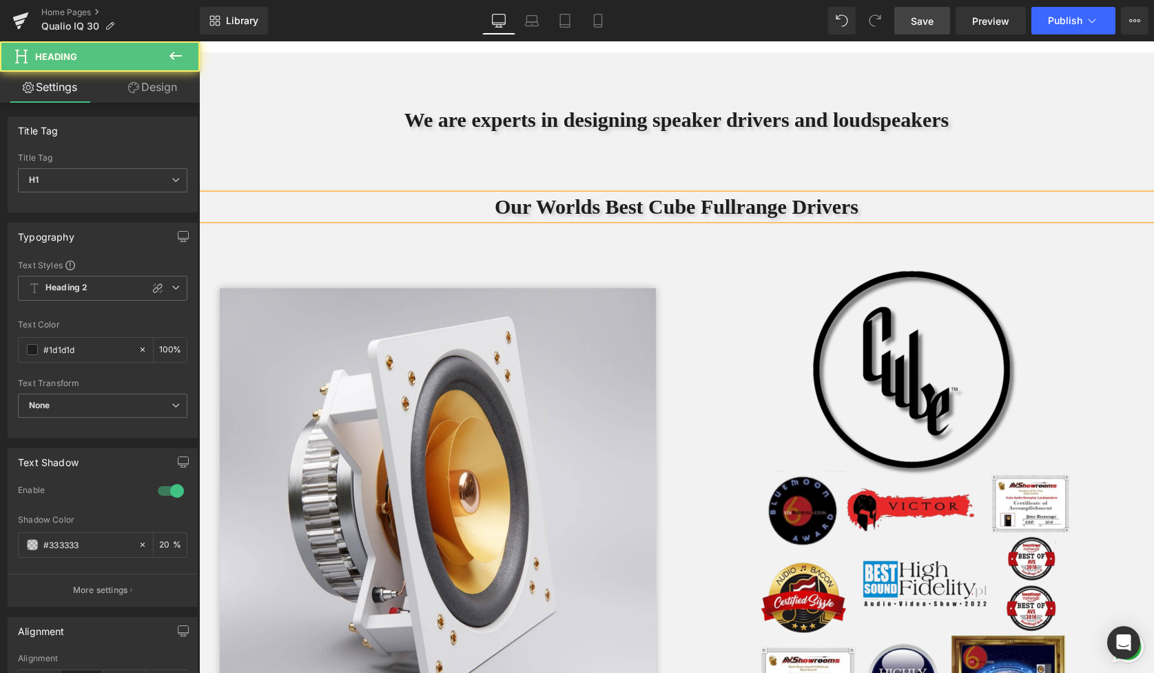
click at [455, 209] on h1 "Our Worlds Best Cube Fullrange Drivers" at bounding box center [676, 206] width 955 height 25
drag, startPoint x: 554, startPoint y: 207, endPoint x: 517, endPoint y: 207, distance: 37.2
click at [517, 207] on h1 "We Build Our Worlds Best Cube Fullrange Drivers" at bounding box center [676, 206] width 955 height 25
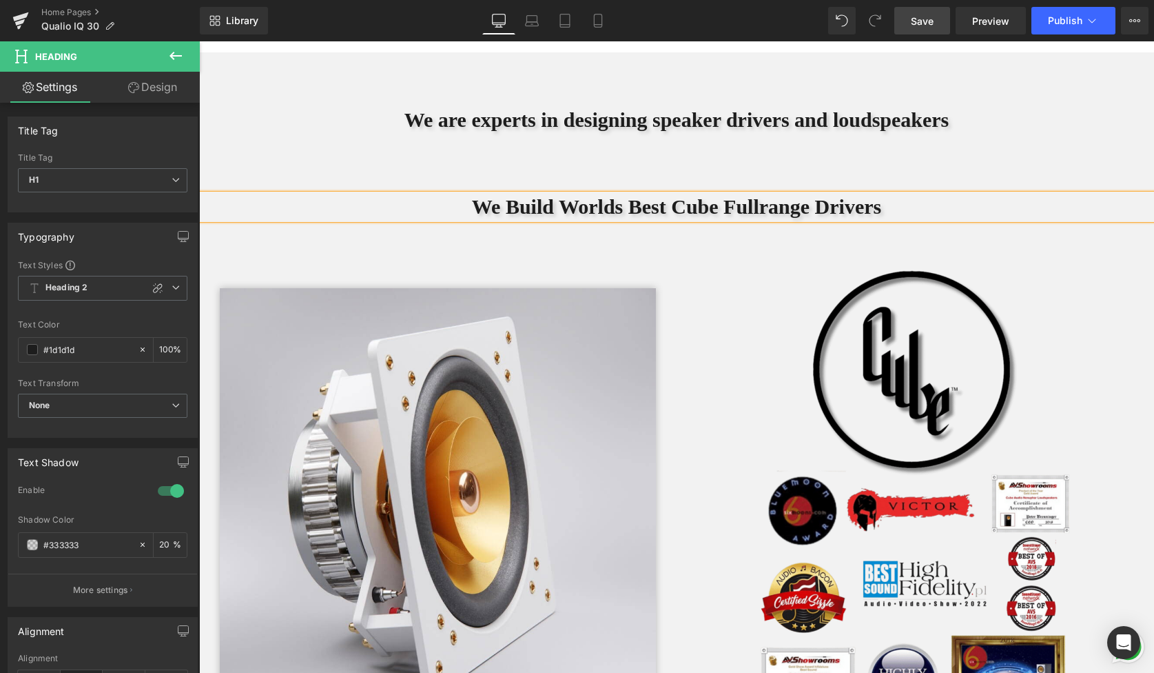
click at [948, 213] on h1 "We Build Worlds Best Cube Fullrange Drivers" at bounding box center [676, 206] width 955 height 25
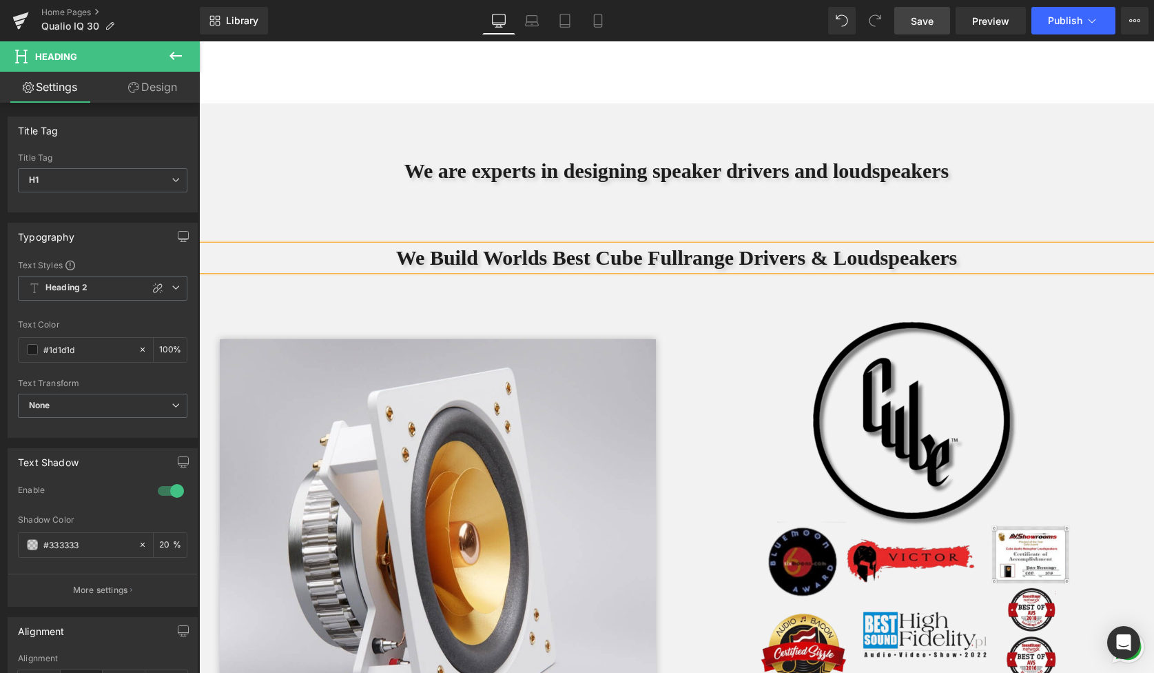
scroll to position [3005, 0]
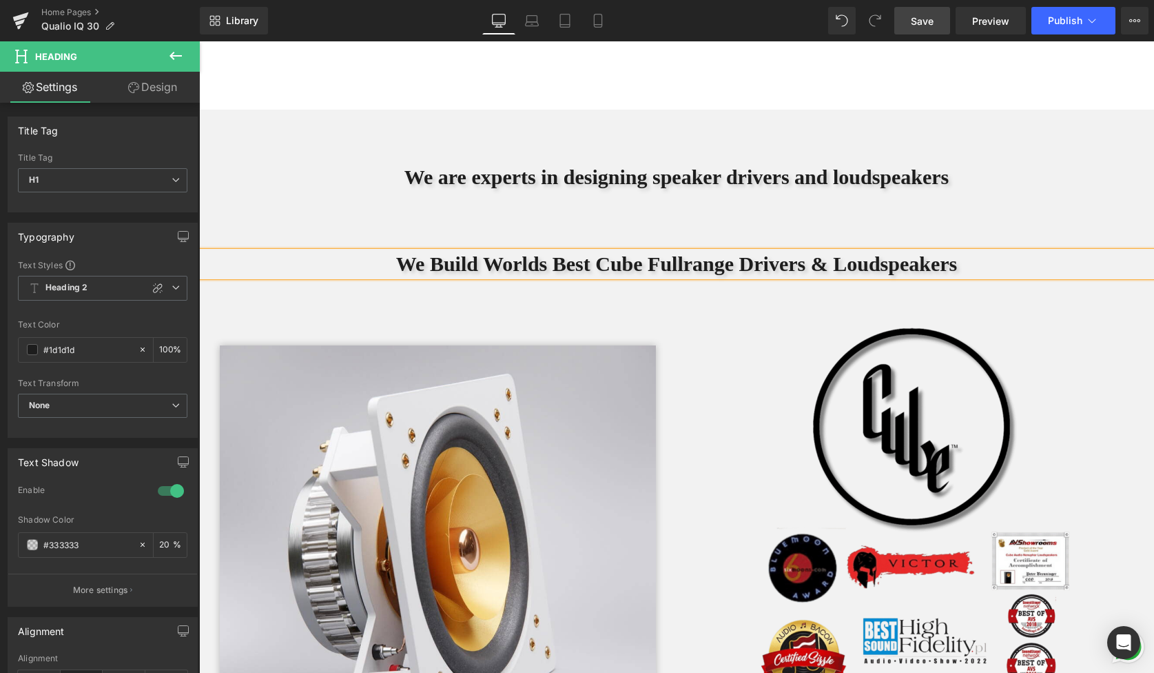
click at [618, 183] on h1 "We are experts in designing speaker drivers and loudspeakers" at bounding box center [676, 177] width 955 height 25
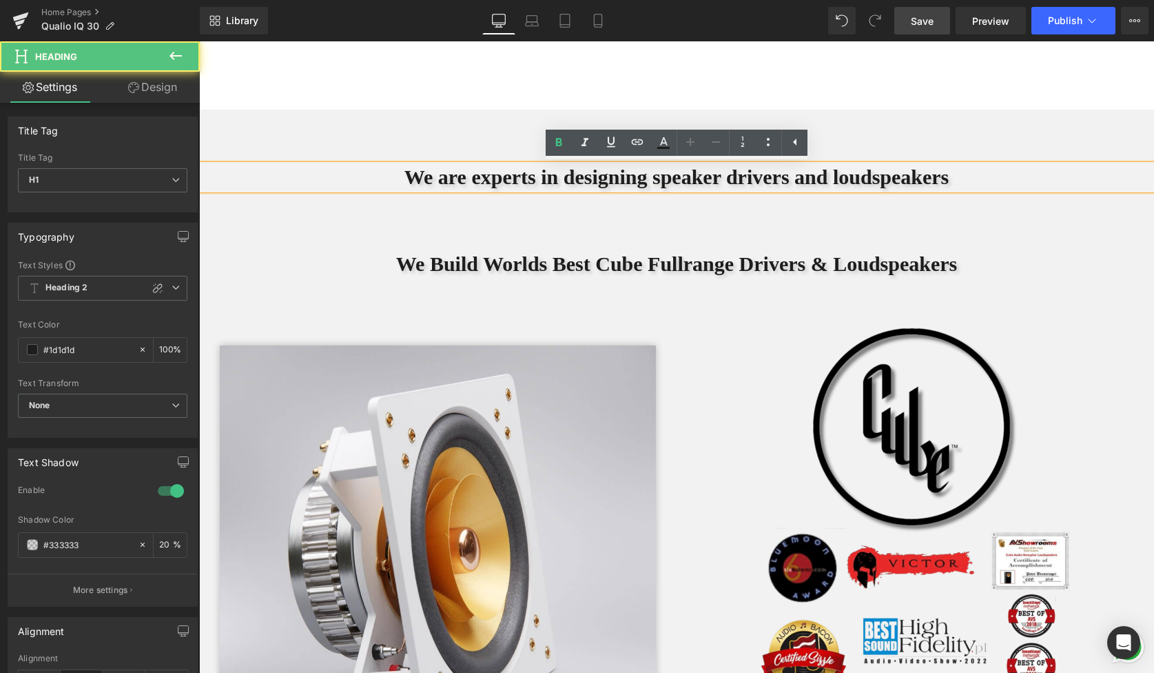
click at [637, 177] on h1 "We are experts in designing speaker drivers and loudspeakers" at bounding box center [676, 177] width 955 height 25
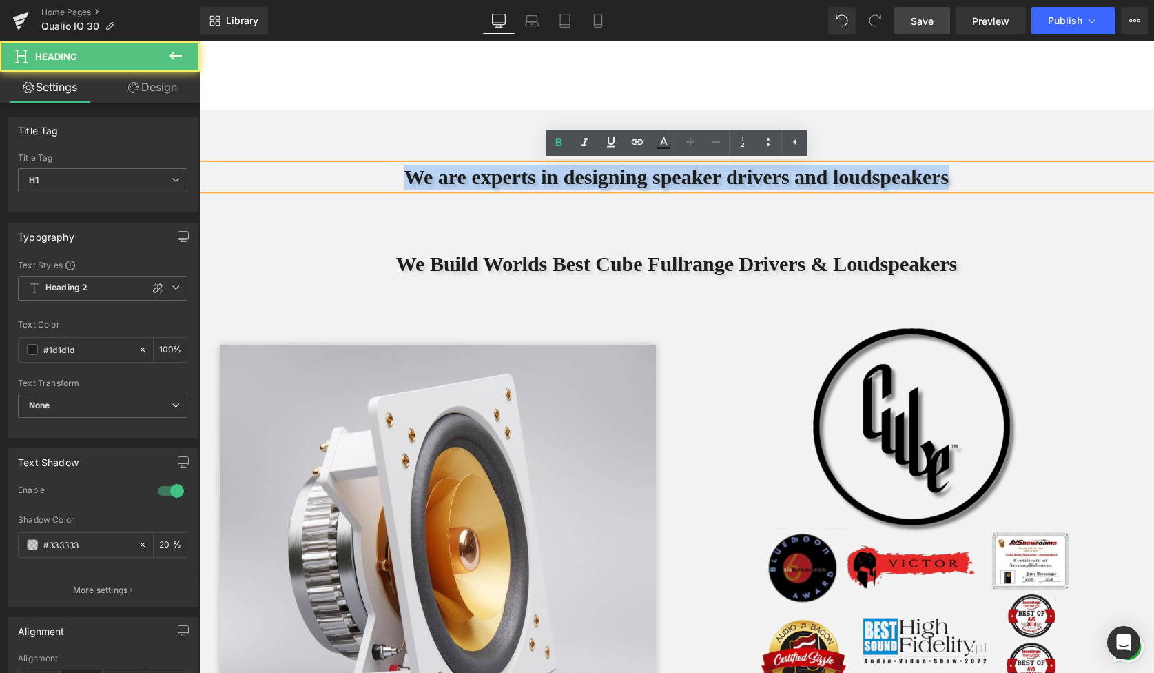
click at [637, 177] on h1 "We are experts in designing speaker drivers and loudspeakers" at bounding box center [676, 177] width 955 height 25
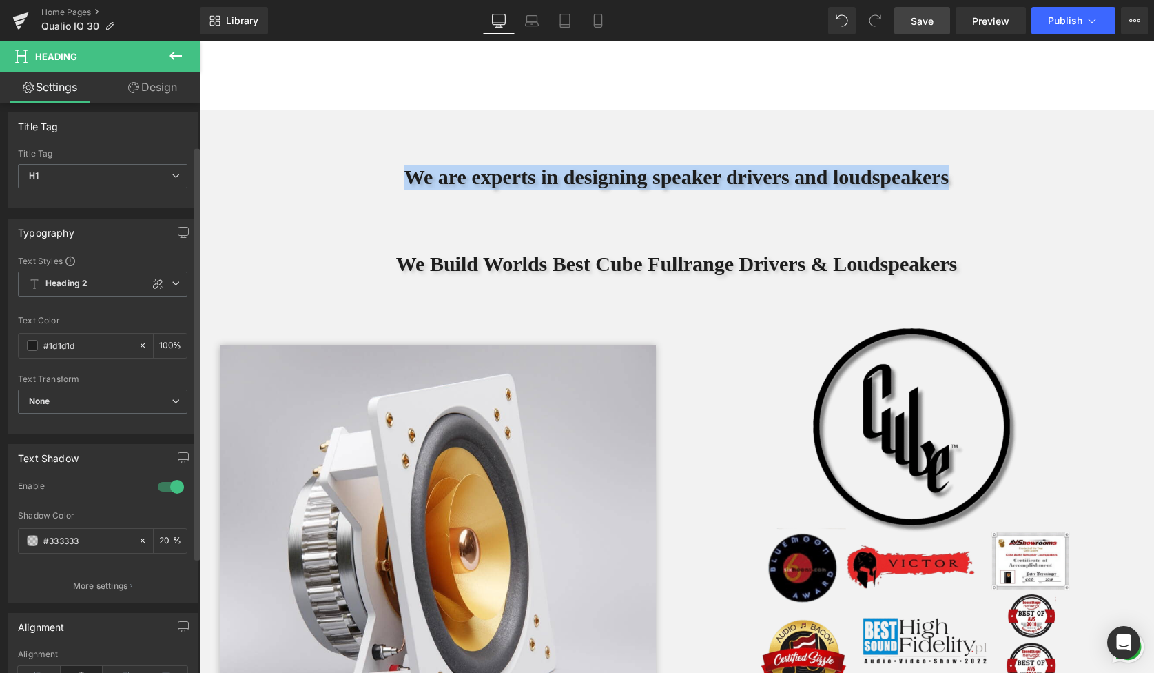
scroll to position [0, 0]
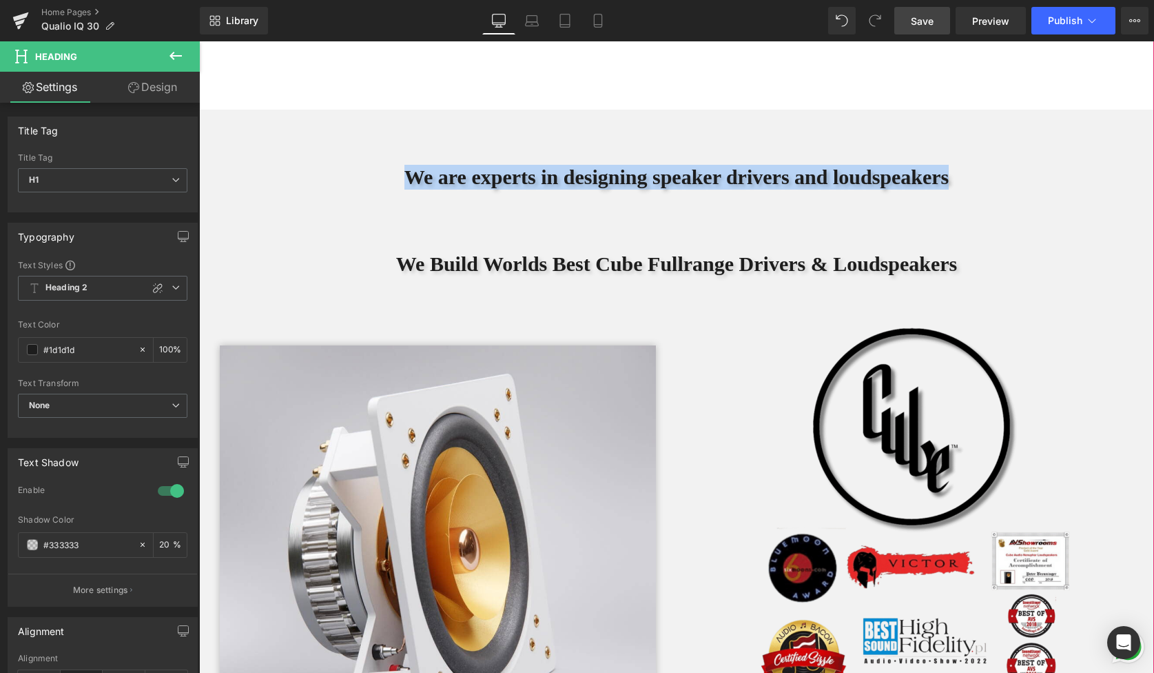
click at [535, 270] on h1 "We Build Worlds Best Cube Fullrange Drivers & Loudspeakers" at bounding box center [676, 264] width 955 height 25
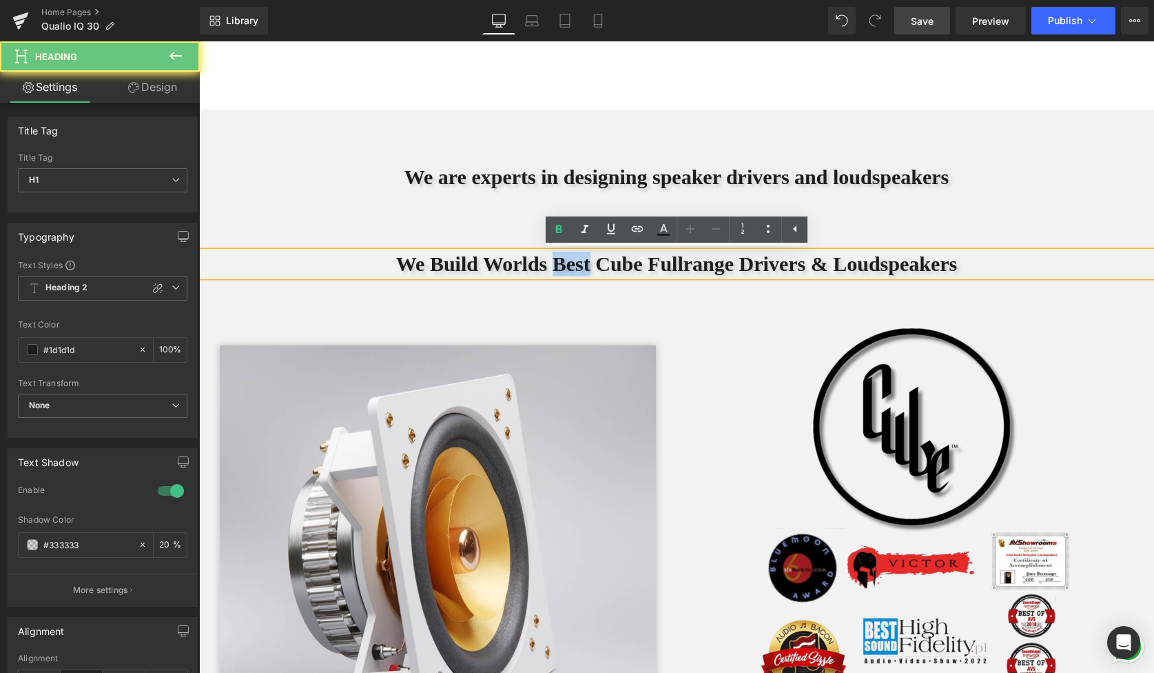
click at [535, 270] on h1 "We Build Worlds Best Cube Fullrange Drivers & Loudspeakers" at bounding box center [676, 264] width 955 height 25
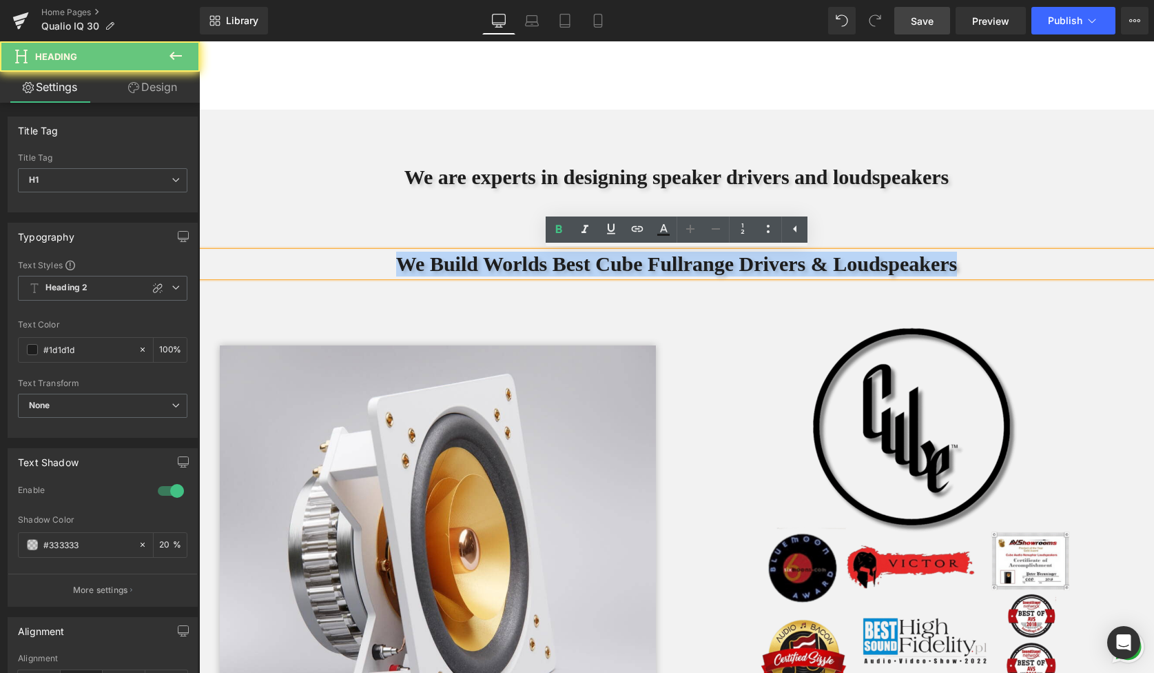
click at [535, 270] on h1 "We Build Worlds Best Cube Fullrange Drivers & Loudspeakers" at bounding box center [676, 264] width 955 height 25
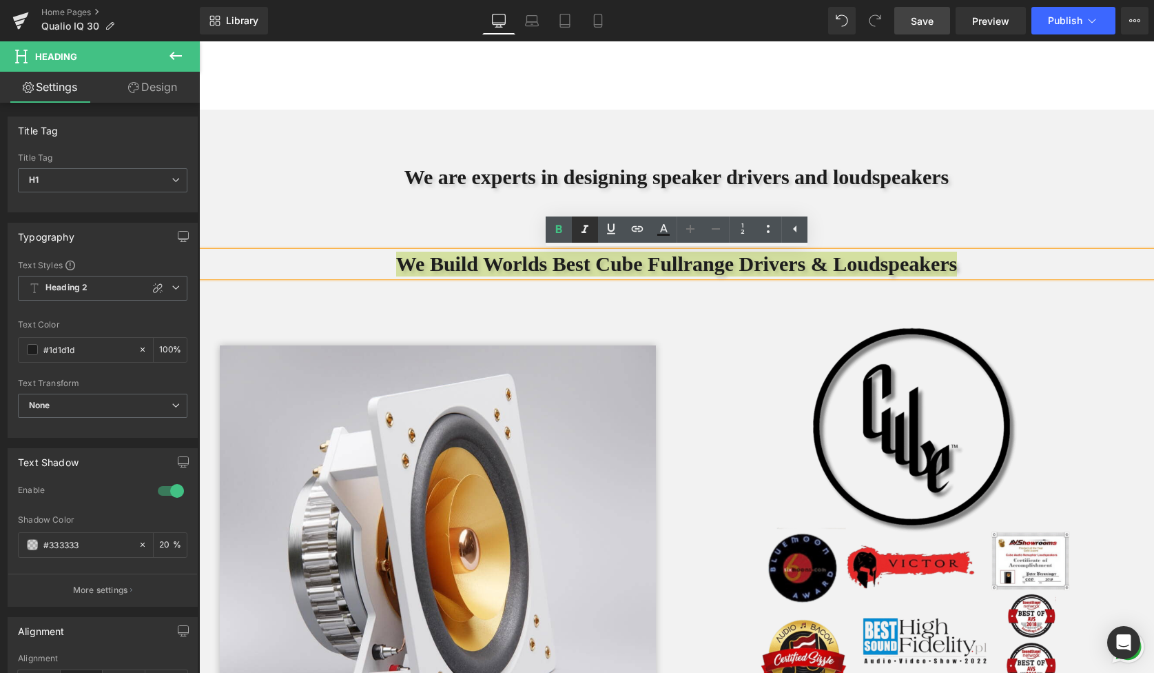
click at [590, 222] on icon at bounding box center [585, 229] width 17 height 17
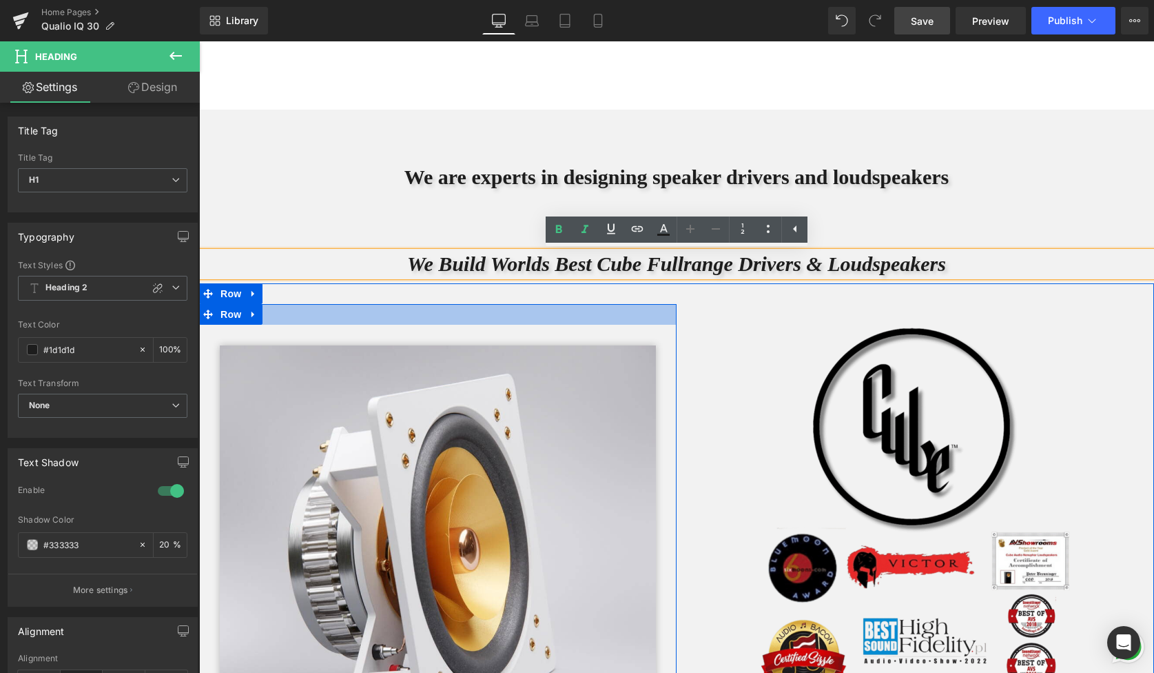
click at [571, 305] on div "Image Row Row" at bounding box center [438, 549] width 478 height 491
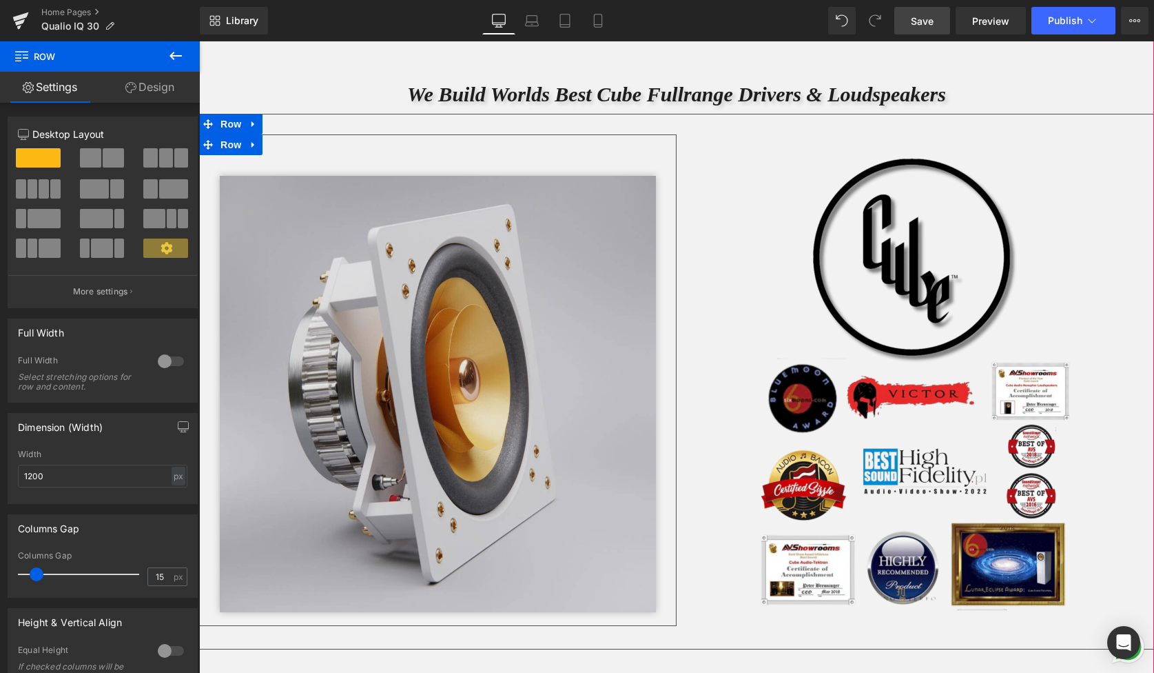
scroll to position [3157, 0]
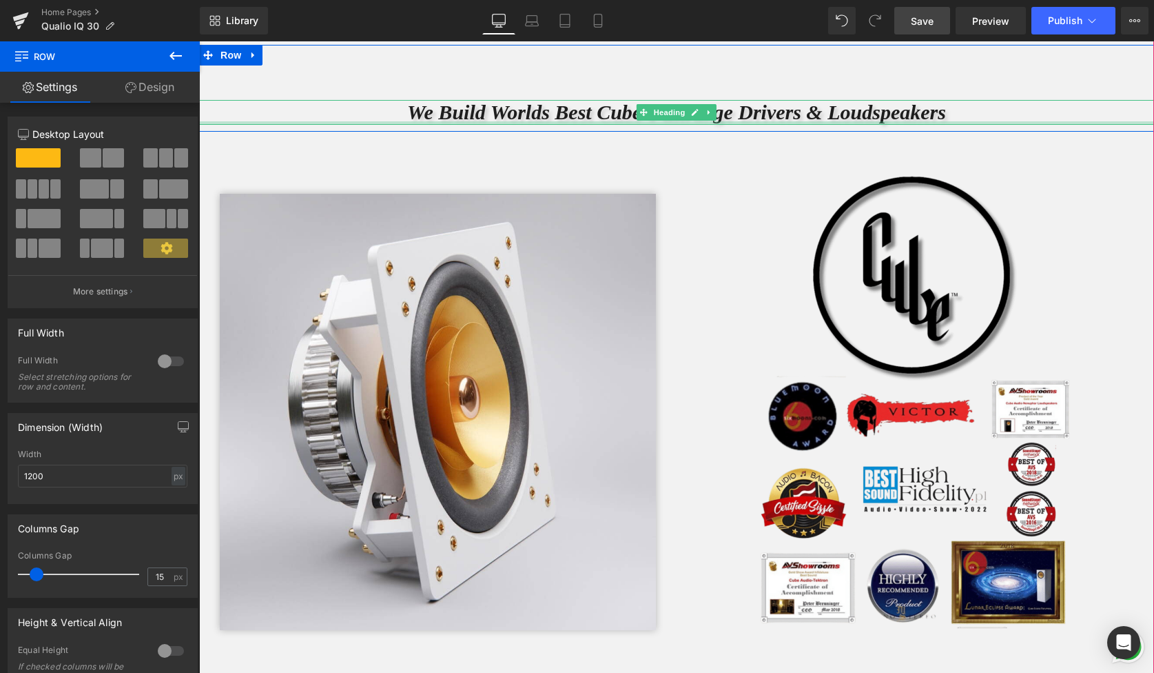
click at [638, 124] on div "We Build Worlds Best Cube Fullrange Drivers & Loudspeakers Heading" at bounding box center [676, 112] width 955 height 25
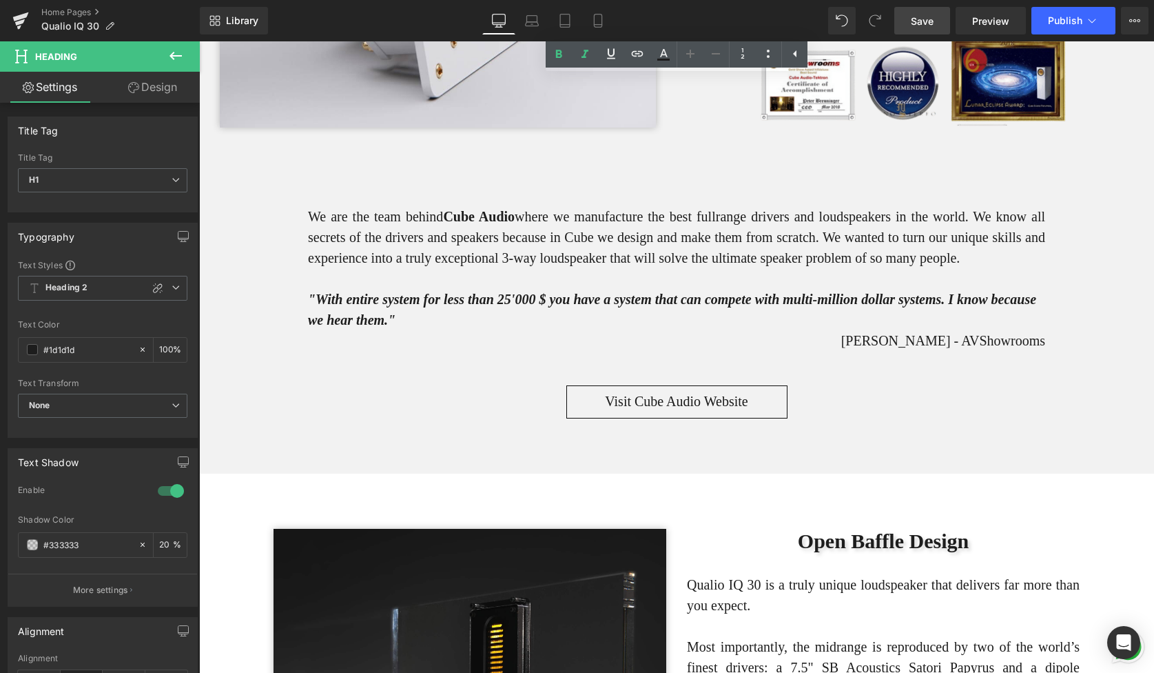
scroll to position [3642, 0]
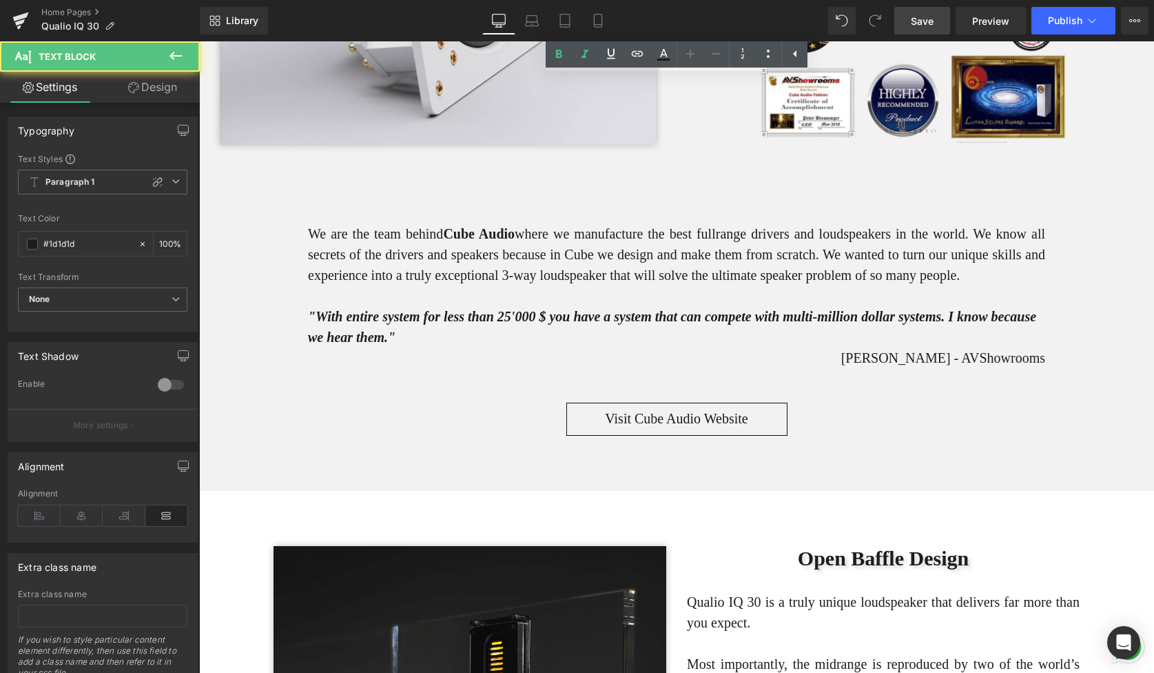
click at [599, 252] on p "We are the team behind Cube Audio where we manufacture the best fullrange drive…" at bounding box center [676, 254] width 737 height 62
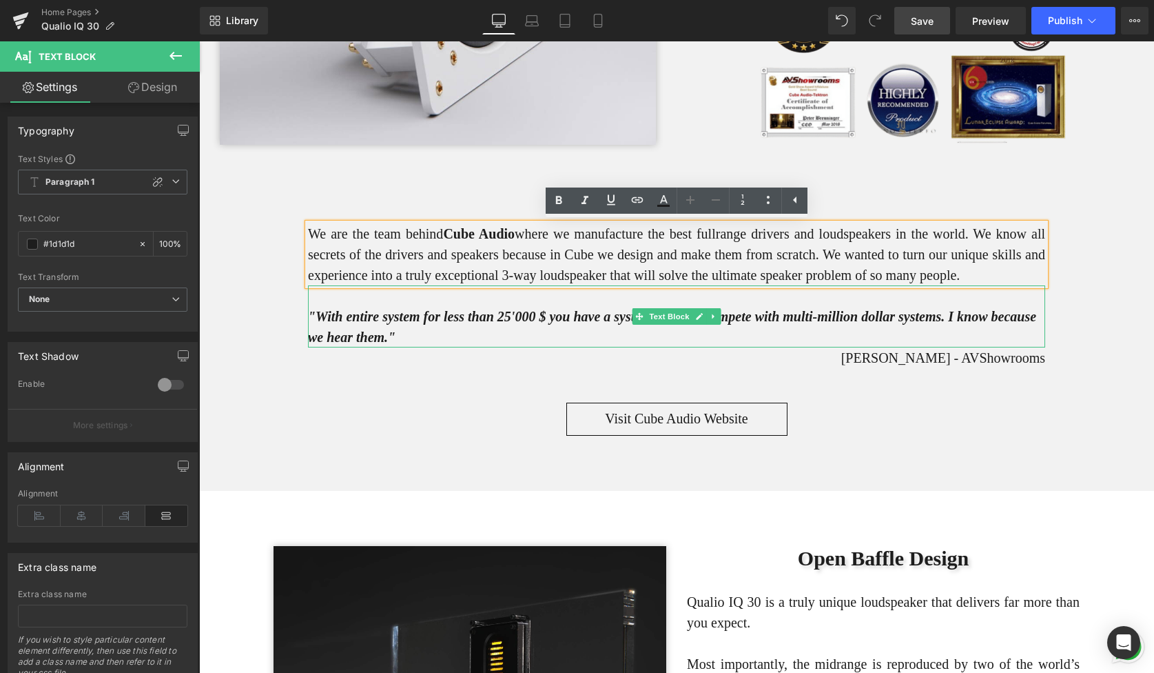
click at [526, 329] on strong ""With entire system for less than 25'000 $ you have a system that can compete w…" at bounding box center [672, 327] width 728 height 36
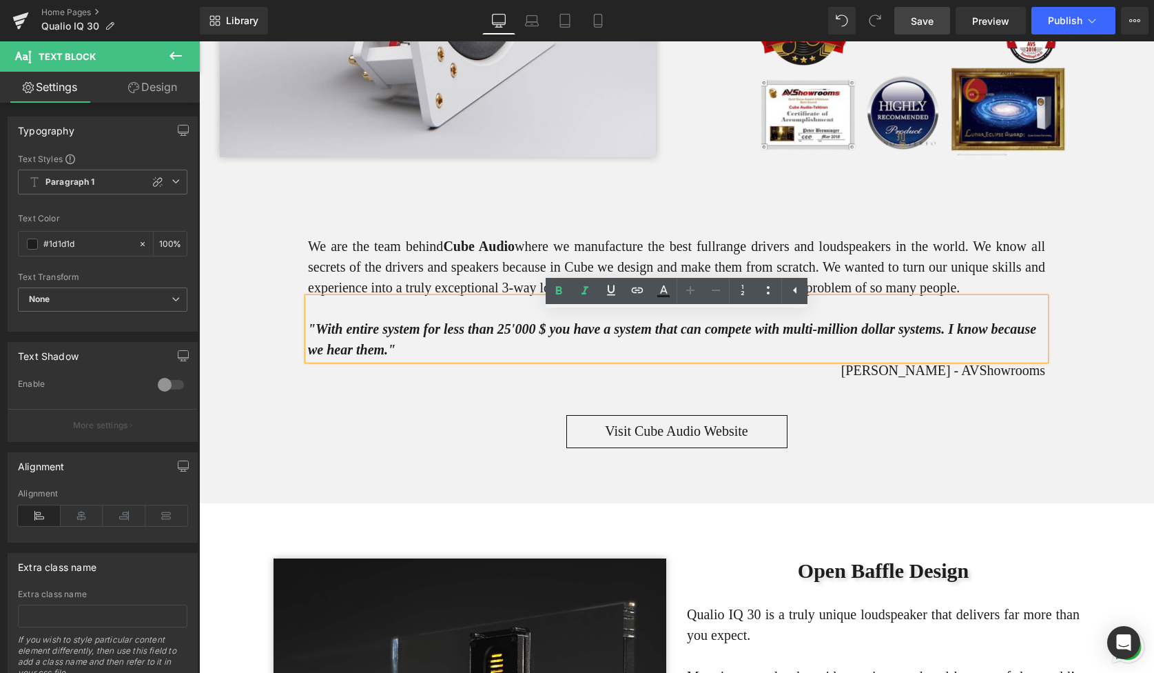
scroll to position [3634, 0]
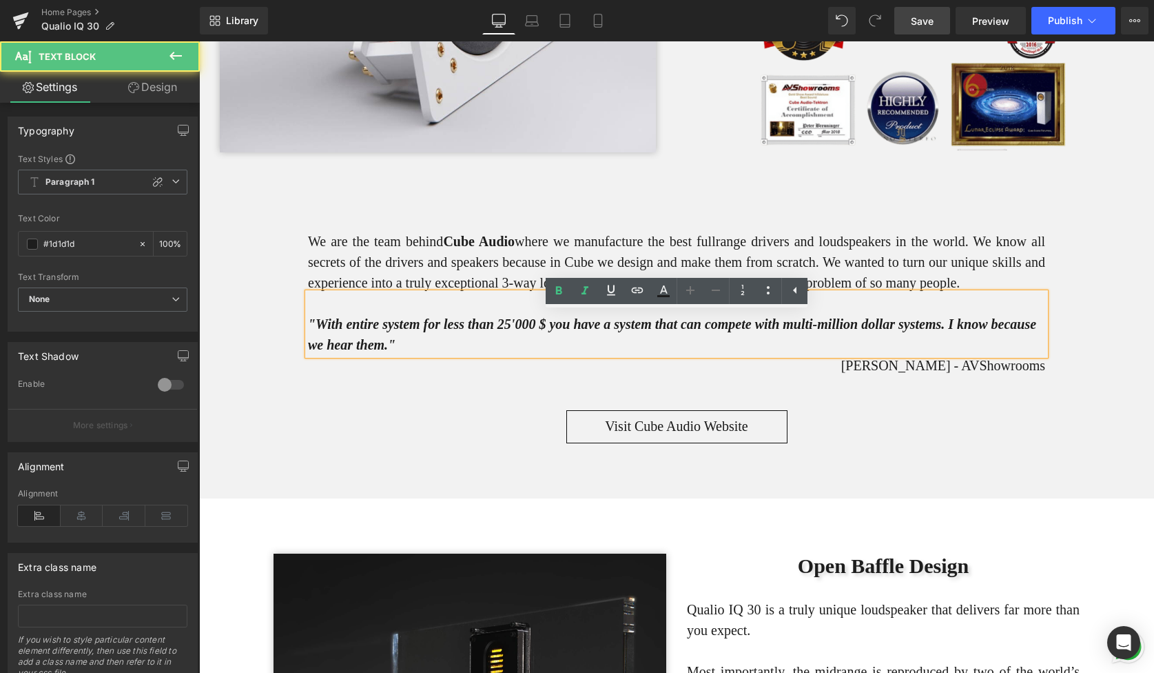
click at [524, 331] on div ""With entire system for less than 25'000 $ you have a system that can compete w…" at bounding box center [676, 324] width 737 height 62
click at [537, 349] on strong ""With entire system for less than 25'000 $ you have a system that can compete w…" at bounding box center [672, 334] width 728 height 36
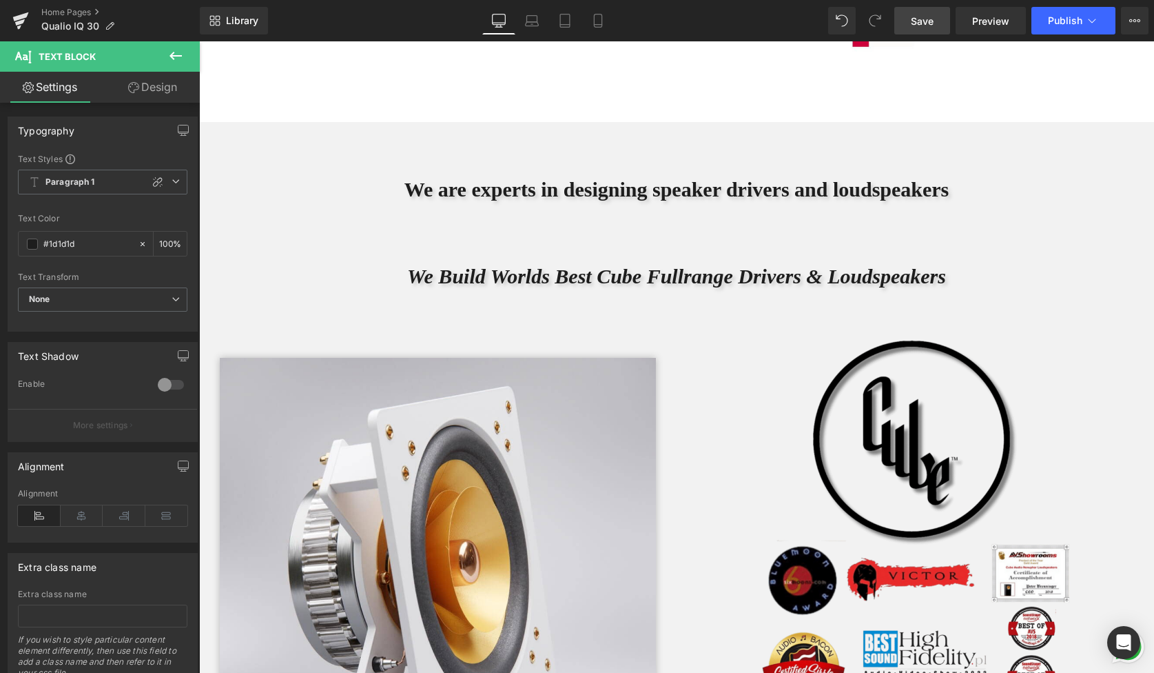
scroll to position [3034, 0]
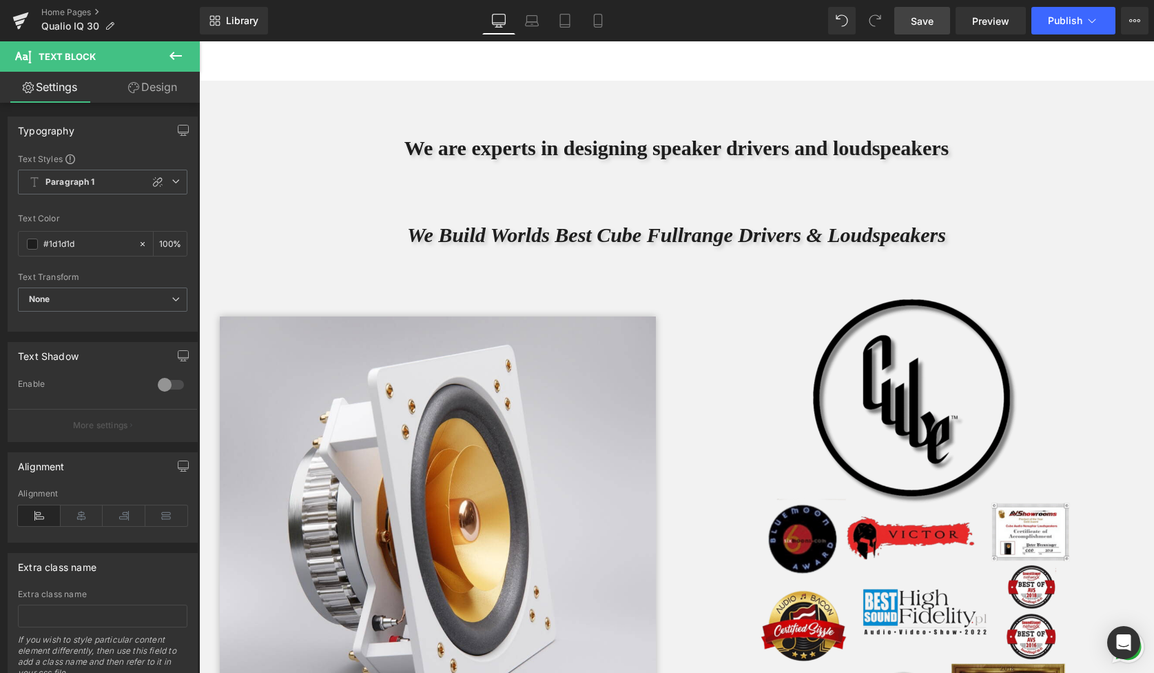
click at [199, 41] on div "80px" at bounding box center [199, 41] width 0 height 0
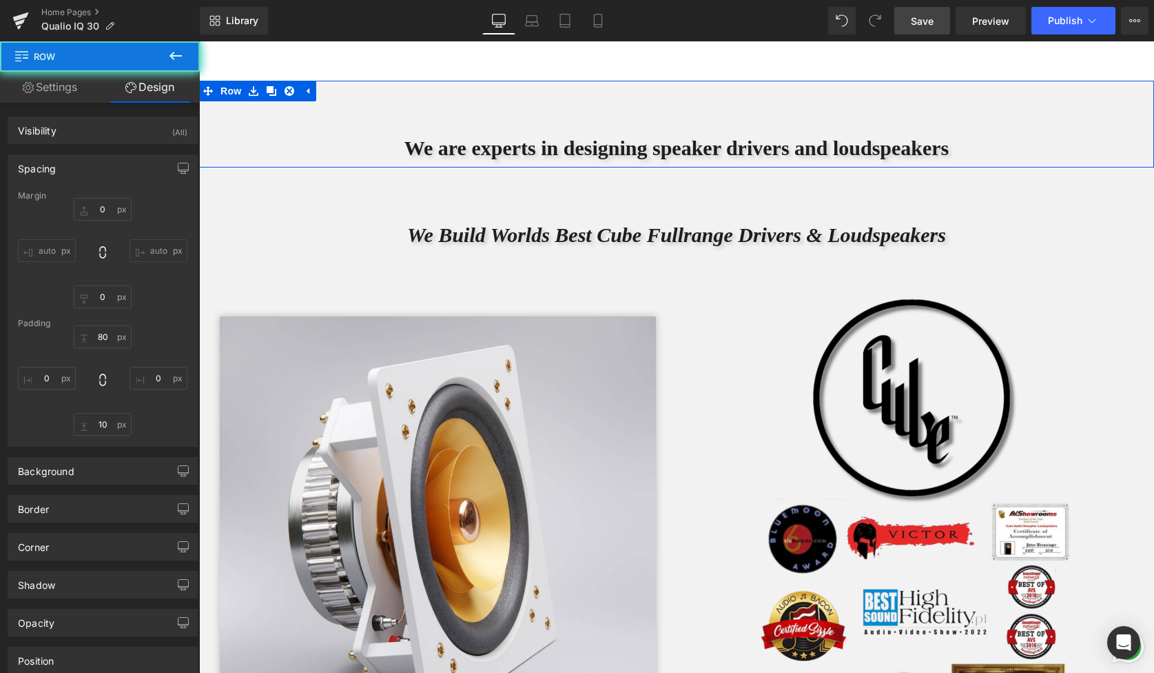
click at [322, 179] on div "We Build Worlds Best Cube Fullrange Drivers & Loudspeakers Heading Row" at bounding box center [676, 210] width 955 height 87
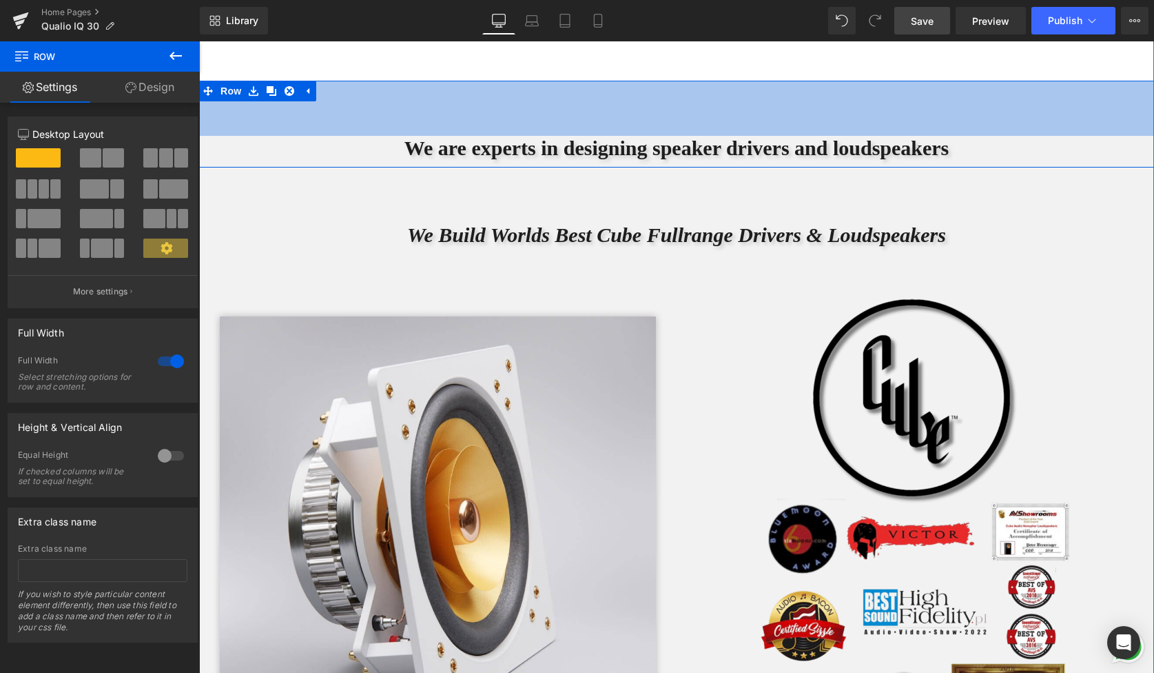
click at [331, 99] on div "80px" at bounding box center [676, 108] width 955 height 55
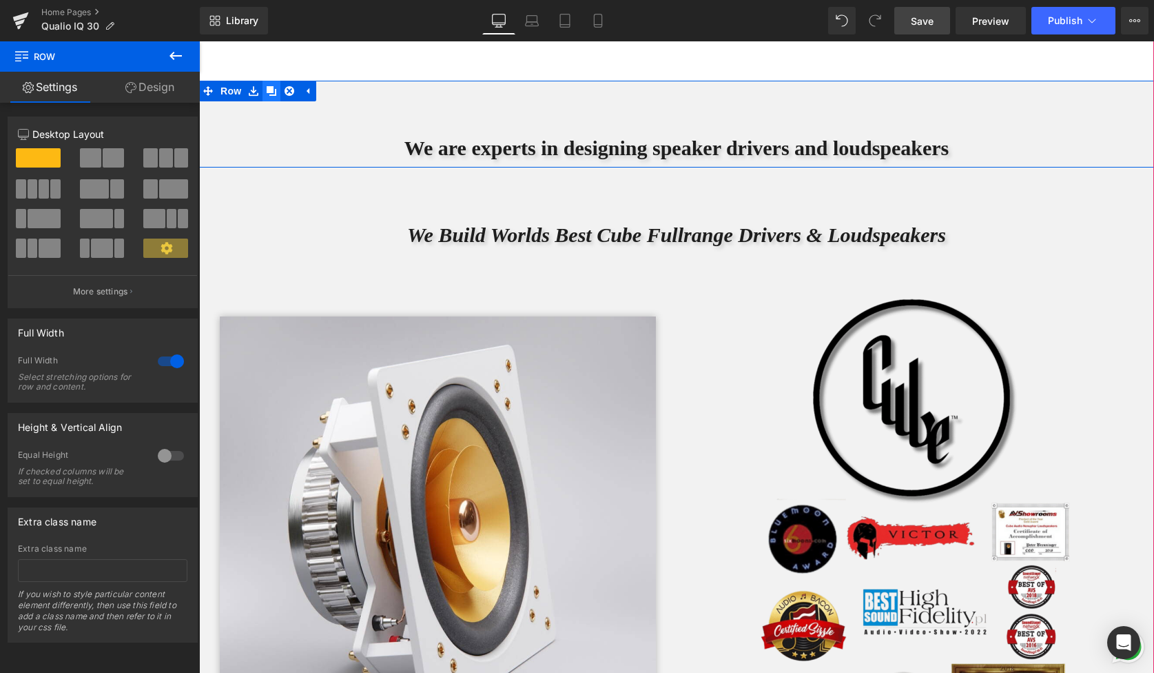
click at [276, 91] on icon at bounding box center [272, 91] width 10 height 10
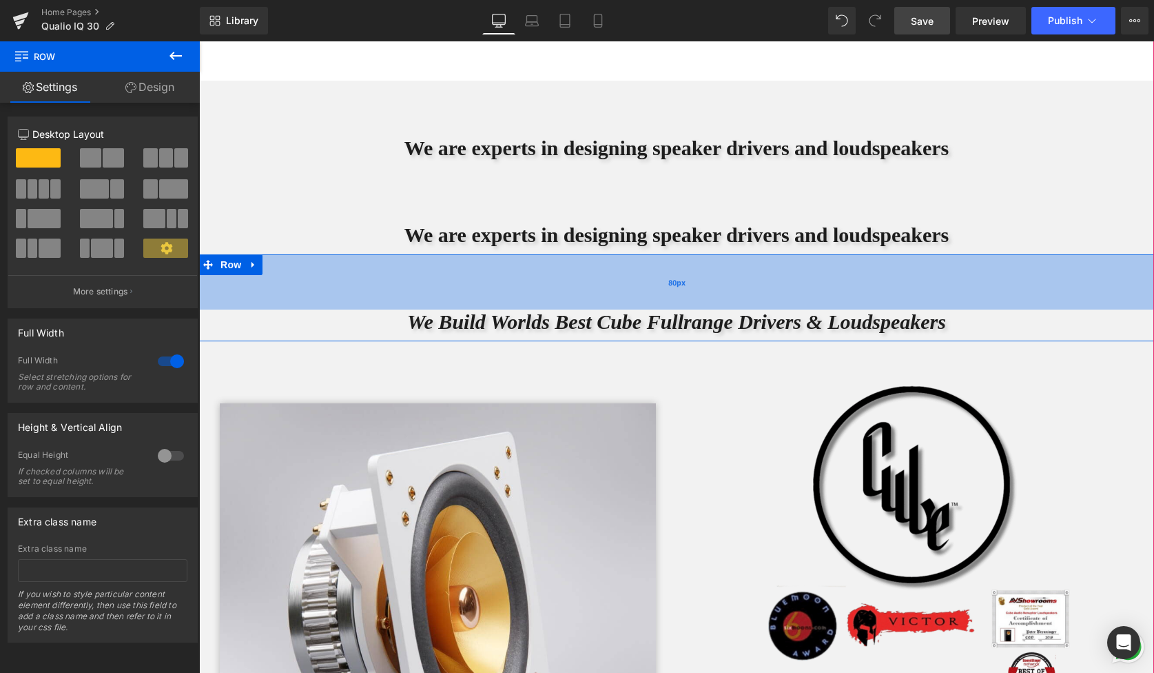
click at [309, 278] on div "80px" at bounding box center [676, 281] width 955 height 55
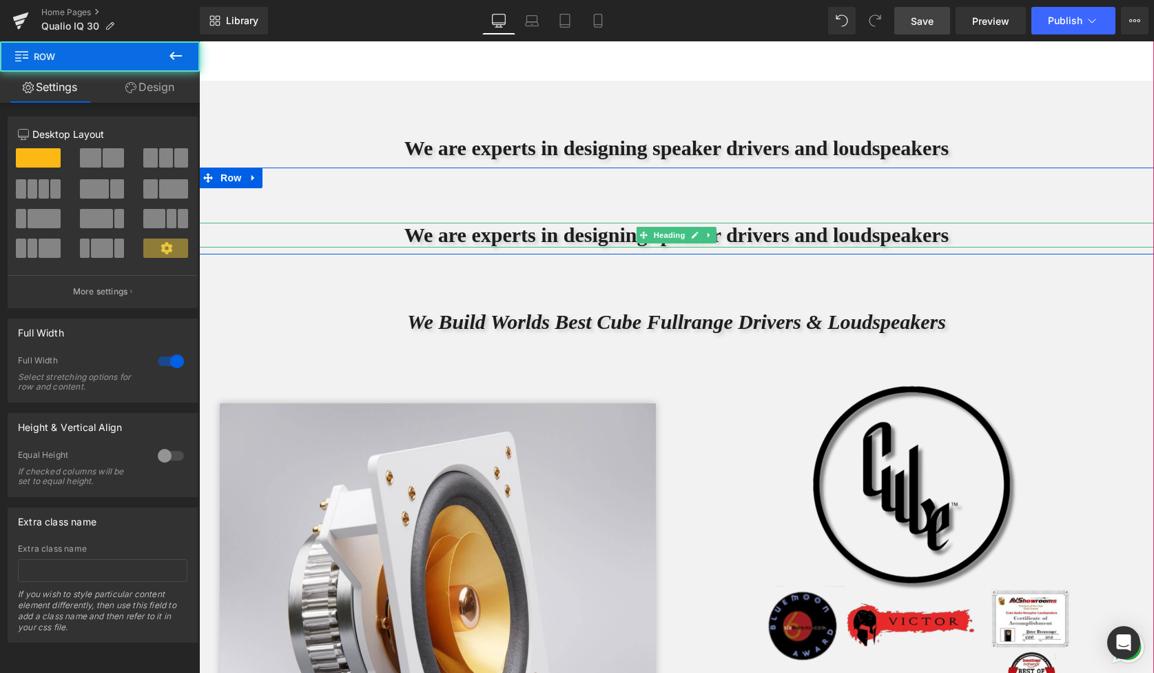
click at [289, 225] on div "We are experts in designing speaker drivers and loudspeakers Heading" at bounding box center [676, 235] width 955 height 25
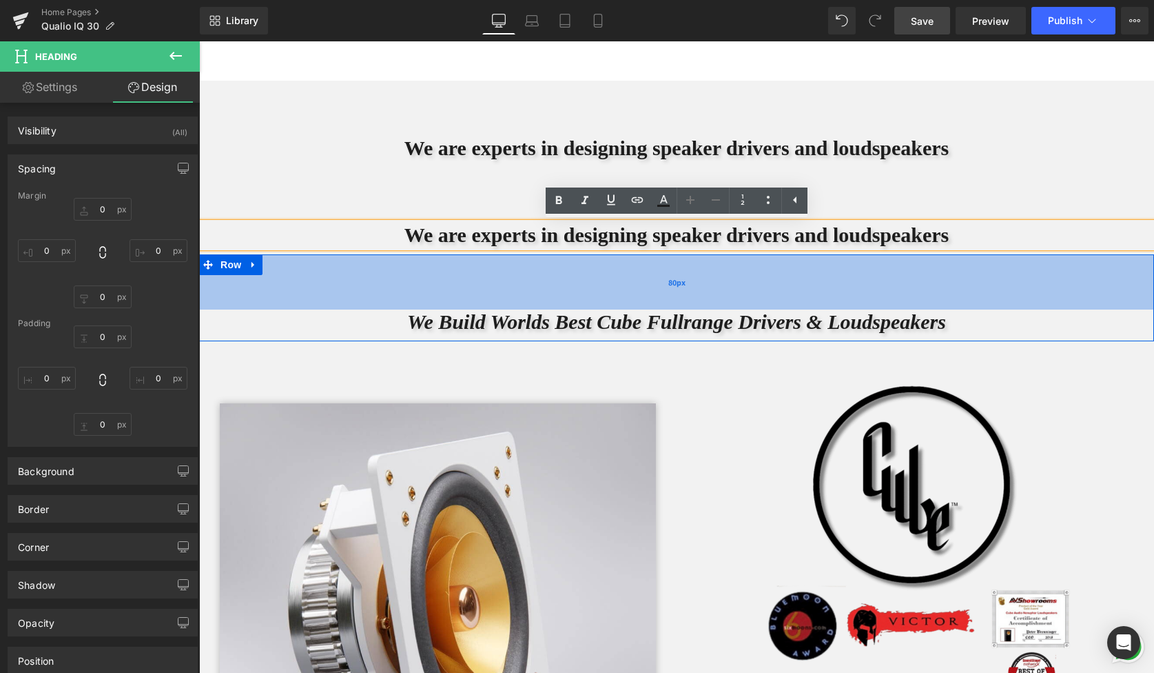
click at [314, 296] on div "80px" at bounding box center [676, 281] width 955 height 55
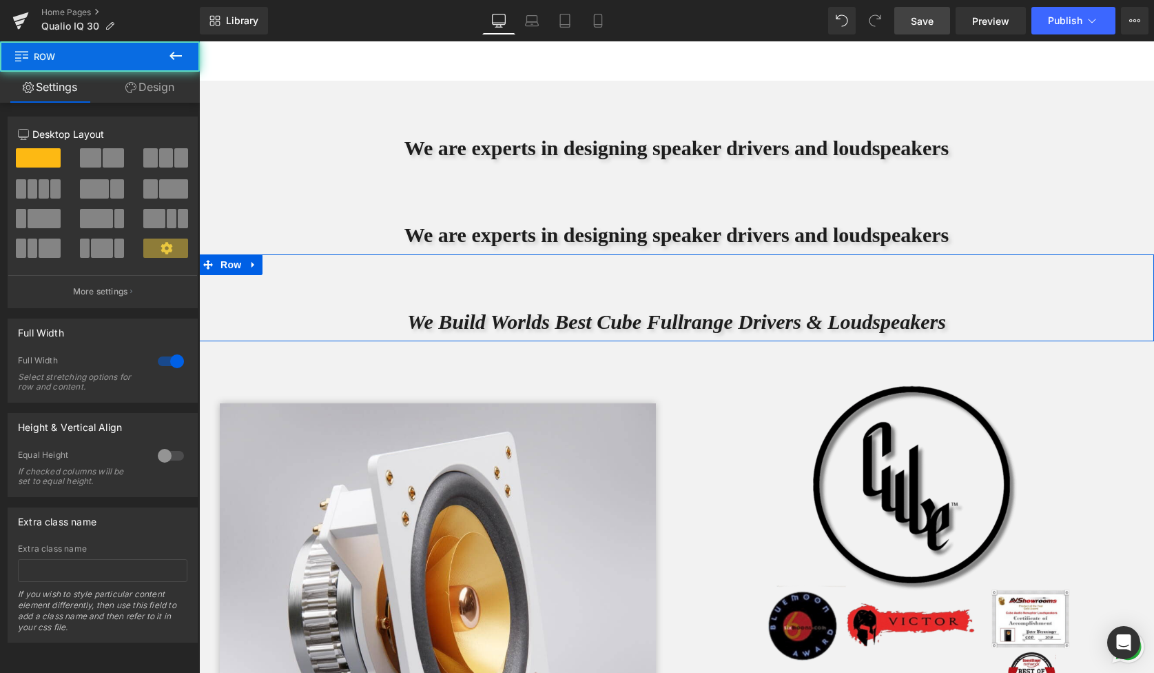
click at [316, 320] on h1 "We Build Worlds Best Cube Fullrange Drivers & Loudspeakers" at bounding box center [676, 321] width 955 height 25
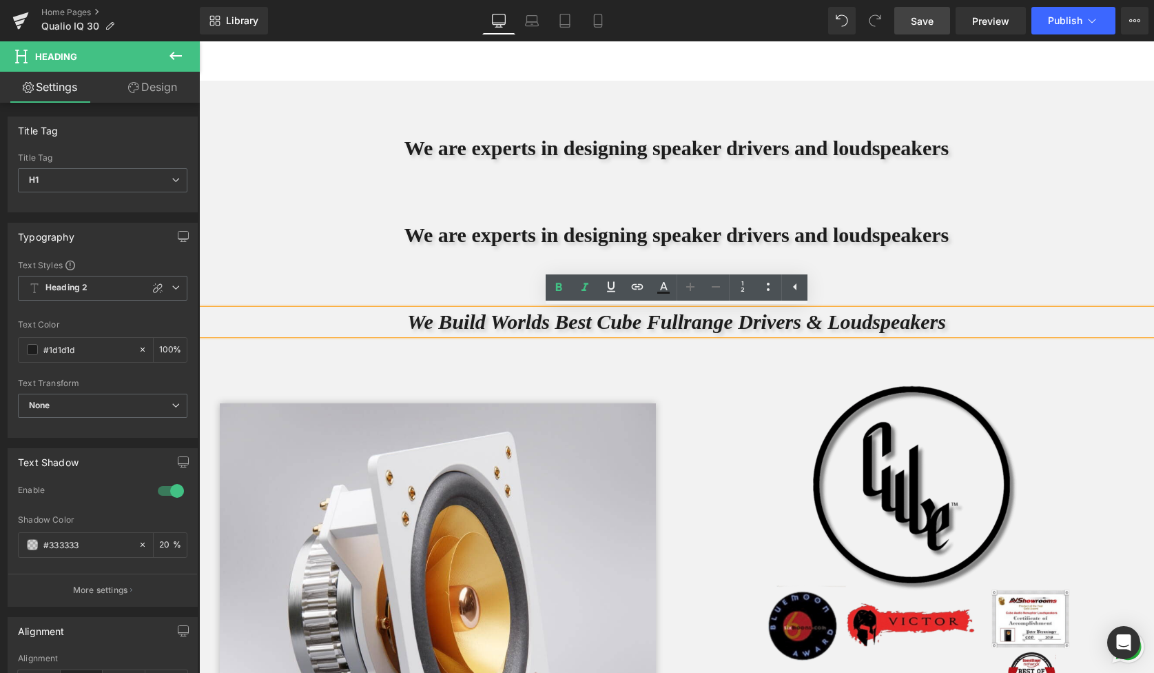
click at [316, 276] on div "We Build Worlds Best Cube Fullrange Drivers & Loudspeakers Heading Row 80px" at bounding box center [676, 297] width 955 height 87
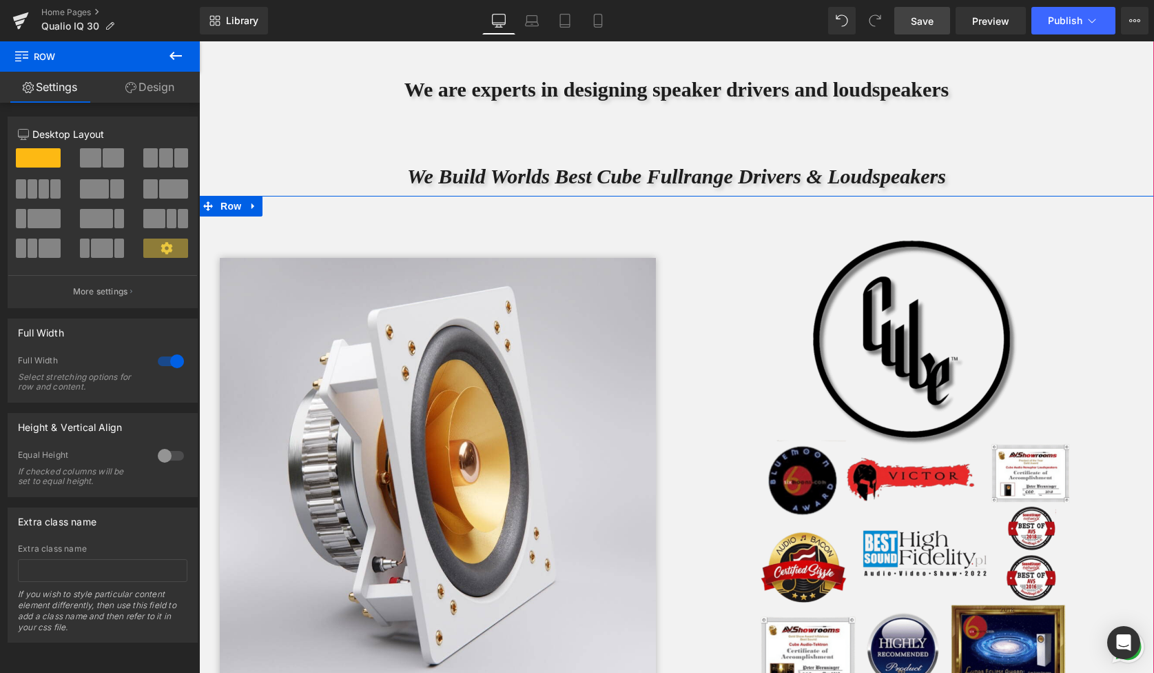
scroll to position [3153, 0]
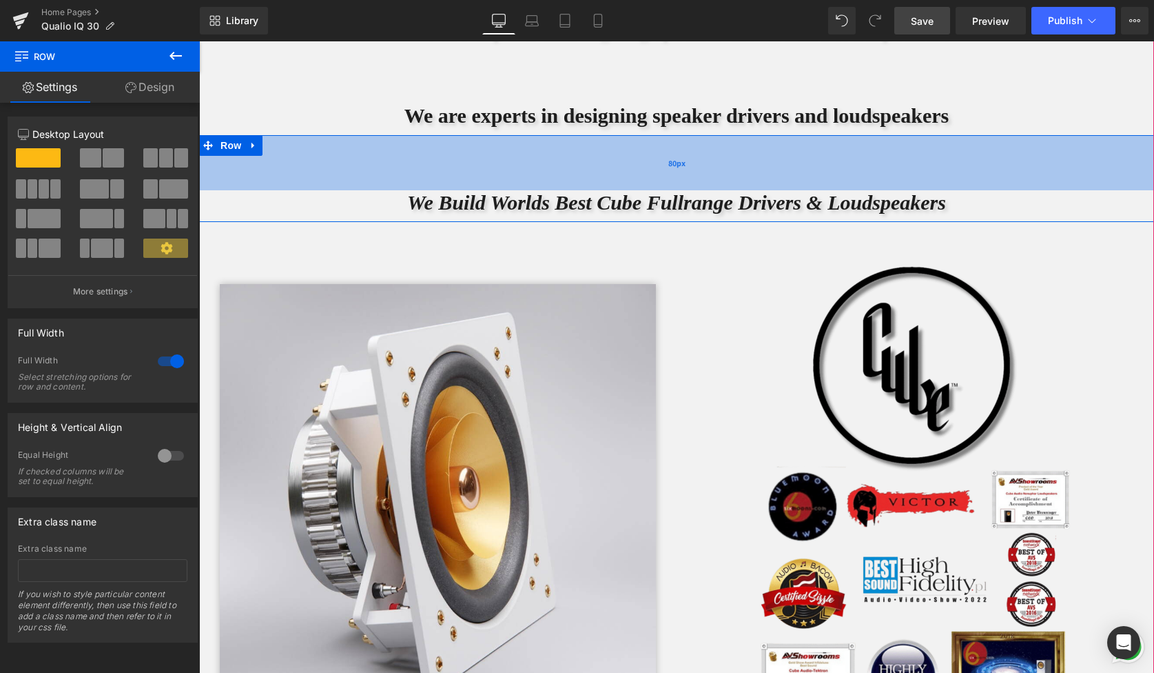
click at [340, 142] on div "80px" at bounding box center [676, 162] width 955 height 55
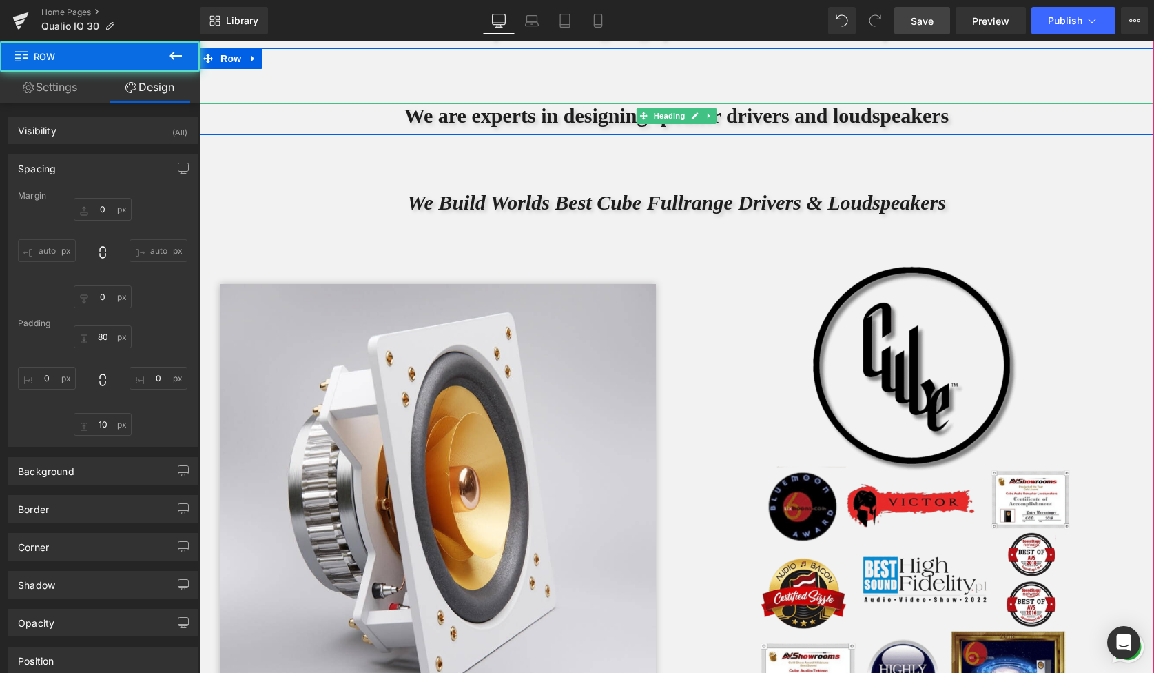
click at [334, 110] on h1 "We are experts in designing speaker drivers and loudspeakers" at bounding box center [676, 115] width 955 height 25
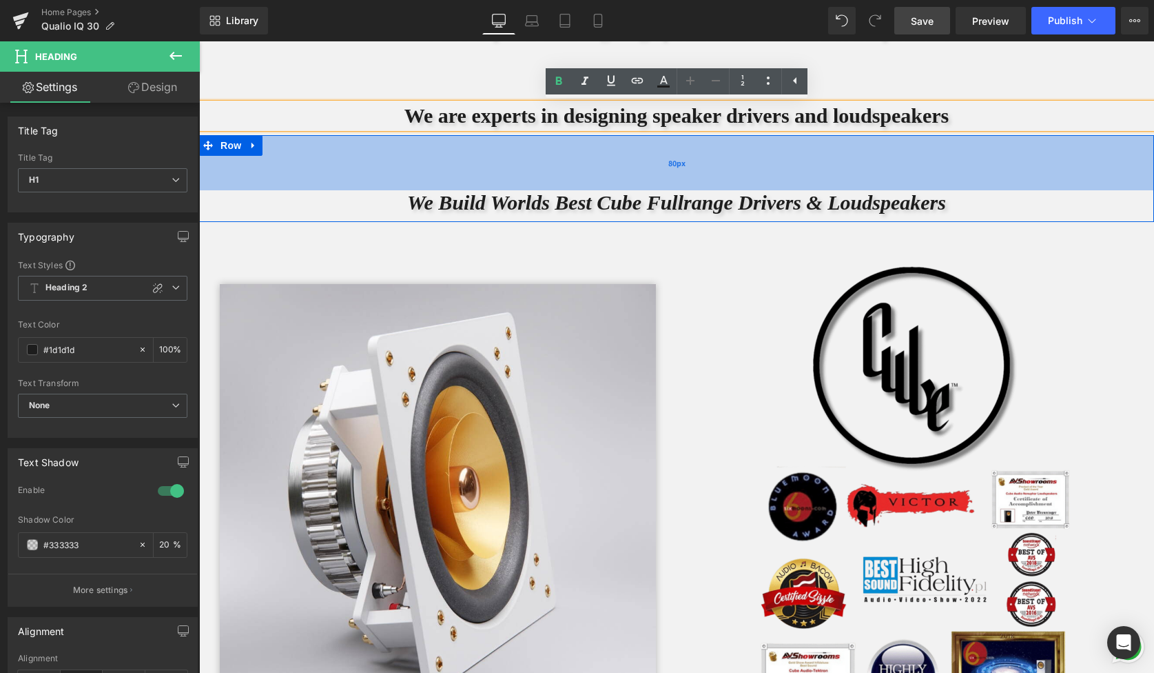
click at [336, 169] on div "80px" at bounding box center [676, 162] width 955 height 55
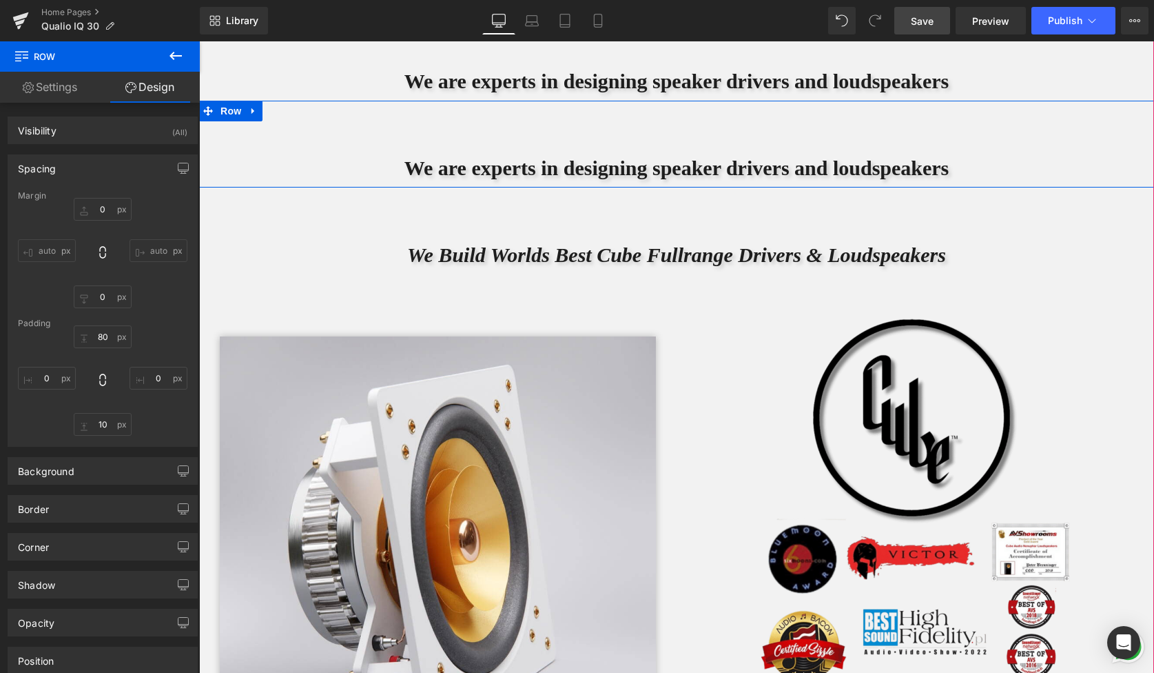
scroll to position [9085, 955]
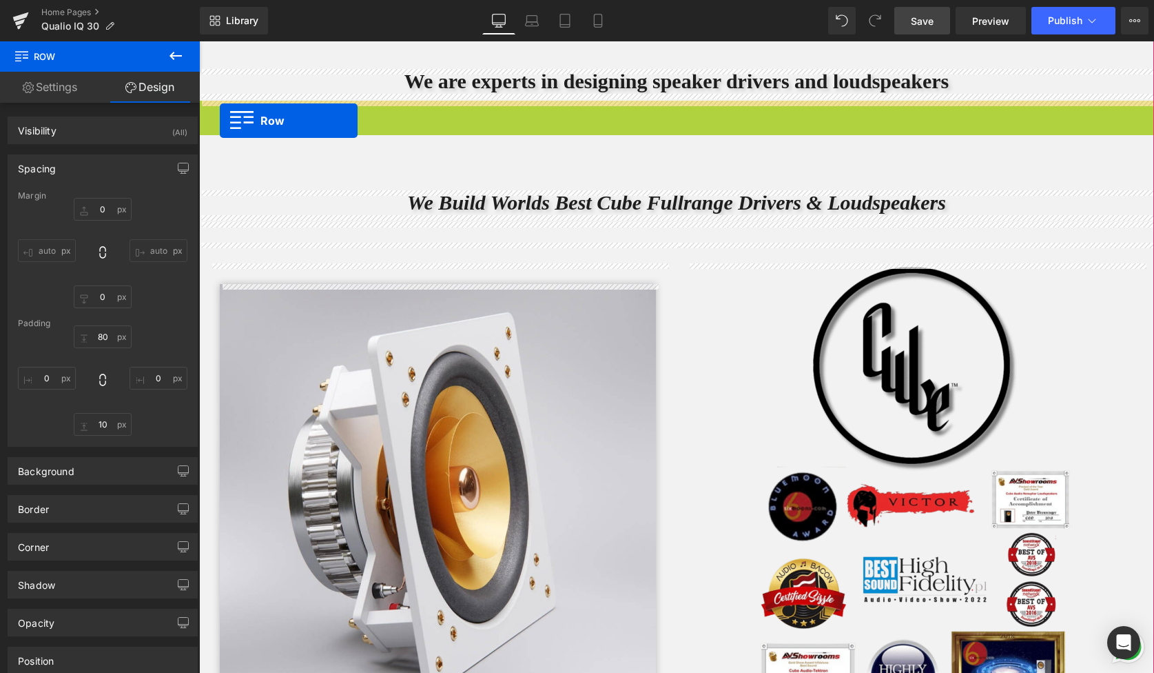
drag, startPoint x: 211, startPoint y: 106, endPoint x: 220, endPoint y: 121, distance: 17.0
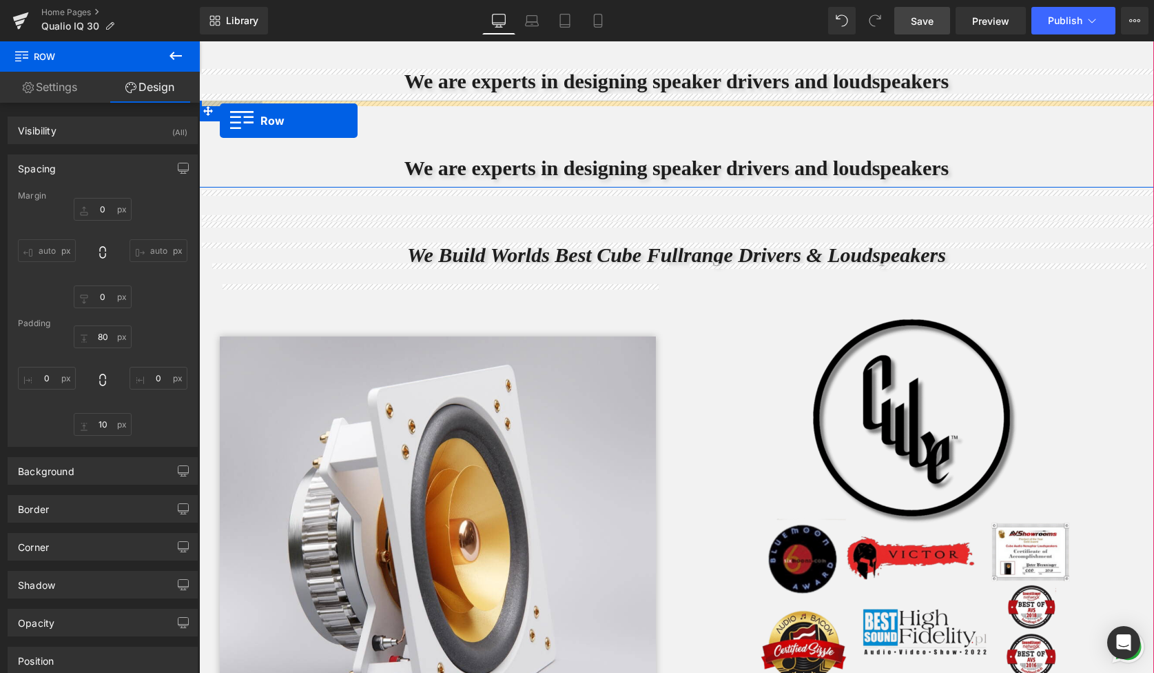
scroll to position [9138, 955]
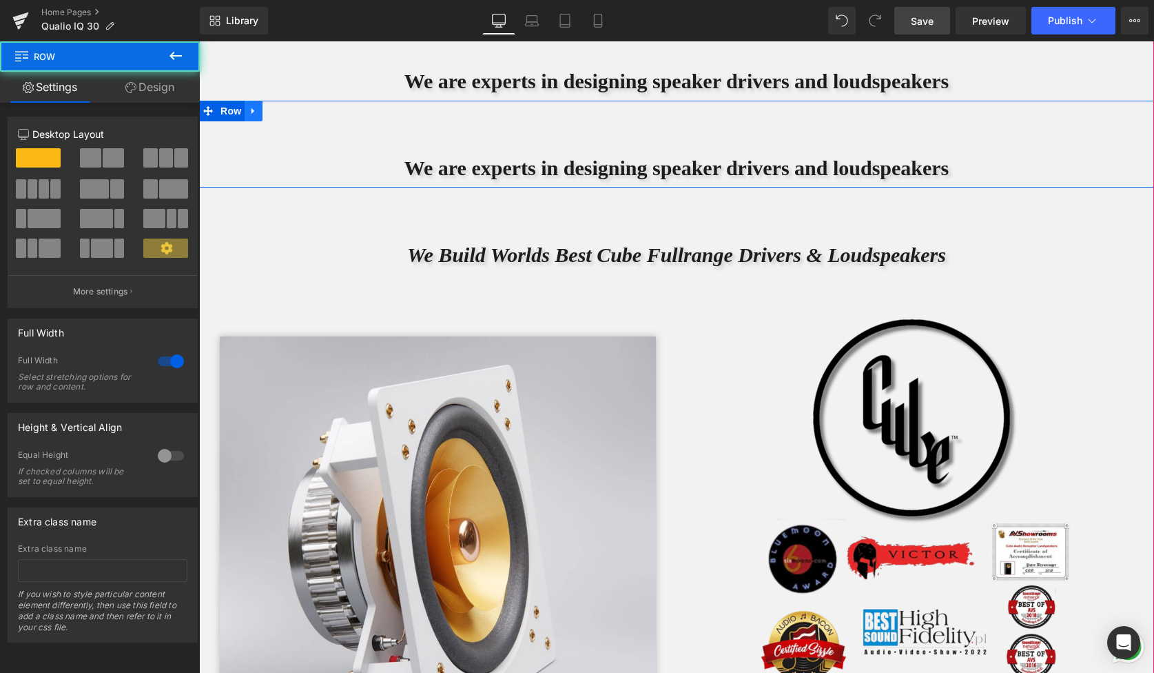
click at [254, 110] on icon at bounding box center [253, 111] width 3 height 6
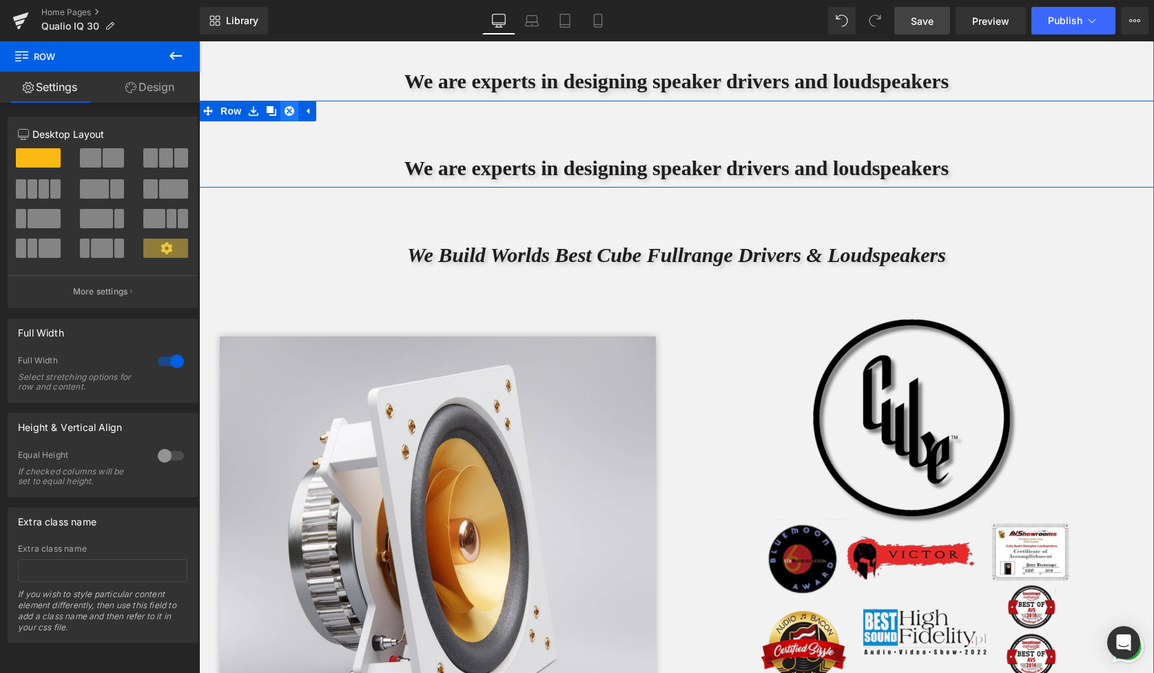
click at [290, 112] on icon at bounding box center [290, 111] width 10 height 10
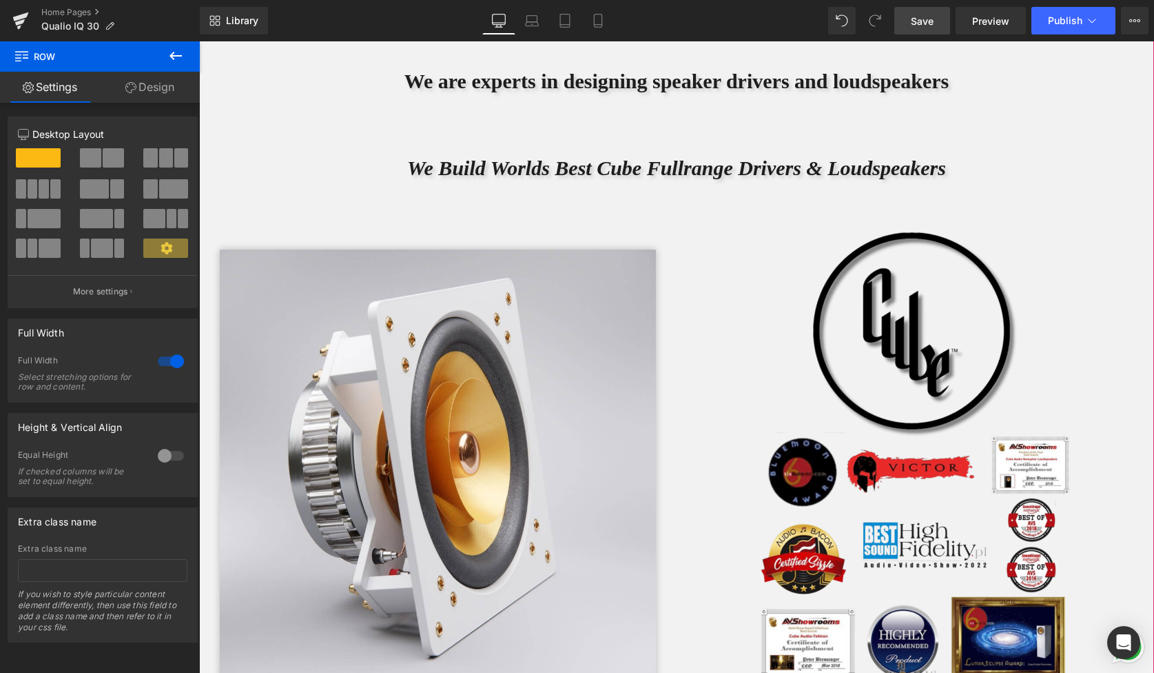
scroll to position [9051, 955]
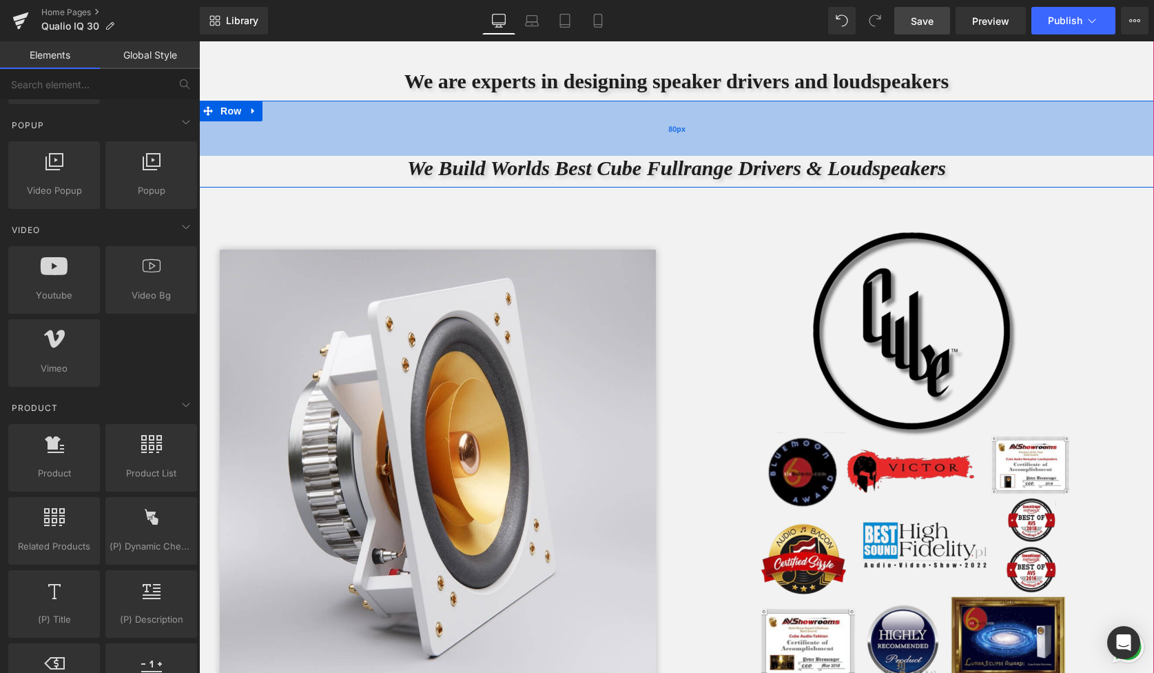
click at [347, 143] on div "80px" at bounding box center [676, 128] width 955 height 55
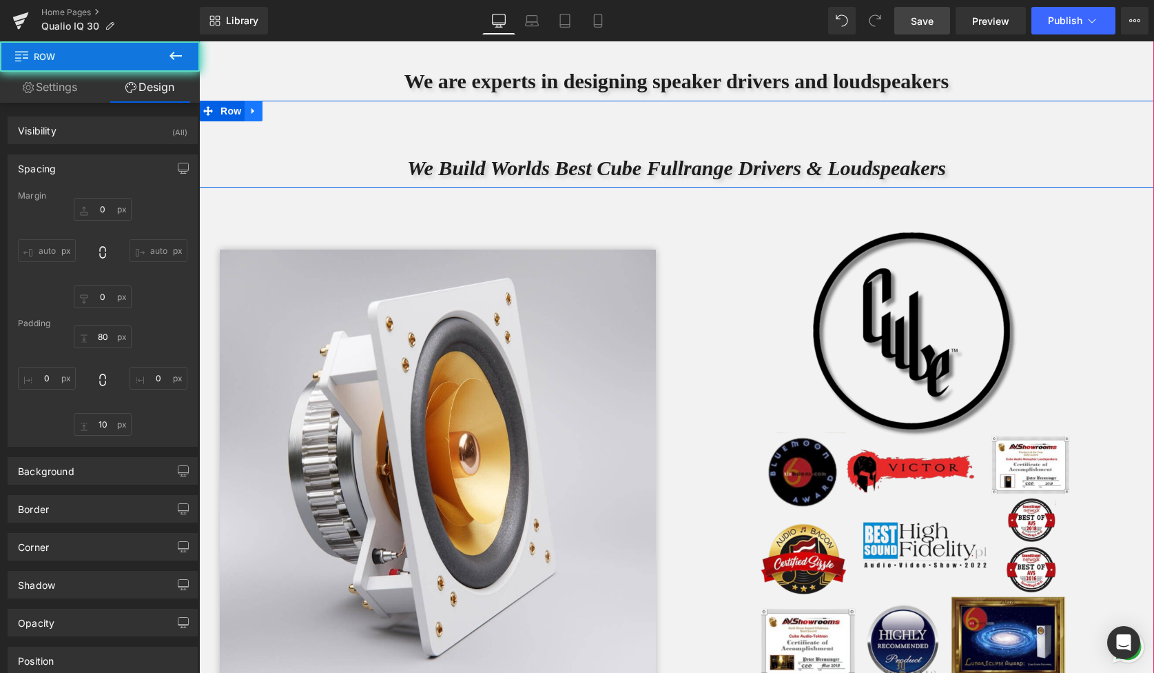
click at [258, 116] on icon at bounding box center [254, 111] width 10 height 10
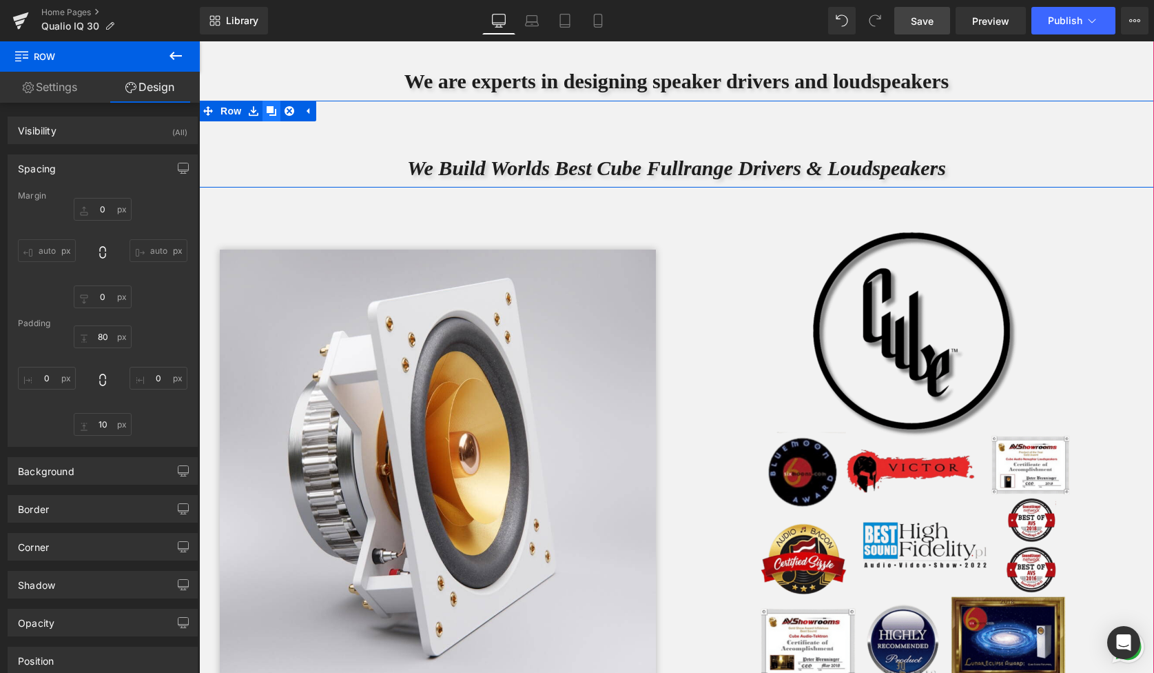
click at [273, 112] on icon at bounding box center [272, 111] width 10 height 10
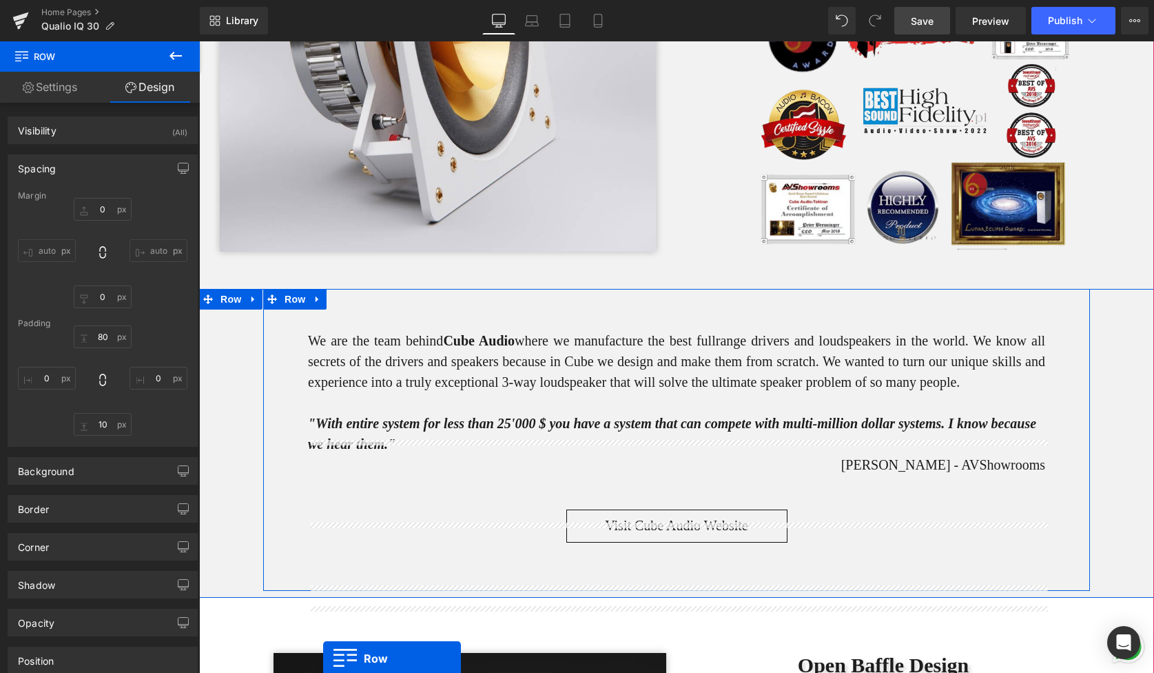
scroll to position [3624, 0]
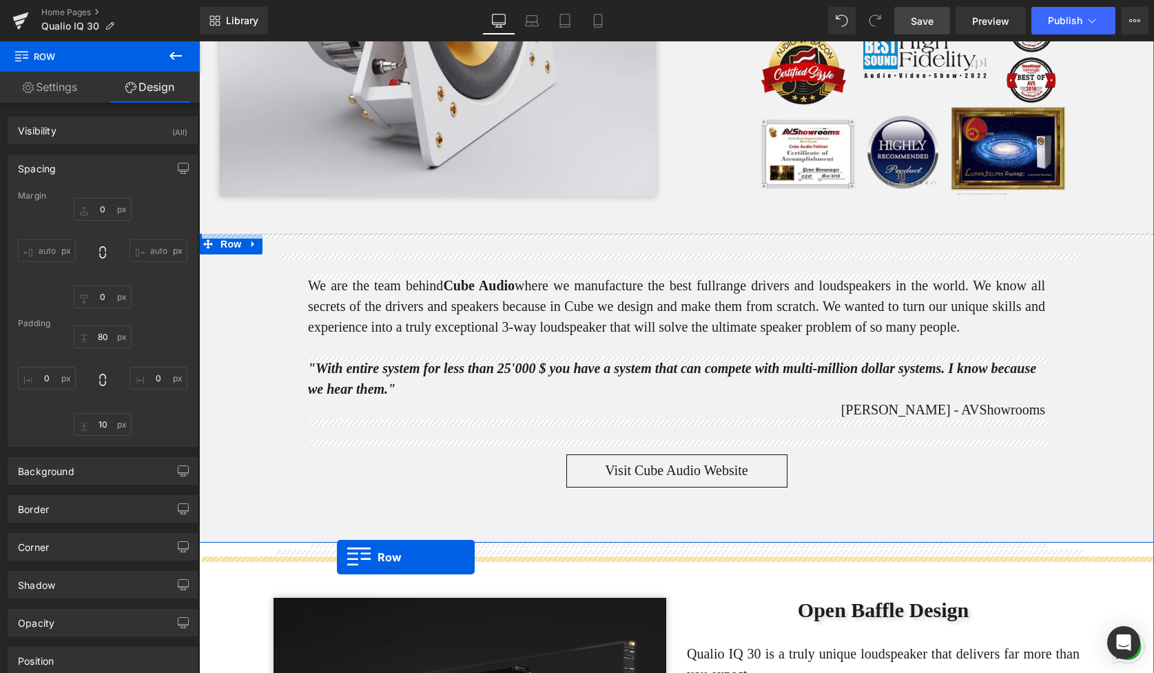
drag, startPoint x: 207, startPoint y: 193, endPoint x: 337, endPoint y: 557, distance: 386.4
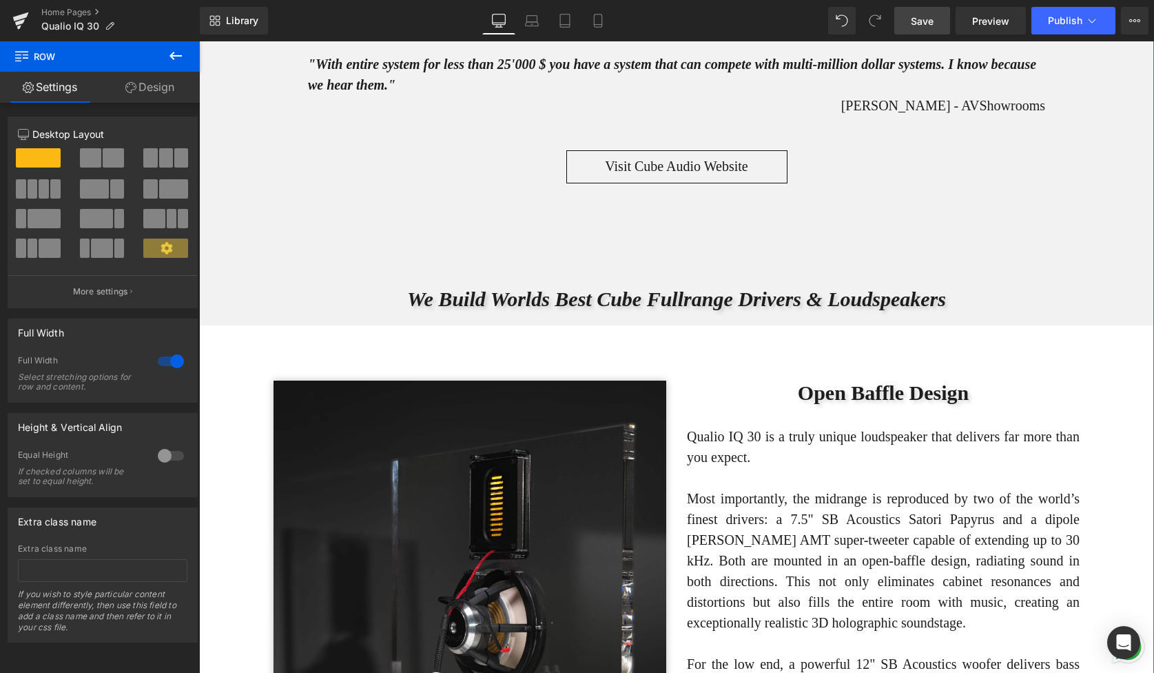
scroll to position [3878, 0]
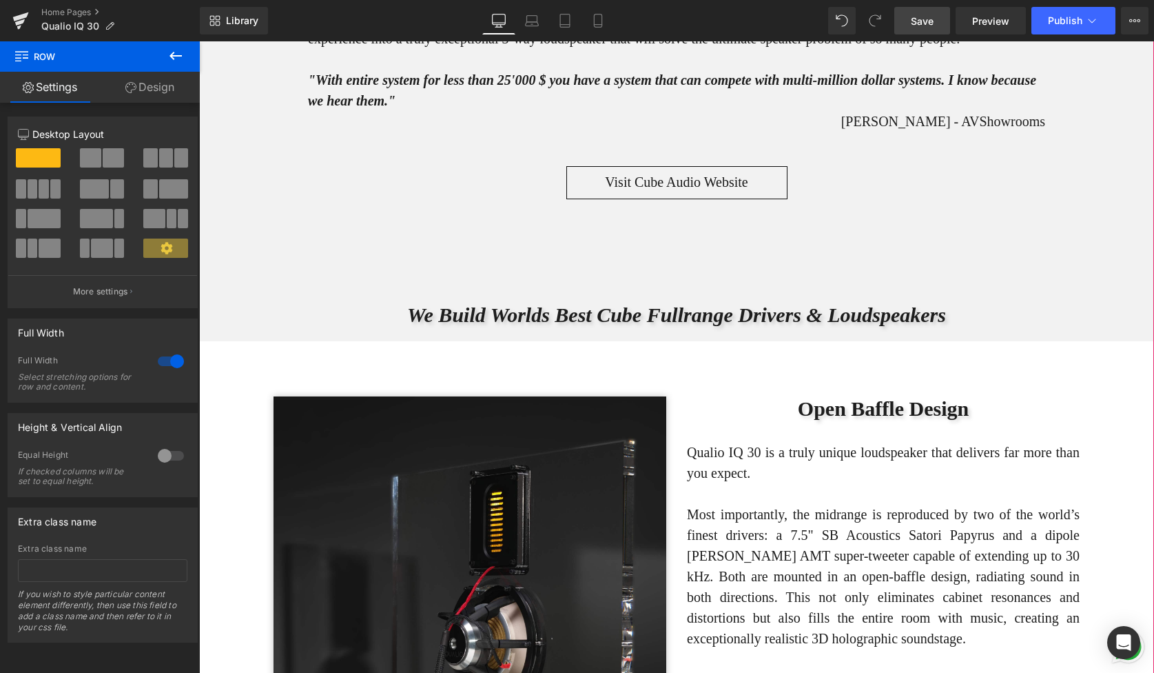
click at [199, 41] on div at bounding box center [199, 41] width 0 height 0
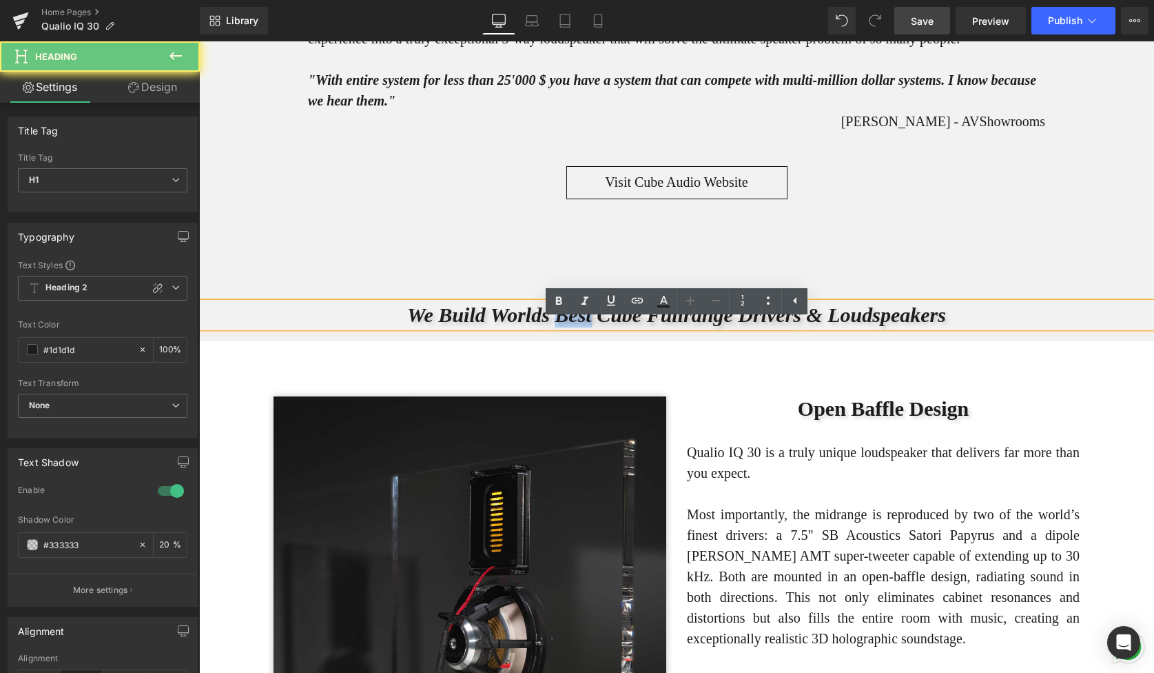
click at [578, 326] on icon "We Build Worlds Best Cube Fullrange Drivers & Loudspeakers" at bounding box center [676, 314] width 539 height 23
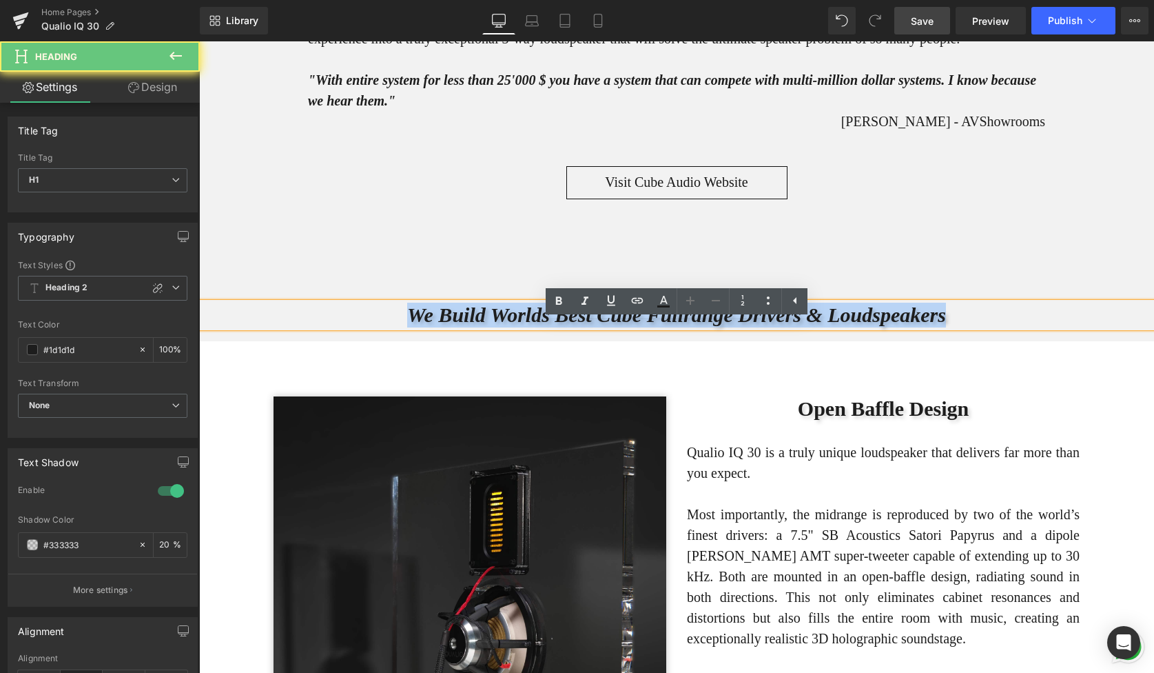
click at [578, 326] on icon "We Build Worlds Best Cube Fullrange Drivers & Loudspeakers" at bounding box center [676, 314] width 539 height 23
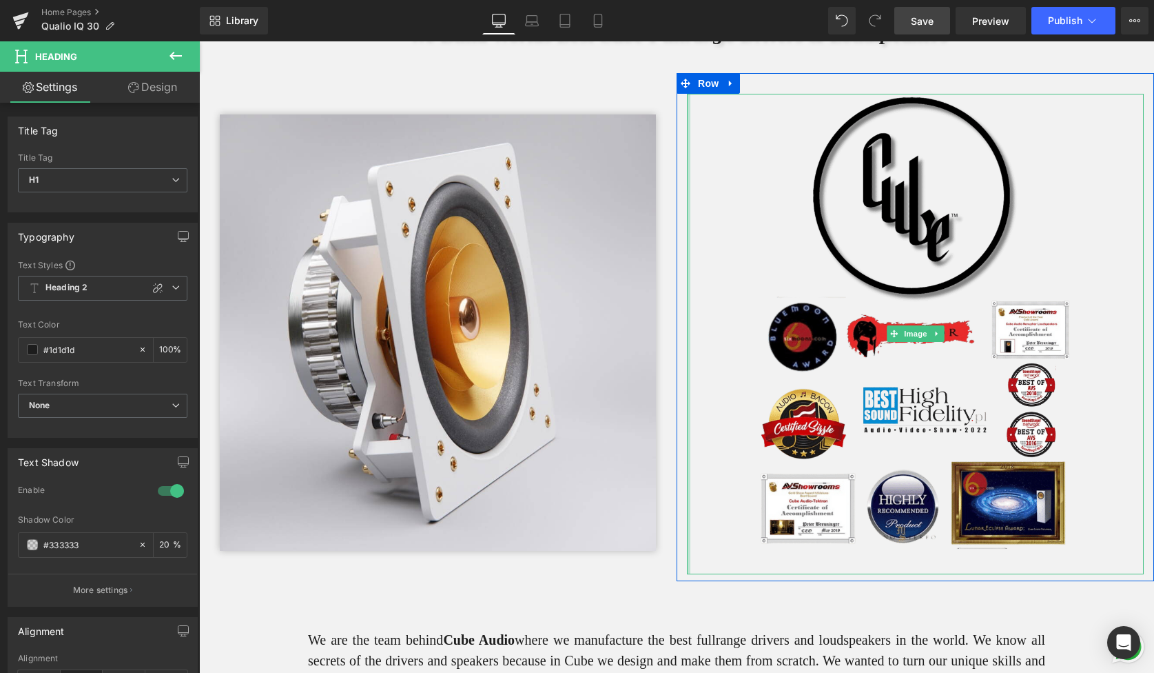
scroll to position [3224, 0]
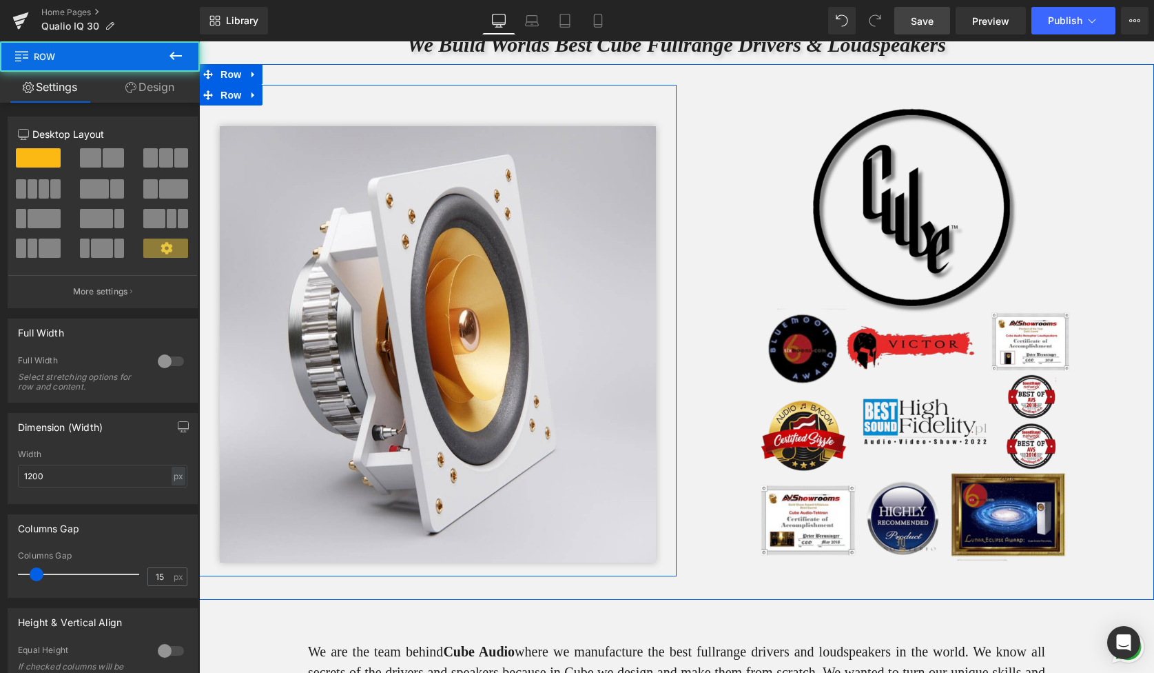
click at [671, 216] on div "Image Row" at bounding box center [438, 337] width 478 height 464
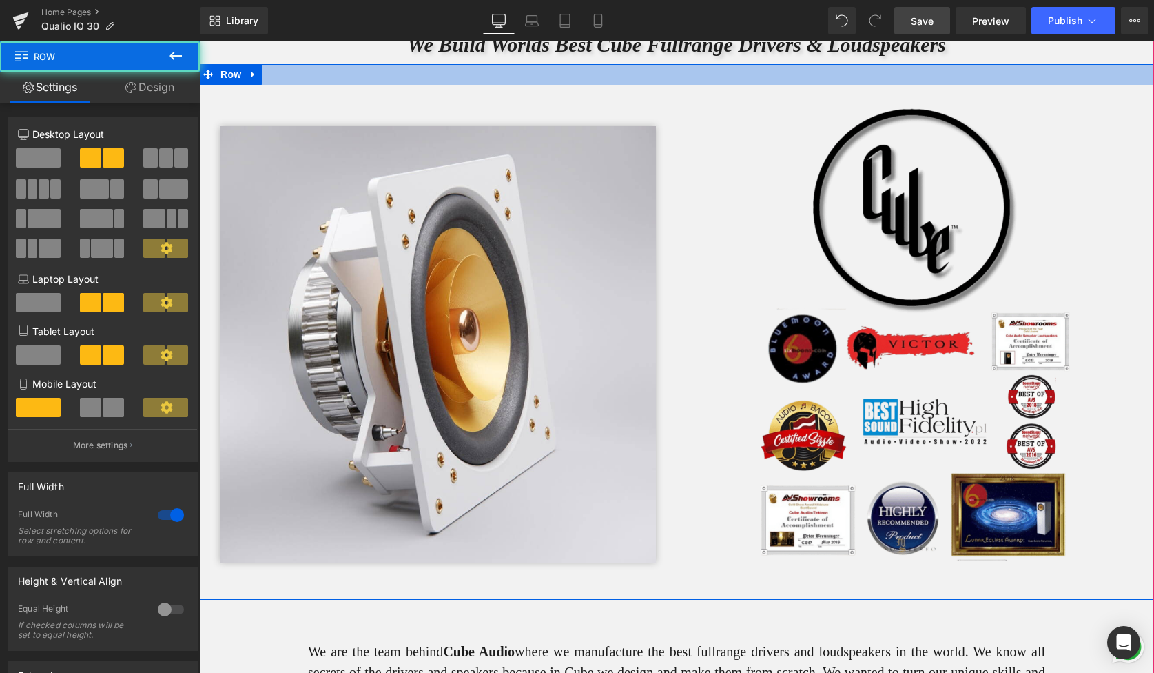
click at [677, 77] on div at bounding box center [676, 74] width 955 height 21
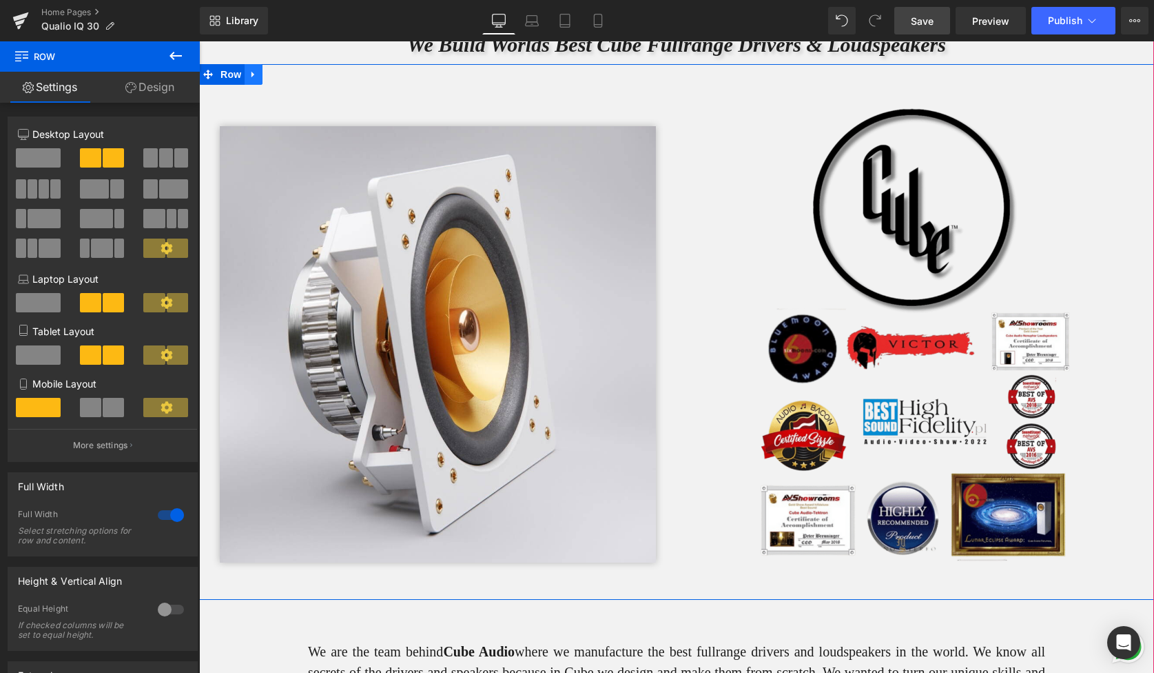
click at [253, 76] on icon at bounding box center [253, 75] width 3 height 6
click at [271, 74] on icon at bounding box center [272, 75] width 10 height 10
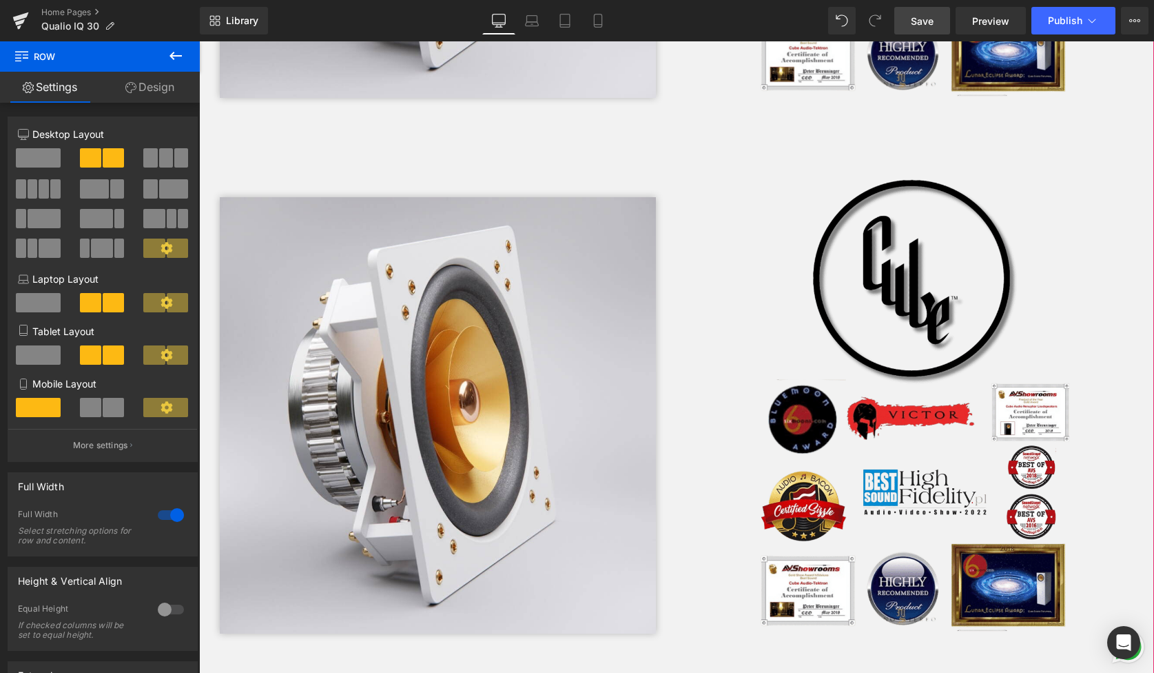
scroll to position [3726, 0]
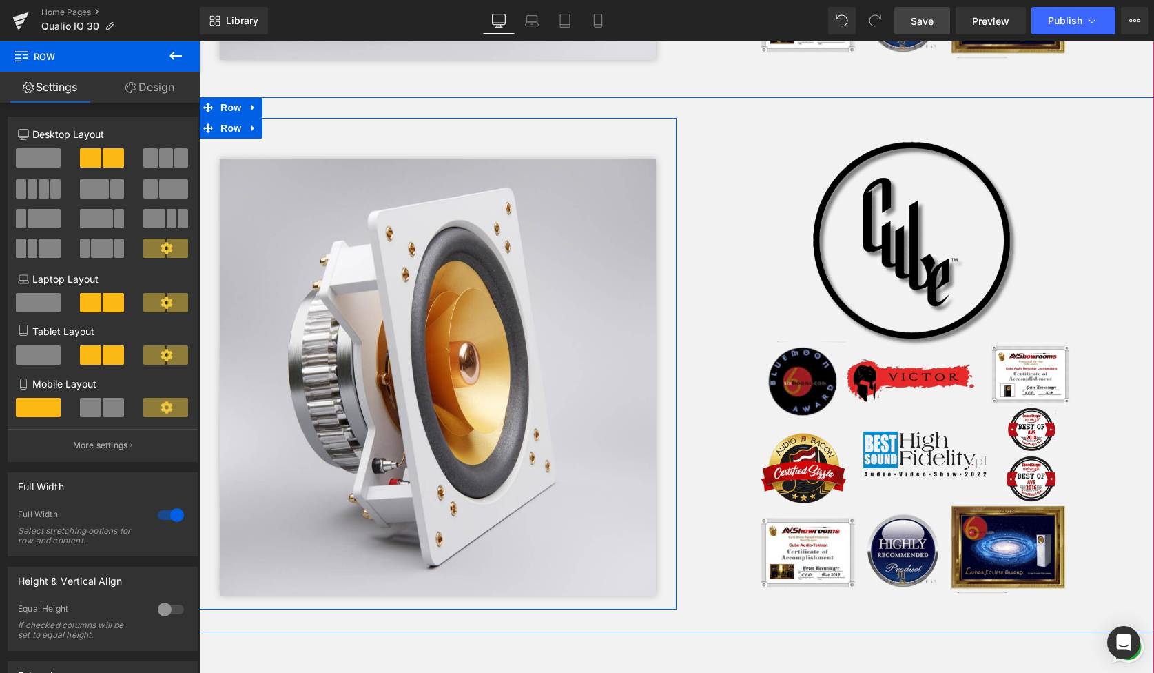
click at [264, 123] on div "Image Row Row" at bounding box center [438, 363] width 478 height 491
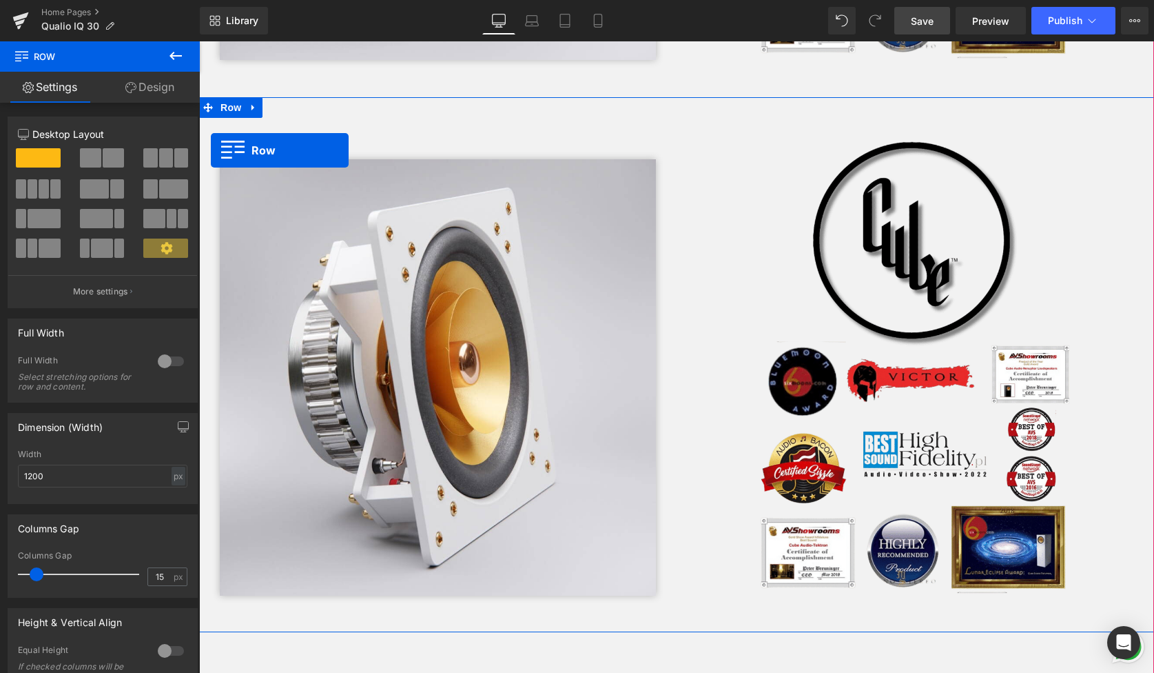
scroll to position [9172, 955]
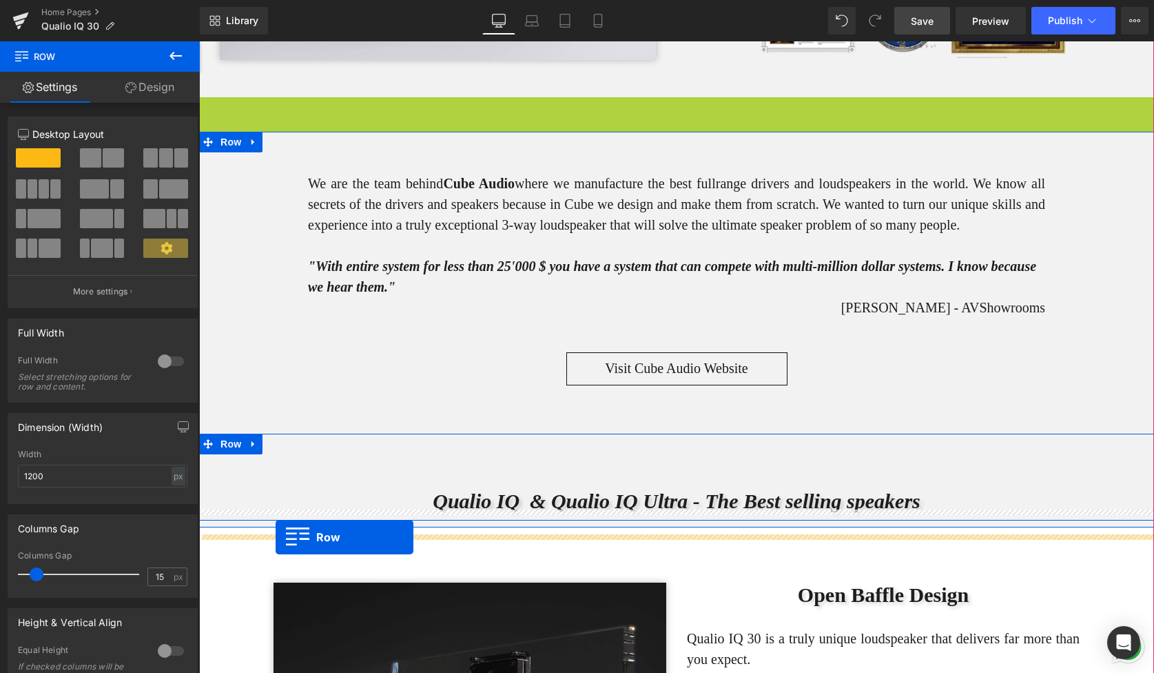
drag, startPoint x: 211, startPoint y: 103, endPoint x: 276, endPoint y: 536, distance: 438.2
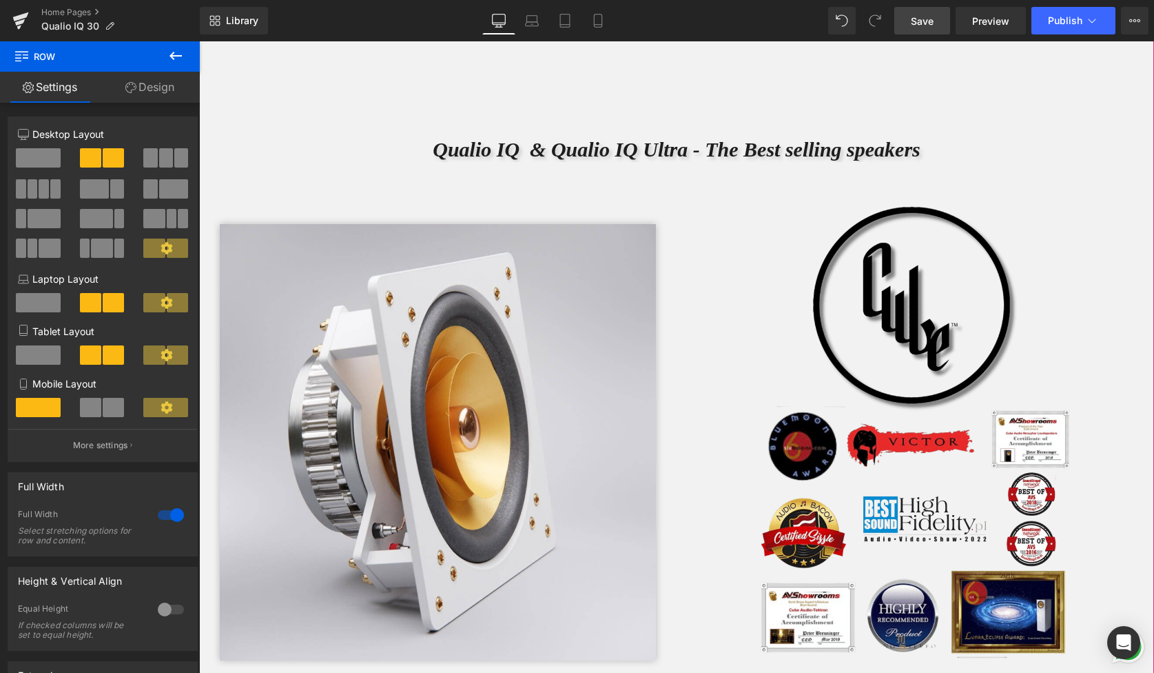
scroll to position [4141, 0]
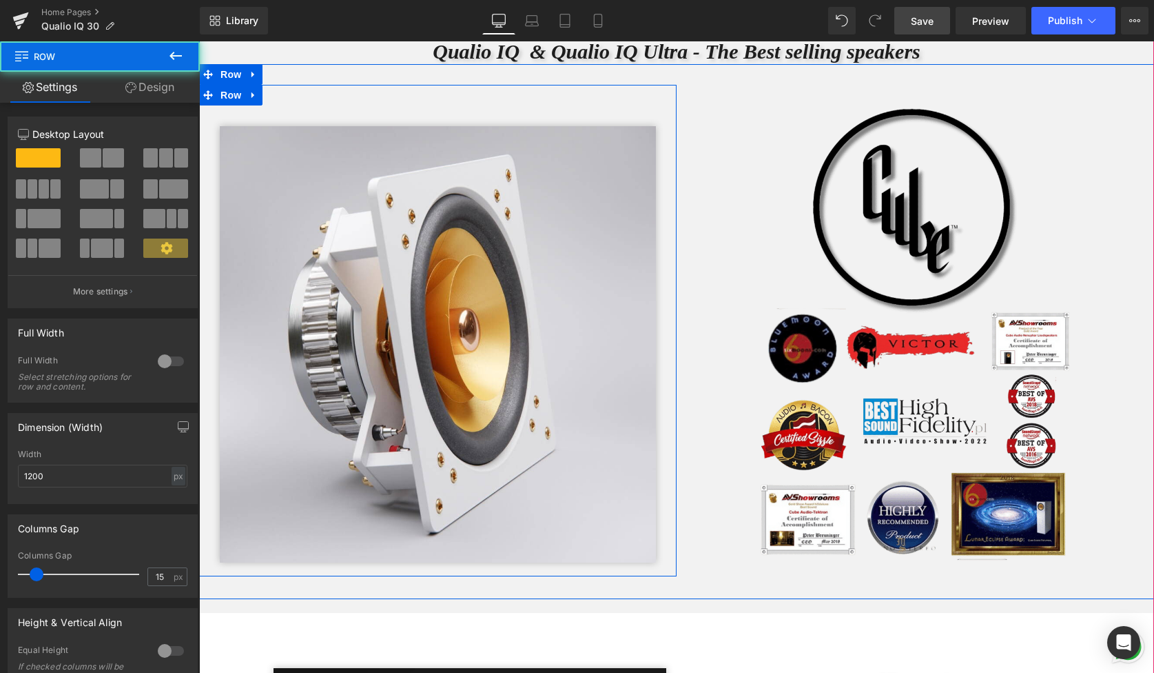
click at [668, 203] on div "Image Row" at bounding box center [438, 337] width 478 height 464
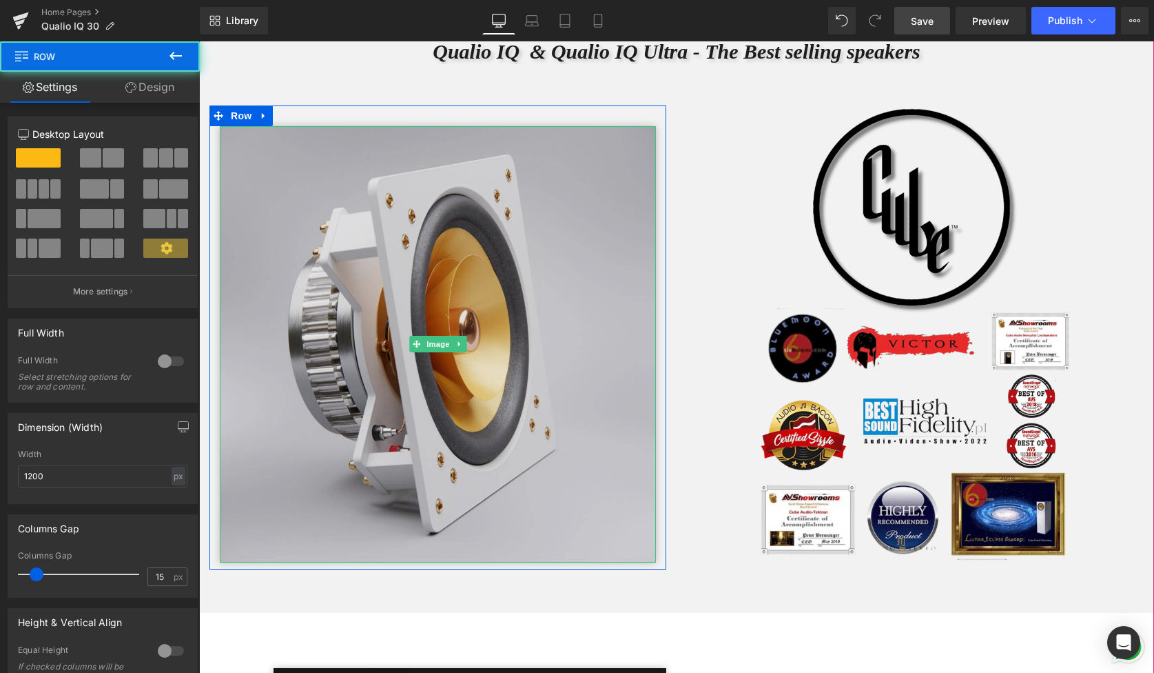
click at [626, 194] on img at bounding box center [438, 344] width 436 height 436
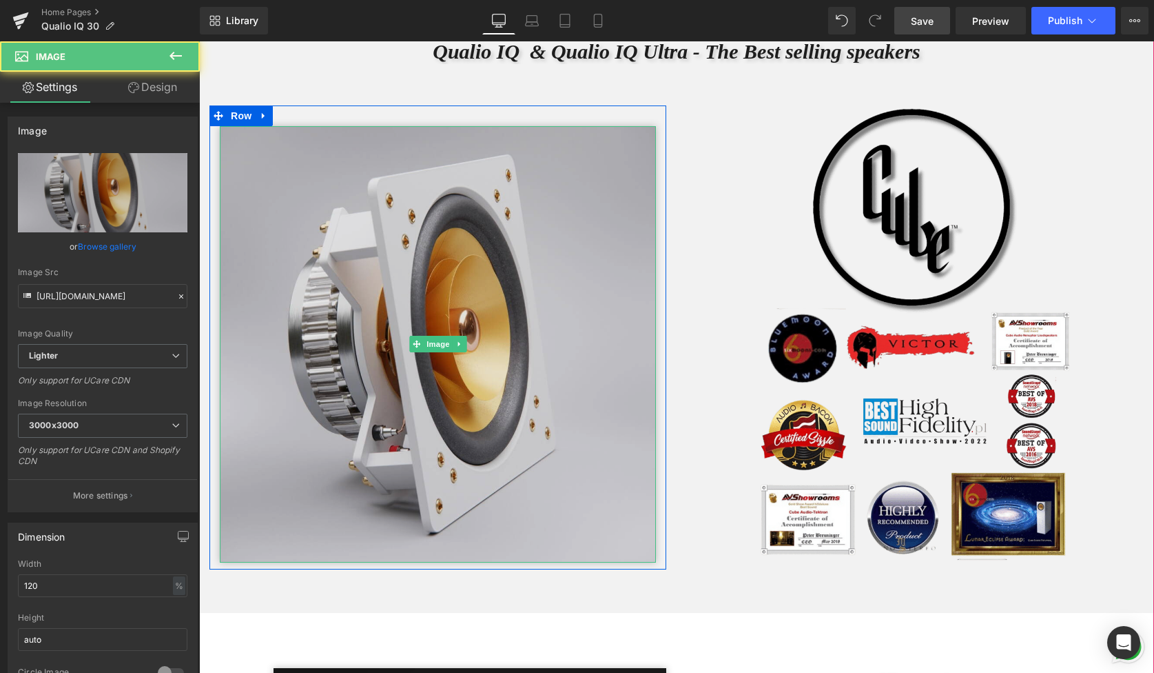
click at [355, 277] on img at bounding box center [438, 344] width 436 height 436
click at [336, 236] on img at bounding box center [438, 344] width 436 height 436
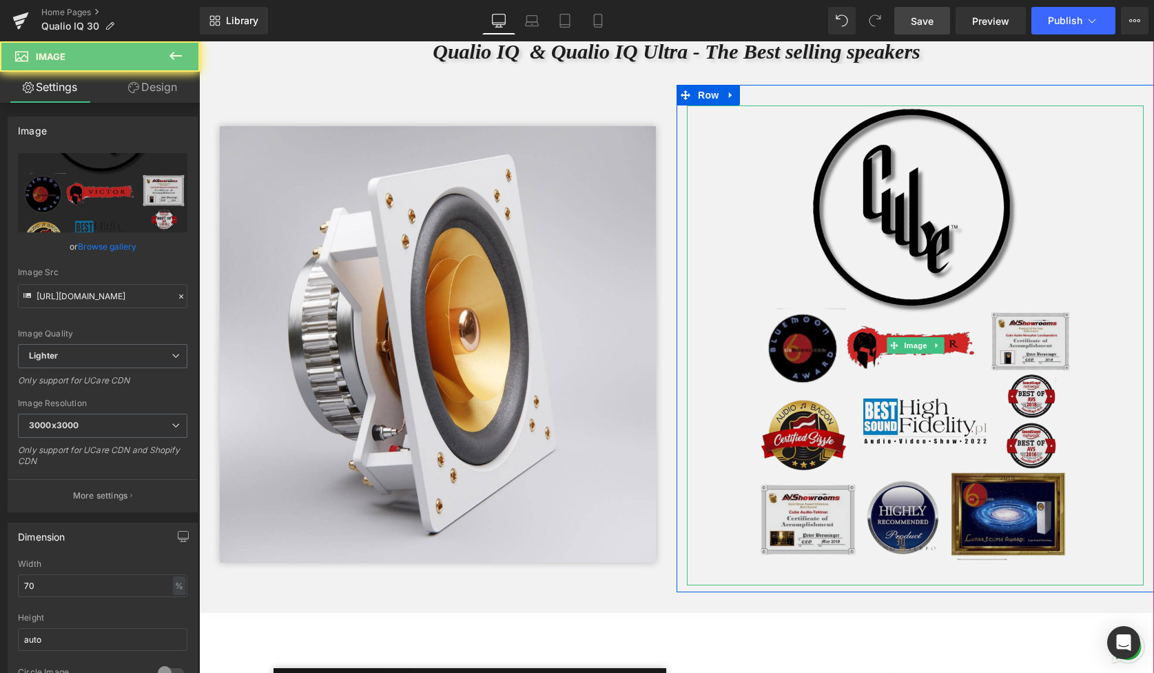
click at [837, 249] on img at bounding box center [915, 345] width 320 height 480
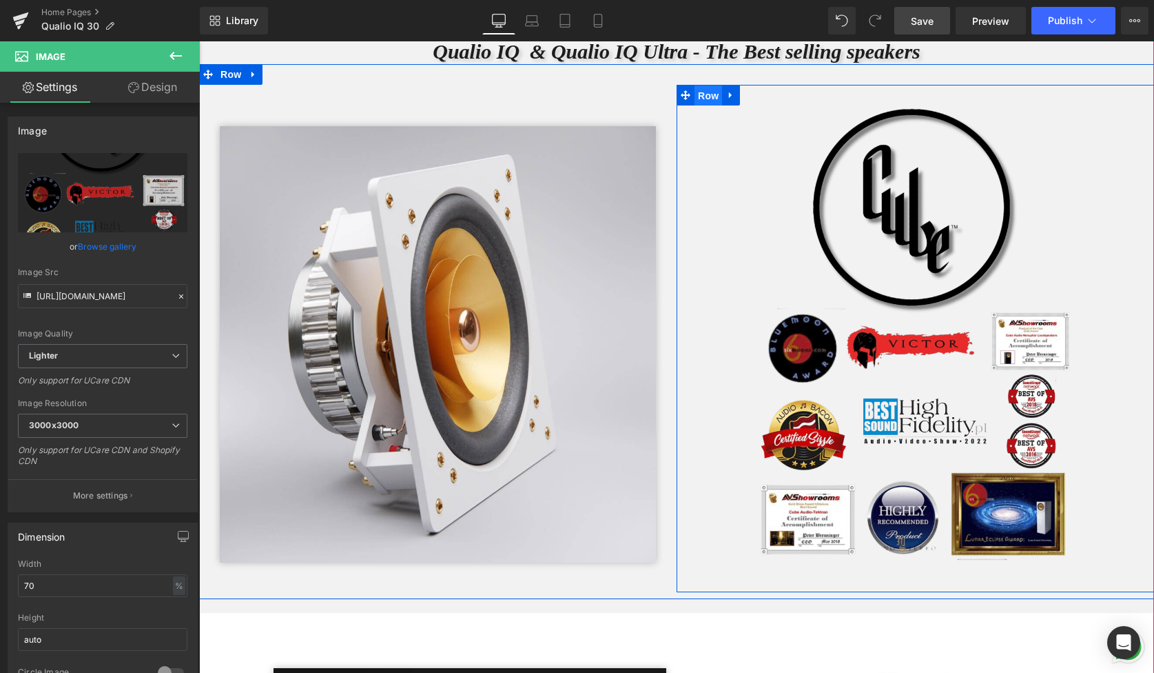
click at [714, 106] on span "Row" at bounding box center [709, 95] width 28 height 21
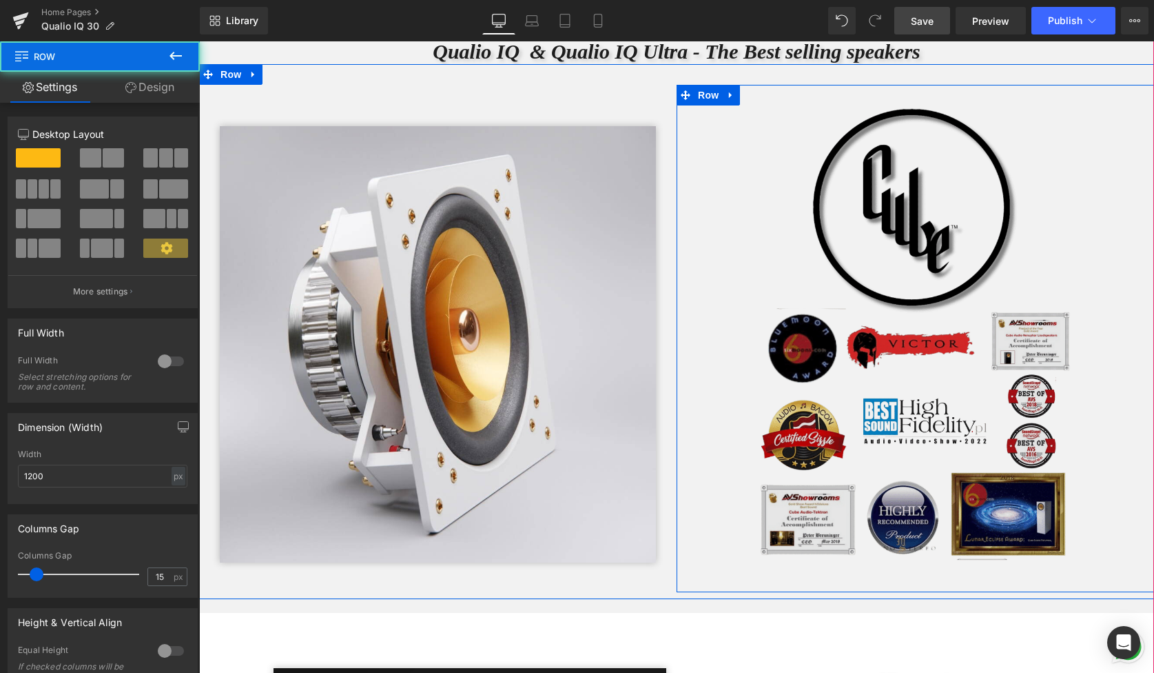
click at [789, 200] on img at bounding box center [915, 345] width 320 height 480
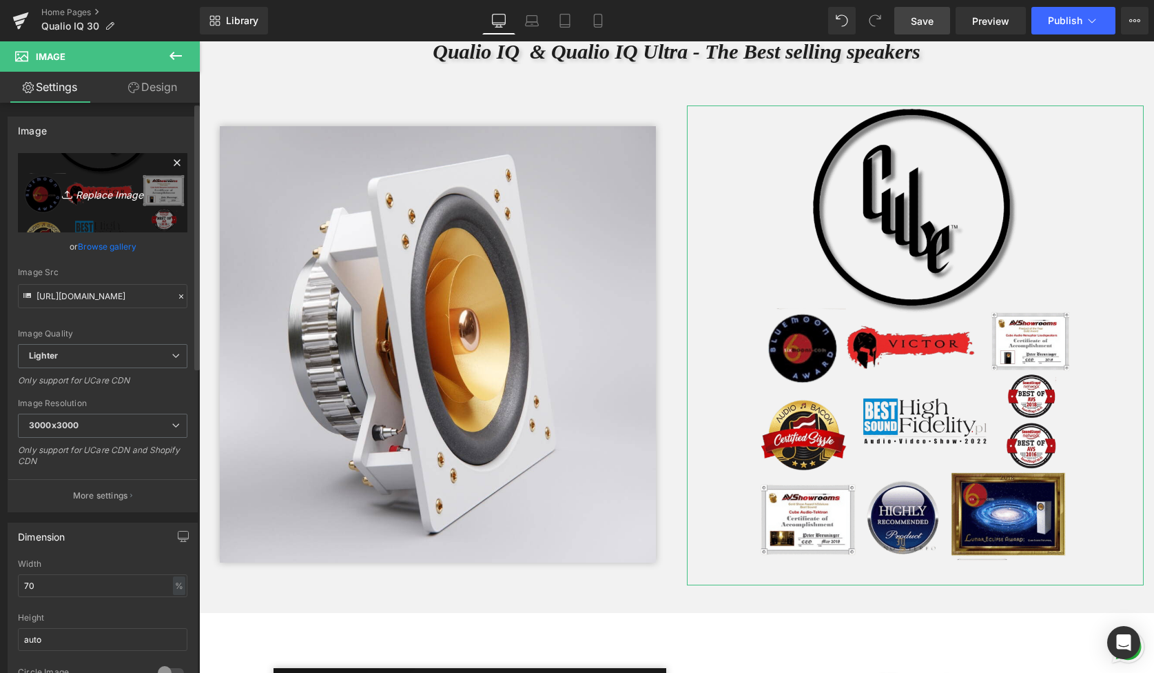
click at [97, 196] on icon "Replace Image" at bounding box center [103, 192] width 110 height 17
type input "C:\fakepath\Screenshot [DATE] 21.42.49.png"
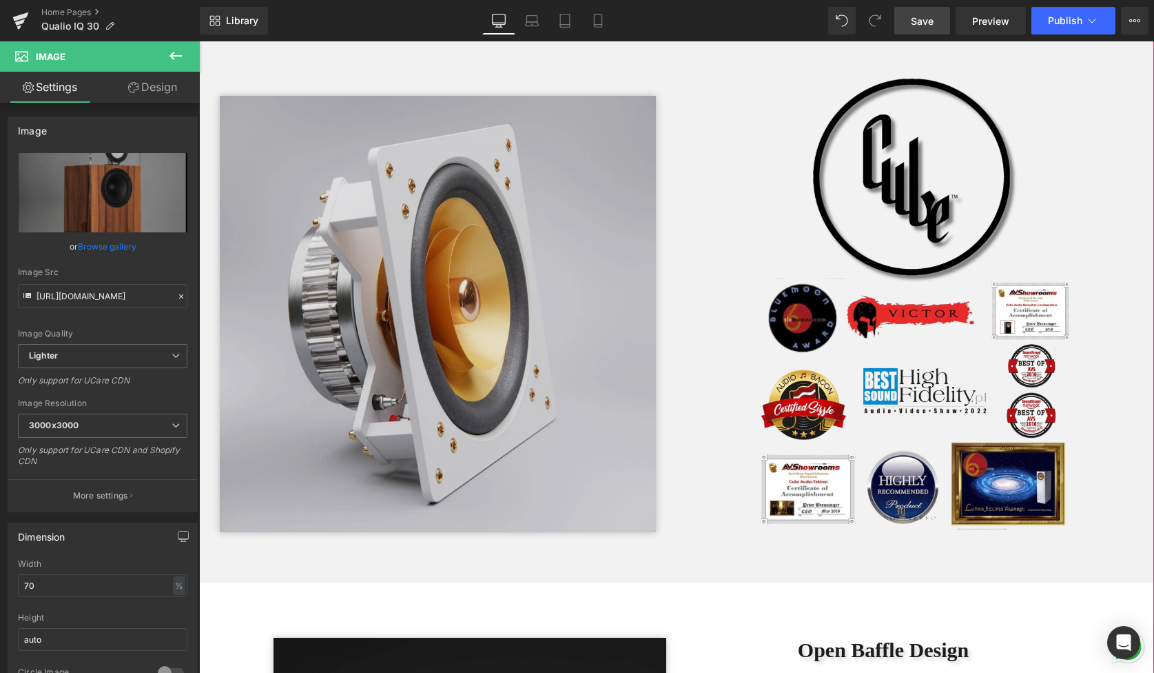
scroll to position [9656, 955]
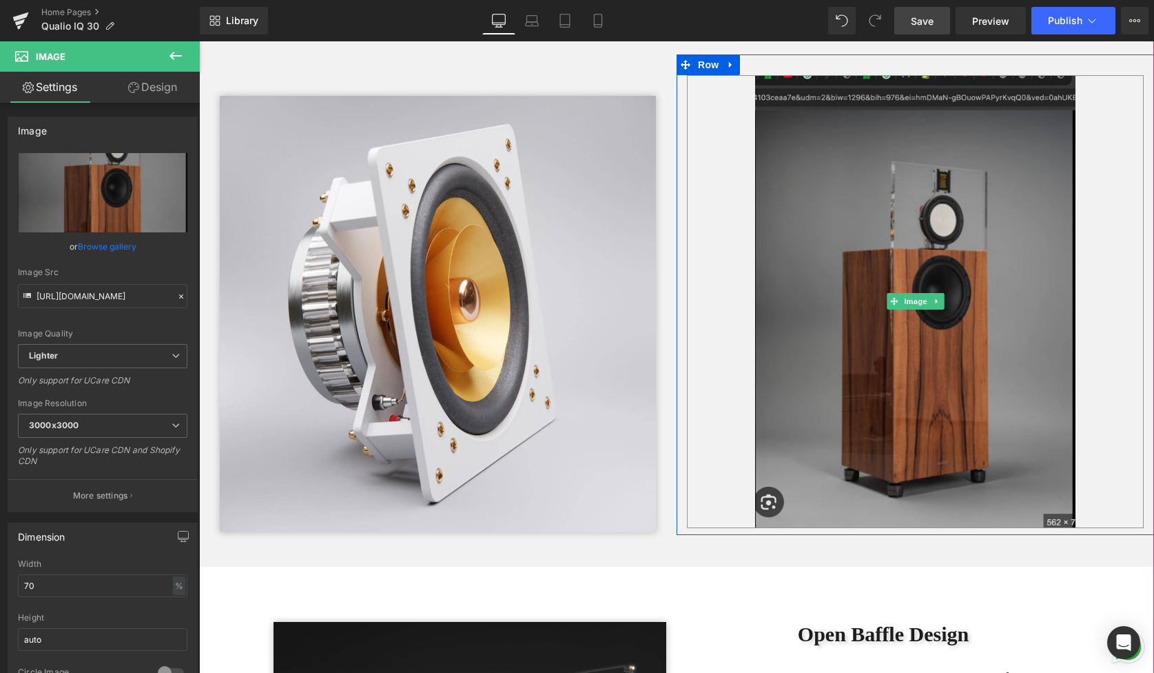
click at [883, 239] on img at bounding box center [915, 301] width 320 height 453
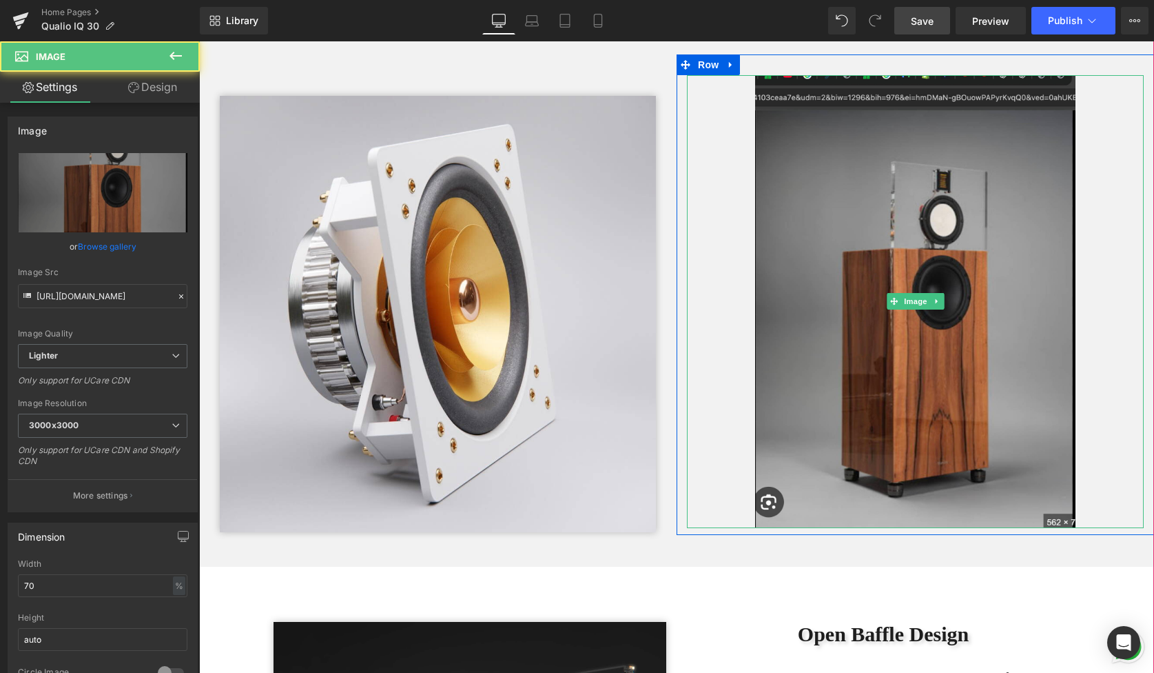
click at [723, 252] on link at bounding box center [915, 301] width 457 height 453
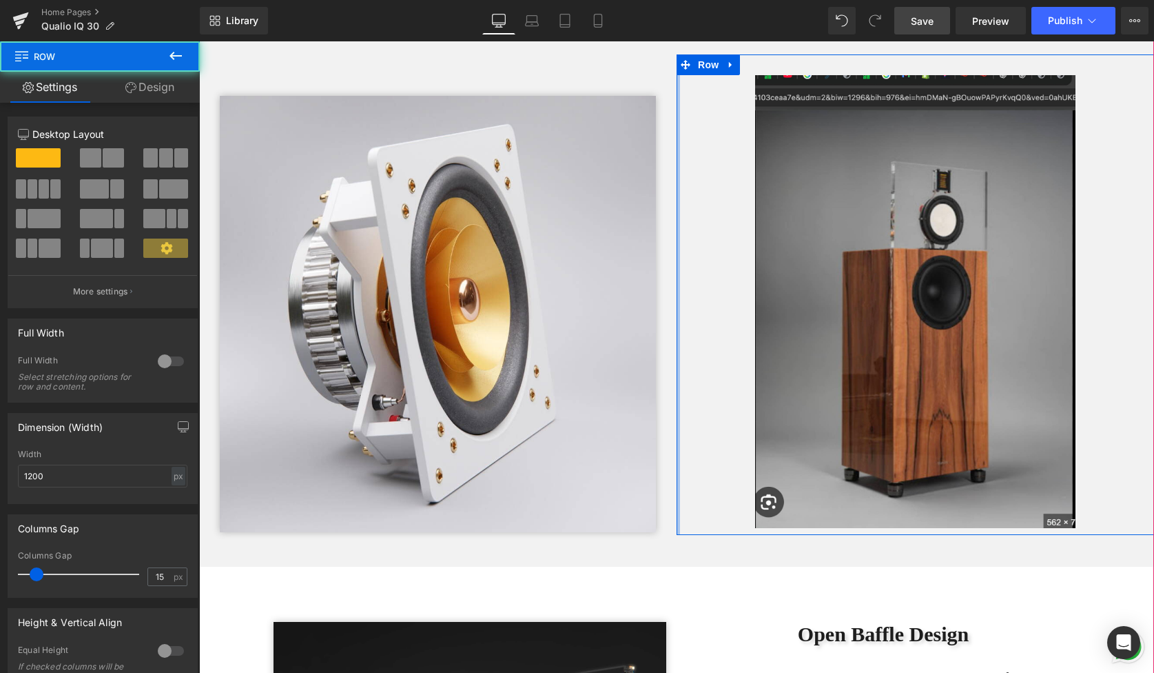
click at [678, 267] on div at bounding box center [678, 294] width 3 height 481
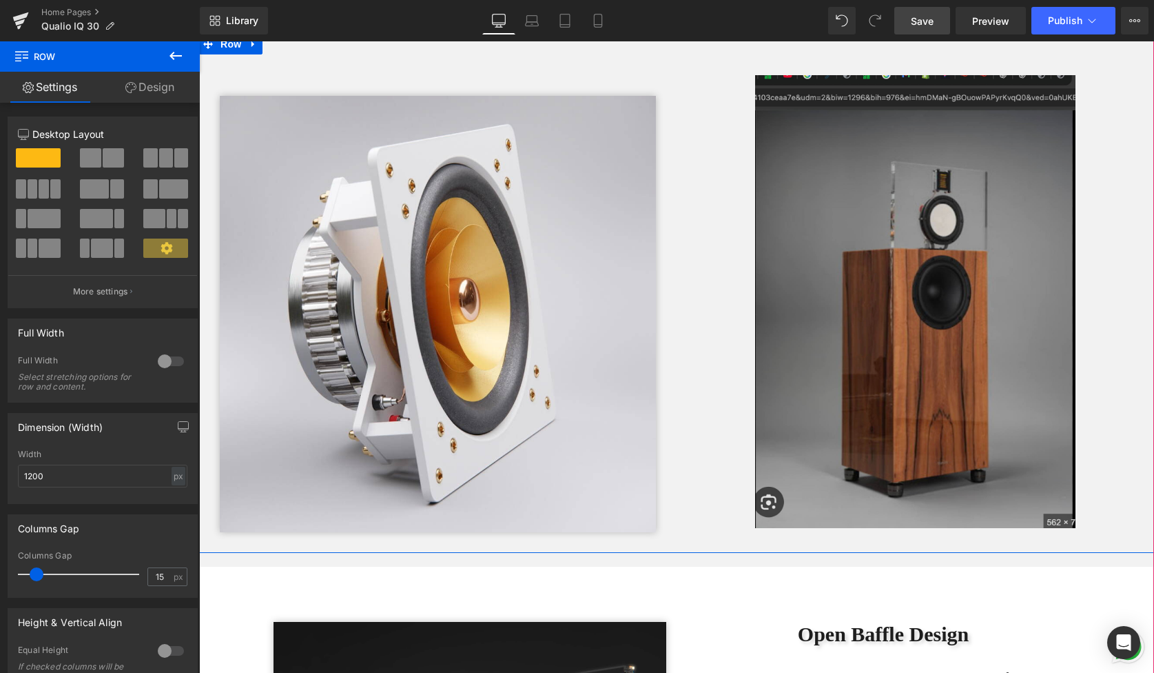
click at [812, 252] on img at bounding box center [915, 301] width 320 height 453
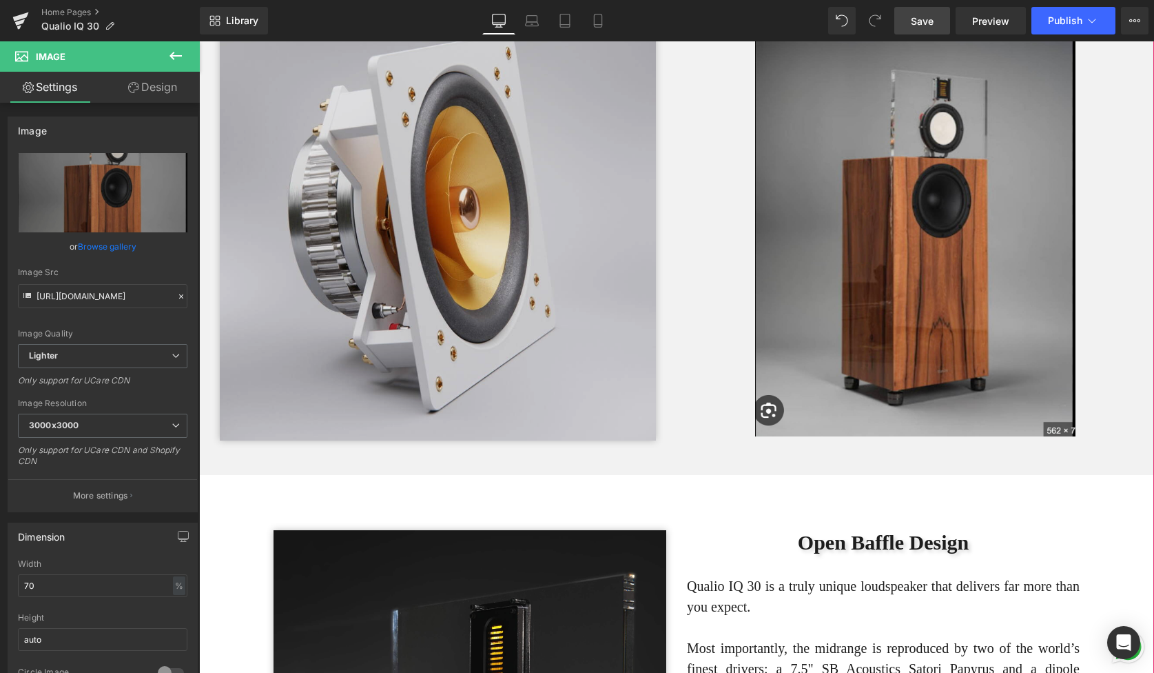
scroll to position [4269, 0]
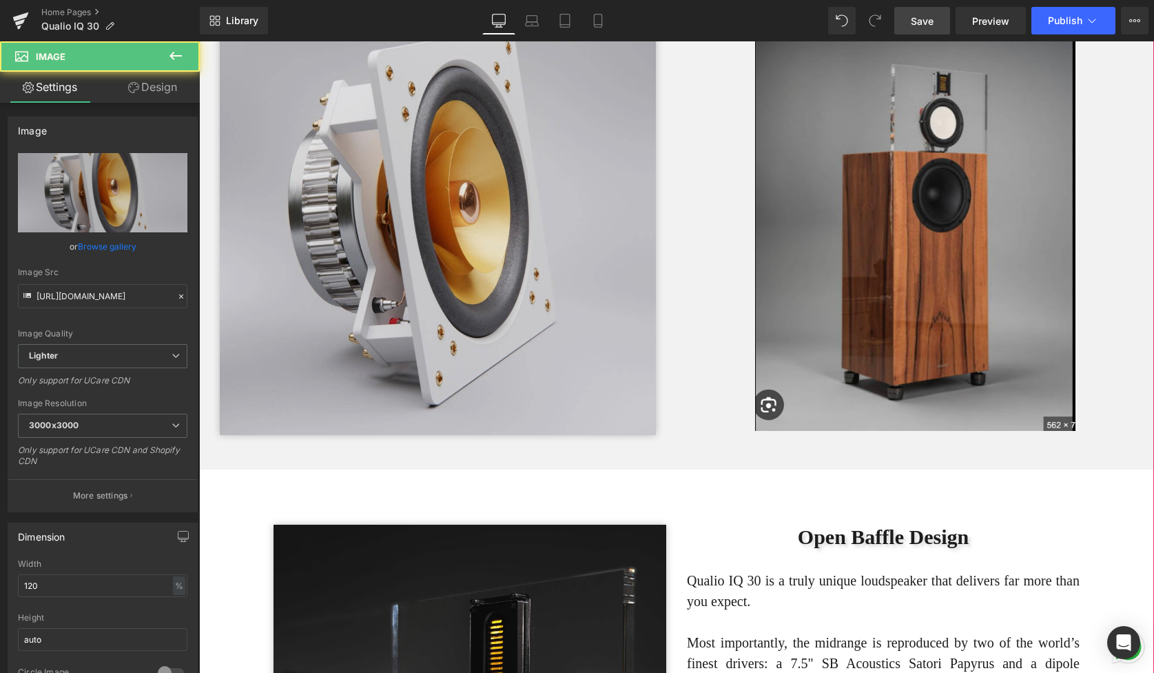
click at [505, 168] on img at bounding box center [438, 217] width 436 height 436
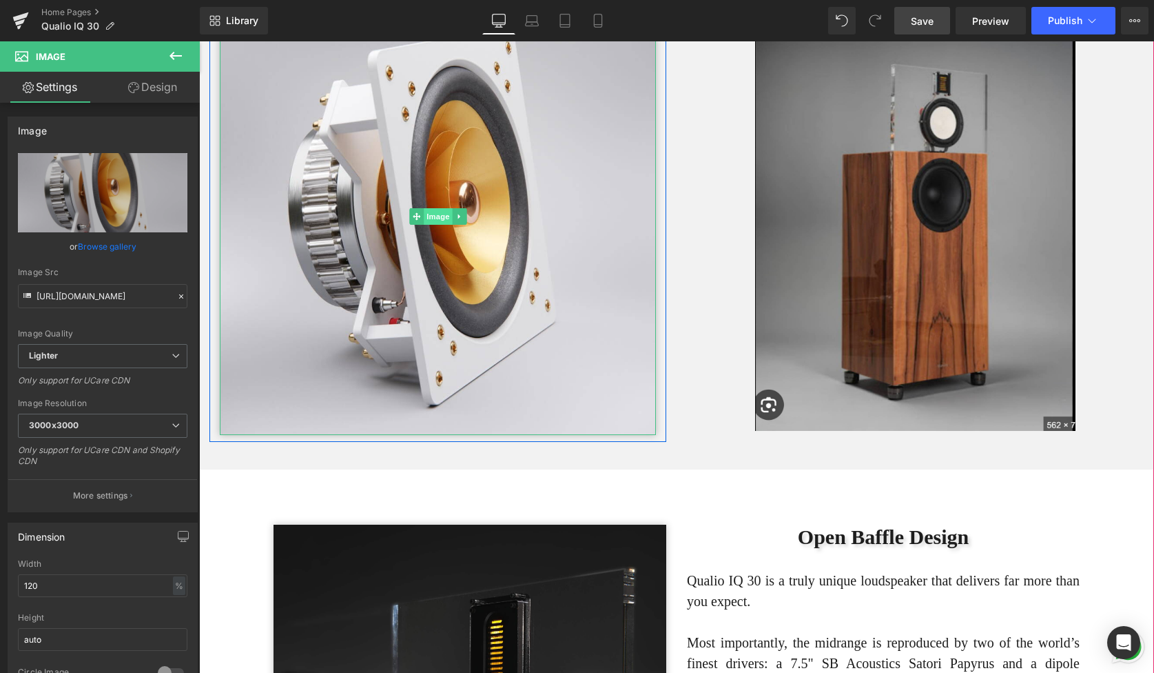
click at [447, 225] on link "Image" at bounding box center [430, 216] width 43 height 17
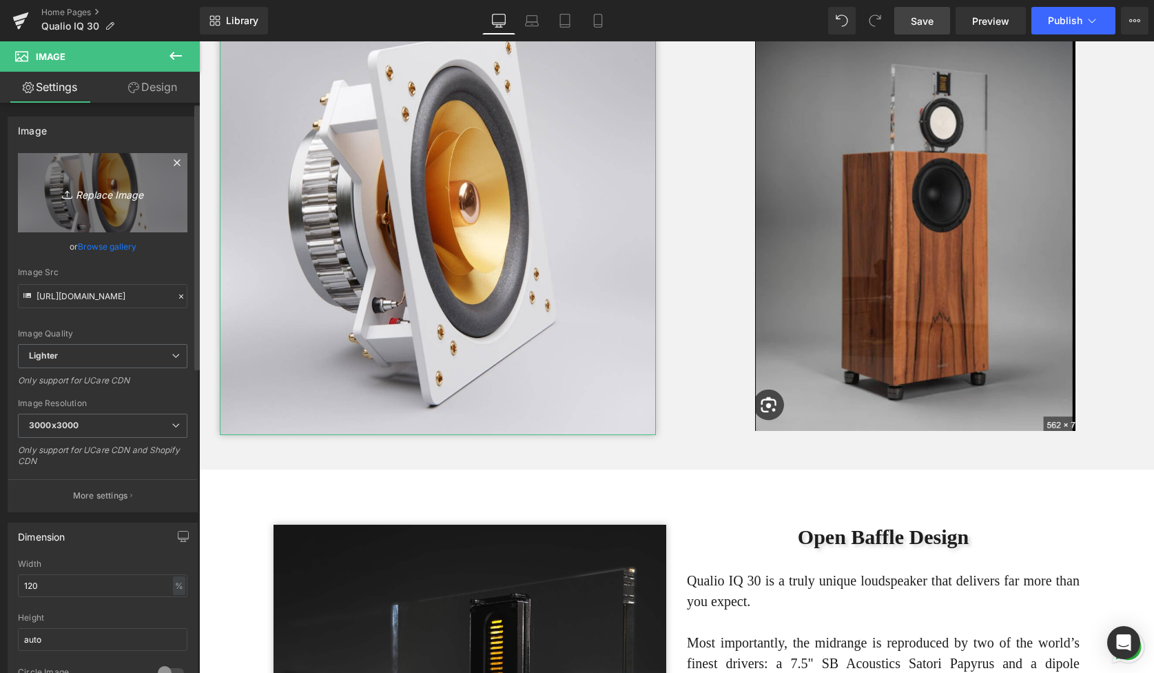
click at [92, 195] on icon "Replace Image" at bounding box center [103, 192] width 110 height 17
type input "C:\fakepath\Screenshot [DATE] 21.42.49.png"
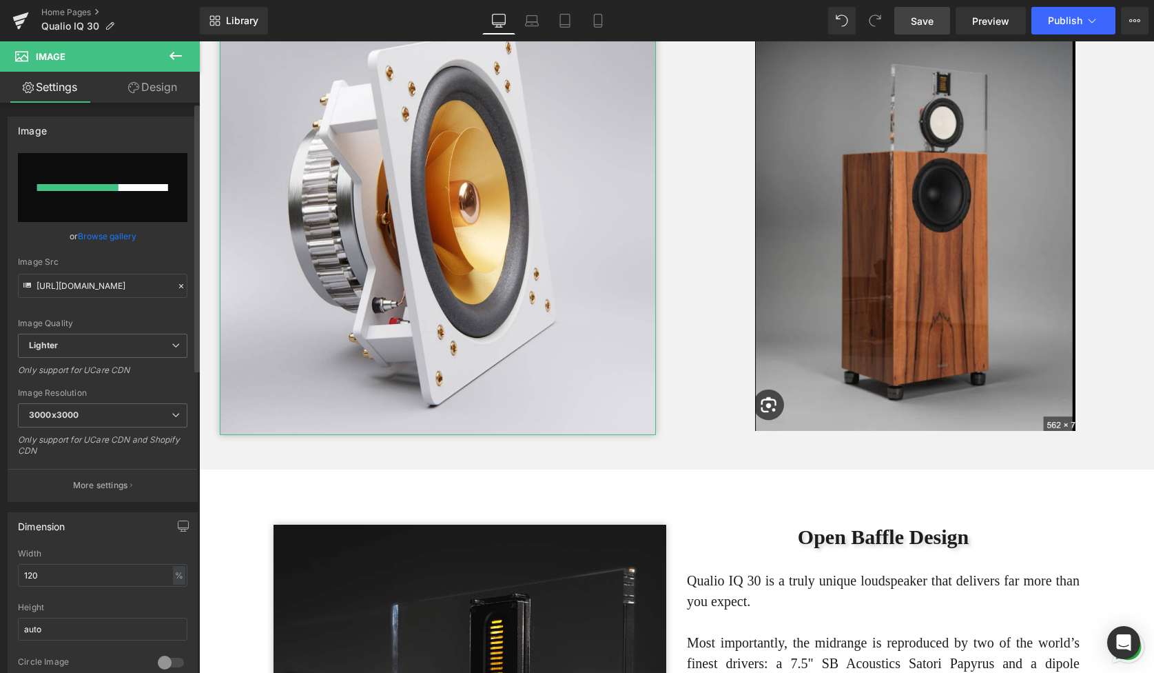
click at [107, 236] on link "Browse gallery" at bounding box center [107, 236] width 59 height 24
click at [107, 0] on div "Image You are previewing how the will restyle your page. You can not edit Eleme…" at bounding box center [577, 0] width 1154 height 0
click at [107, 236] on link "Browse gallery" at bounding box center [107, 236] width 59 height 24
click at [107, 0] on div "Image You are previewing how the will restyle your page. You can not edit Eleme…" at bounding box center [577, 0] width 1154 height 0
click at [106, 189] on div at bounding box center [86, 187] width 99 height 7
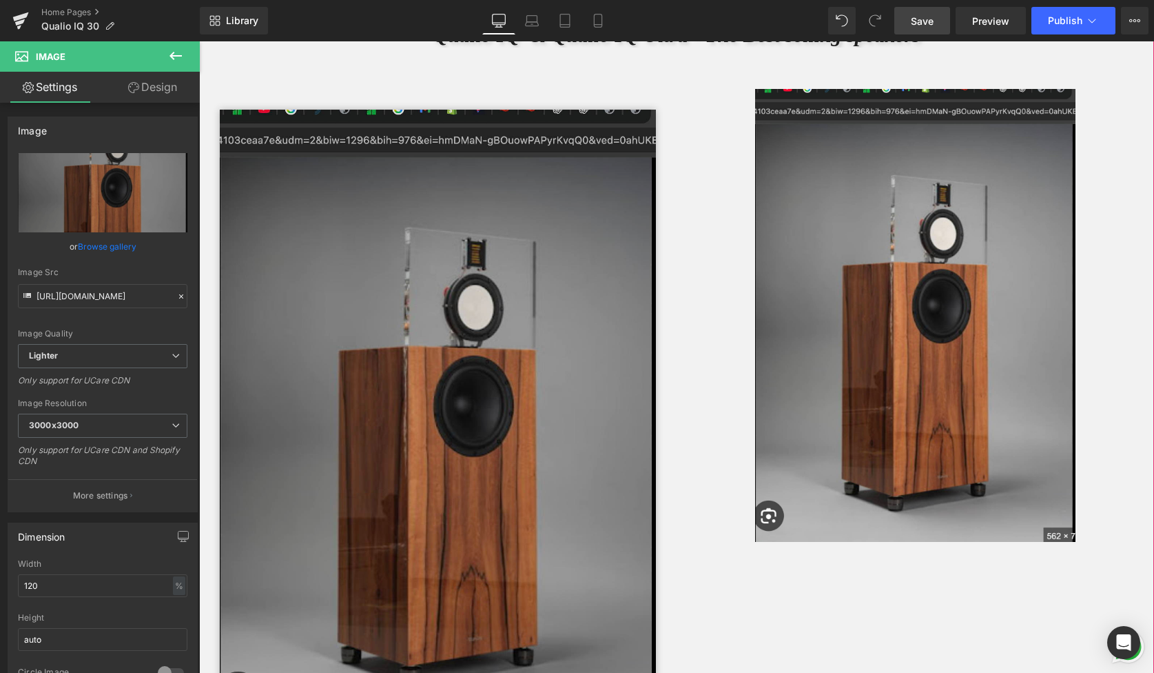
scroll to position [4154, 0]
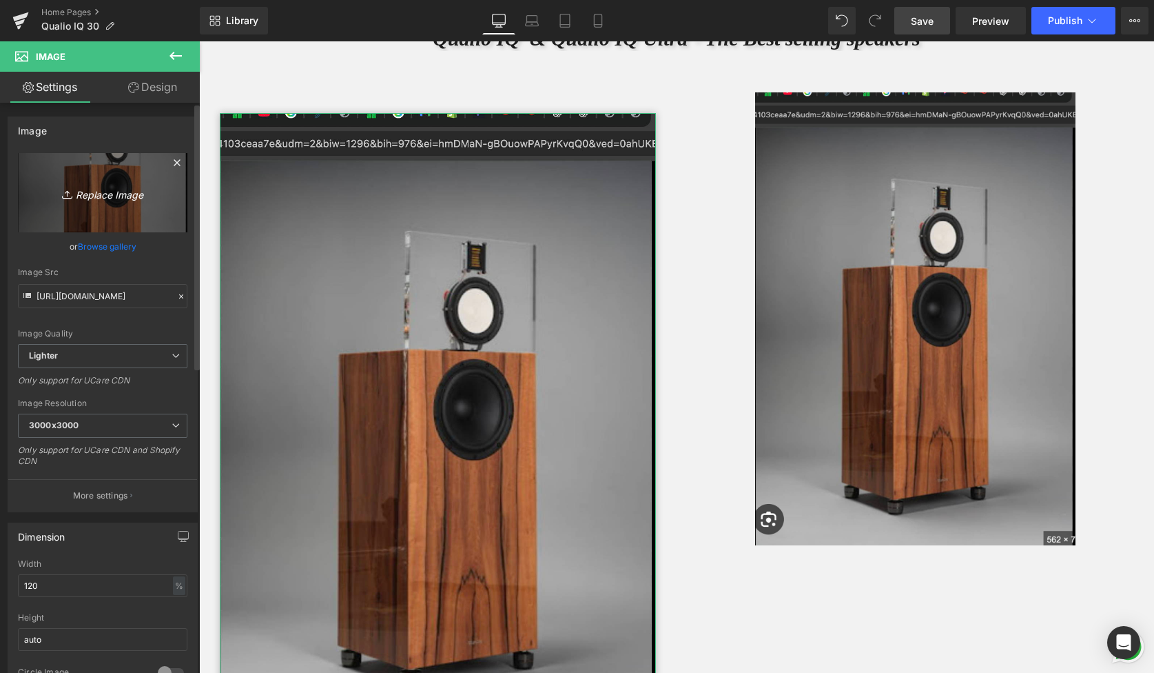
click at [113, 193] on icon "Replace Image" at bounding box center [103, 192] width 110 height 17
type input "C:\fakepath\Qualio IQ Ultra Indian Apple.jpg"
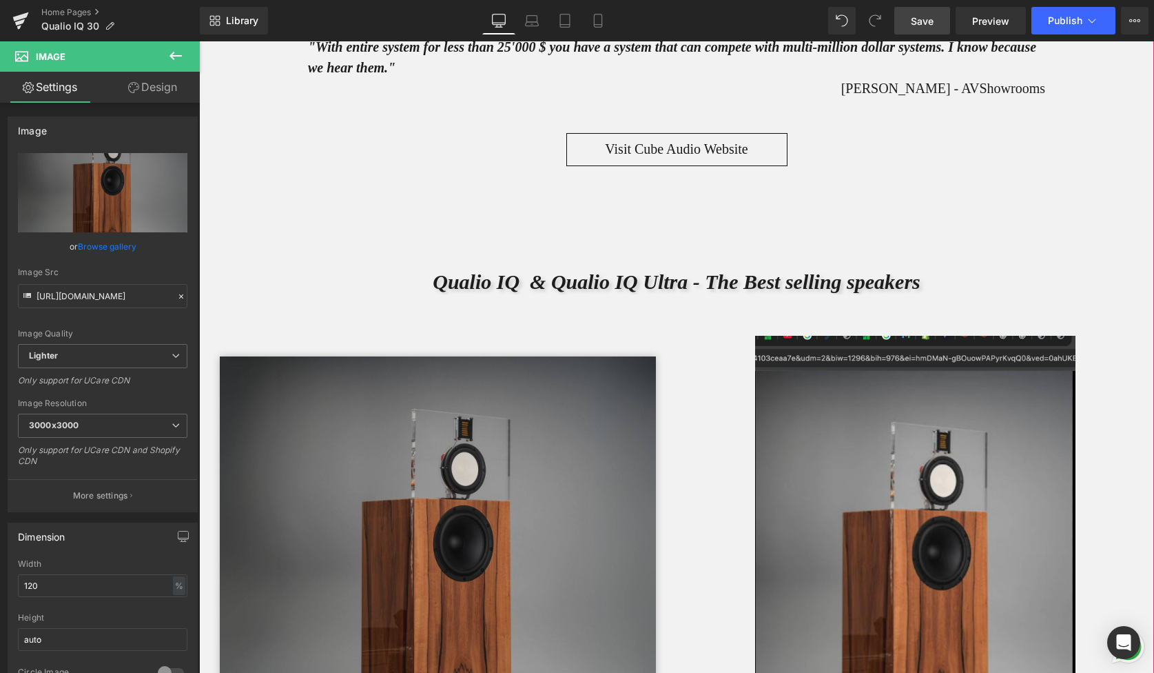
scroll to position [4076, 0]
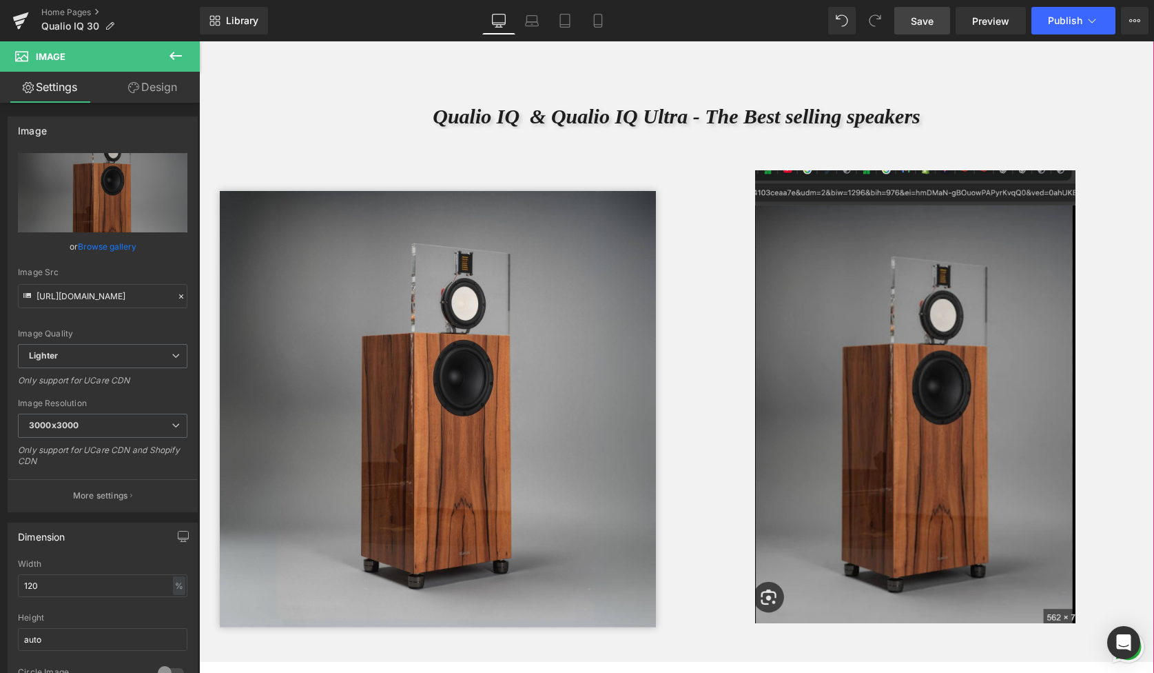
click at [894, 361] on img at bounding box center [915, 396] width 320 height 453
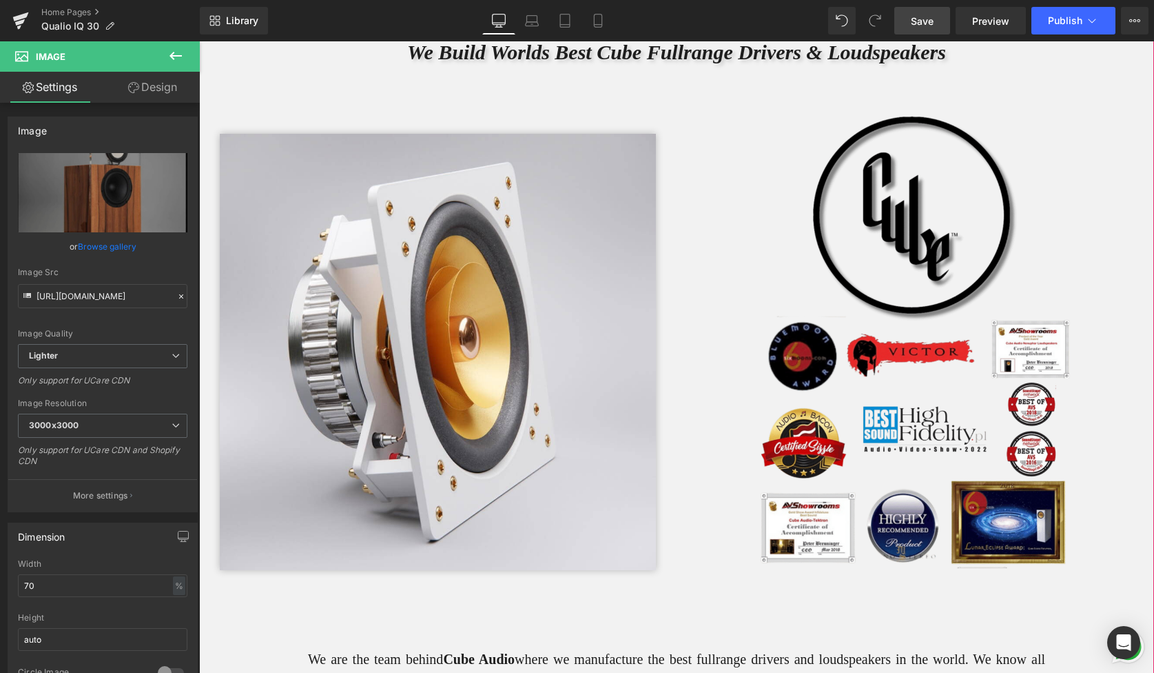
scroll to position [3194, 0]
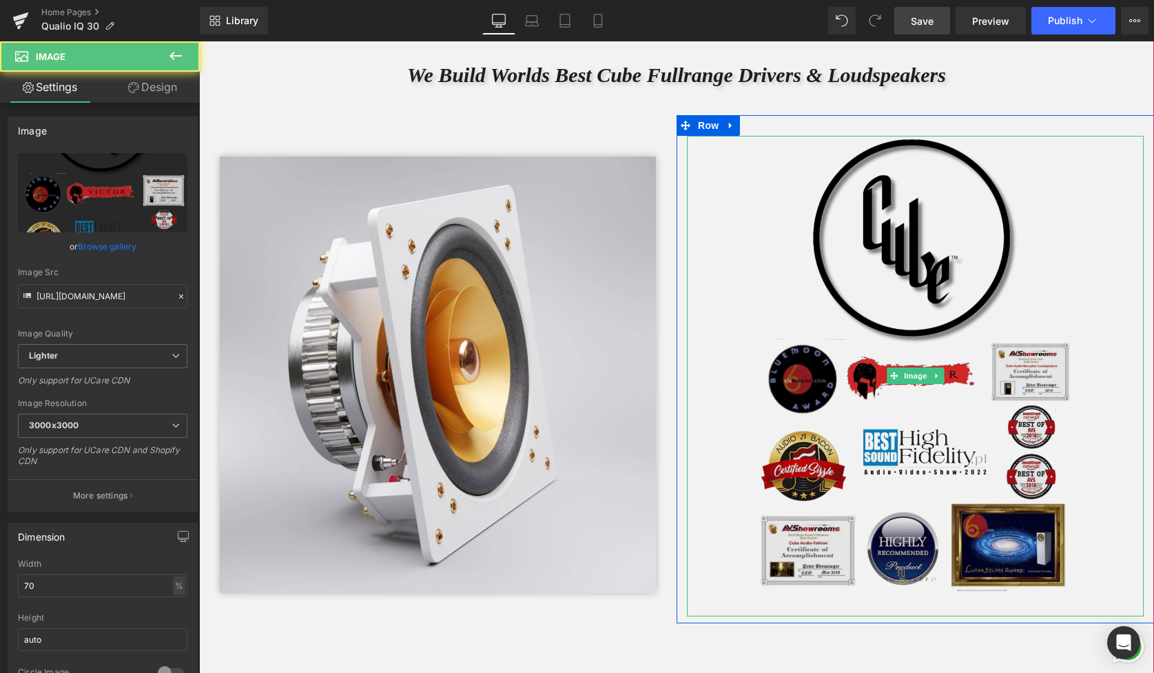
click at [924, 304] on img at bounding box center [915, 376] width 320 height 480
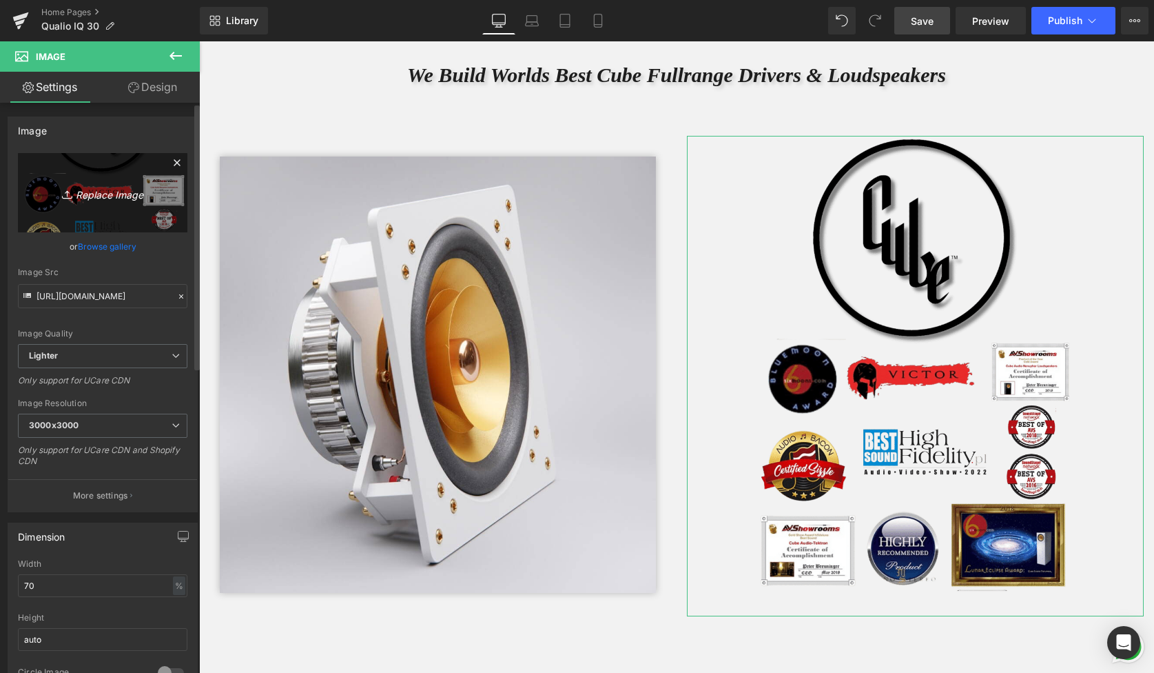
click at [123, 190] on icon "Replace Image" at bounding box center [103, 192] width 110 height 17
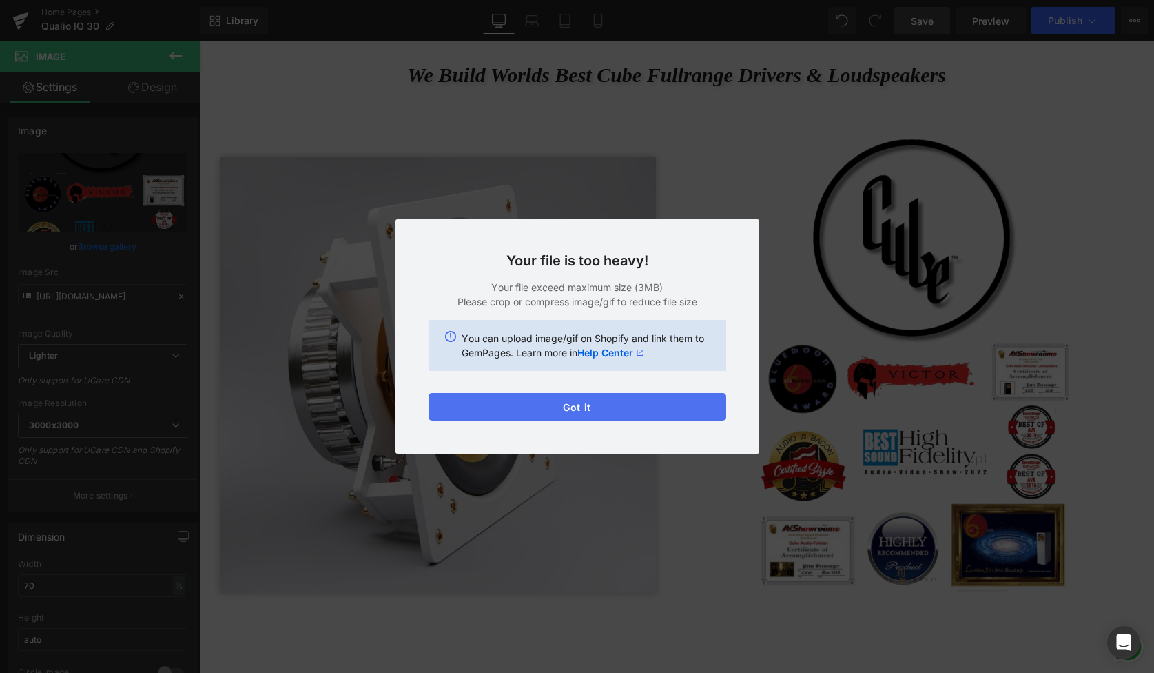
click at [580, 415] on button "Got it" at bounding box center [578, 407] width 298 height 28
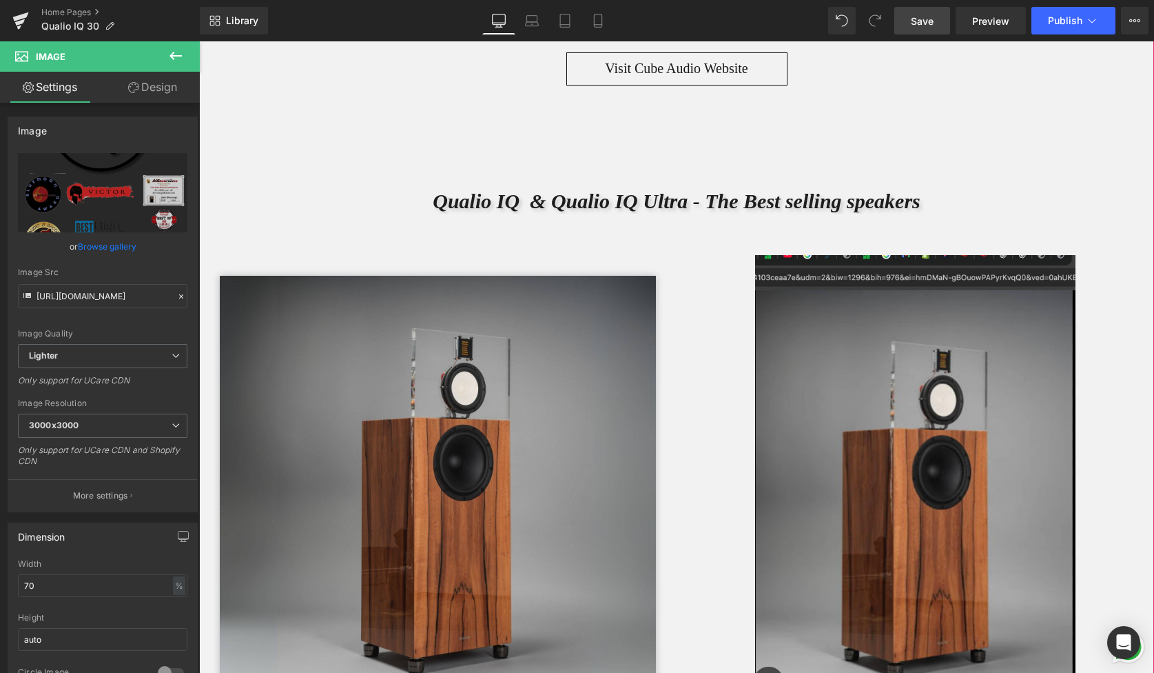
scroll to position [4001, 0]
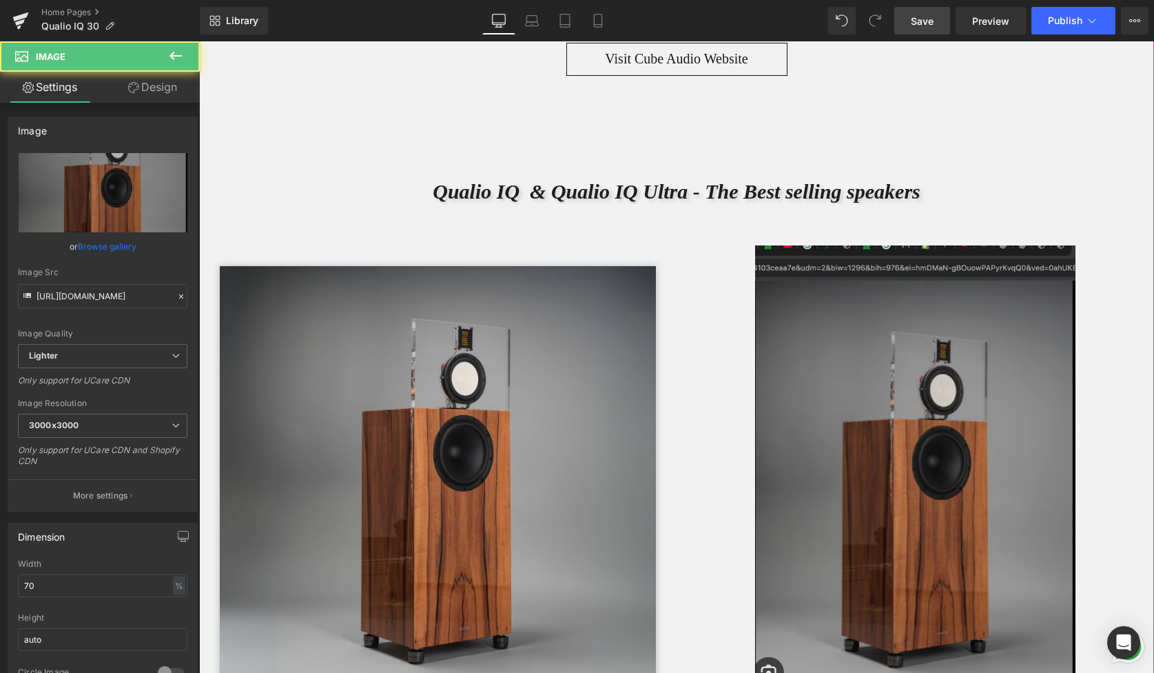
click at [833, 392] on img at bounding box center [915, 471] width 320 height 453
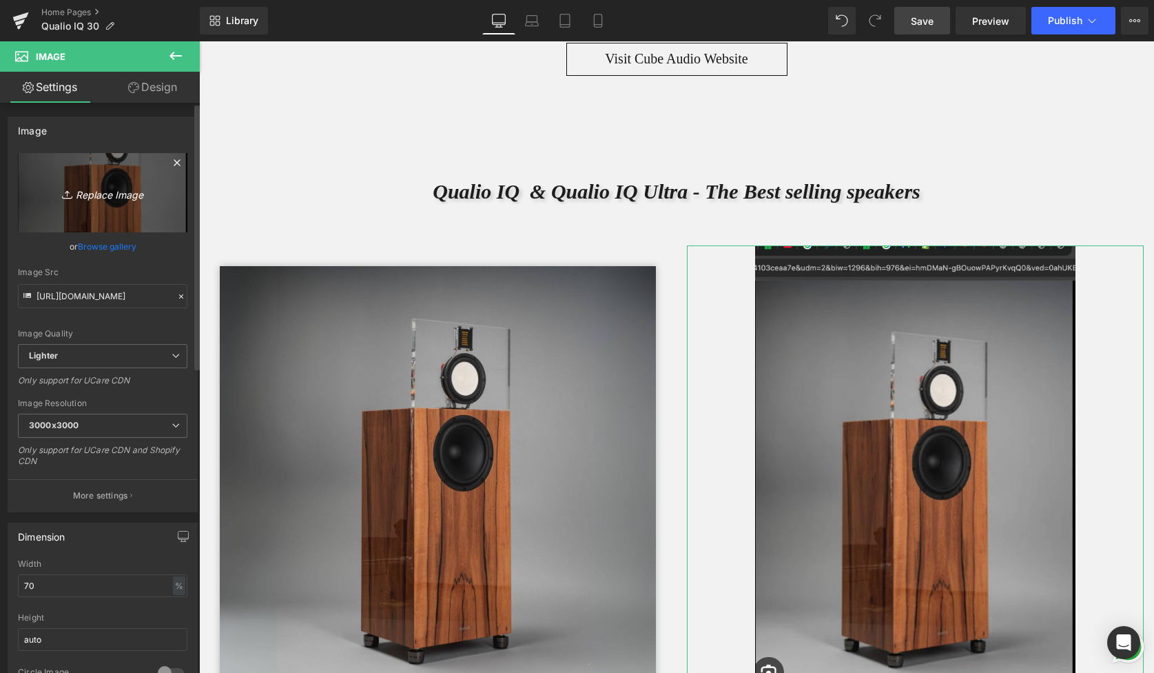
click at [103, 192] on icon "Replace Image" at bounding box center [103, 192] width 110 height 17
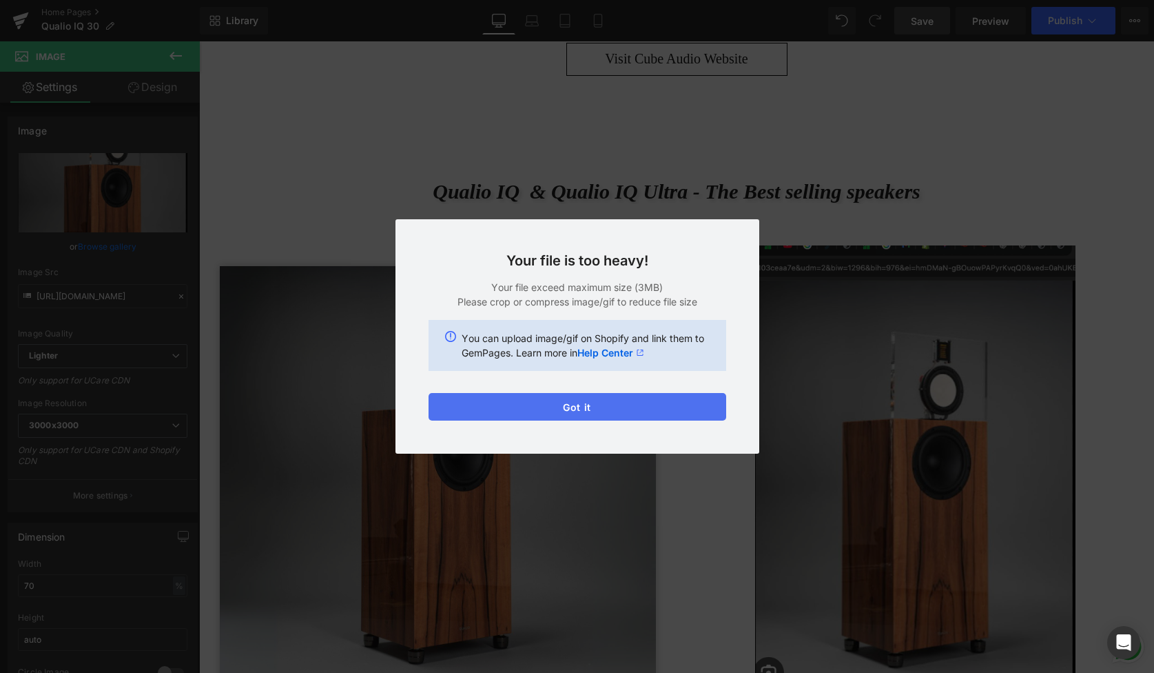
click at [579, 413] on button "Got it" at bounding box center [578, 407] width 298 height 28
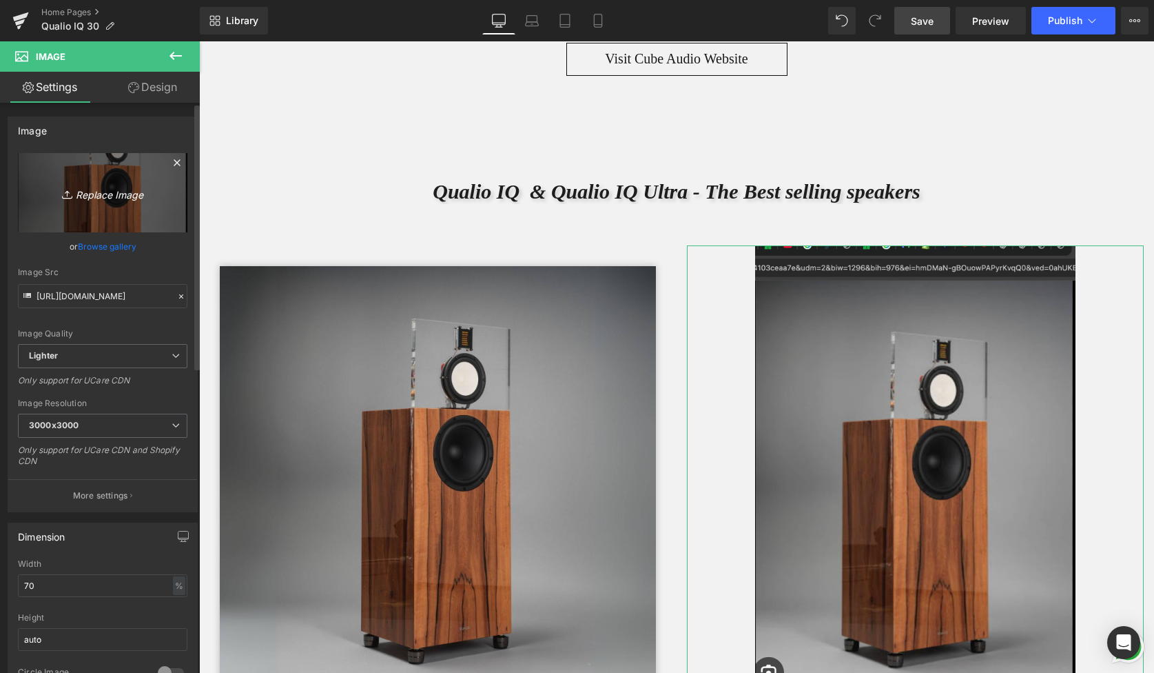
click at [112, 194] on icon "Replace Image" at bounding box center [103, 192] width 110 height 17
type input "C:\fakepath\Screenshot [DATE] 22.44.08 (1).jpg"
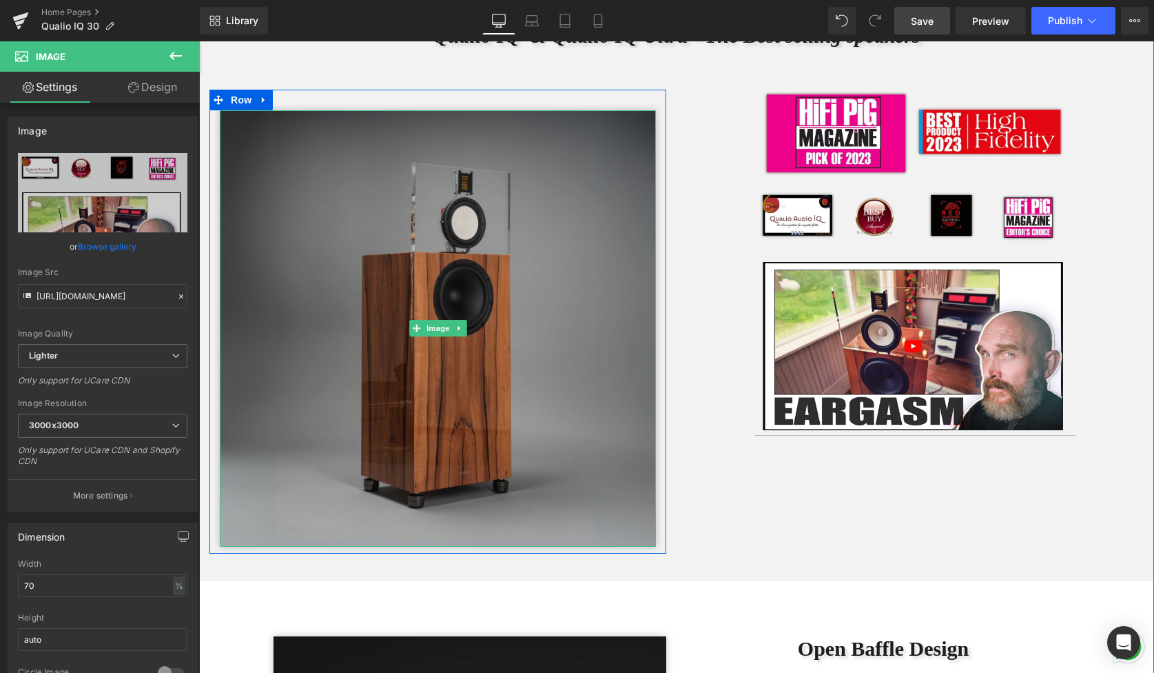
scroll to position [4163, 0]
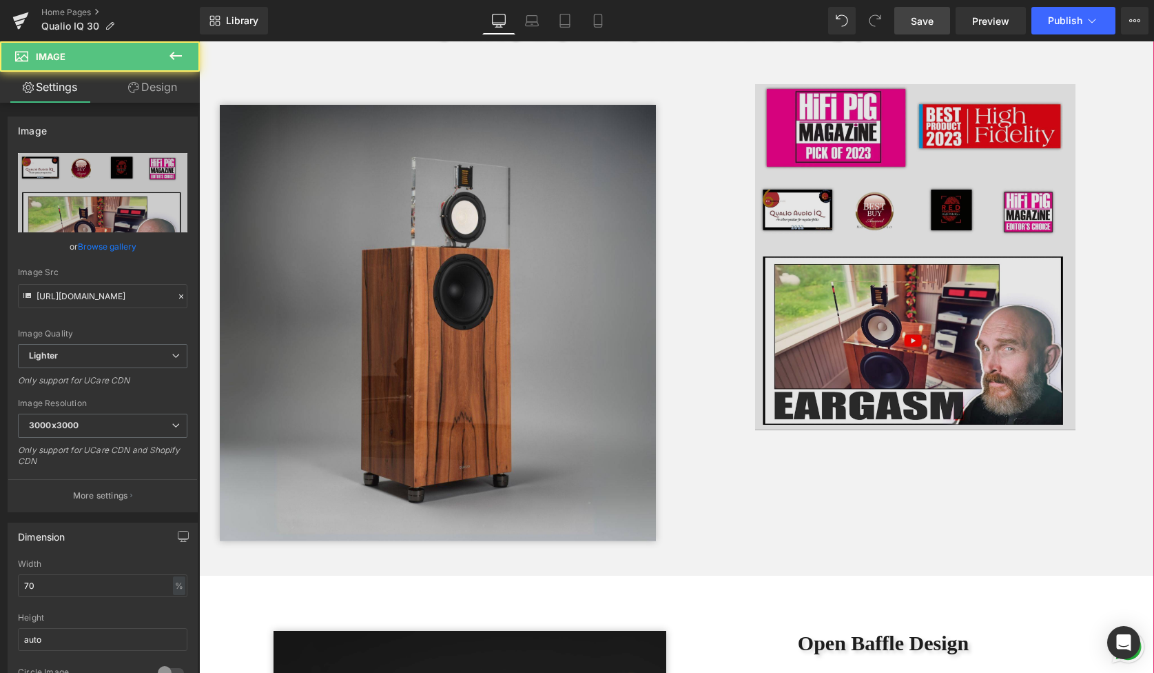
click at [864, 293] on img at bounding box center [915, 257] width 320 height 347
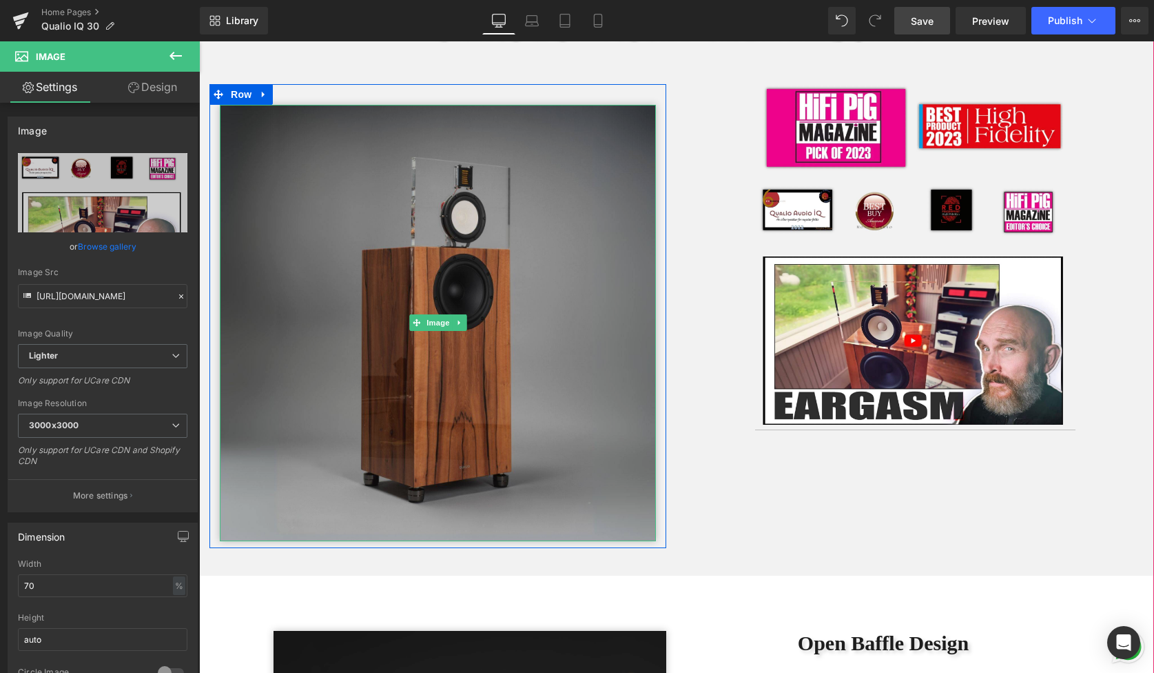
click at [568, 234] on img at bounding box center [438, 323] width 436 height 436
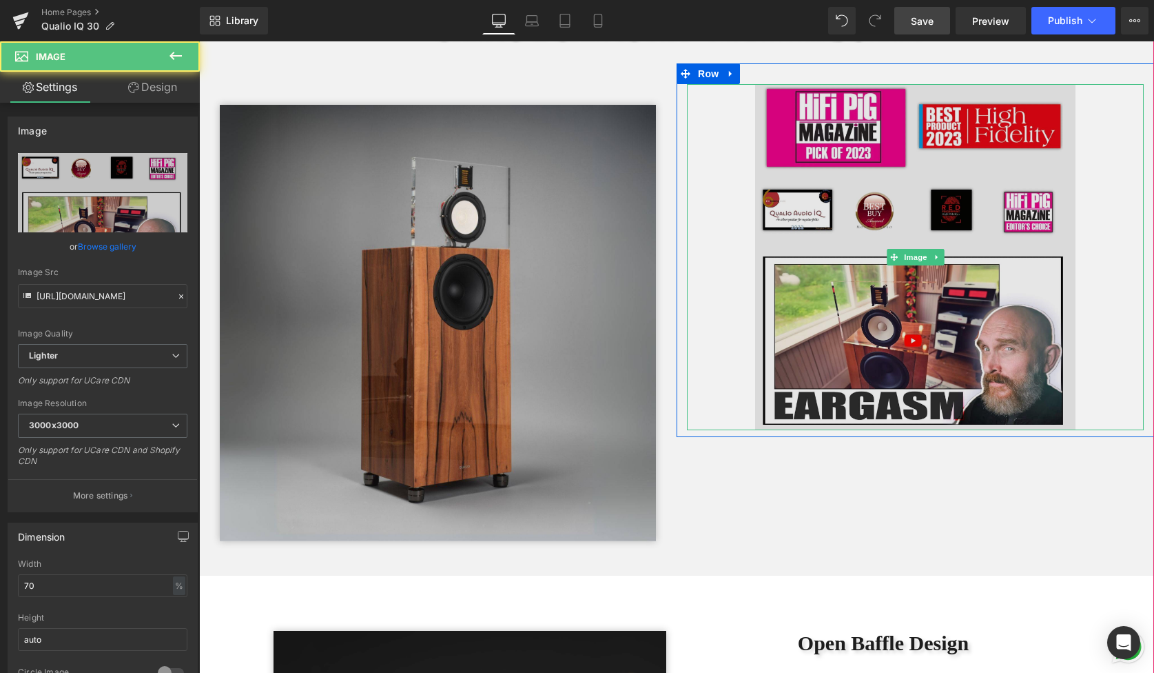
click at [792, 141] on img at bounding box center [915, 257] width 320 height 347
click at [950, 243] on img at bounding box center [915, 257] width 320 height 347
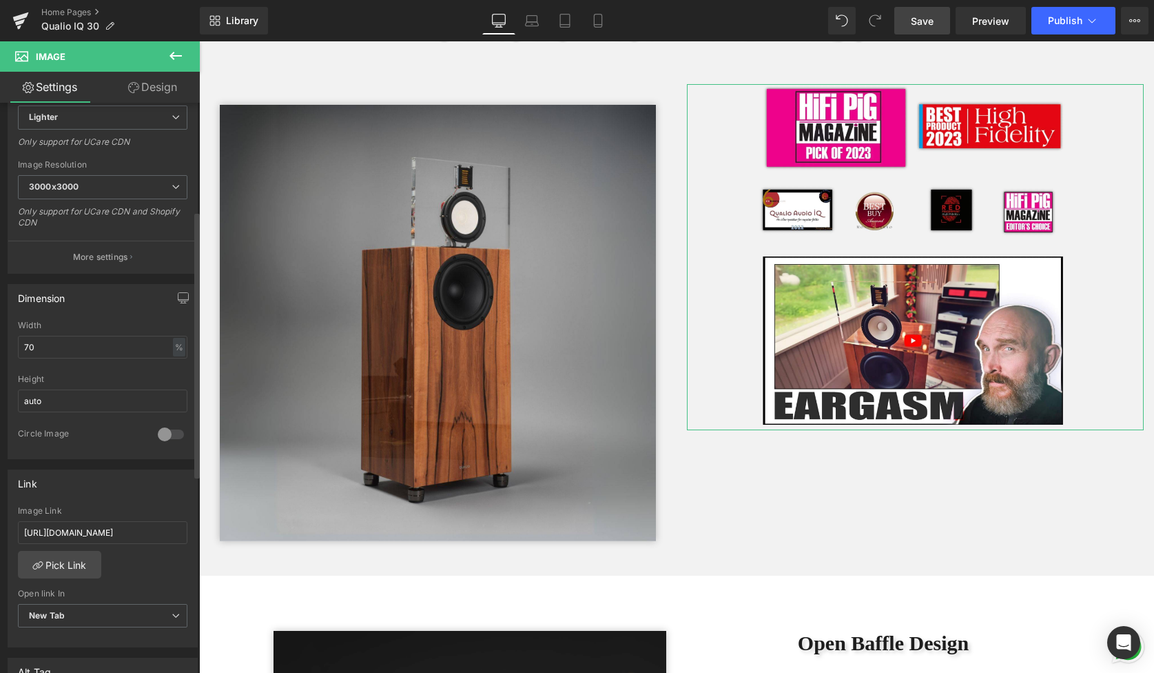
scroll to position [252, 0]
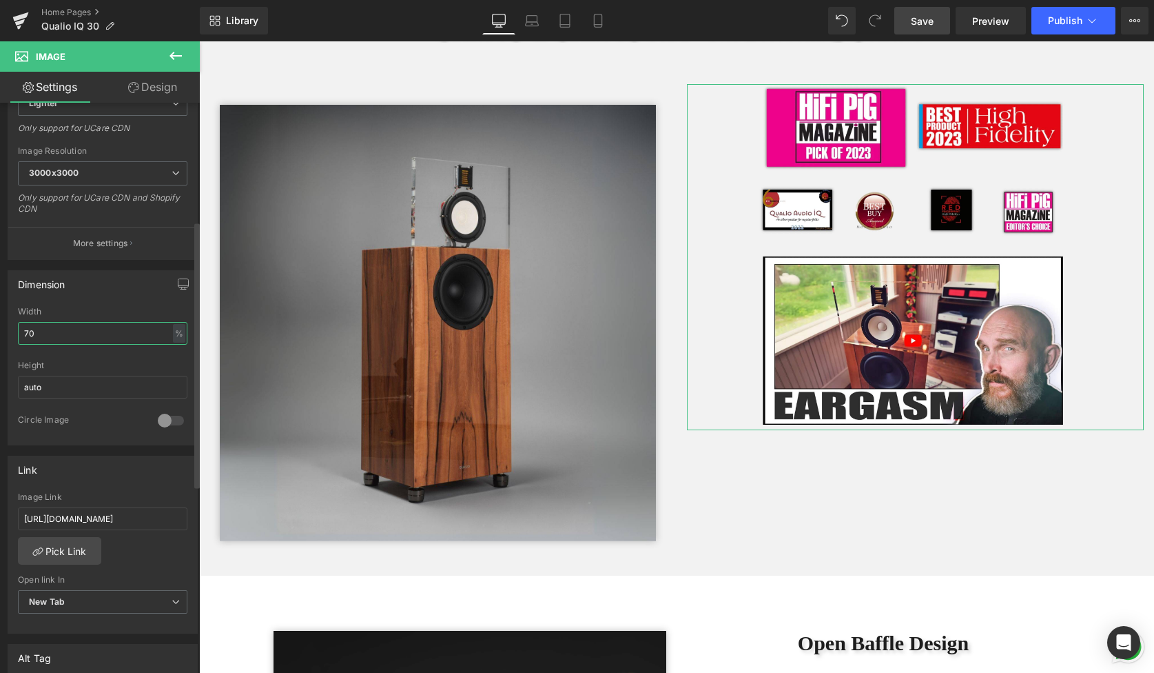
click at [79, 334] on input "70" at bounding box center [103, 333] width 170 height 23
type input "7"
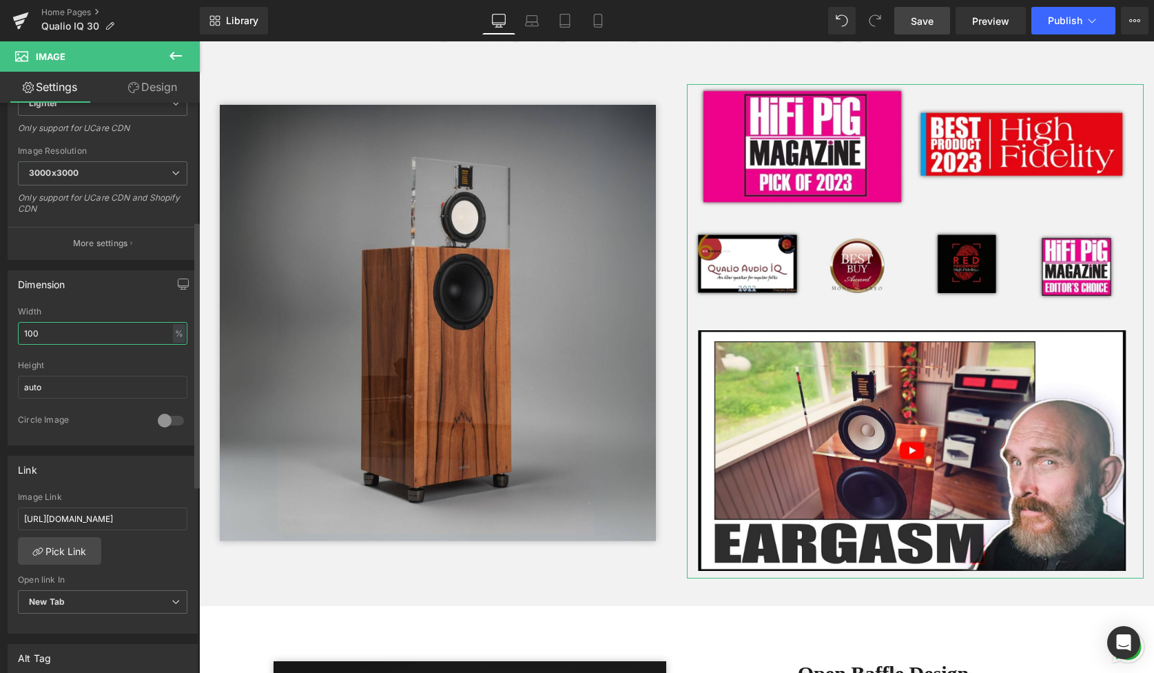
scroll to position [9687, 955]
type input "1"
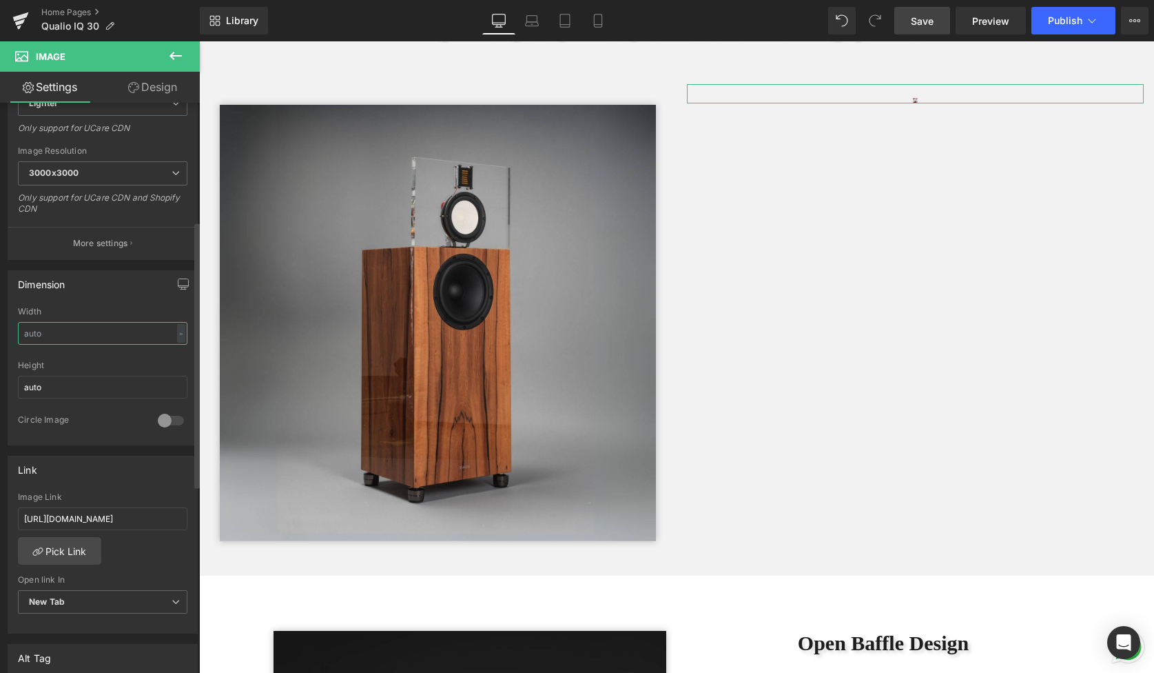
scroll to position [7, 7]
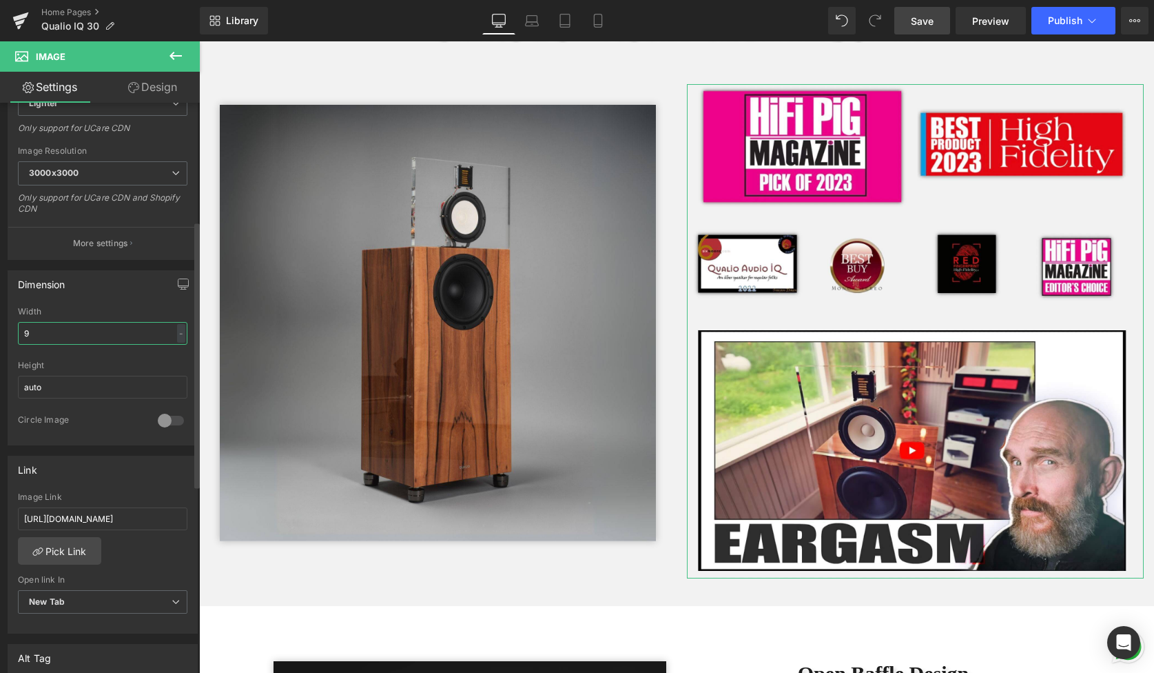
type input "90"
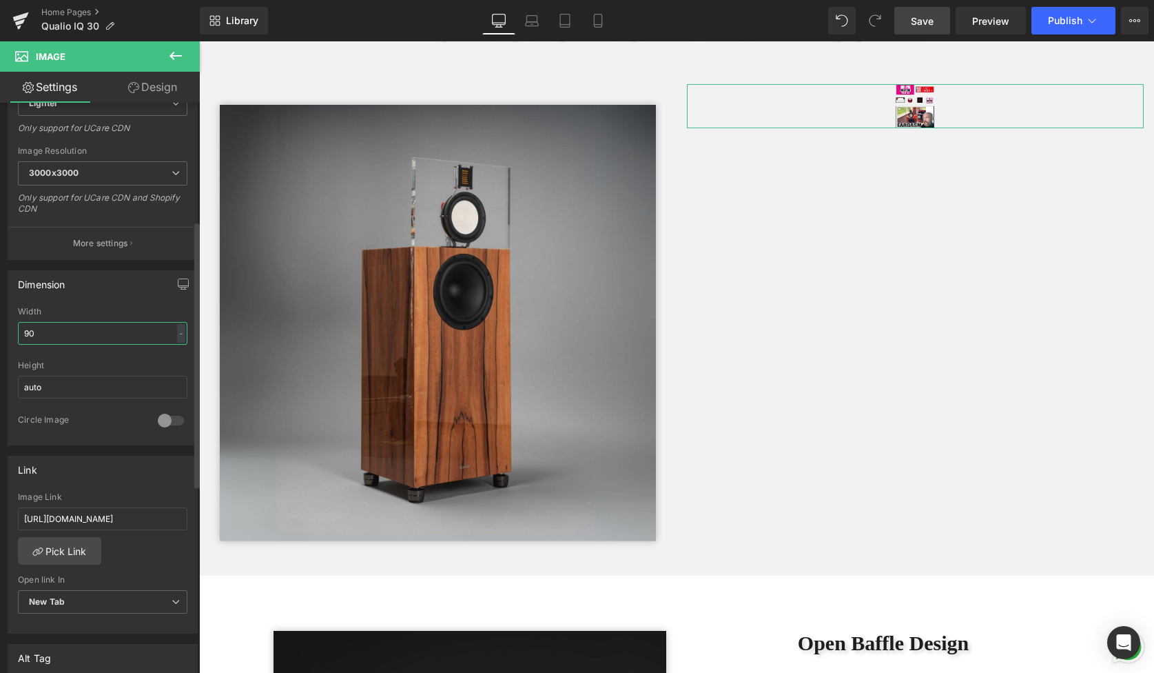
scroll to position [9656, 955]
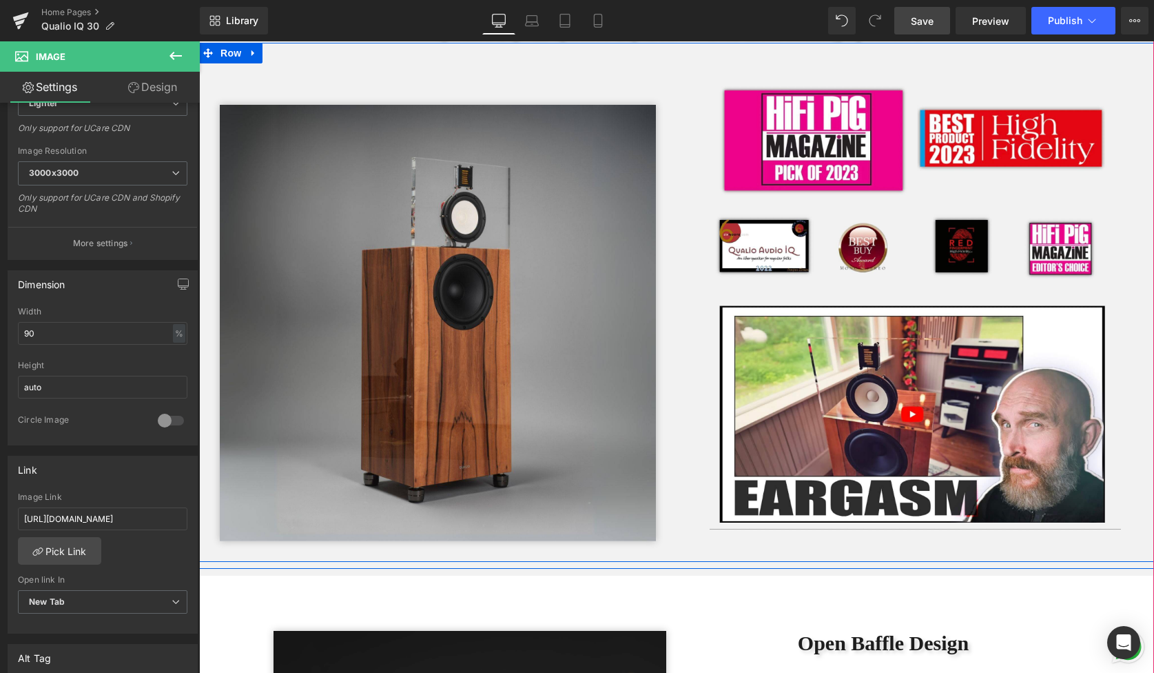
click at [463, 68] on div "Image Row Row Image Row Row" at bounding box center [676, 302] width 955 height 519
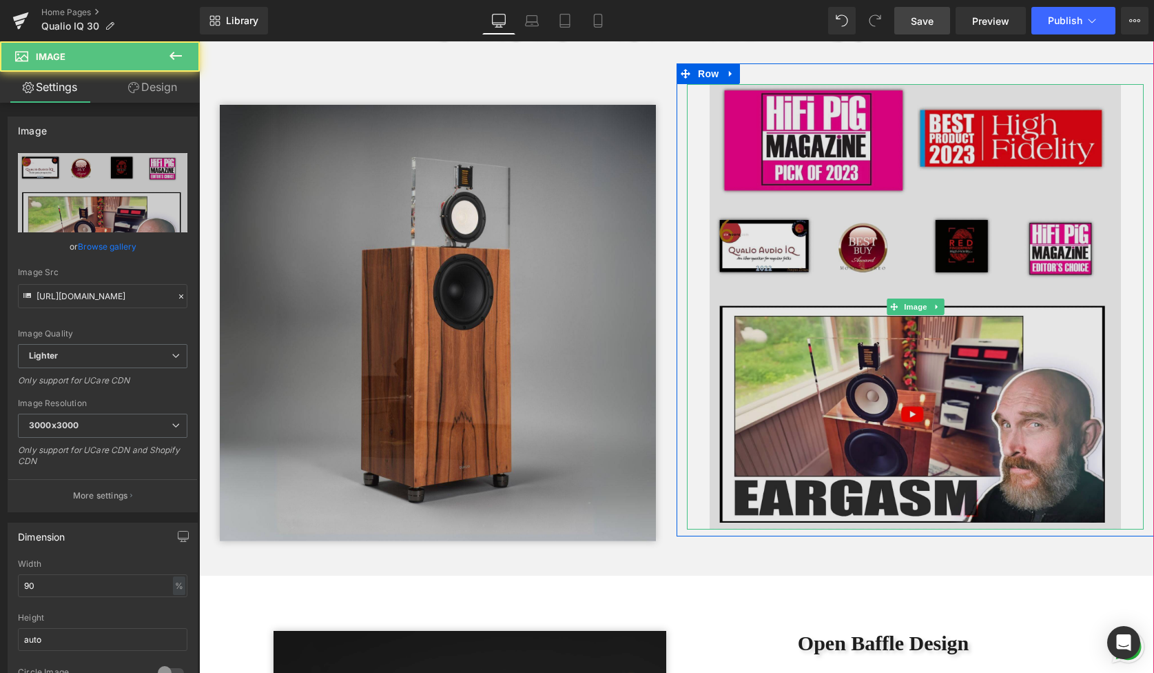
click at [825, 225] on img at bounding box center [915, 306] width 411 height 445
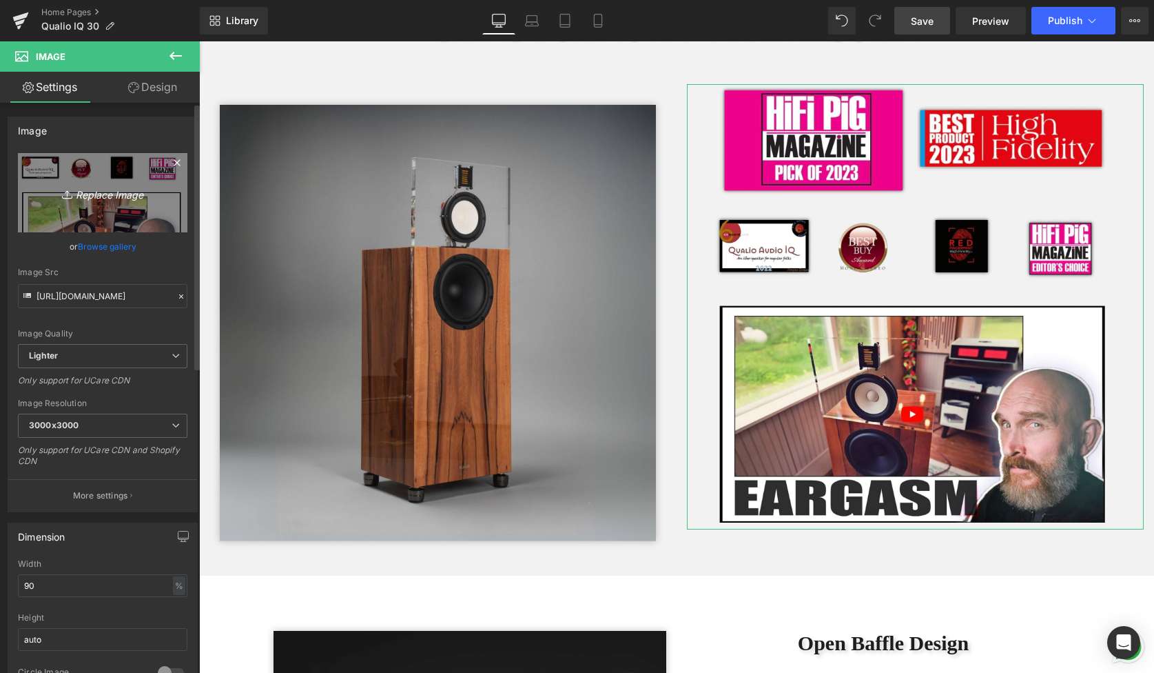
click at [112, 198] on icon "Replace Image" at bounding box center [103, 192] width 110 height 17
type input "C:\fakepath\Untitled design (4).jpg"
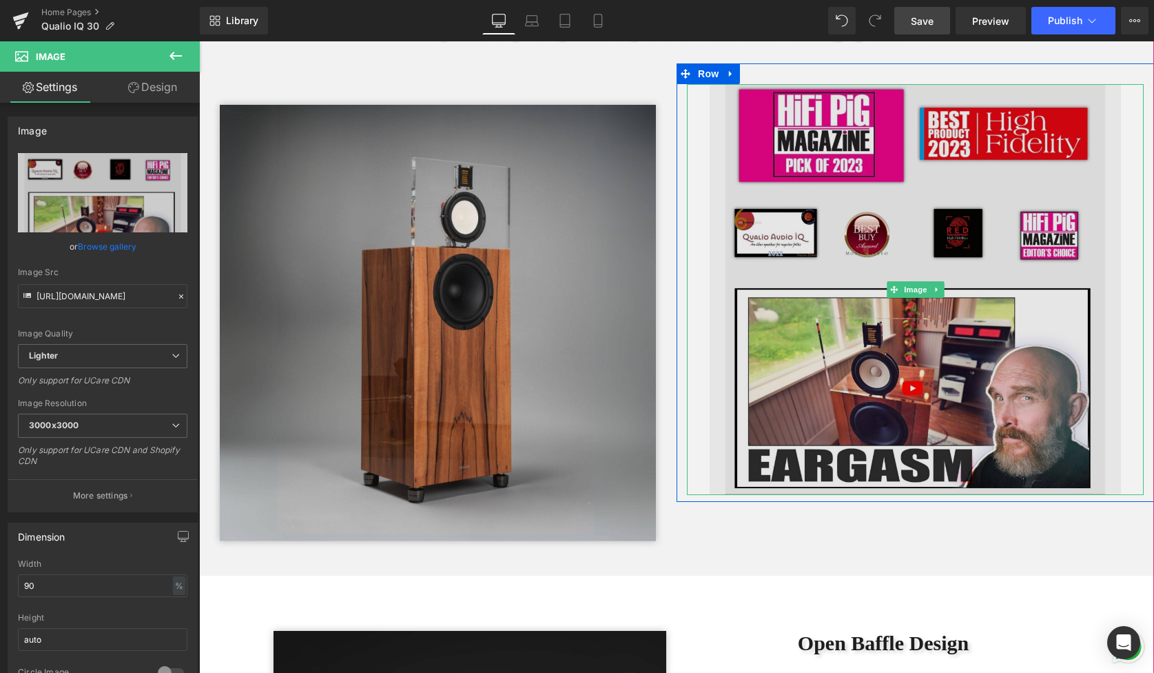
click at [799, 142] on img at bounding box center [915, 289] width 411 height 411
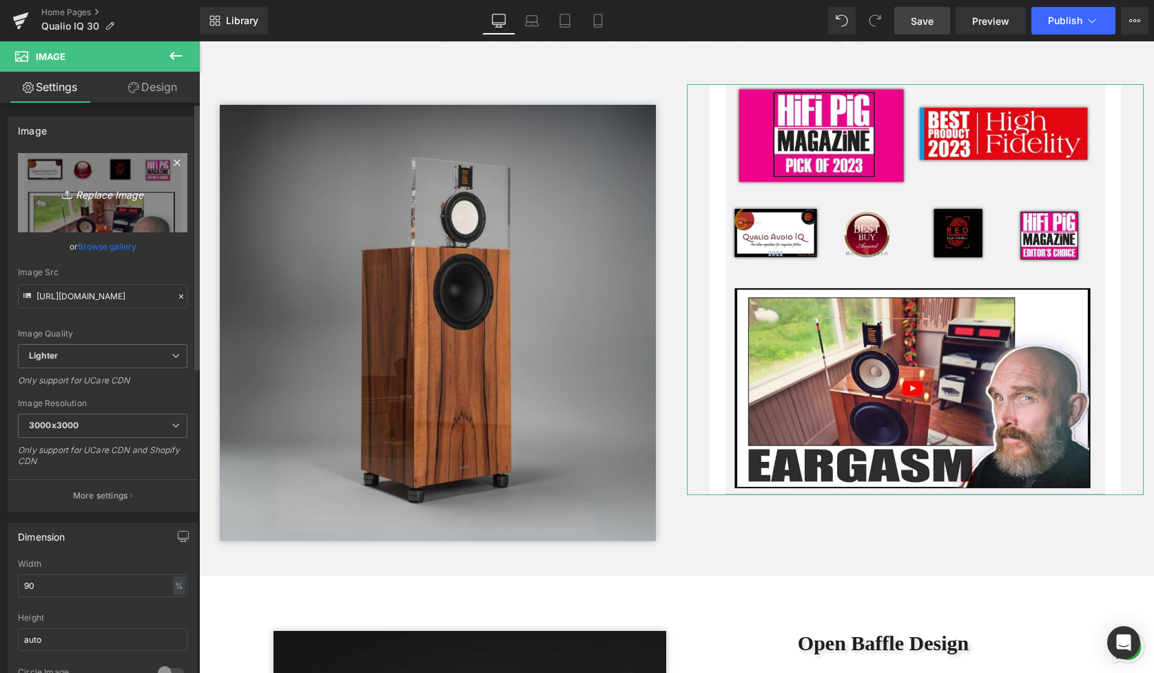
click at [112, 196] on icon "Replace Image" at bounding box center [103, 192] width 110 height 17
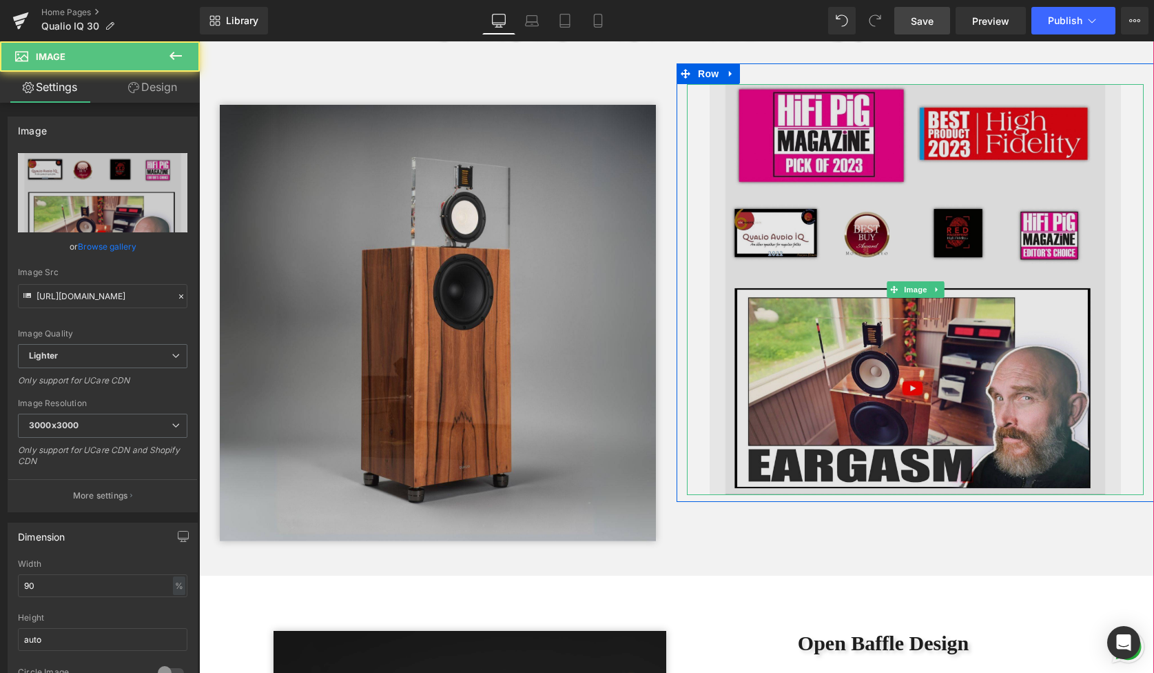
click at [816, 258] on img at bounding box center [915, 289] width 411 height 411
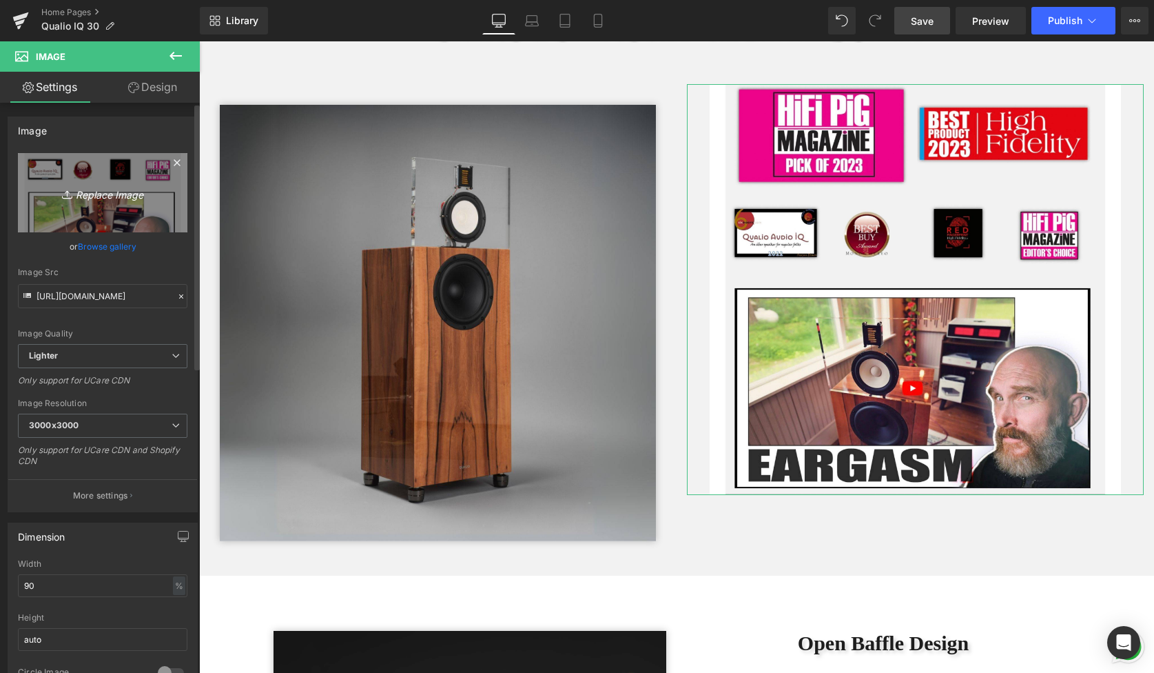
click at [96, 198] on icon "Replace Image" at bounding box center [103, 192] width 110 height 17
type input "C:\fakepath\Untitled design (5).jpg"
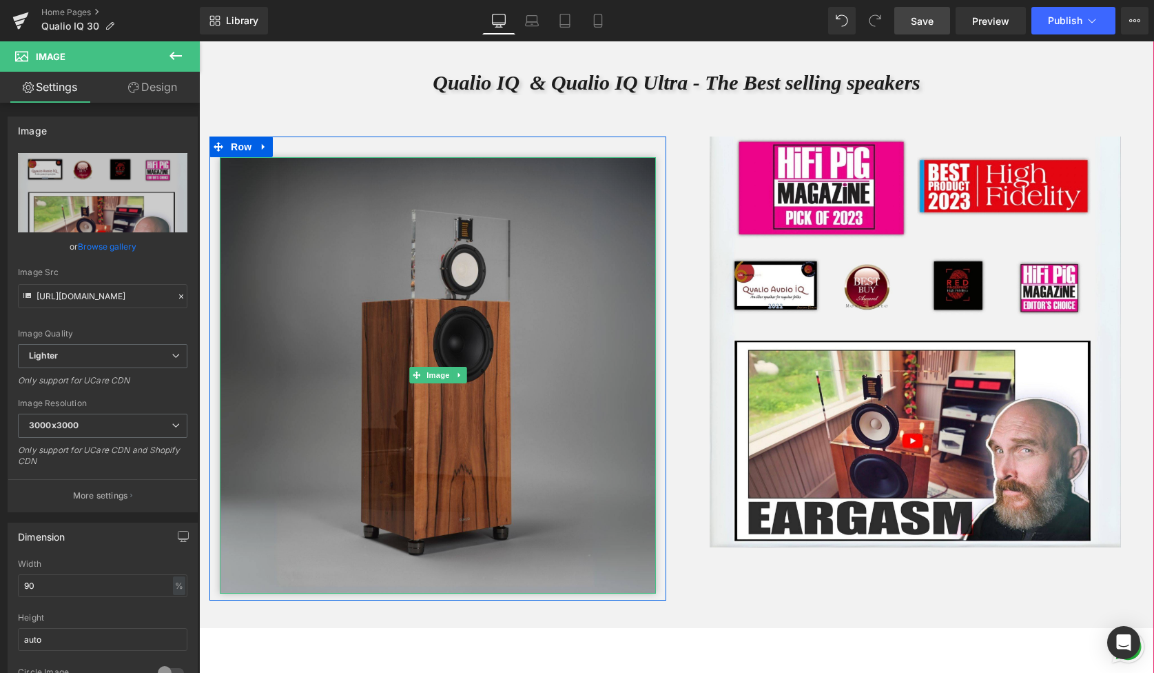
scroll to position [4092, 0]
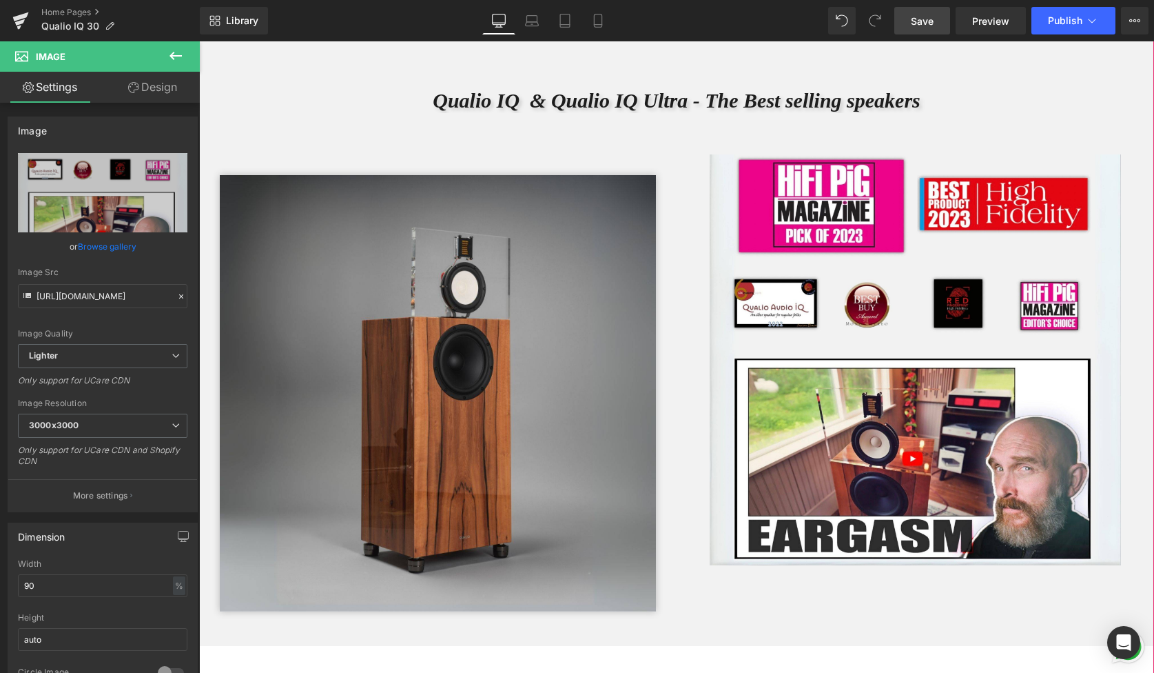
click at [684, 187] on div "Image" at bounding box center [916, 359] width 478 height 411
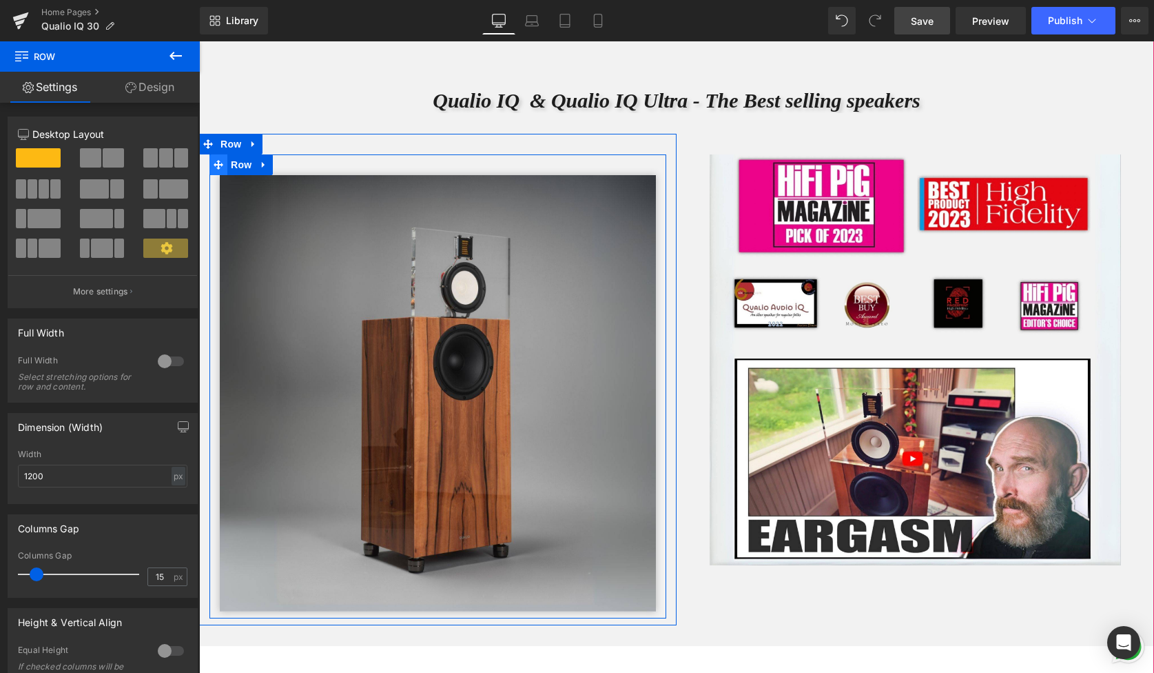
click at [218, 170] on icon at bounding box center [219, 165] width 10 height 10
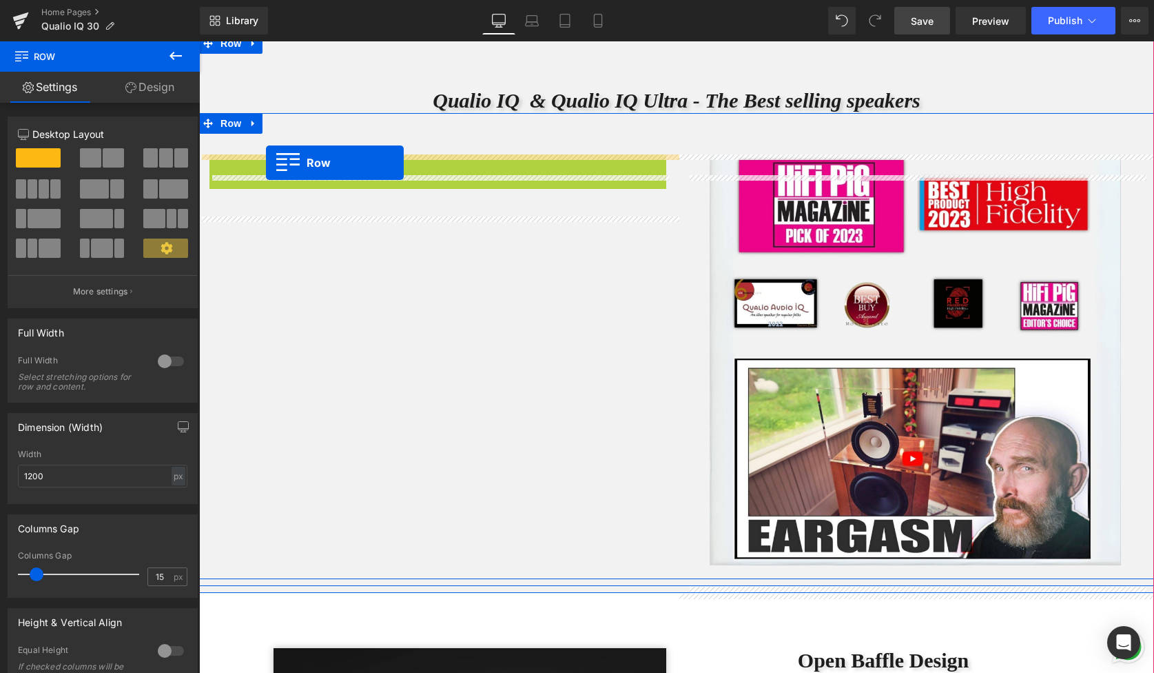
drag, startPoint x: 218, startPoint y: 184, endPoint x: 266, endPoint y: 162, distance: 53.0
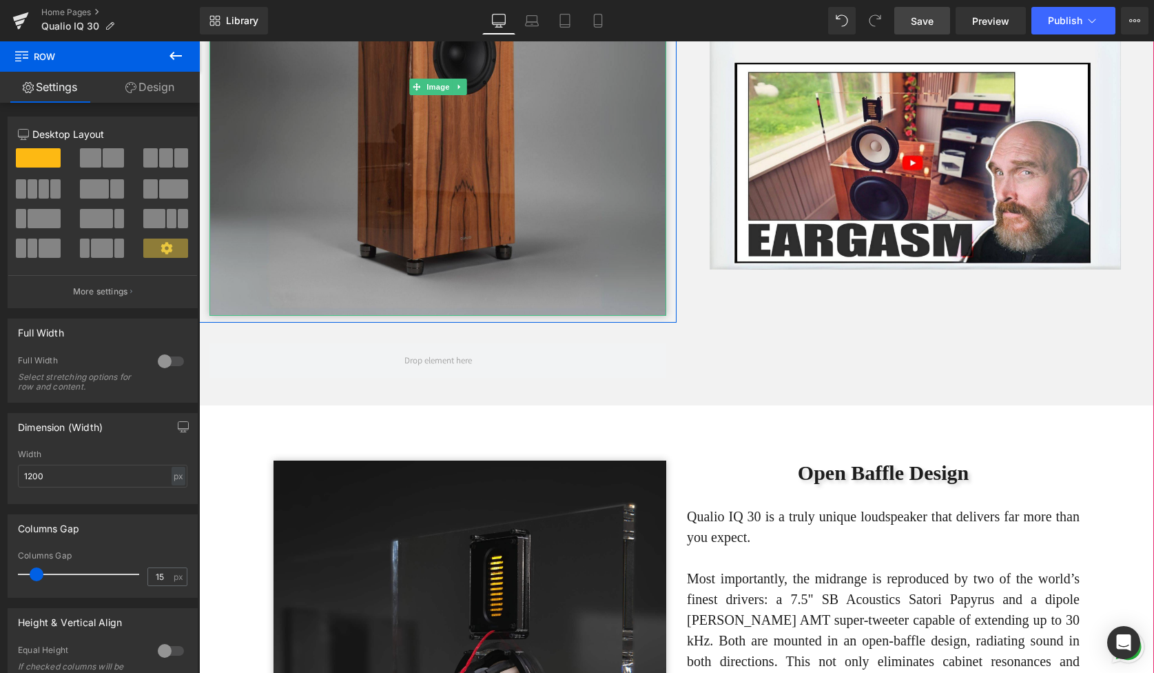
scroll to position [4429, 0]
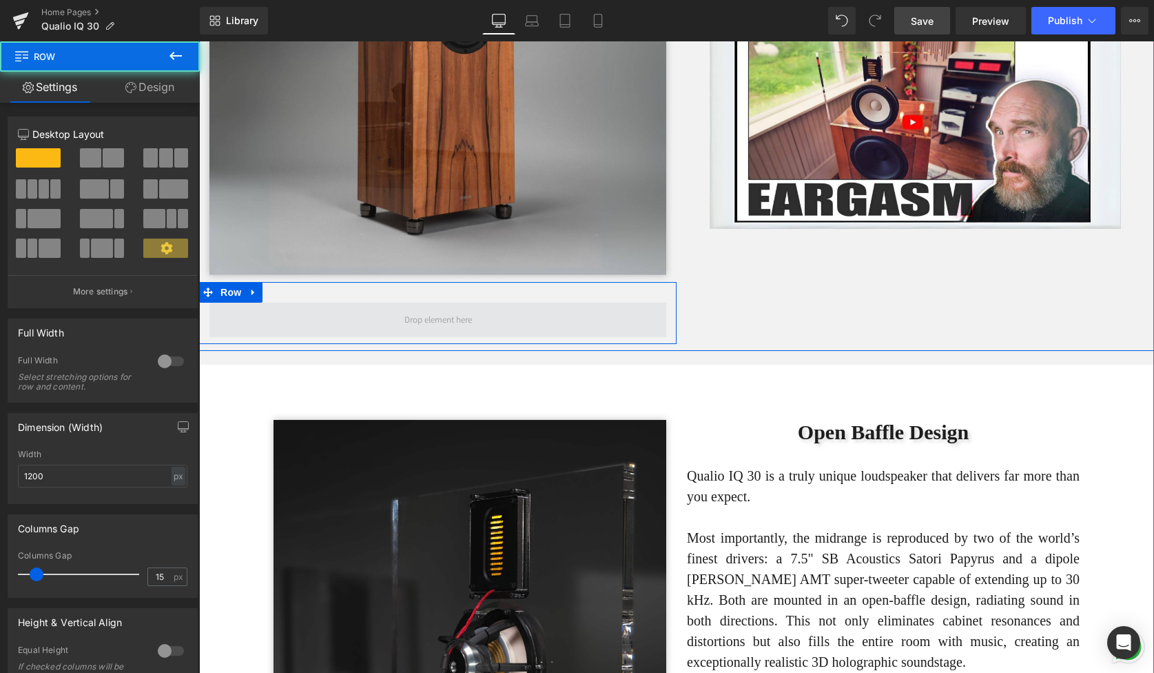
click at [499, 337] on span at bounding box center [437, 319] width 457 height 34
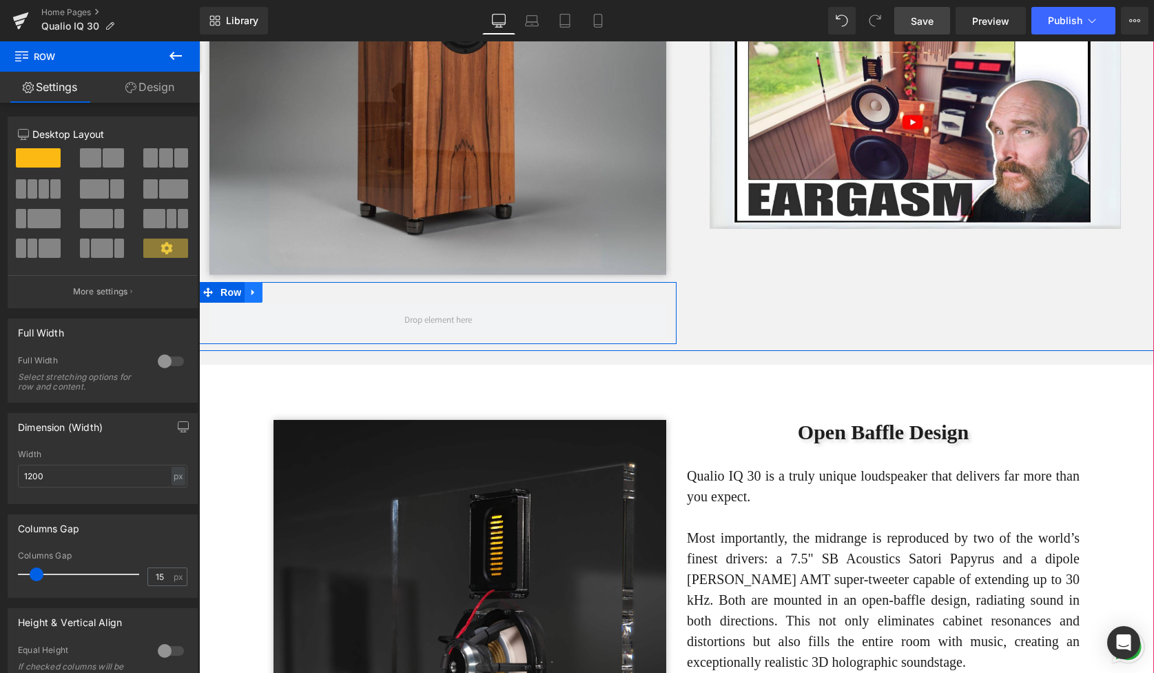
click at [252, 295] on icon at bounding box center [253, 292] width 3 height 6
click at [291, 297] on icon at bounding box center [290, 292] width 10 height 10
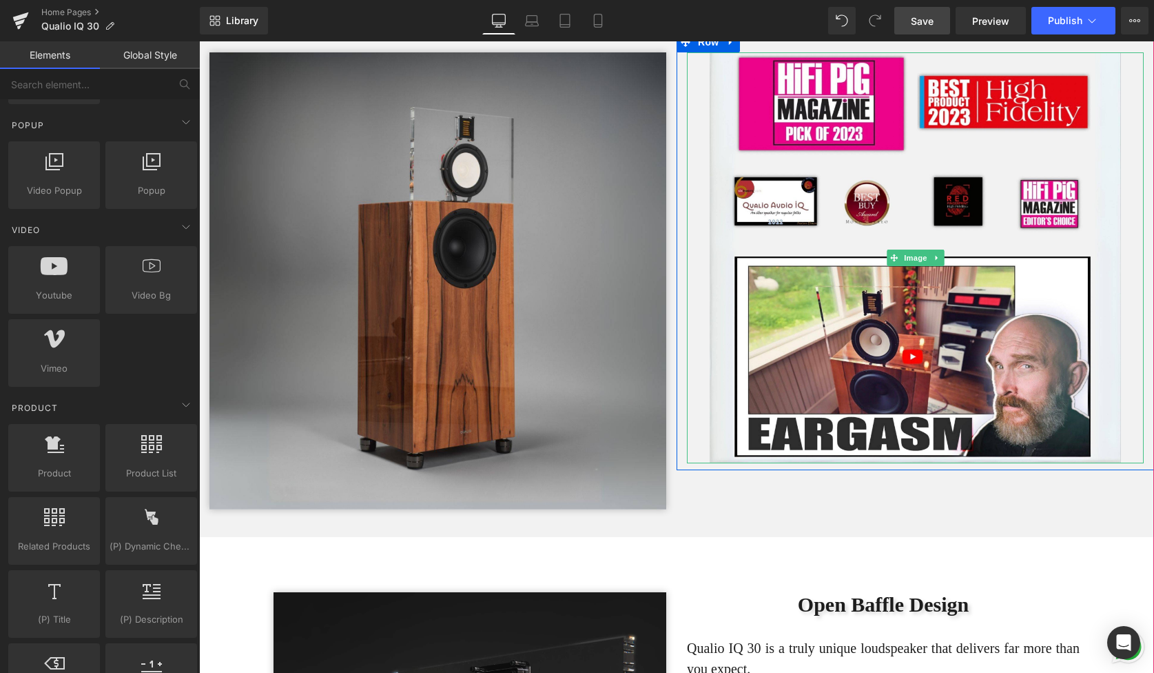
scroll to position [4149, 0]
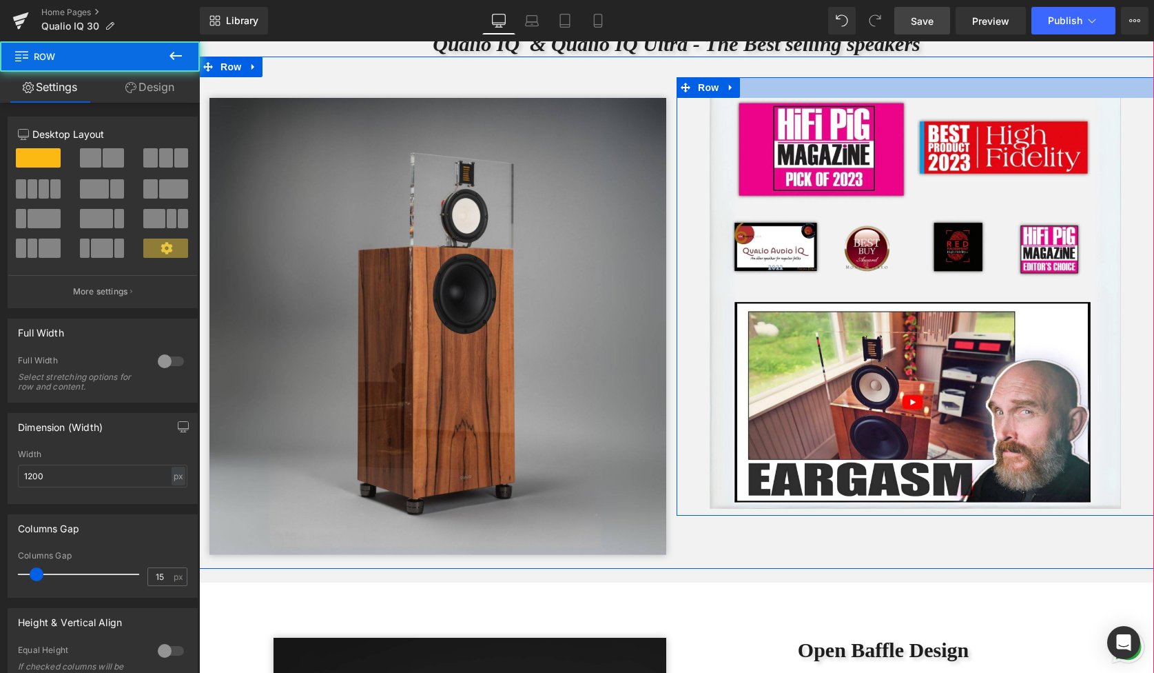
click at [774, 98] on div at bounding box center [916, 87] width 478 height 21
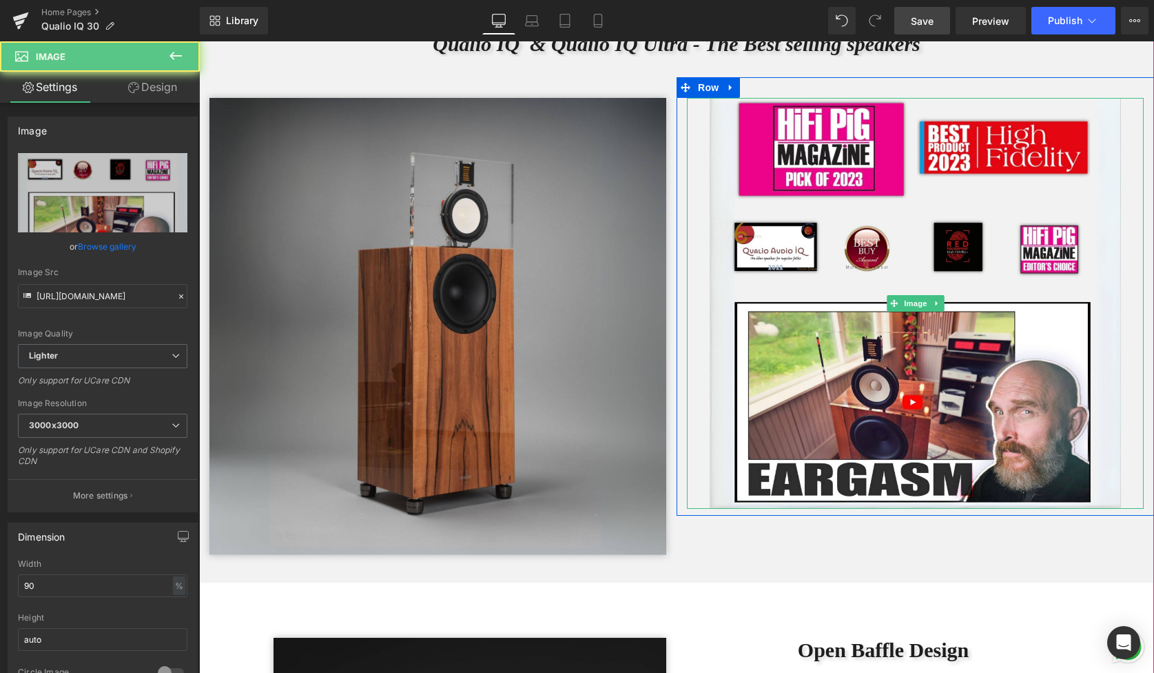
click at [692, 136] on link at bounding box center [915, 303] width 457 height 411
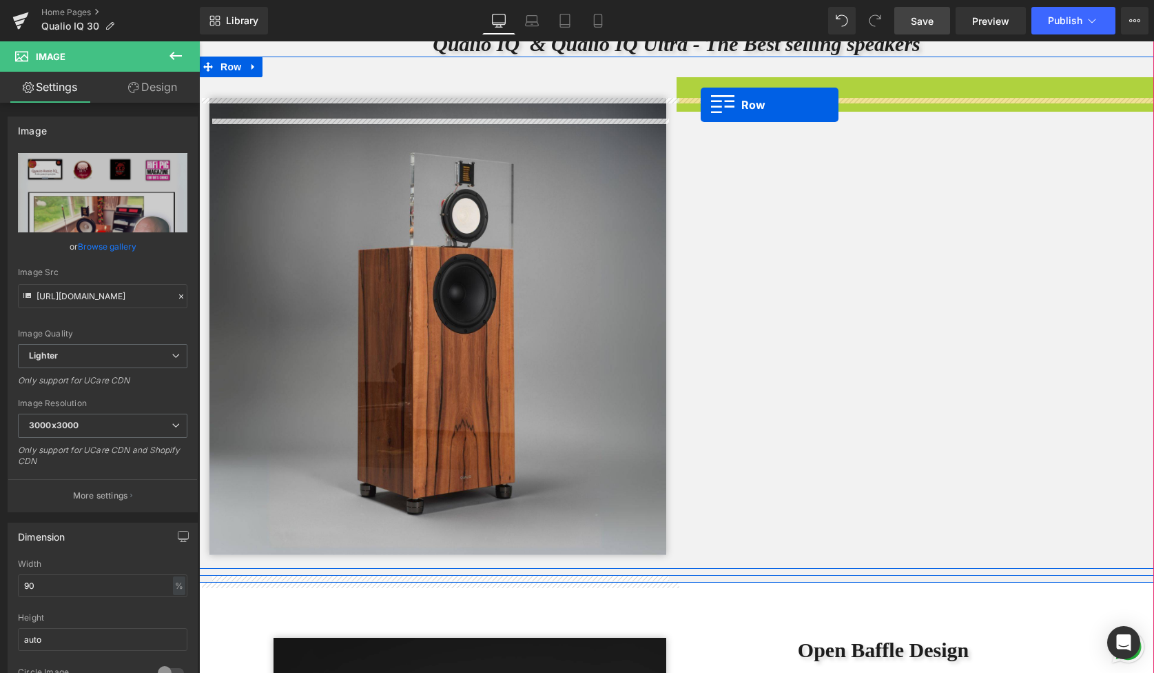
drag, startPoint x: 688, startPoint y: 113, endPoint x: 701, endPoint y: 105, distance: 15.5
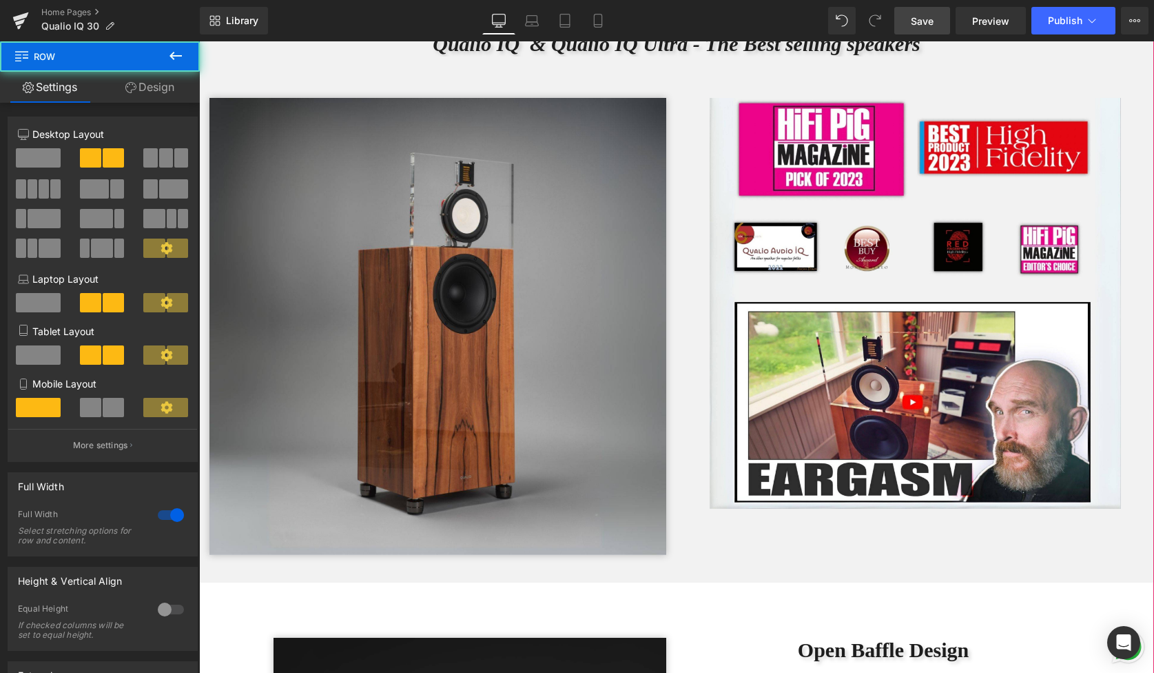
click at [687, 568] on div "Image Row Image Row Row" at bounding box center [676, 313] width 955 height 512
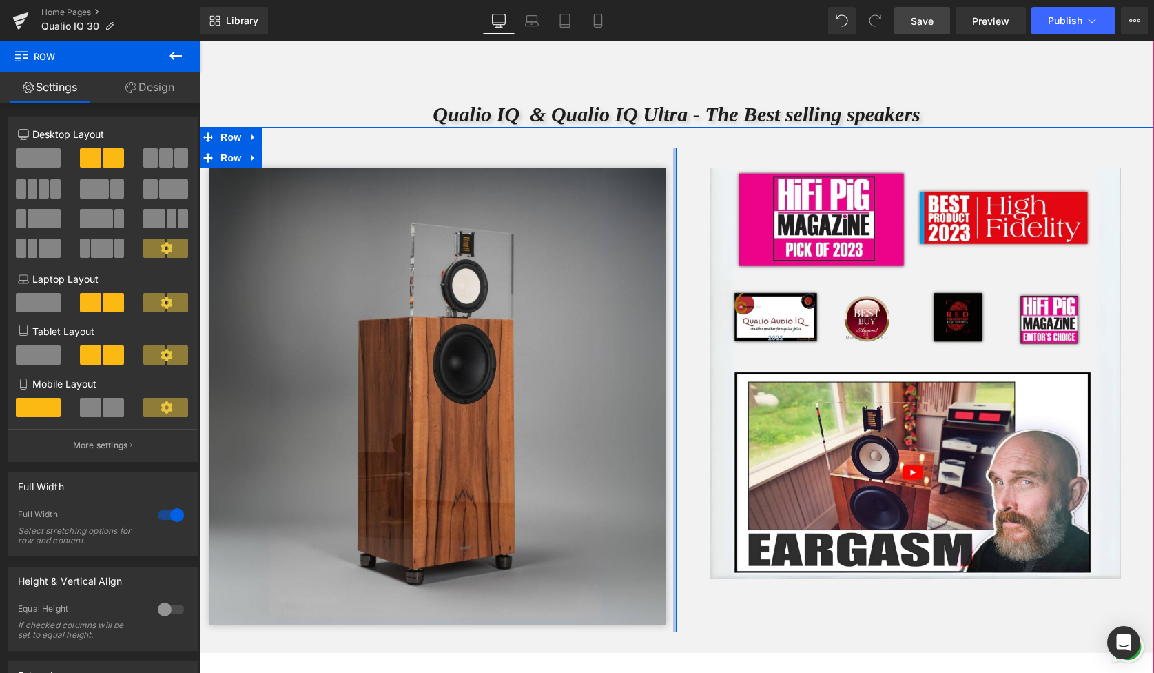
scroll to position [4066, 0]
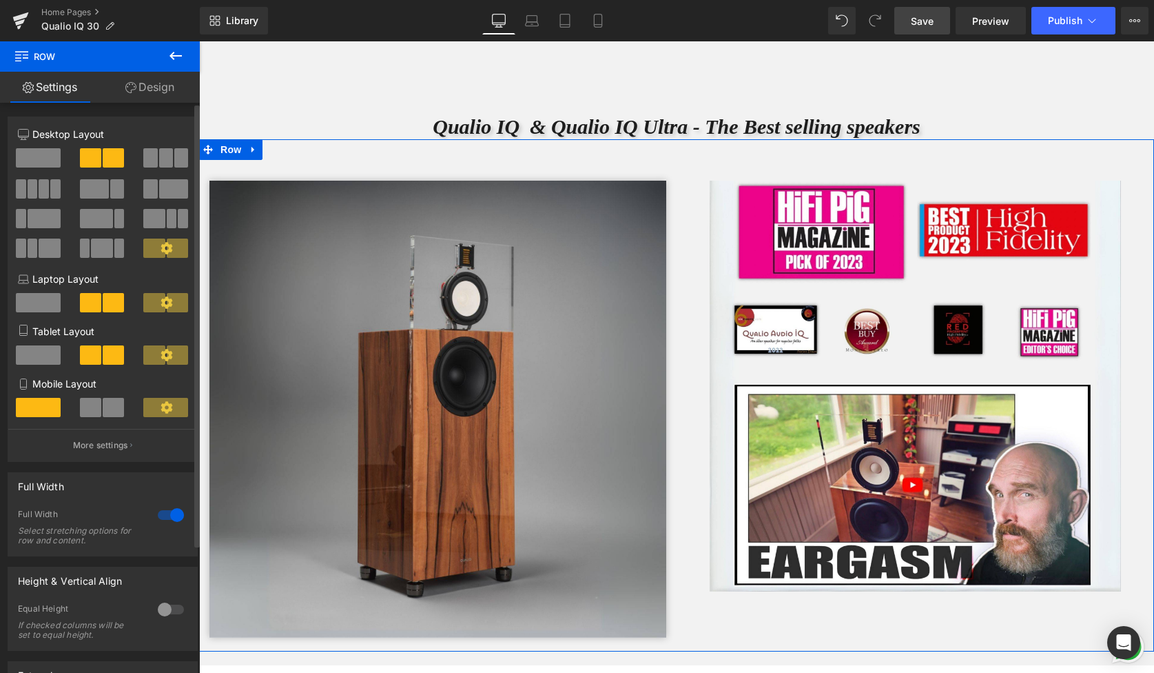
click at [45, 161] on span at bounding box center [38, 157] width 45 height 19
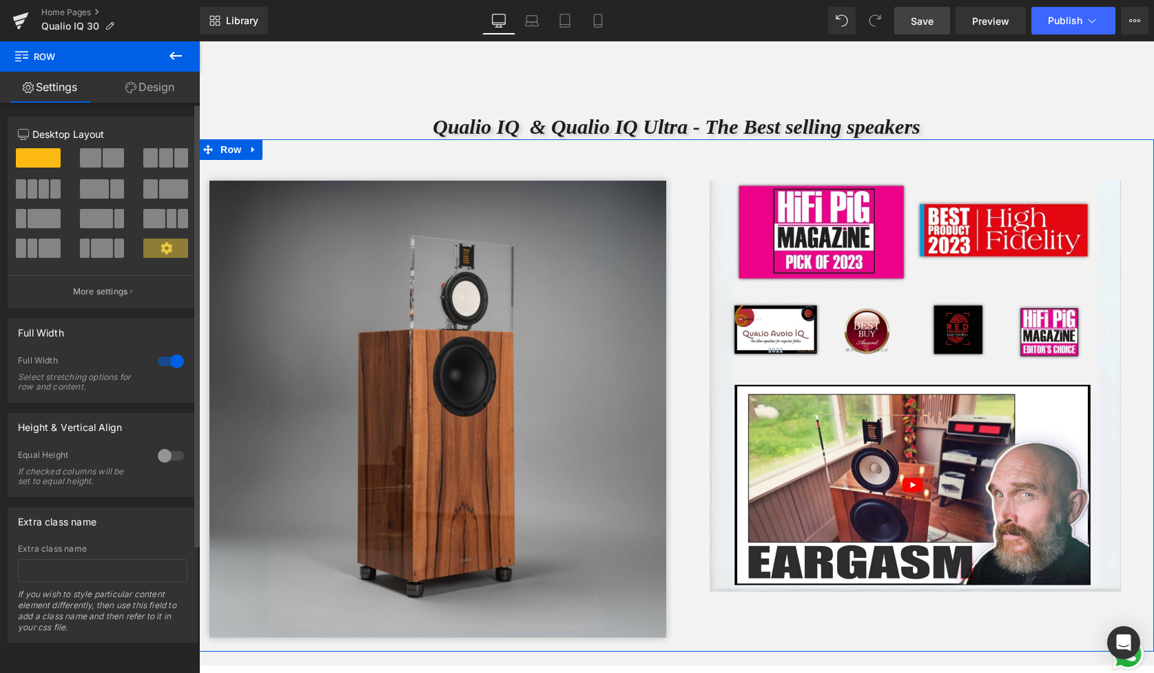
scroll to position [10752, 955]
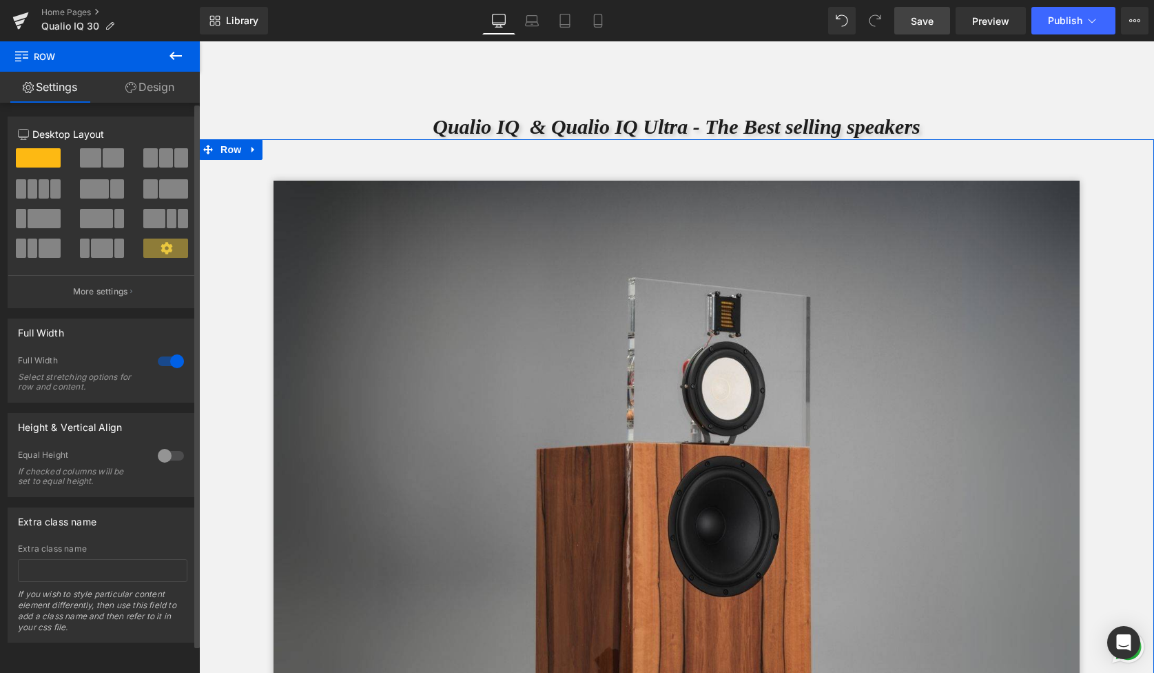
click at [93, 156] on span at bounding box center [90, 157] width 21 height 19
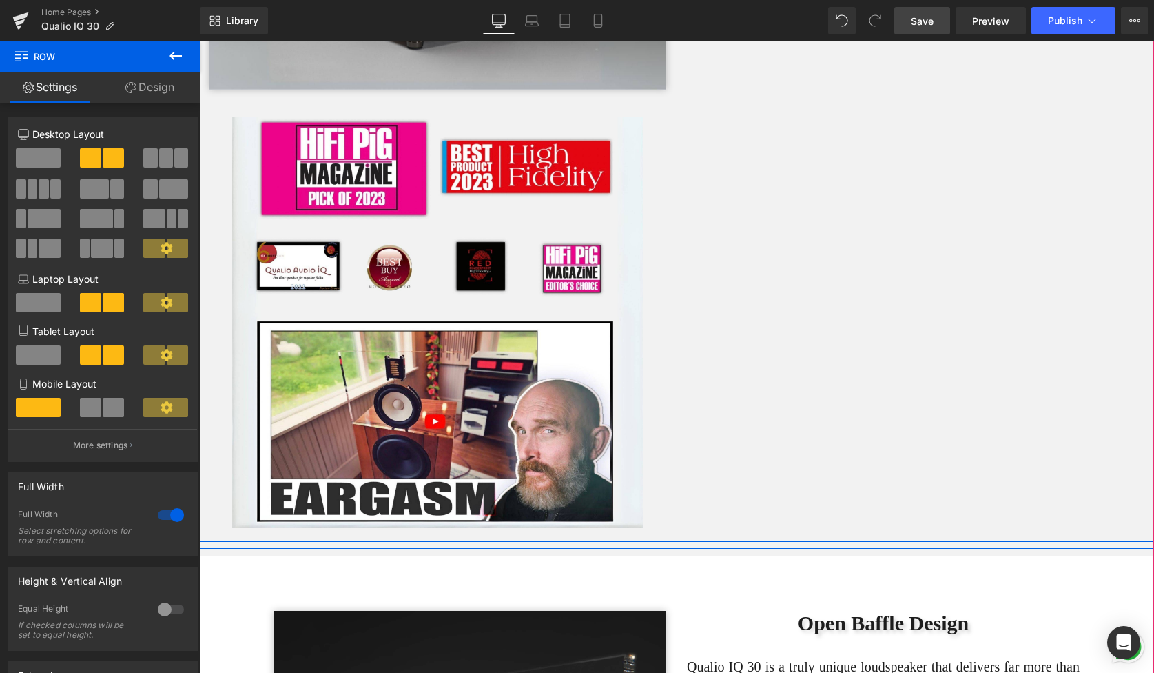
scroll to position [4540, 0]
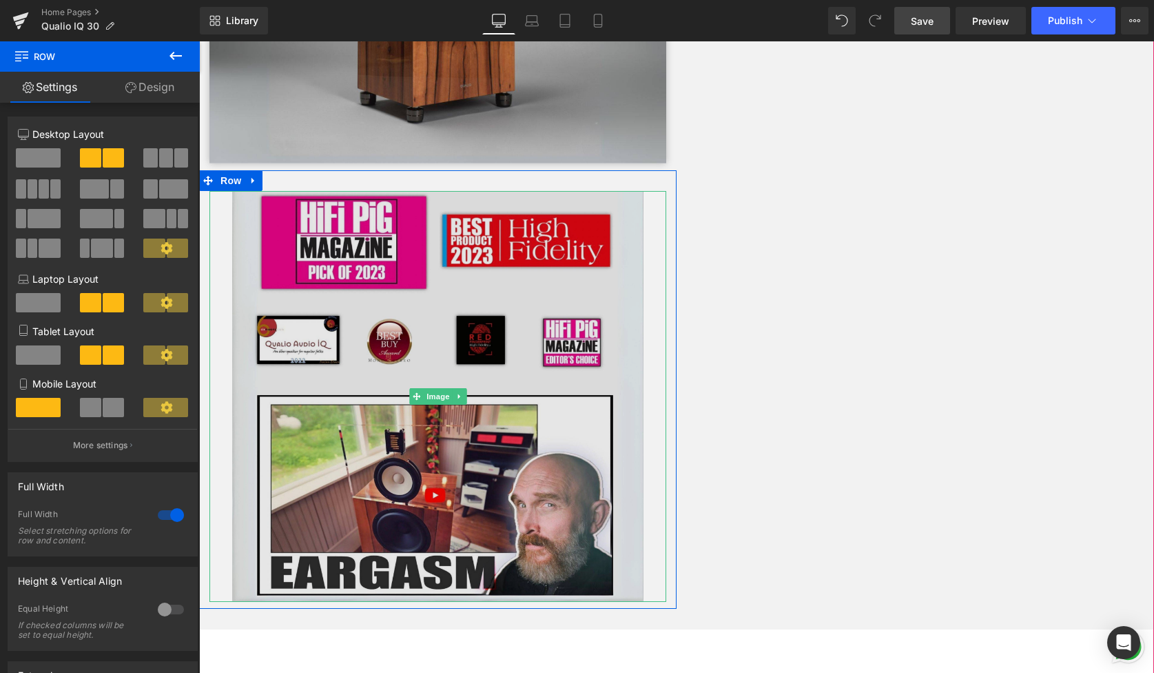
click at [574, 285] on img at bounding box center [437, 396] width 411 height 411
